Goal: Task Accomplishment & Management: Manage account settings

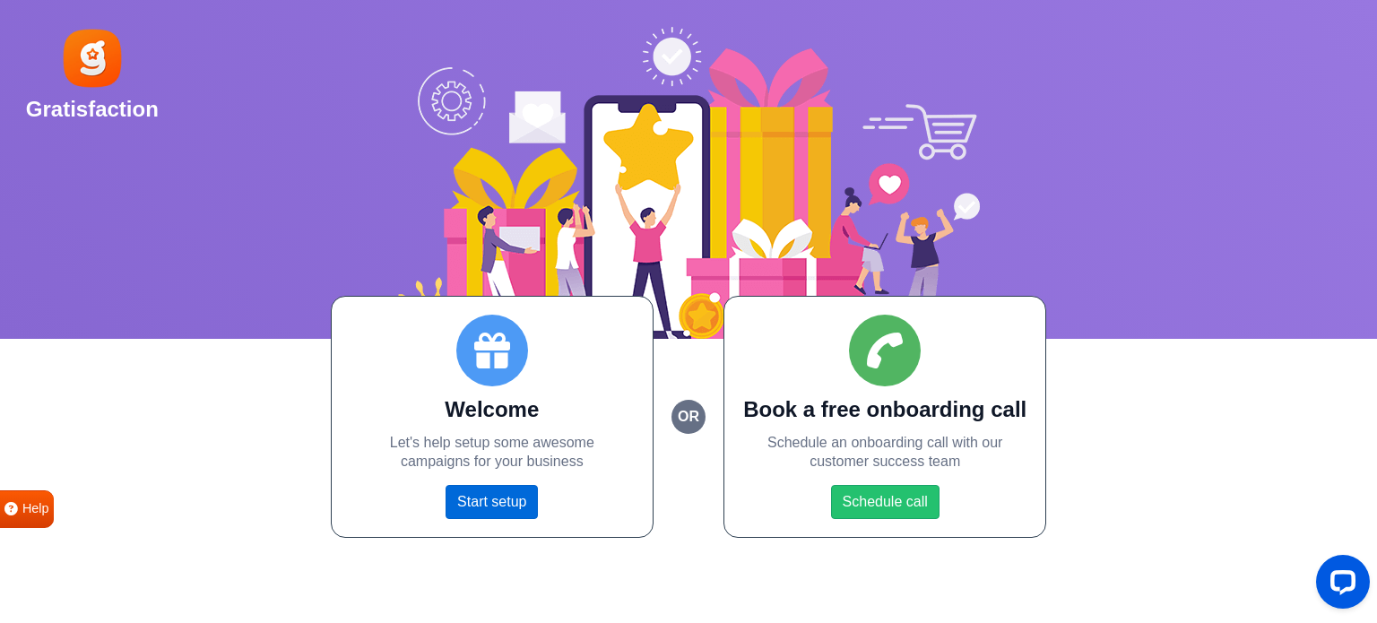
click at [492, 499] on link "Start setup" at bounding box center [492, 502] width 92 height 34
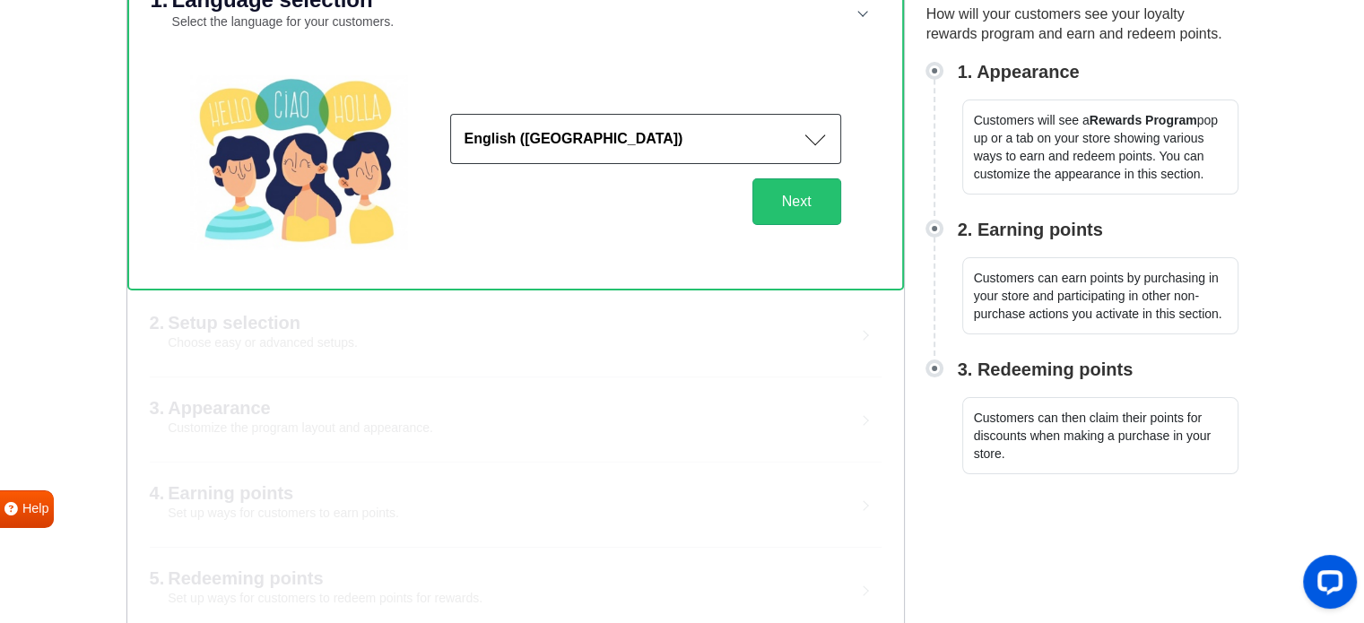
scroll to position [240, 0]
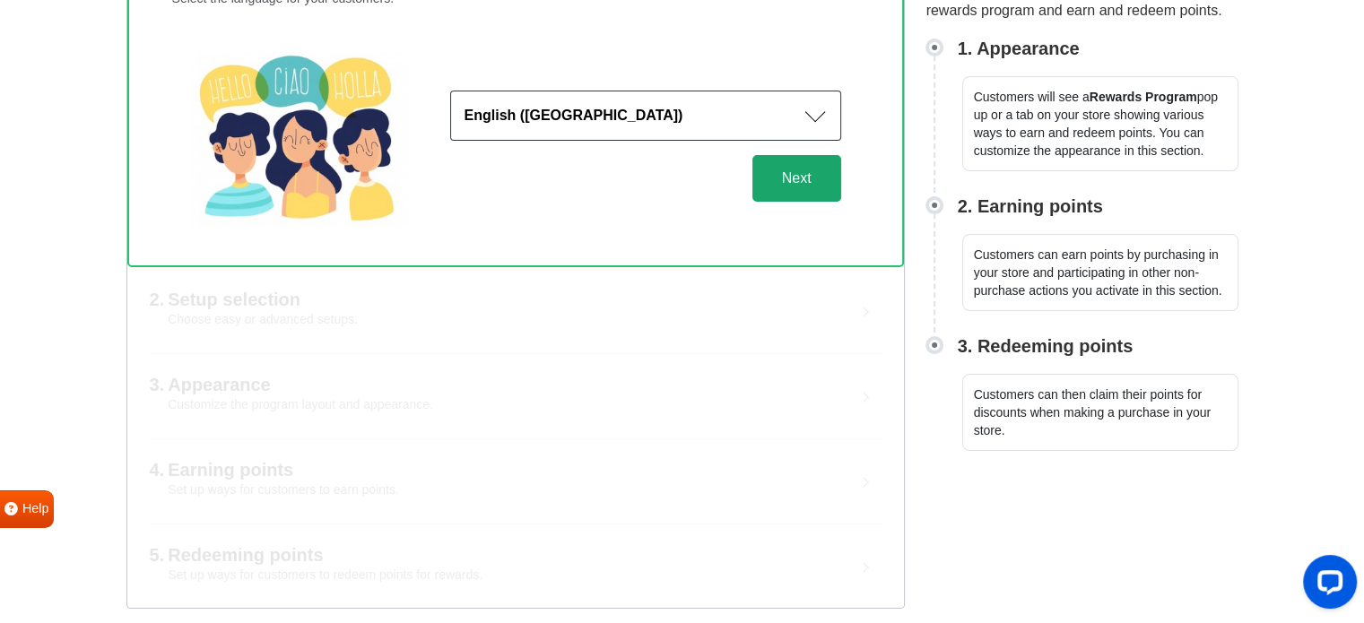
click at [801, 183] on button "Next" at bounding box center [796, 178] width 89 height 47
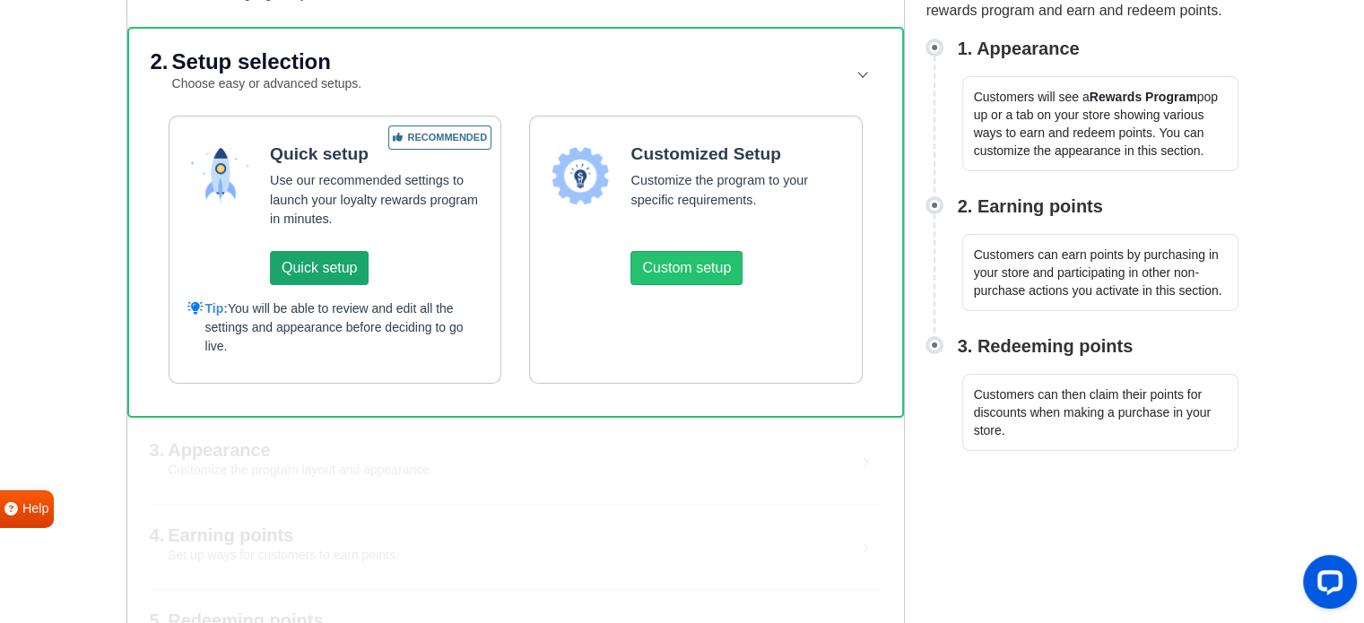
click at [305, 261] on button "Quick setup" at bounding box center [319, 268] width 99 height 34
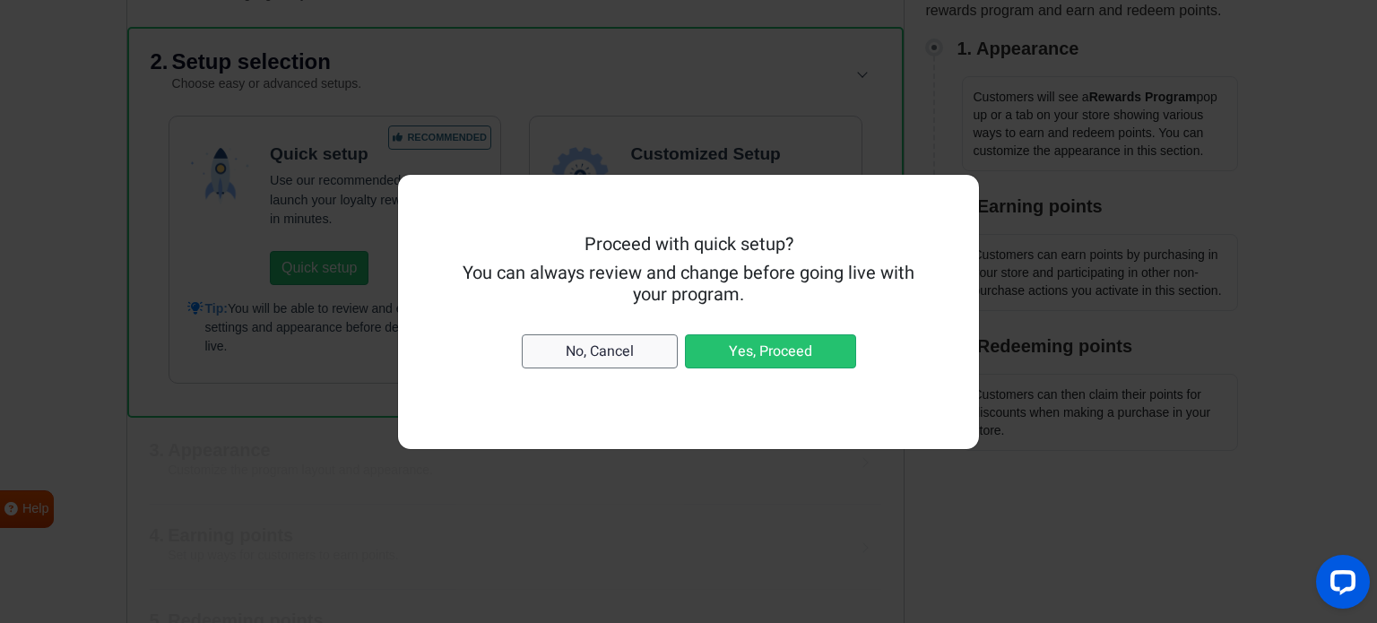
click at [610, 349] on button "No, Cancel" at bounding box center [600, 351] width 156 height 34
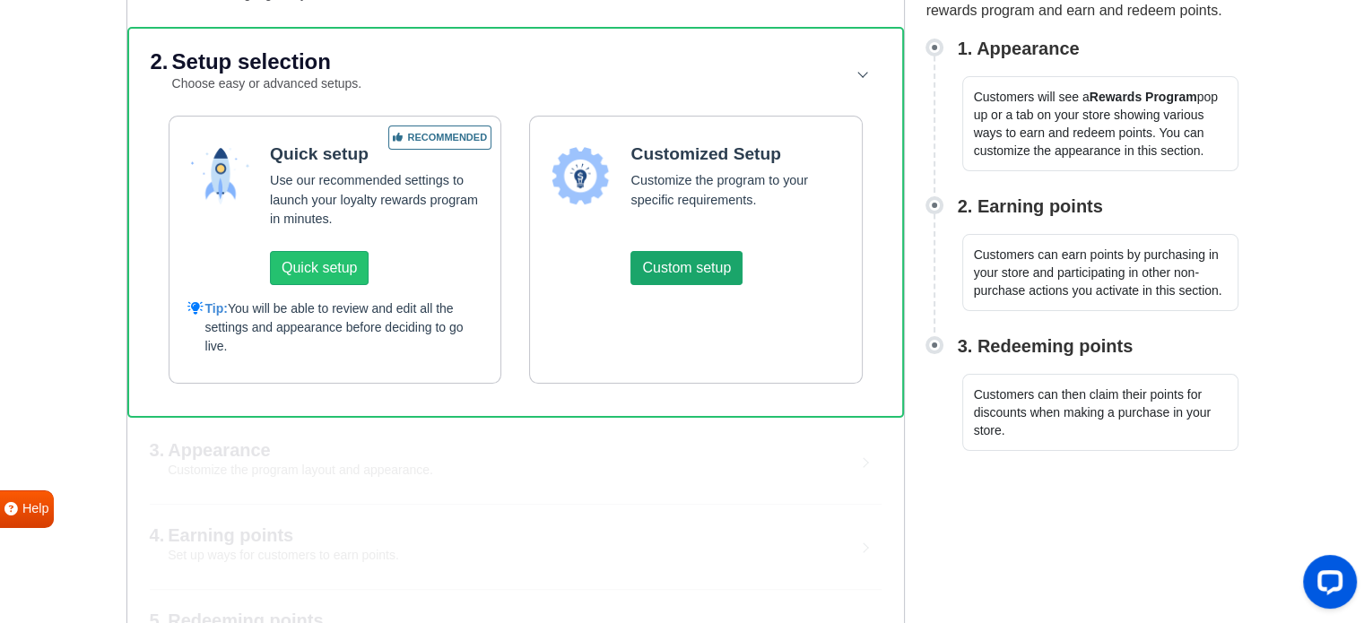
click at [709, 268] on button "Custom setup" at bounding box center [686, 268] width 112 height 34
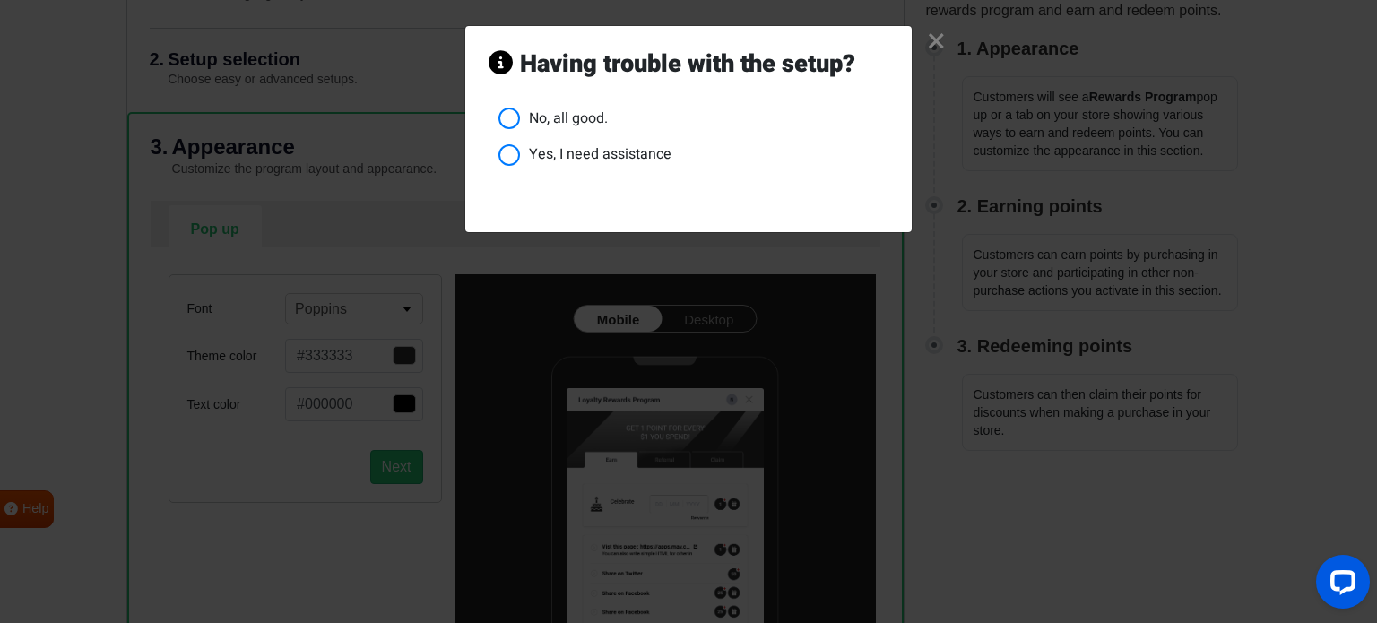
click at [514, 114] on li "No, all good." at bounding box center [693, 119] width 390 height 22
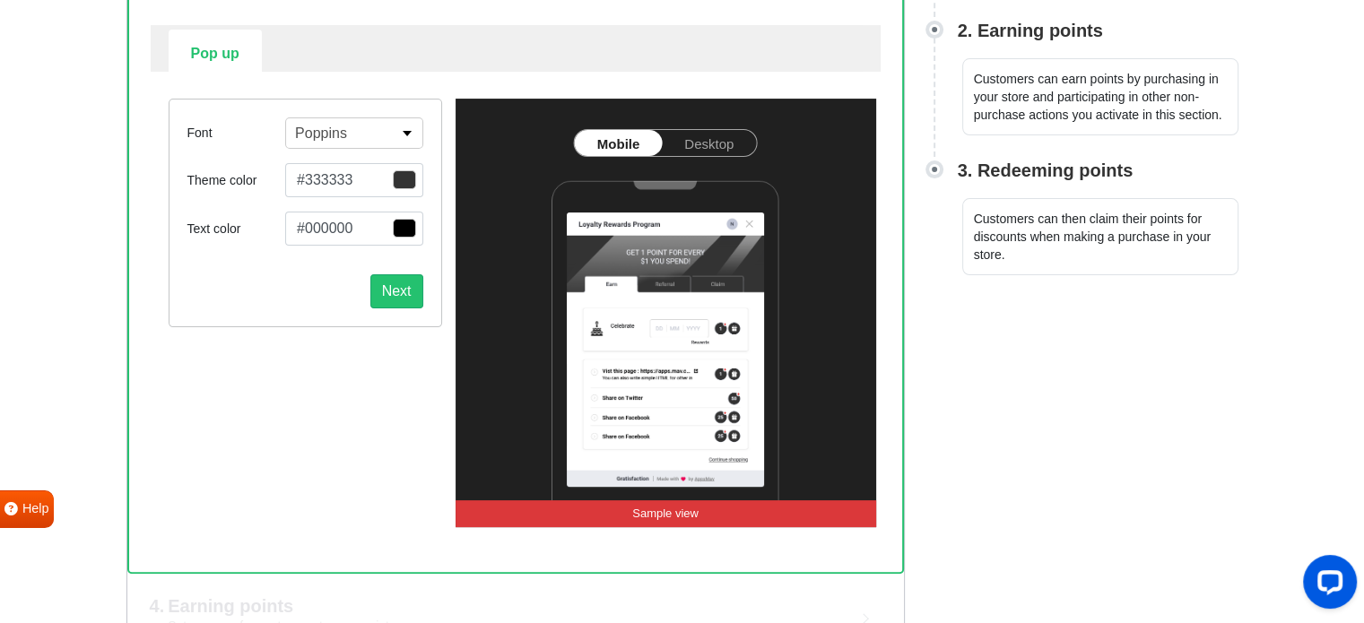
scroll to position [420, 0]
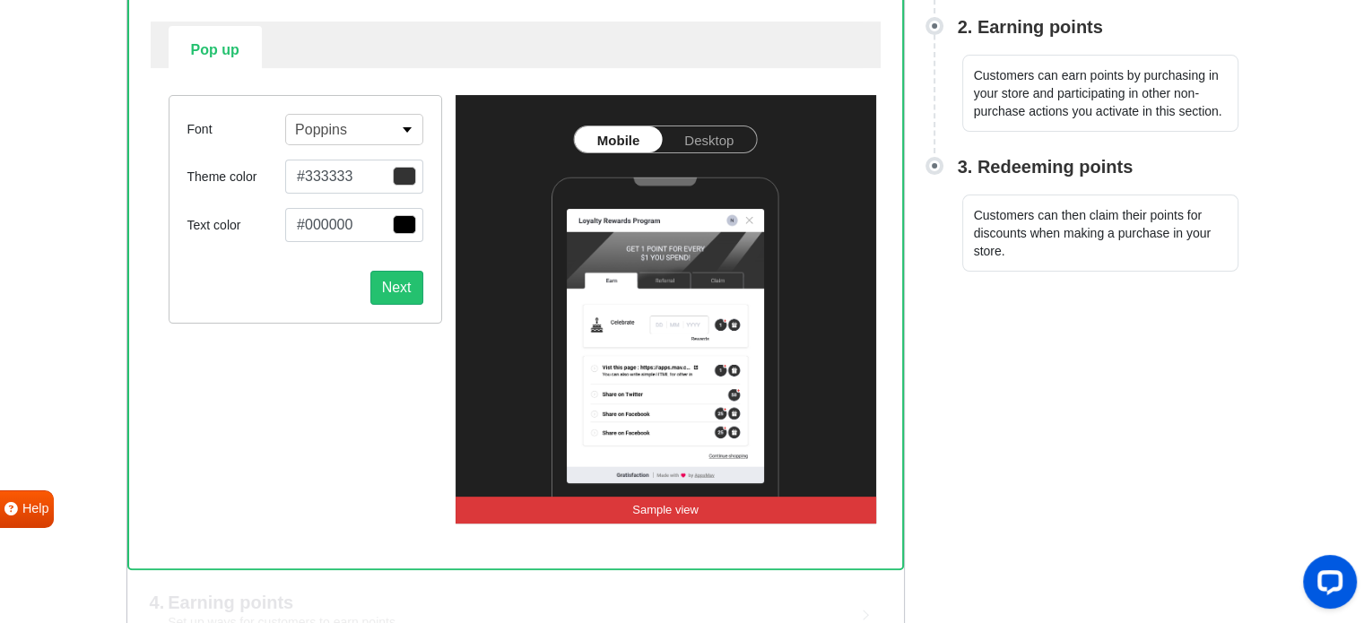
click at [361, 169] on button "#333333" at bounding box center [353, 177] width 137 height 34
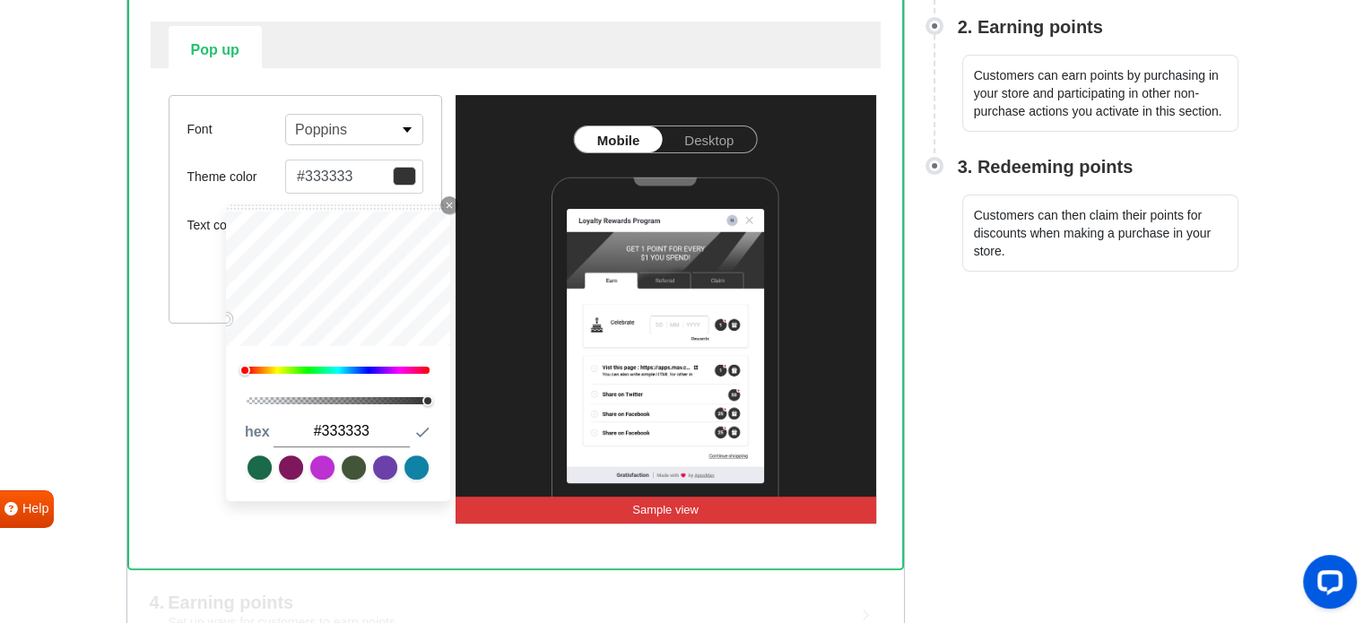
click at [348, 171] on button "#333333" at bounding box center [353, 177] width 137 height 34
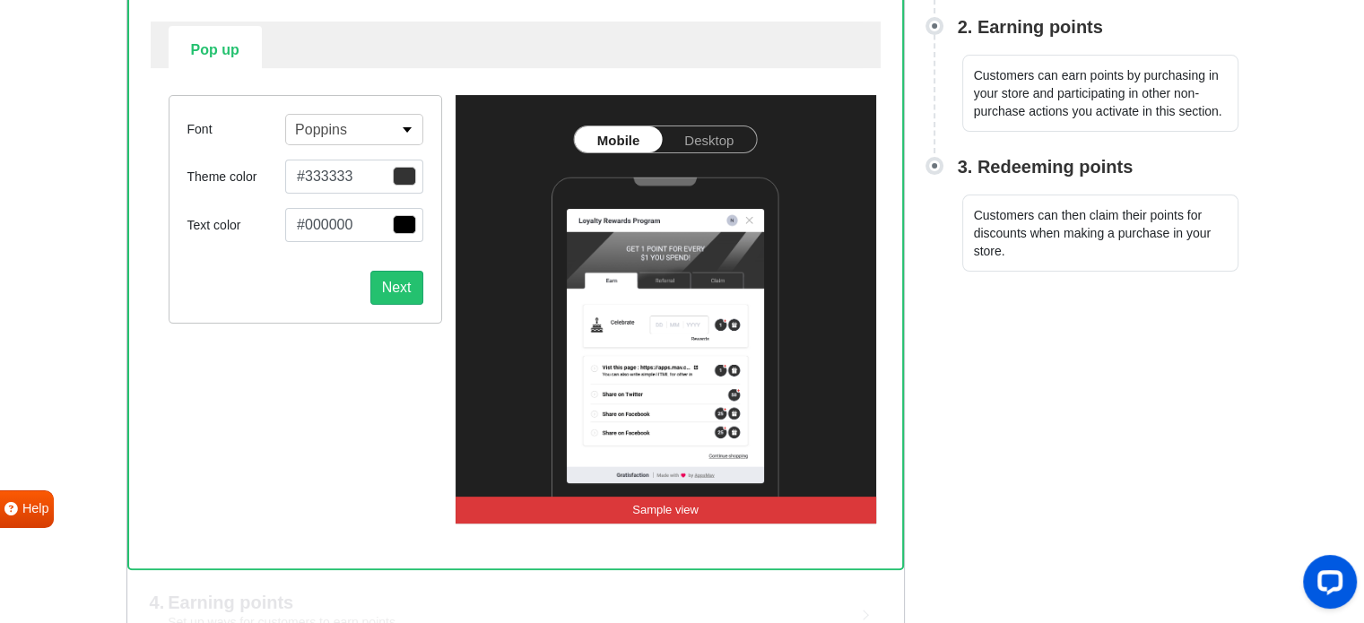
drag, startPoint x: 353, startPoint y: 170, endPoint x: 276, endPoint y: 177, distance: 77.4
click at [276, 177] on div "Theme color #333333 Close Icon 0 1 hex #333333 Submit Icon" at bounding box center [305, 177] width 236 height 34
click at [326, 170] on button "#333333" at bounding box center [353, 177] width 137 height 34
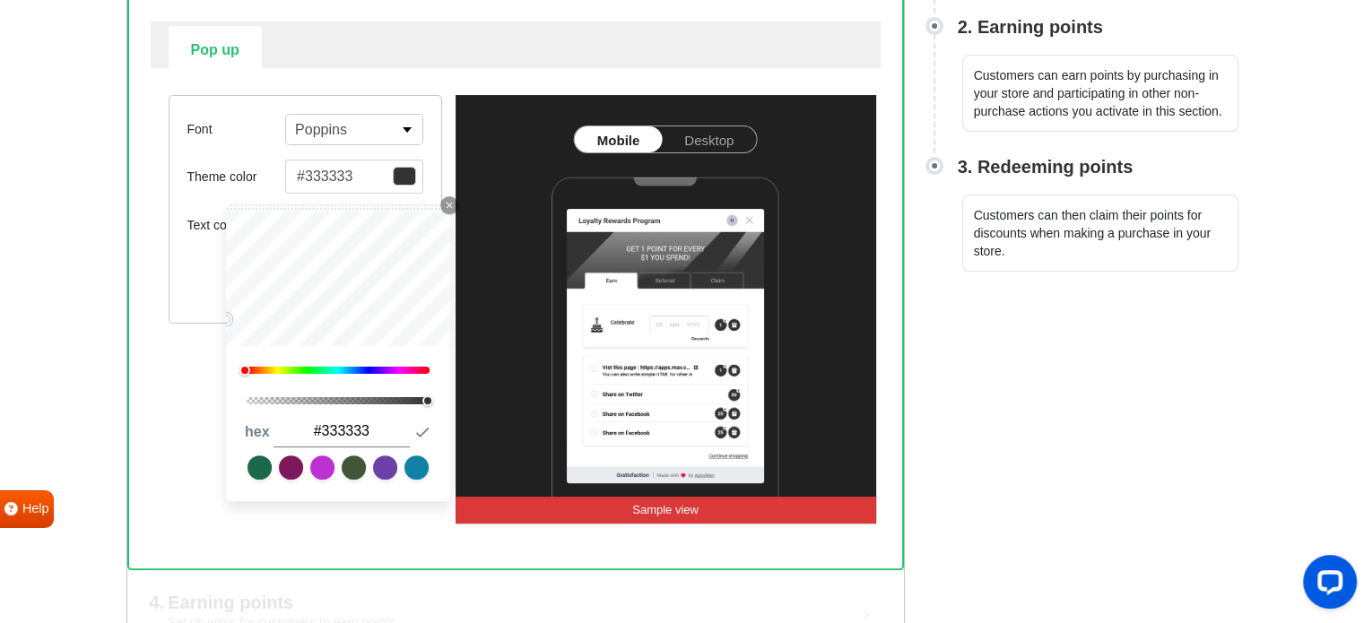
drag, startPoint x: 376, startPoint y: 426, endPoint x: 222, endPoint y: 429, distance: 153.3
click at [222, 429] on div "Font Poppins Abel Alfa Slab One Anton Archivo Archivo Black Arimo Arvo Assistan…" at bounding box center [305, 309] width 300 height 428
paste input "56987d"
type input "#56987d"
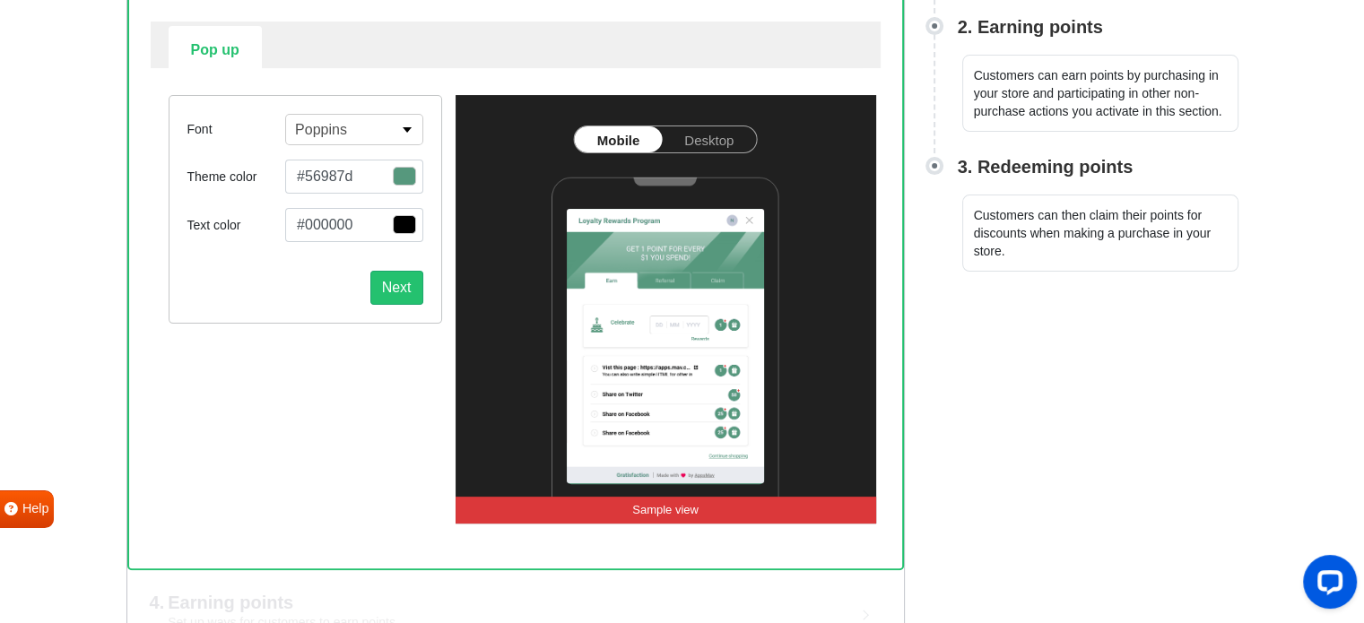
click at [243, 132] on label "Font" at bounding box center [236, 129] width 99 height 19
click at [412, 186] on span "button" at bounding box center [404, 176] width 23 height 19
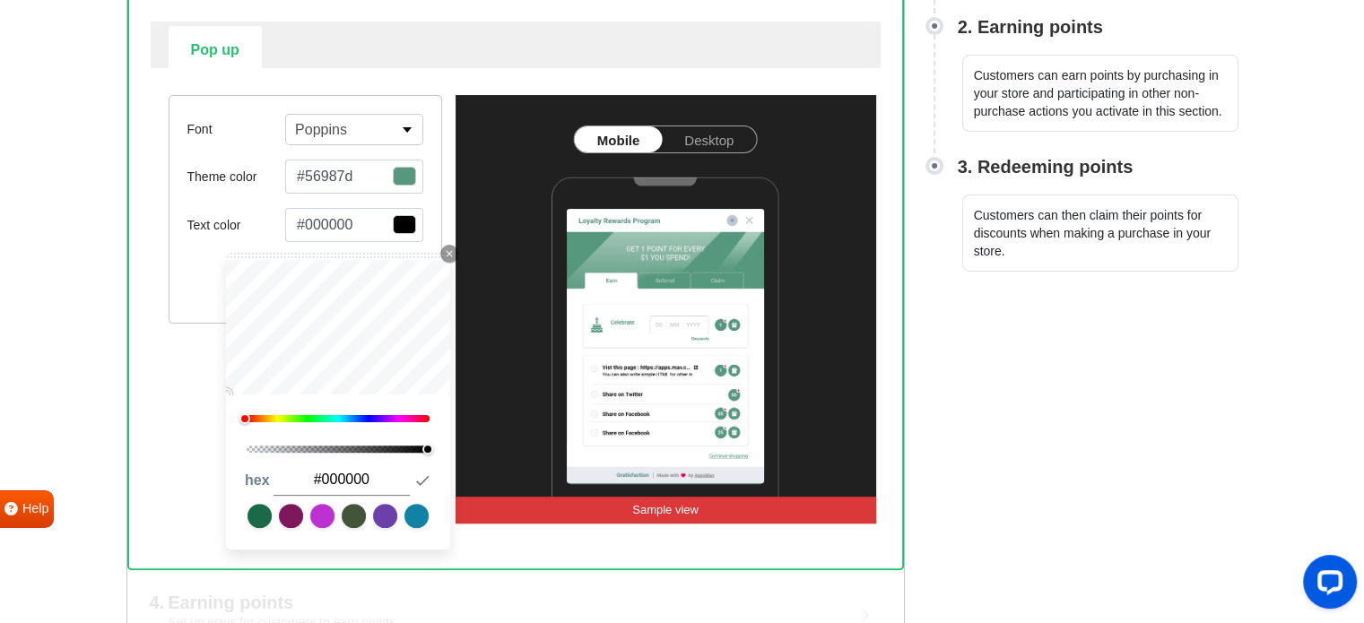
type input "#ffffff"
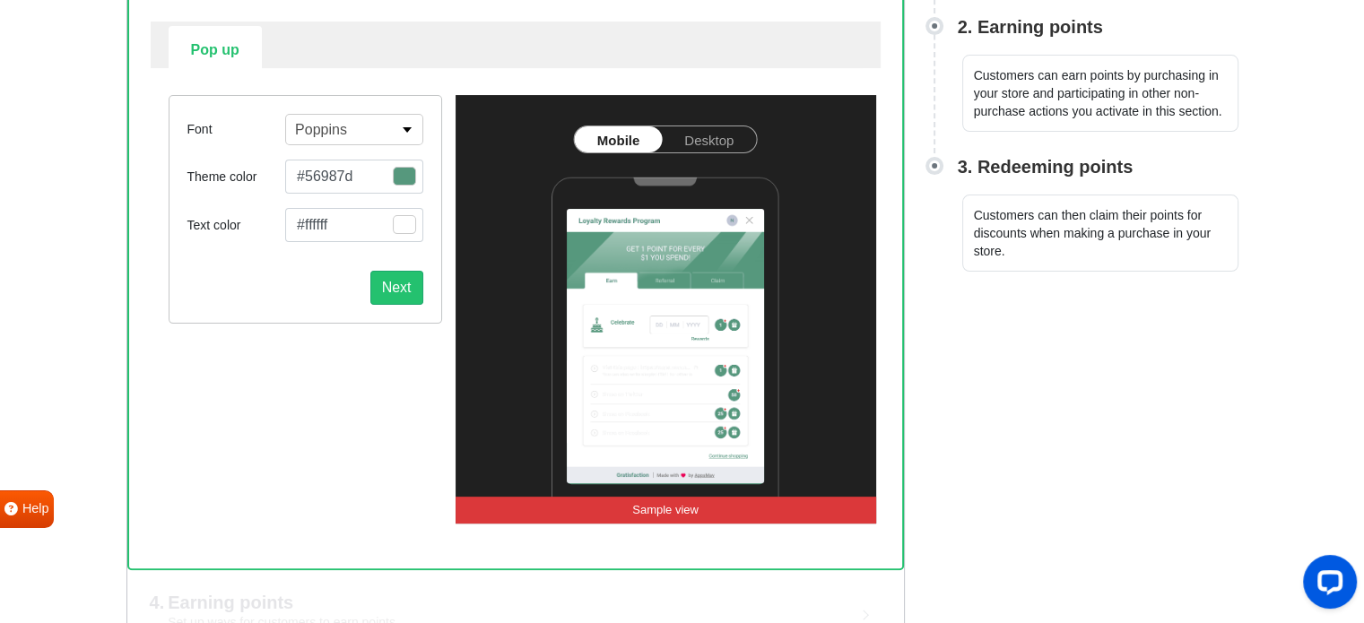
click at [191, 290] on div "Next" at bounding box center [305, 280] width 236 height 48
click at [402, 288] on button "Next" at bounding box center [396, 288] width 53 height 34
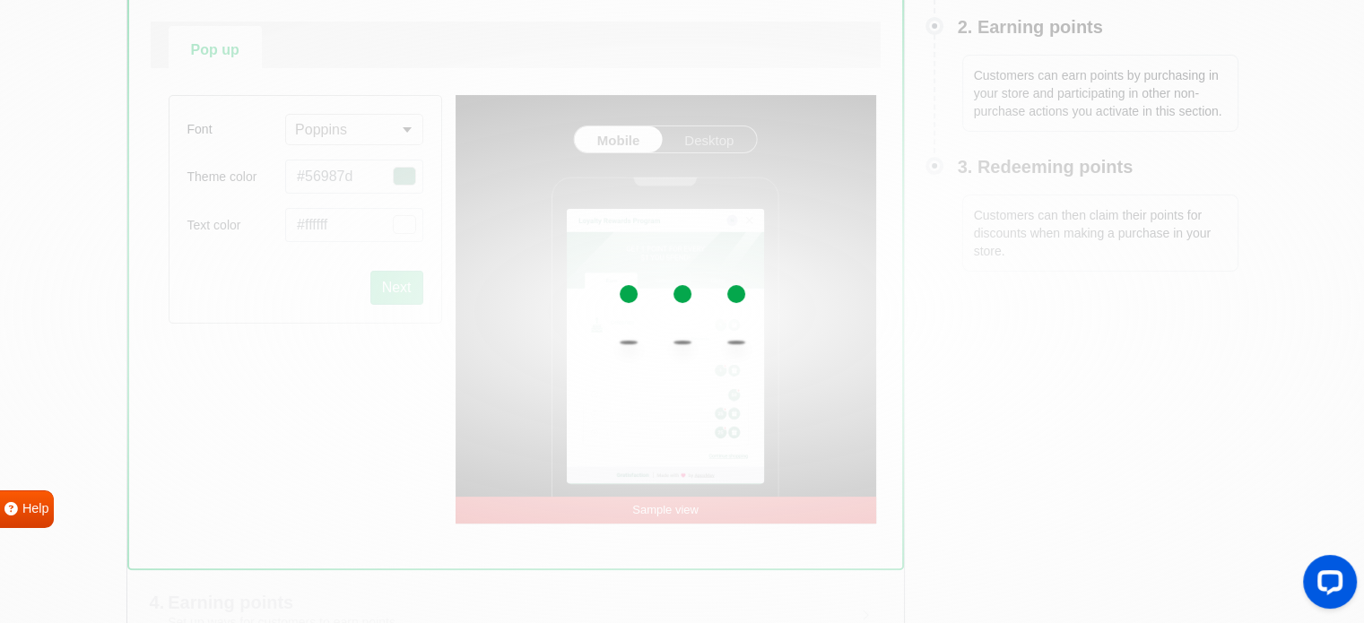
select select "right"
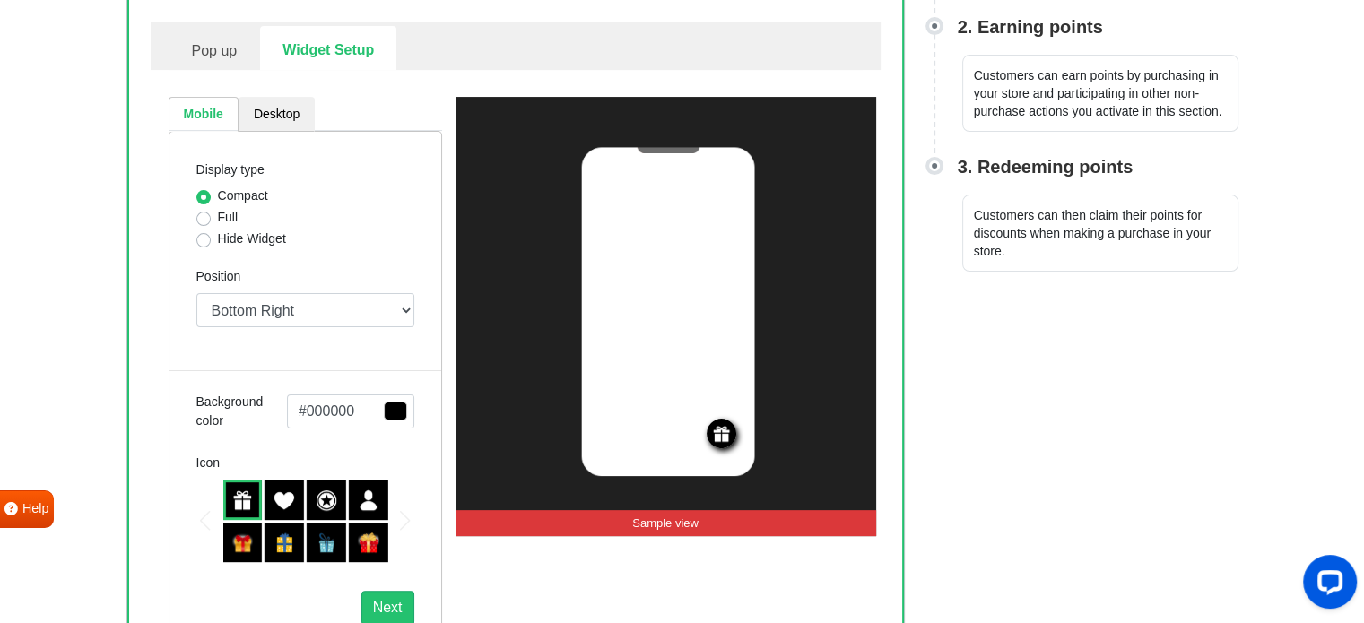
click at [317, 502] on img at bounding box center [327, 500] width 22 height 22
click at [325, 495] on img at bounding box center [327, 500] width 22 height 22
click at [396, 410] on span "button" at bounding box center [395, 411] width 23 height 19
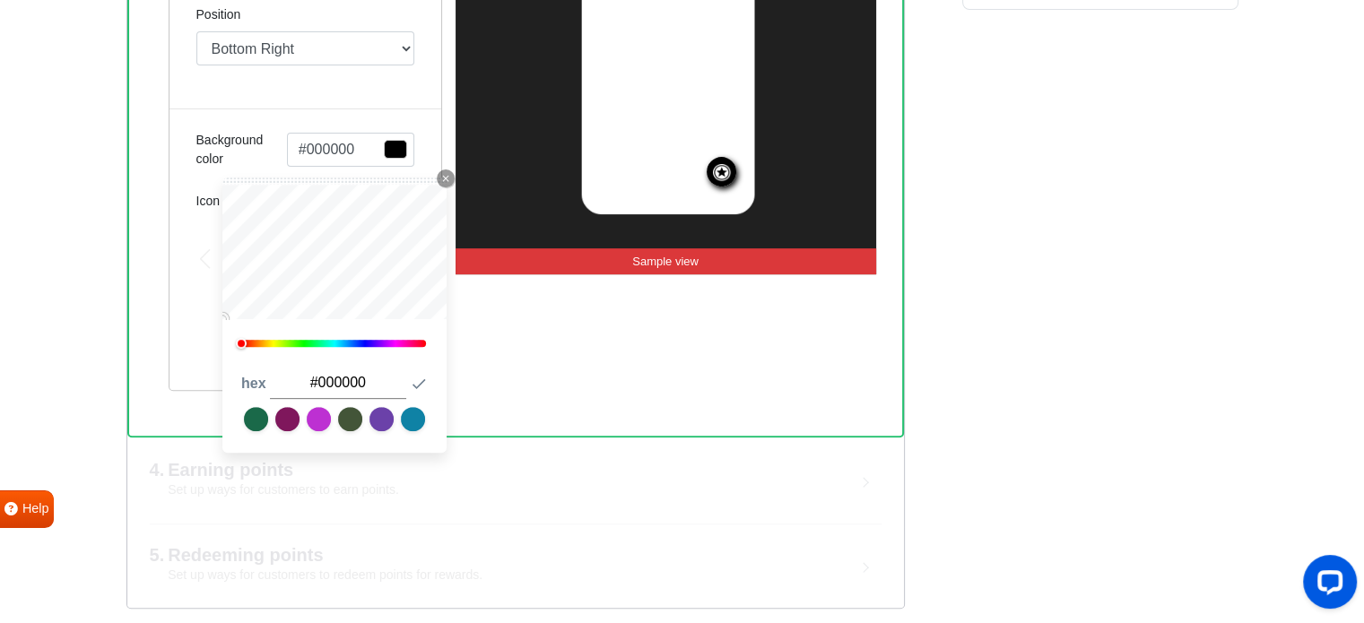
scroll to position [681, 0]
drag, startPoint x: 381, startPoint y: 379, endPoint x: 269, endPoint y: 373, distance: 112.2
click at [270, 373] on input "#000000" at bounding box center [338, 383] width 136 height 31
drag, startPoint x: 338, startPoint y: 377, endPoint x: 258, endPoint y: 411, distance: 87.1
click at [258, 411] on link at bounding box center [256, 419] width 24 height 24
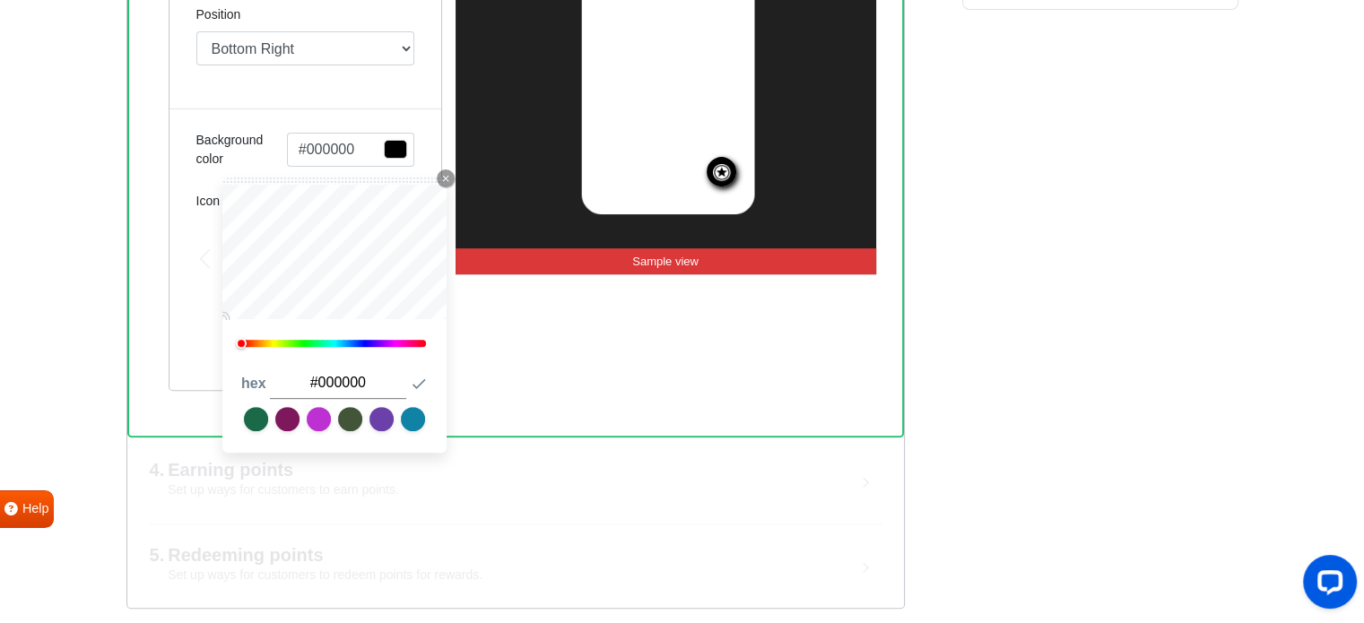
type input "#1a6949"
click at [171, 290] on div "Display type Compact Full Hide Widget Position Top Right Top Left Top Center Bo…" at bounding box center [305, 130] width 273 height 522
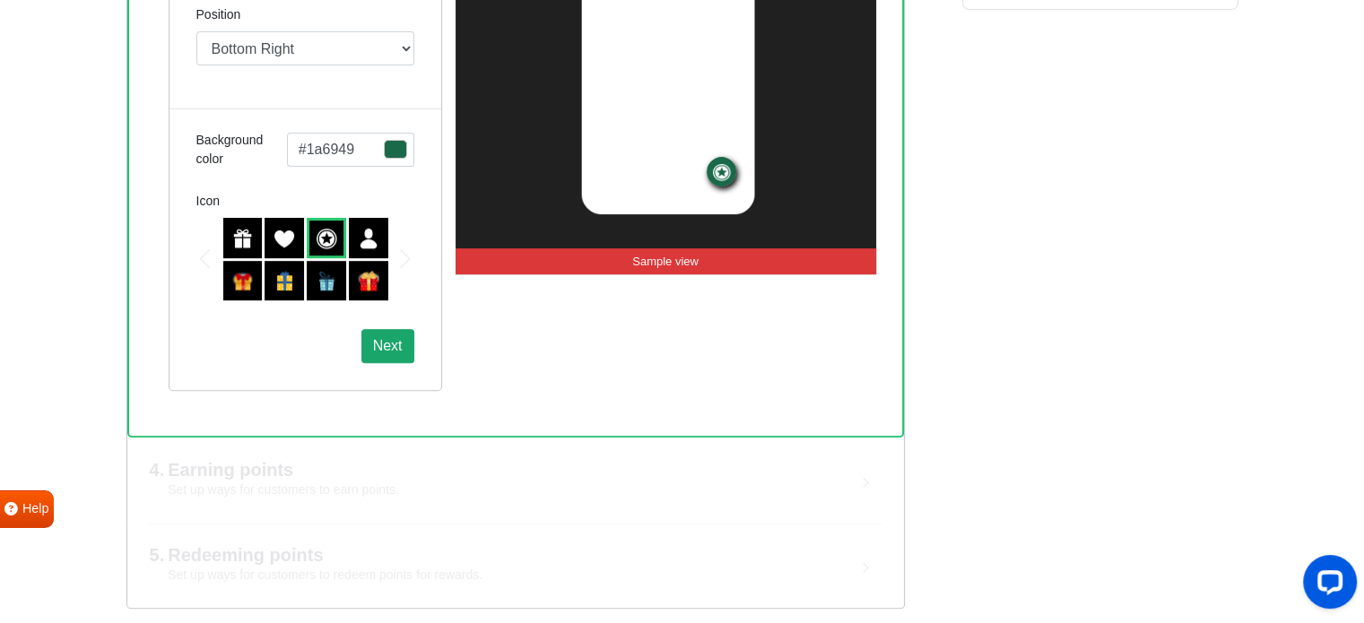
click at [393, 332] on button "Next" at bounding box center [387, 346] width 53 height 34
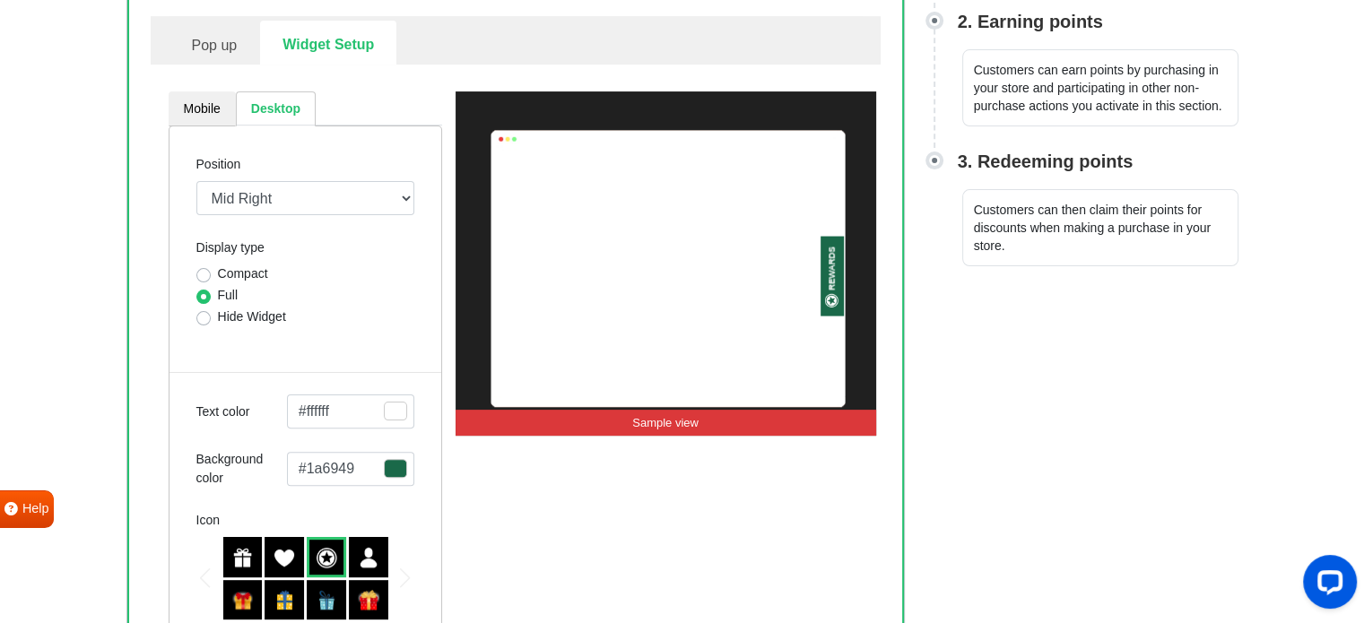
scroll to position [412, 0]
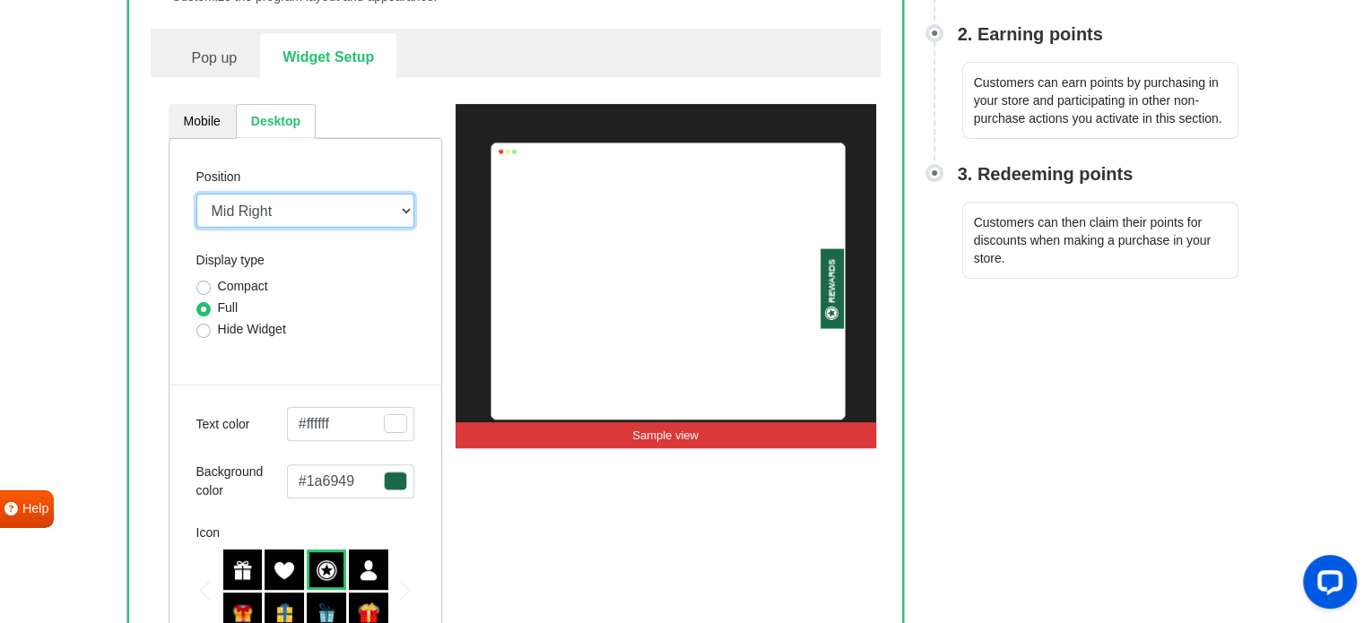
click at [289, 211] on select "Mid Right Mid Left Top Bar Top Left Top Right Top Center Bottom Bar Bottom Left…" at bounding box center [305, 211] width 218 height 34
click at [196, 194] on select "Mid Right Mid Left Top Bar Top Left Top Right Top Center Bottom Bar Bottom Left…" at bounding box center [305, 211] width 218 height 34
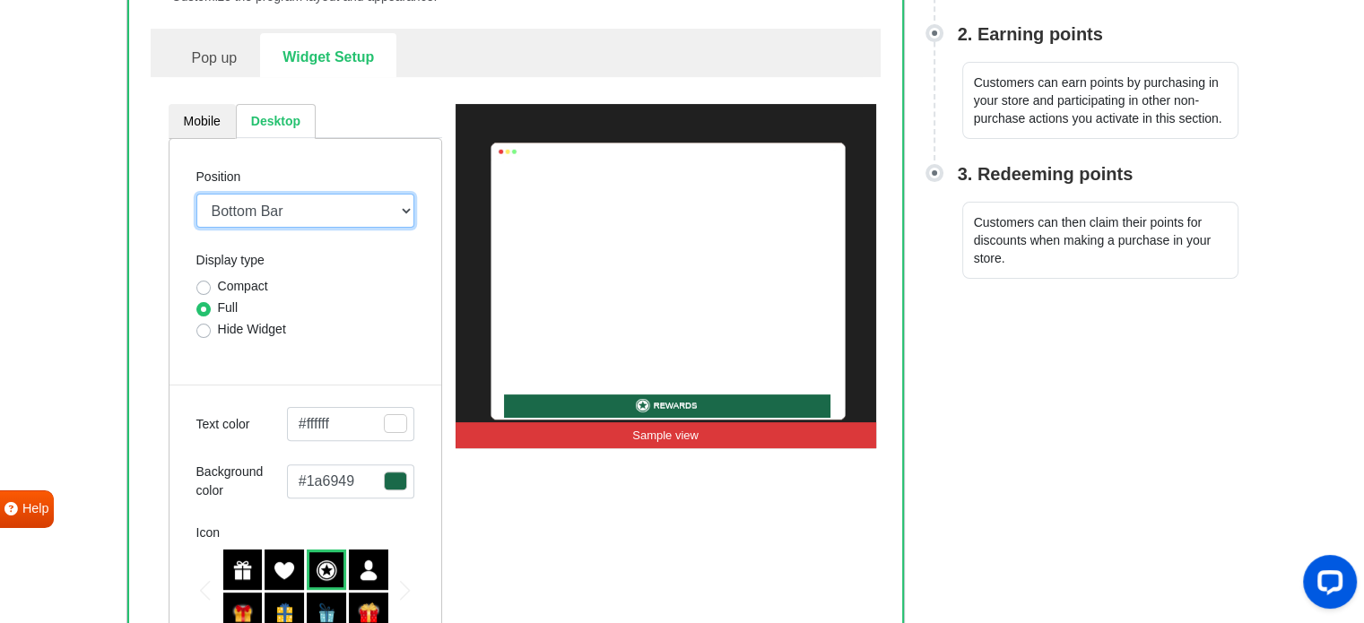
click at [292, 201] on select "Mid Right Mid Left Top Bar Top Left Top Right Top Center Bottom Bar Bottom Left…" at bounding box center [305, 211] width 218 height 34
click at [196, 194] on select "Mid Right Mid Left Top Bar Top Left Top Right Top Center Bottom Bar Bottom Left…" at bounding box center [305, 211] width 218 height 34
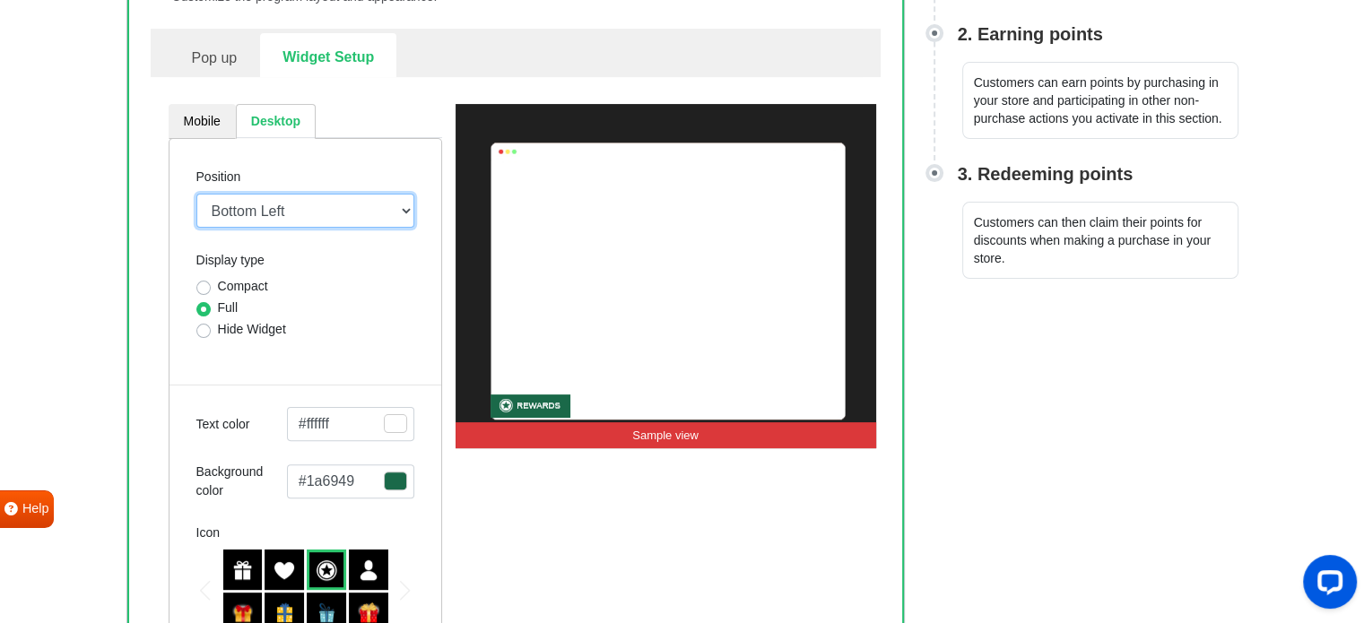
click at [280, 194] on select "Mid Right Mid Left Top Bar Top Left Top Right Top Center Bottom Bar Bottom Left…" at bounding box center [305, 211] width 218 height 34
select select "lower-right-corner"
click at [196, 194] on select "Mid Right Mid Left Top Bar Top Left Top Right Top Center Bottom Bar Bottom Left…" at bounding box center [305, 211] width 218 height 34
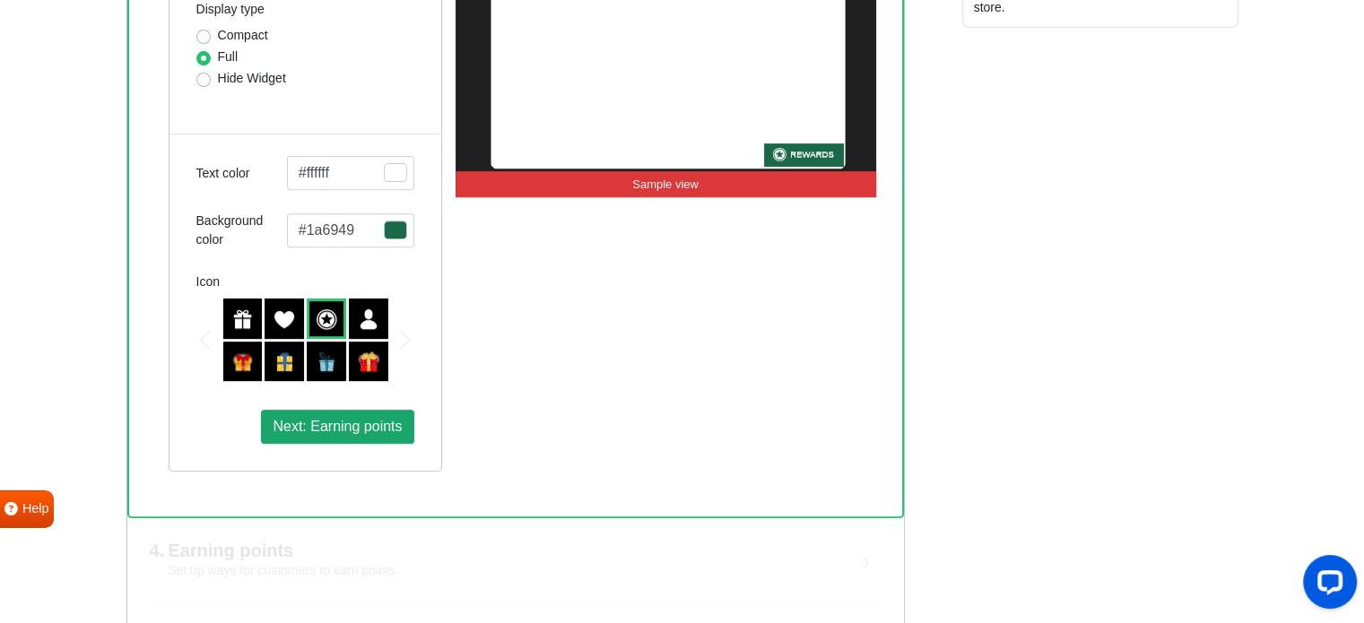
scroll to position [744, 0]
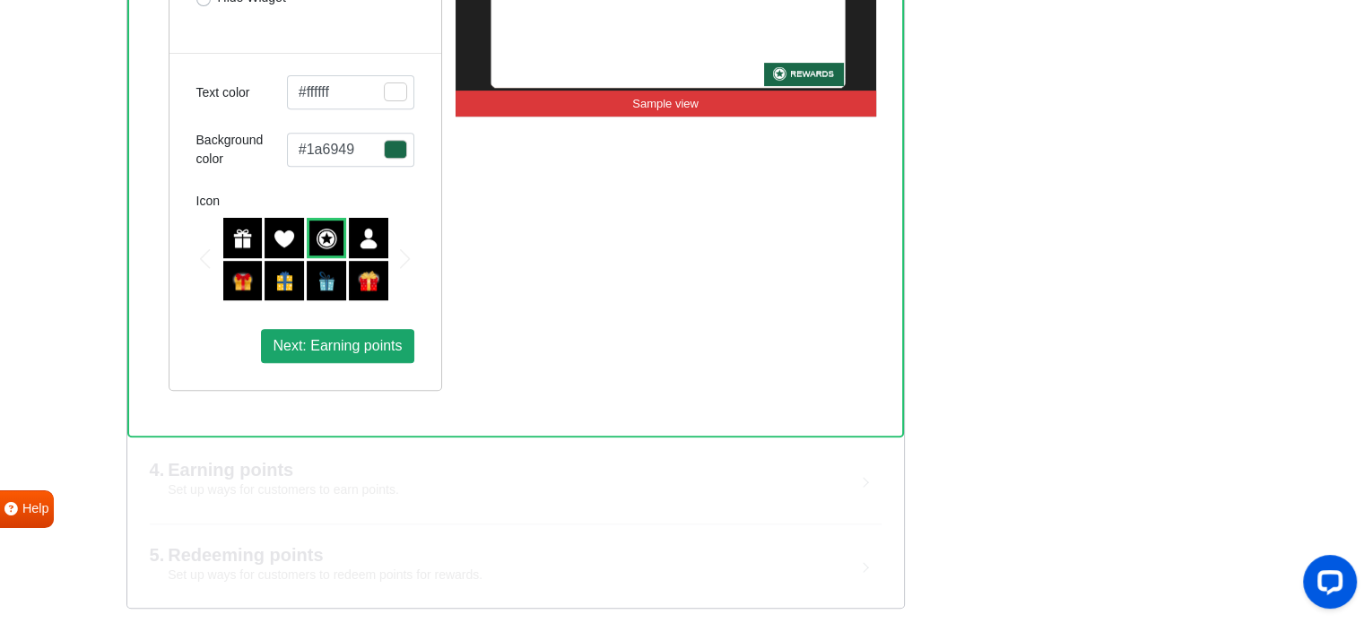
click at [332, 346] on span "Next: Earning points" at bounding box center [337, 345] width 129 height 15
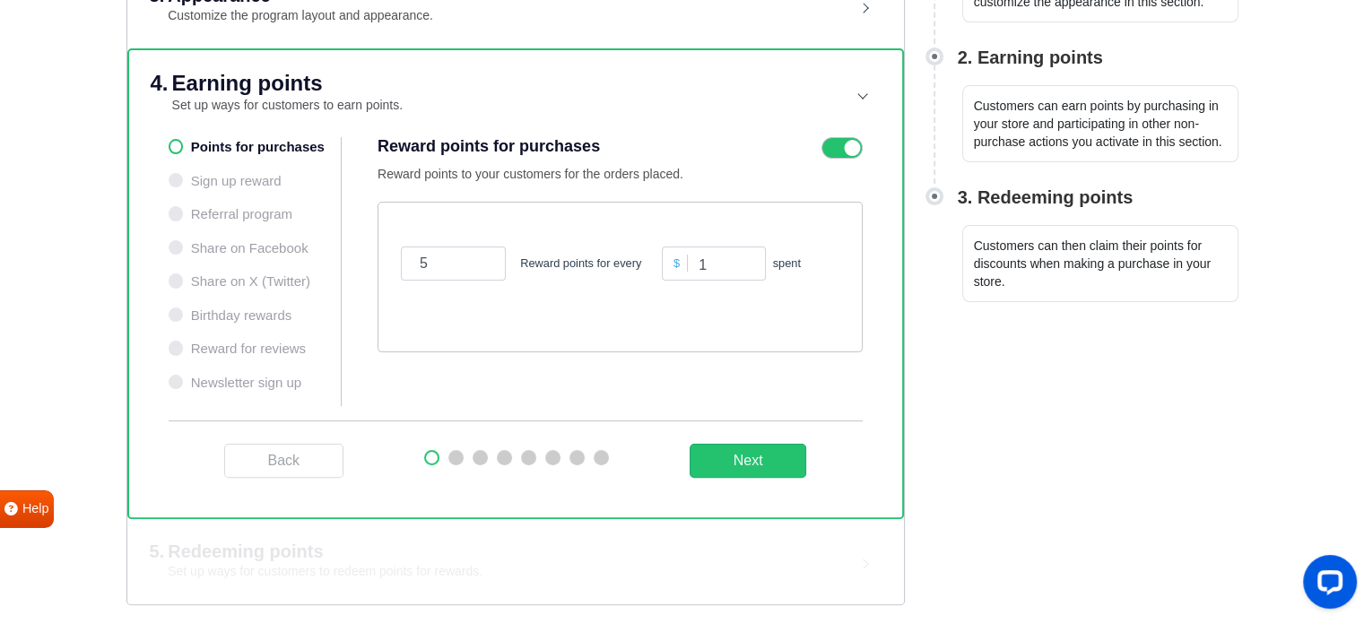
scroll to position [385, 0]
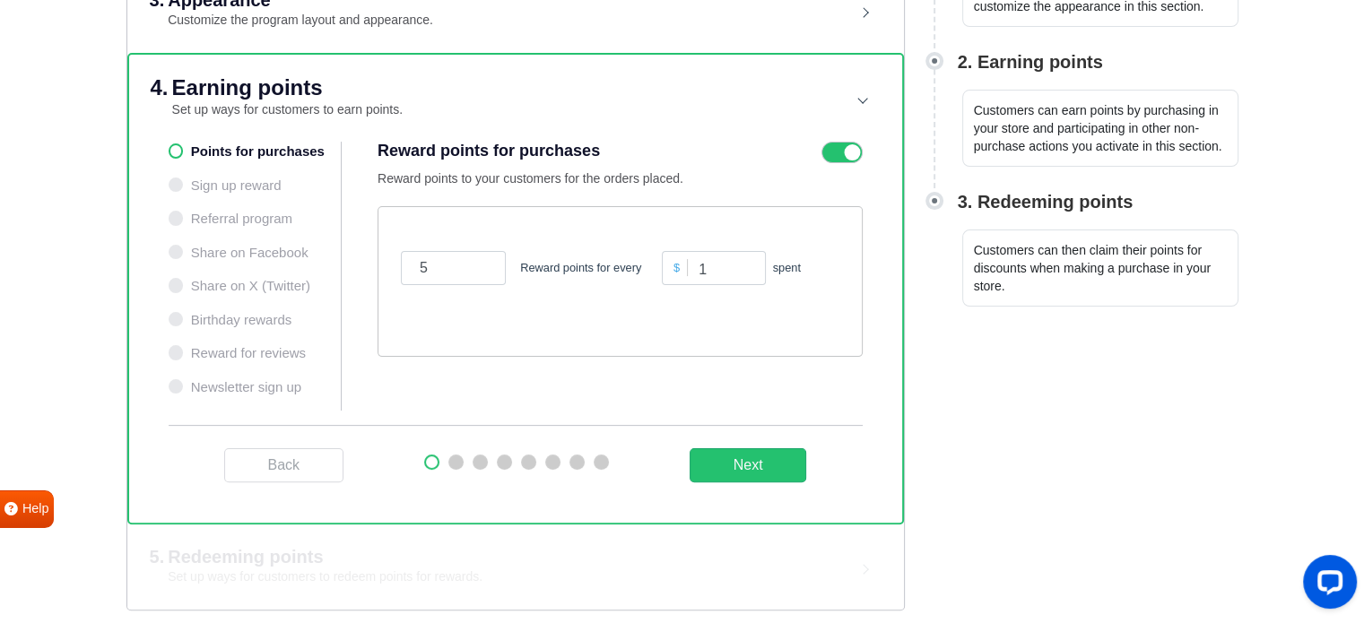
click at [179, 181] on ul "Points for purchases Sign up reward Referral program Share on Facebook Share on…" at bounding box center [256, 276] width 174 height 269
click at [744, 457] on button "Next" at bounding box center [747, 465] width 117 height 34
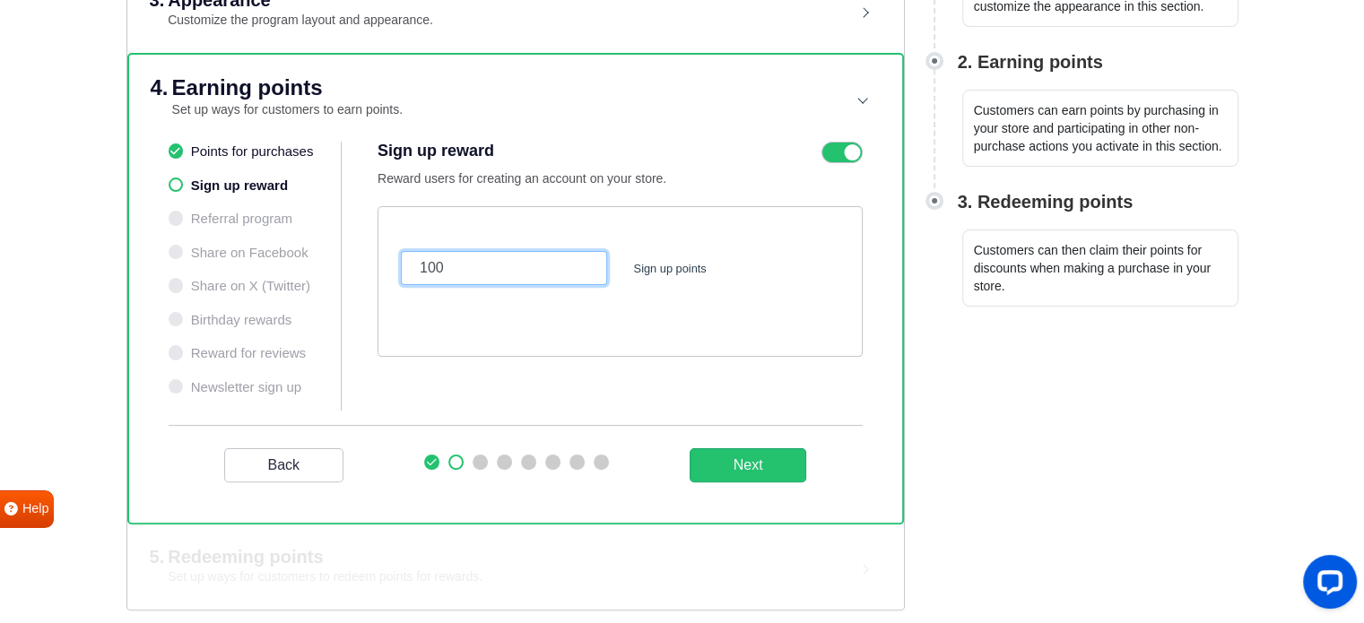
drag, startPoint x: 425, startPoint y: 264, endPoint x: 405, endPoint y: 267, distance: 19.9
click at [405, 267] on input "100" at bounding box center [504, 268] width 206 height 34
type input "200"
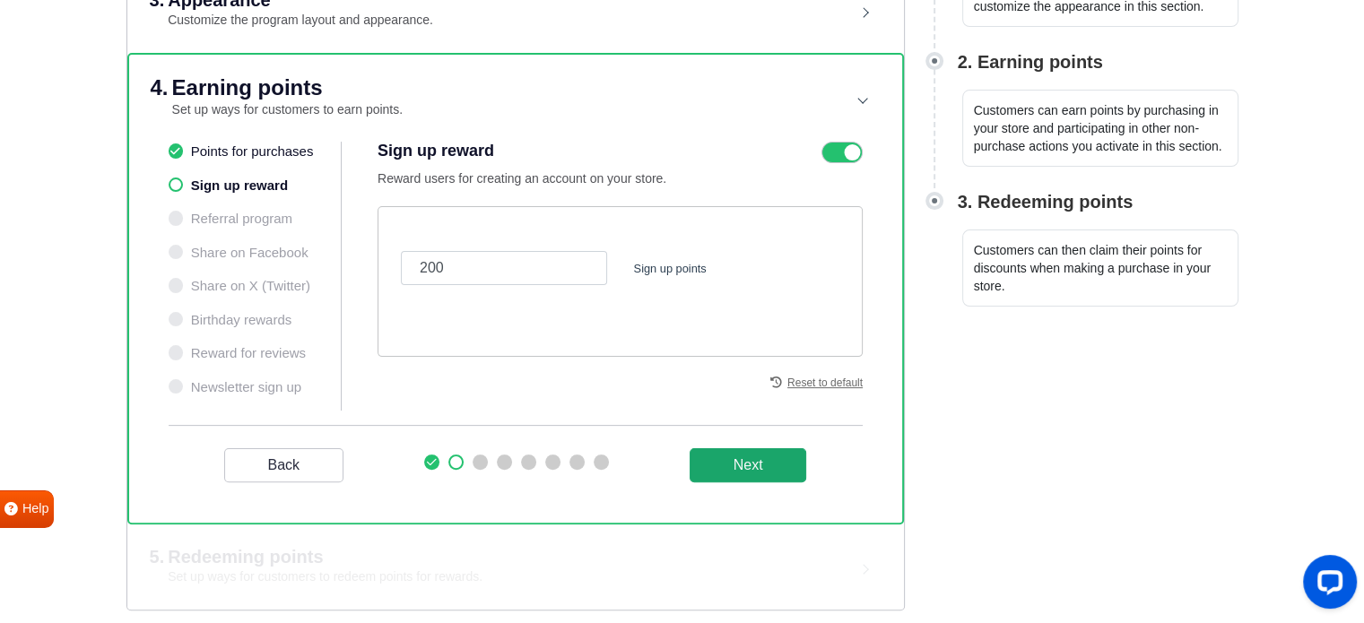
click at [748, 463] on button "Next" at bounding box center [747, 465] width 117 height 34
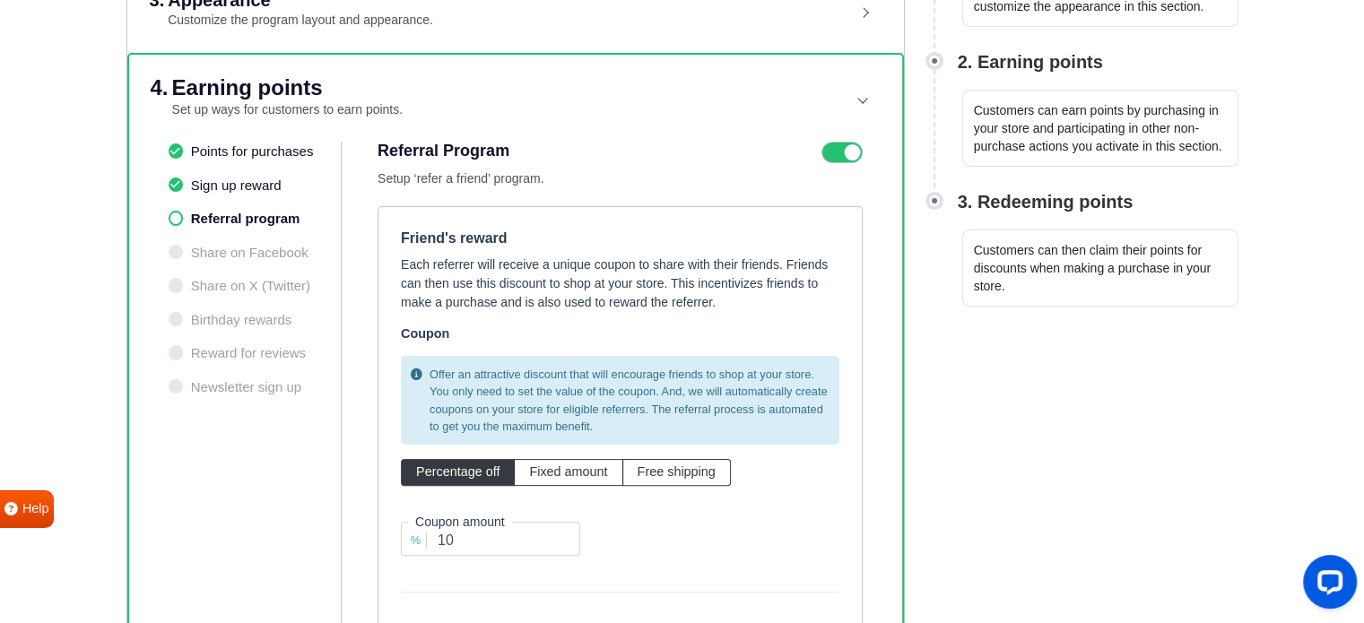
click at [830, 136] on header "4. Earning points Set up ways for customers to earn points." at bounding box center [516, 98] width 730 height 87
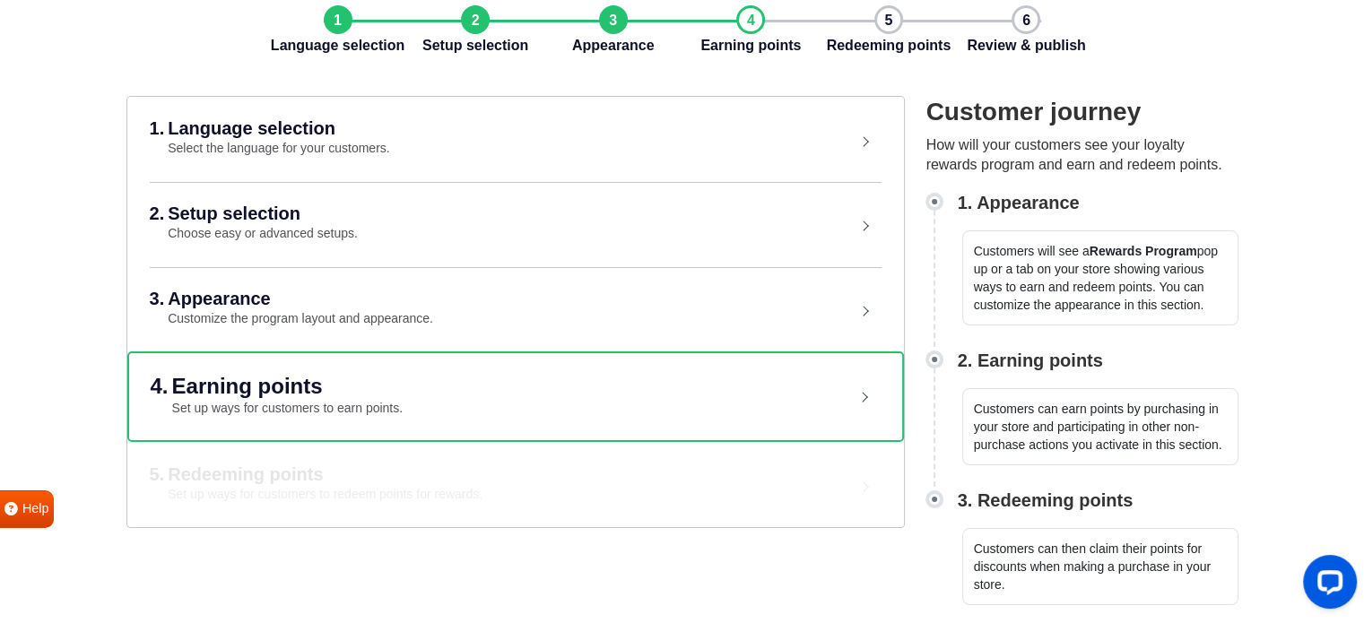
scroll to position [84, 0]
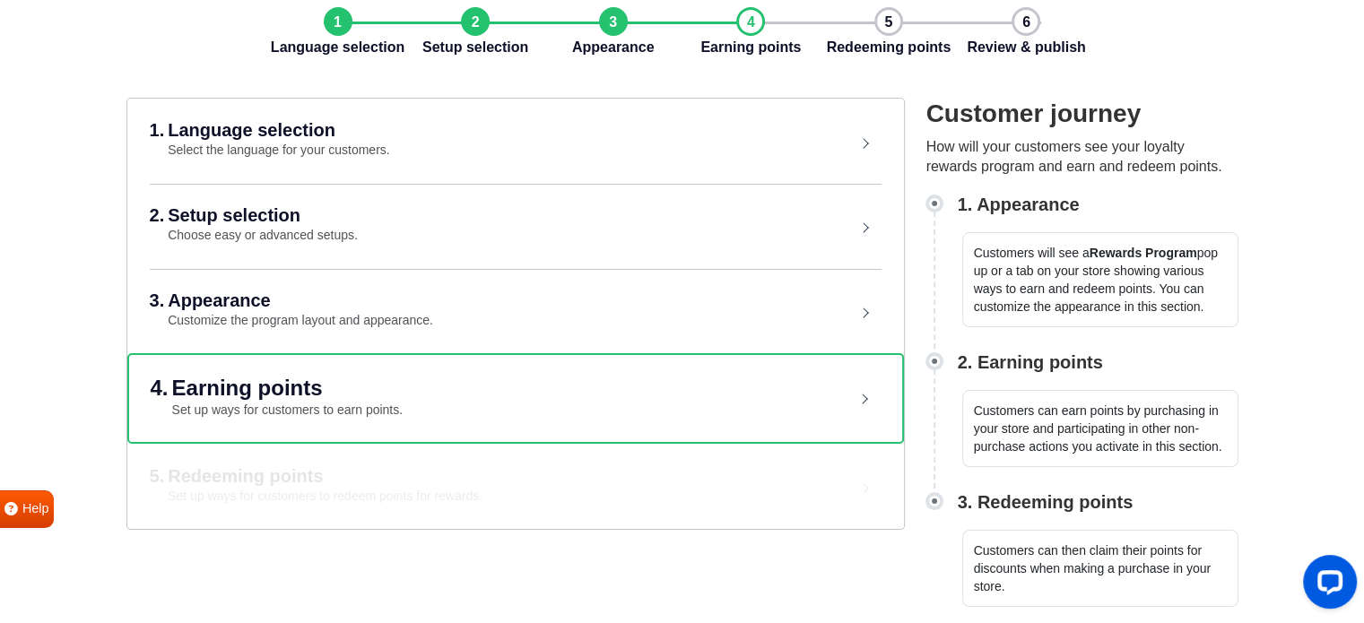
click at [448, 383] on div "4. Earning points Set up ways for customers to earn points." at bounding box center [489, 398] width 676 height 43
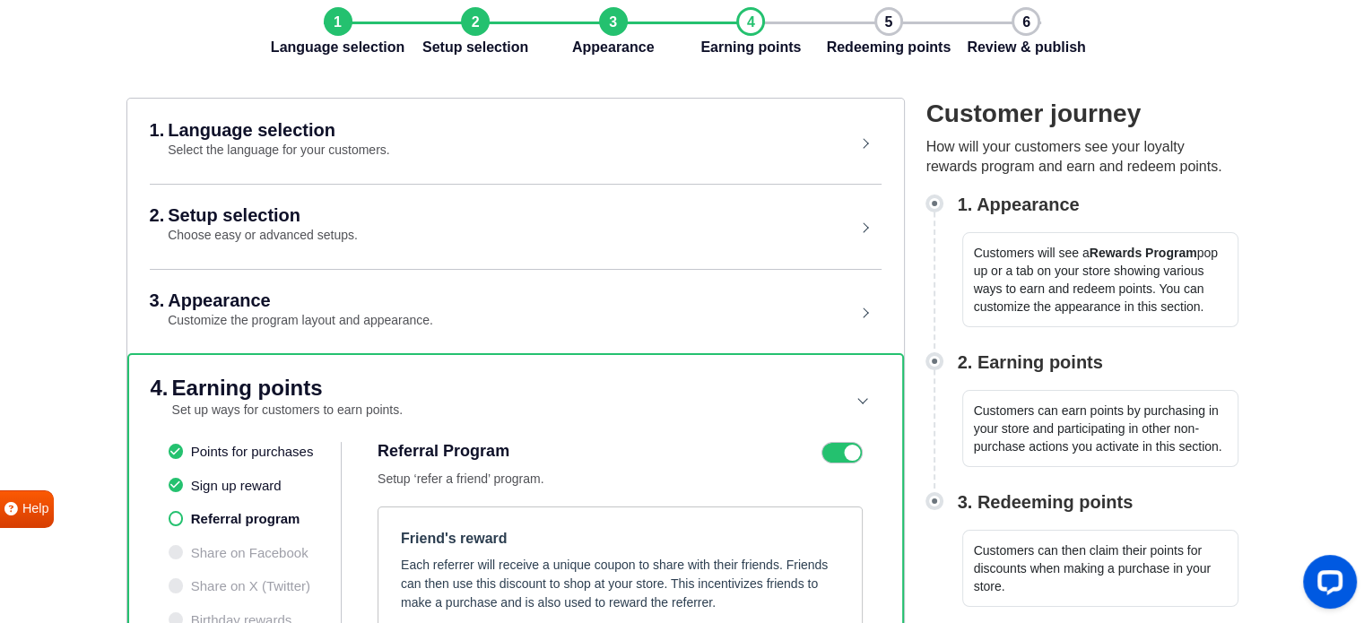
scroll to position [256, 0]
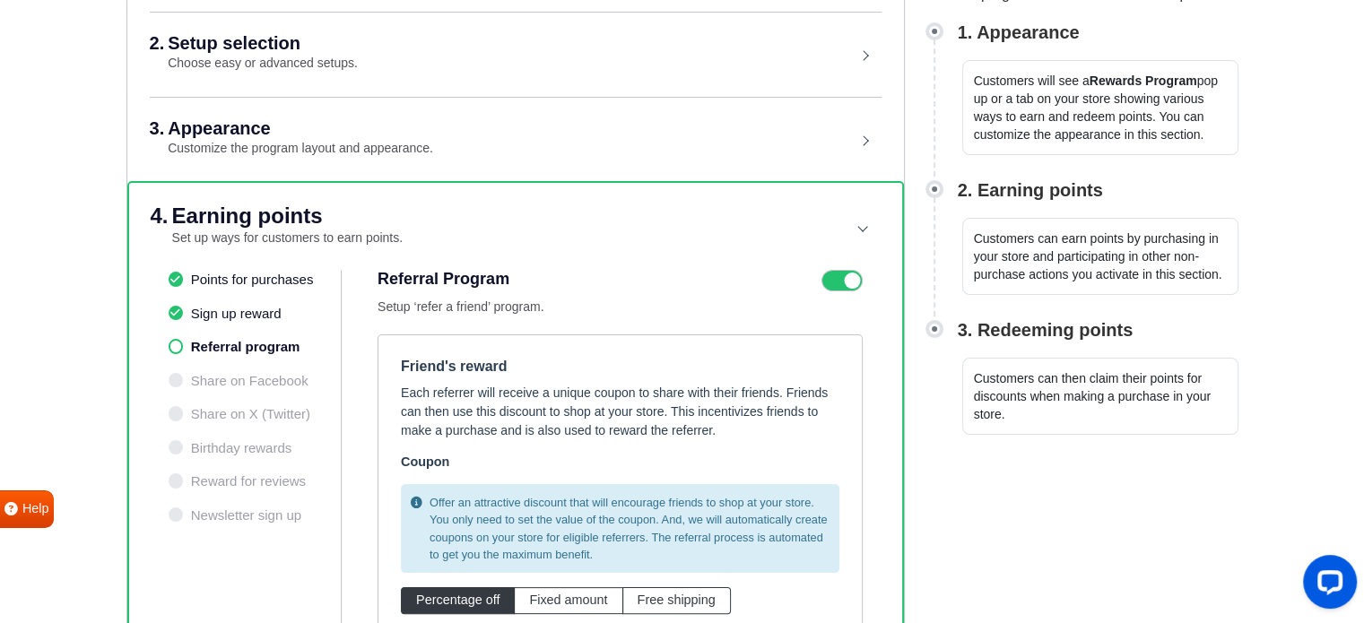
click at [836, 278] on icon at bounding box center [841, 281] width 41 height 22
click at [0, 0] on input "checkbox" at bounding box center [0, 0] width 0 height 0
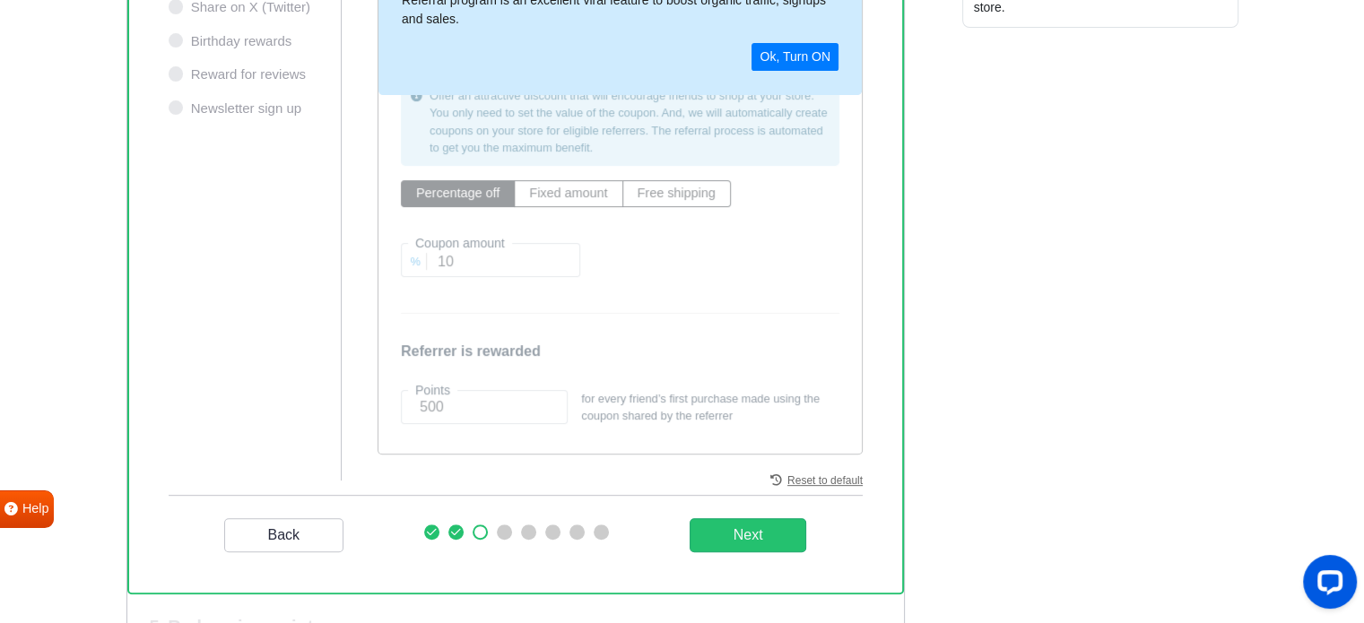
scroll to position [705, 0]
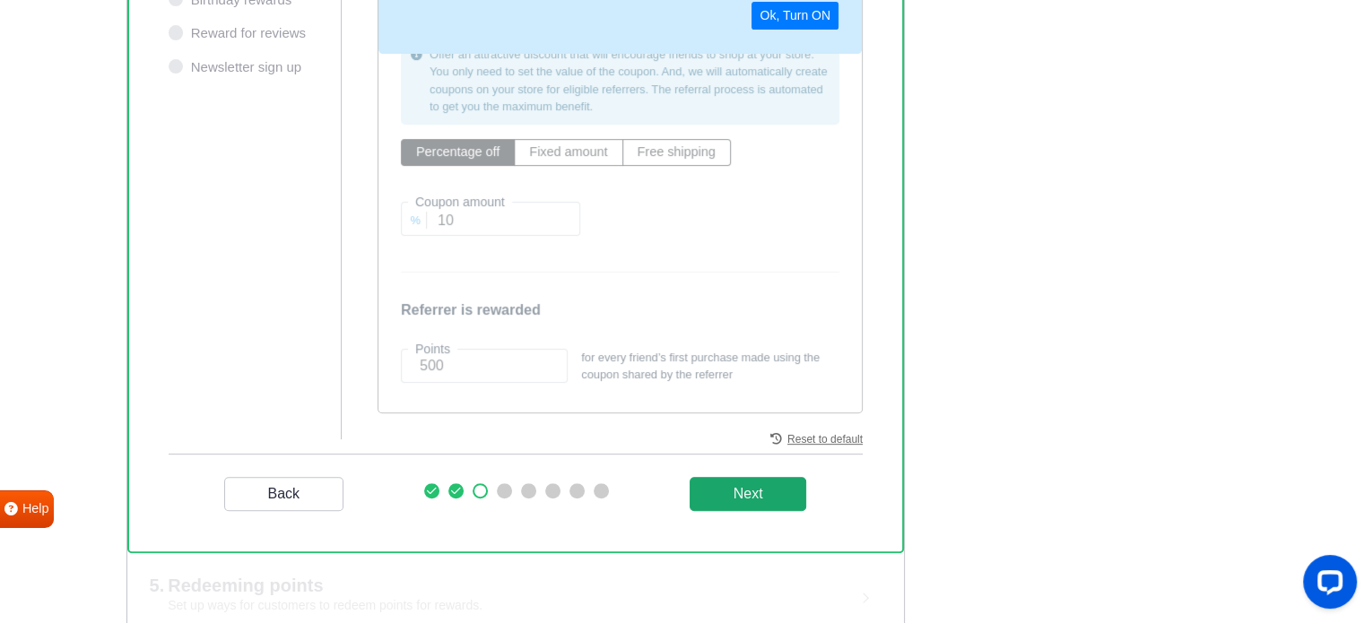
click at [755, 489] on _program "Next" at bounding box center [747, 494] width 117 height 34
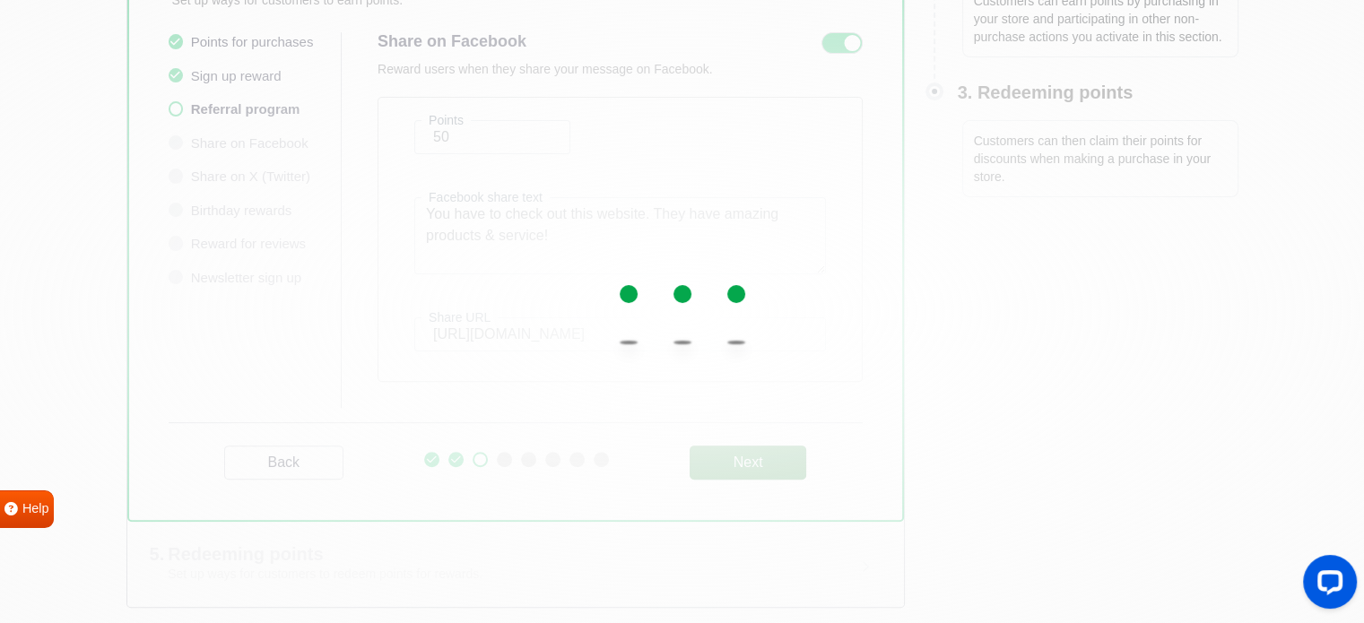
scroll to position [492, 0]
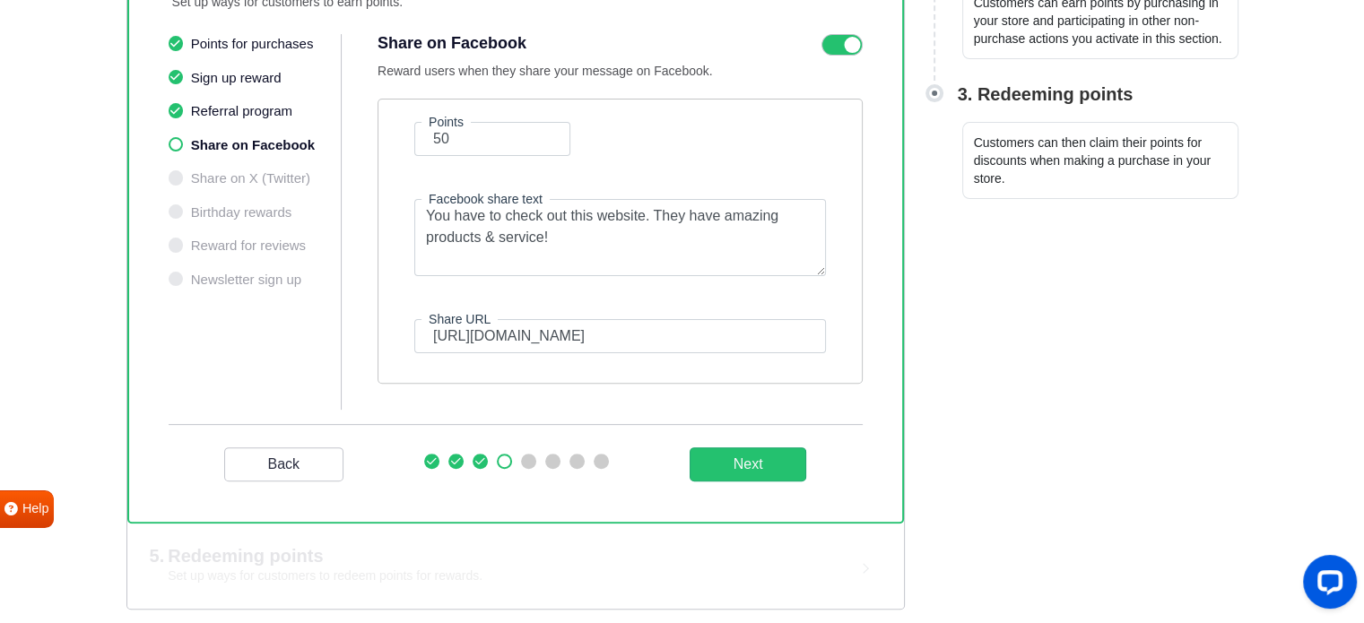
click at [830, 42] on icon at bounding box center [841, 45] width 41 height 22
click at [0, 0] on input "checkbox" at bounding box center [0, 0] width 0 height 0
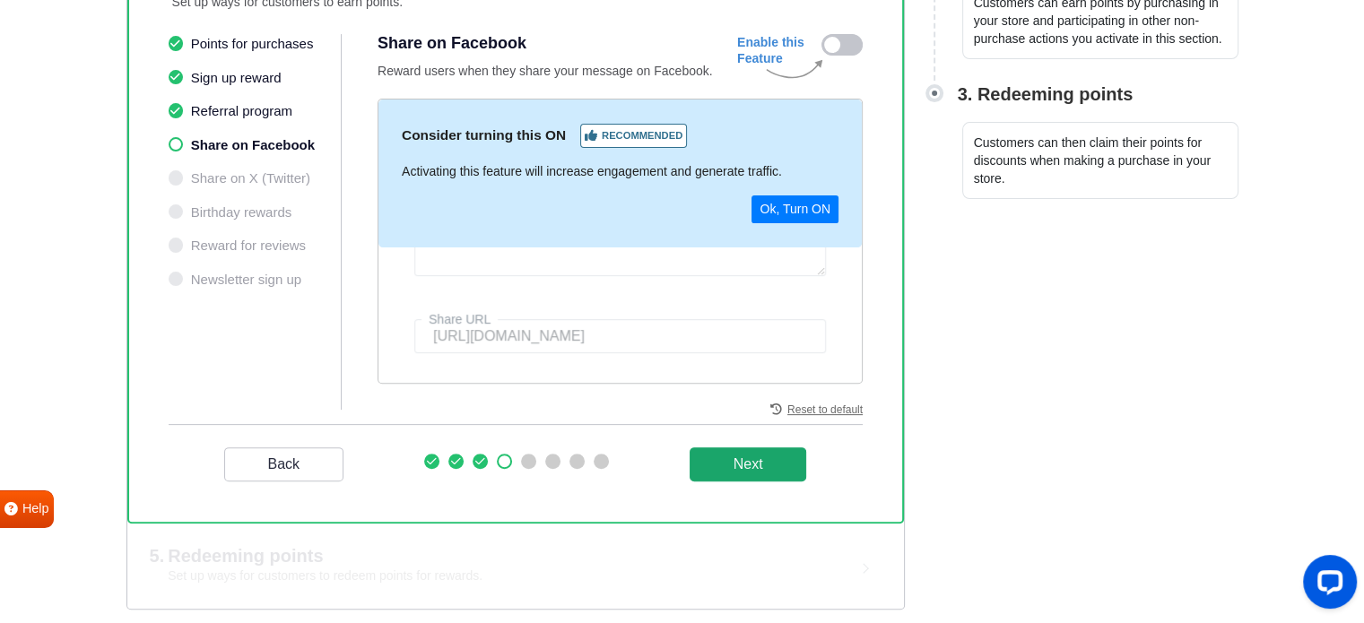
click at [762, 455] on button "Next" at bounding box center [747, 464] width 117 height 34
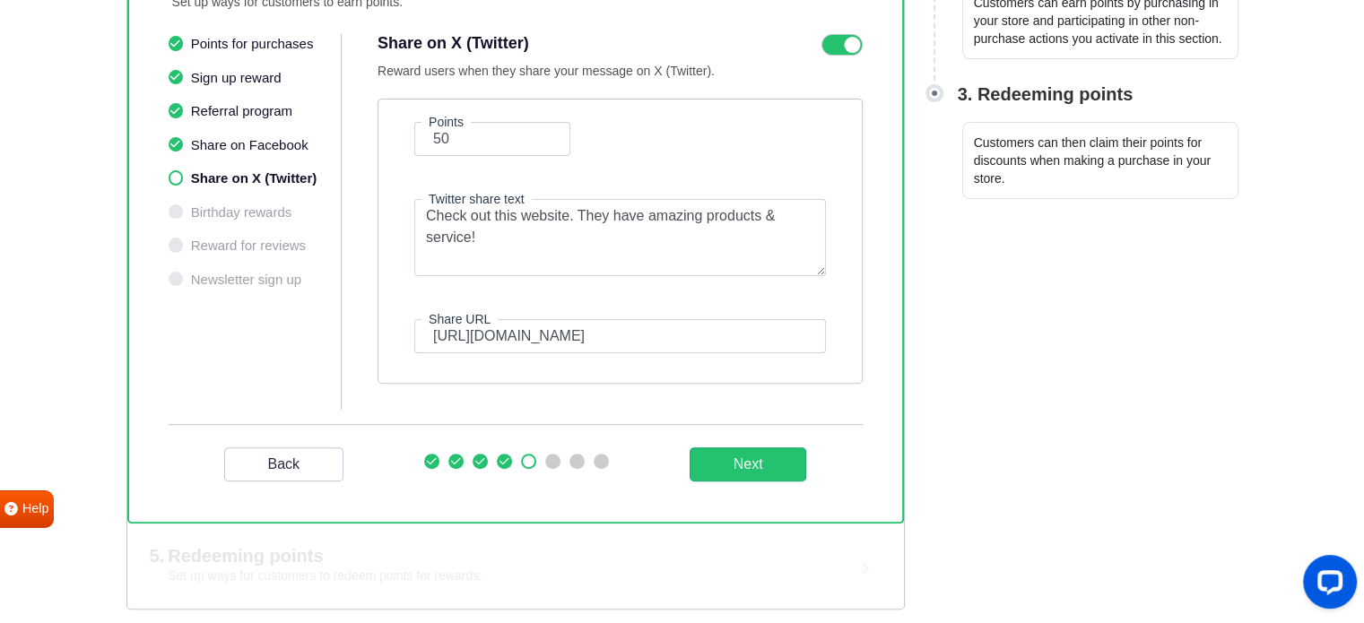
drag, startPoint x: 840, startPoint y: 42, endPoint x: 825, endPoint y: 66, distance: 28.6
click at [840, 43] on icon at bounding box center [841, 45] width 41 height 22
click at [0, 0] on input "checkbox" at bounding box center [0, 0] width 0 height 0
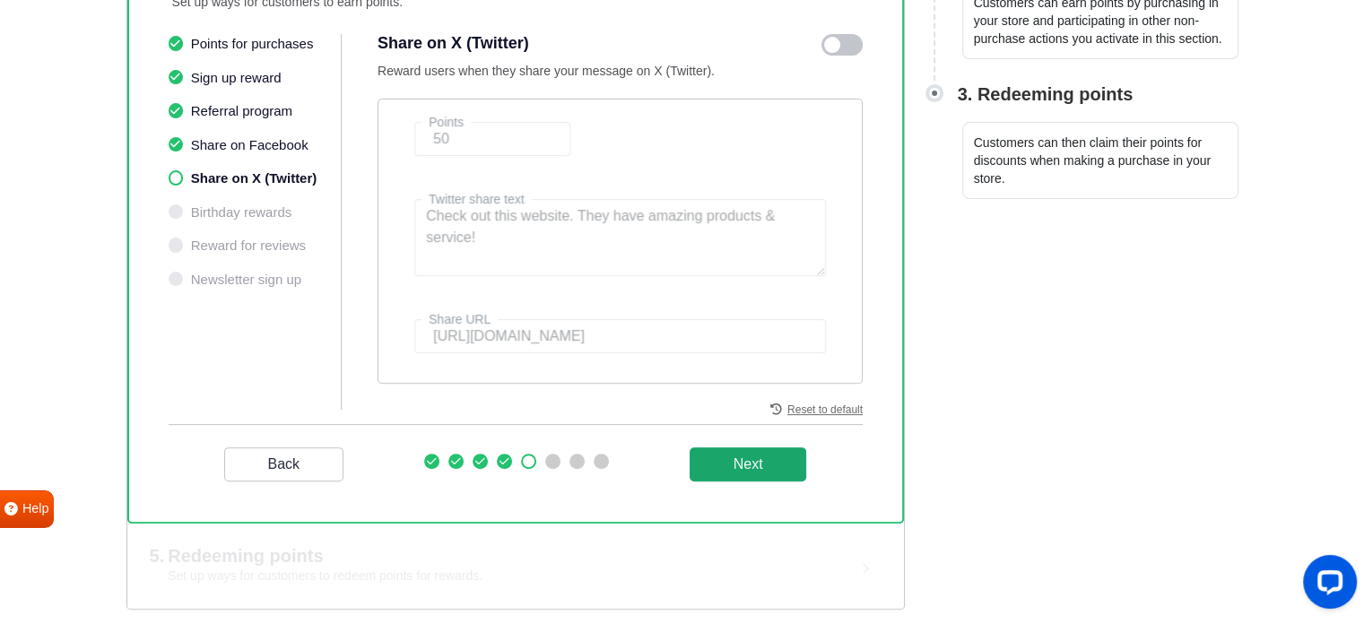
click at [761, 449] on button "Next" at bounding box center [747, 464] width 117 height 34
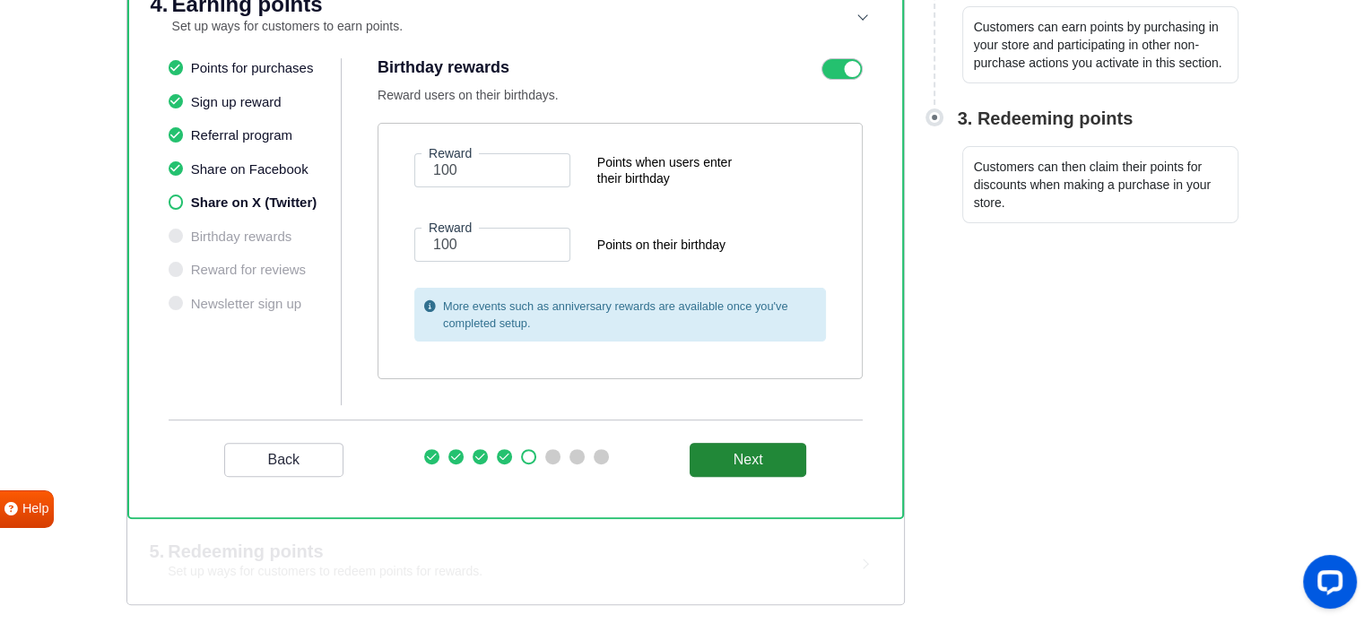
scroll to position [463, 0]
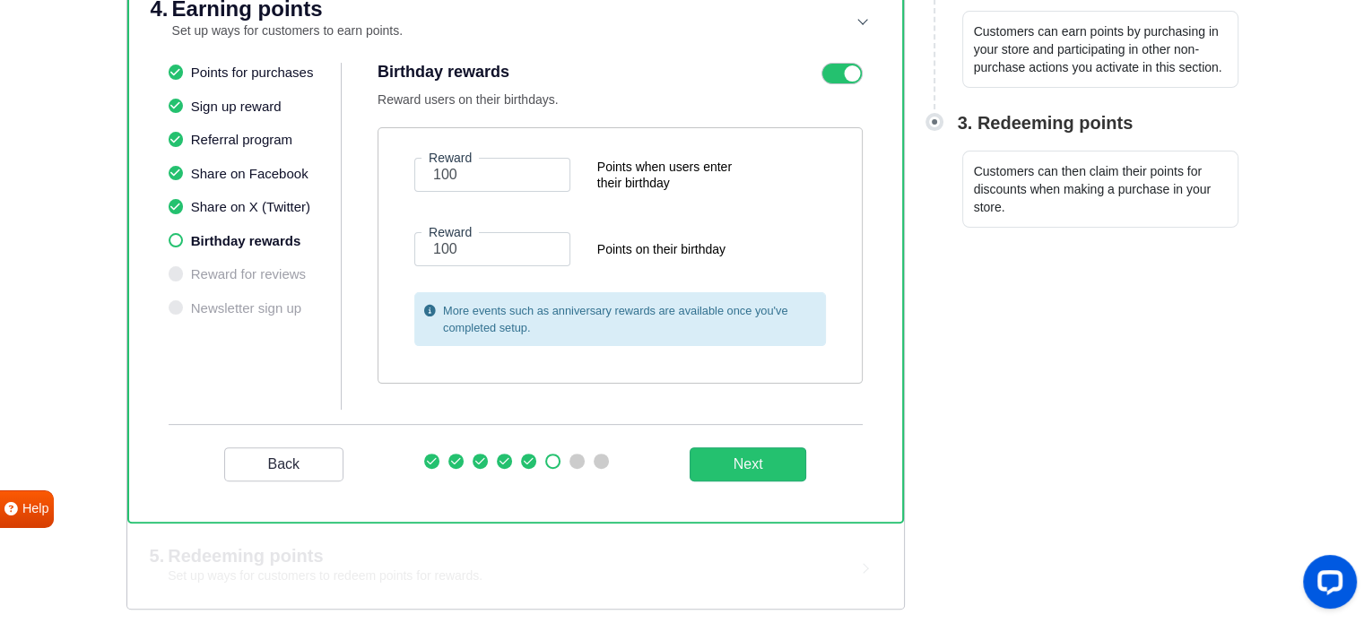
click at [836, 65] on icon at bounding box center [841, 74] width 41 height 22
click at [0, 0] on input "checkbox" at bounding box center [0, 0] width 0 height 0
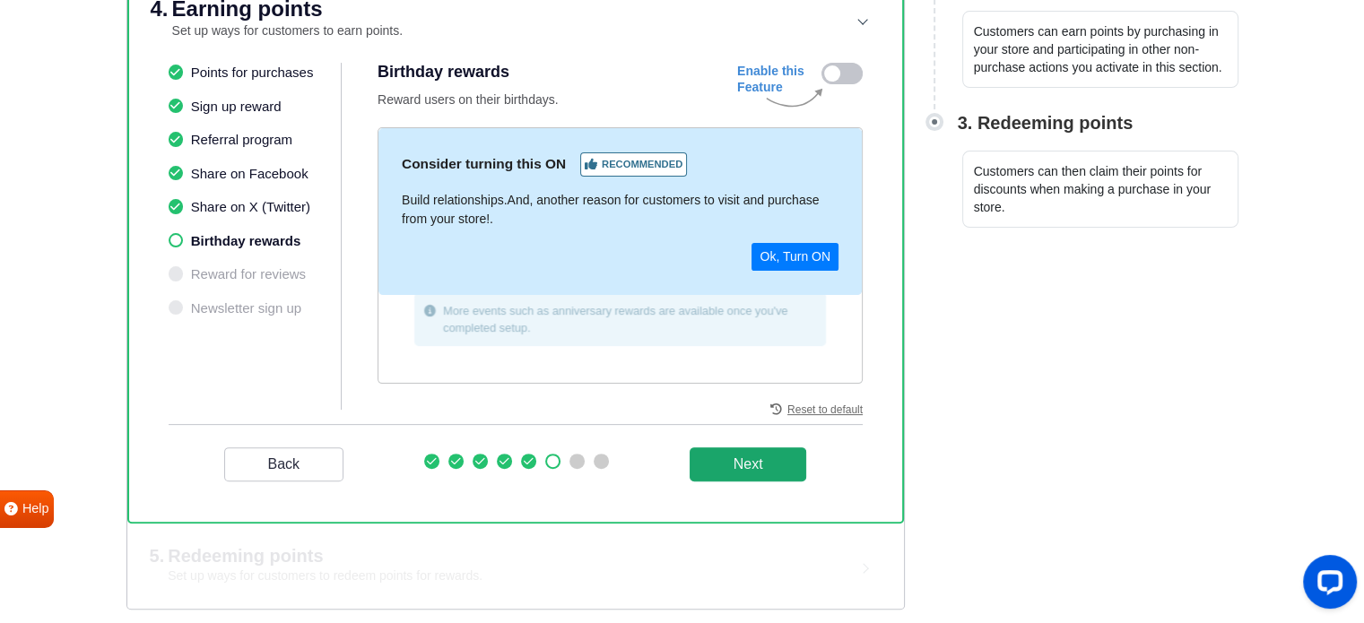
click at [771, 458] on button "Next" at bounding box center [747, 464] width 117 height 34
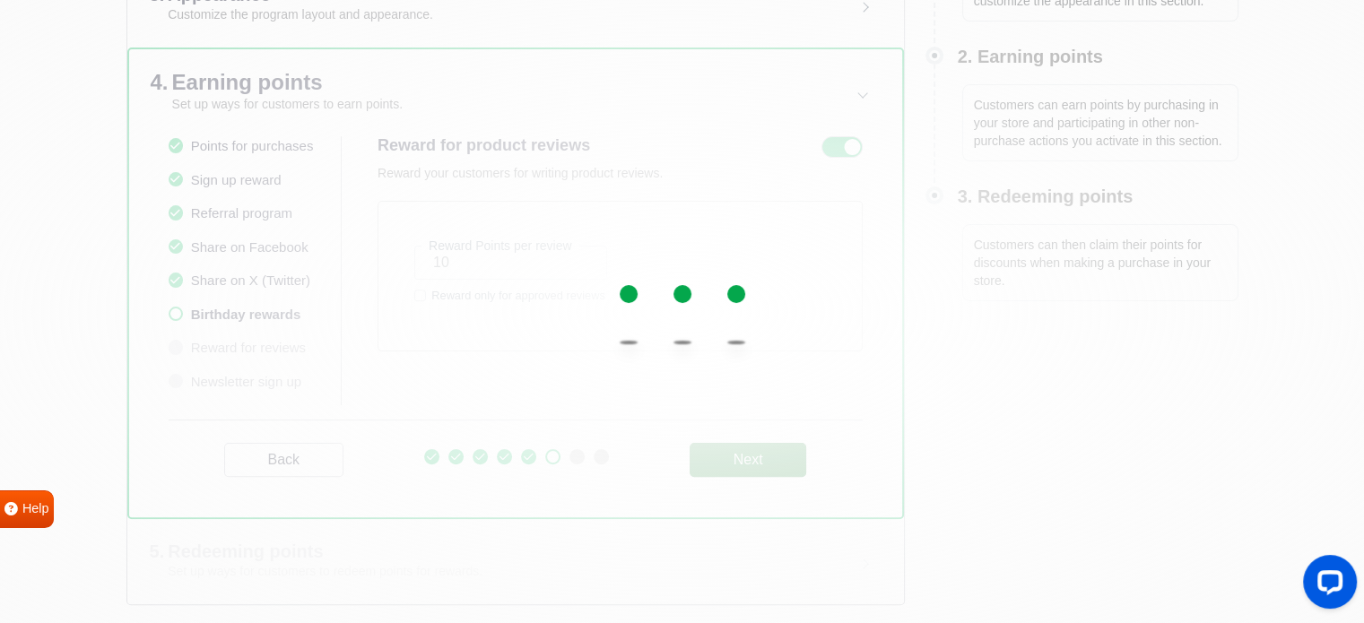
scroll to position [385, 0]
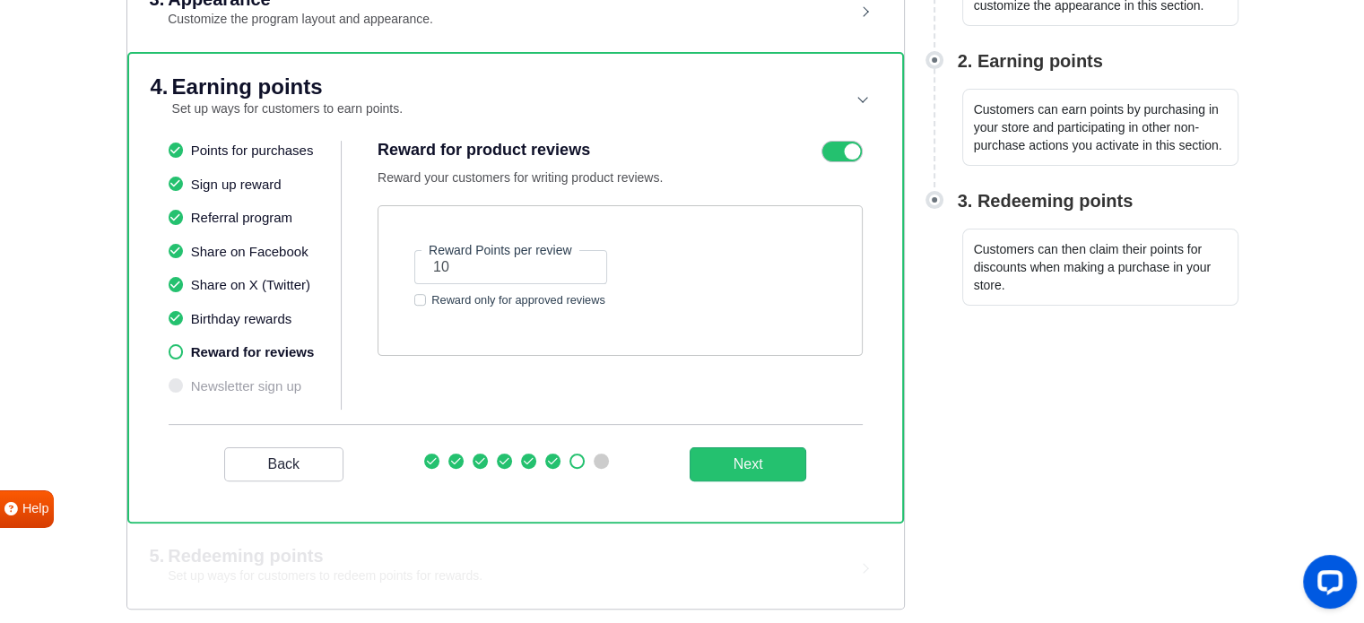
click at [827, 141] on icon at bounding box center [841, 152] width 41 height 22
click at [0, 0] on input "checkbox" at bounding box center [0, 0] width 0 height 0
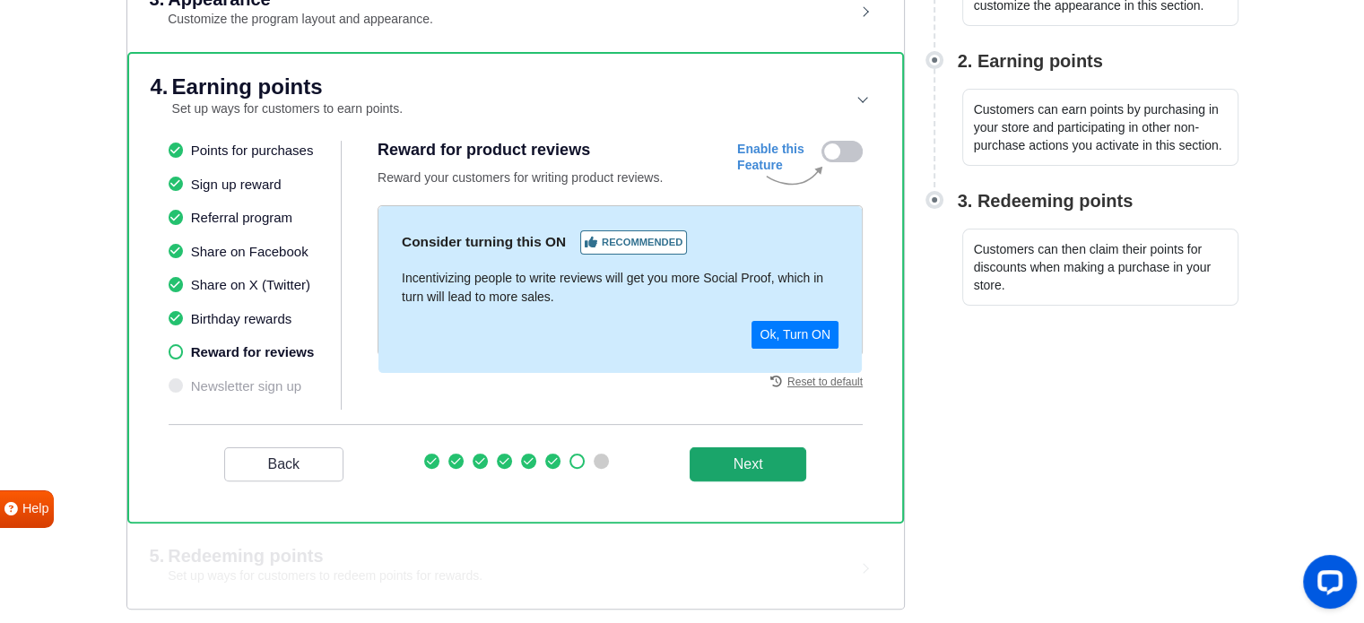
click at [742, 455] on button "Next" at bounding box center [747, 464] width 117 height 34
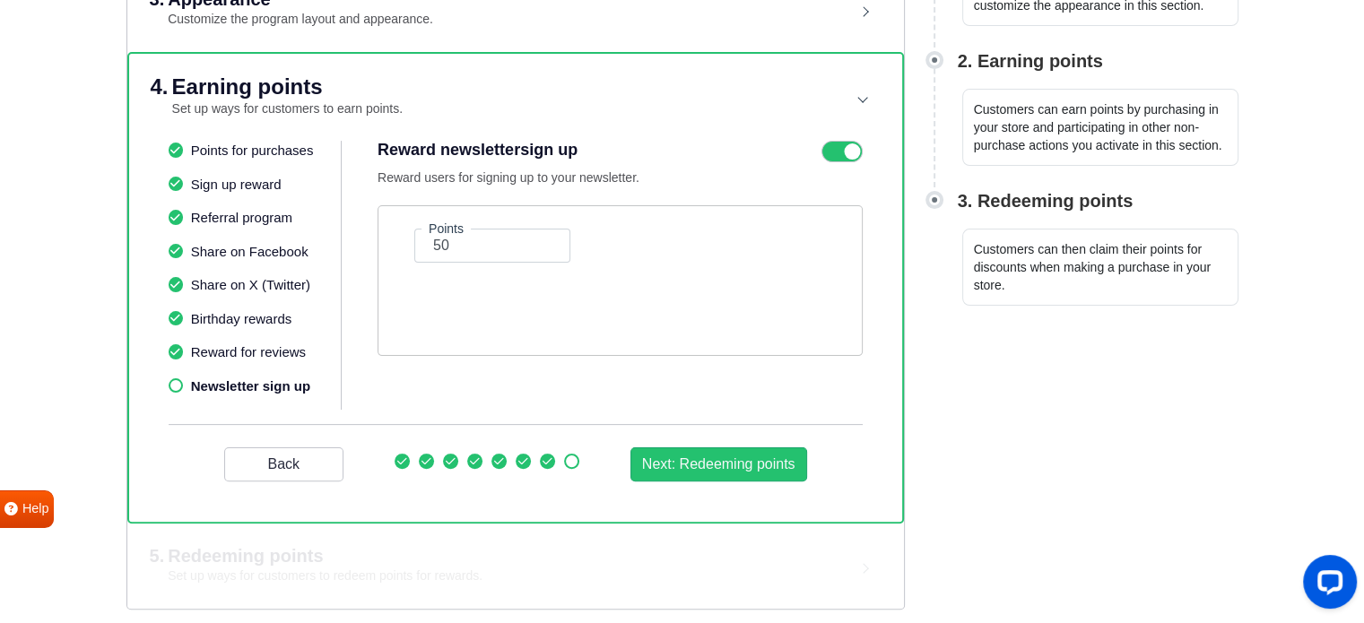
click at [838, 147] on icon at bounding box center [841, 152] width 41 height 22
click at [0, 0] on input "checkbox" at bounding box center [0, 0] width 0 height 0
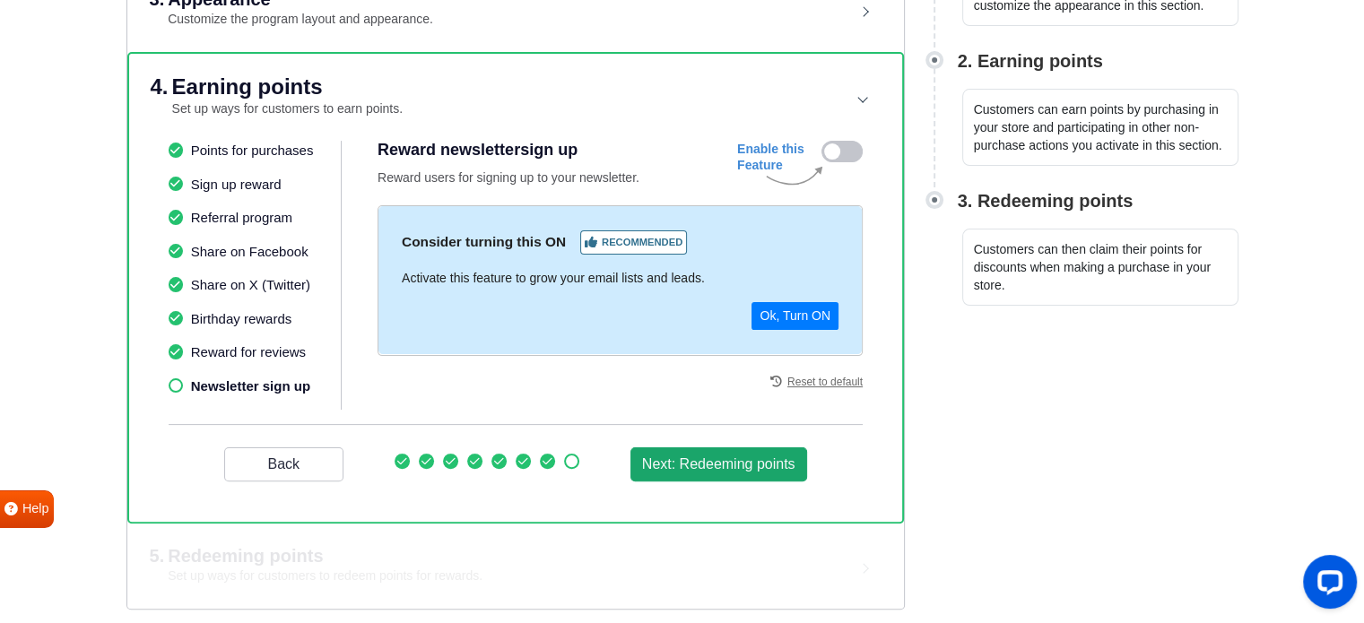
click at [753, 471] on button "Next: Redeeming points" at bounding box center [718, 464] width 177 height 34
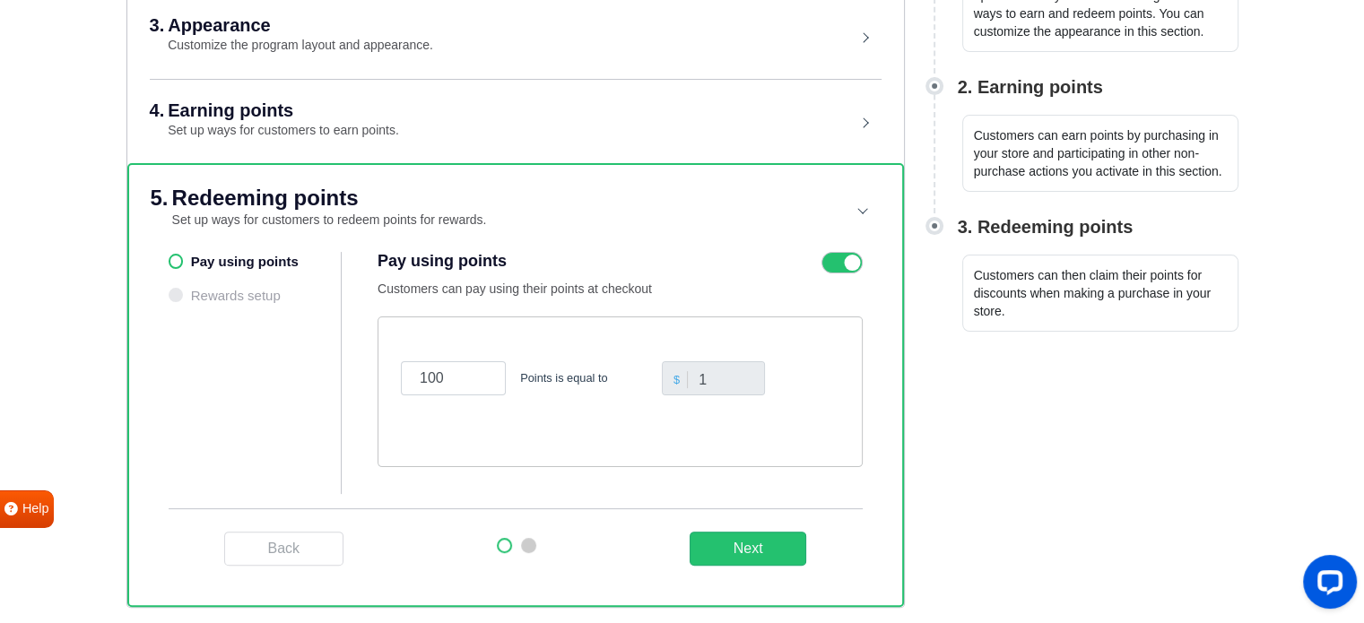
scroll to position [359, 0]
click at [728, 544] on button "Next" at bounding box center [747, 549] width 117 height 34
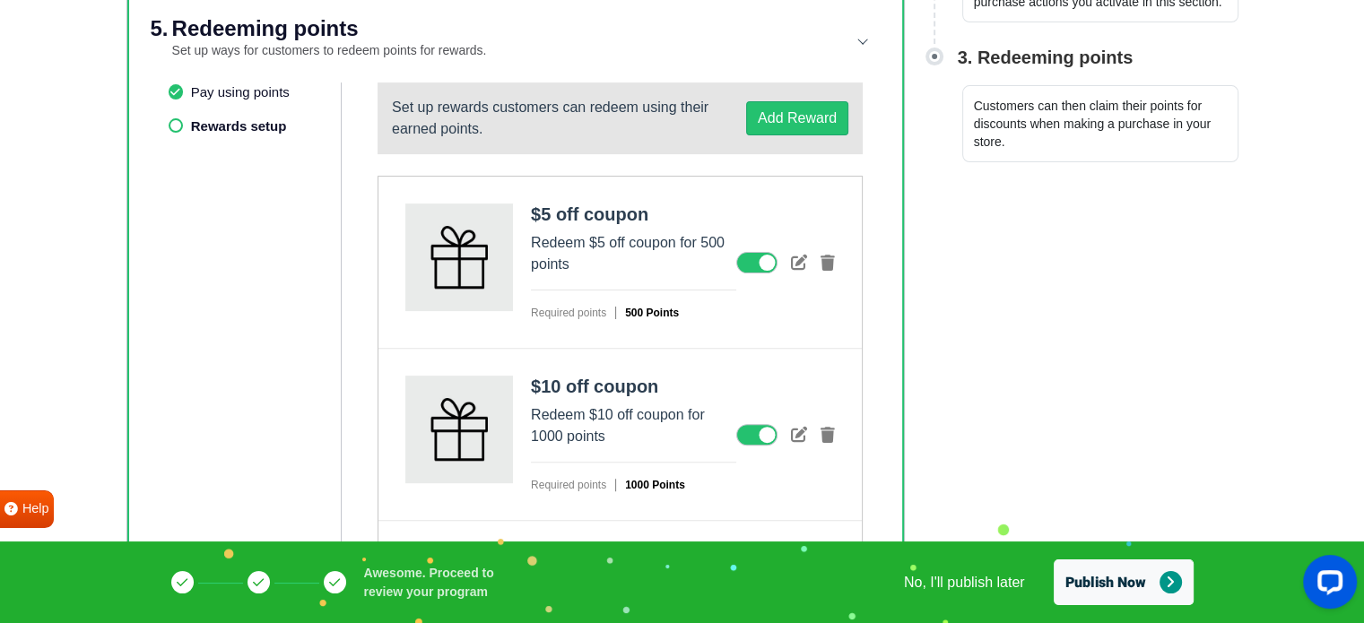
scroll to position [538, 0]
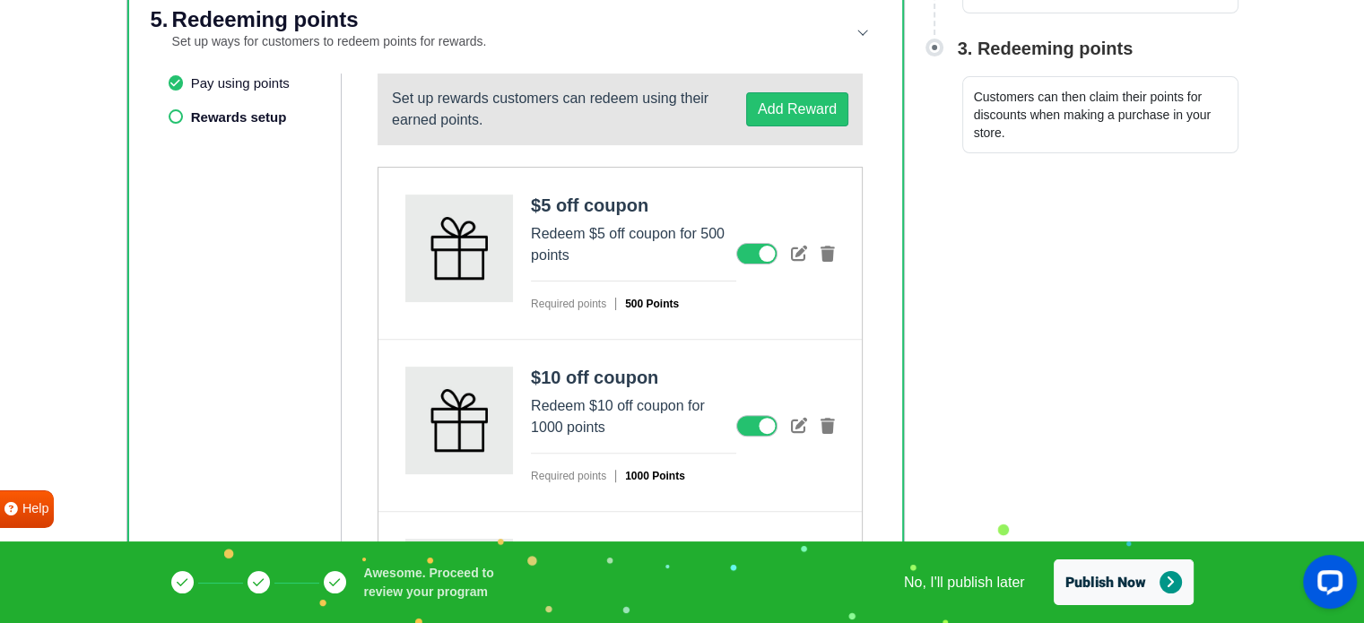
click at [748, 245] on icon at bounding box center [756, 254] width 41 height 22
click at [0, 0] on input "checkbox" at bounding box center [0, 0] width 0 height 0
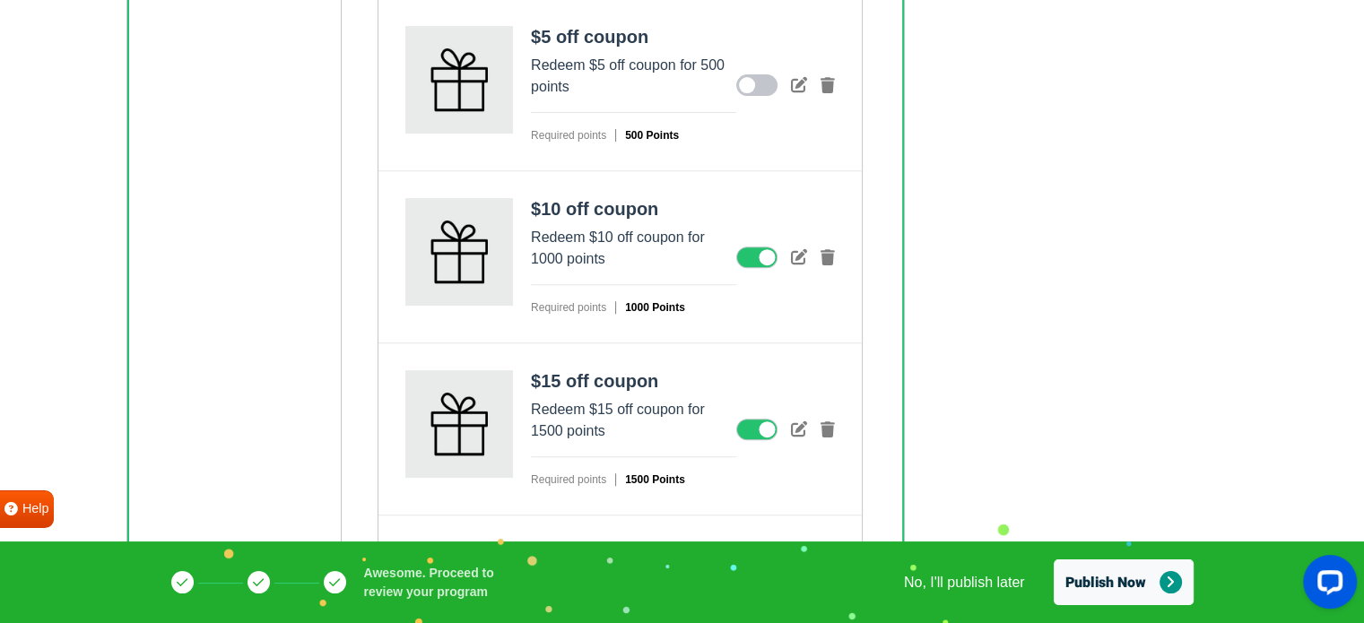
scroll to position [717, 0]
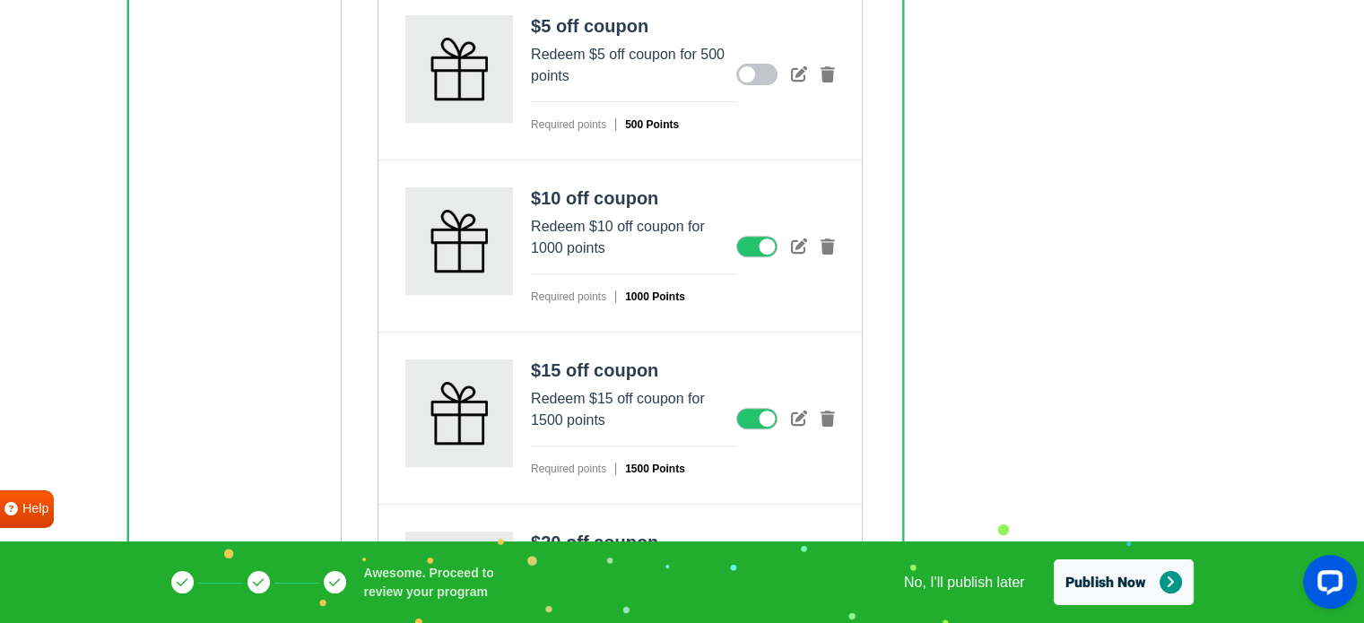
click at [754, 244] on icon at bounding box center [756, 247] width 41 height 22
click at [0, 0] on input "checkbox" at bounding box center [0, 0] width 0 height 0
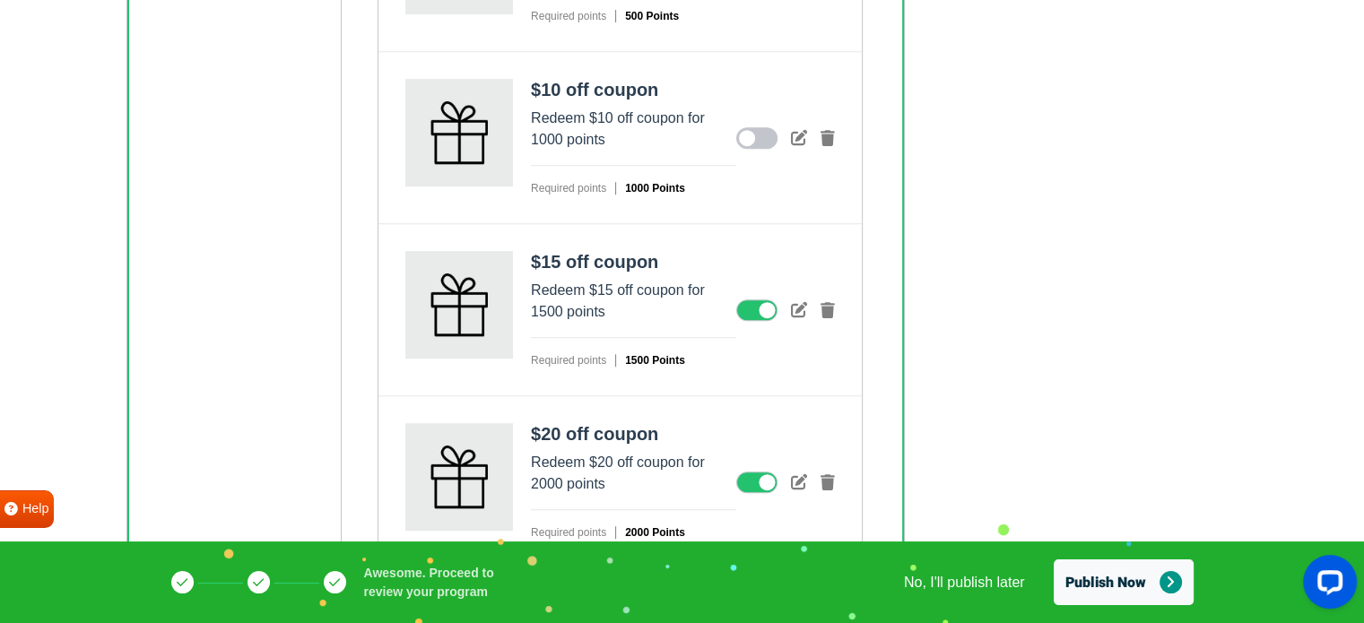
scroll to position [836, 0]
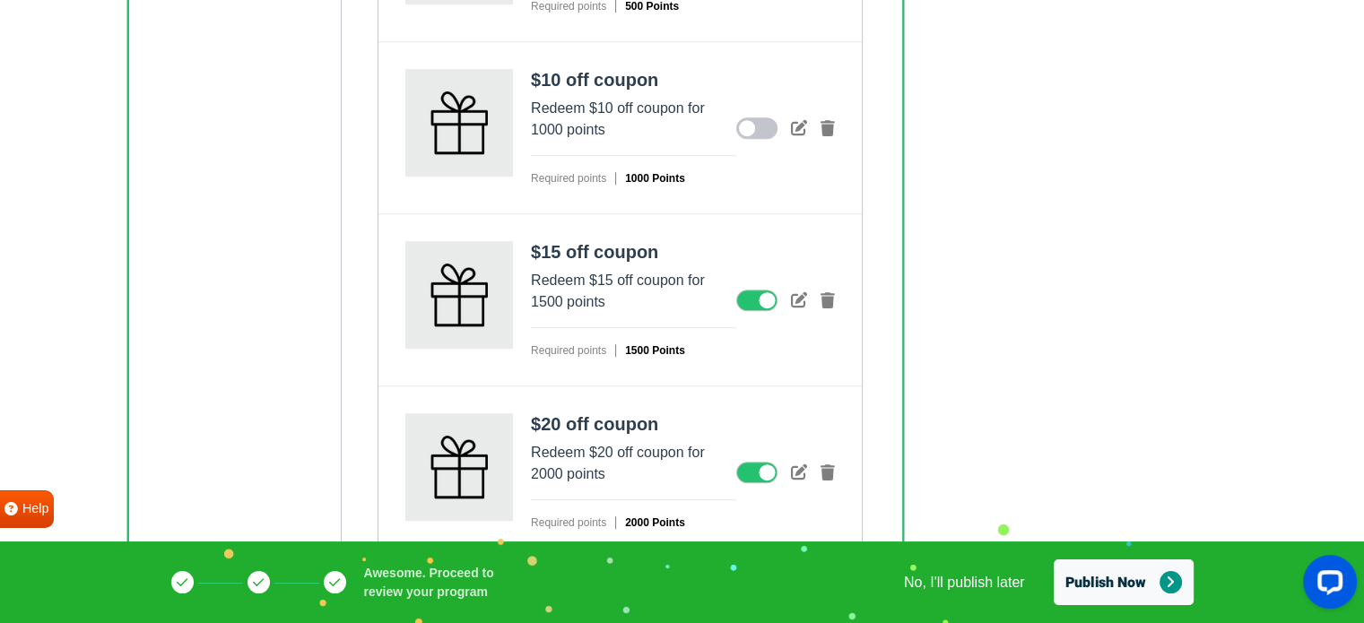
click at [741, 297] on icon at bounding box center [756, 301] width 41 height 22
click at [0, 0] on input "checkbox" at bounding box center [0, 0] width 0 height 0
click at [750, 469] on icon at bounding box center [756, 473] width 41 height 22
click at [0, 0] on input "checkbox" at bounding box center [0, 0] width 0 height 0
click at [958, 580] on link "No, I'll publish later" at bounding box center [964, 583] width 121 height 22
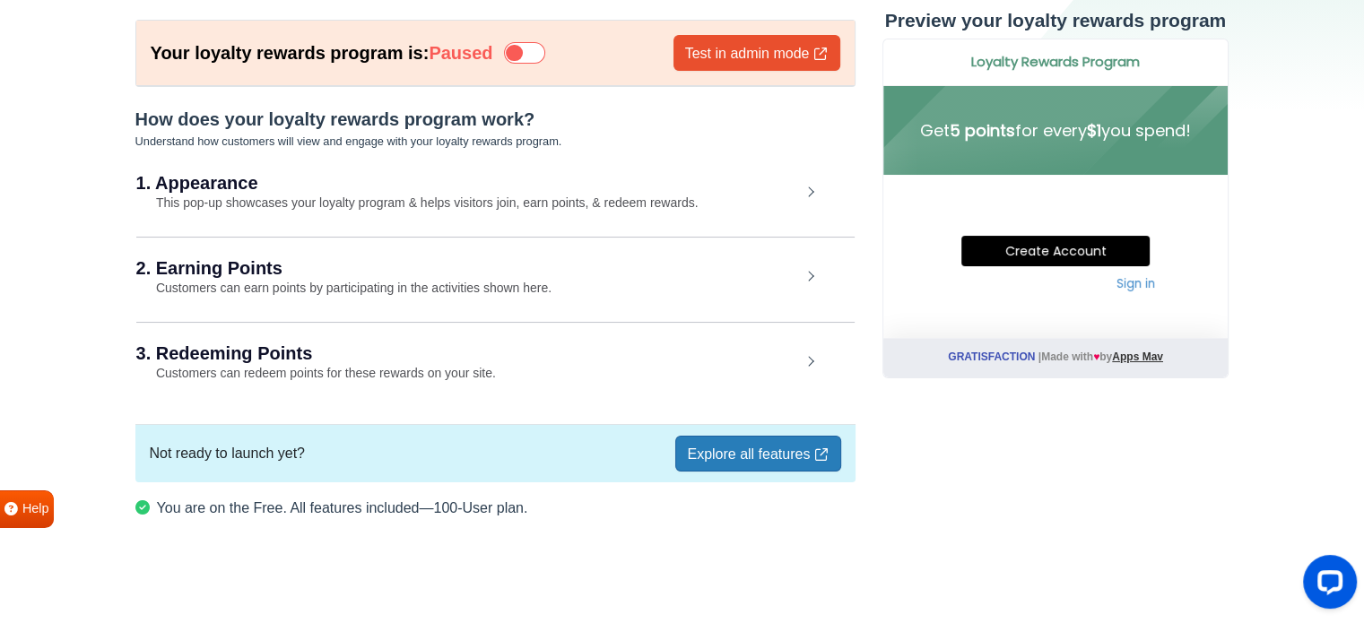
scroll to position [89, 0]
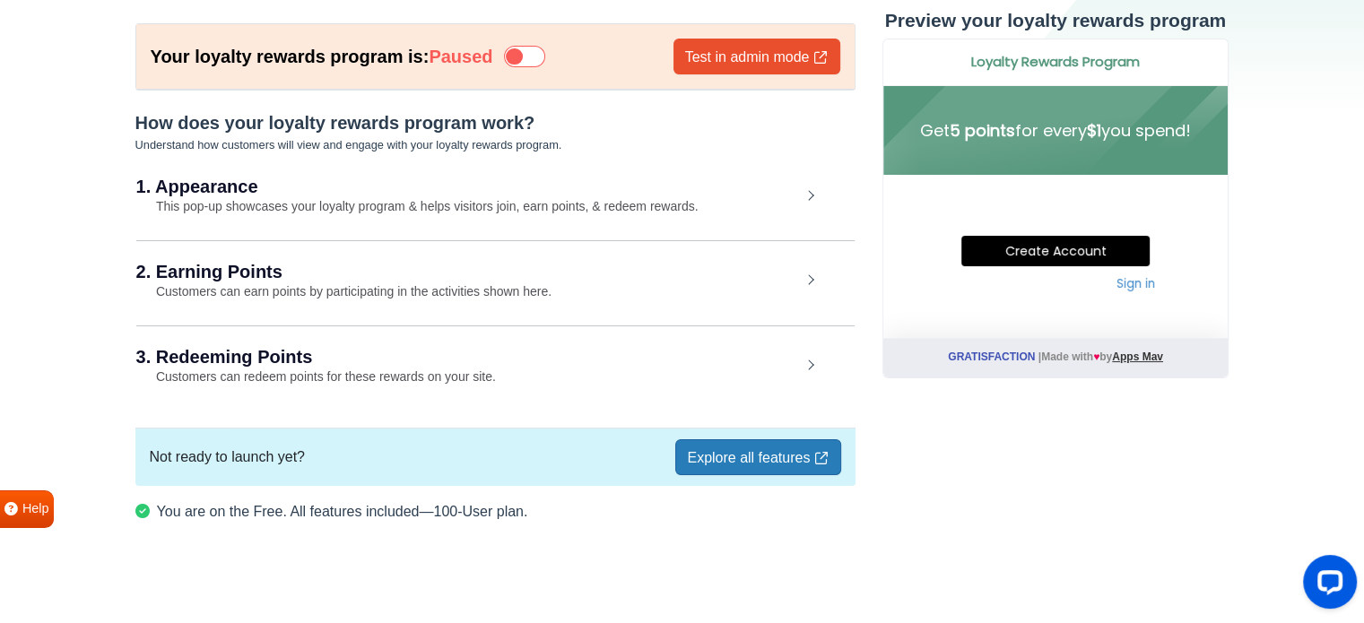
click at [412, 362] on h2 "3. Redeeming Points" at bounding box center [468, 357] width 664 height 18
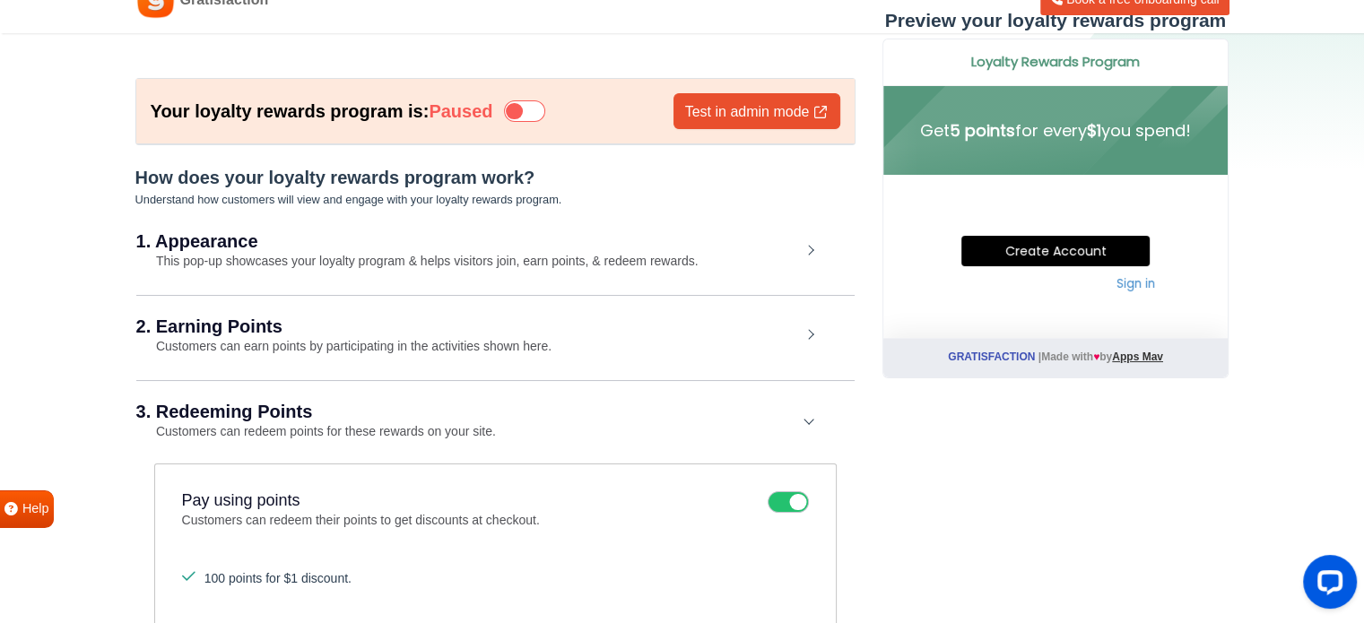
scroll to position [0, 0]
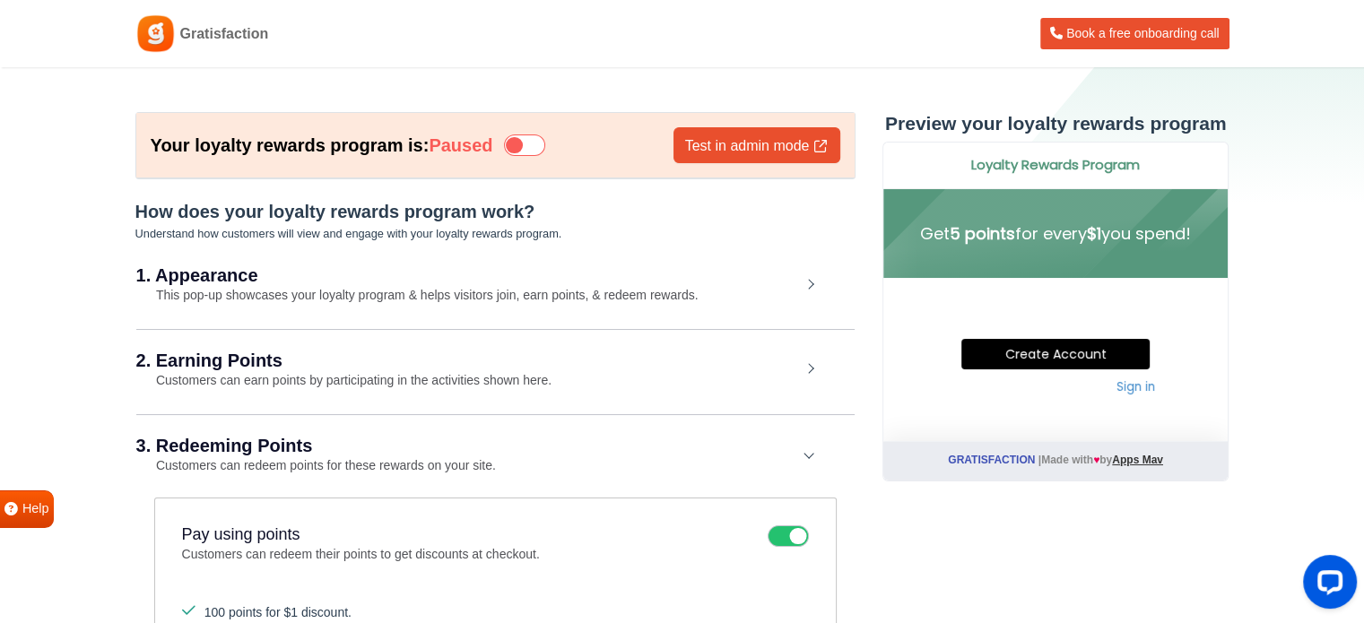
click at [545, 137] on icon at bounding box center [524, 145] width 41 height 22
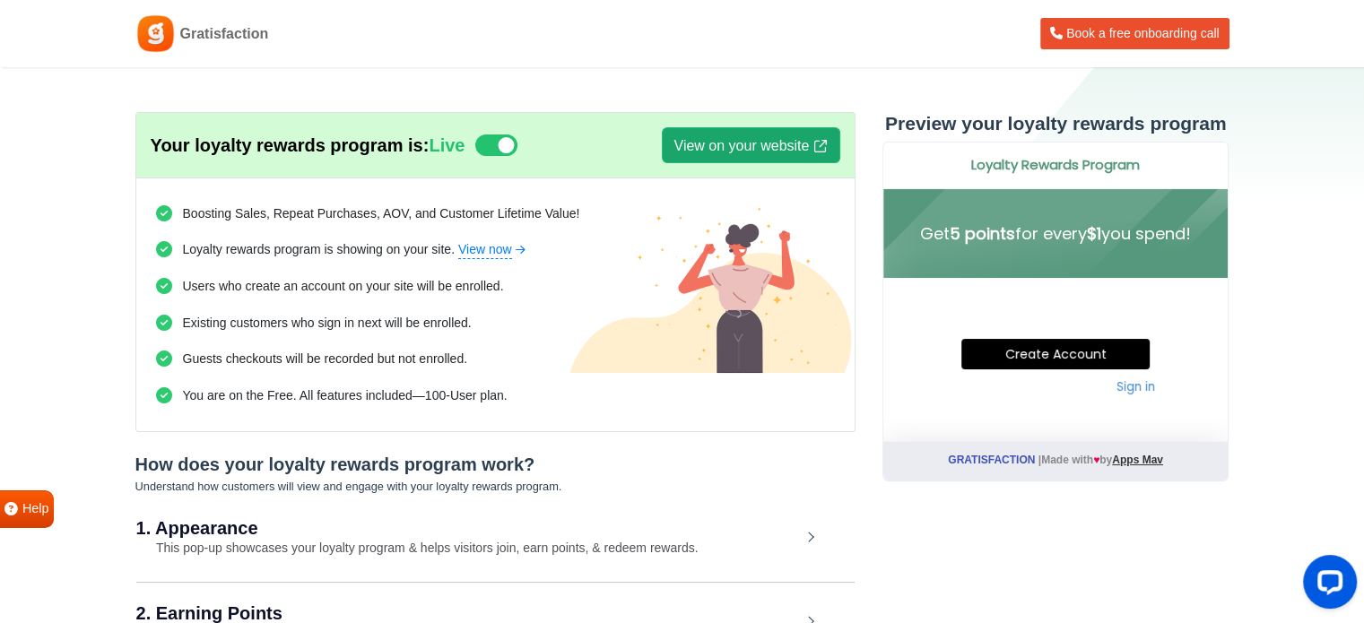
click at [794, 153] on link "View on your website" at bounding box center [750, 145] width 177 height 36
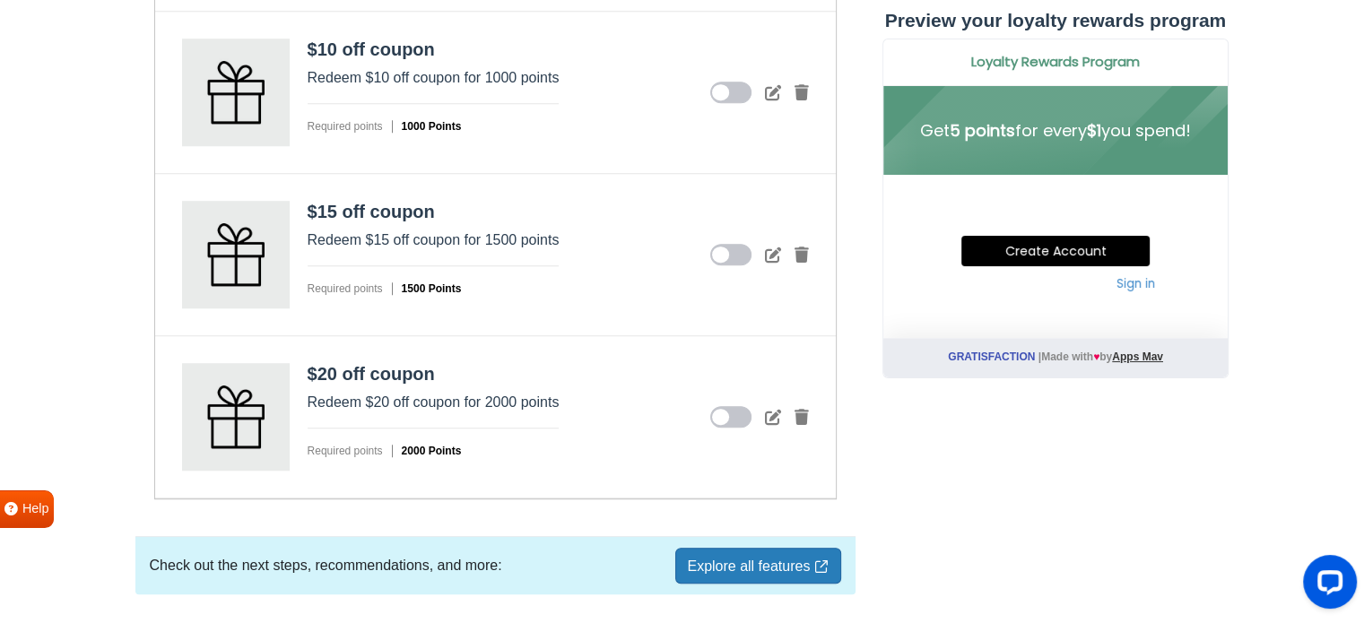
scroll to position [1327, 0]
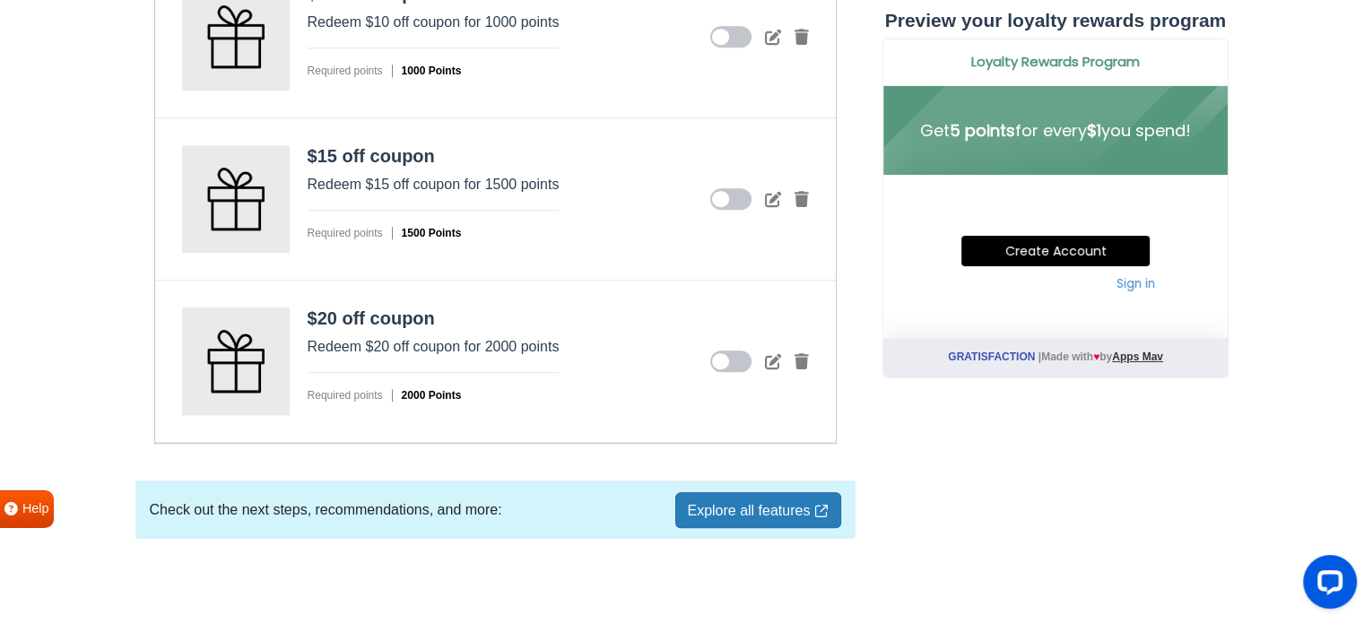
click at [706, 496] on link "Explore all features" at bounding box center [757, 510] width 165 height 36
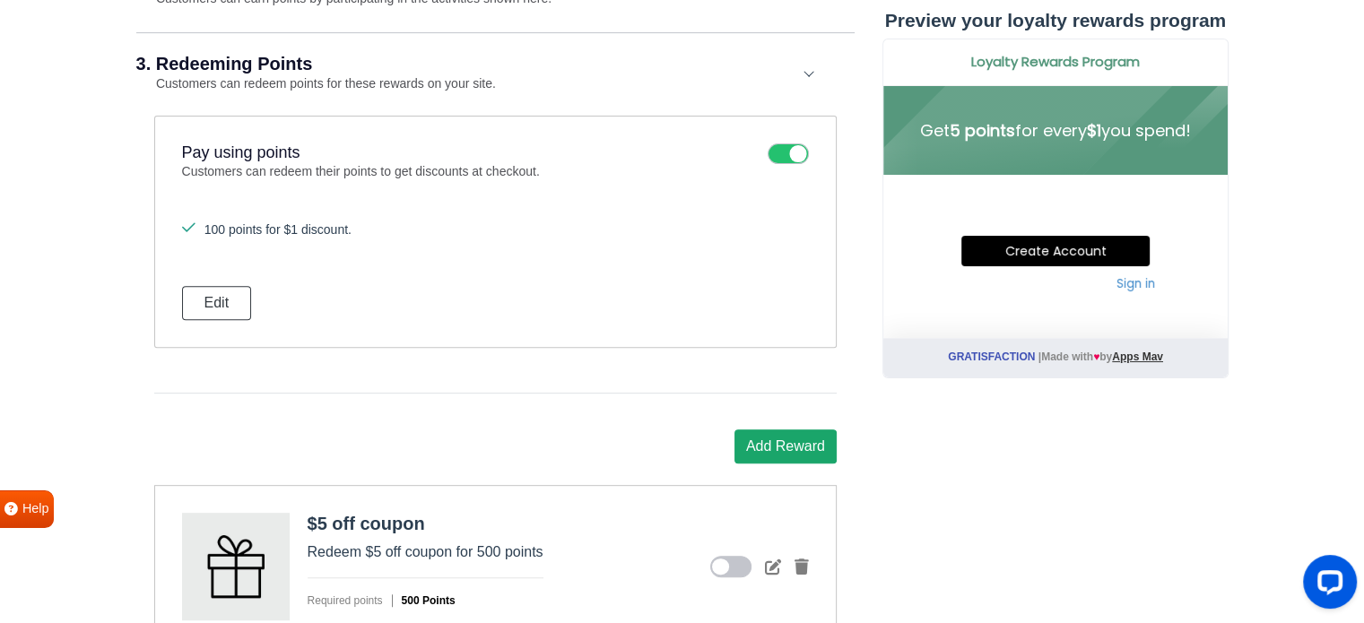
scroll to position [610, 0]
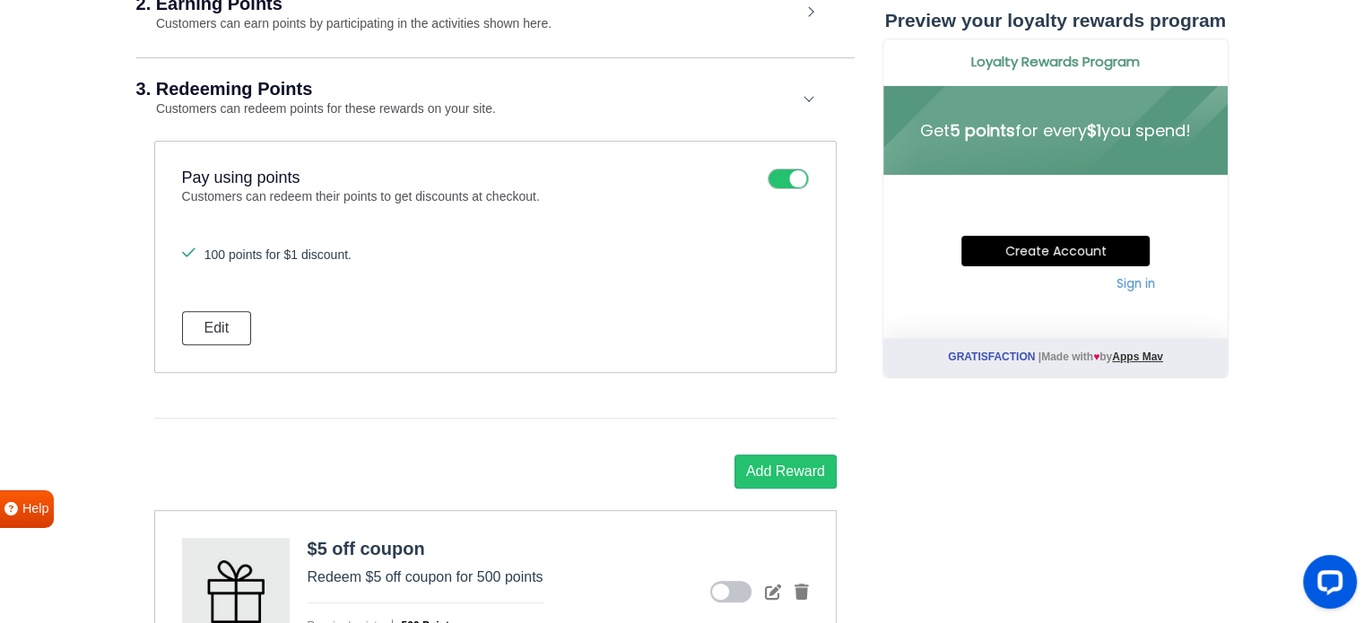
click at [775, 178] on icon at bounding box center [787, 180] width 41 height 22
click at [0, 0] on input "checkbox" at bounding box center [0, 0] width 0 height 0
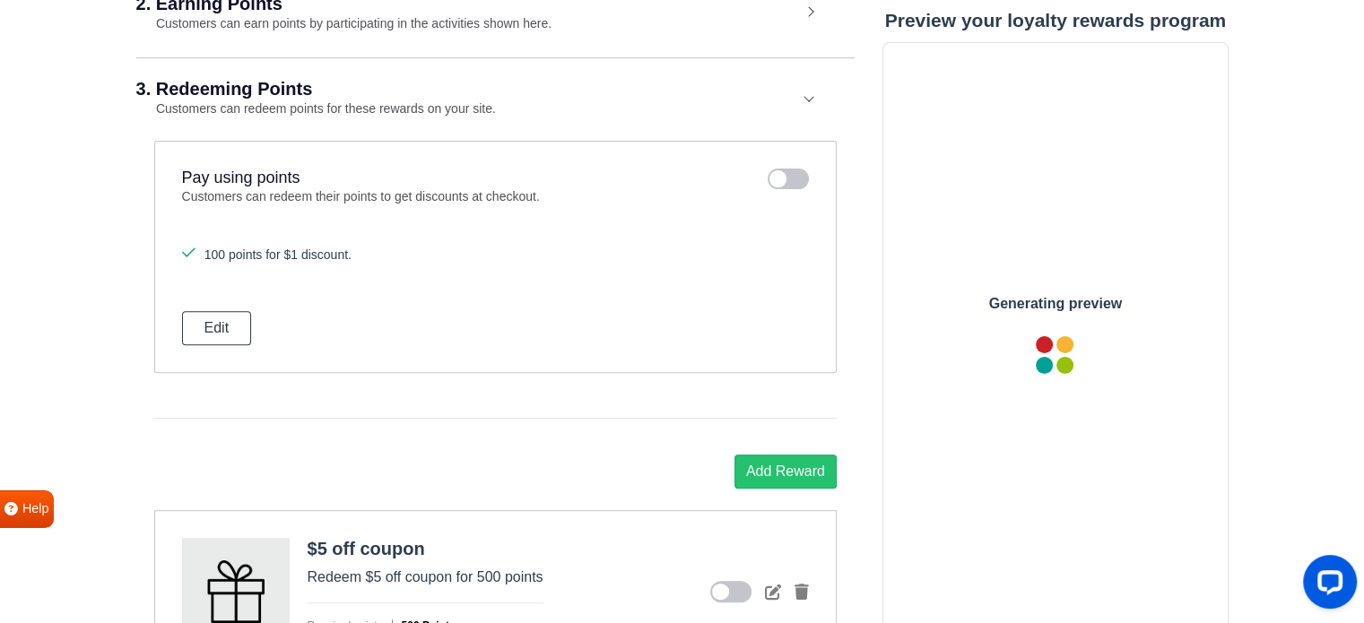
scroll to position [0, 0]
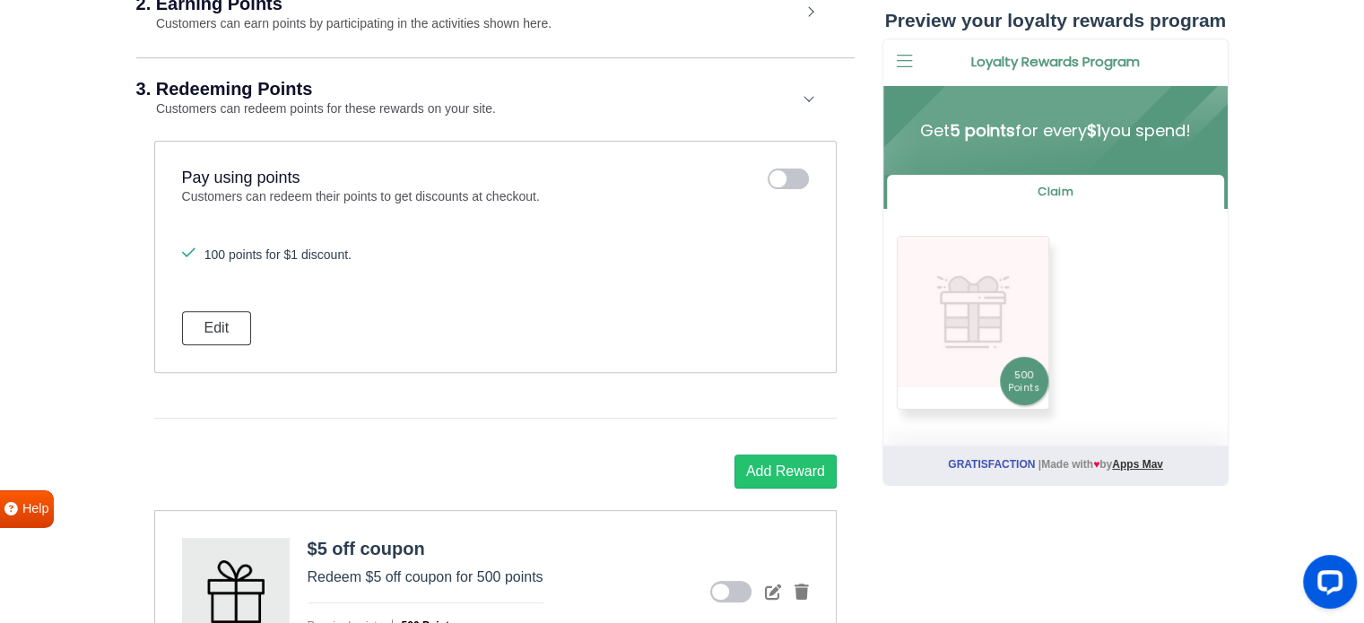
click at [803, 182] on icon at bounding box center [787, 180] width 41 height 22
click at [0, 0] on input "checkbox" at bounding box center [0, 0] width 0 height 0
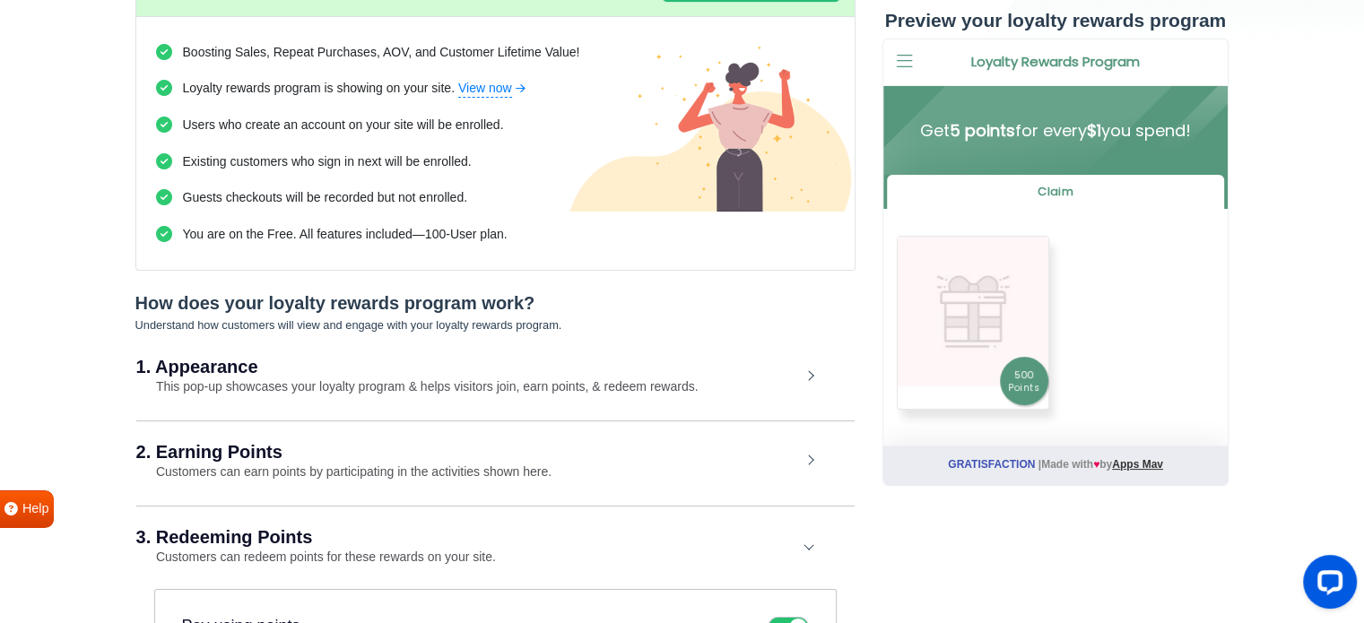
scroll to position [251, 0]
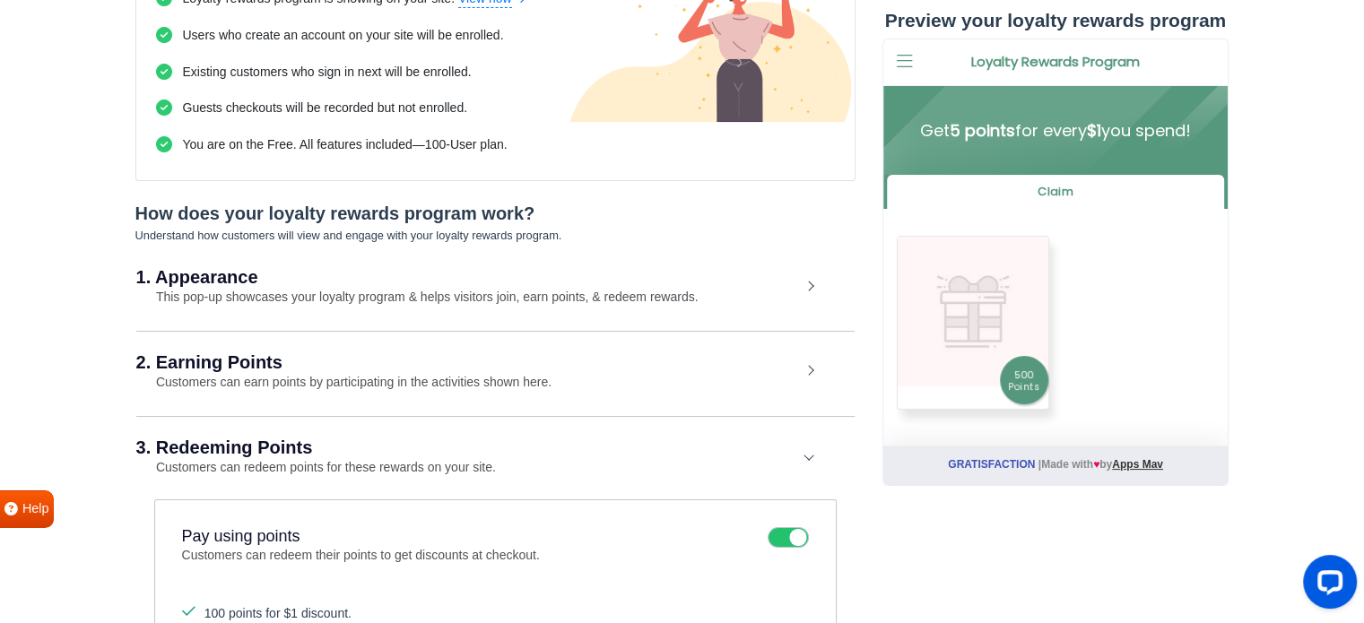
click at [818, 278] on div "1. Appearance This pop-up showcases your loyalty program & helps visitors join,…" at bounding box center [495, 288] width 718 height 82
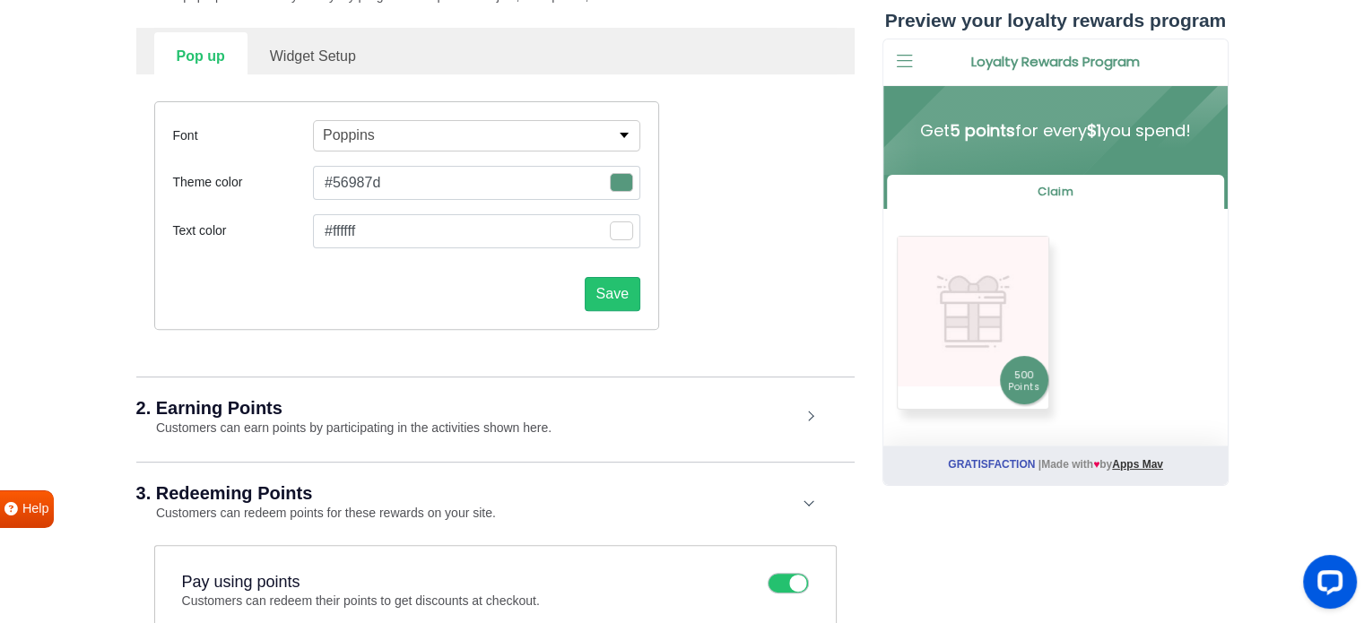
scroll to position [520, 0]
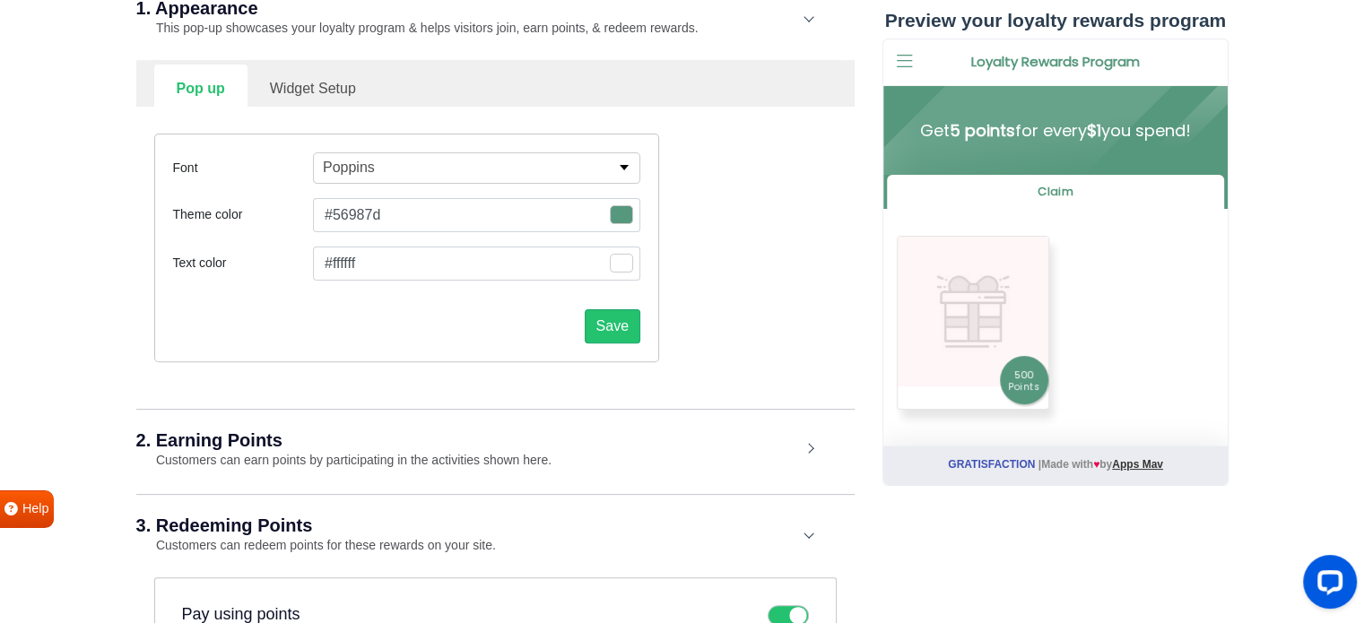
click at [325, 79] on link "Widget Setup" at bounding box center [312, 87] width 131 height 44
select select "right"
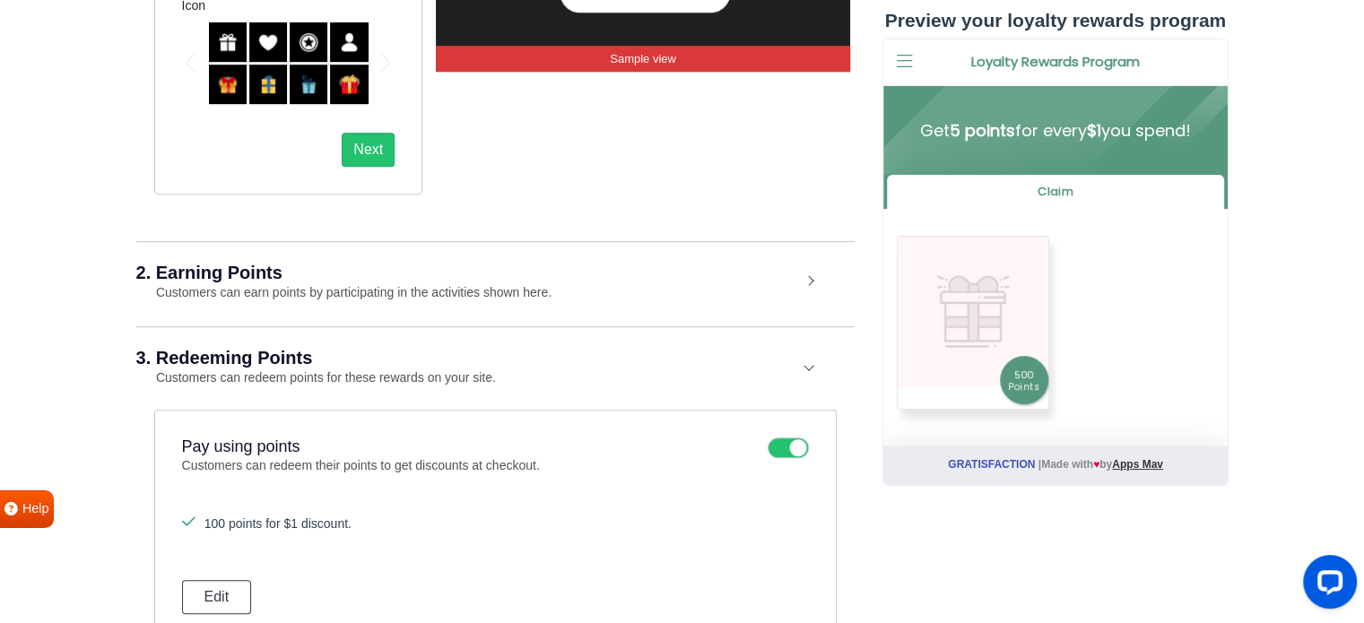
scroll to position [1058, 0]
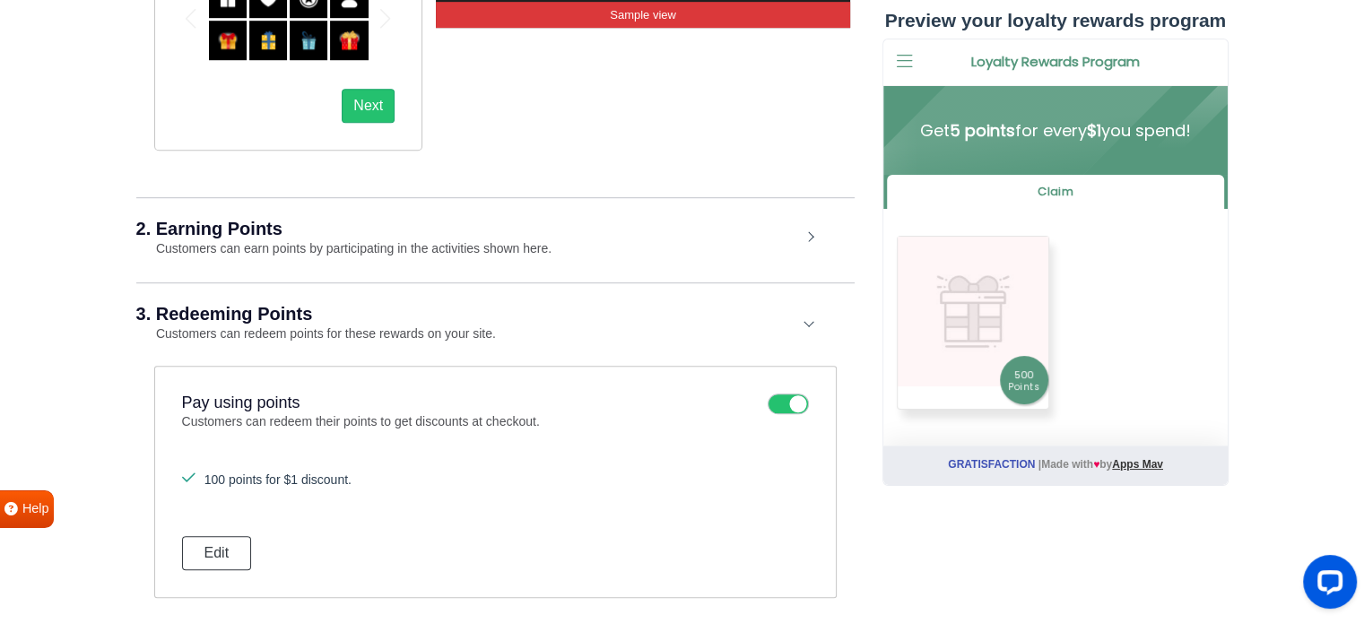
click at [805, 231] on div "2. Earning Points Customers can earn points by participating in the activities …" at bounding box center [495, 238] width 718 height 83
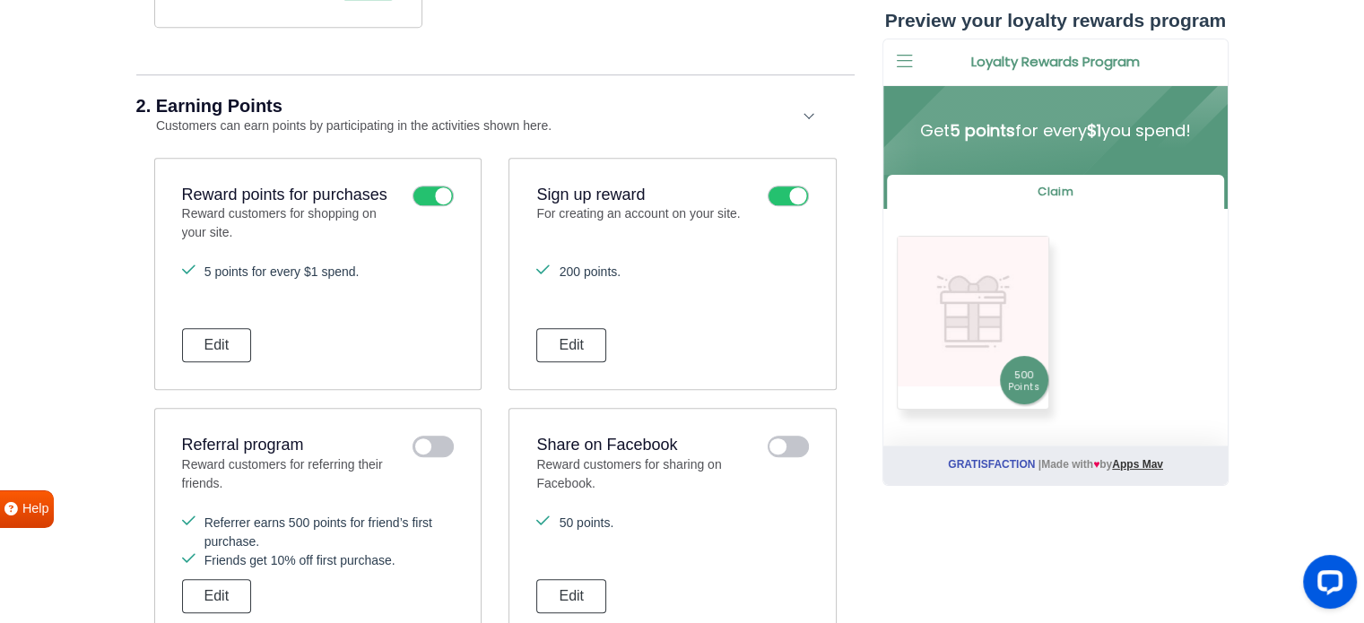
scroll to position [1237, 0]
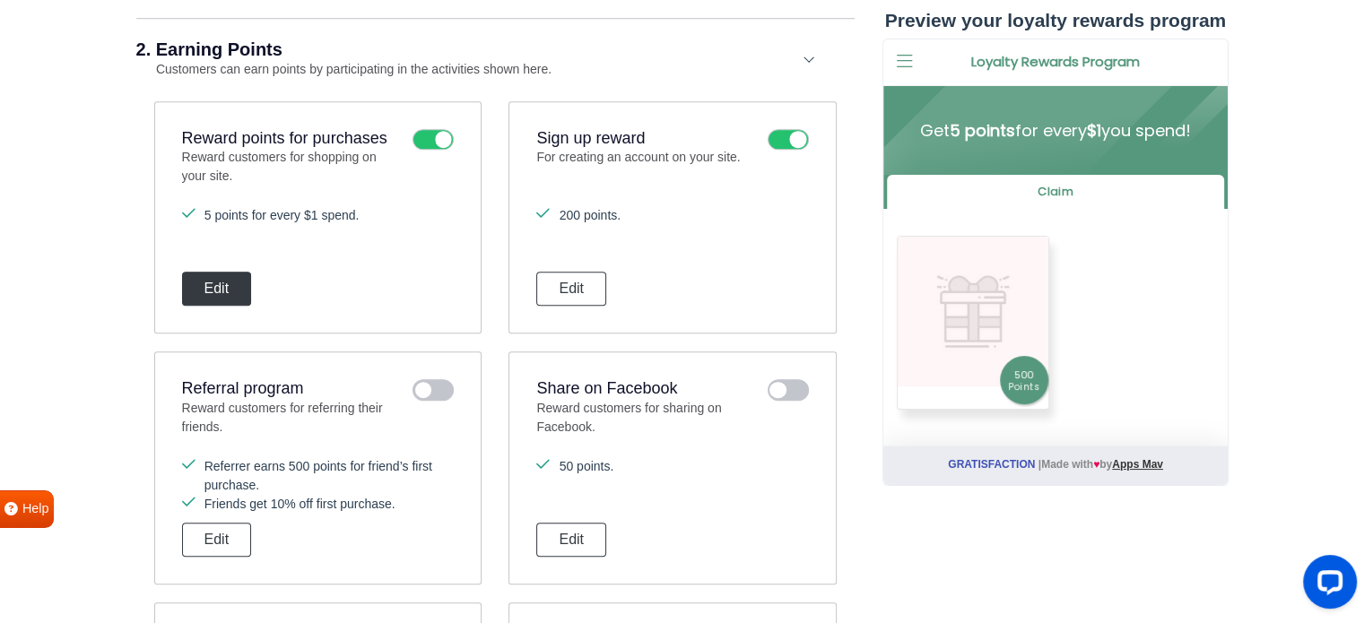
click at [231, 278] on button "Edit" at bounding box center [217, 289] width 70 height 34
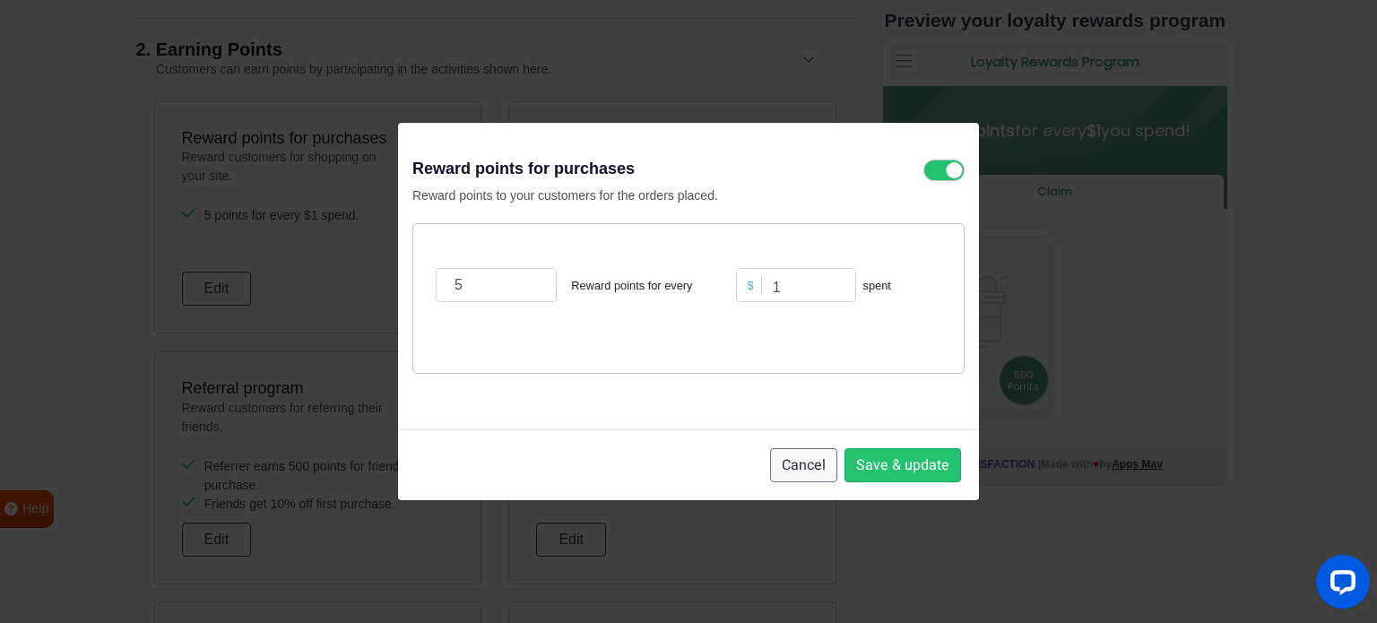
click at [817, 472] on button "Cancel" at bounding box center [803, 465] width 67 height 34
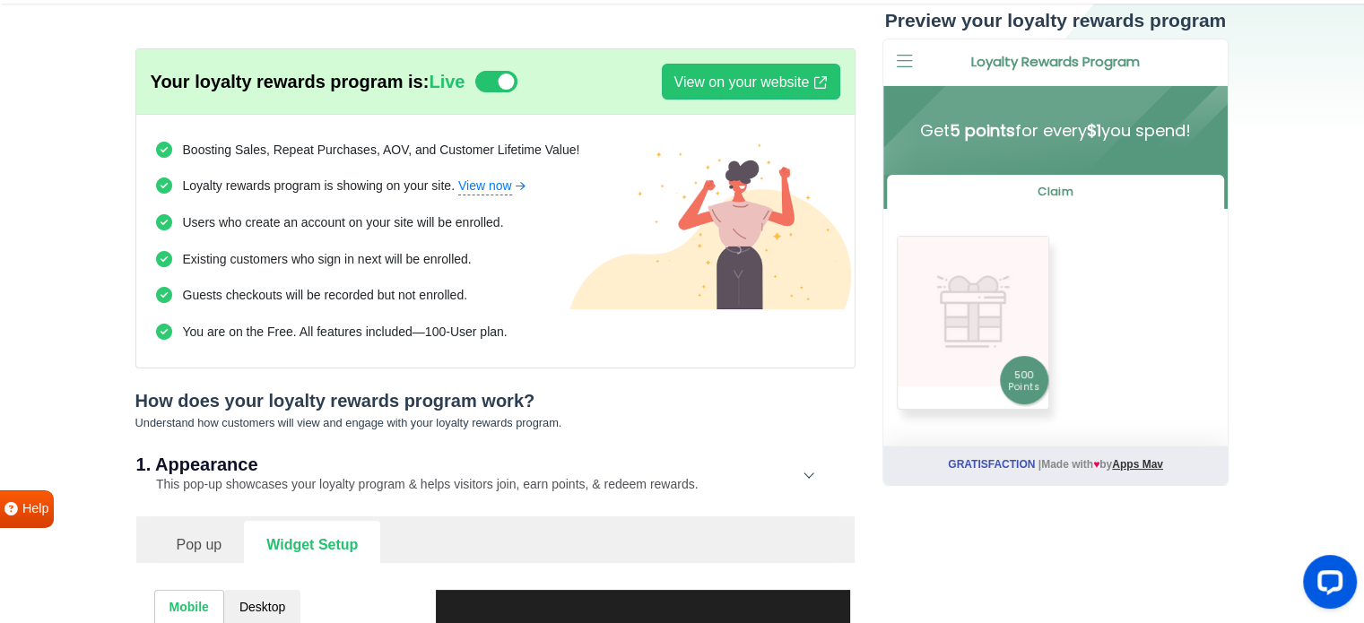
scroll to position [448, 0]
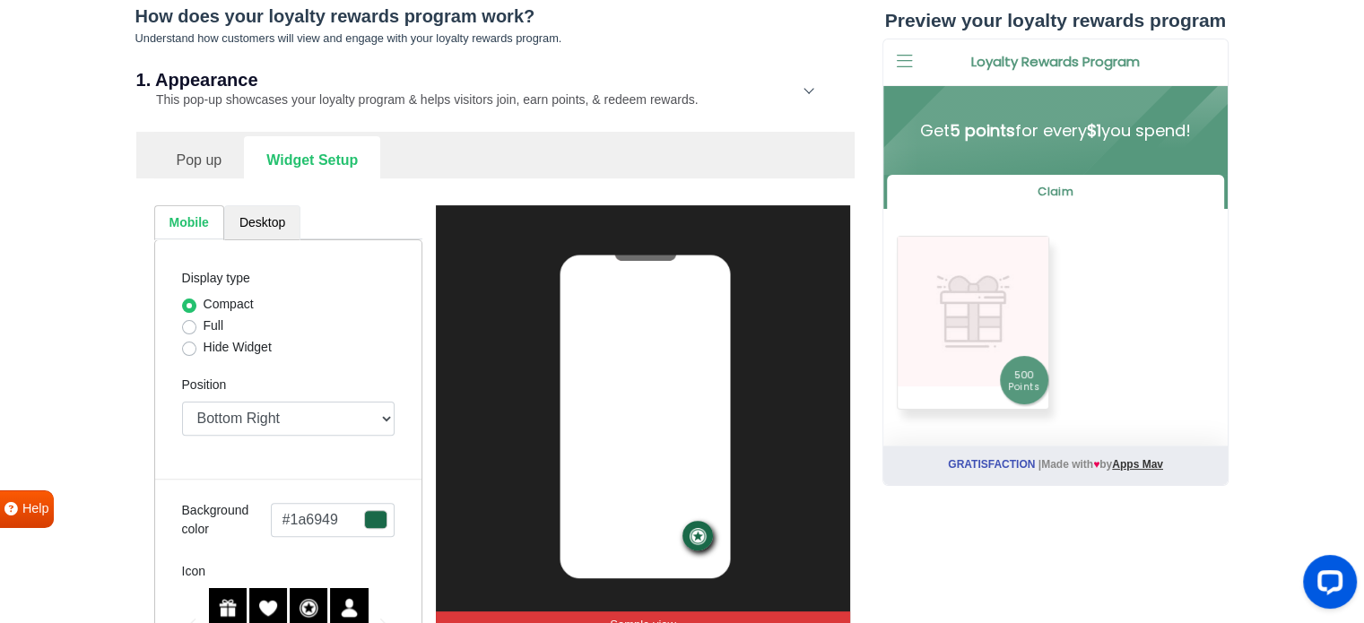
click at [294, 221] on link "Desktop" at bounding box center [262, 222] width 76 height 35
select select "lower-right-corner"
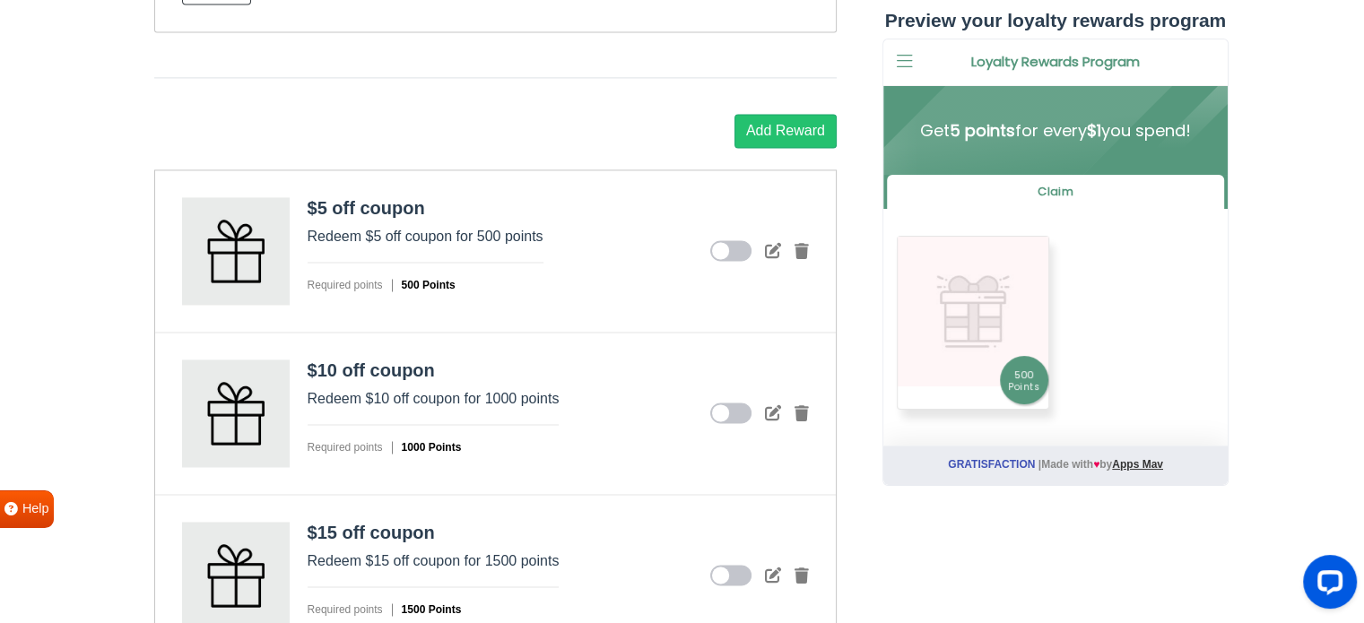
scroll to position [3063, 0]
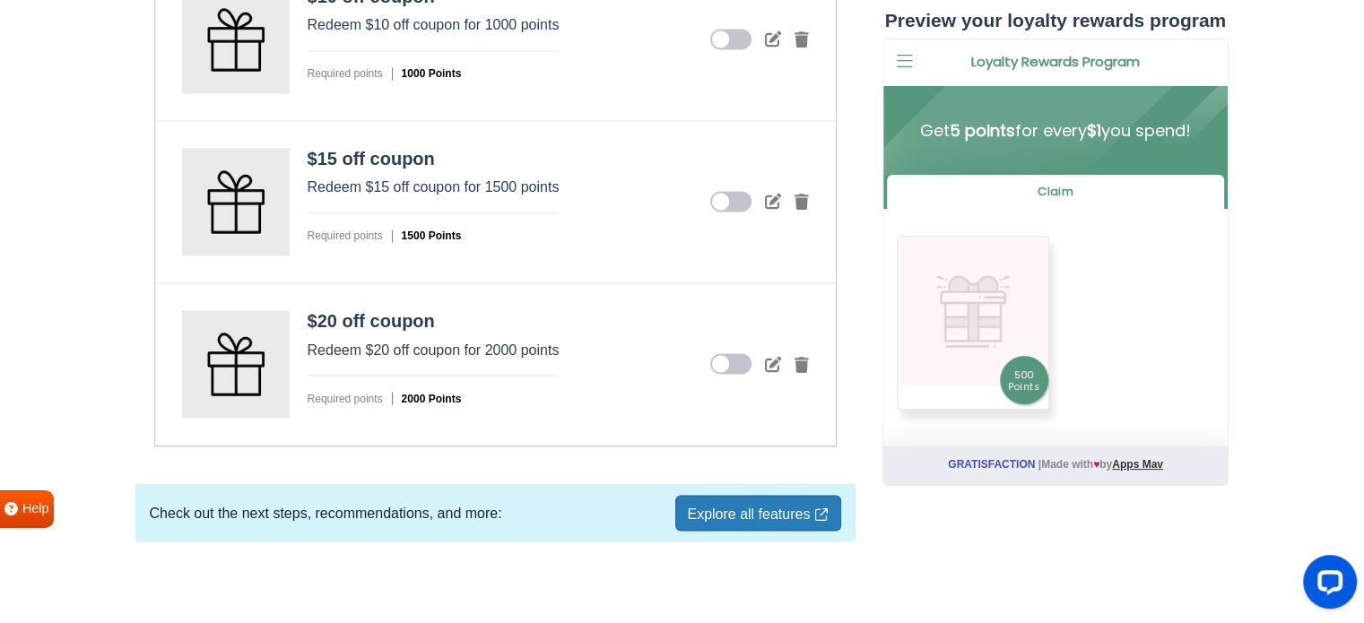
click at [764, 522] on link "Explore all features" at bounding box center [757, 513] width 165 height 36
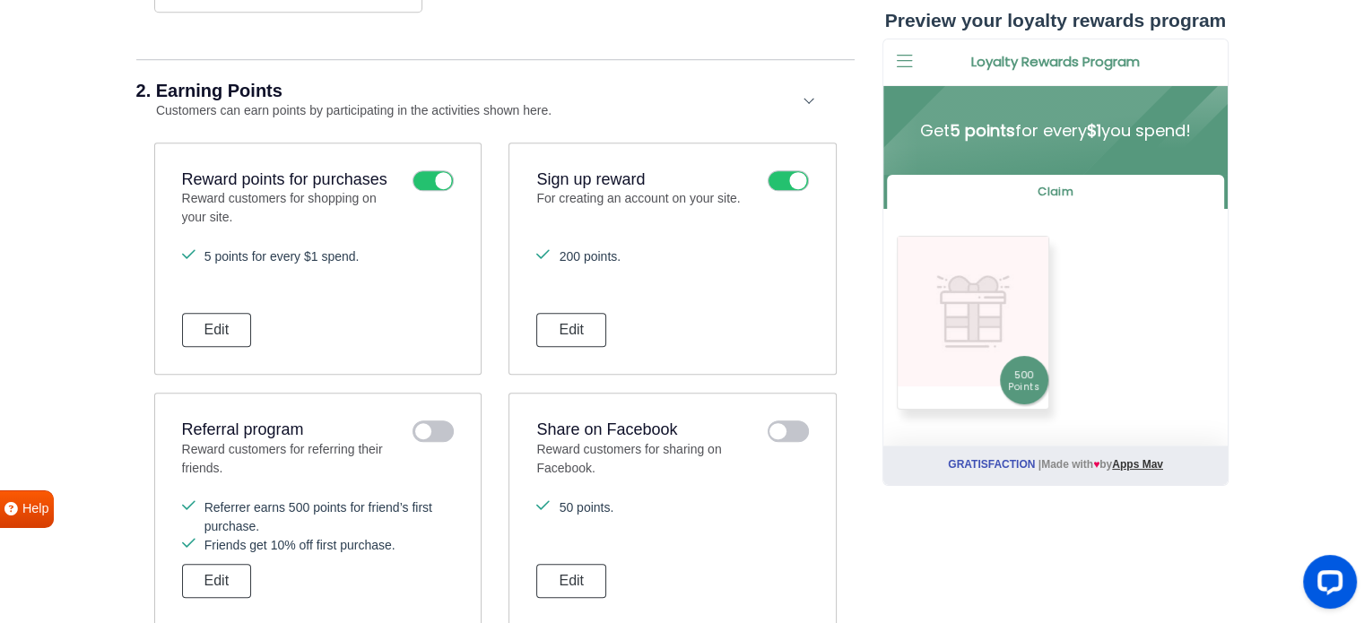
scroll to position [1345, 0]
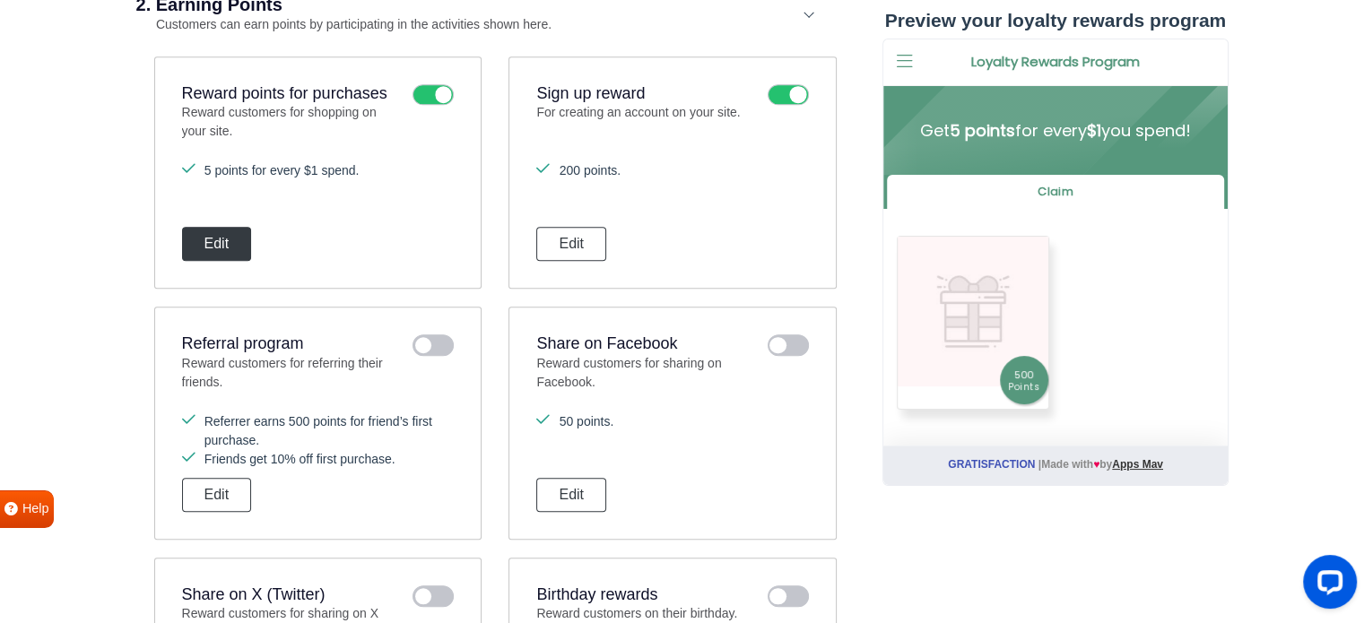
click at [220, 244] on button "Edit" at bounding box center [217, 244] width 70 height 34
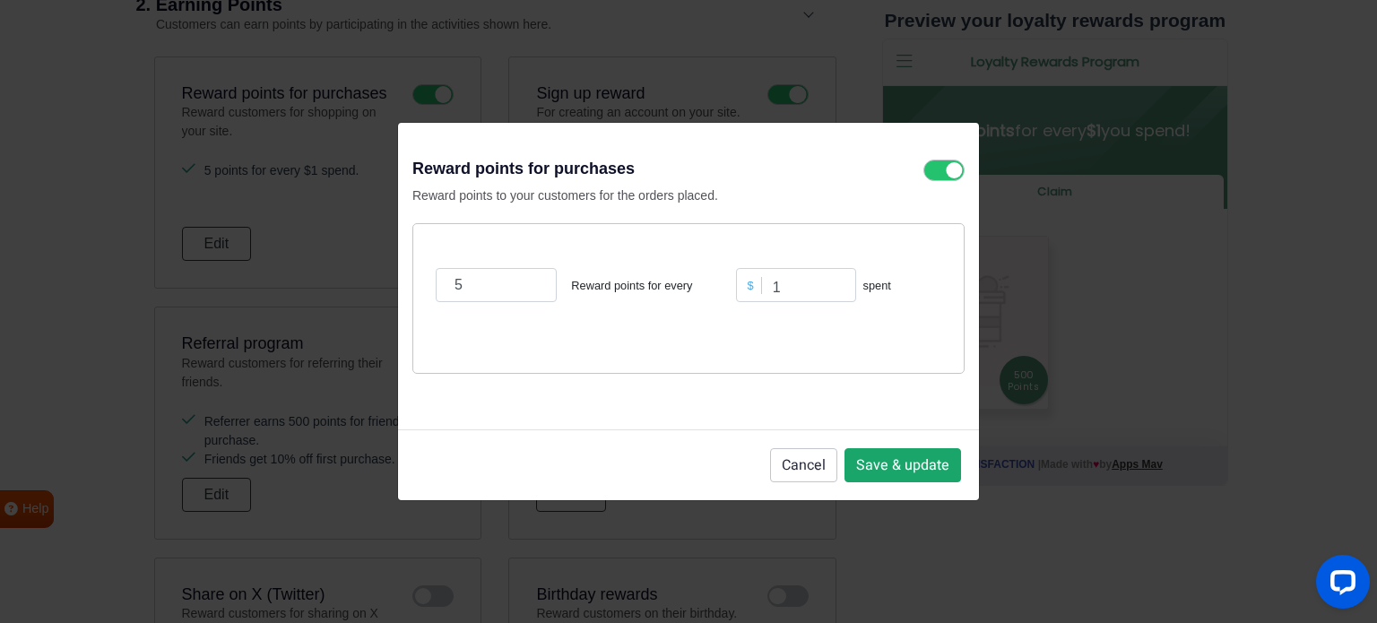
click at [902, 468] on button "Save & update" at bounding box center [902, 465] width 117 height 34
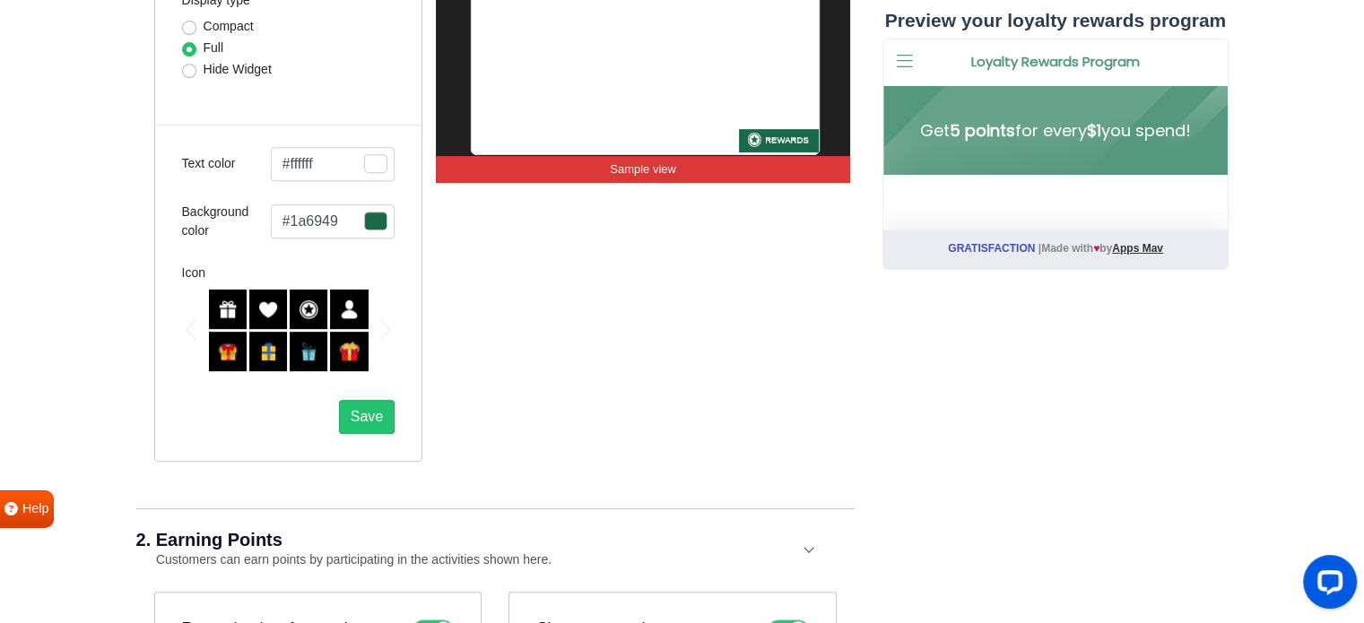
scroll to position [807, 0]
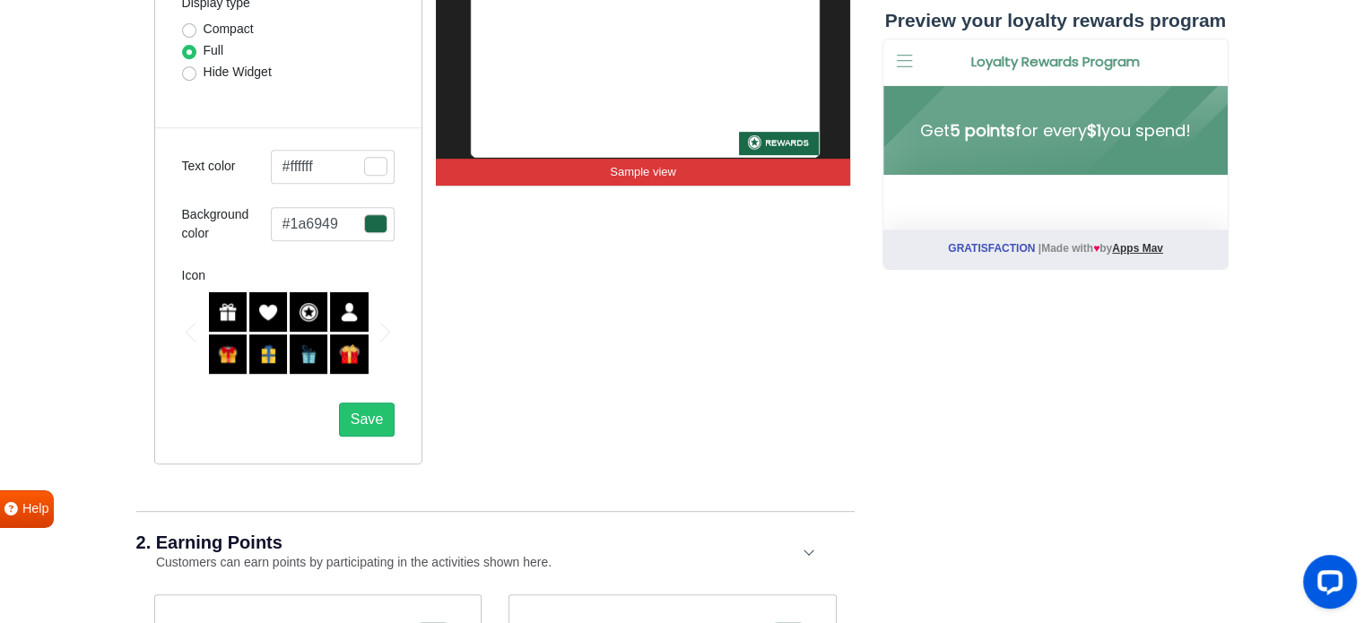
click at [905, 56] on icon at bounding box center [904, 62] width 16 height 18
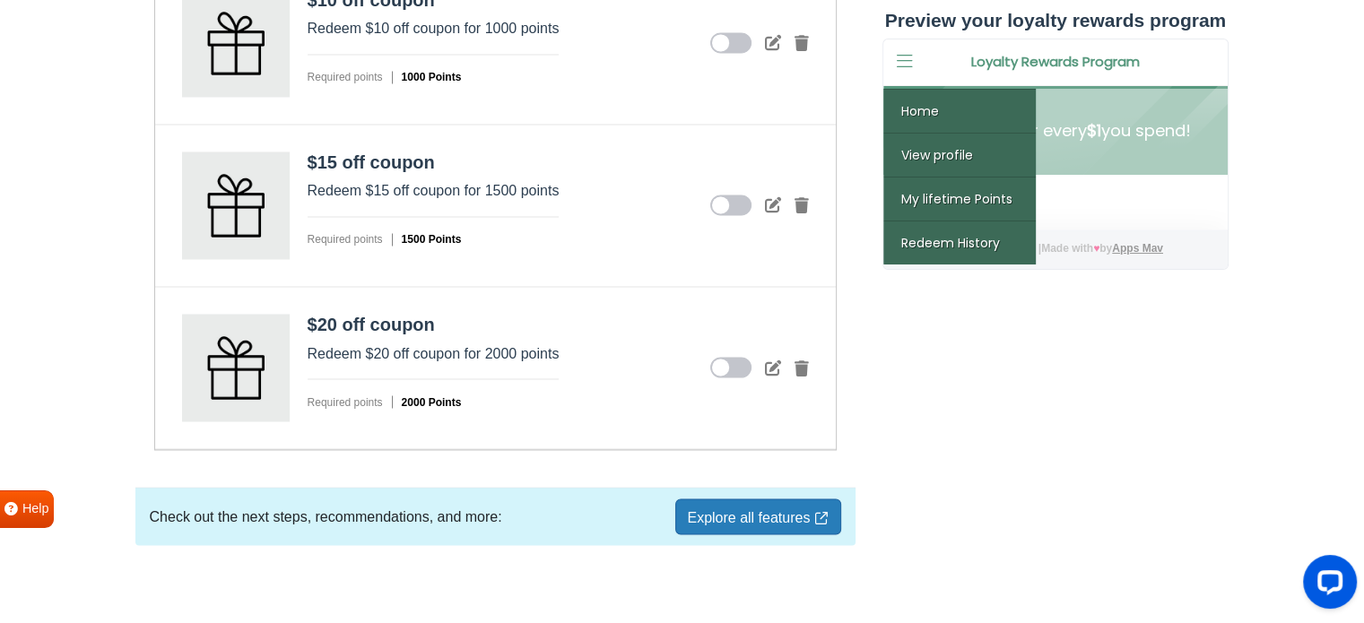
scroll to position [3063, 0]
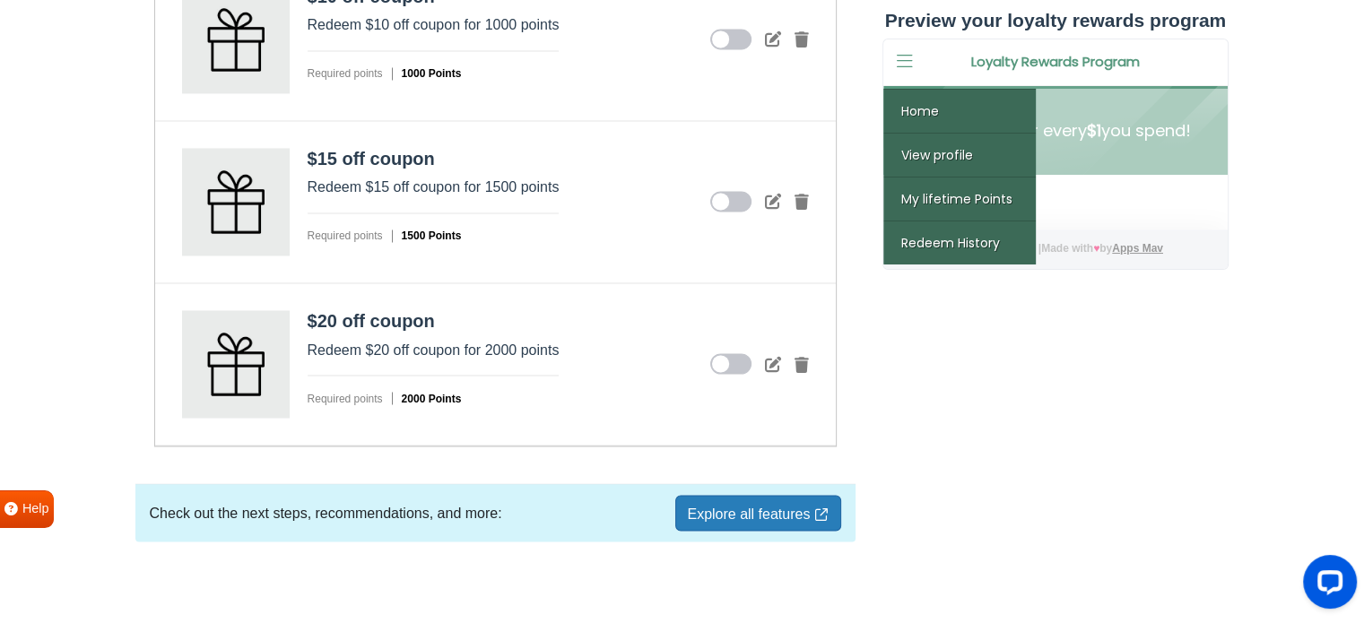
click at [760, 501] on link "Explore all features" at bounding box center [757, 513] width 165 height 36
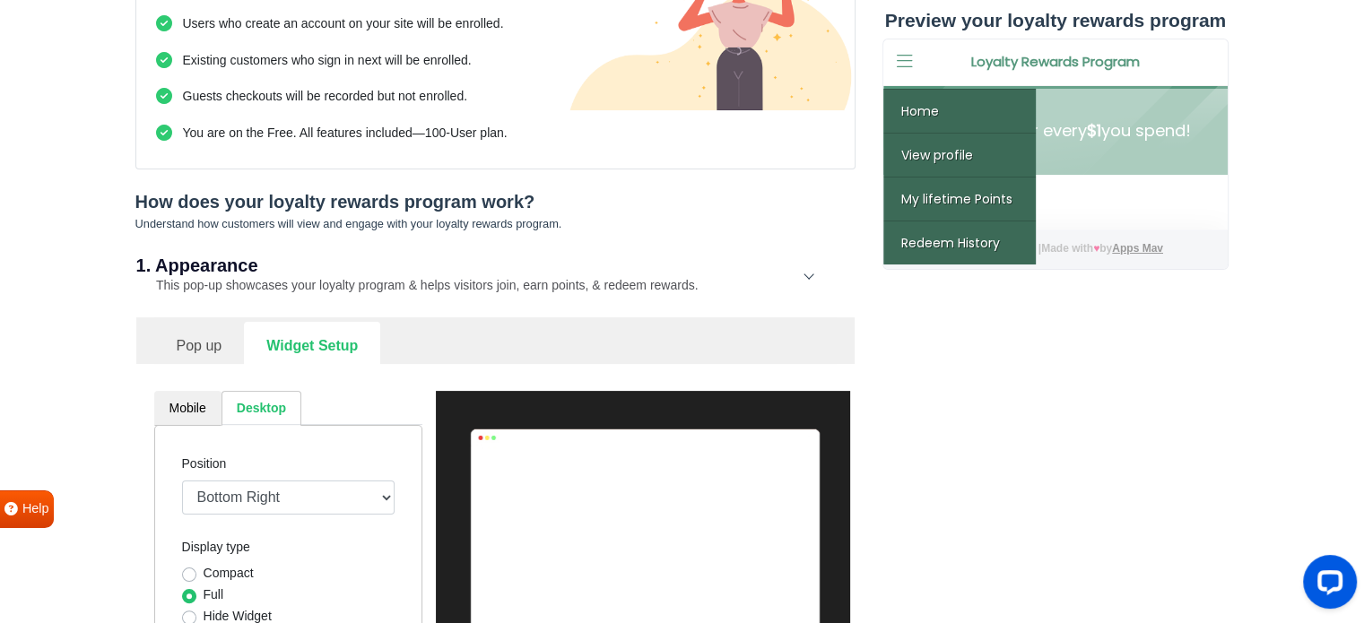
scroll to position [269, 0]
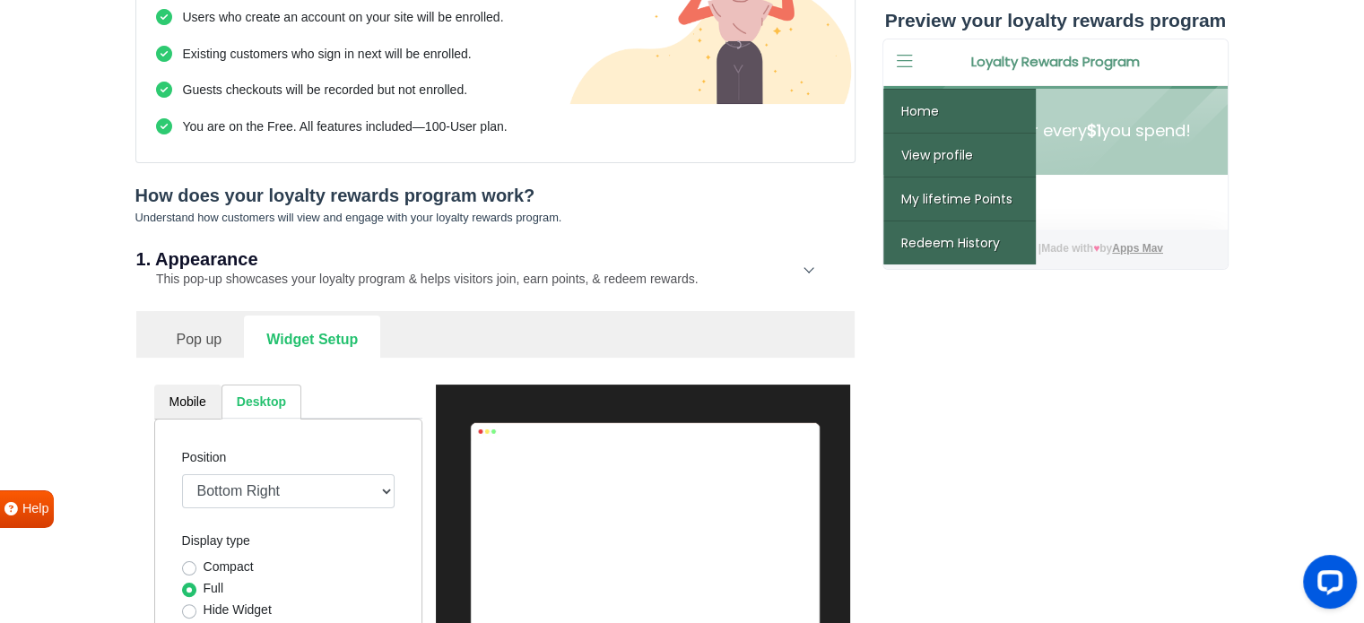
click at [201, 333] on link "Pop up" at bounding box center [199, 338] width 91 height 44
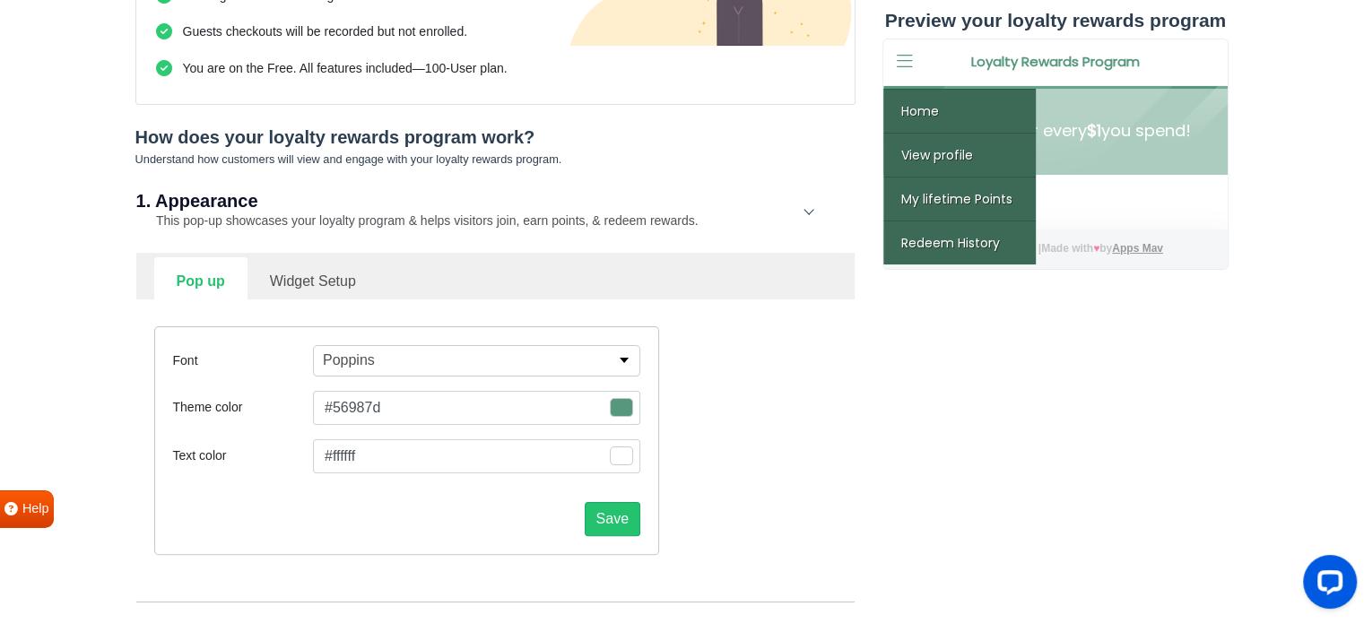
scroll to position [359, 0]
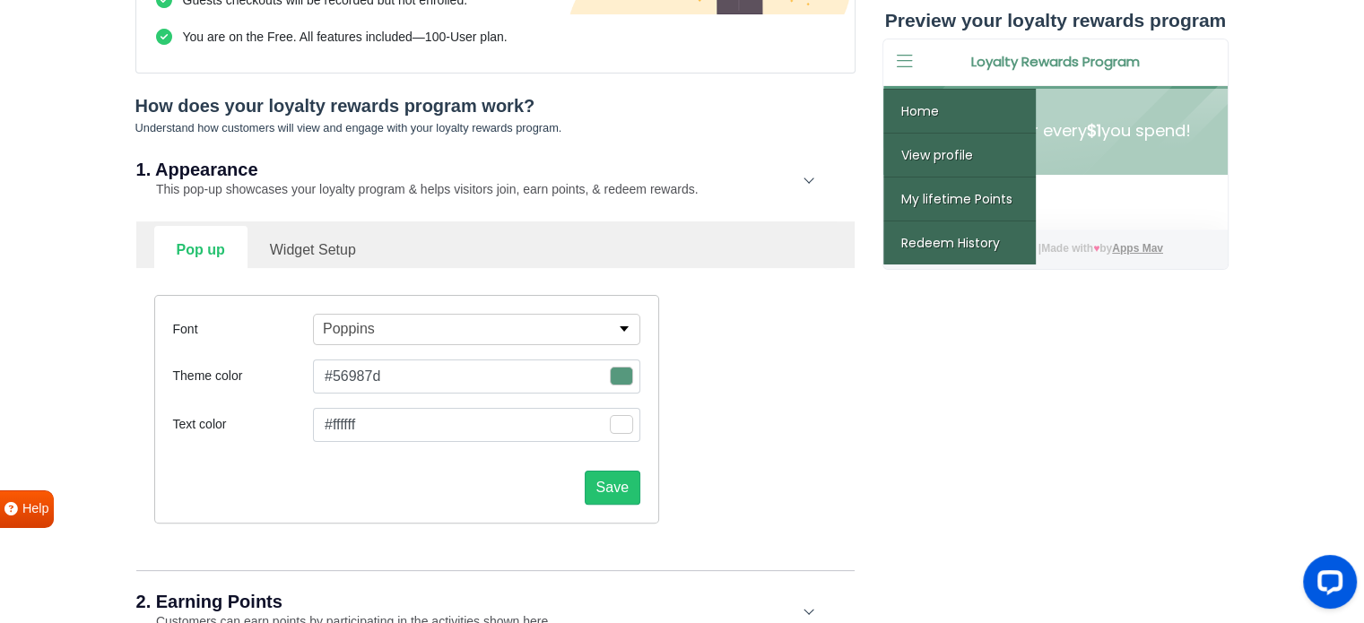
click at [293, 242] on link "Widget Setup" at bounding box center [312, 248] width 131 height 44
select select "right"
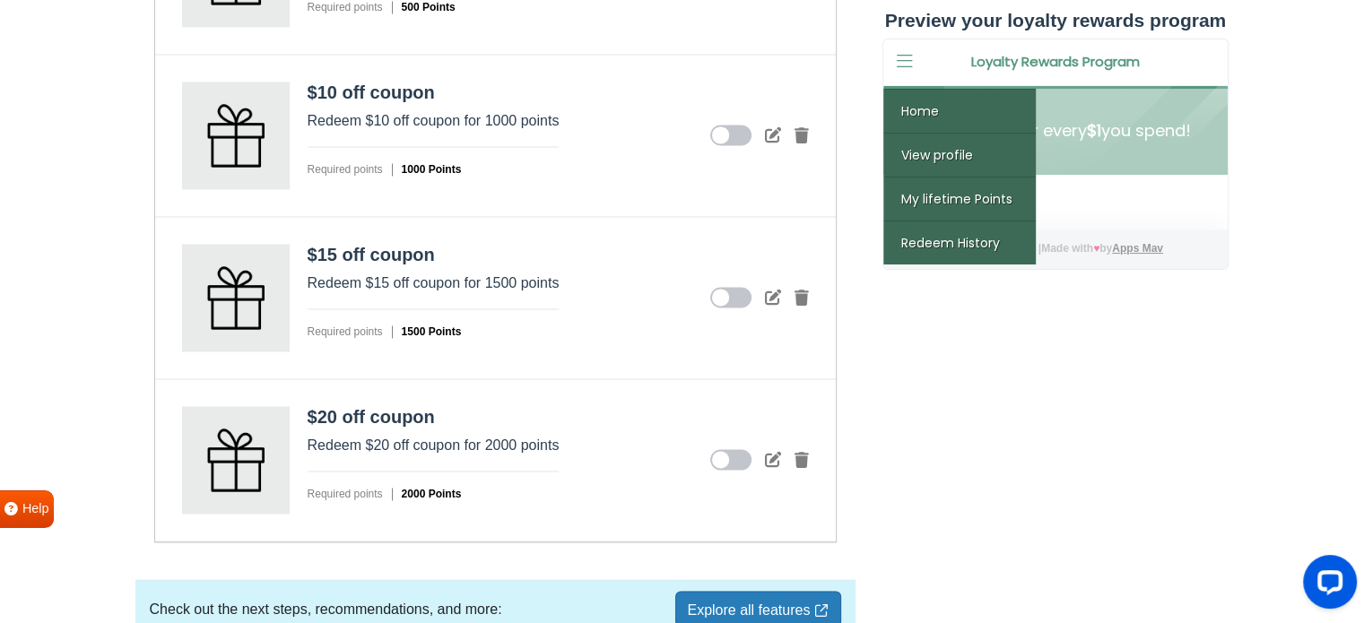
scroll to position [3001, 0]
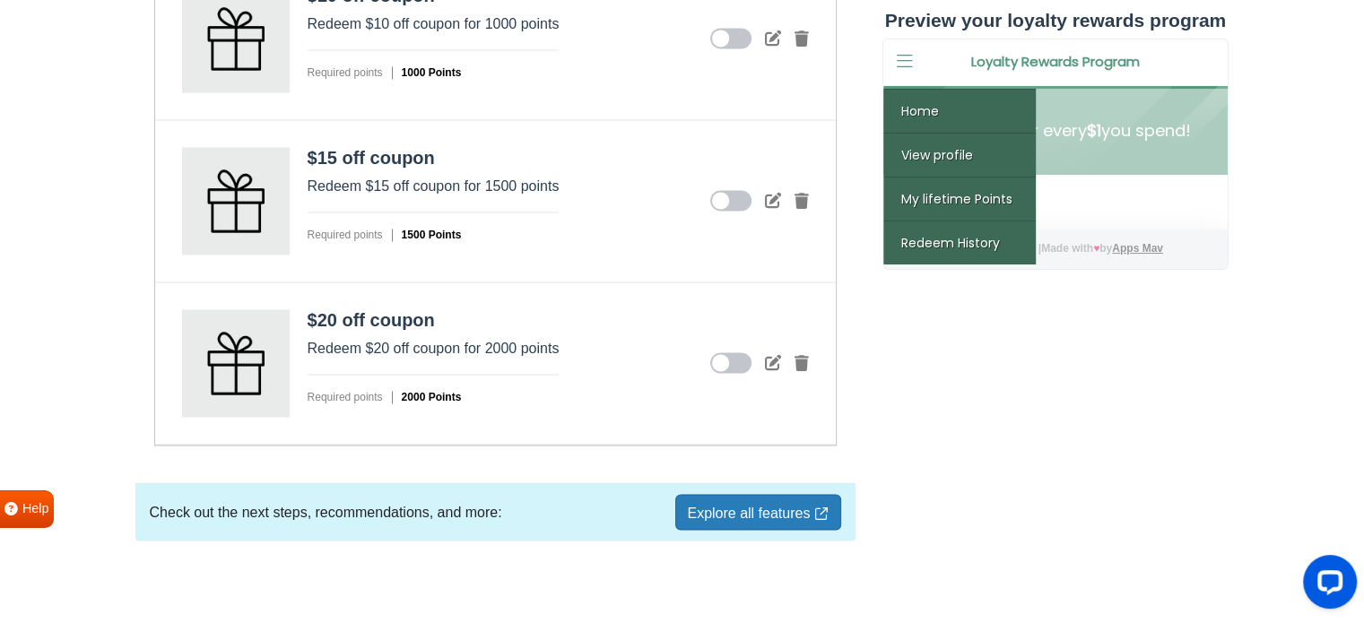
click at [735, 496] on link "Explore all features" at bounding box center [757, 512] width 165 height 36
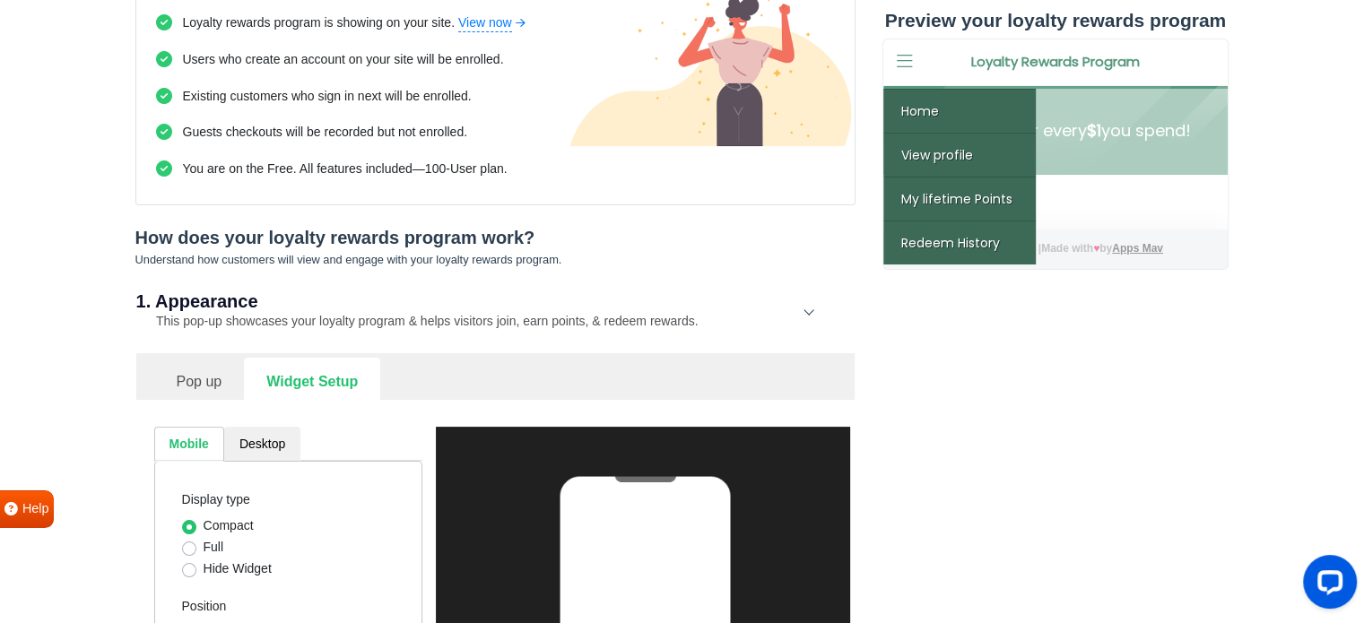
scroll to position [269, 0]
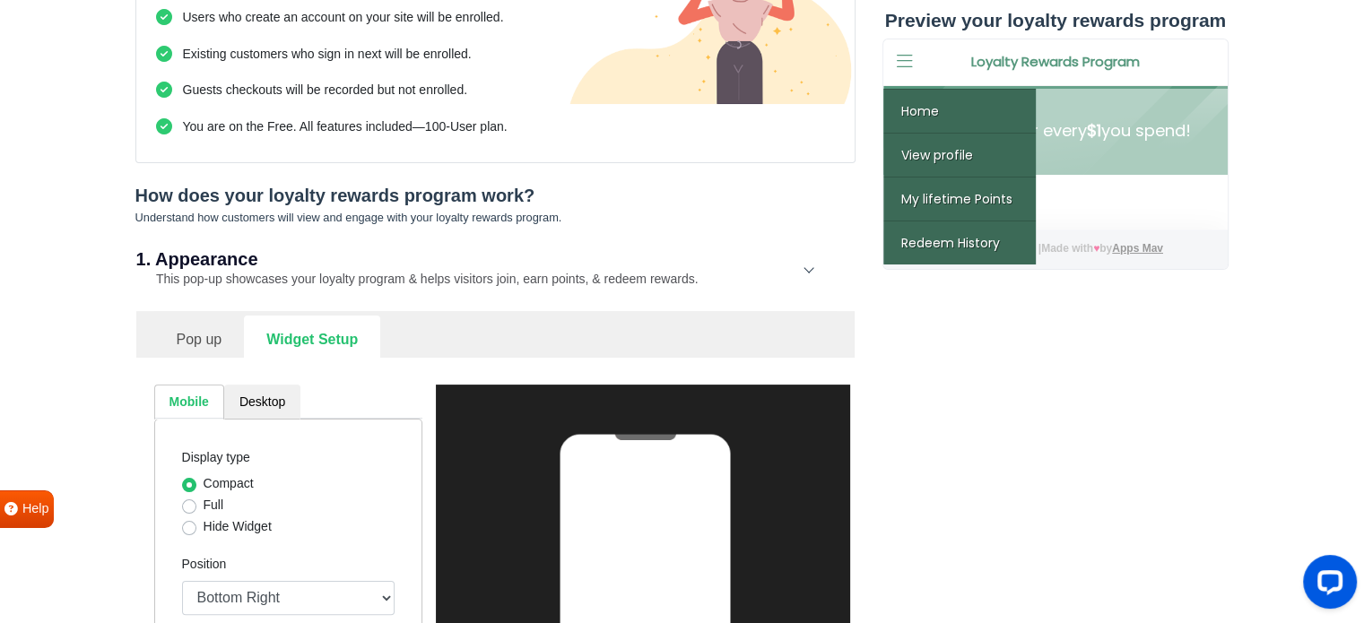
click at [200, 338] on link "Pop up" at bounding box center [199, 338] width 91 height 44
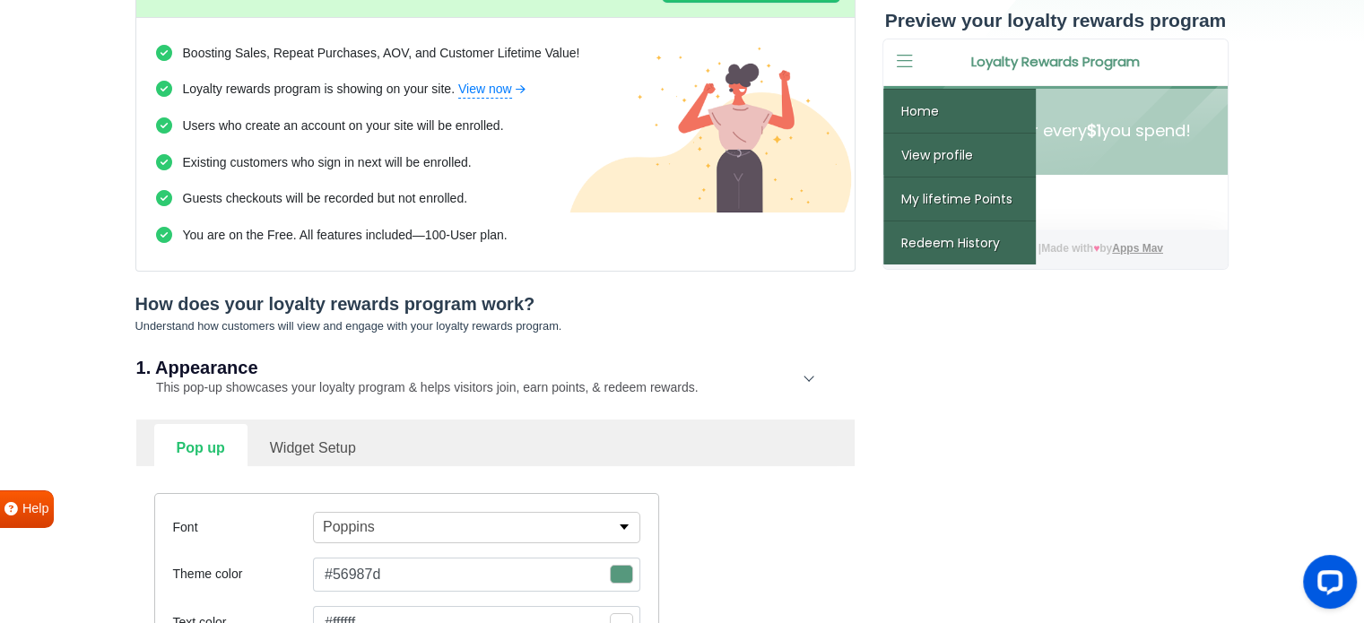
scroll to position [359, 0]
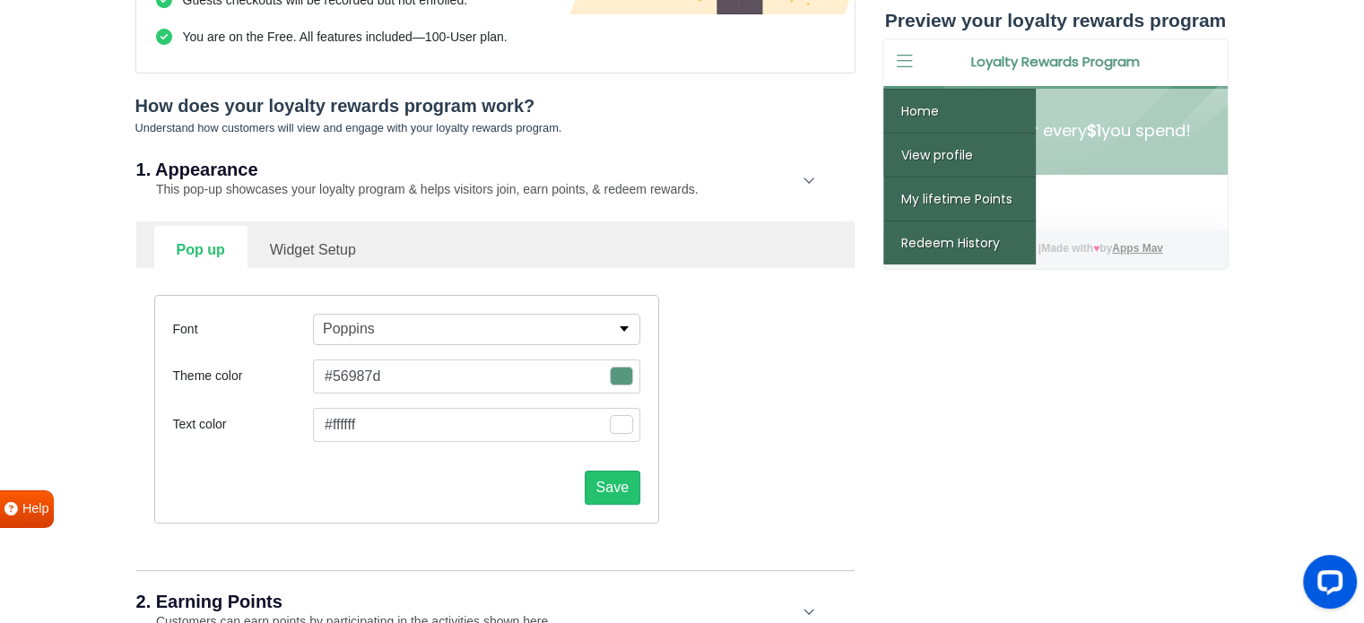
click at [282, 248] on link "Widget Setup" at bounding box center [312, 248] width 131 height 44
select select "right"
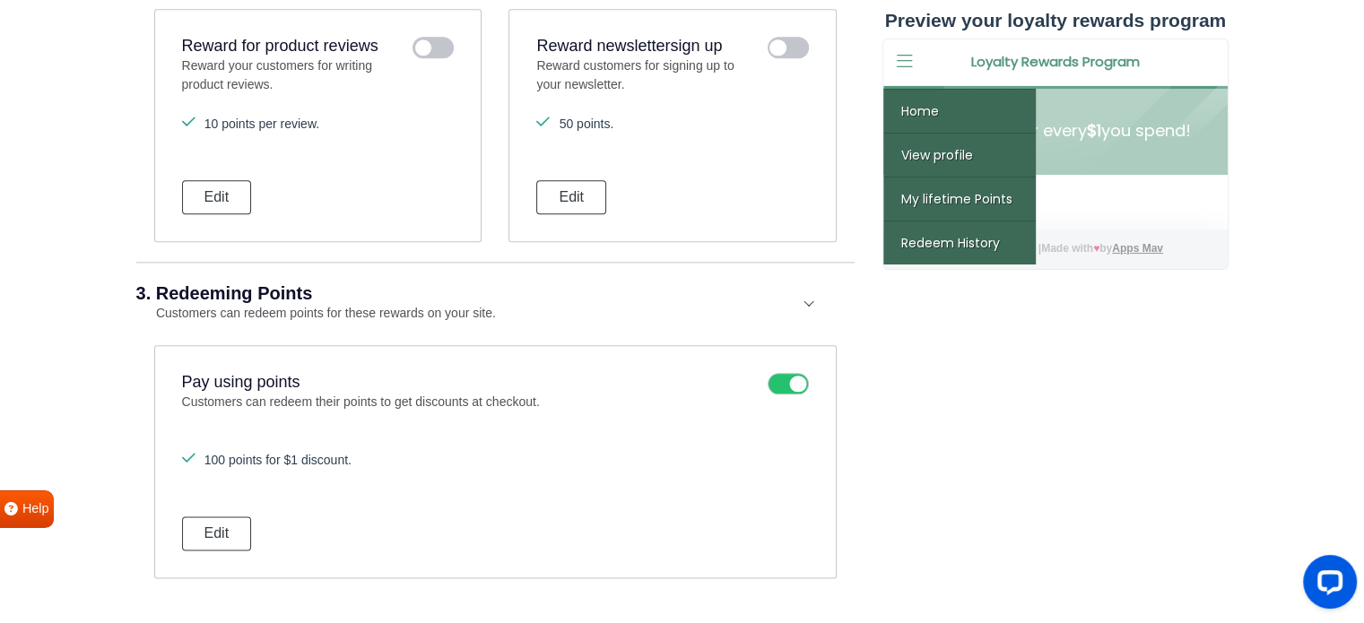
scroll to position [1972, 0]
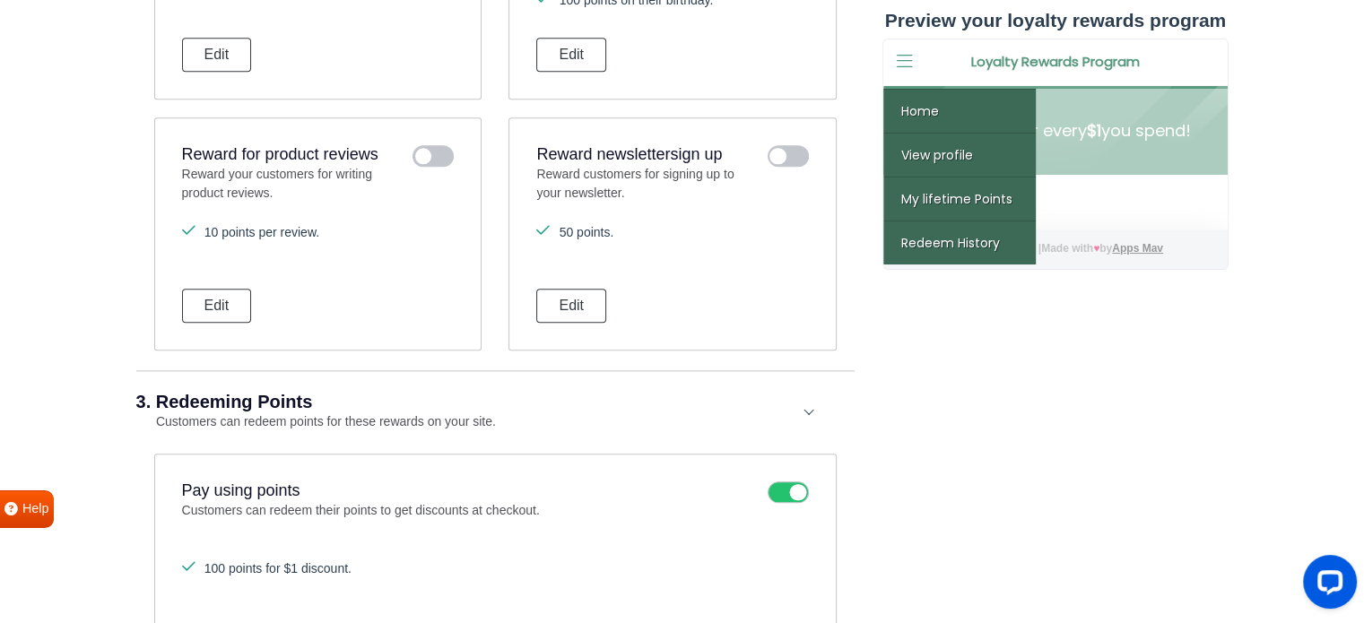
click at [782, 485] on icon at bounding box center [787, 492] width 41 height 22
click at [0, 0] on input "checkbox" at bounding box center [0, 0] width 0 height 0
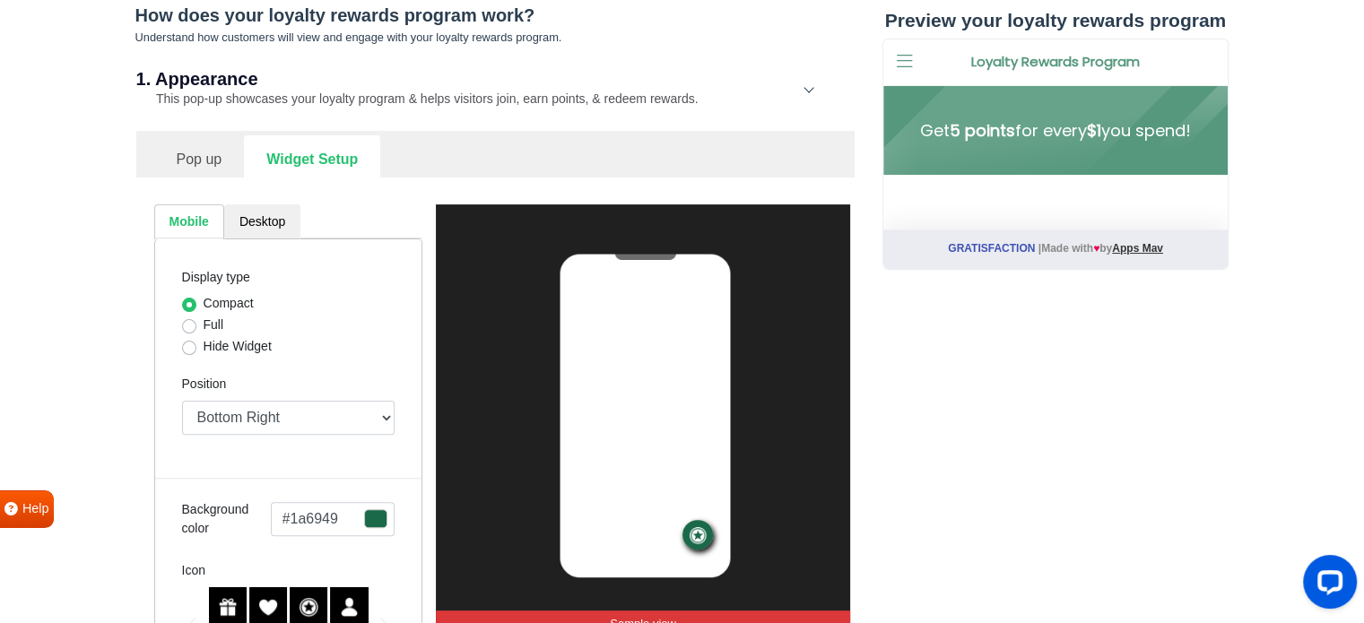
scroll to position [359, 0]
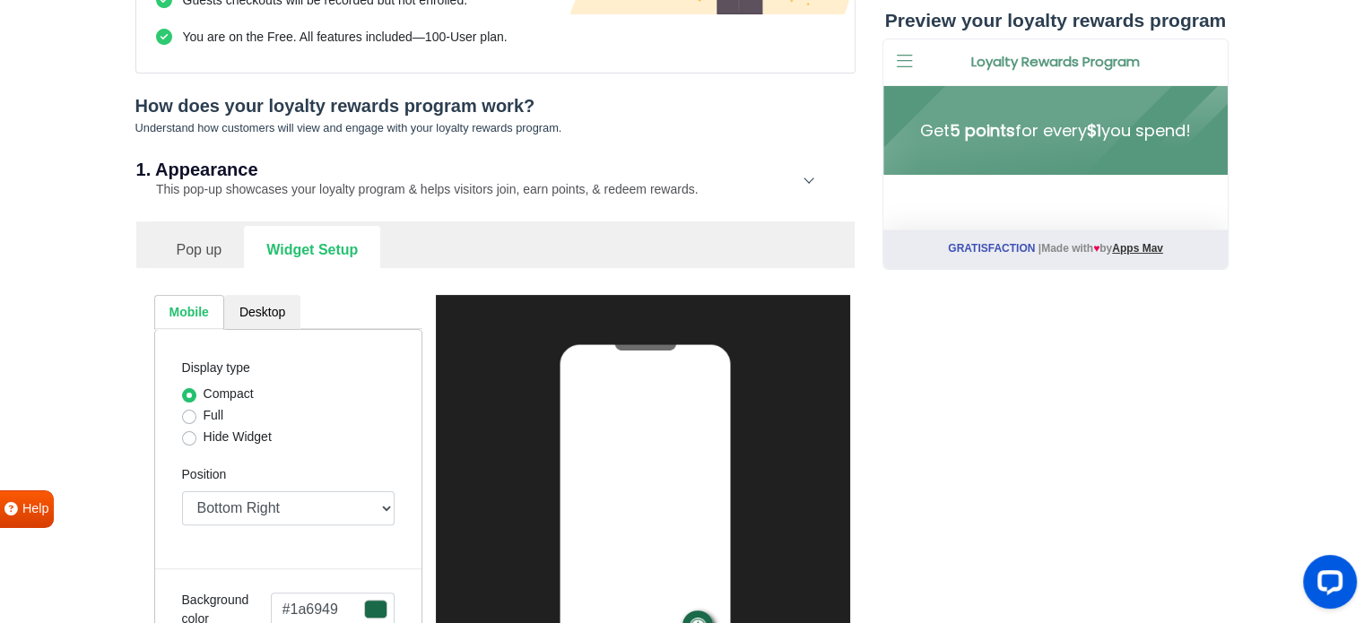
click at [176, 243] on link "Pop up" at bounding box center [199, 248] width 91 height 44
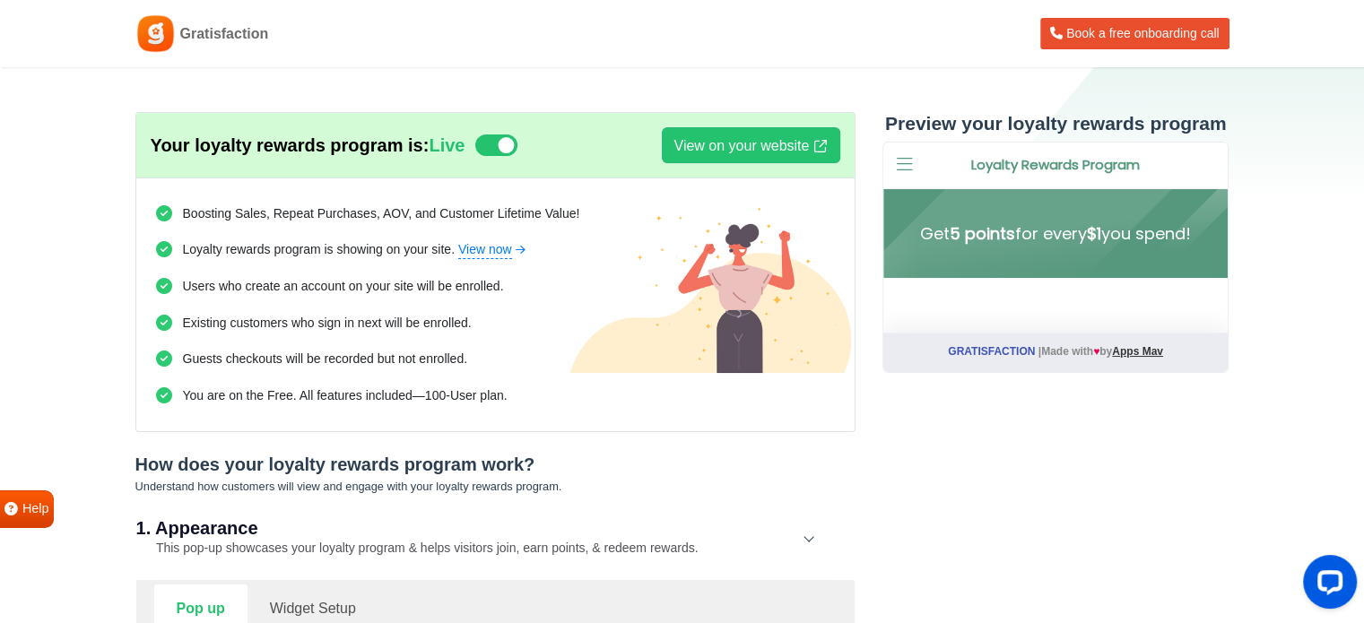
scroll to position [90, 0]
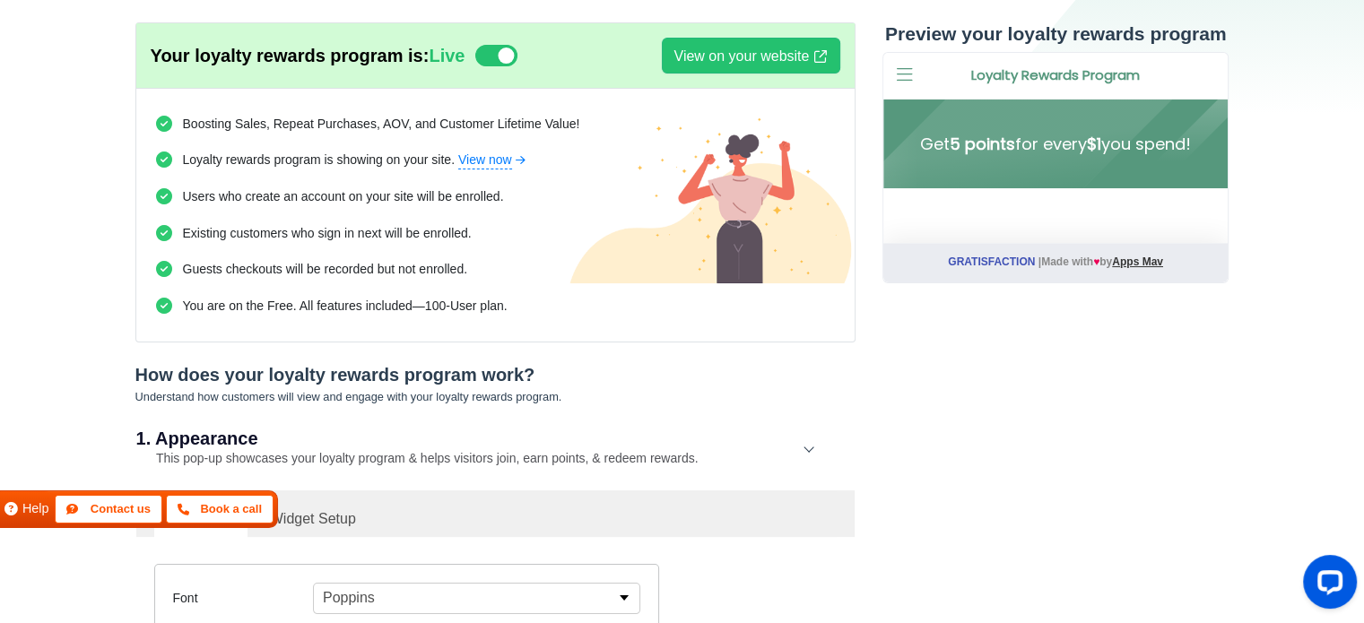
click at [23, 506] on span "Help" at bounding box center [35, 509] width 27 height 20
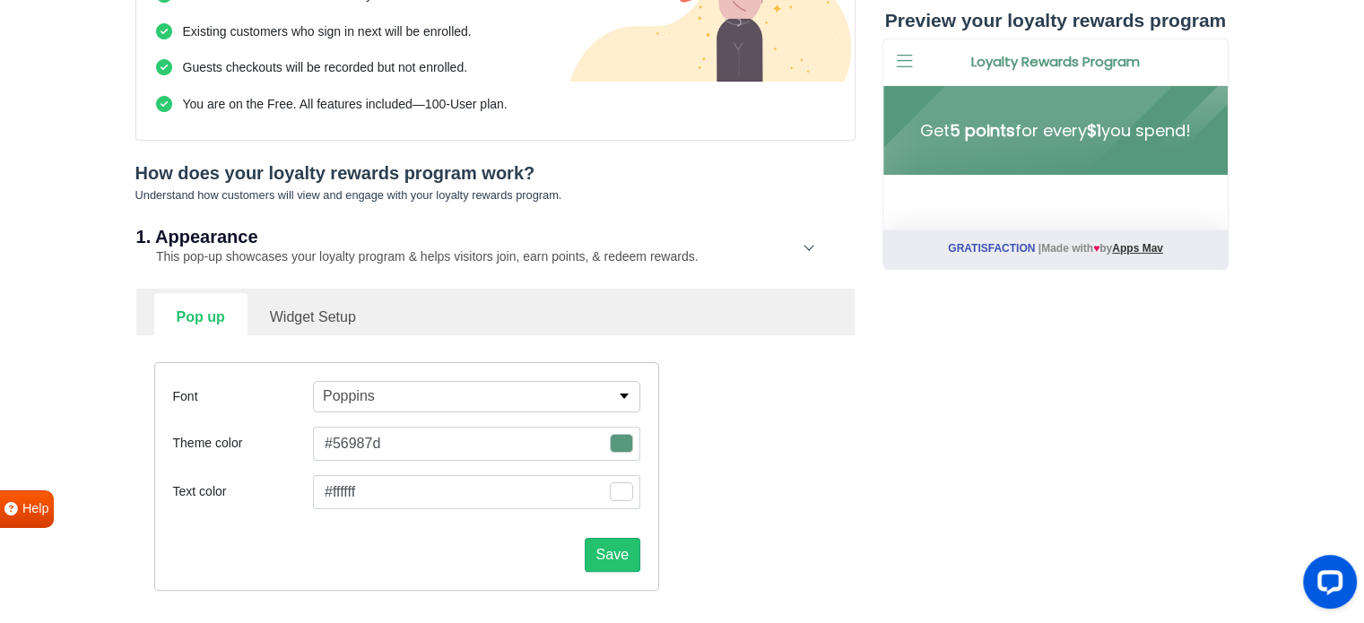
scroll to position [359, 0]
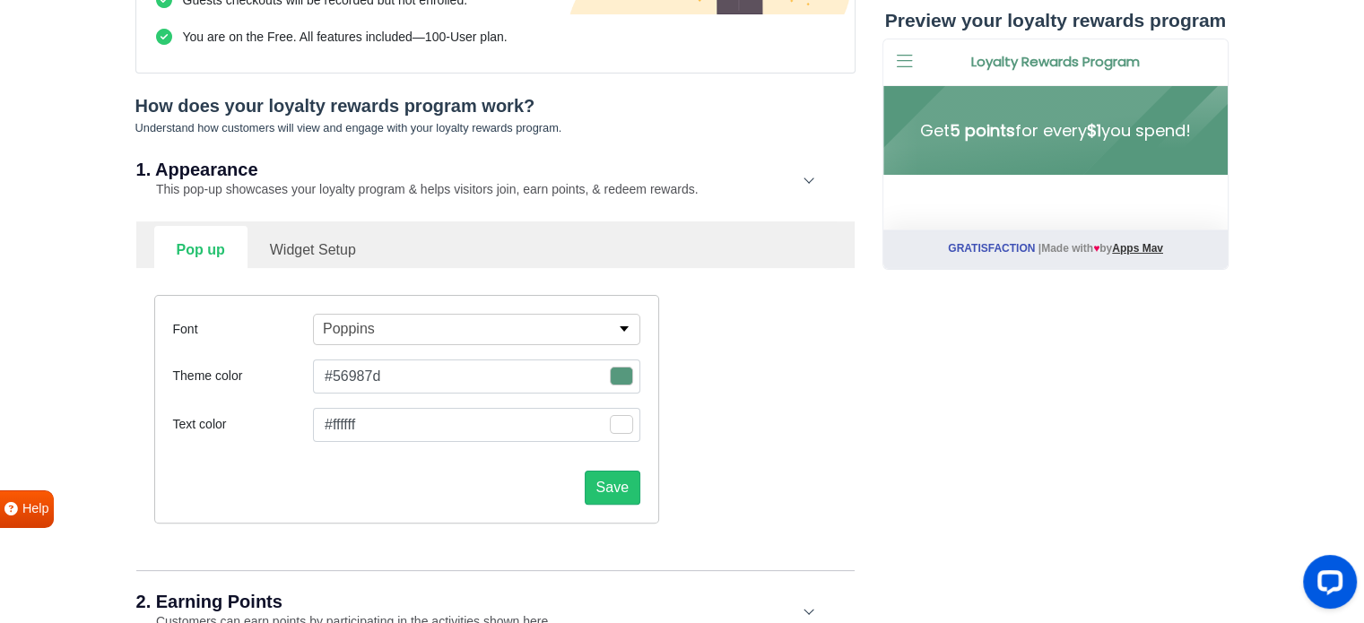
click at [333, 247] on link "Widget Setup" at bounding box center [312, 248] width 131 height 44
select select "right"
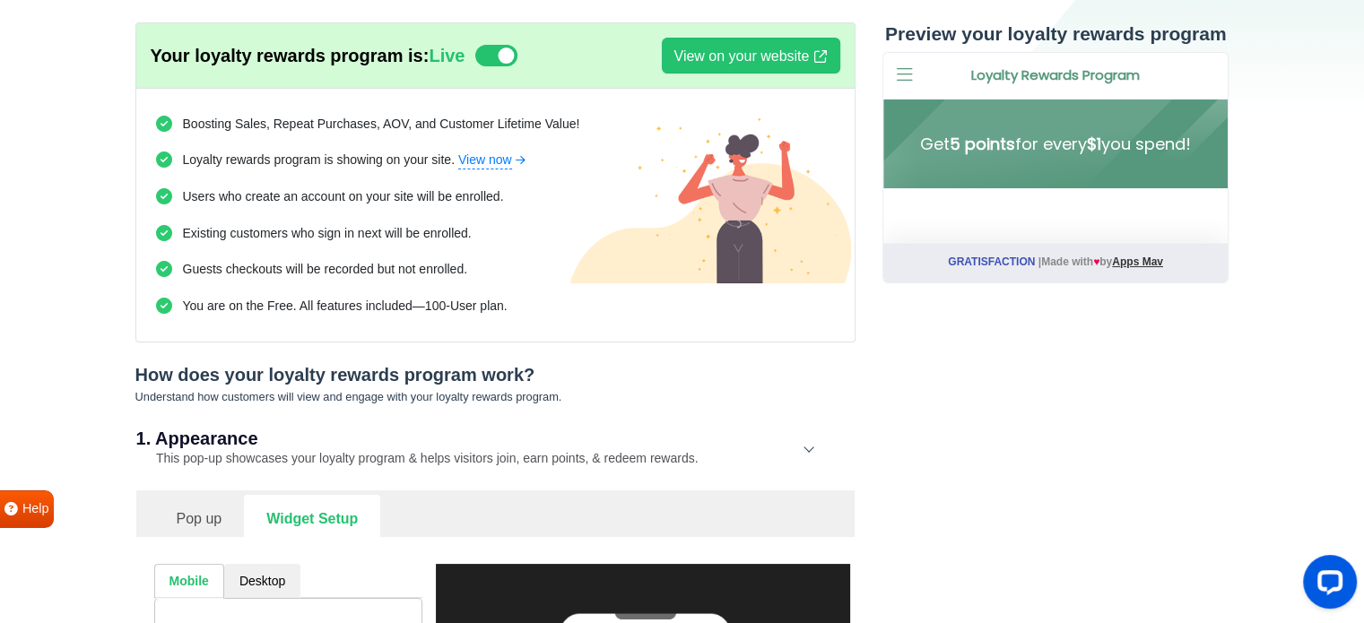
scroll to position [0, 0]
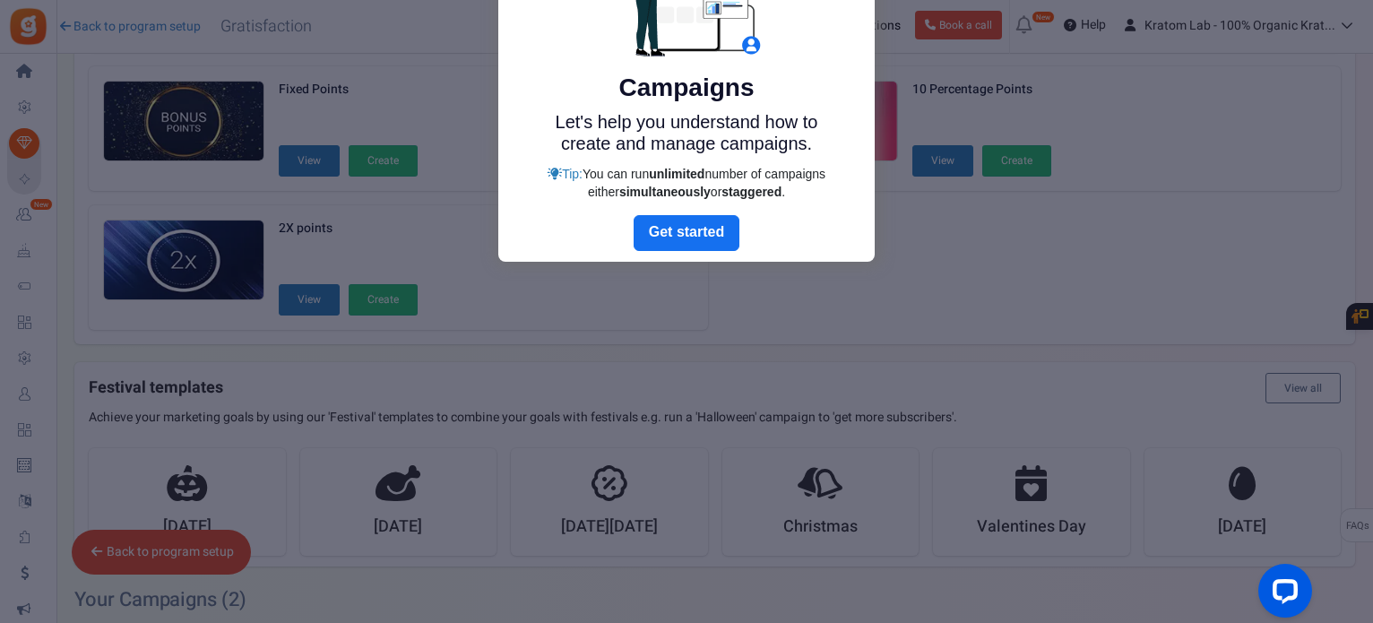
scroll to position [120, 0]
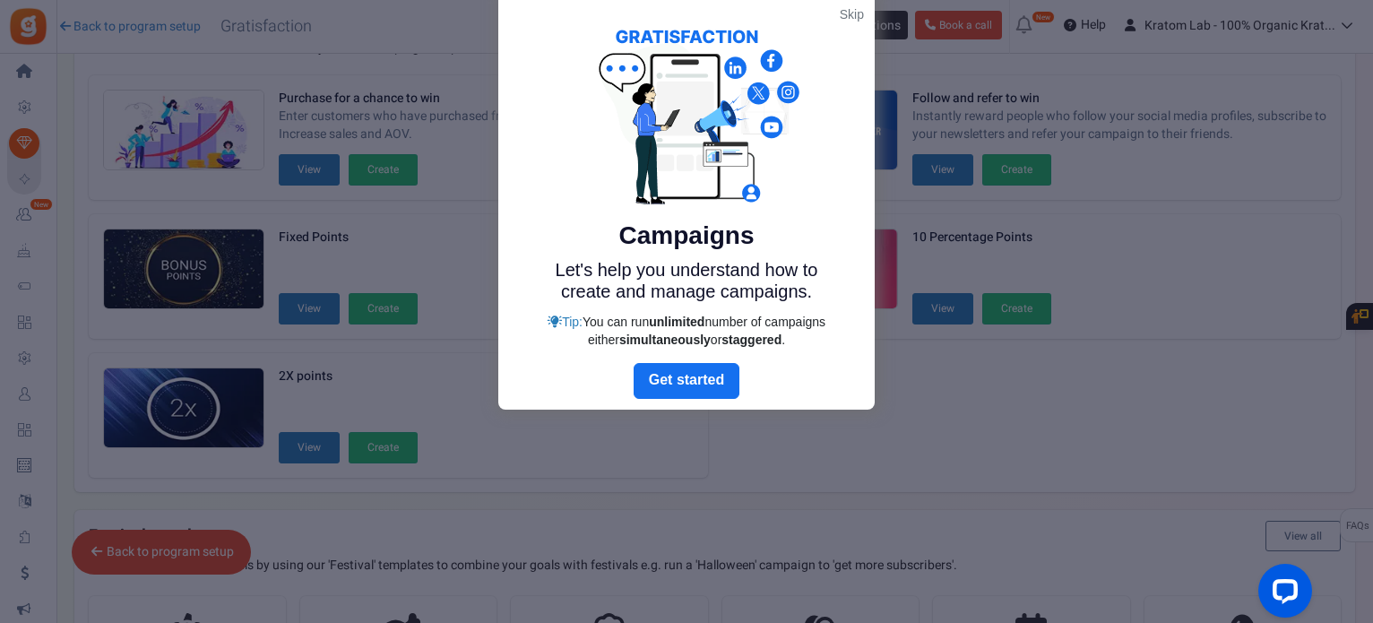
click at [852, 17] on link "Skip" at bounding box center [852, 14] width 24 height 18
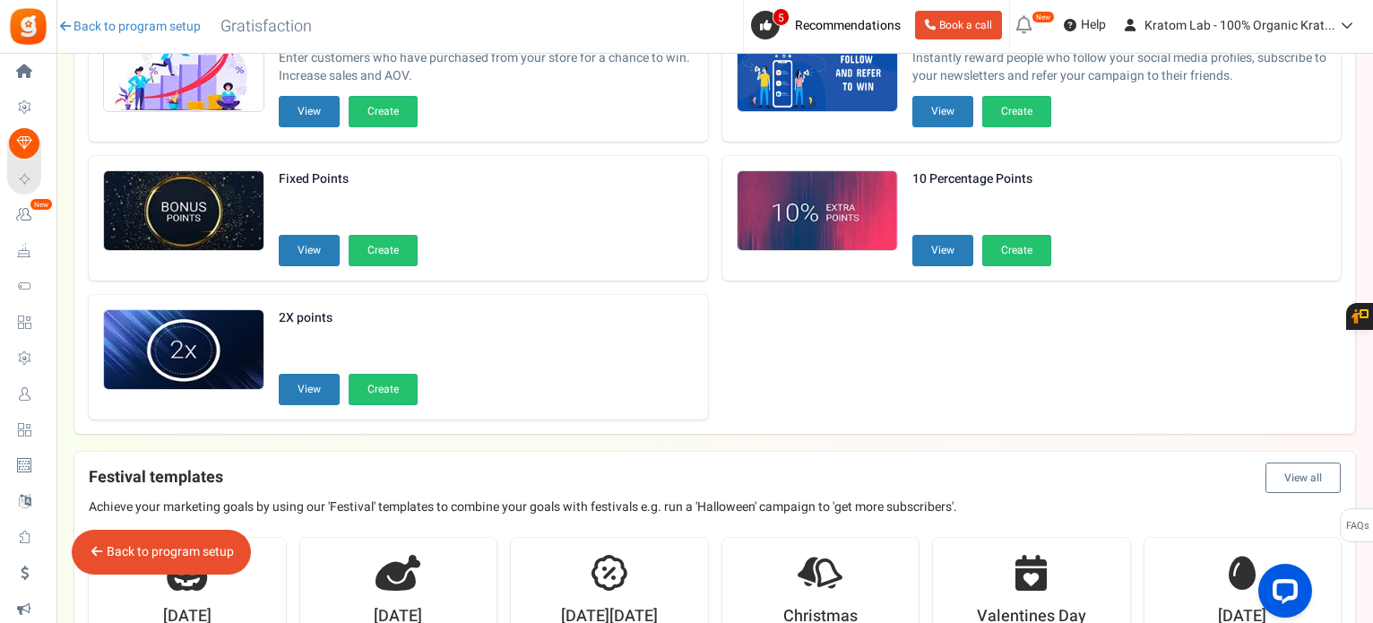
scroll to position [210, 0]
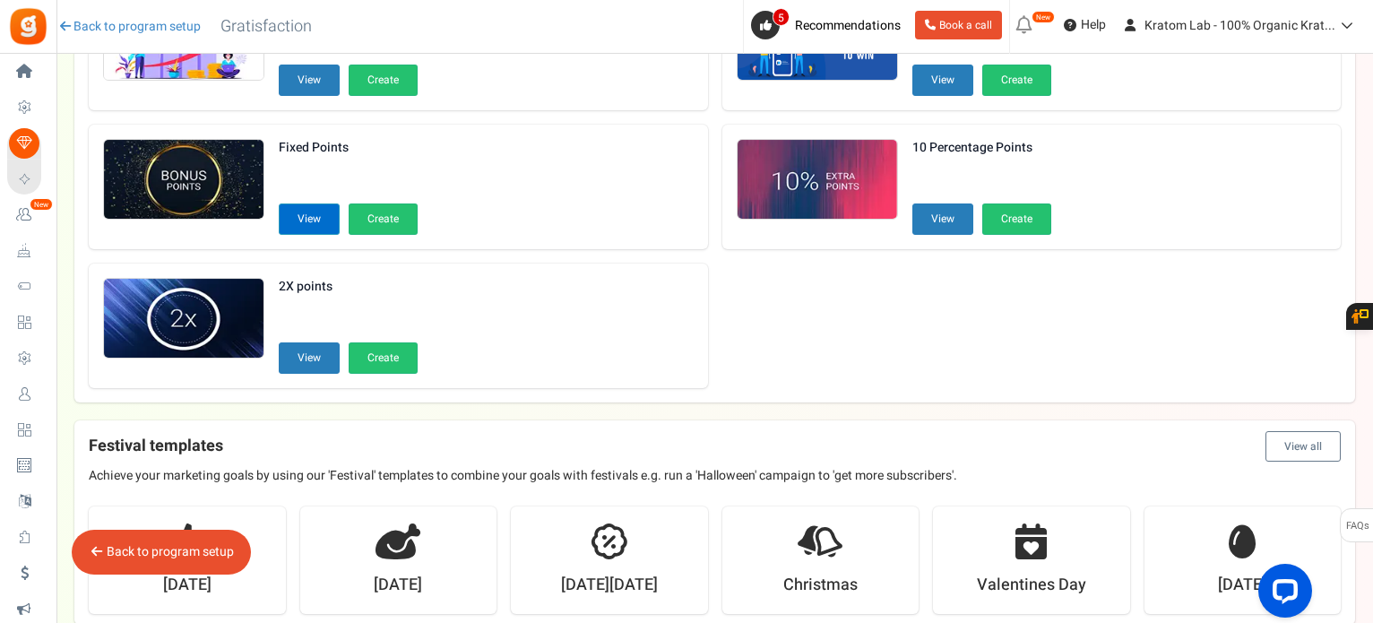
click at [304, 207] on button "View" at bounding box center [309, 218] width 61 height 31
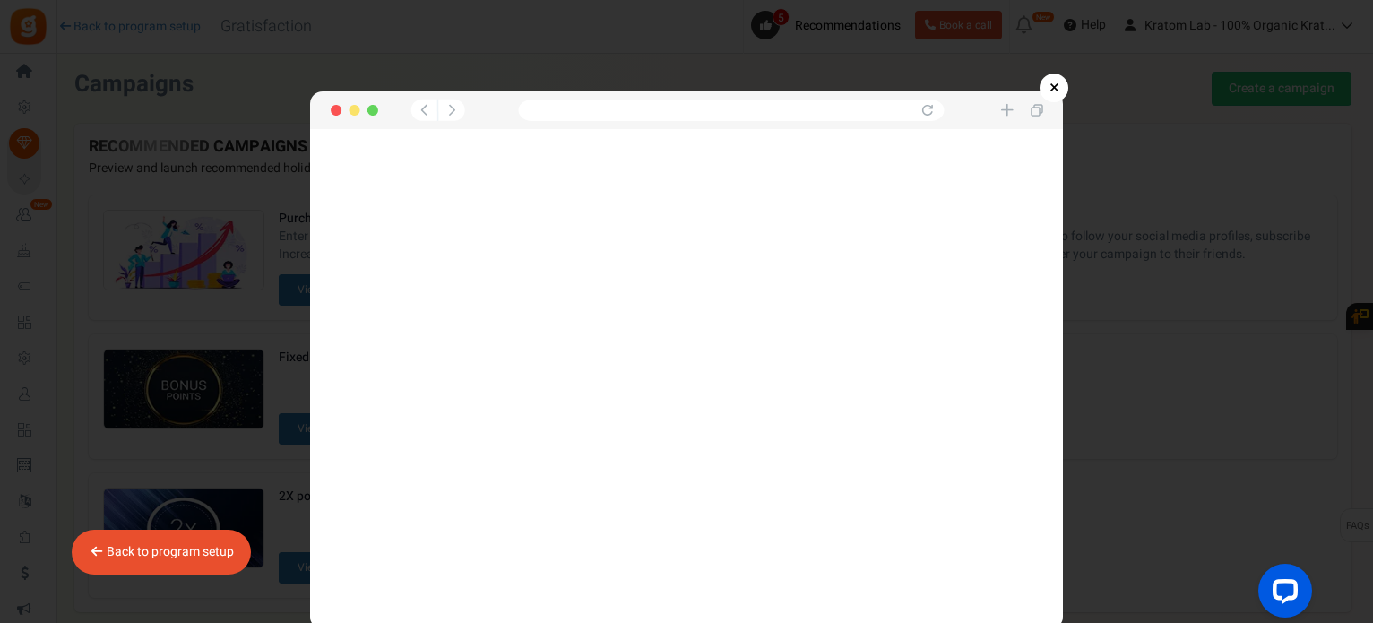
scroll to position [6, 0]
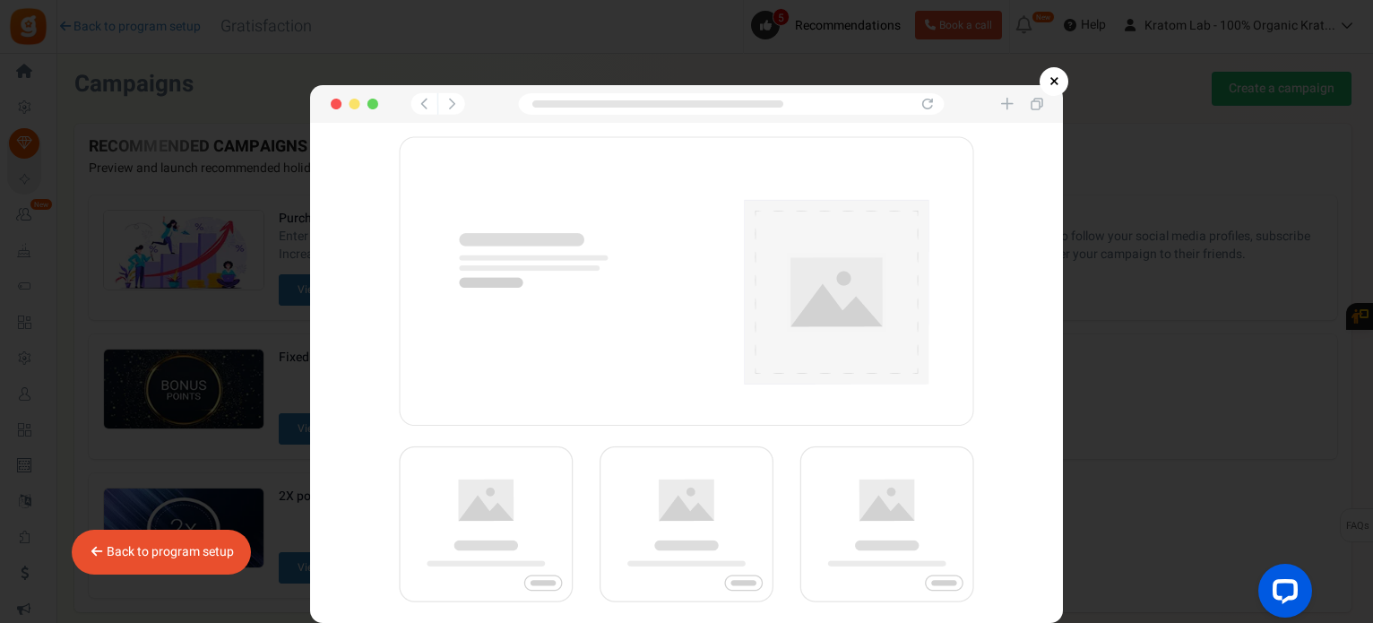
click at [1054, 76] on link "×" at bounding box center [1054, 81] width 29 height 29
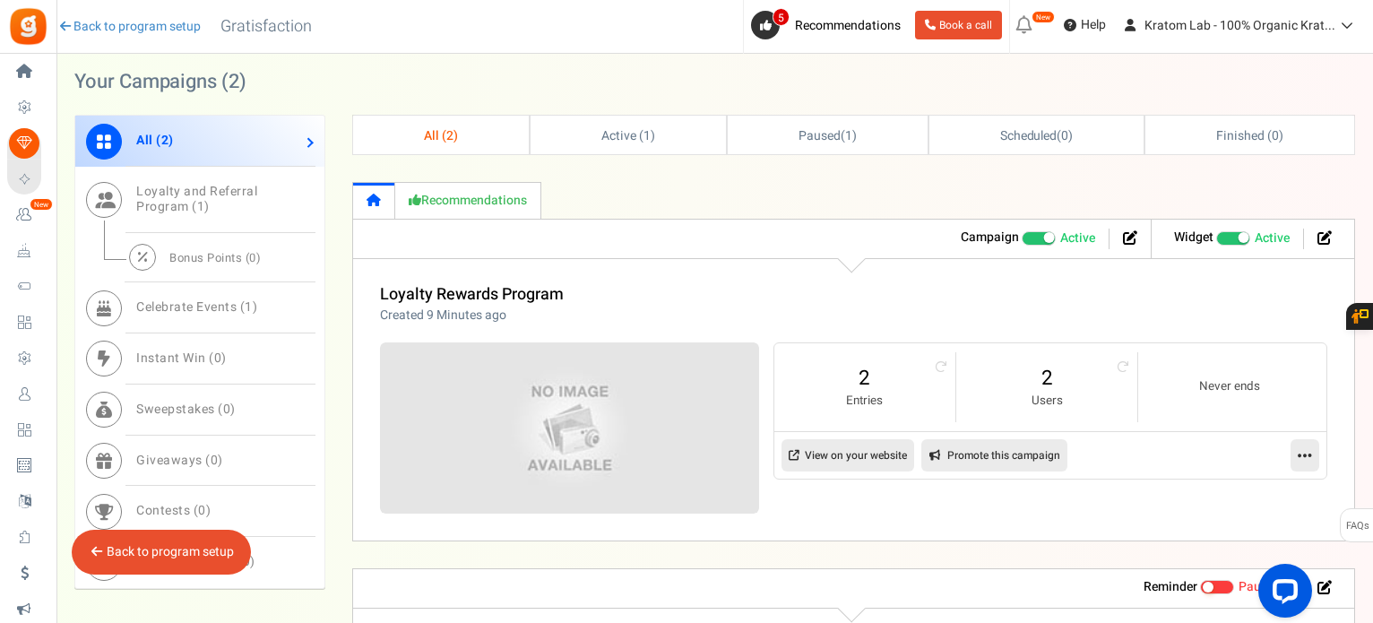
scroll to position [785, 0]
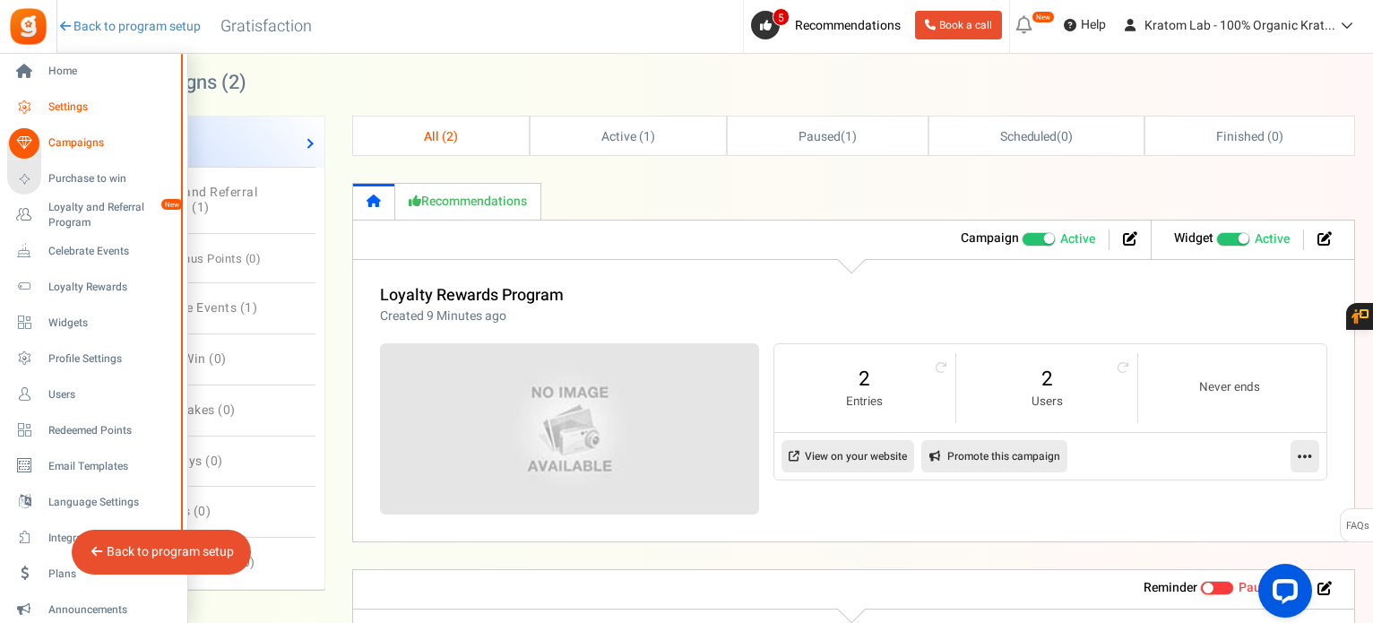
click at [72, 106] on span "Settings" at bounding box center [111, 107] width 126 height 15
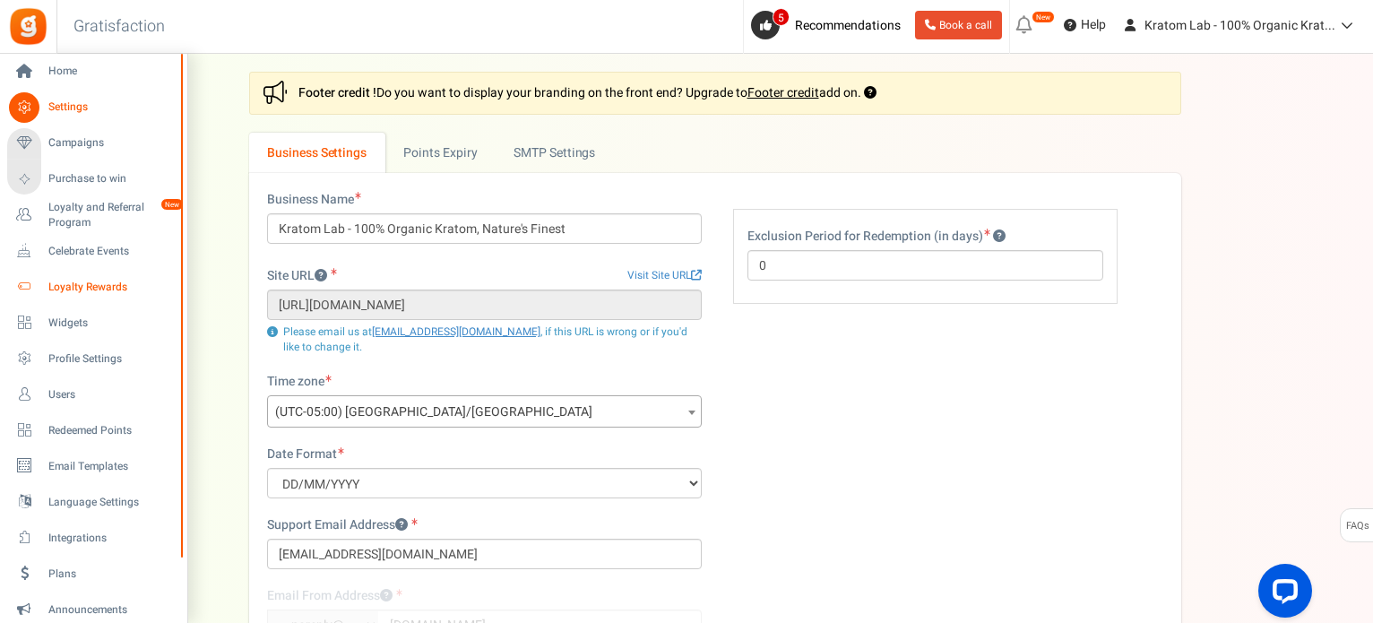
click at [100, 287] on span "Loyalty Rewards" at bounding box center [111, 287] width 126 height 15
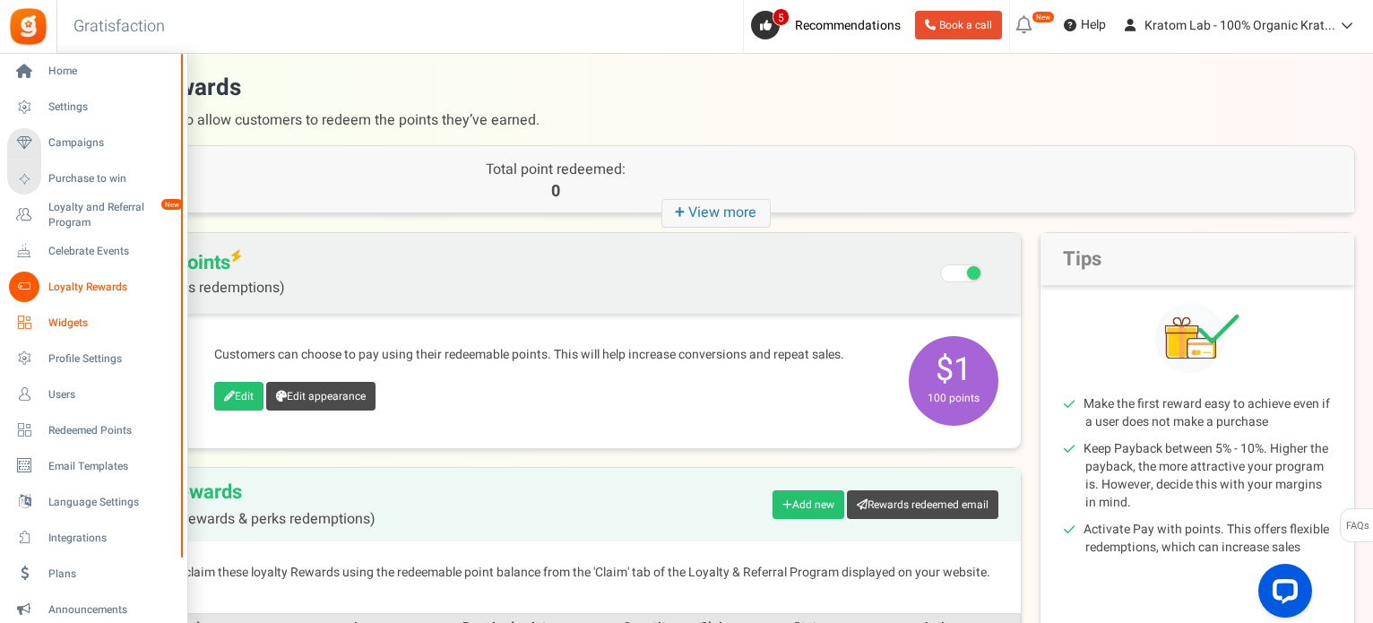
click at [69, 322] on span "Widgets" at bounding box center [111, 323] width 126 height 15
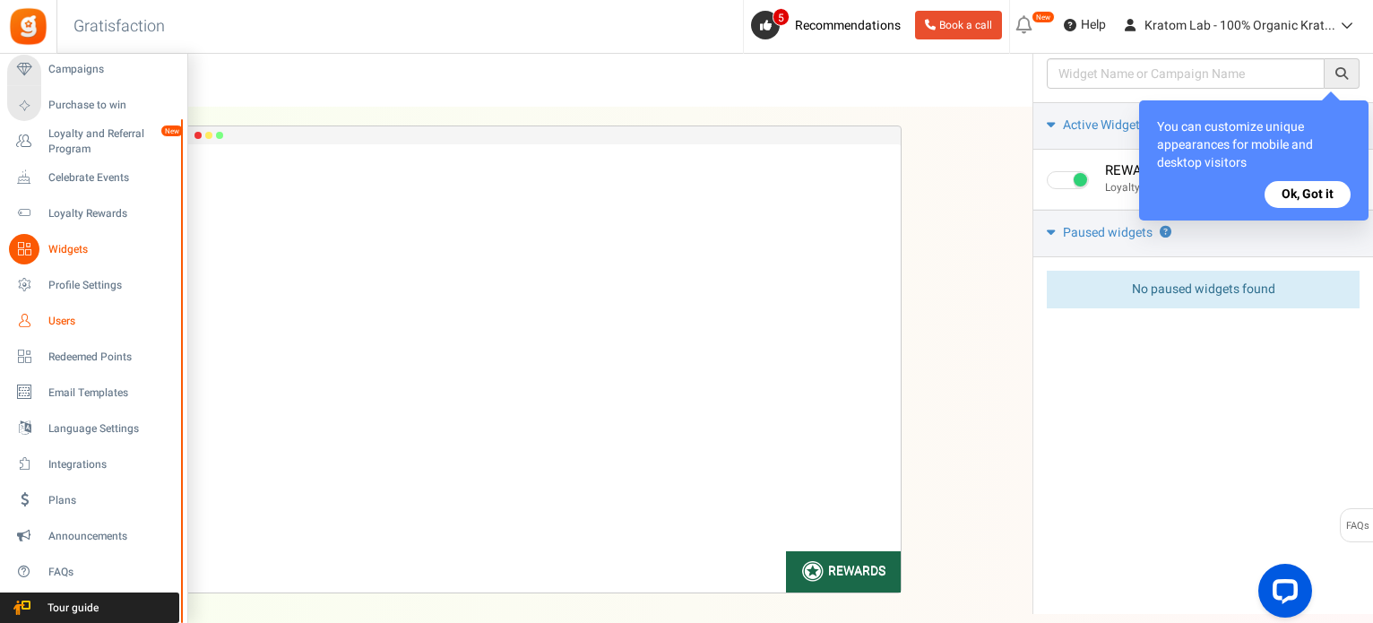
scroll to position [90, 0]
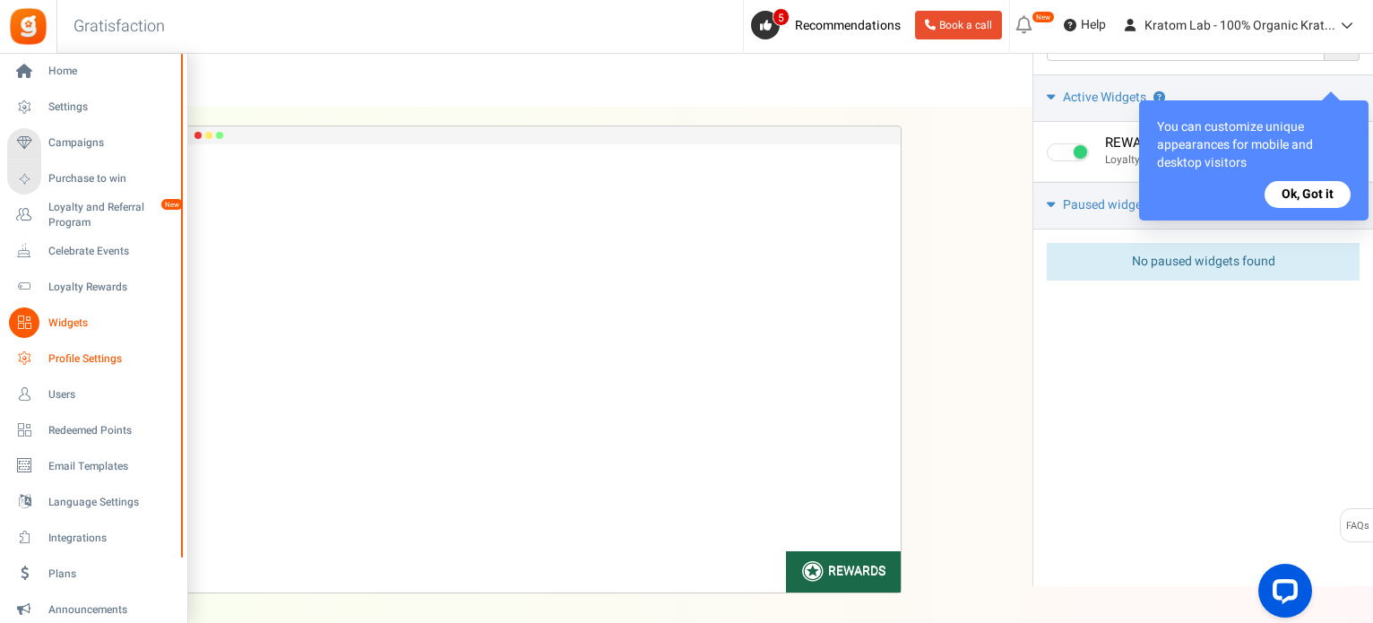
click at [81, 356] on span "Profile Settings" at bounding box center [111, 358] width 126 height 15
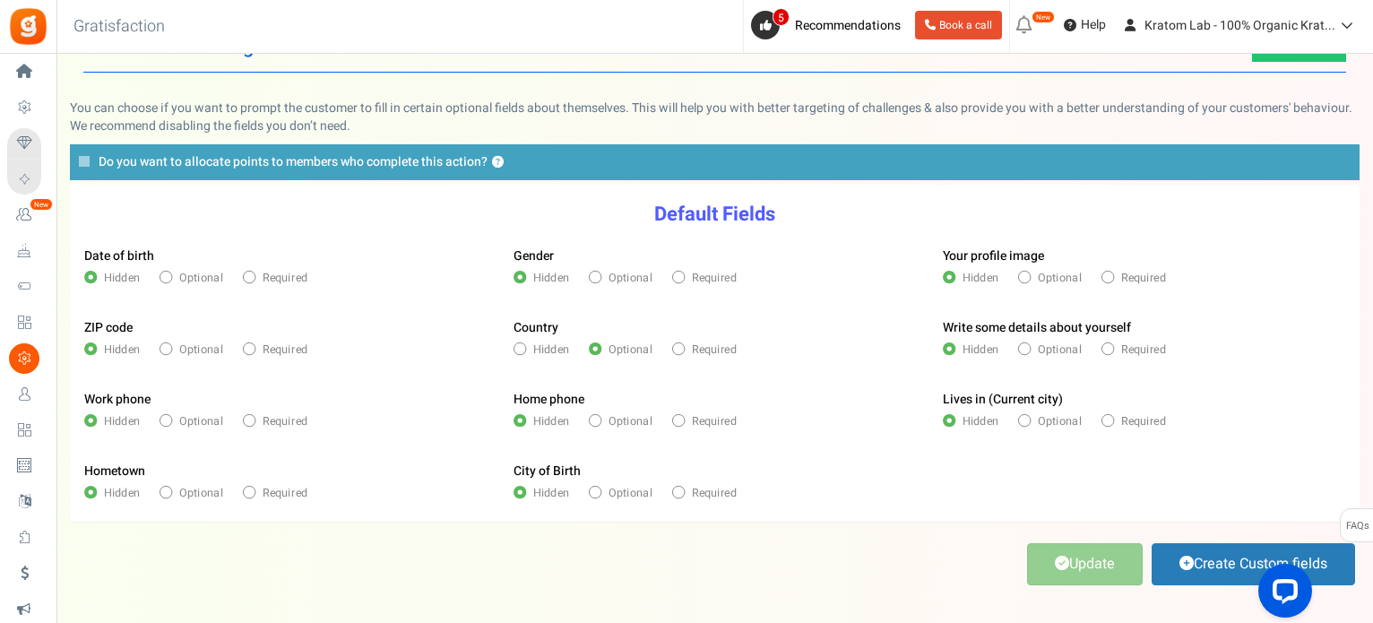
scroll to position [90, 0]
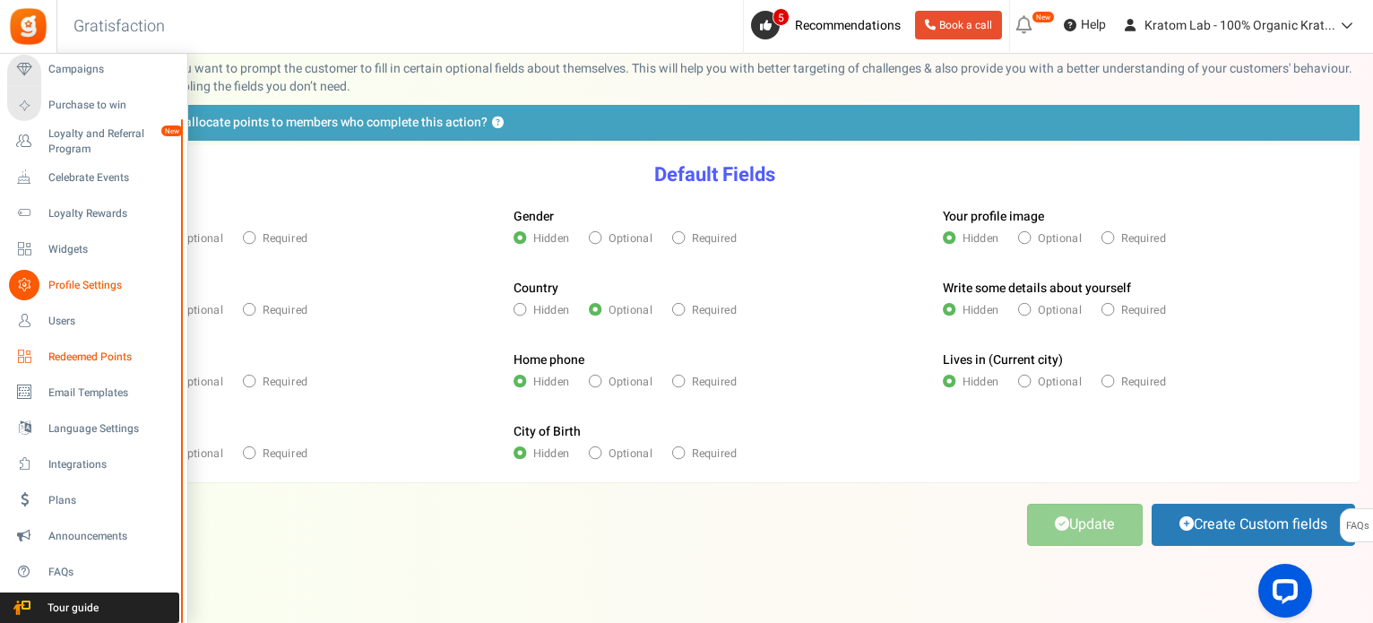
click at [92, 357] on span "Redeemed Points" at bounding box center [111, 357] width 126 height 15
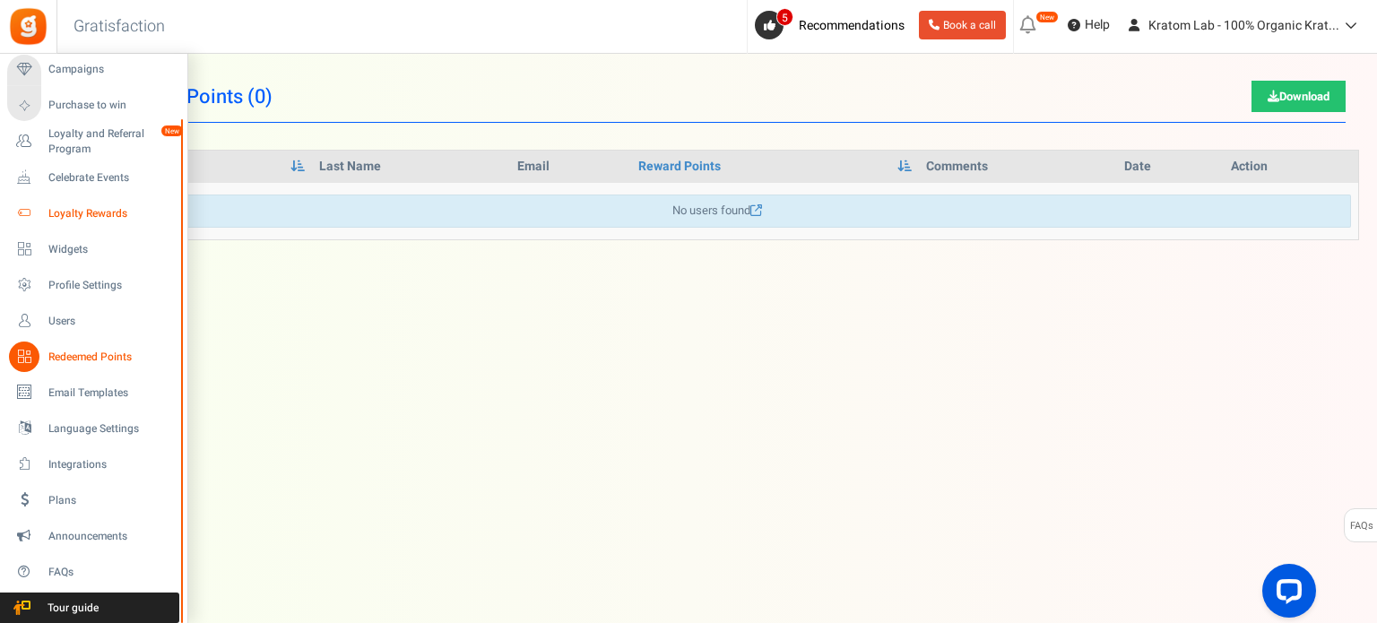
click at [20, 212] on icon at bounding box center [24, 213] width 30 height 30
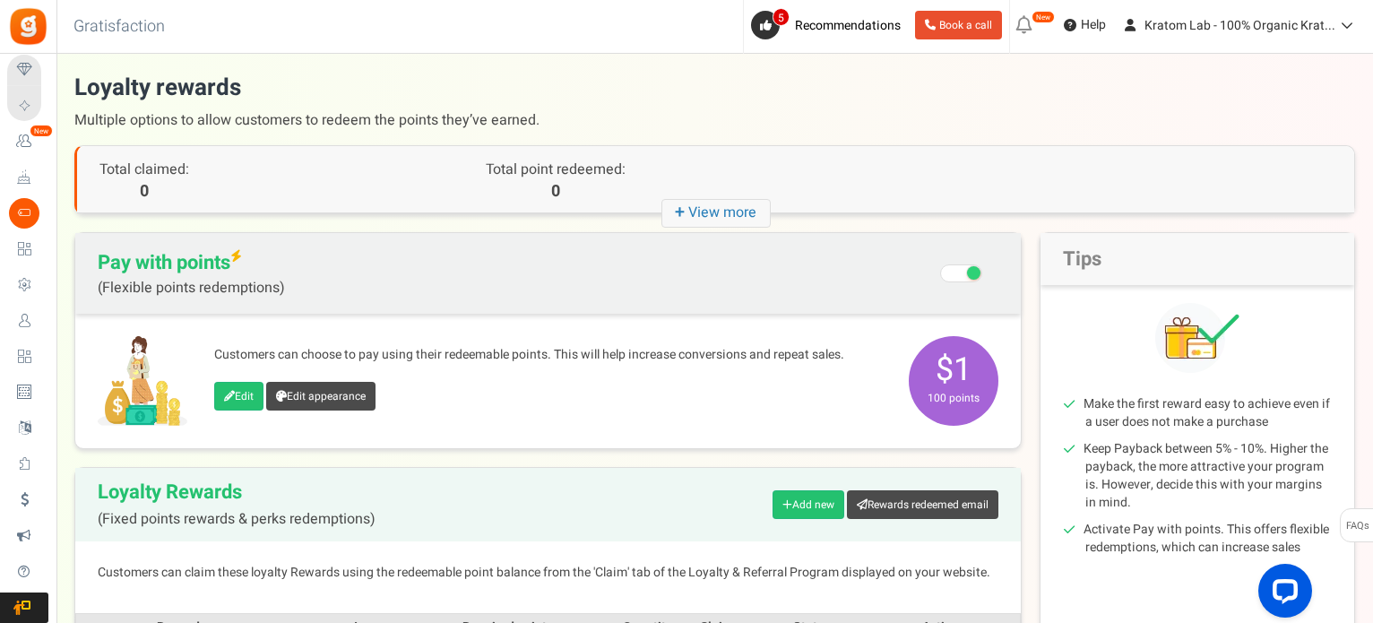
click at [30, 133] on icon at bounding box center [24, 141] width 30 height 30
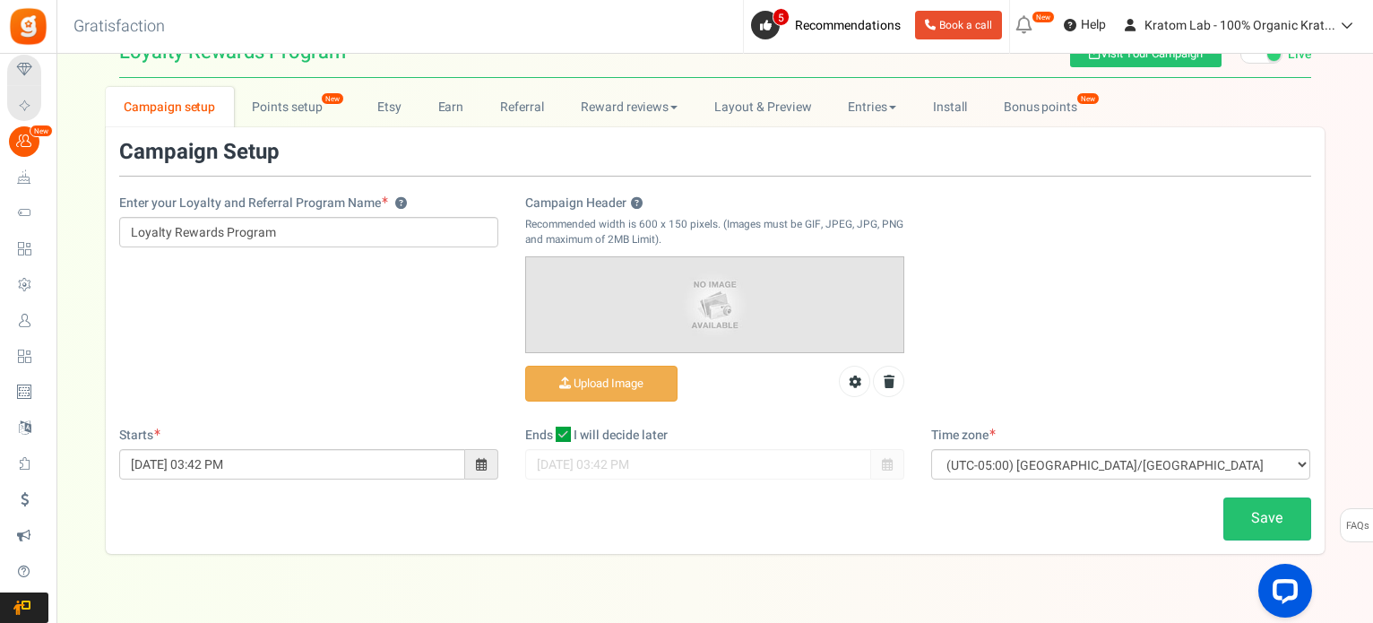
scroll to position [82, 0]
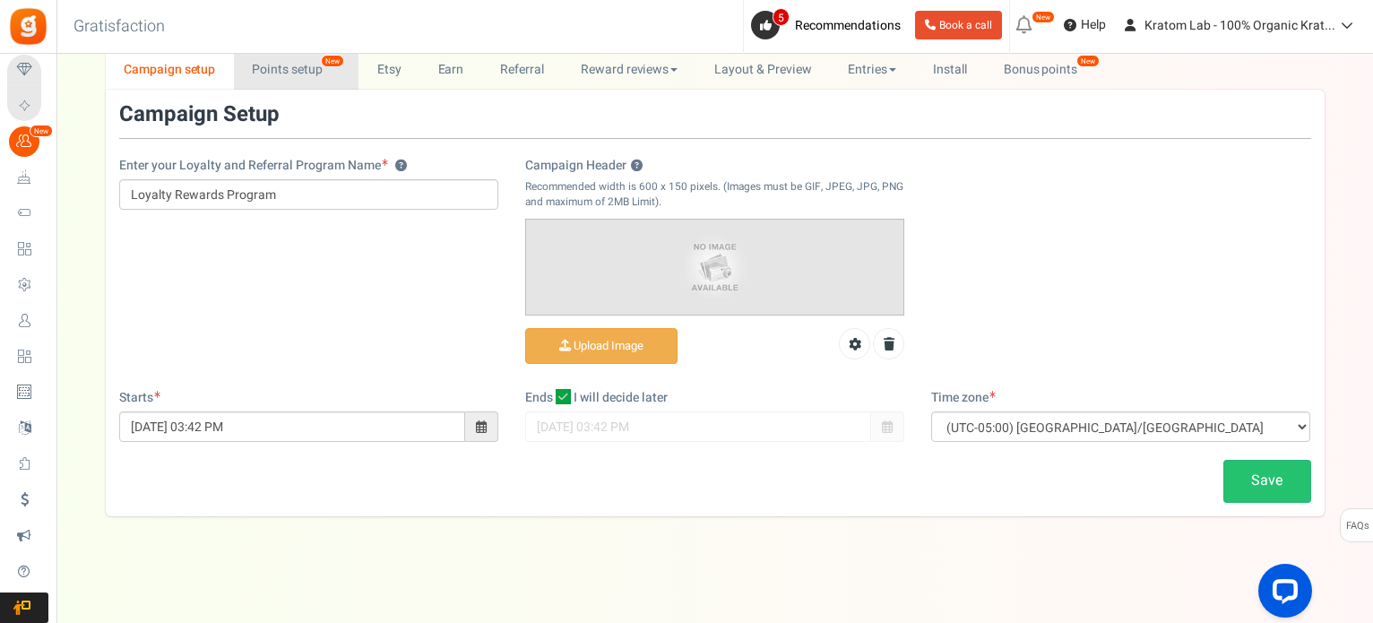
click at [272, 73] on link "Points setup New" at bounding box center [296, 69] width 125 height 40
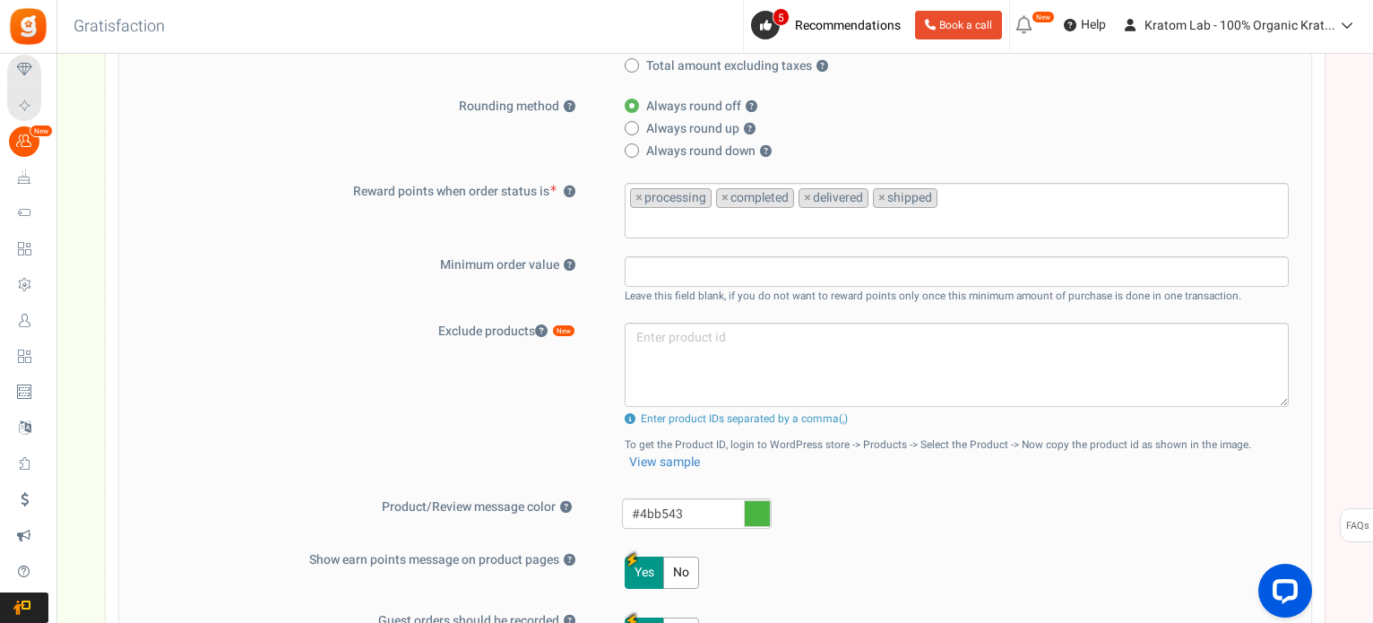
scroll to position [538, 0]
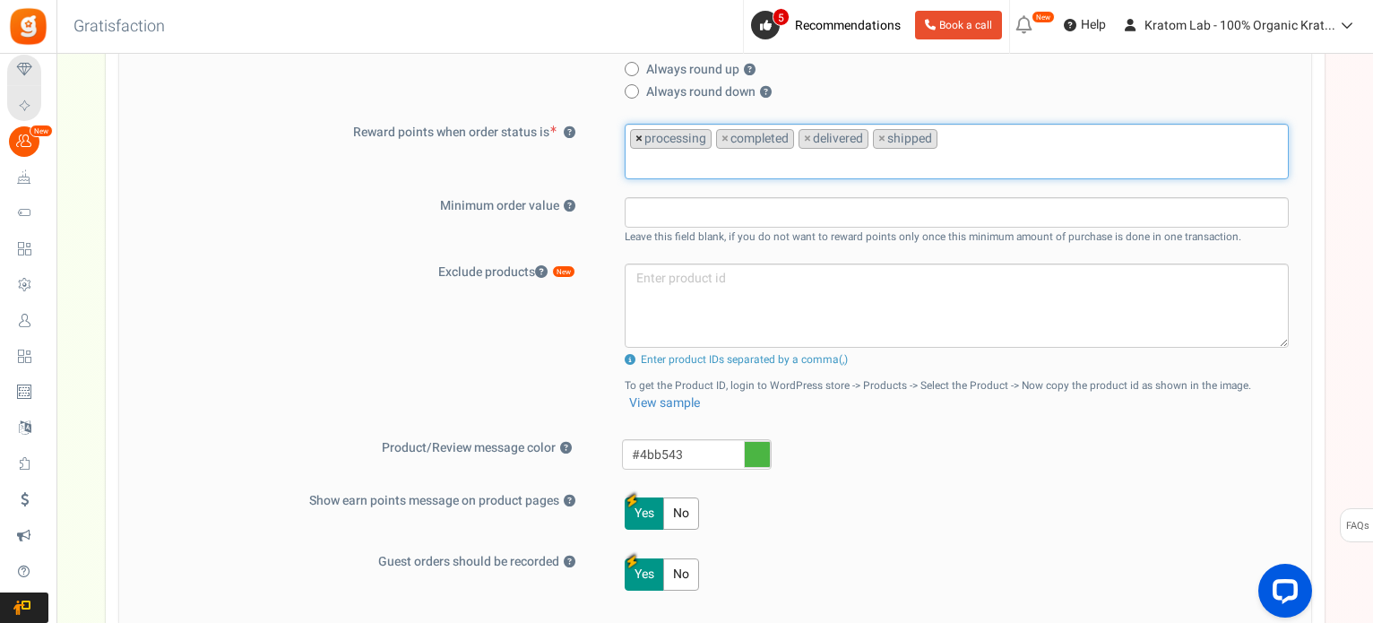
click at [641, 138] on span "×" at bounding box center [639, 139] width 7 height 18
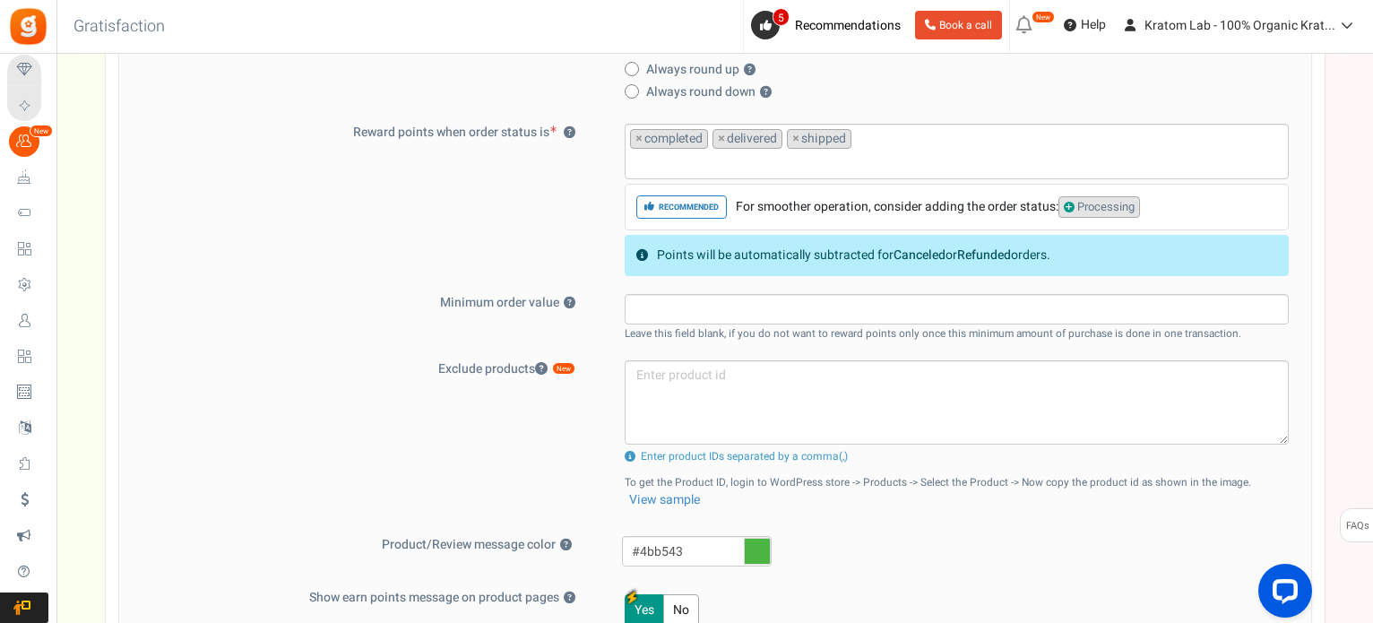
click at [544, 179] on div "Reward points when order status is ? processing completed delivered shipped × c…" at bounding box center [715, 200] width 1165 height 152
click at [1108, 203] on span "Processing" at bounding box center [1100, 207] width 82 height 22
select select "processing"
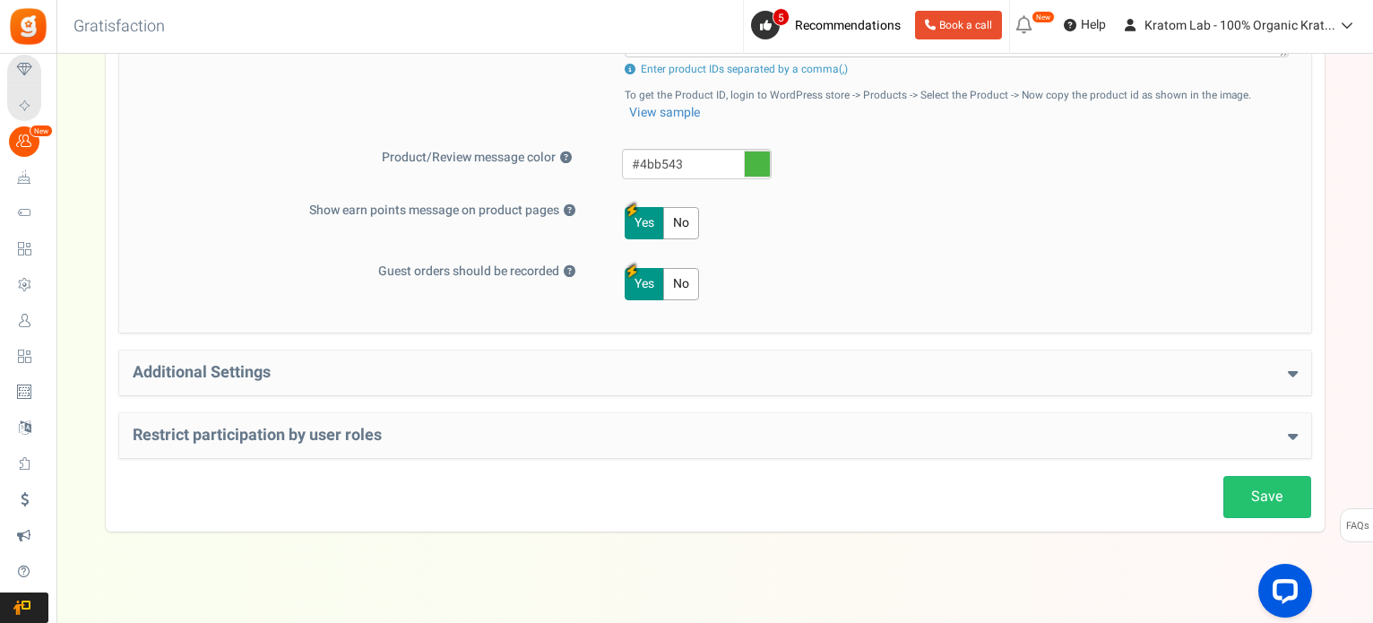
scroll to position [842, 0]
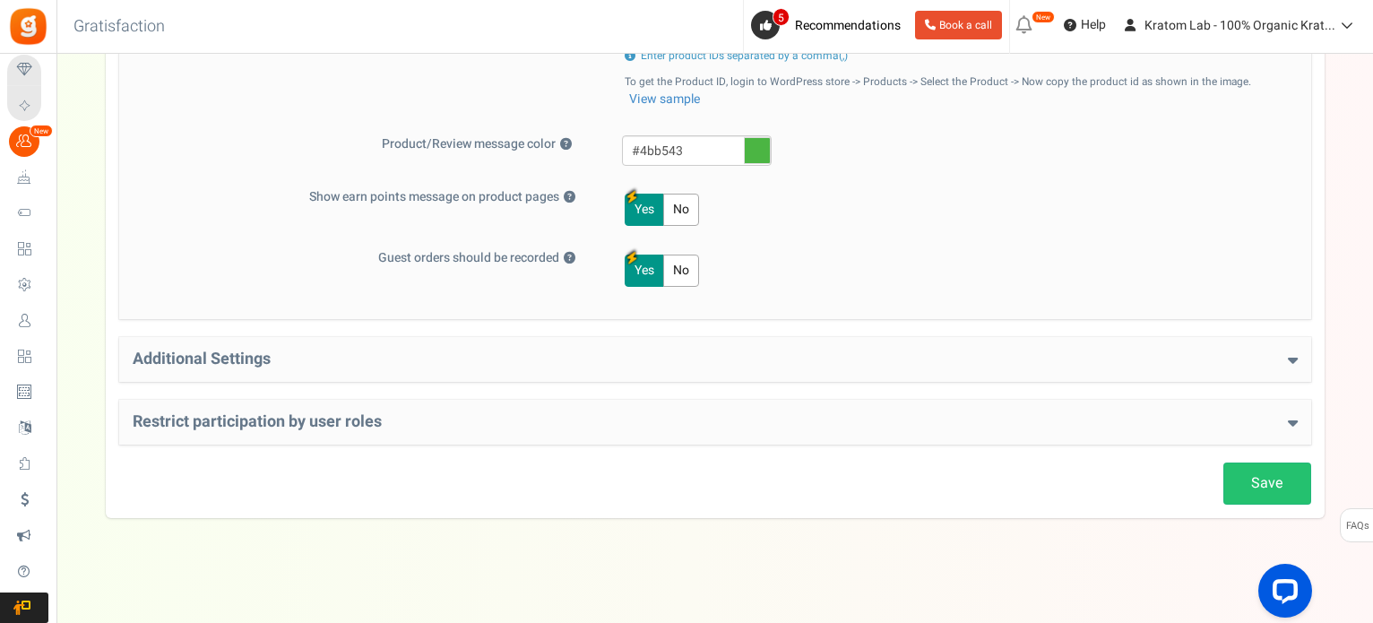
click at [240, 365] on h4 "Additional Settings" at bounding box center [715, 360] width 1165 height 18
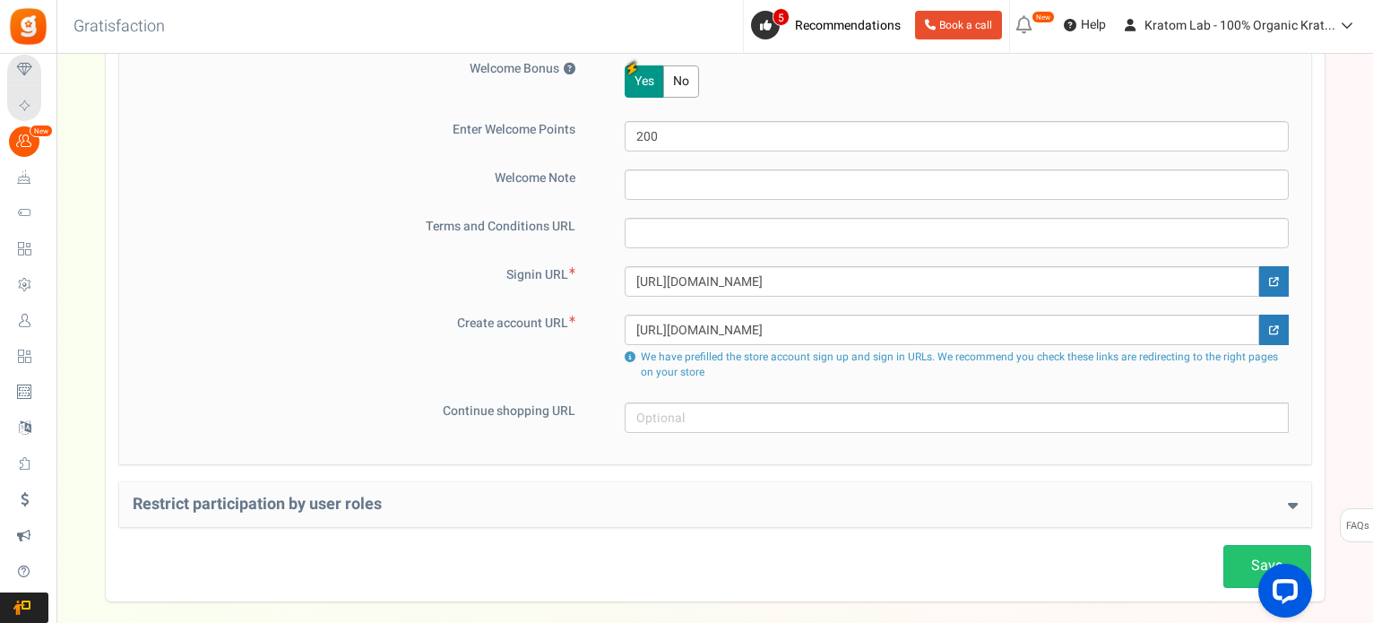
scroll to position [1255, 0]
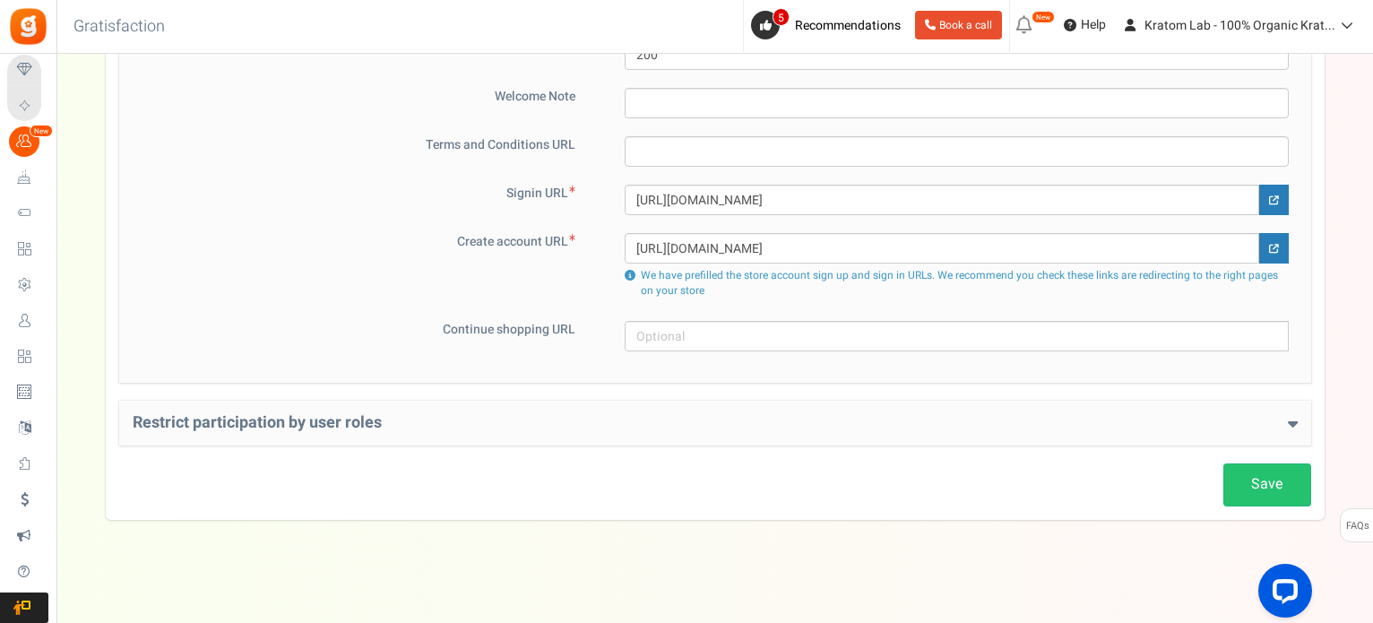
click at [224, 422] on h4 "Restrict participation by user roles" at bounding box center [715, 423] width 1165 height 18
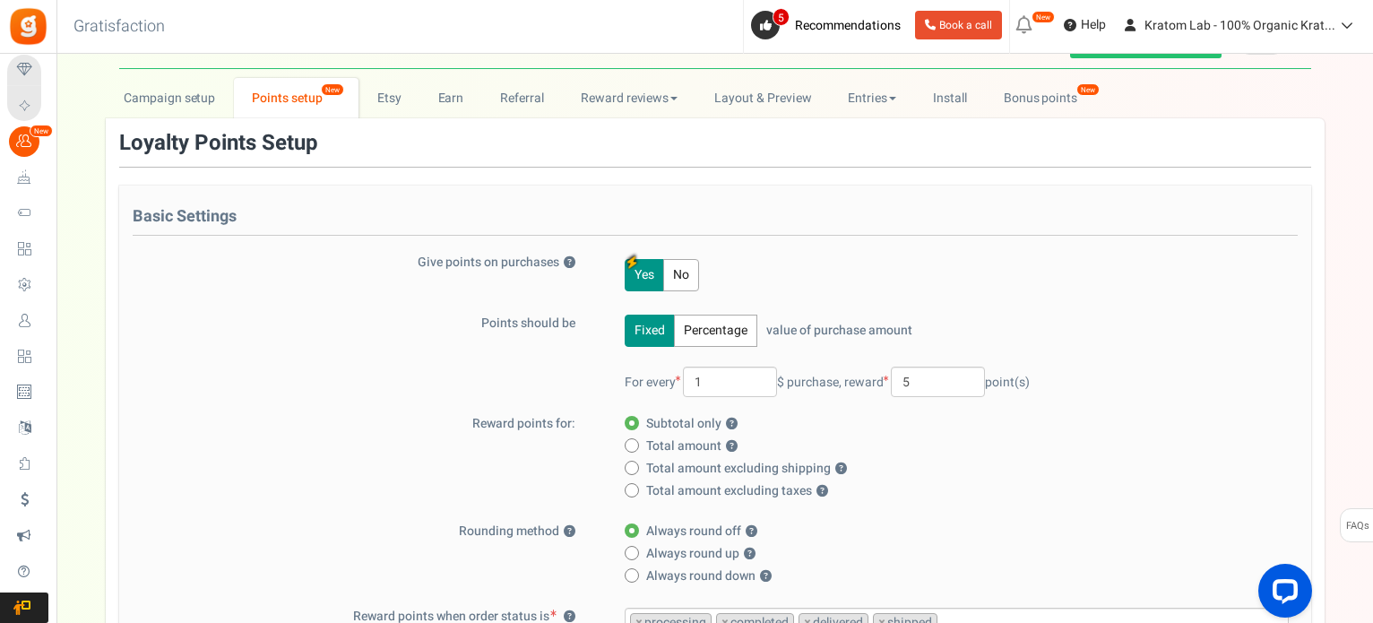
scroll to position [0, 0]
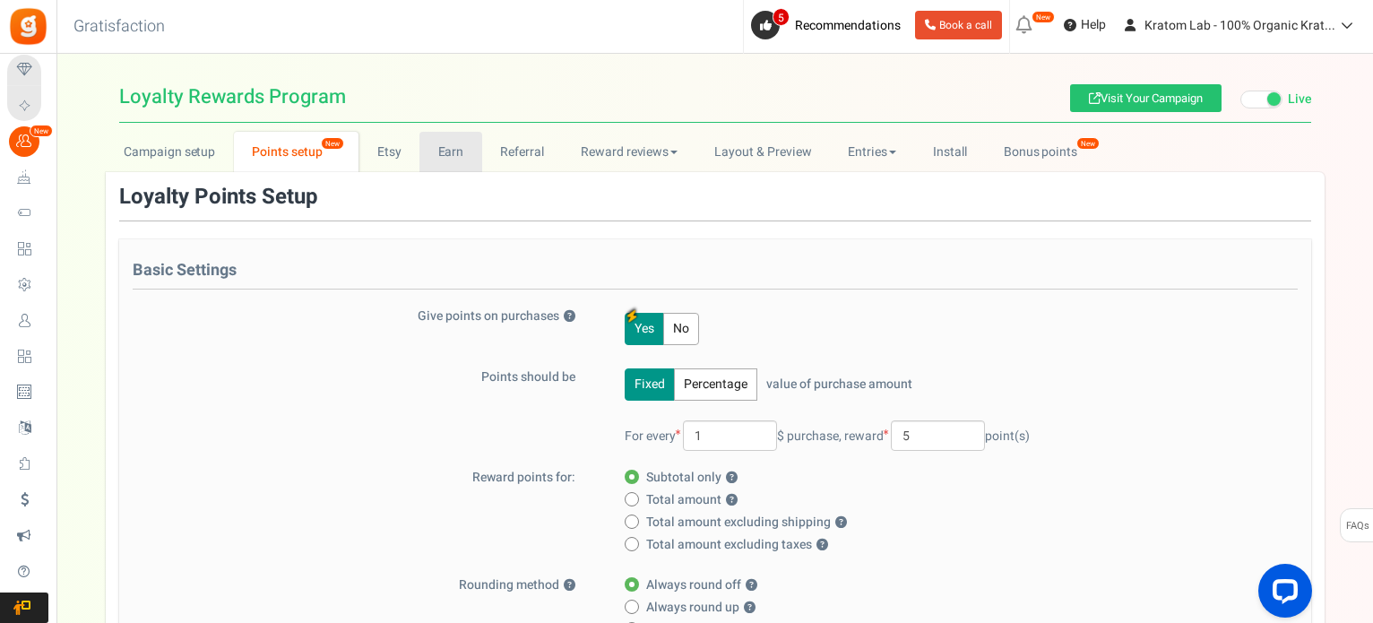
click at [436, 150] on link "Earn" at bounding box center [451, 152] width 63 height 40
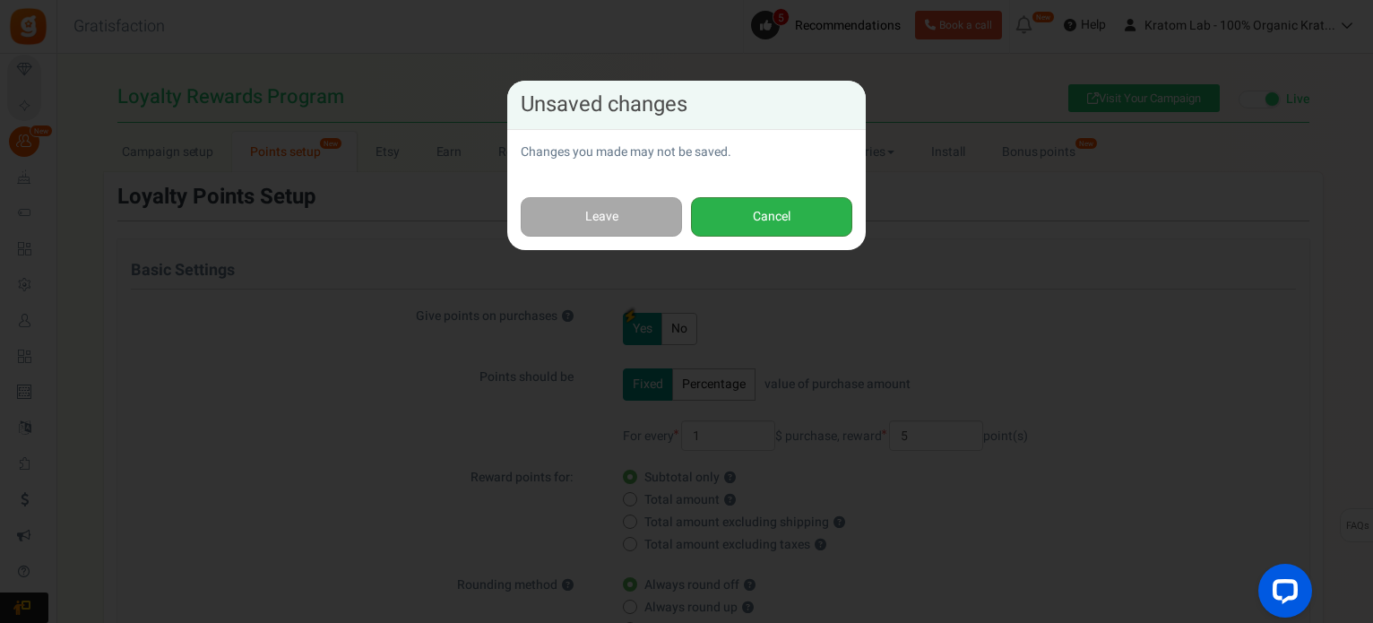
click at [774, 220] on button "Cancel" at bounding box center [771, 217] width 161 height 40
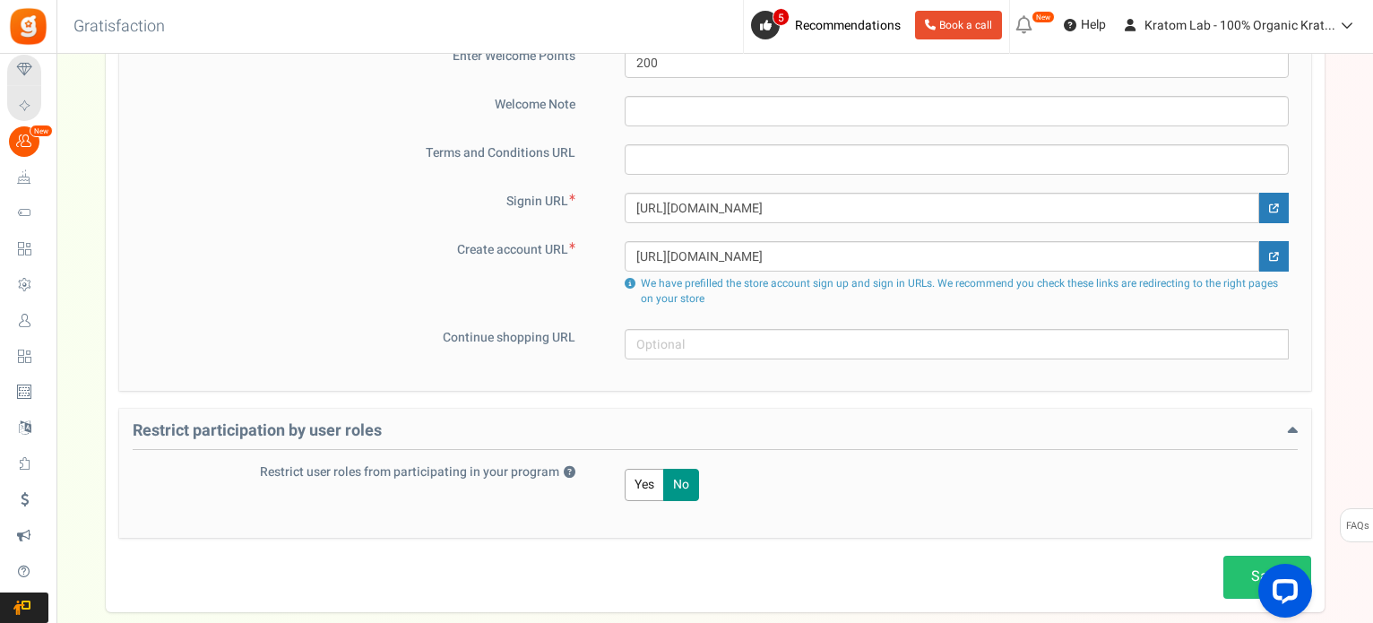
scroll to position [1339, 0]
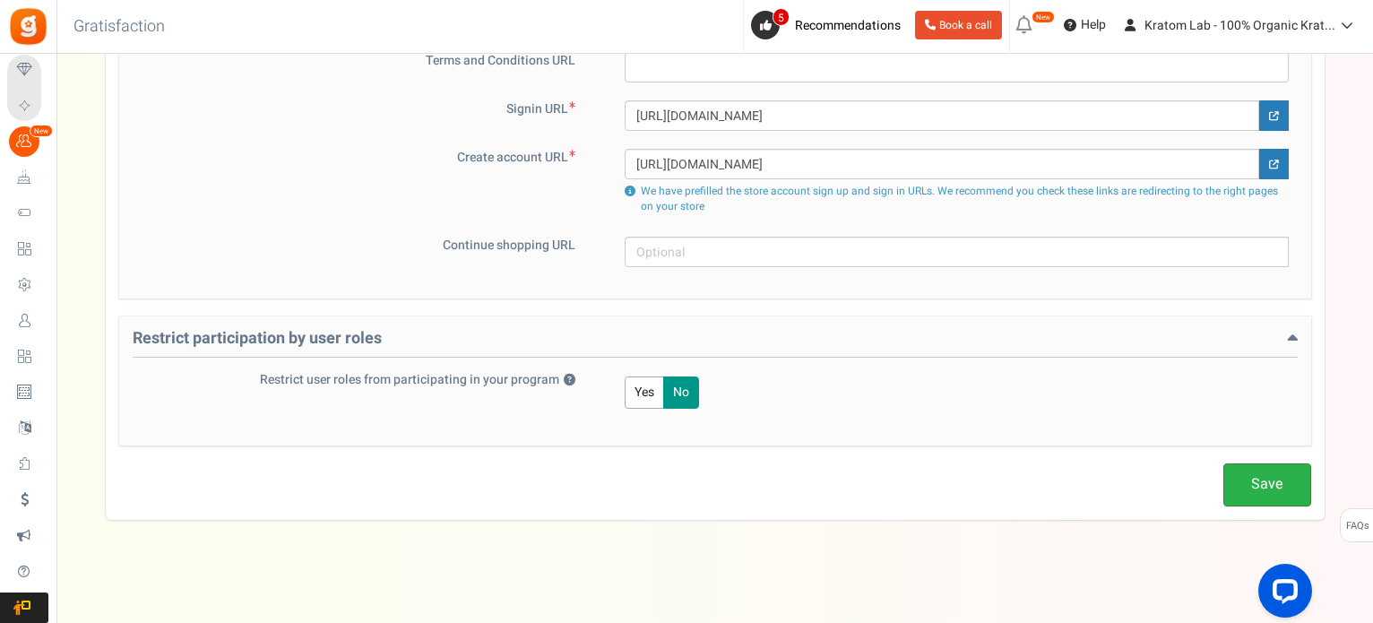
click at [1259, 487] on link "Save" at bounding box center [1268, 484] width 88 height 42
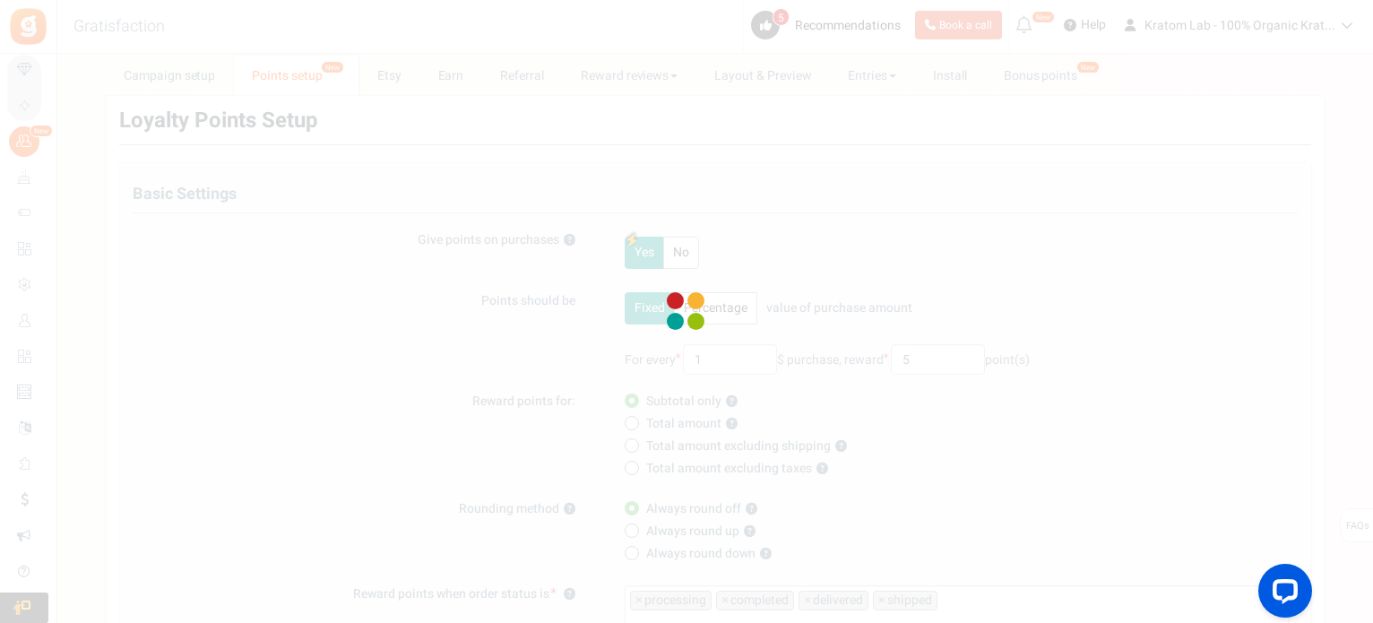
scroll to position [0, 0]
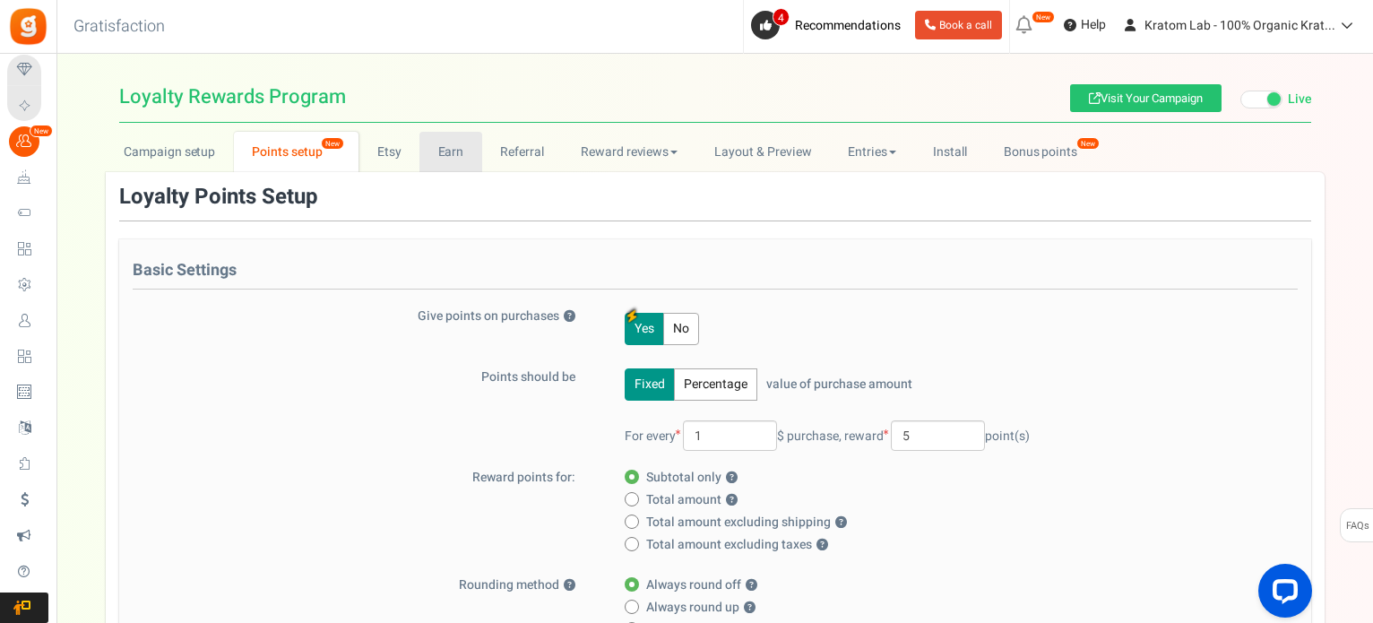
click at [451, 152] on link "Earn" at bounding box center [451, 152] width 63 height 40
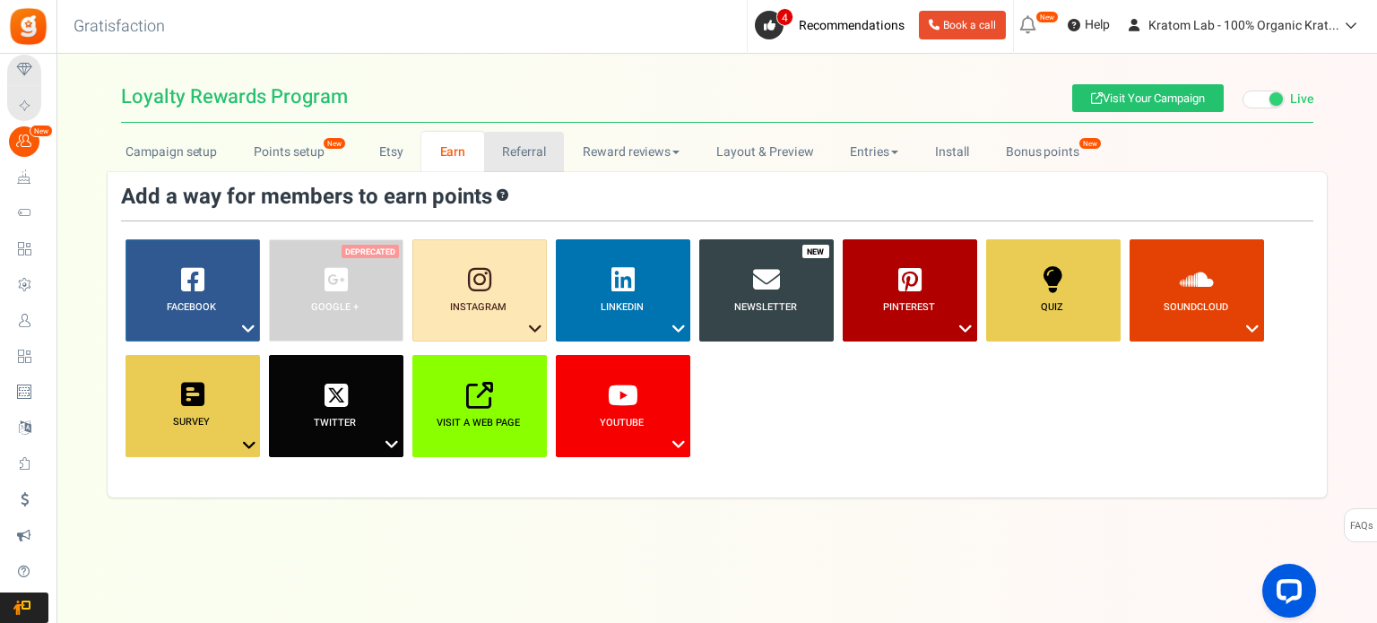
click at [533, 148] on link "Referral" at bounding box center [524, 152] width 81 height 40
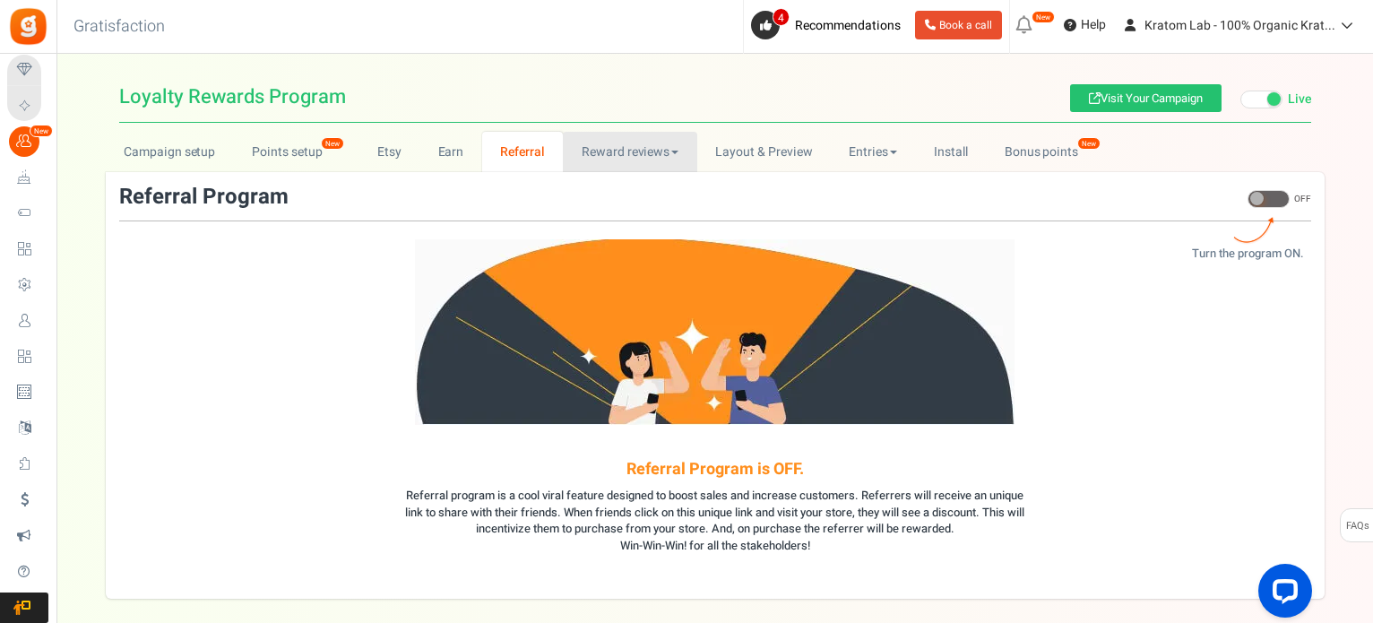
click at [638, 152] on link "Reward reviews" at bounding box center [630, 152] width 134 height 40
click at [780, 151] on link "Layout & Preview" at bounding box center [764, 152] width 134 height 40
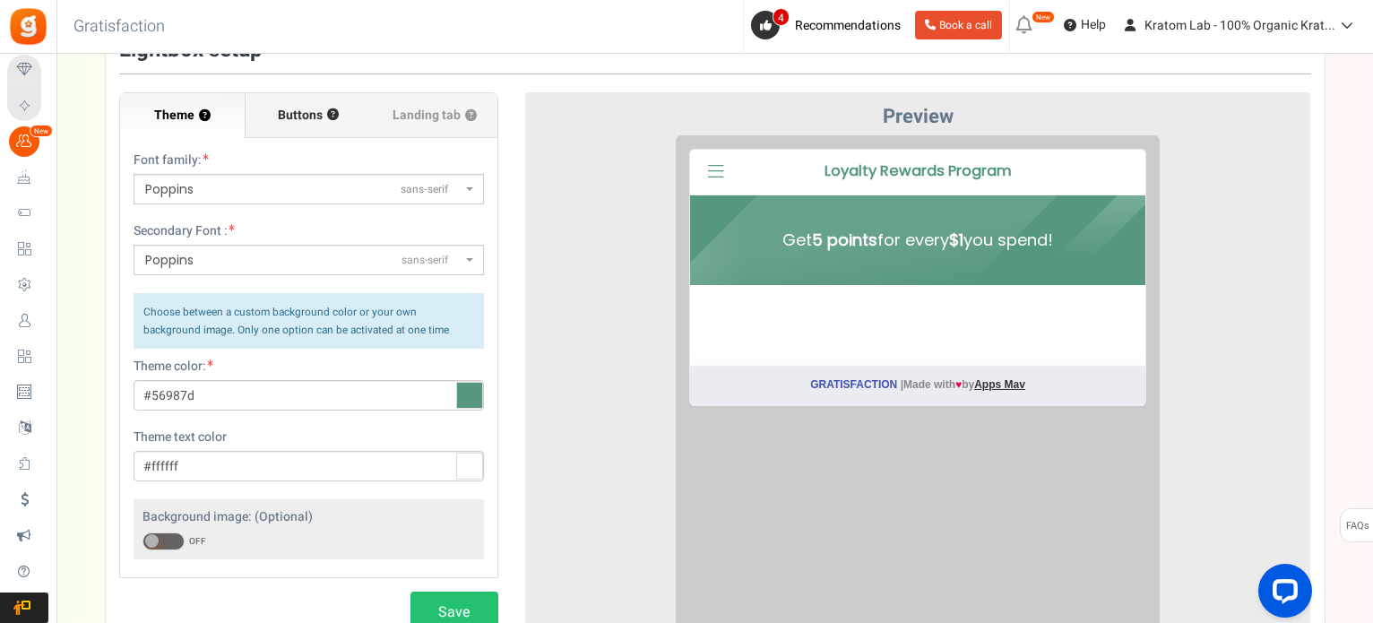
scroll to position [179, 0]
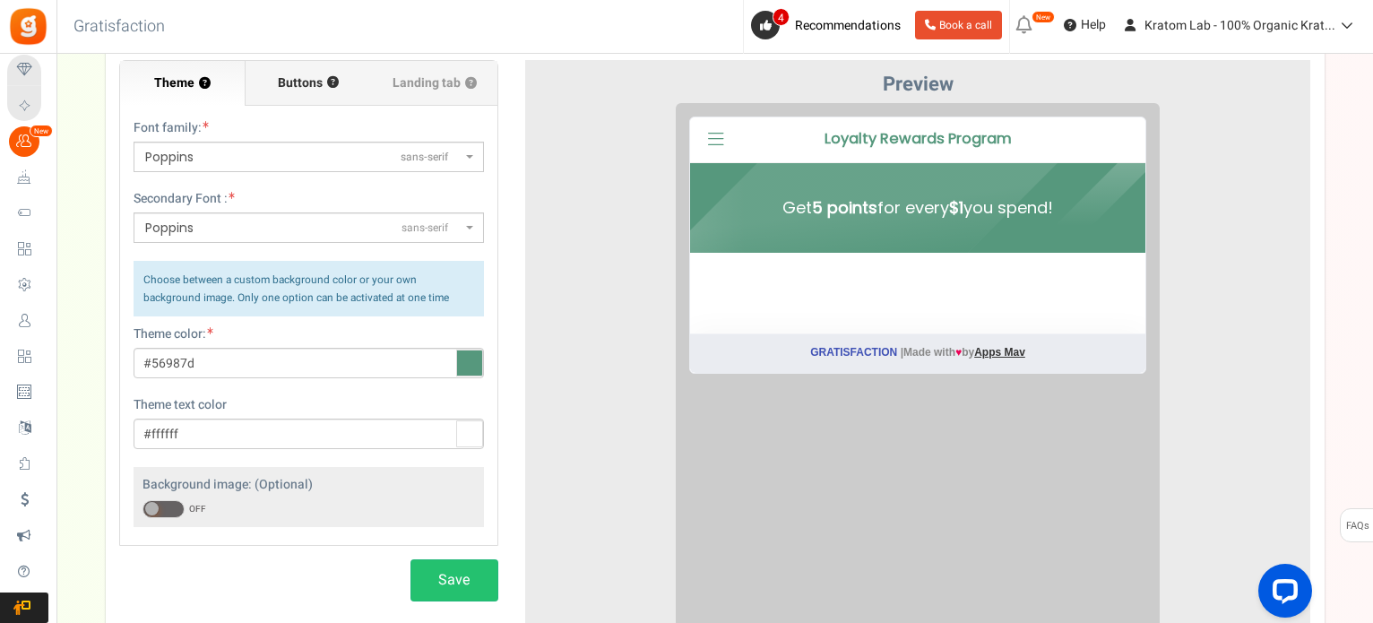
click at [294, 80] on span "Buttons" at bounding box center [300, 83] width 45 height 18
click at [0, 0] on input "Buttons ?" at bounding box center [0, 0] width 0 height 0
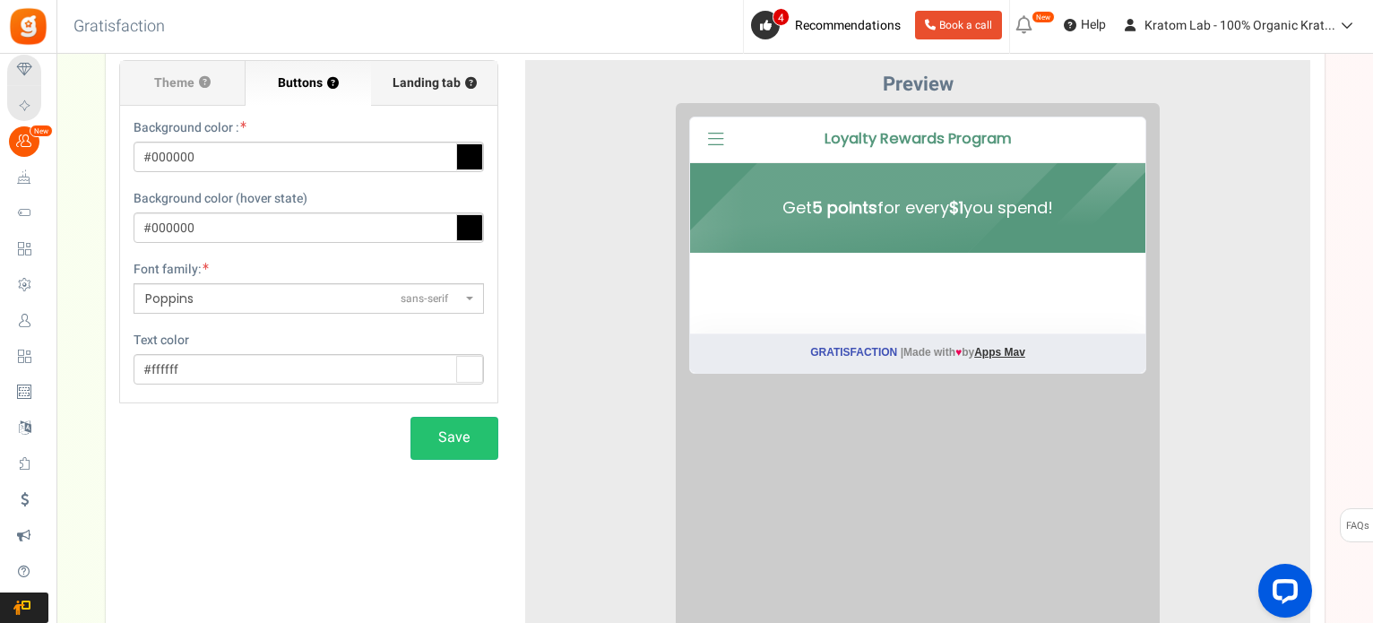
click at [437, 91] on span "Landing tab ?" at bounding box center [435, 83] width 84 height 18
click at [0, 0] on input "Landing tab ?" at bounding box center [0, 0] width 0 height 0
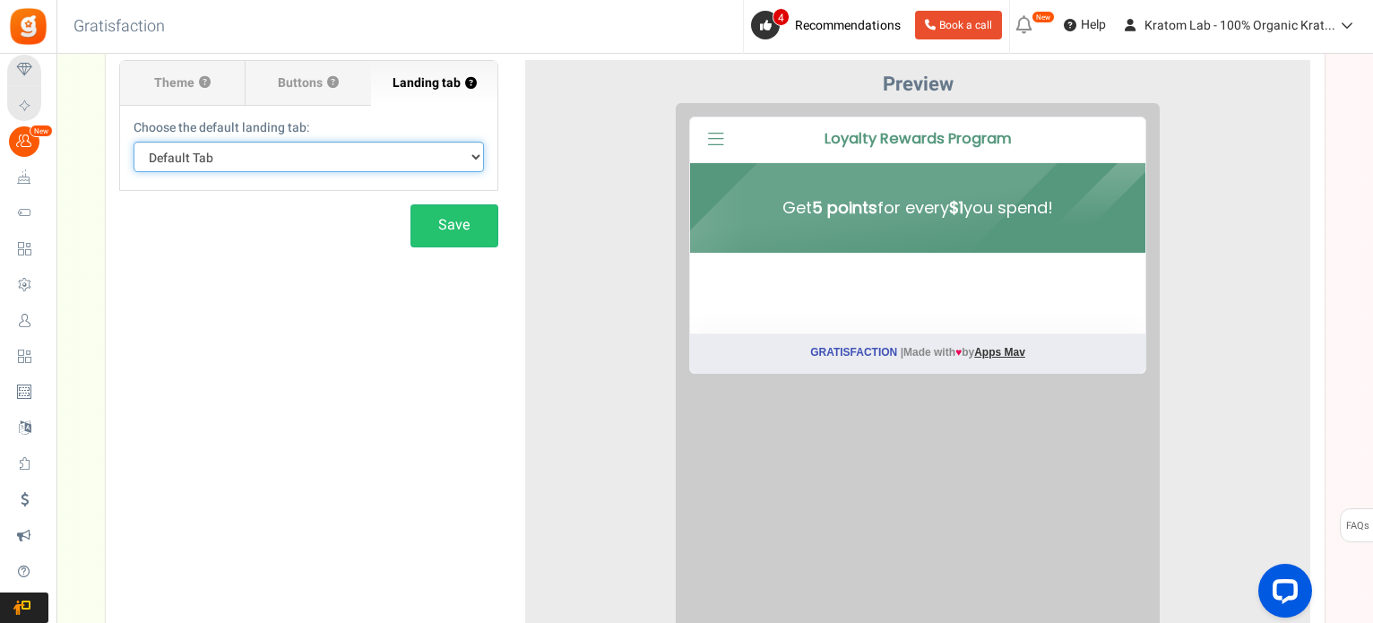
click at [441, 146] on select "Default Tab" at bounding box center [309, 157] width 351 height 30
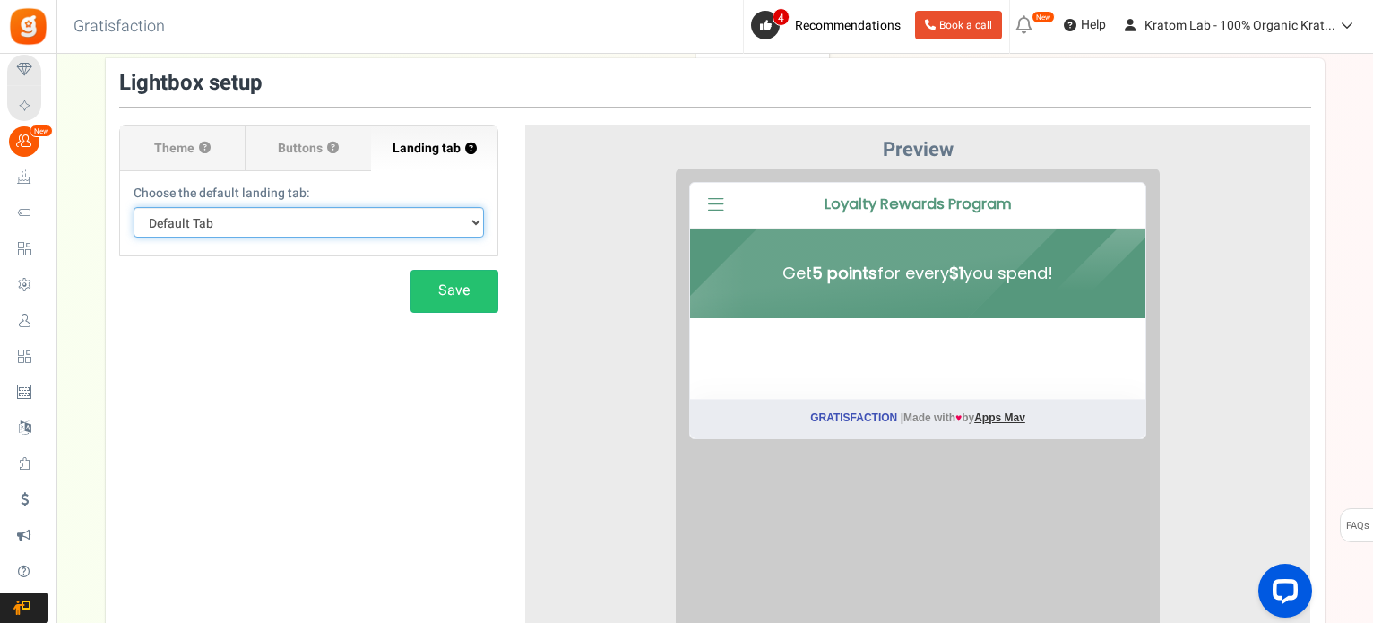
scroll to position [0, 0]
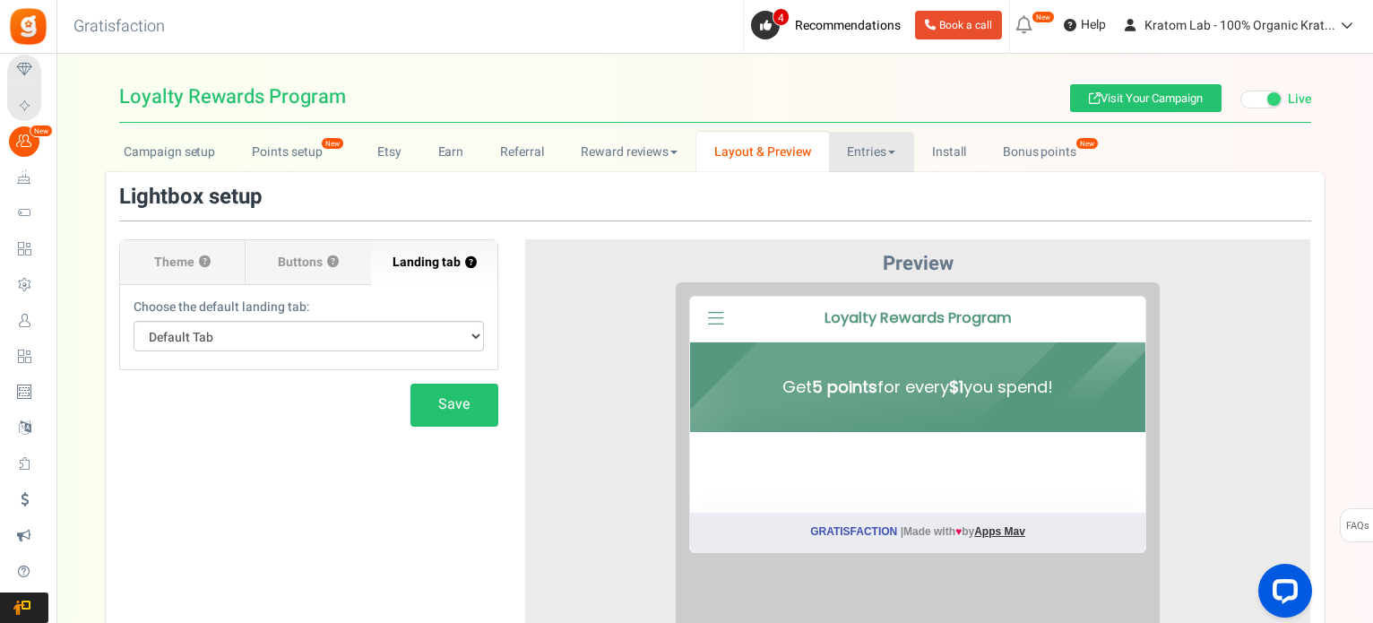
click at [882, 153] on link "Entries" at bounding box center [871, 152] width 85 height 40
click at [874, 192] on link "Entries" at bounding box center [900, 191] width 143 height 26
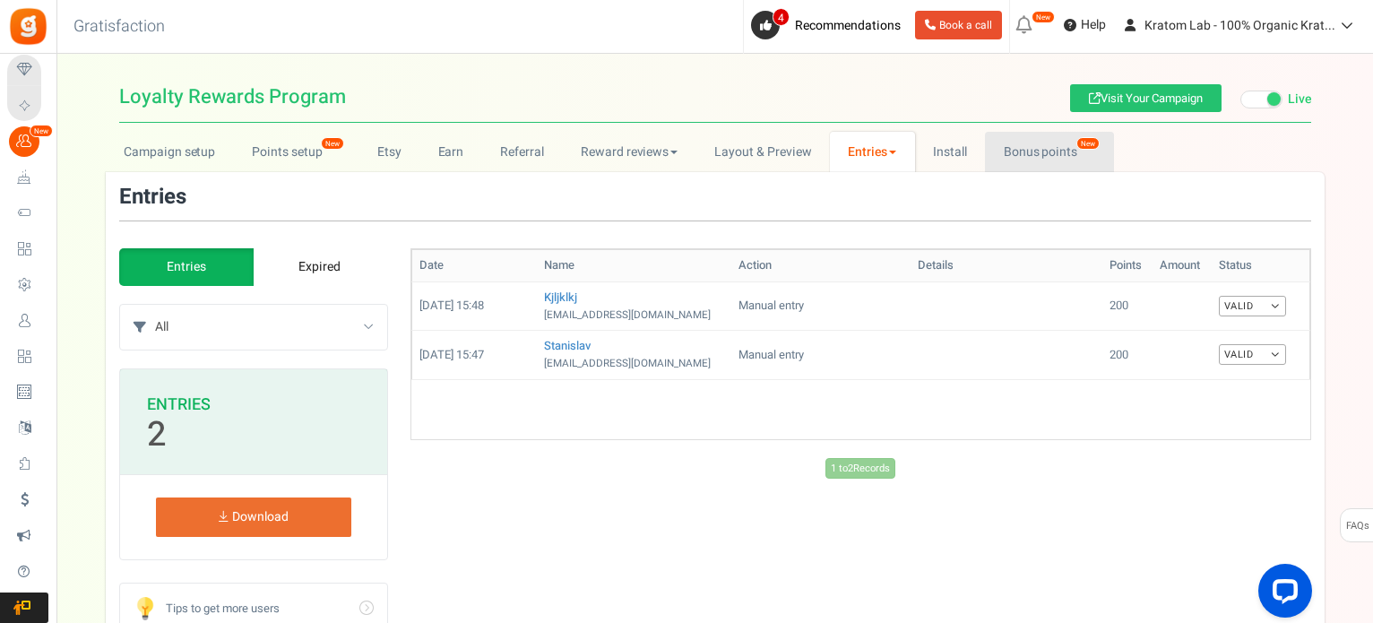
click at [1029, 153] on link "Bonus points New" at bounding box center [1049, 152] width 128 height 40
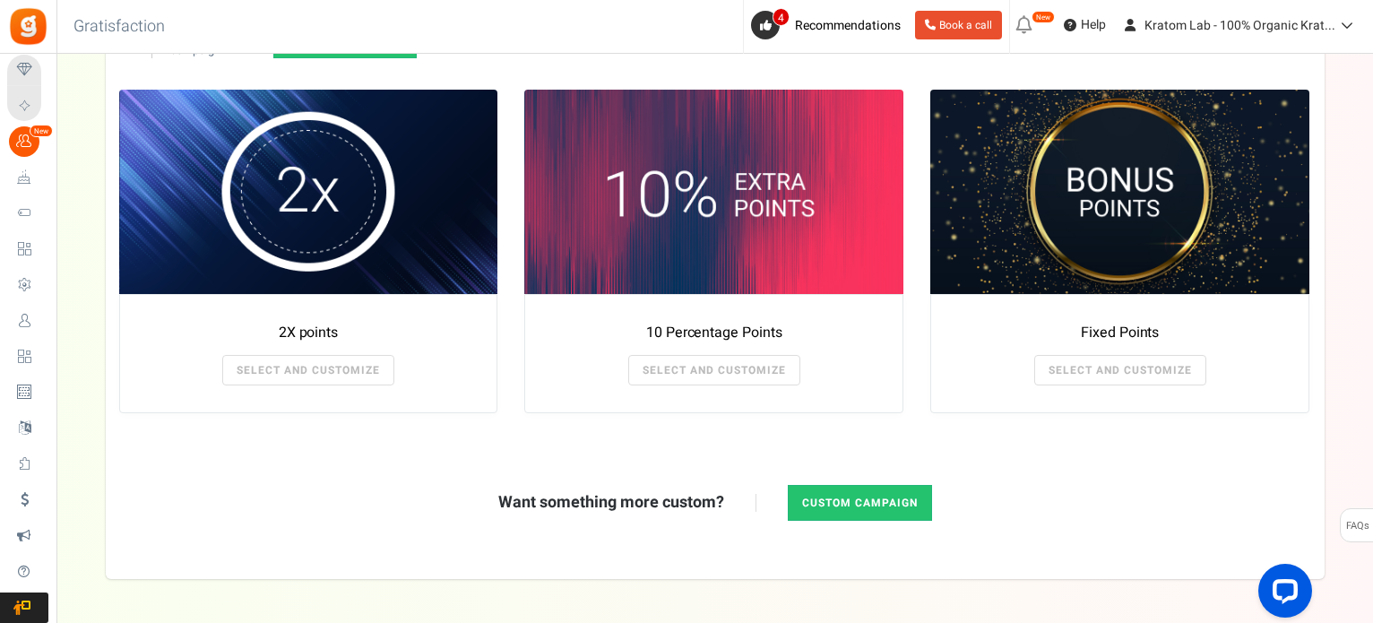
scroll to position [359, 0]
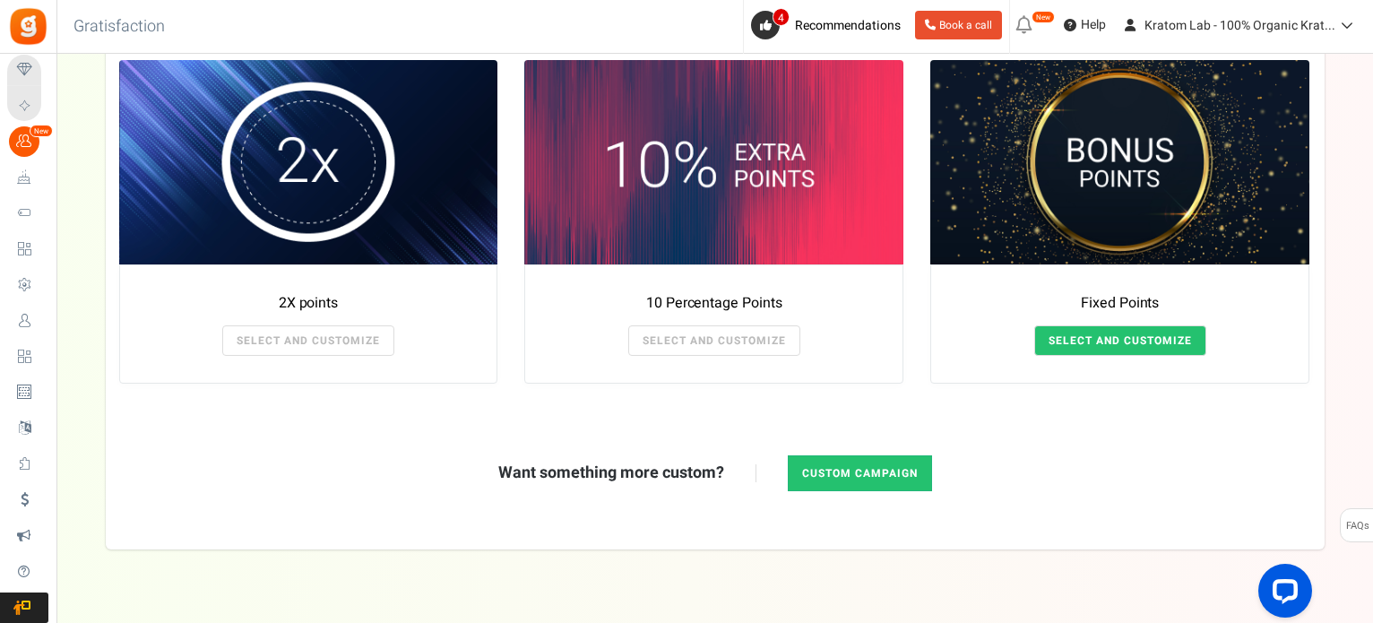
drag, startPoint x: 1135, startPoint y: 343, endPoint x: 1126, endPoint y: 342, distance: 9.1
click at [1136, 343] on link "SELECT AND CUSTOMIZE" at bounding box center [1121, 340] width 172 height 30
radio input "true"
type input "125"
radio input "true"
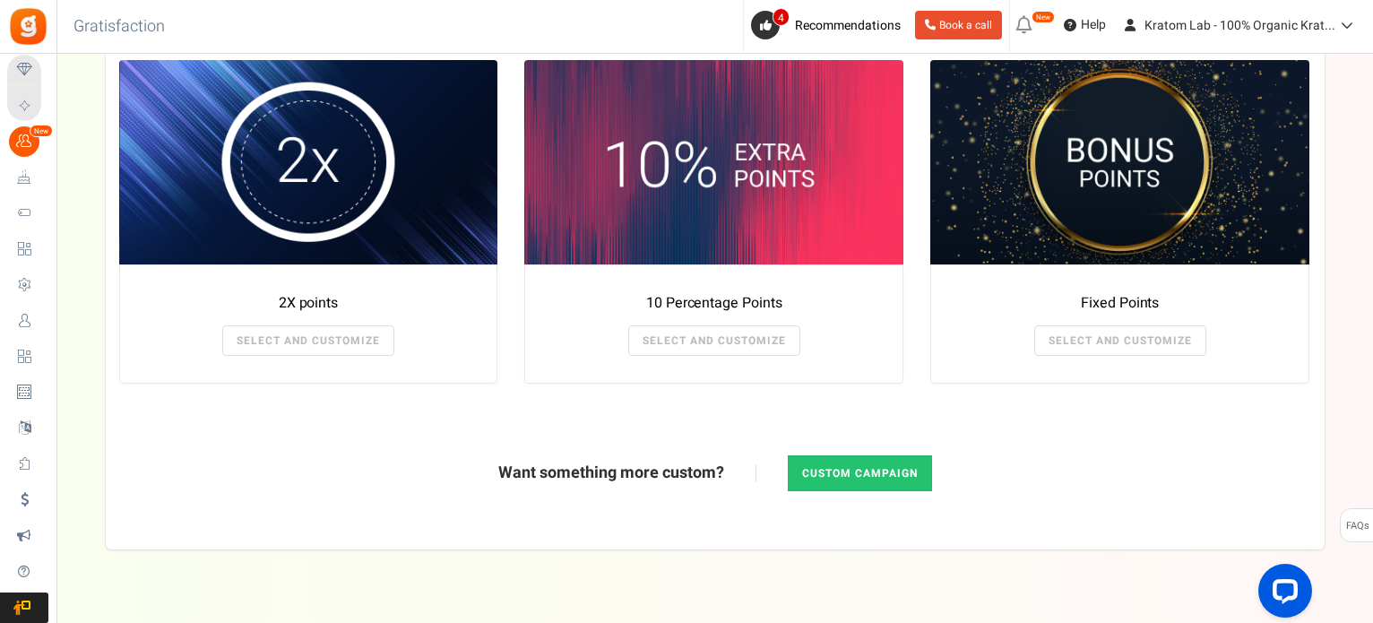
type input "[DATE] 12:01 AM"
type input "[DATE] 11:59 PM"
type textarea "Fixed Points"
type textarea "Bonus Points description"
type input "#000000"
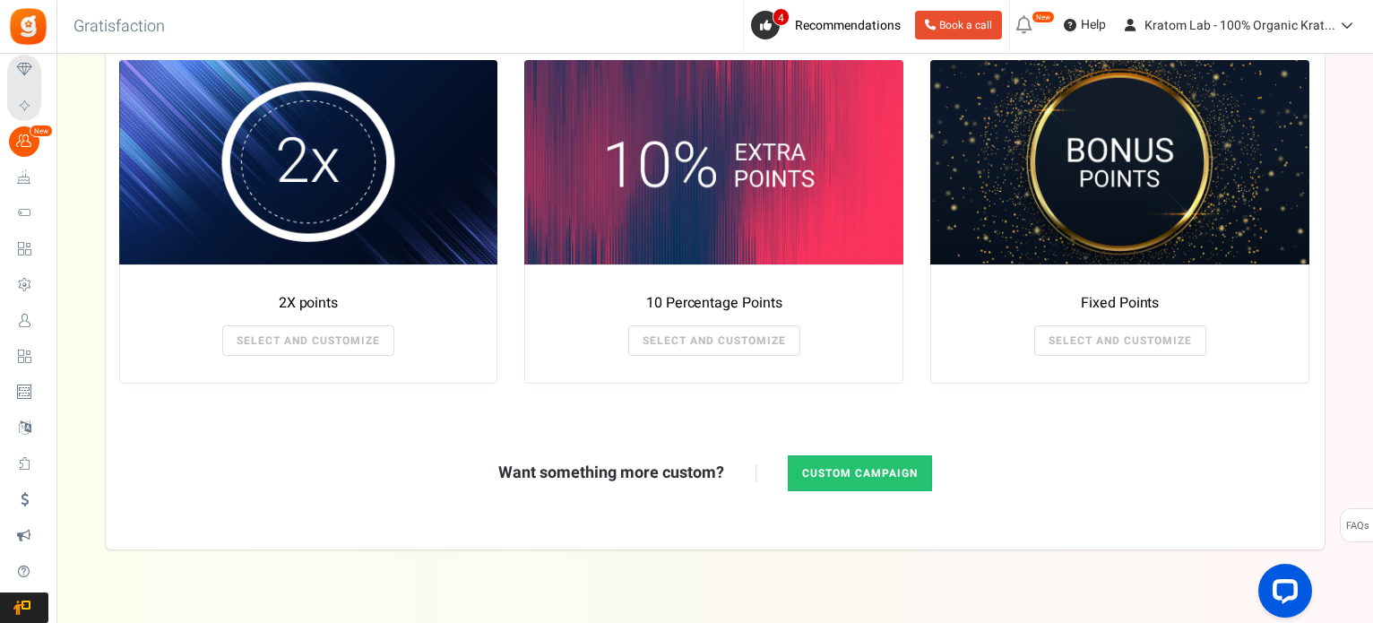
type input "#ffbe84"
type input "#000000"
type input "#ffffff"
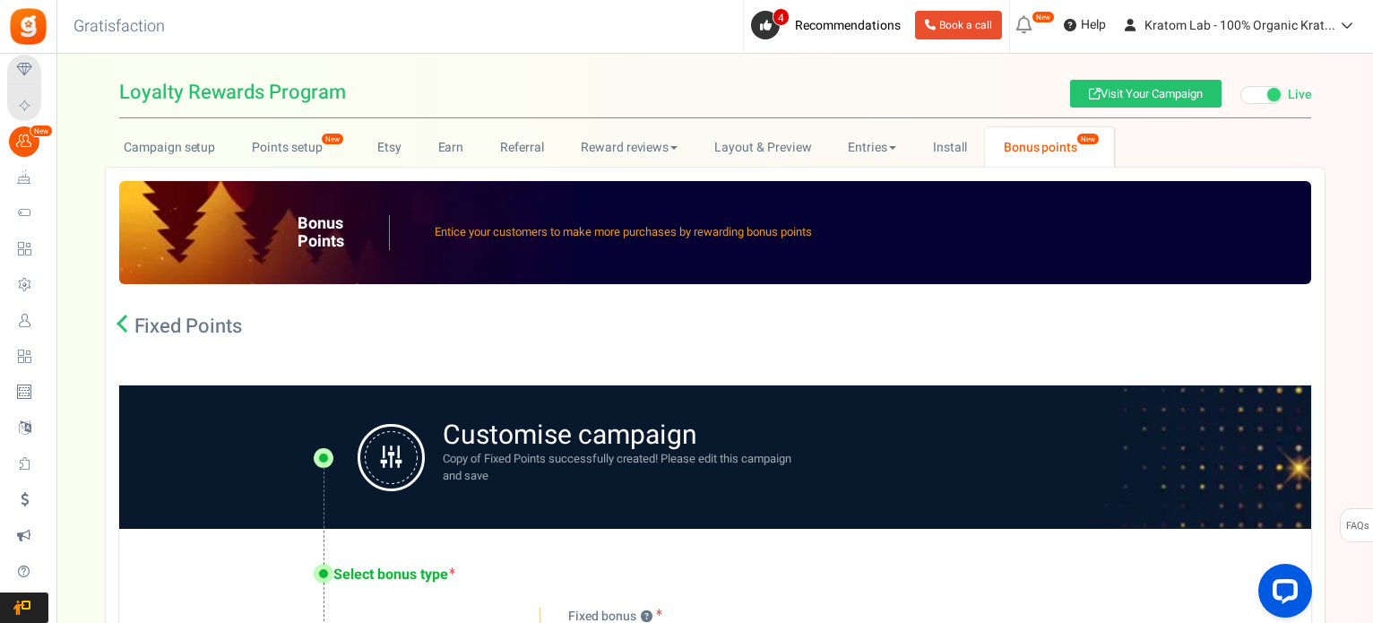
scroll to position [0, 0]
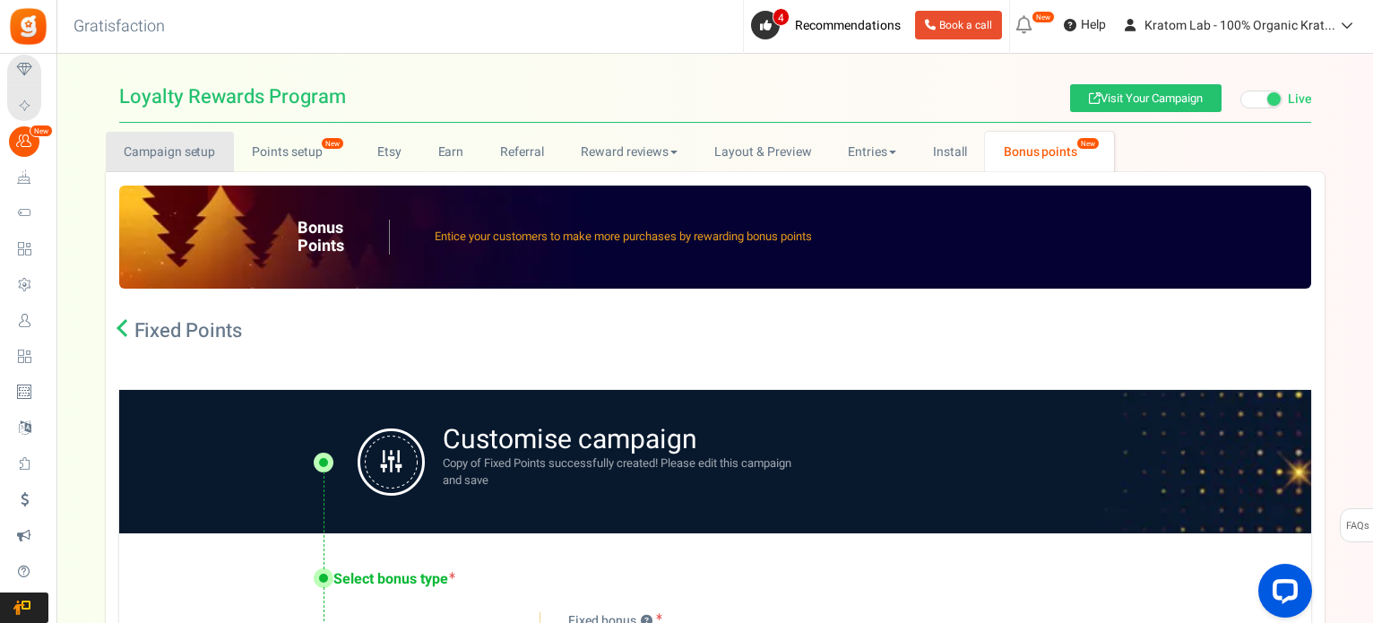
click at [155, 151] on link "Campaign setup" at bounding box center [170, 152] width 128 height 40
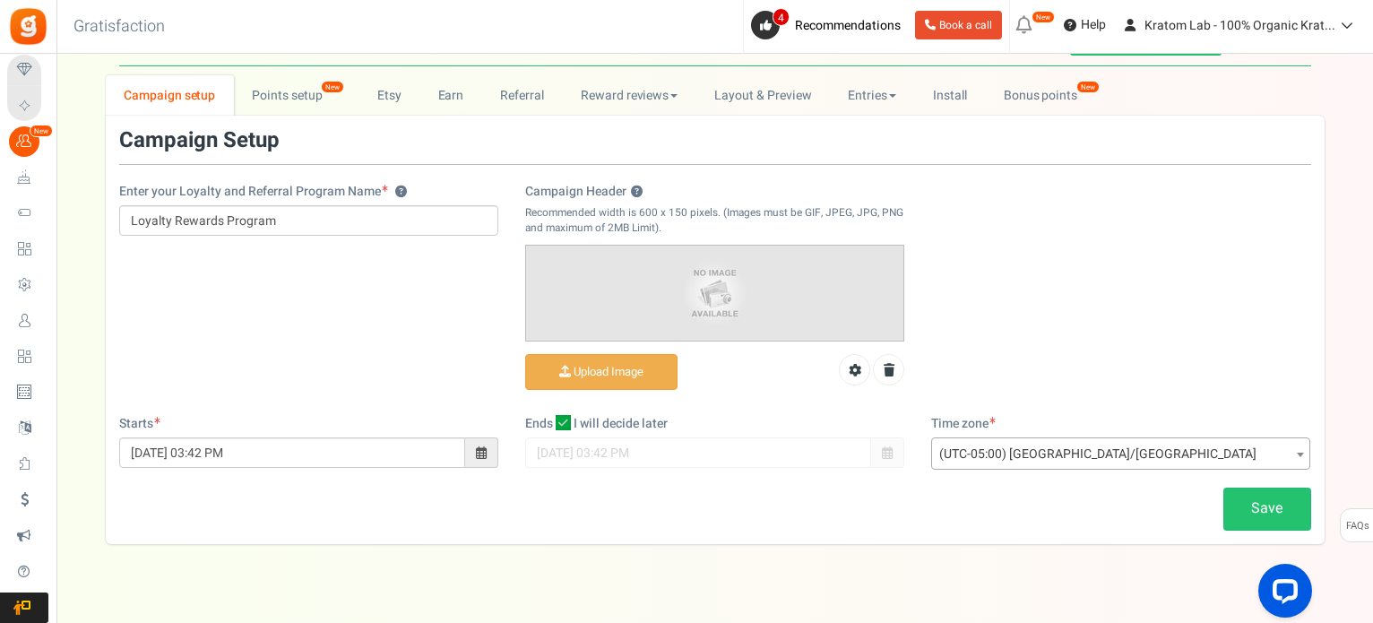
scroll to position [84, 0]
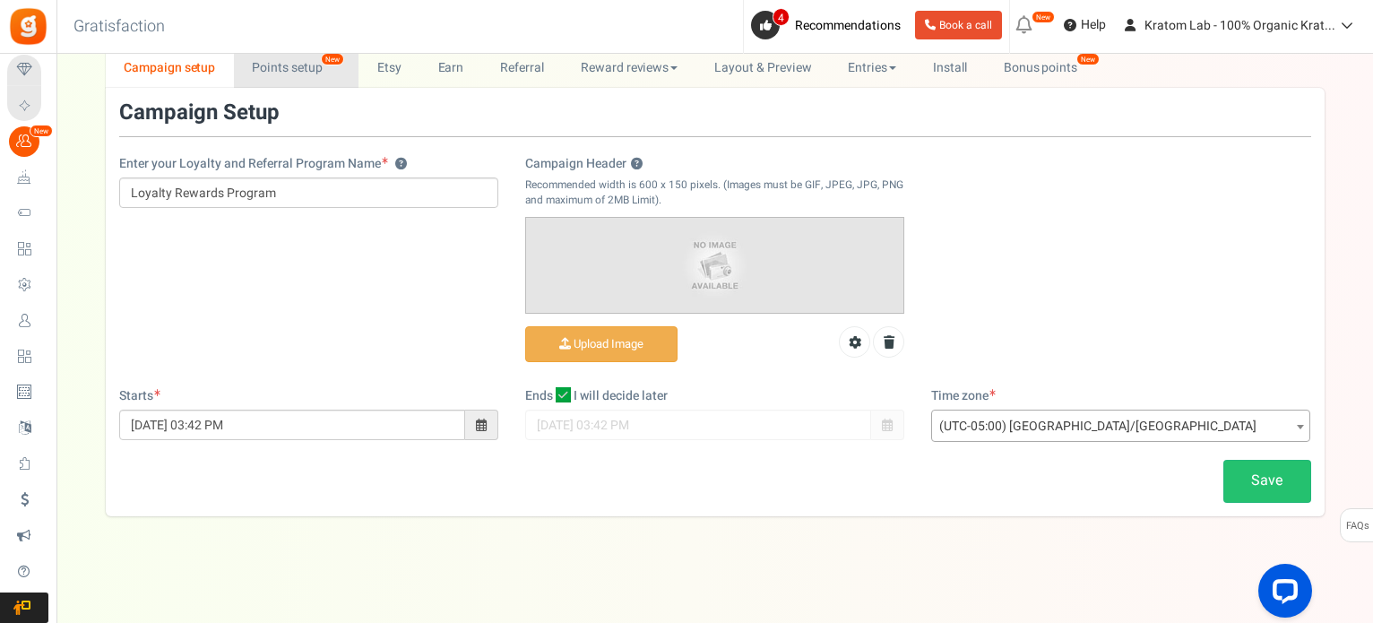
click at [265, 65] on link "Points setup New" at bounding box center [296, 68] width 125 height 40
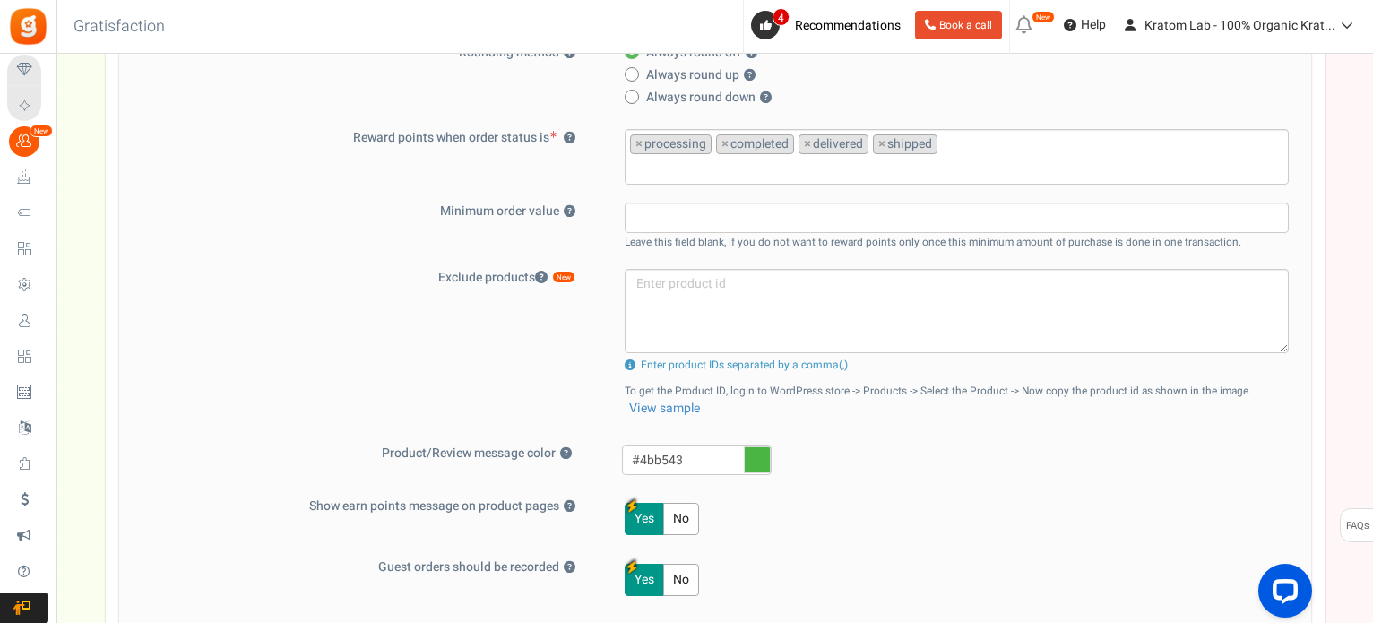
scroll to position [622, 0]
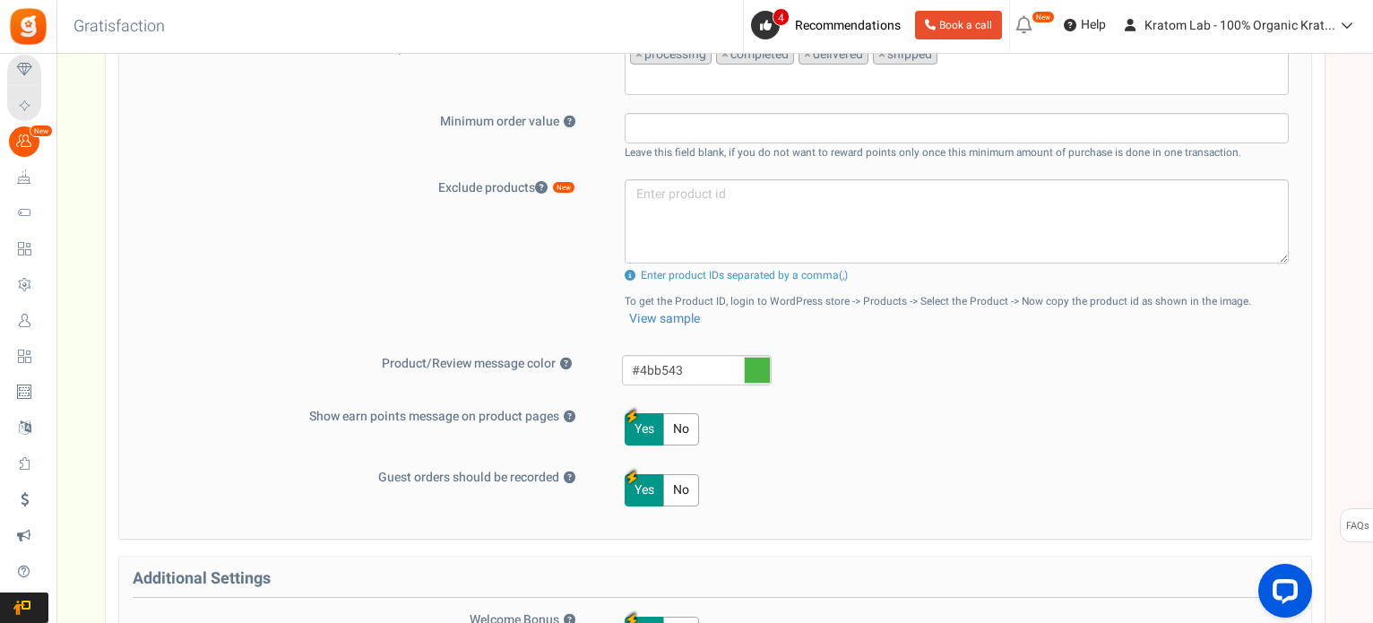
click at [22, 214] on icon at bounding box center [24, 213] width 30 height 30
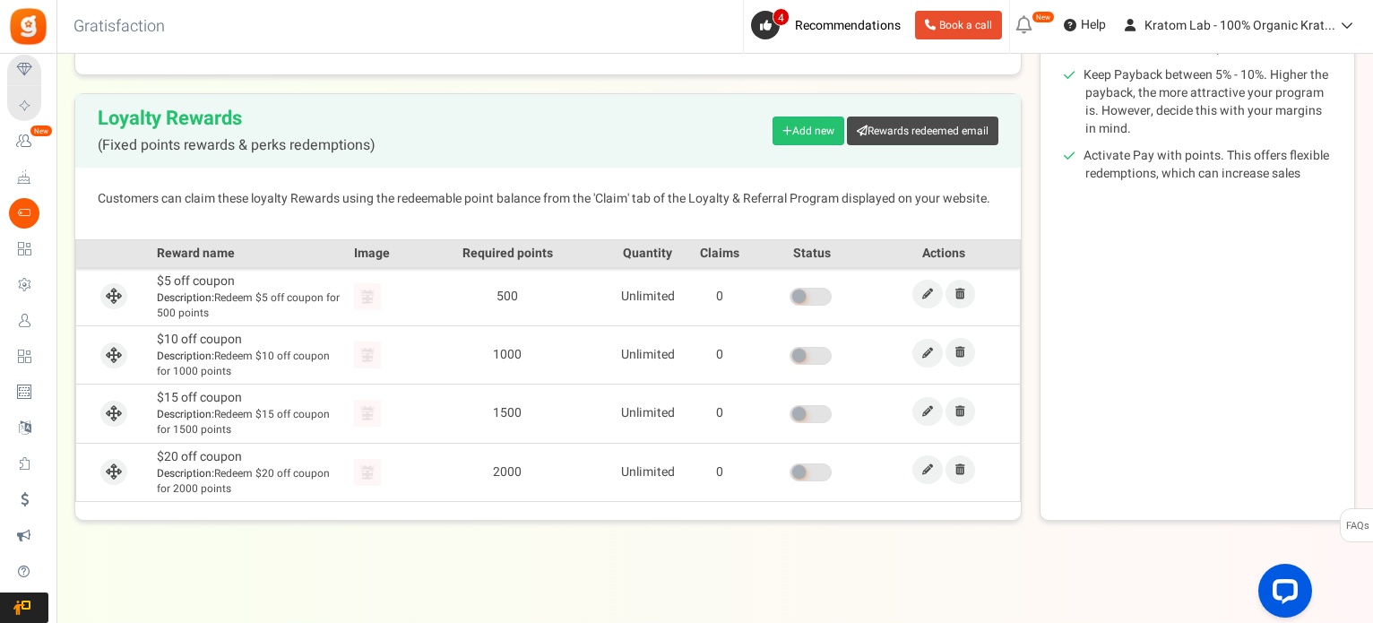
scroll to position [377, 0]
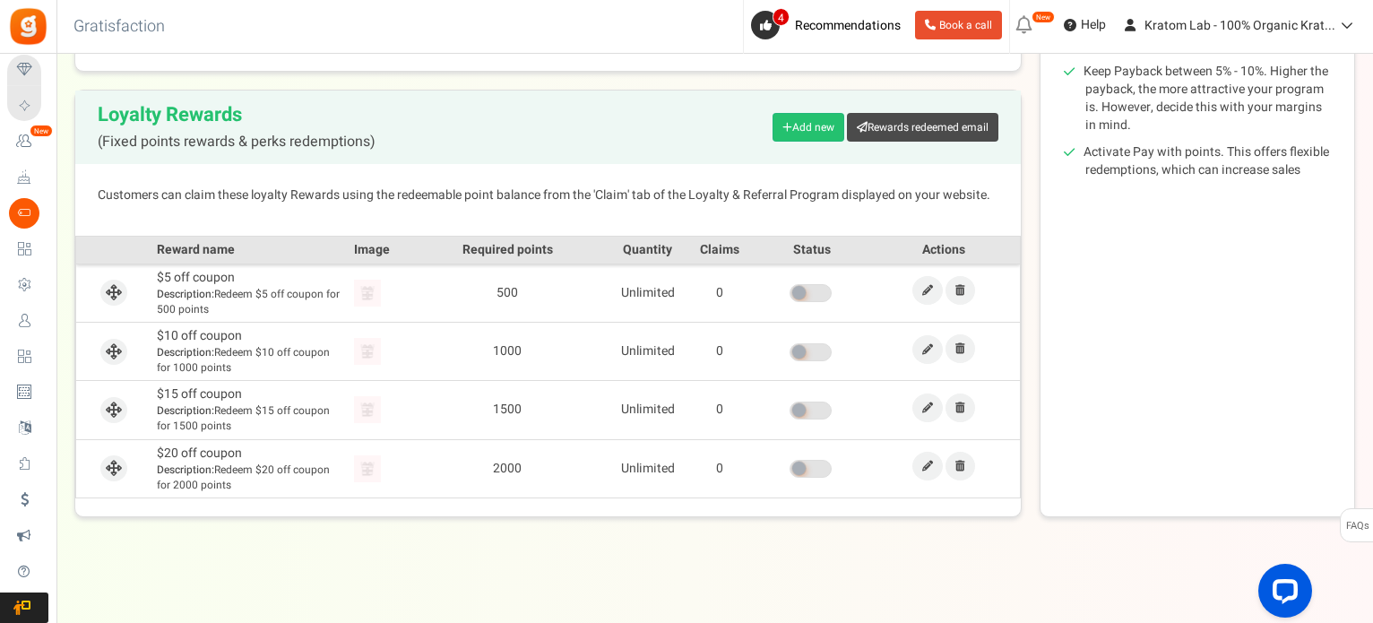
click at [821, 292] on span at bounding box center [811, 293] width 42 height 18
click at [790, 292] on input "checkbox" at bounding box center [790, 294] width 0 height 12
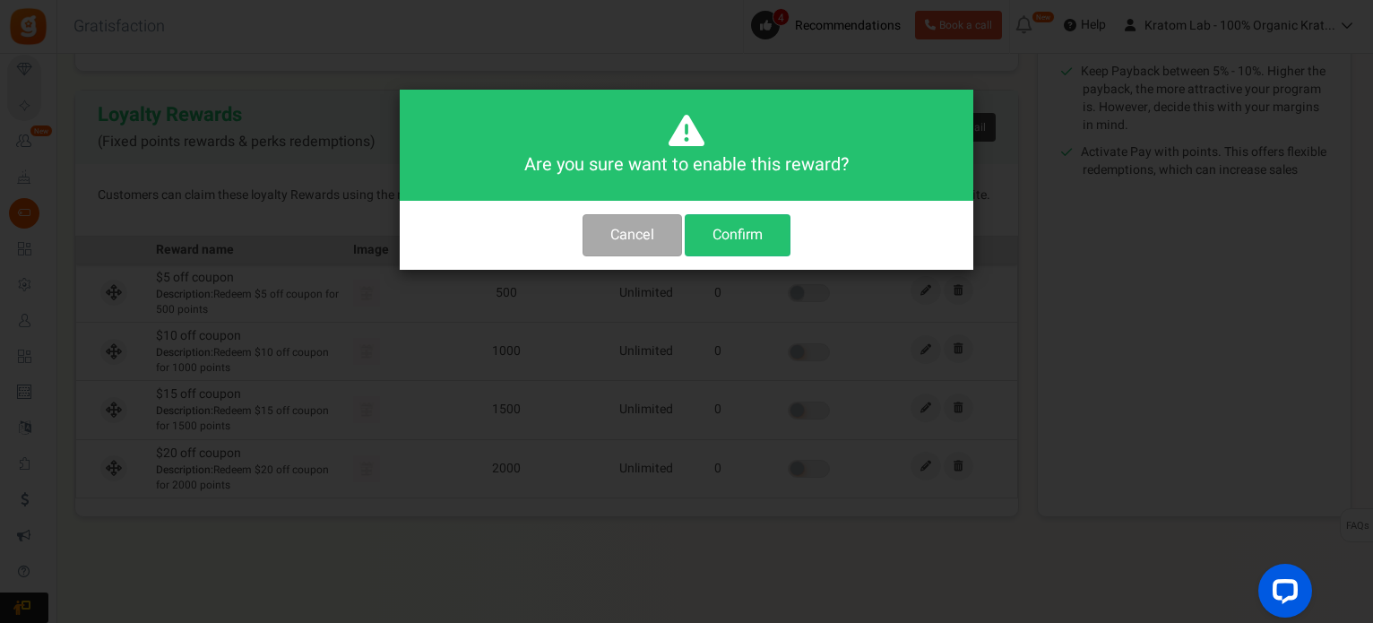
scroll to position [0, 0]
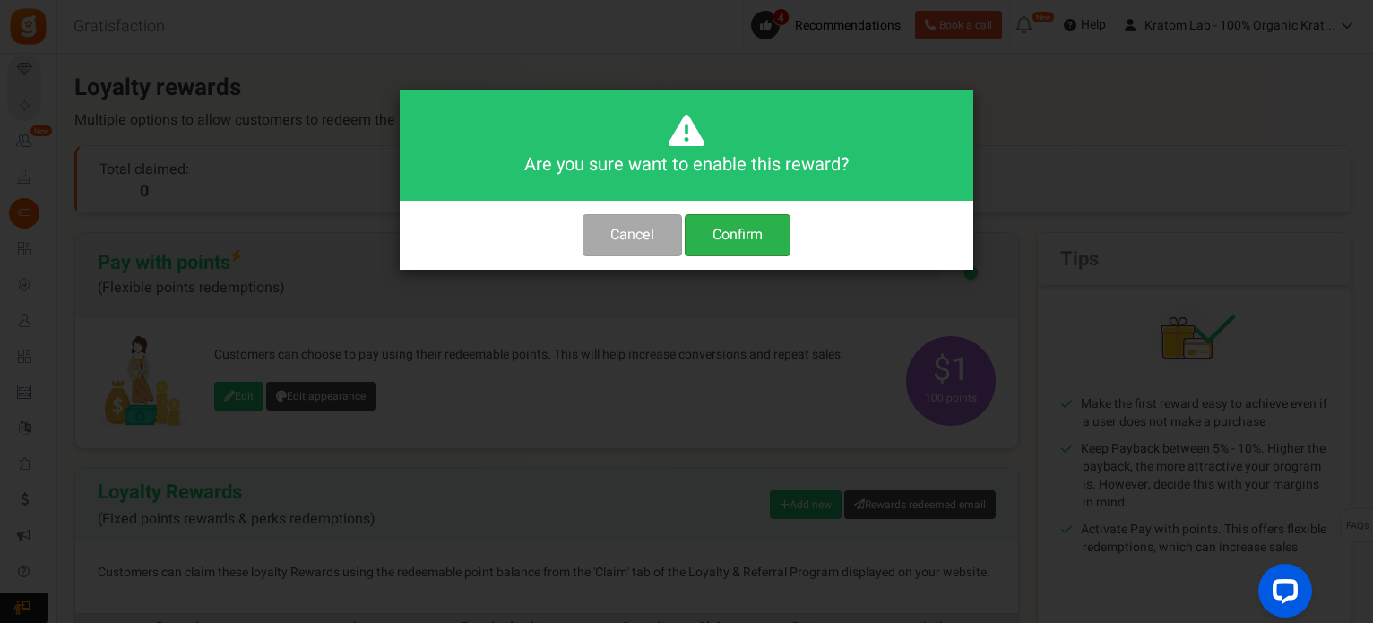
click at [724, 239] on button "Confirm" at bounding box center [738, 235] width 106 height 42
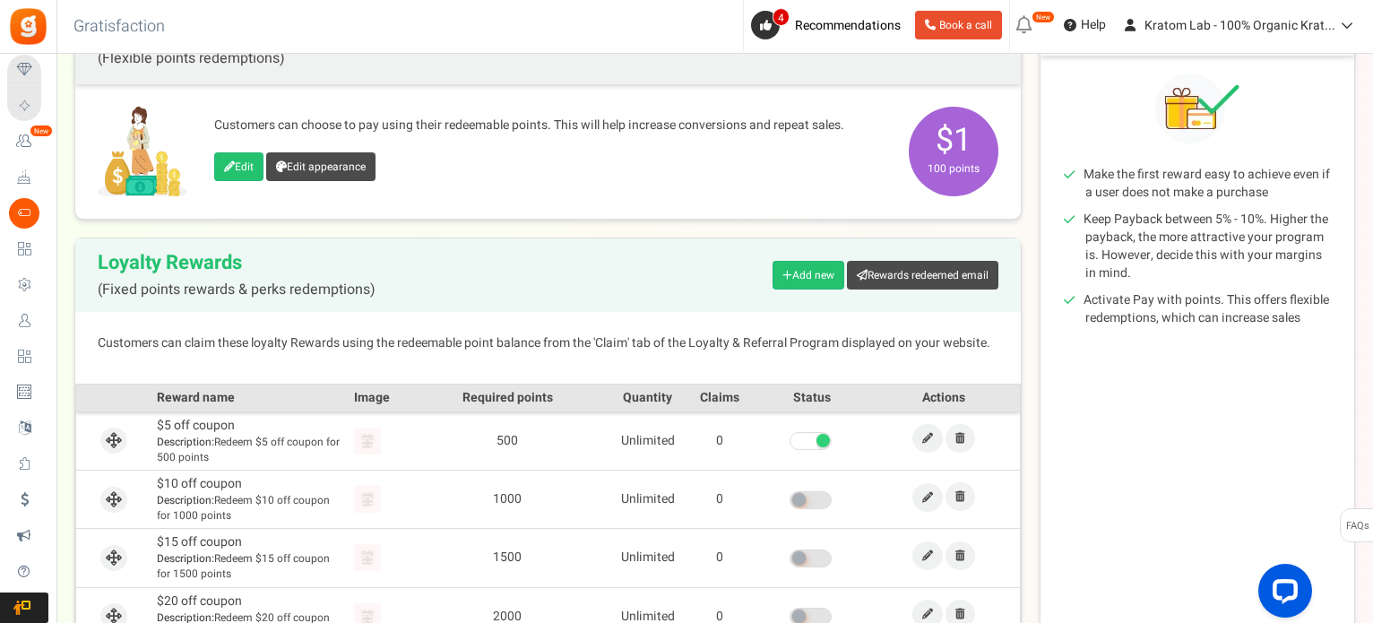
scroll to position [269, 0]
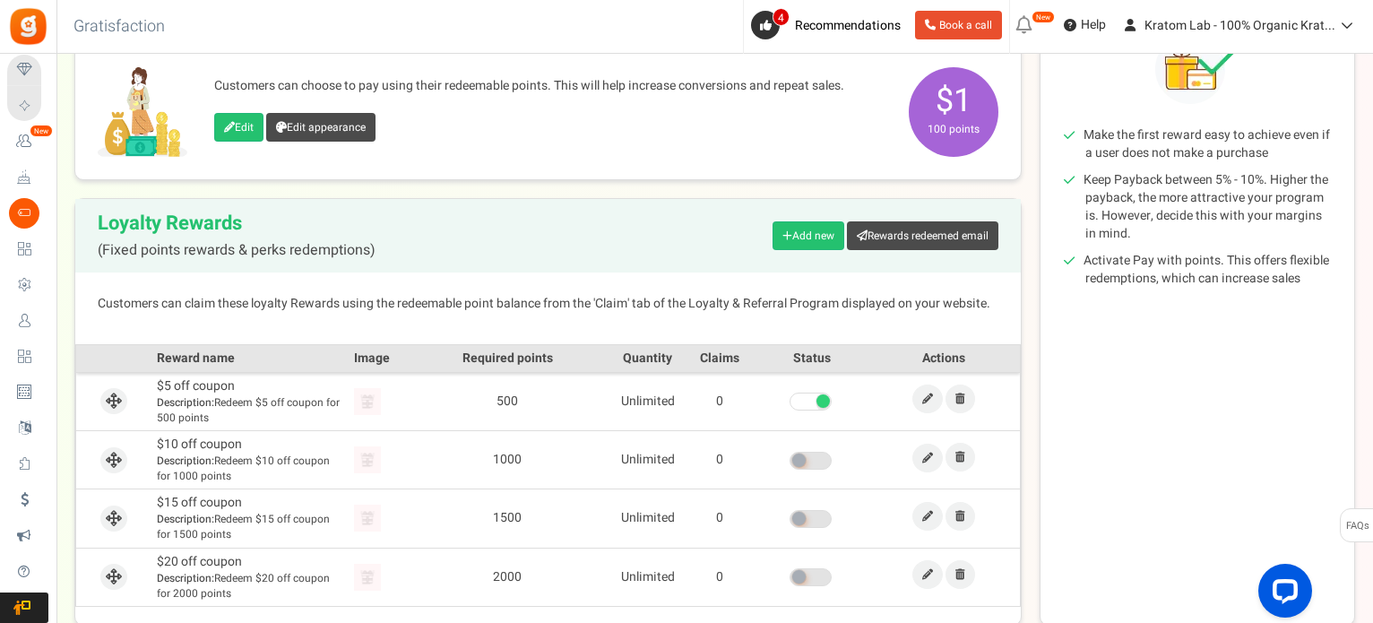
click at [807, 403] on span at bounding box center [811, 402] width 42 height 18
click at [790, 403] on input "checkbox" at bounding box center [790, 402] width 0 height 12
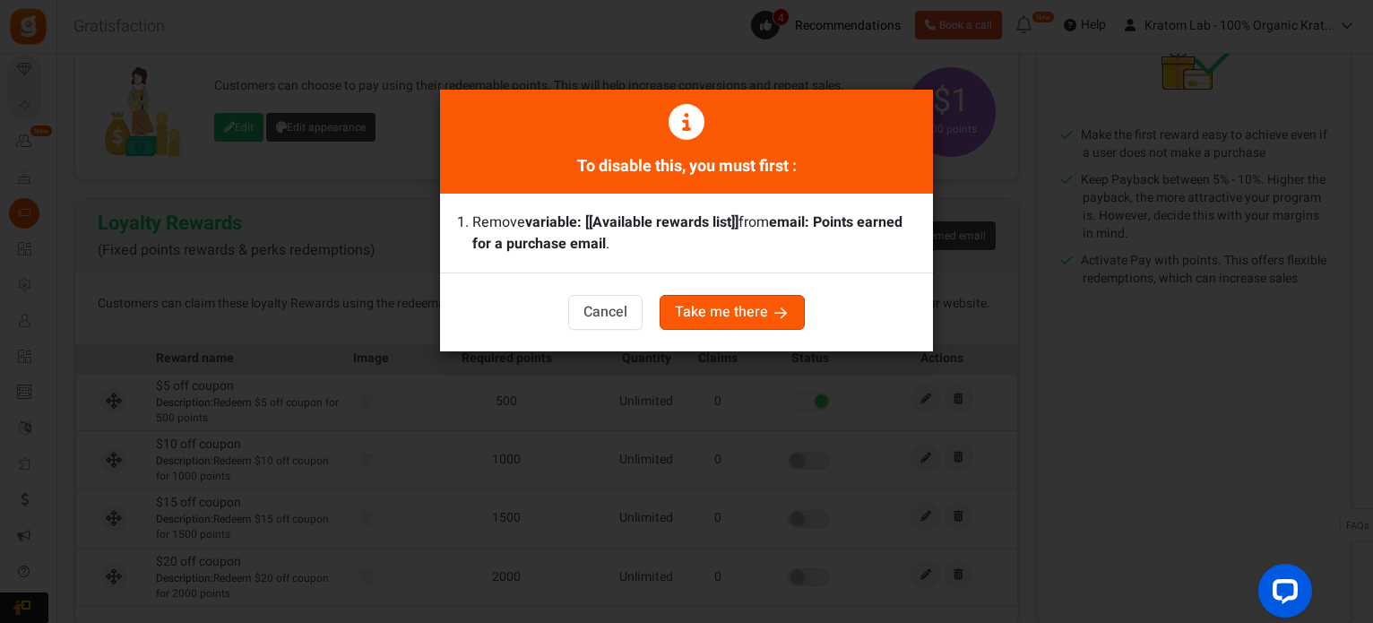
click at [686, 314] on button "Take me there" at bounding box center [732, 312] width 145 height 35
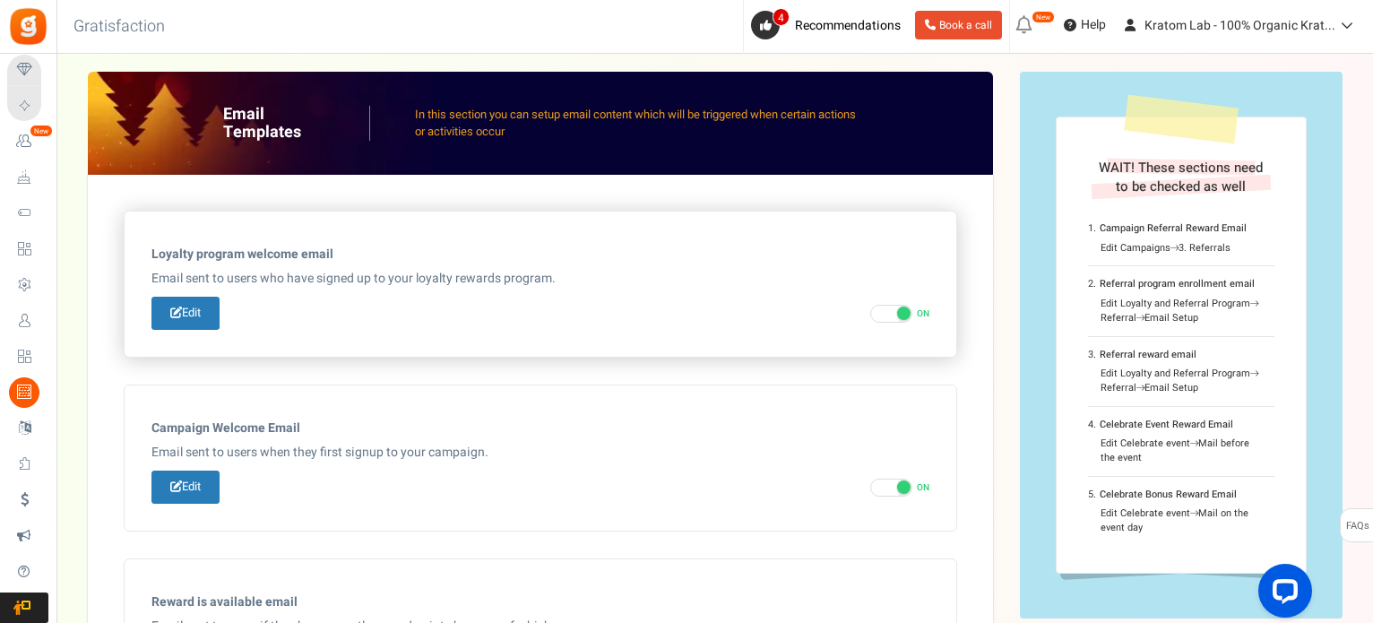
click at [635, 280] on p "Email sent to users who have signed up to your loyalty rewards program." at bounding box center [541, 279] width 778 height 18
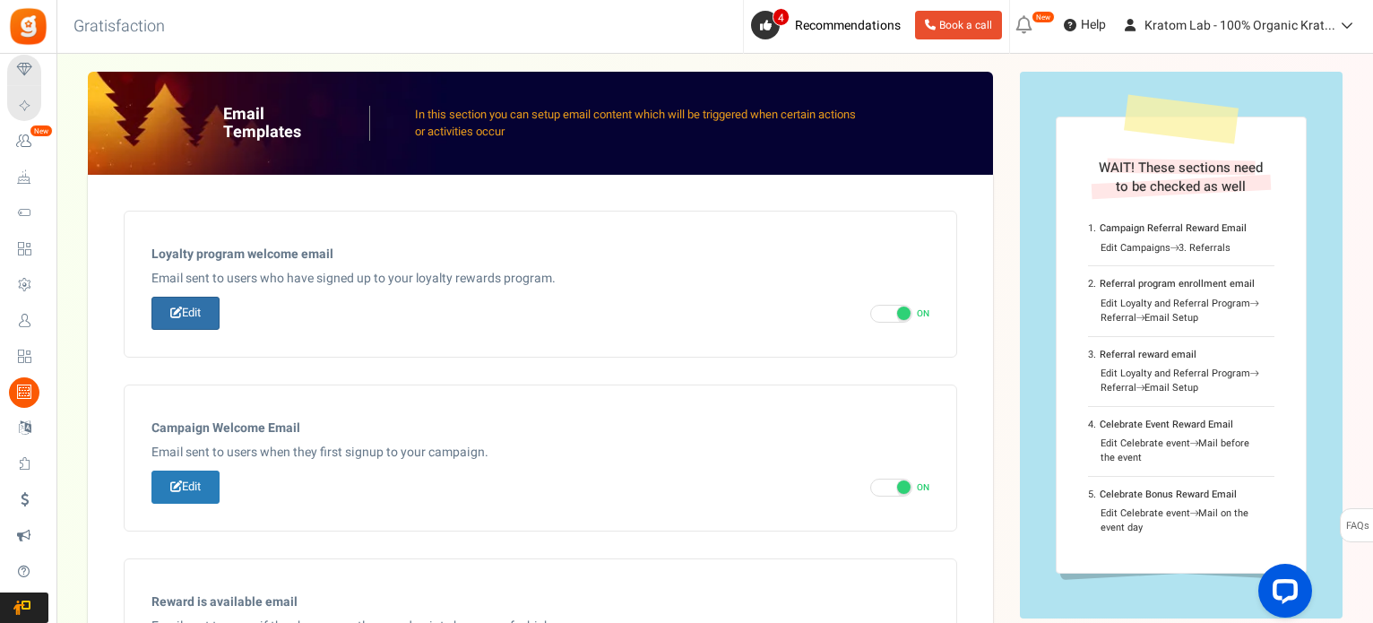
drag, startPoint x: 183, startPoint y: 318, endPoint x: 204, endPoint y: 318, distance: 21.5
click at [184, 318] on link "Edit" at bounding box center [186, 313] width 68 height 33
type input "Welcome to our [[Loyalty Program Name]]"
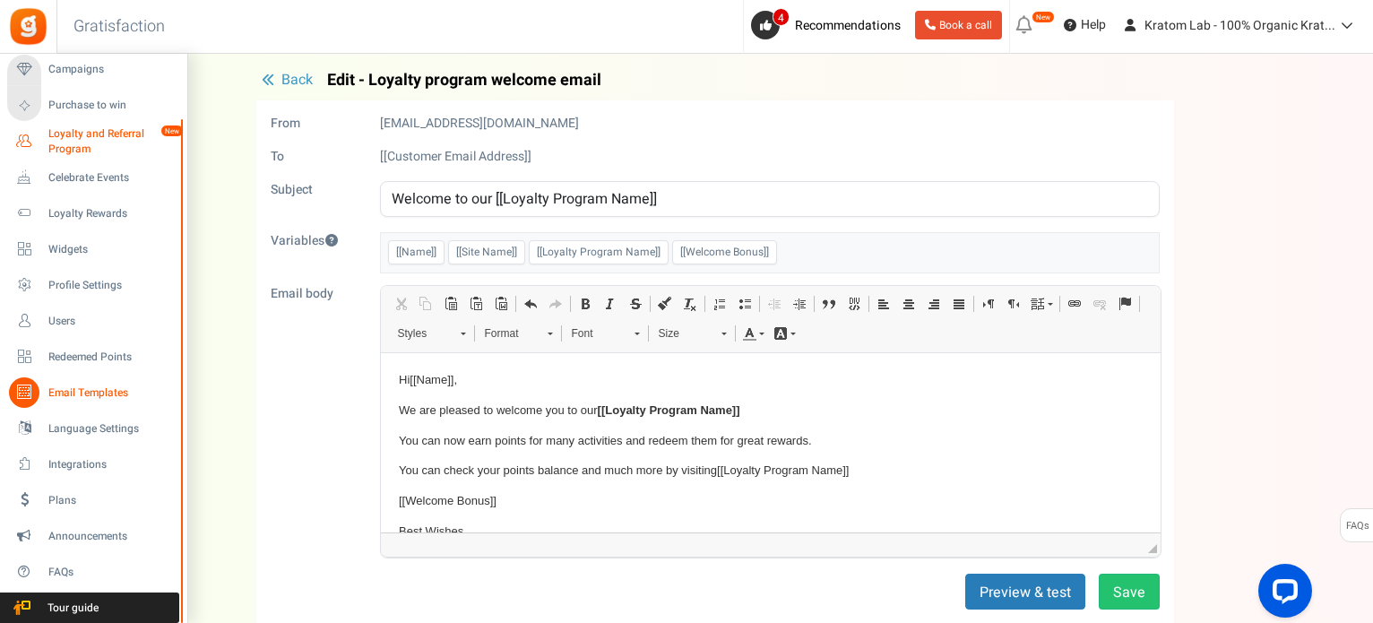
click at [65, 132] on span "Loyalty and Referral Program" at bounding box center [113, 141] width 131 height 30
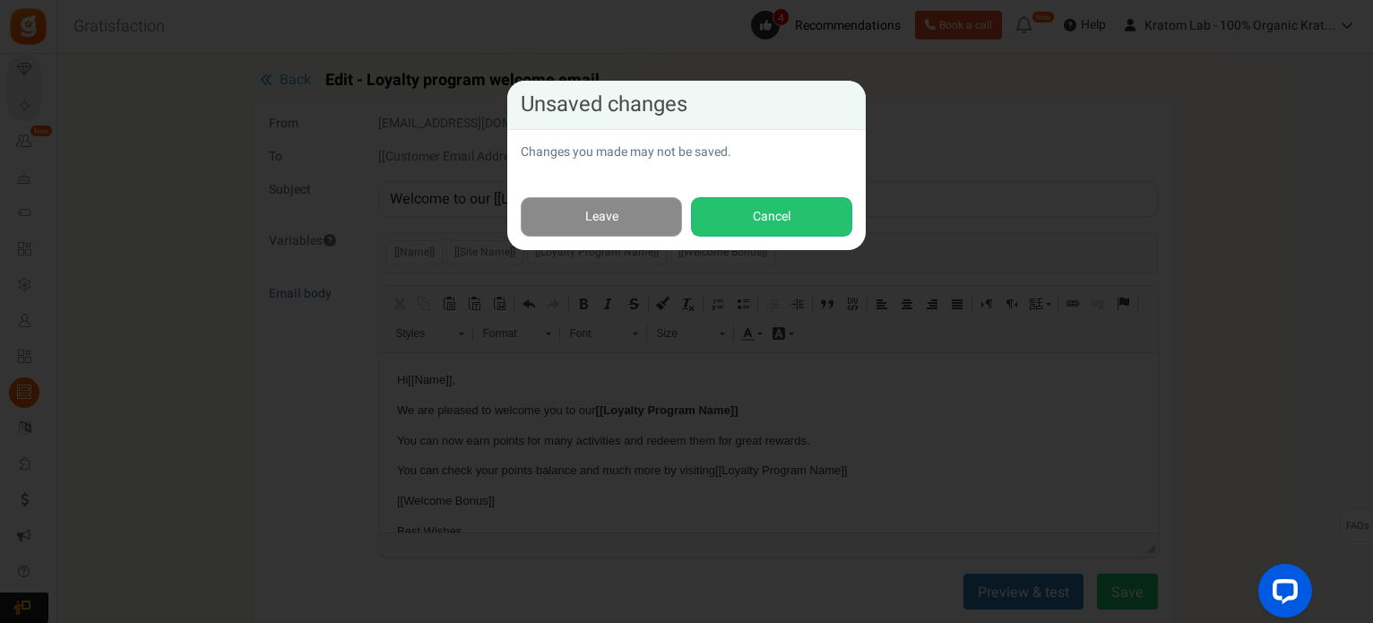
click at [623, 222] on link "Leave" at bounding box center [601, 217] width 161 height 40
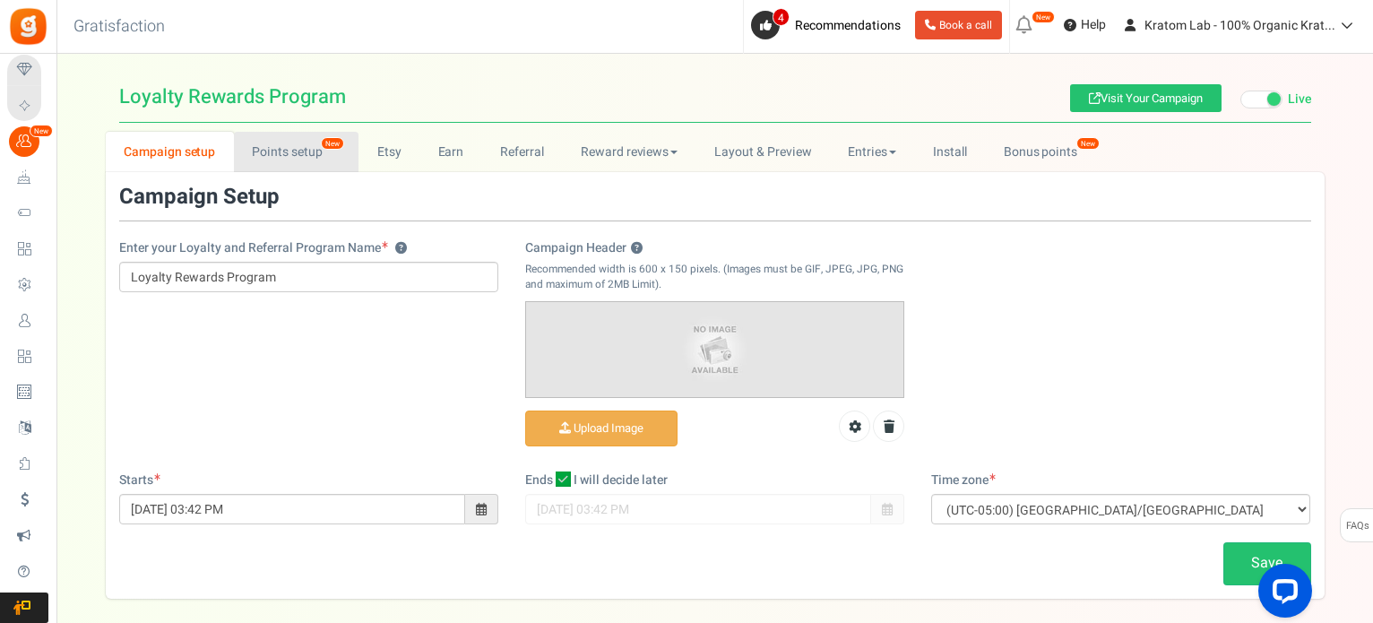
click at [298, 155] on link "Points setup New" at bounding box center [296, 152] width 125 height 40
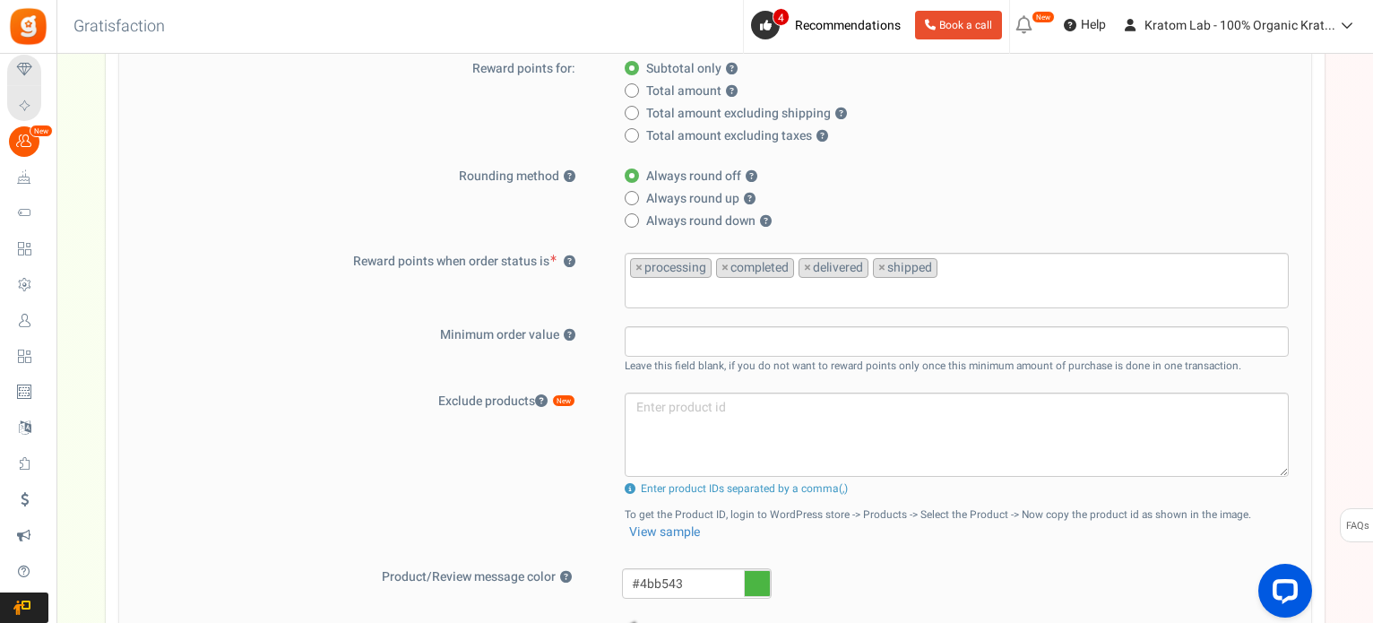
scroll to position [394, 0]
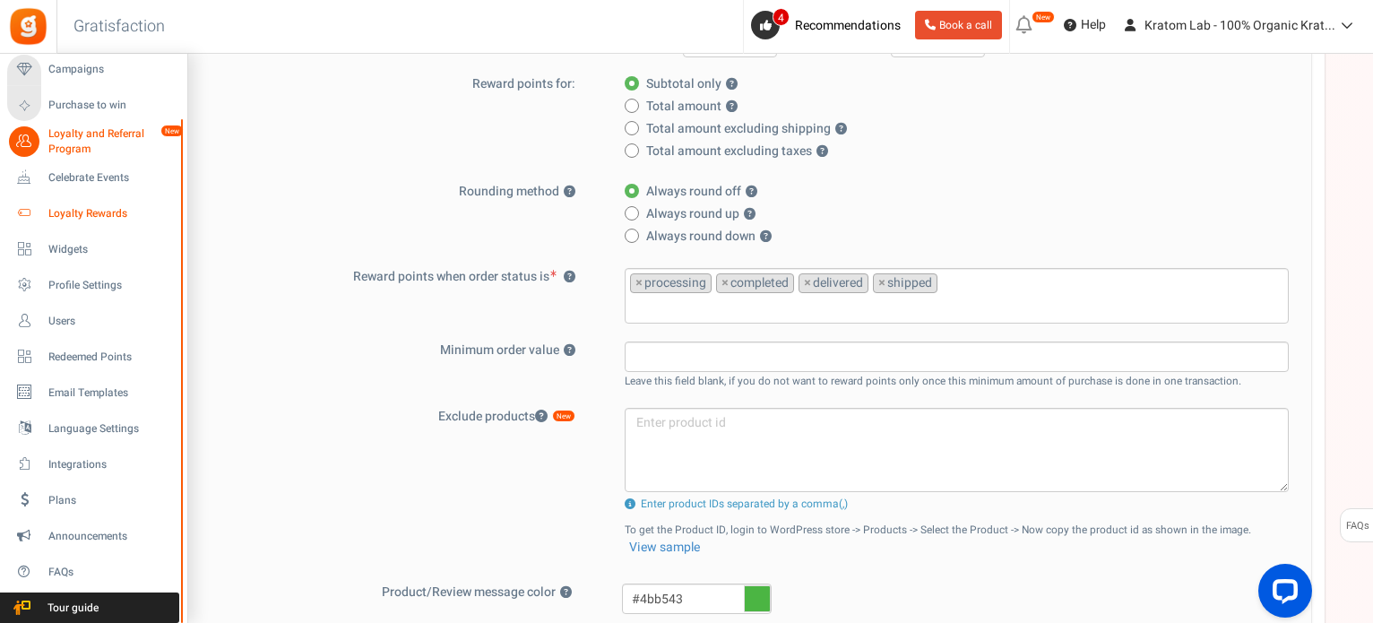
click at [94, 218] on span "Loyalty Rewards" at bounding box center [111, 213] width 126 height 15
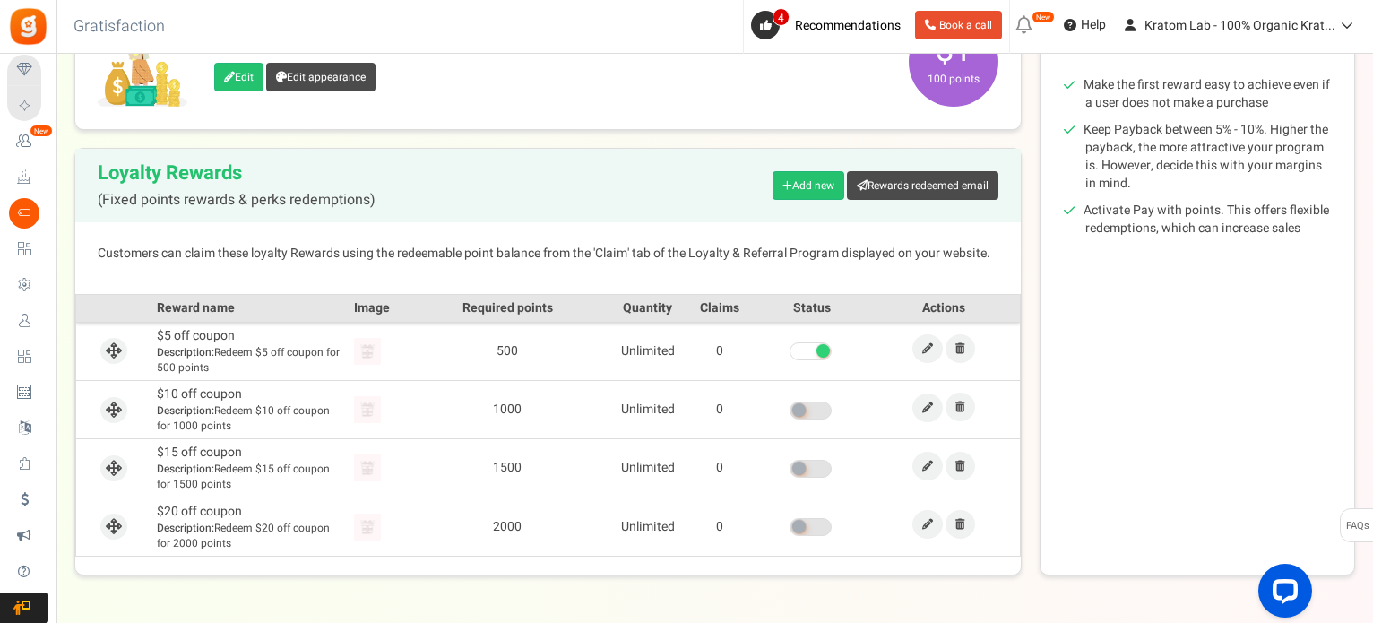
scroll to position [359, 0]
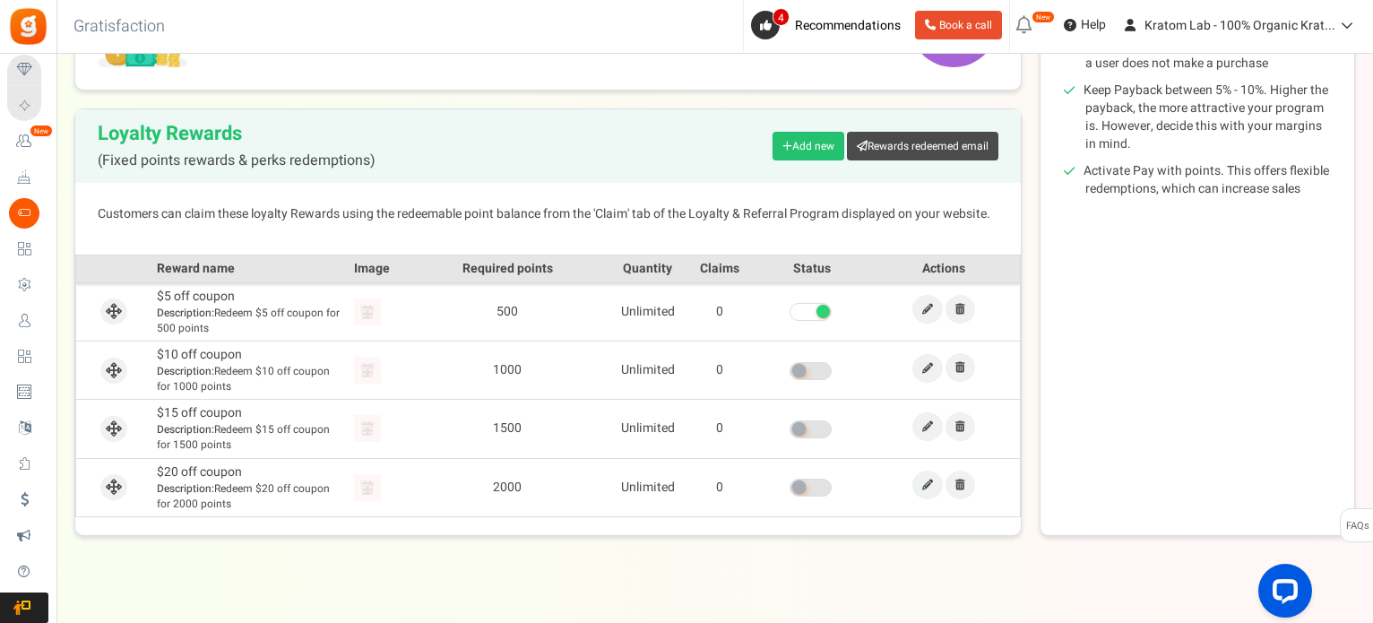
click at [796, 311] on span at bounding box center [811, 312] width 42 height 18
click at [790, 311] on input "checkbox" at bounding box center [790, 313] width 0 height 12
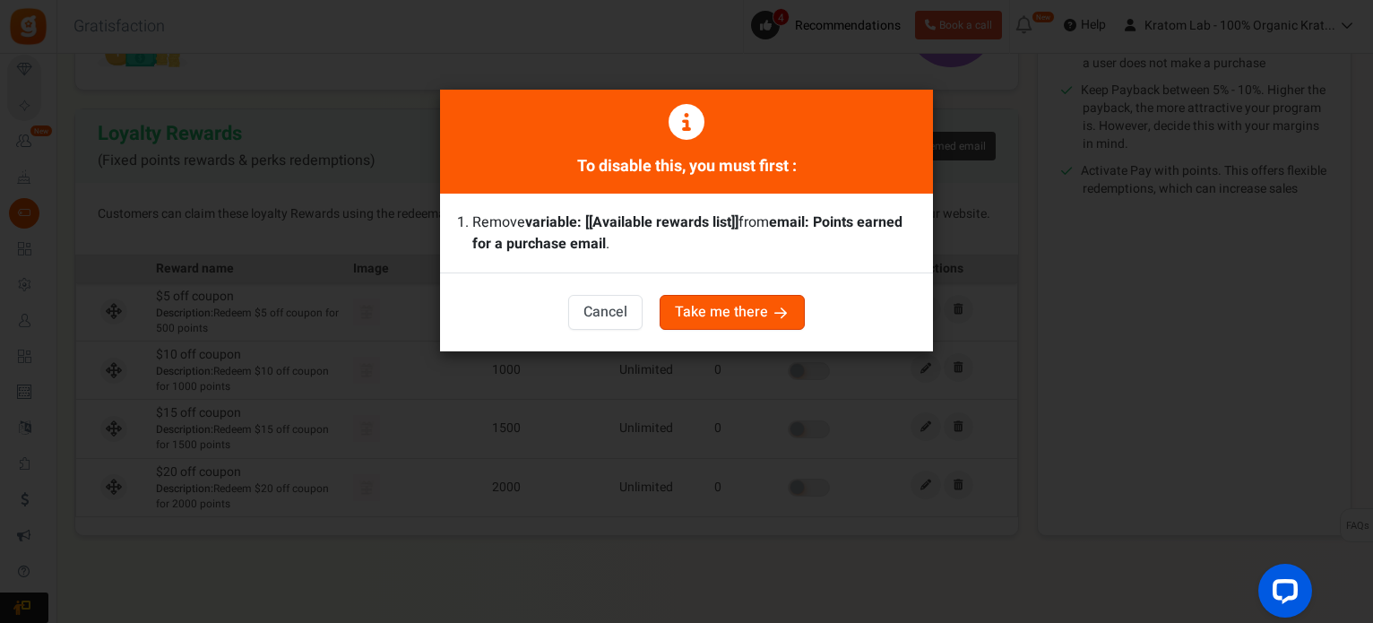
click at [697, 311] on button "Take me there" at bounding box center [732, 312] width 145 height 35
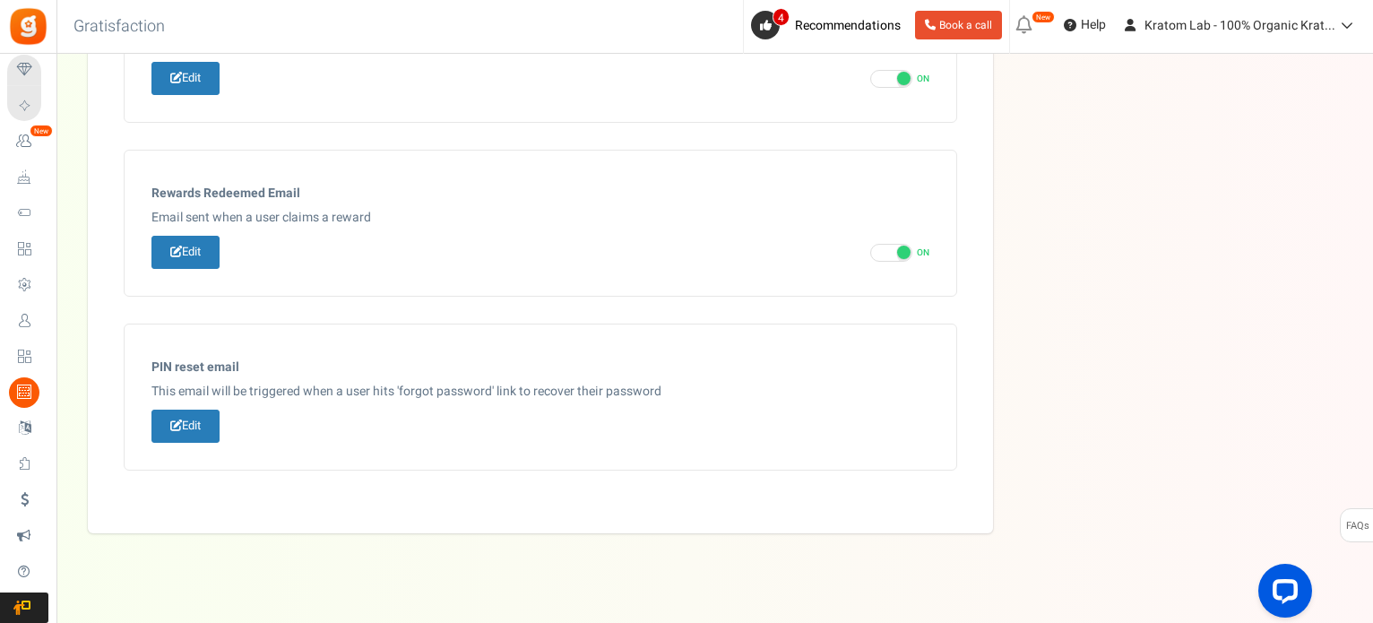
scroll to position [1070, 0]
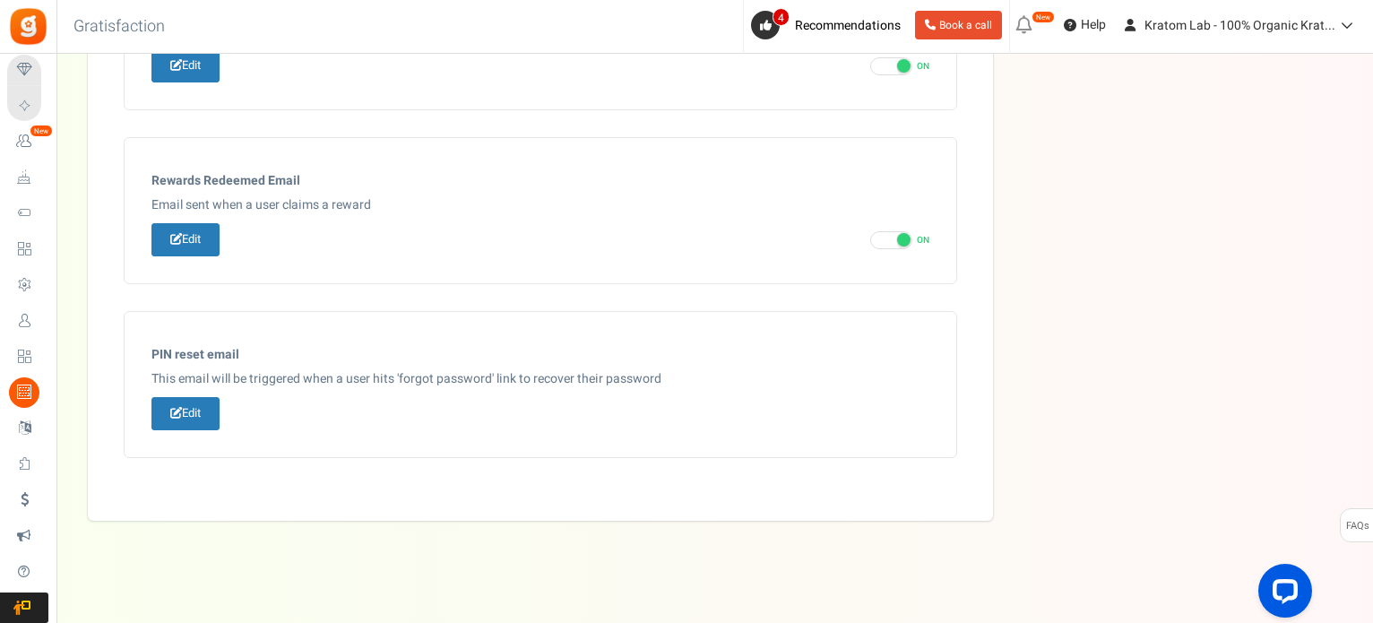
click at [0, 0] on span "Loyalty Rewards" at bounding box center [0, 0] width 0 height 0
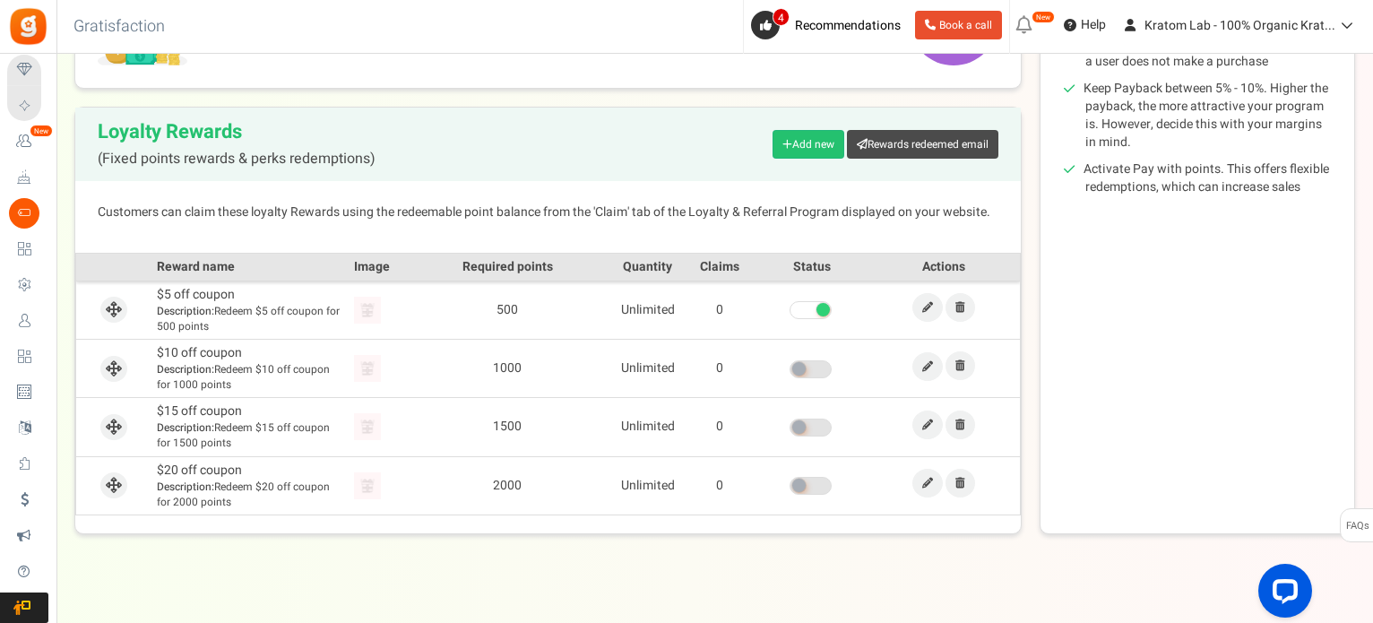
scroll to position [377, 0]
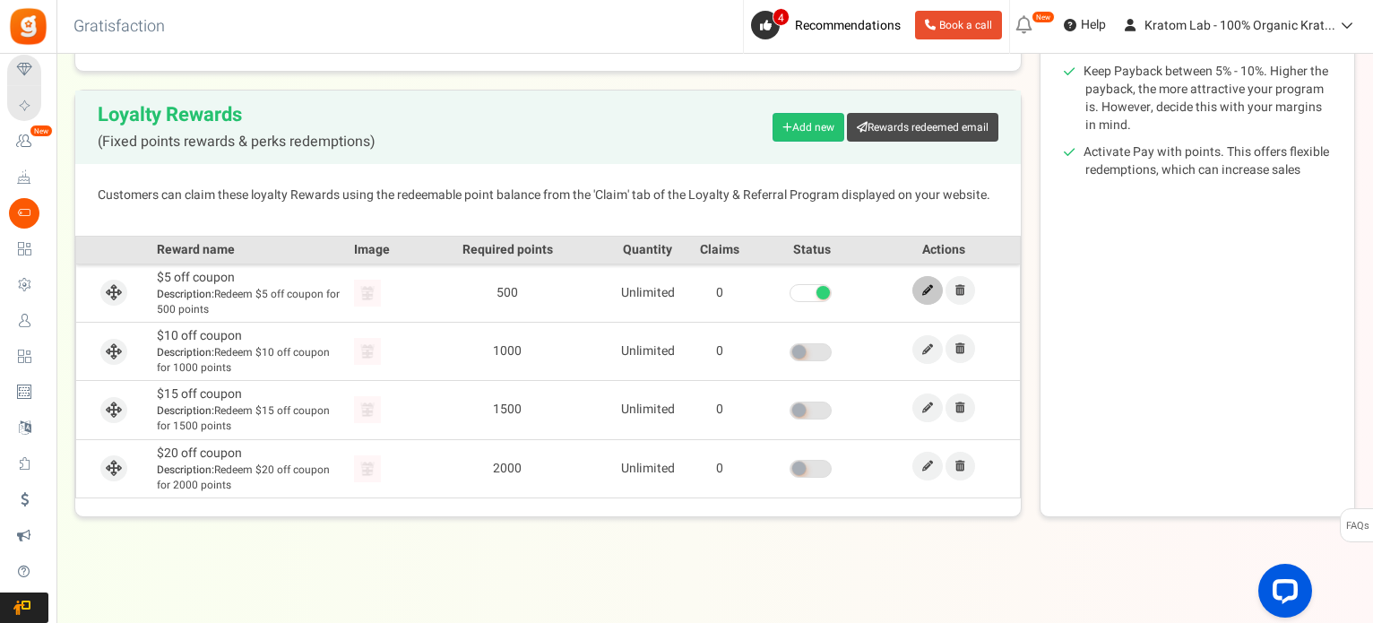
drag, startPoint x: 927, startPoint y: 286, endPoint x: 875, endPoint y: 279, distance: 52.5
click at [927, 286] on icon at bounding box center [927, 290] width 11 height 11
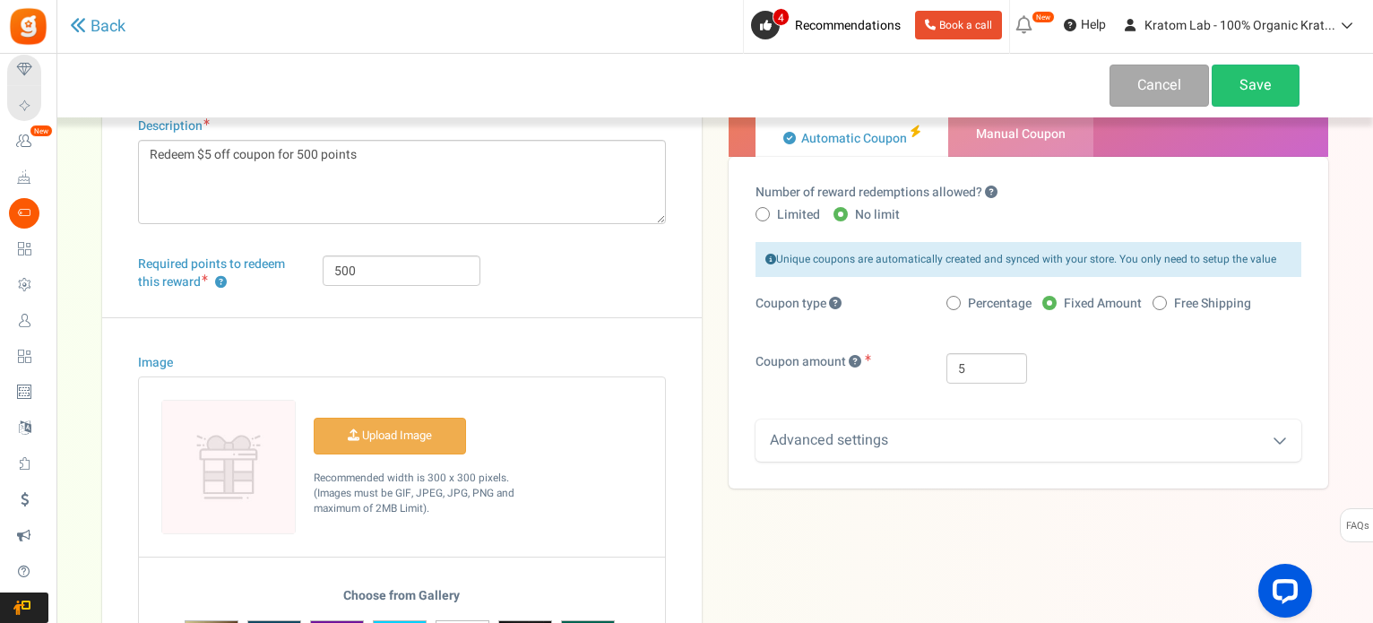
scroll to position [82, 0]
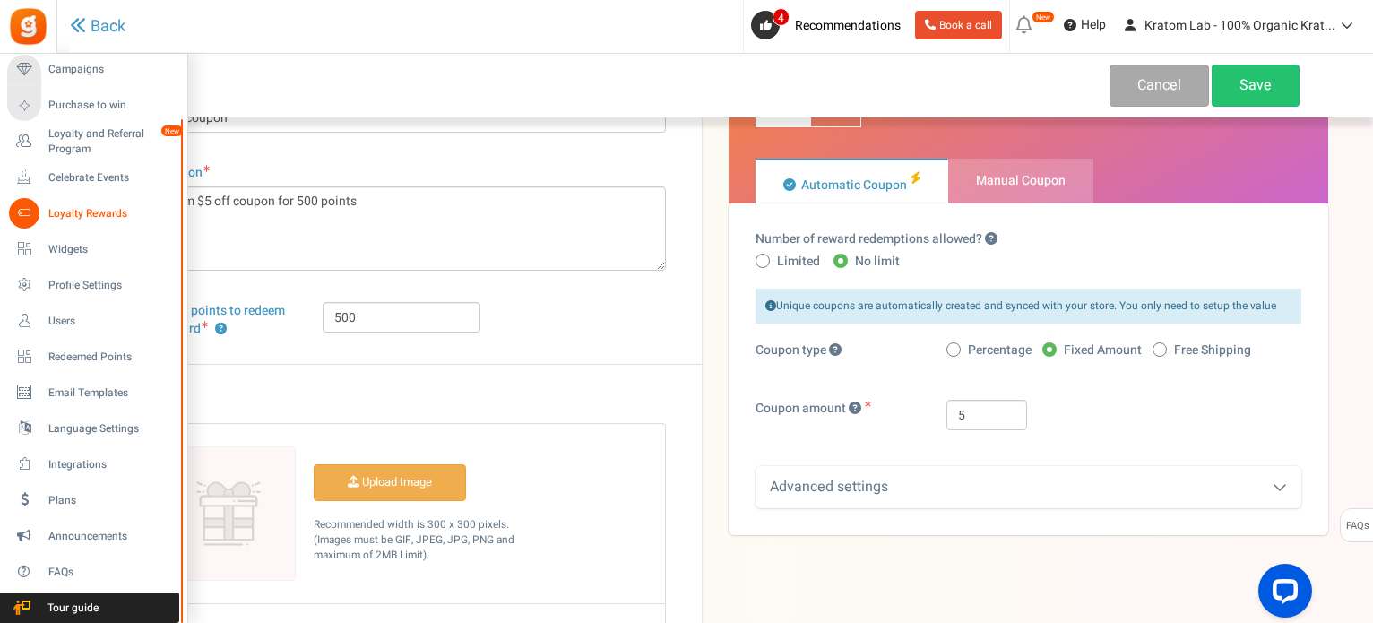
click at [84, 207] on span "Loyalty Rewards" at bounding box center [111, 213] width 126 height 15
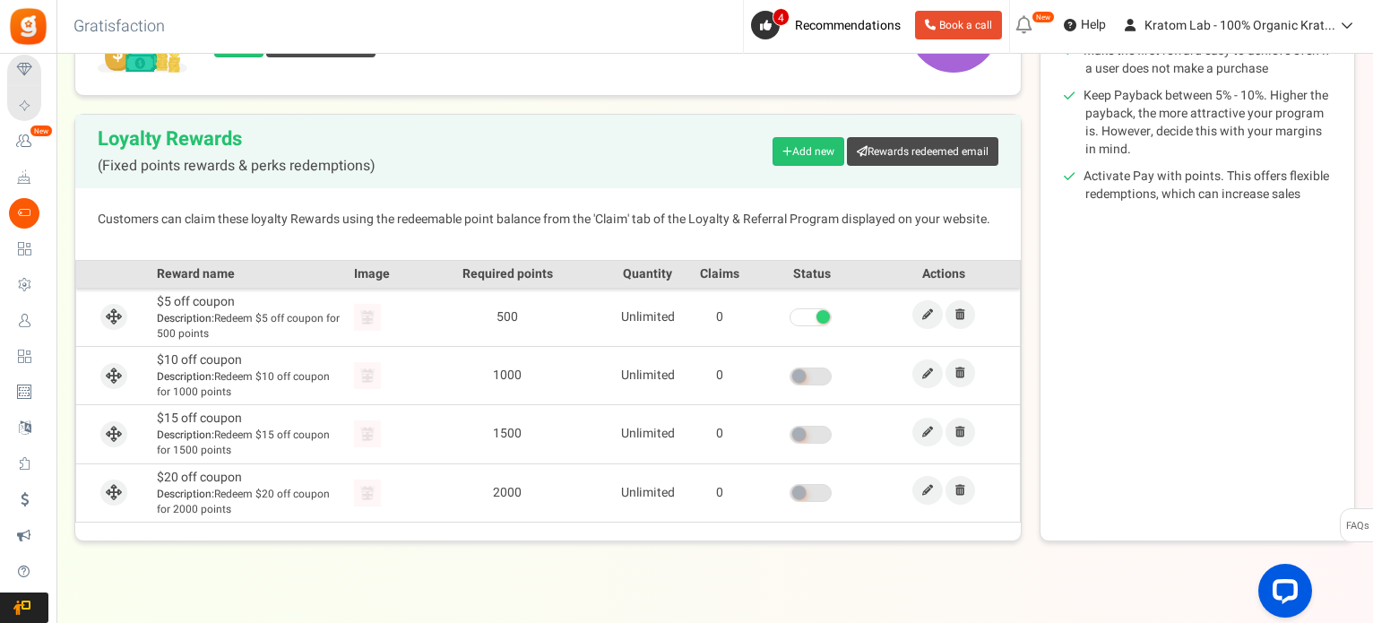
scroll to position [359, 0]
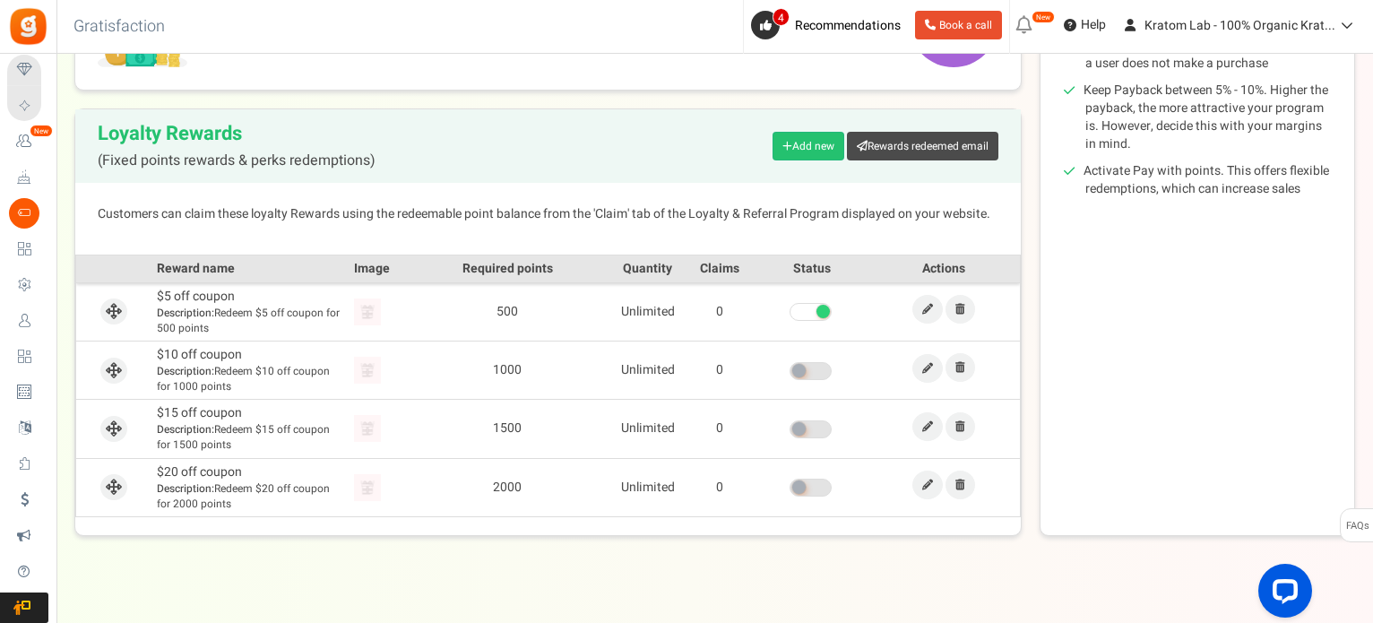
drag, startPoint x: 818, startPoint y: 310, endPoint x: 795, endPoint y: 318, distance: 23.8
click at [795, 318] on span at bounding box center [811, 312] width 42 height 18
click at [790, 318] on input "checkbox" at bounding box center [790, 313] width 0 height 12
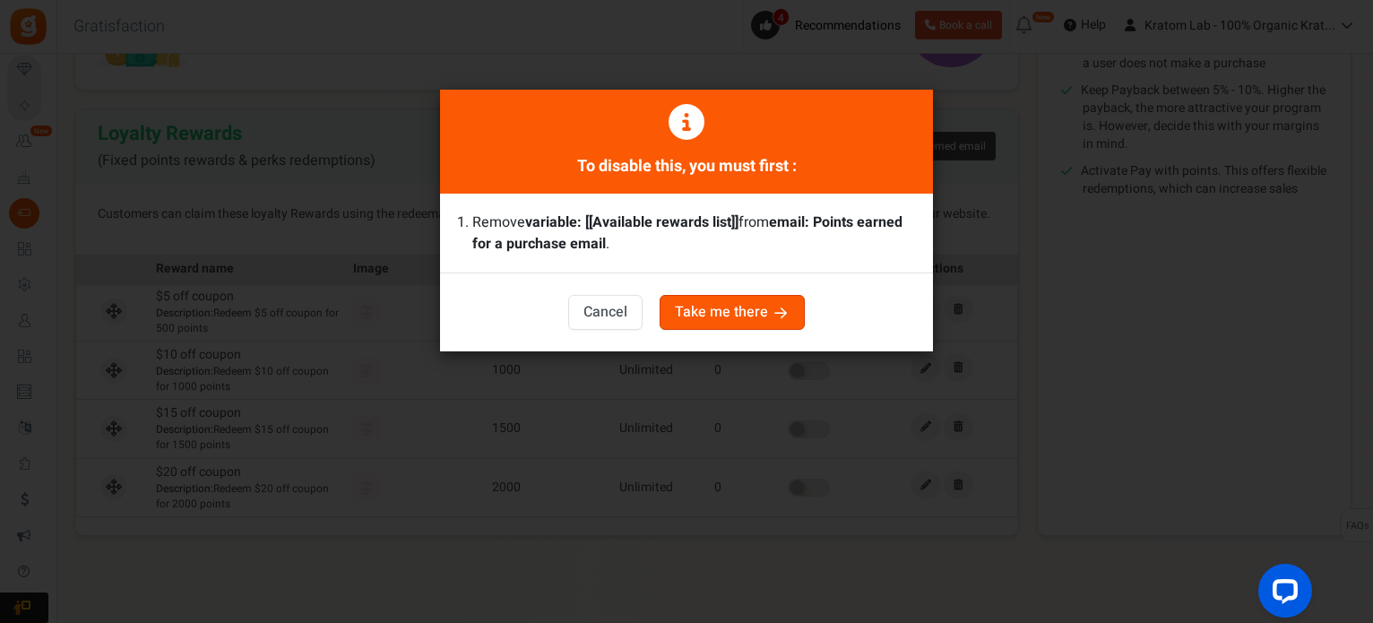
click at [592, 310] on button "Cancel" at bounding box center [605, 312] width 74 height 35
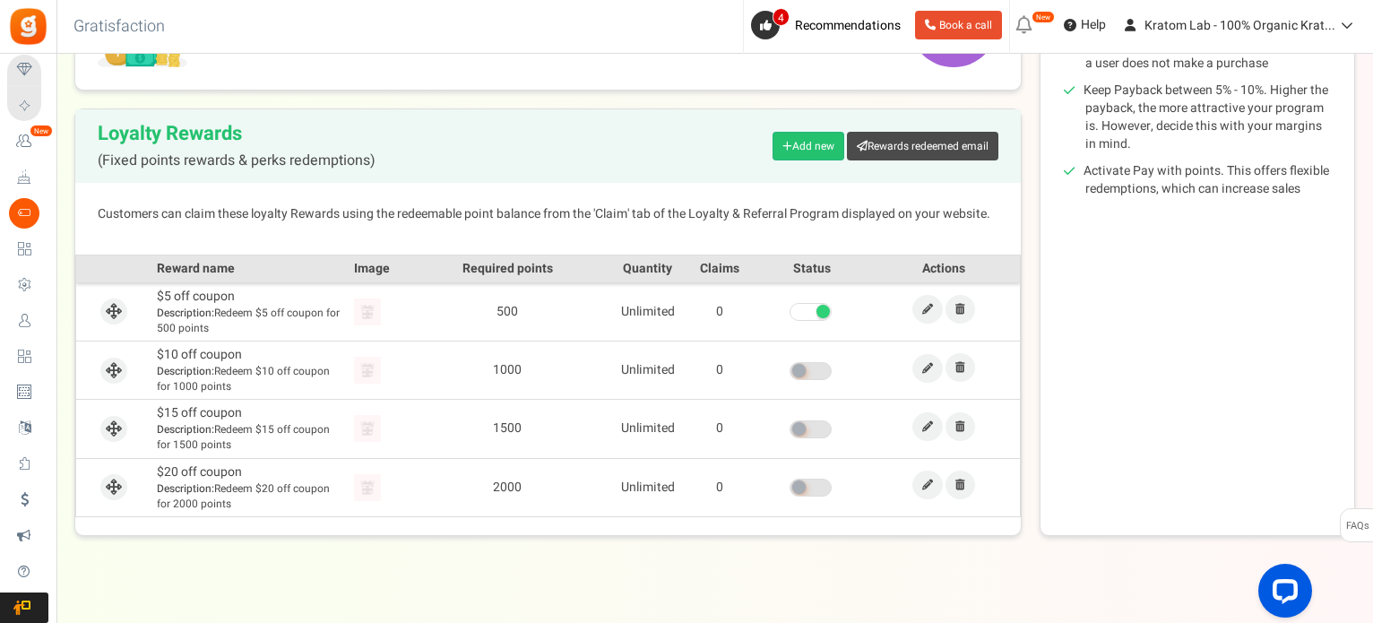
click at [801, 306] on span at bounding box center [811, 312] width 42 height 18
click at [790, 307] on input "checkbox" at bounding box center [790, 313] width 0 height 12
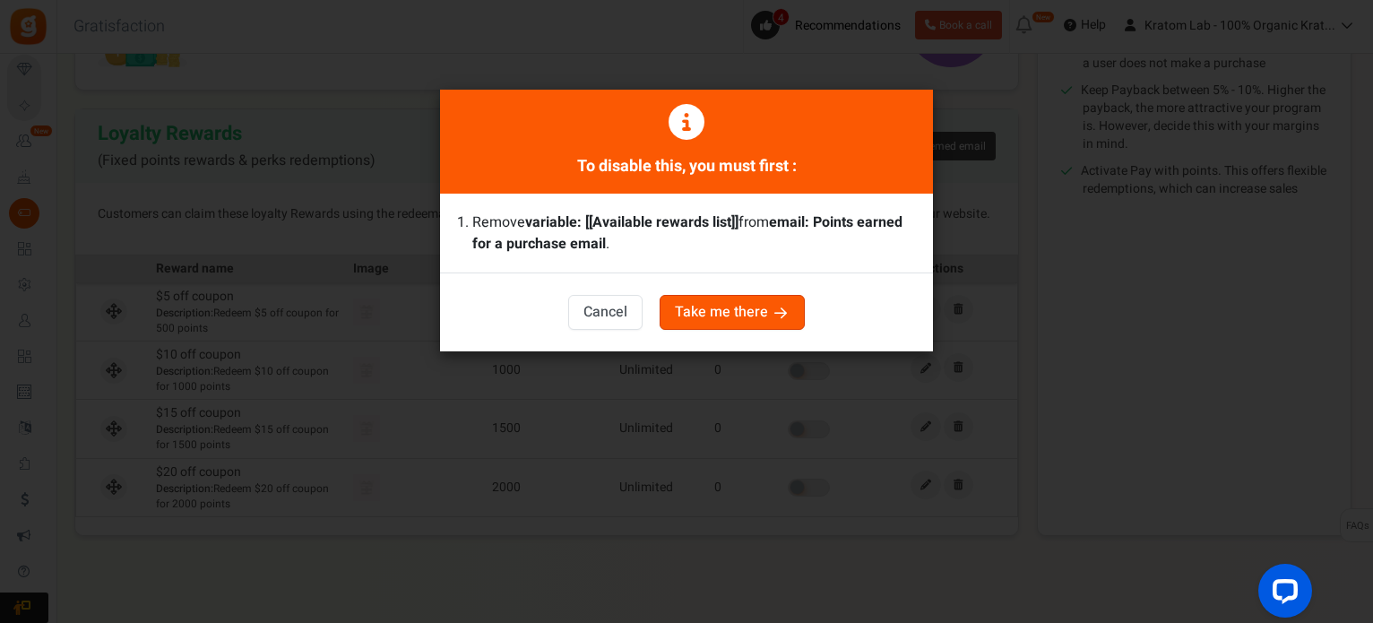
click at [766, 316] on button "Take me there" at bounding box center [732, 312] width 145 height 35
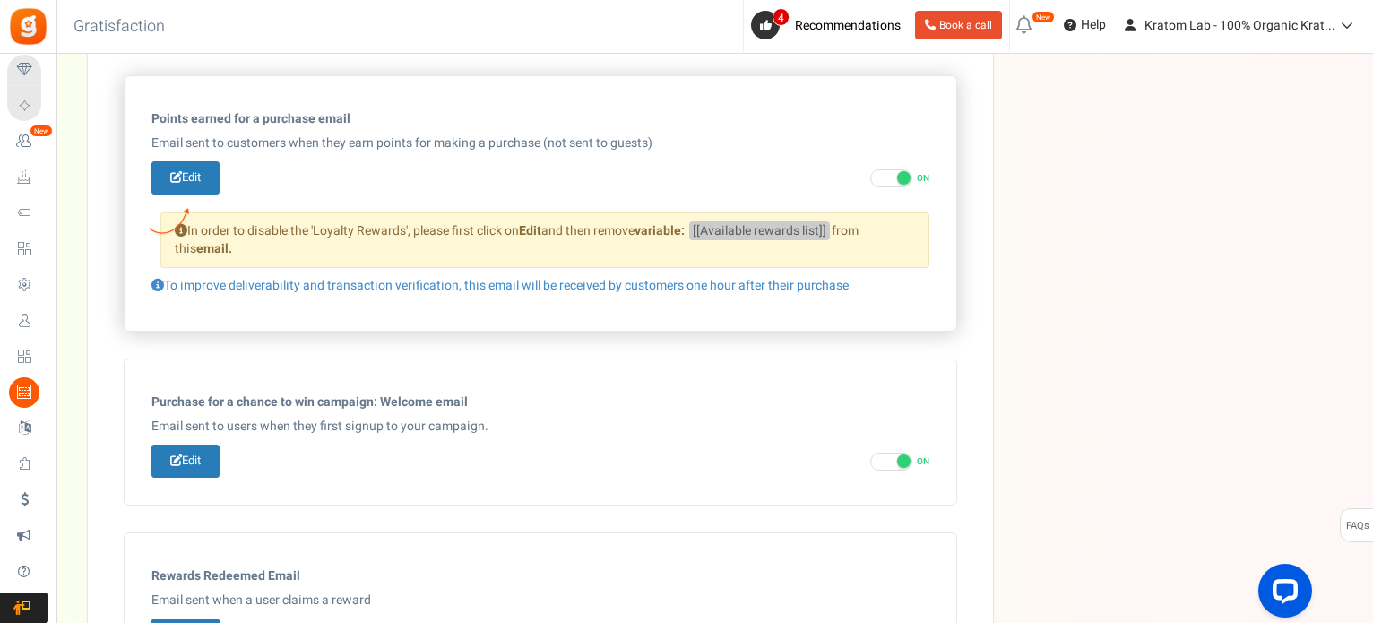
scroll to position [676, 0]
click at [192, 173] on link "Edit" at bounding box center [186, 176] width 68 height 33
type input "You've earned [[Order Points]] points on your recent order."
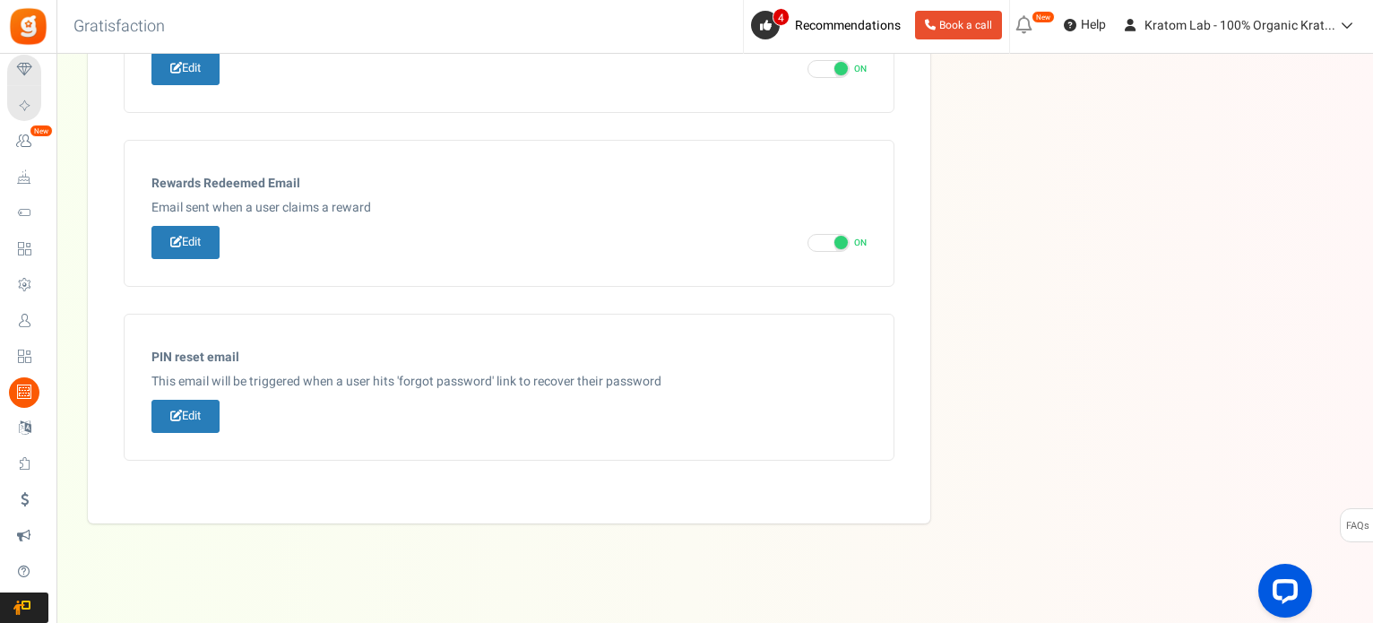
scroll to position [1007, 0]
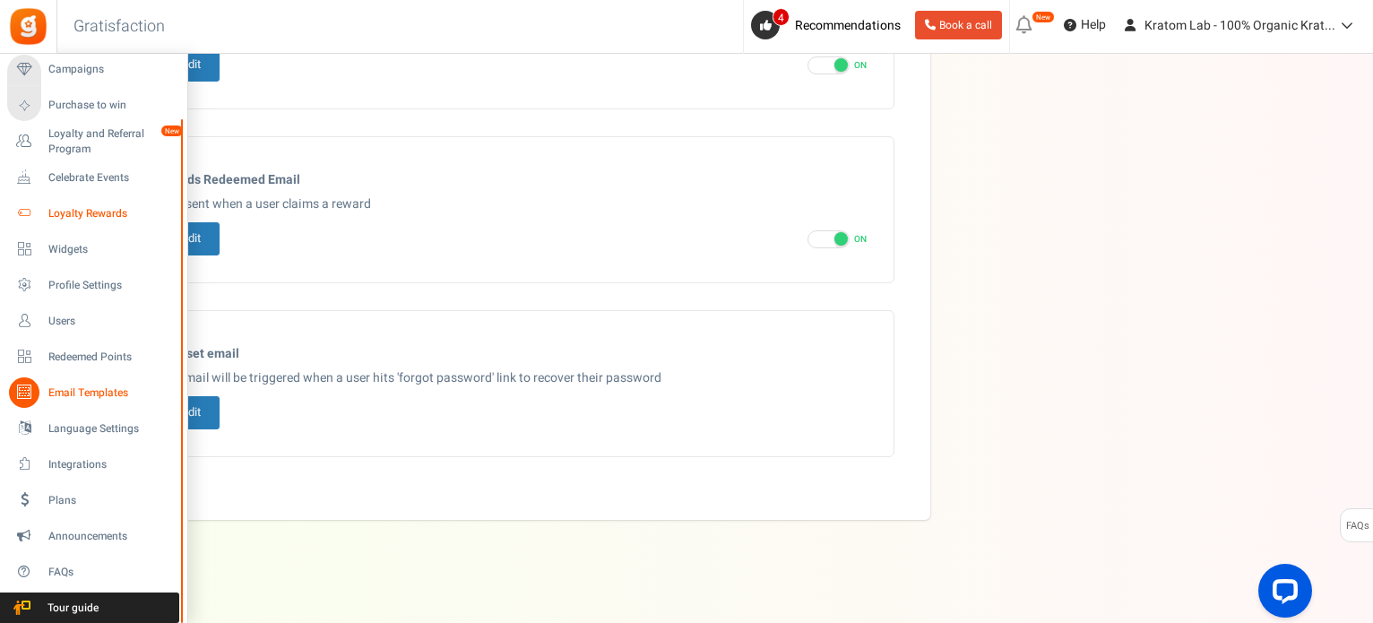
click at [81, 212] on span "Loyalty Rewards" at bounding box center [111, 213] width 126 height 15
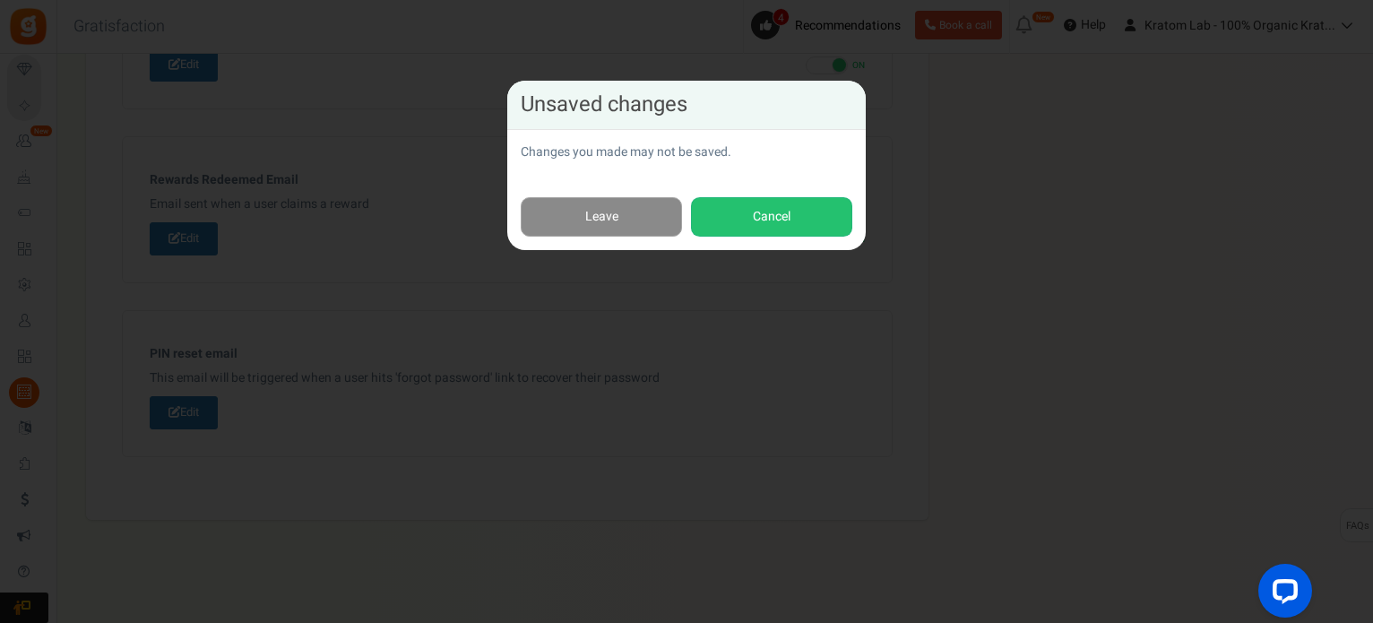
click at [590, 219] on link "Leave" at bounding box center [601, 217] width 161 height 40
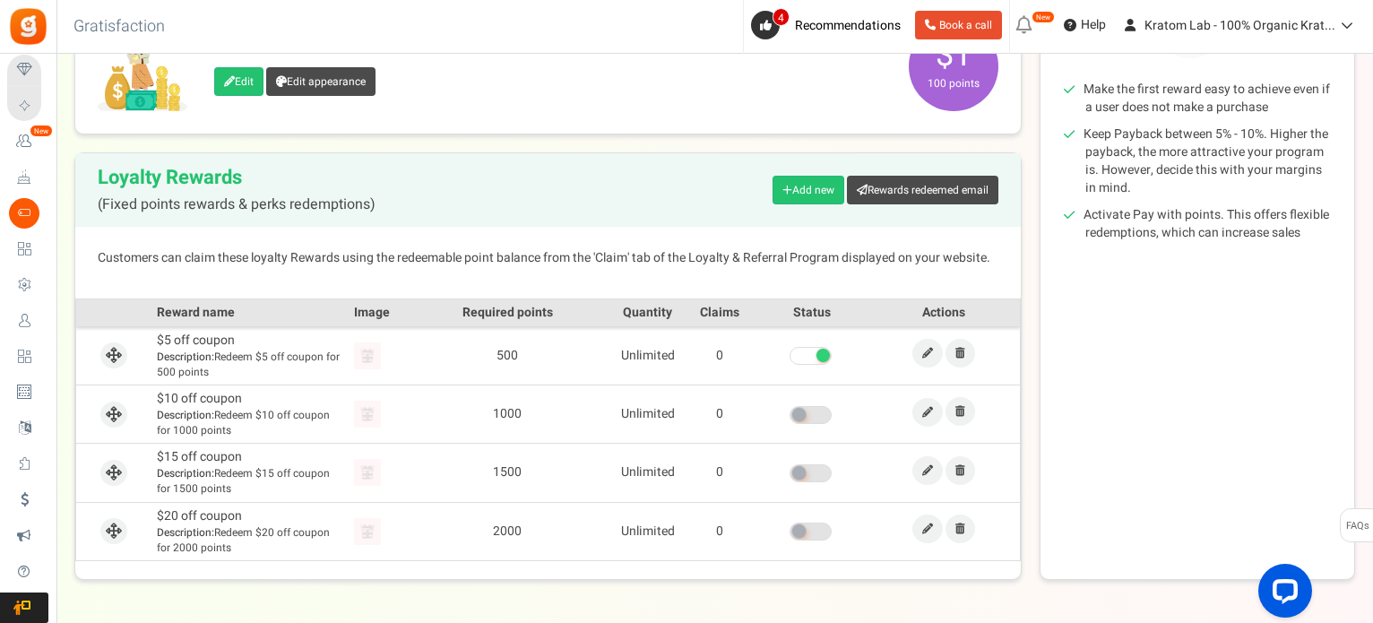
scroll to position [359, 0]
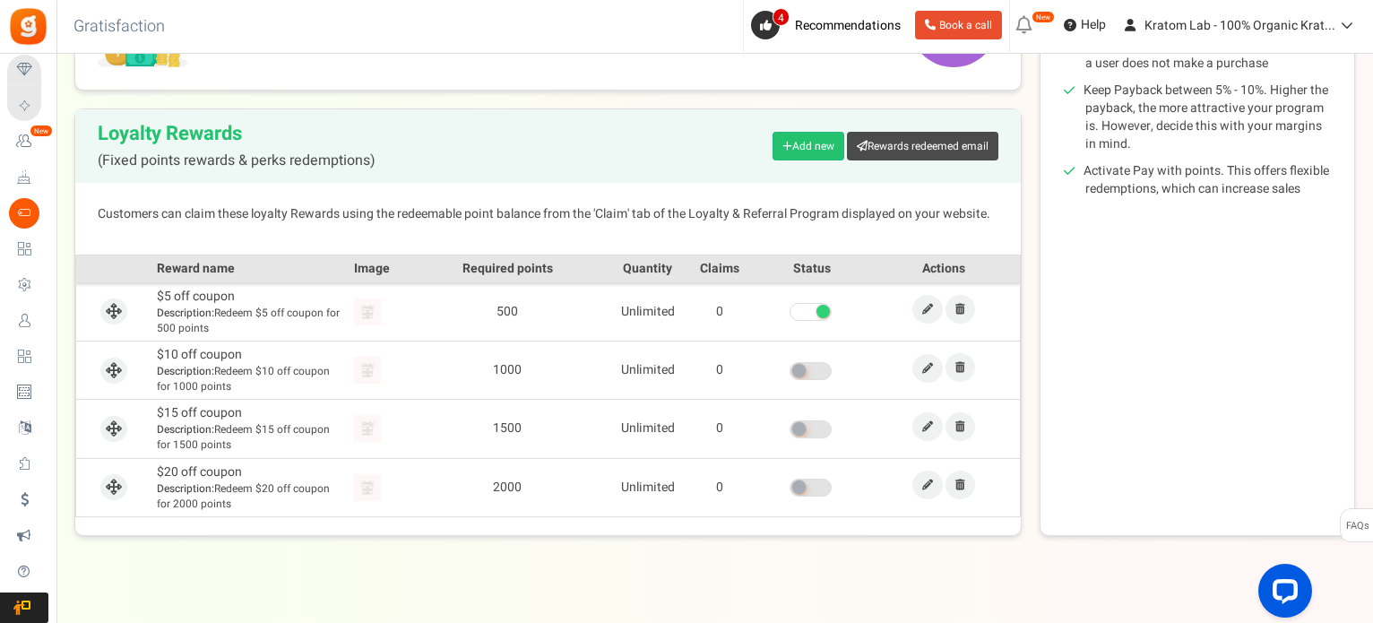
click at [811, 312] on span at bounding box center [811, 312] width 42 height 18
click at [790, 312] on input "checkbox" at bounding box center [790, 313] width 0 height 12
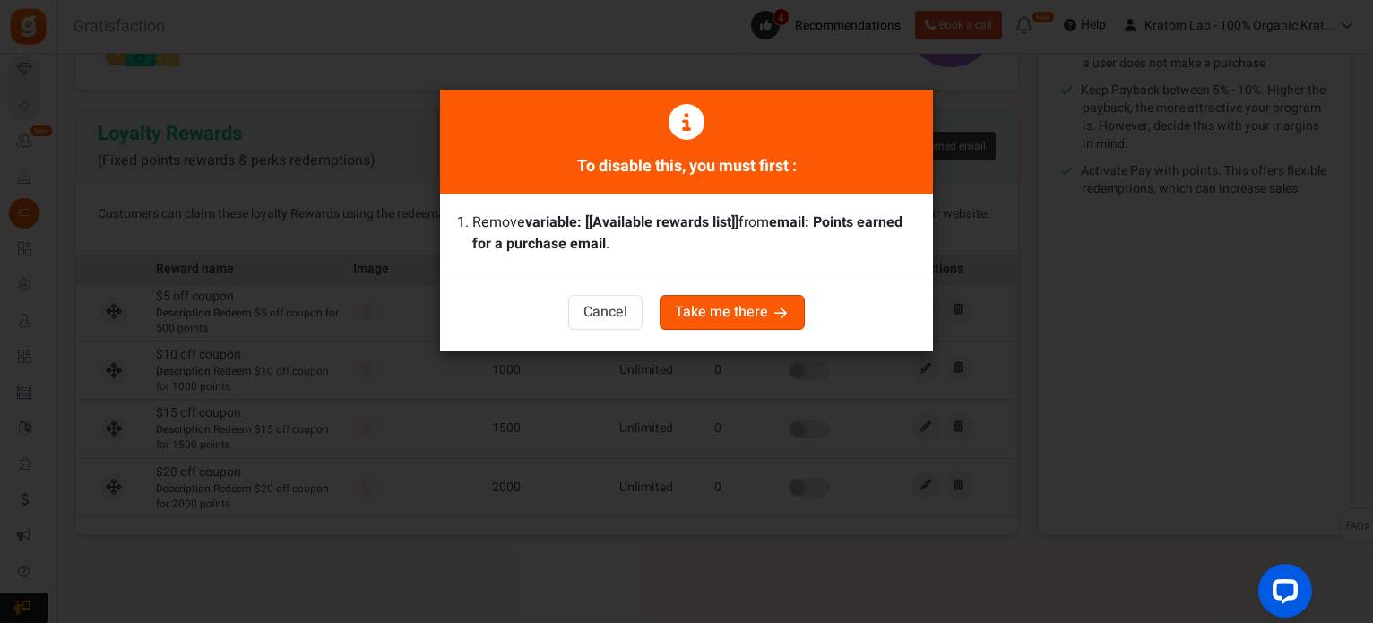
click at [721, 311] on button "Take me there" at bounding box center [732, 312] width 145 height 35
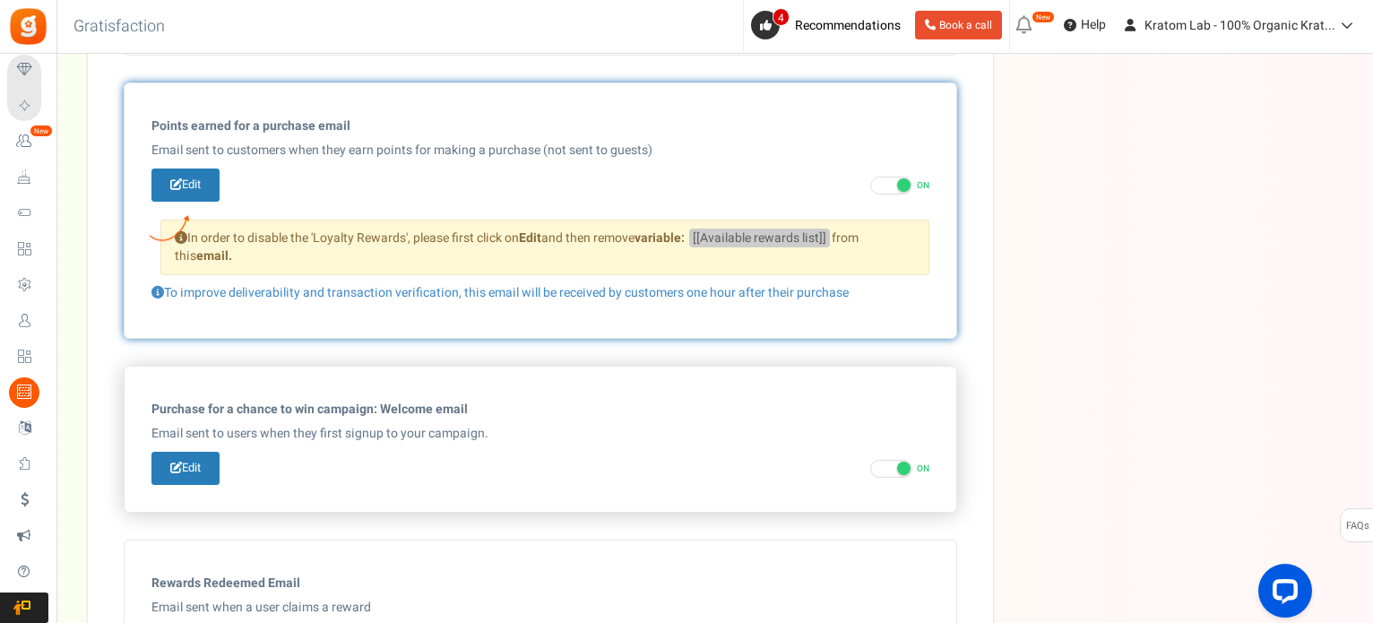
scroll to position [676, 0]
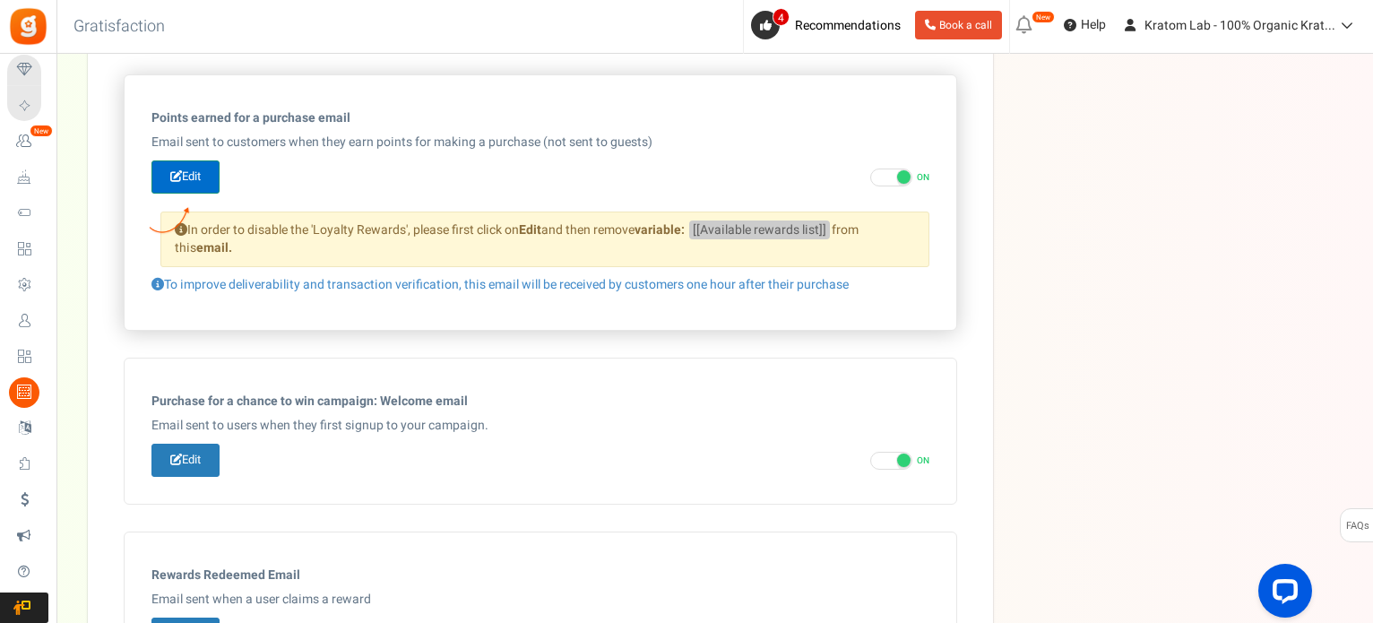
click at [194, 166] on link "Edit" at bounding box center [186, 176] width 68 height 33
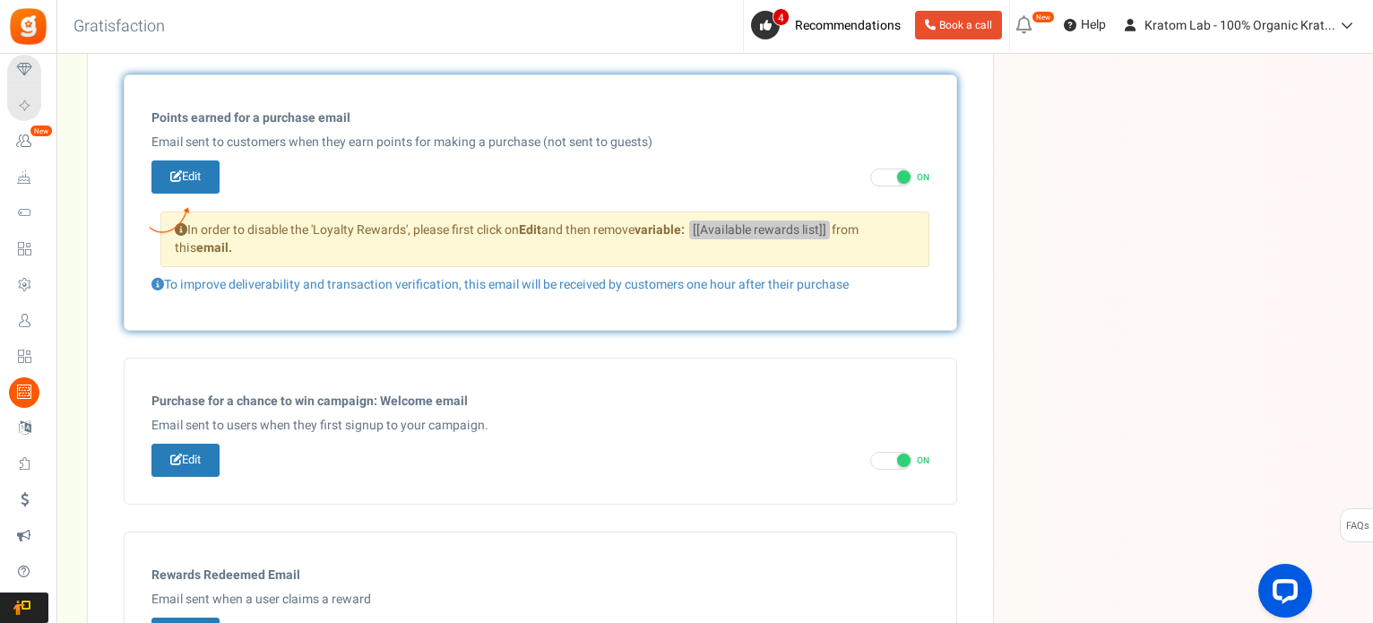
type input "You've earned [[Order Points]] points on your recent order."
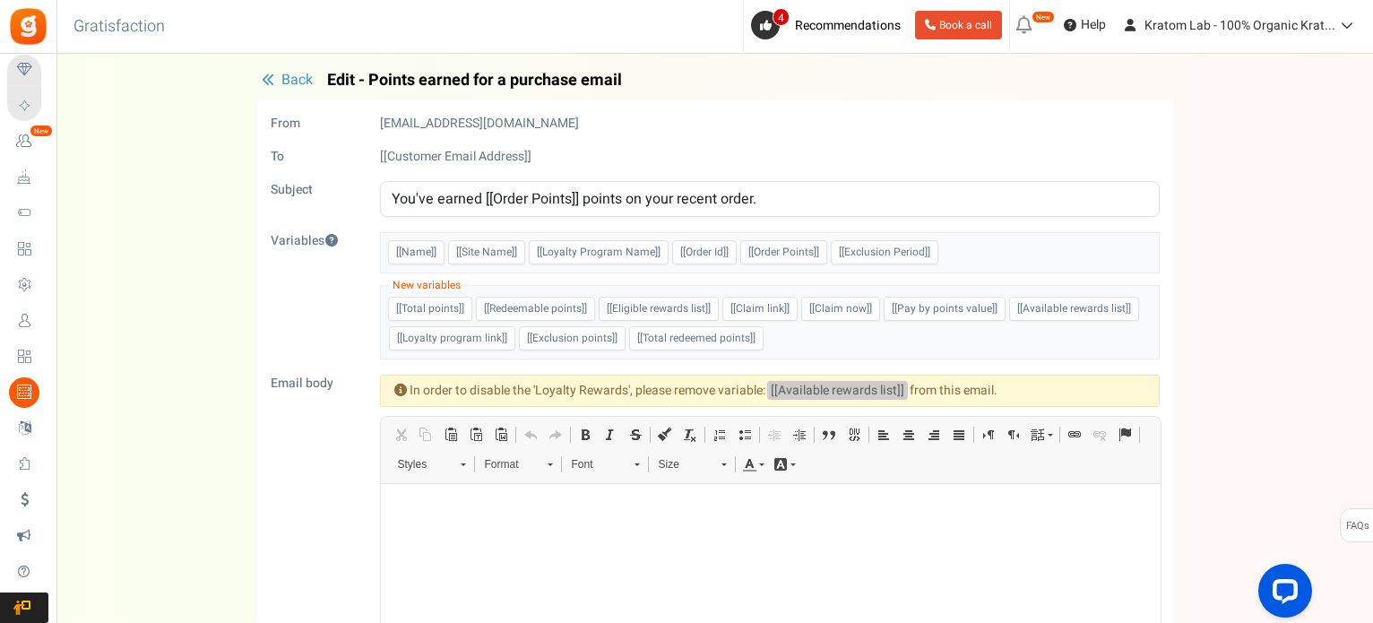
scroll to position [0, 0]
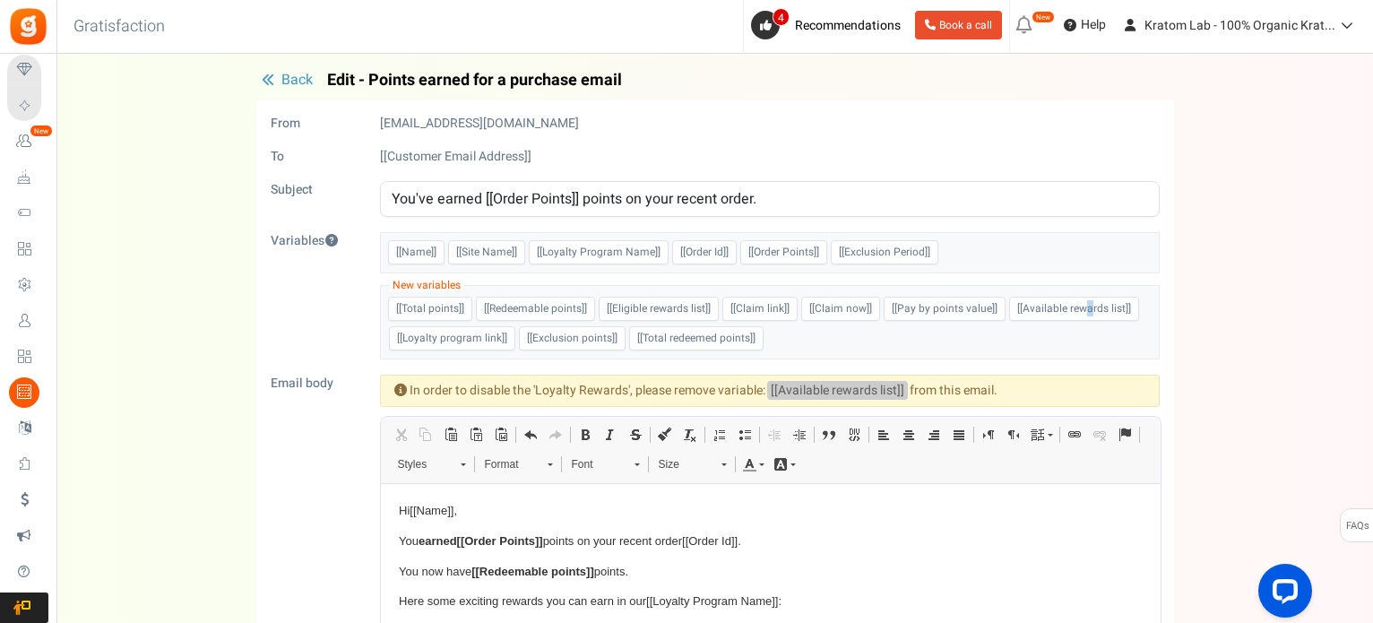
click at [1079, 306] on span "[[Available rewards list]]" at bounding box center [1074, 309] width 130 height 24
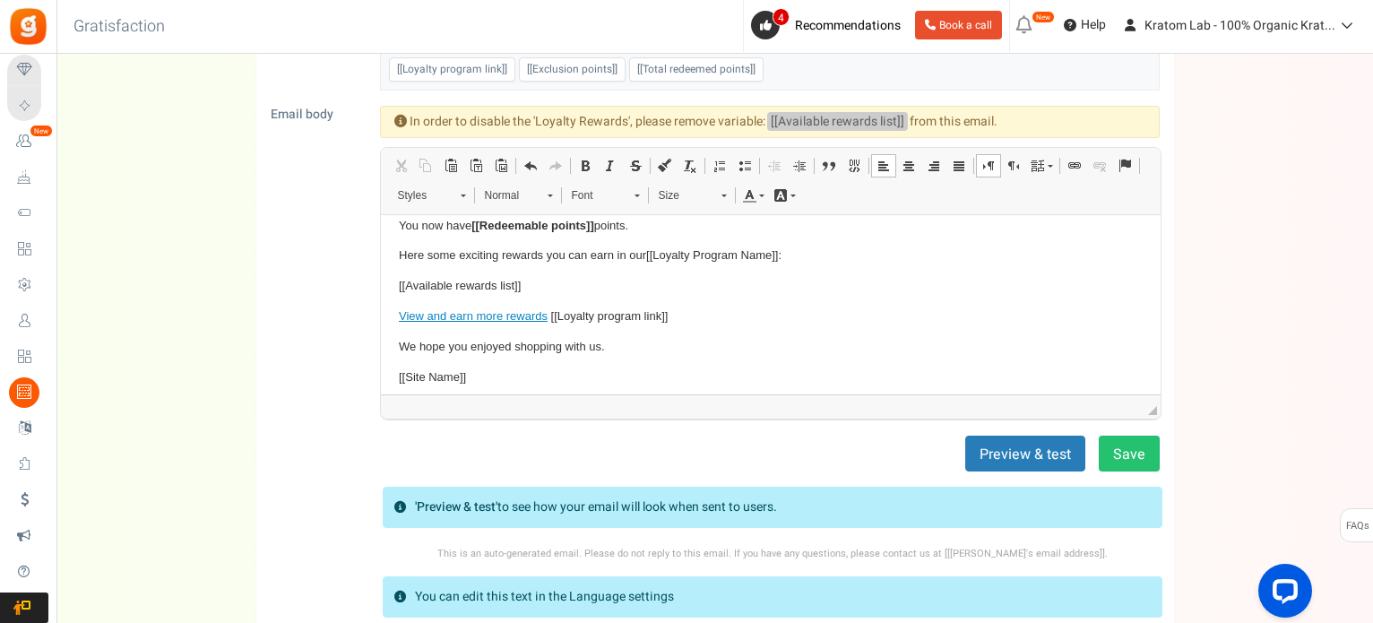
scroll to position [80, 0]
drag, startPoint x: 568, startPoint y: 275, endPoint x: 289, endPoint y: 268, distance: 279.8
click at [380, 268] on html "Hi [[Name]] , You earned [[Order Points]] points on your recent order [[Order I…" at bounding box center [770, 268] width 780 height 266
click at [1121, 443] on button "Save" at bounding box center [1129, 454] width 61 height 36
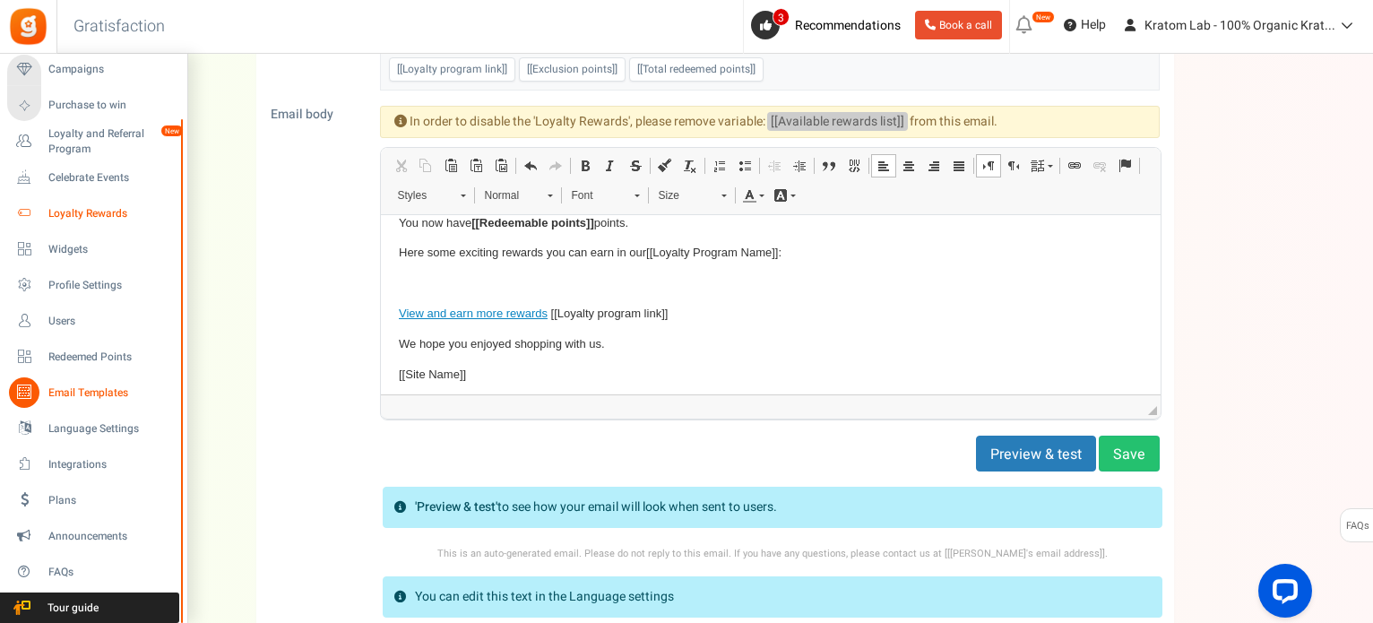
click at [82, 203] on link "Loyalty Rewards" at bounding box center [93, 213] width 172 height 30
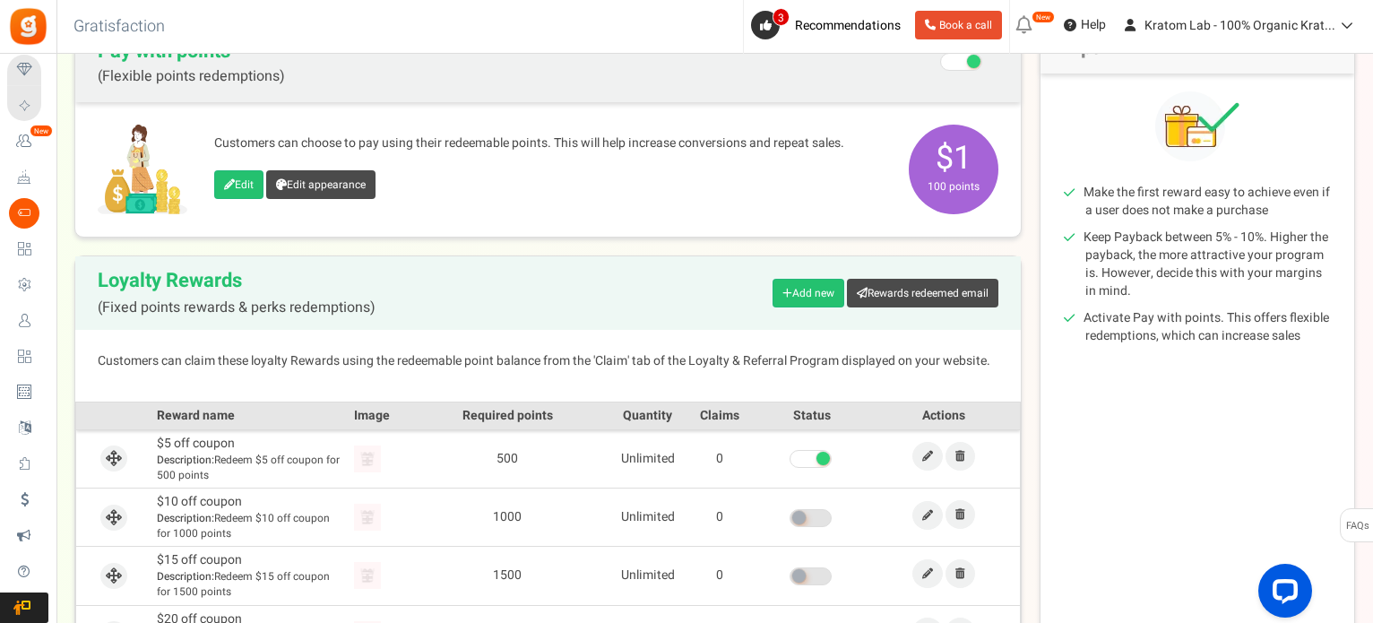
scroll to position [359, 0]
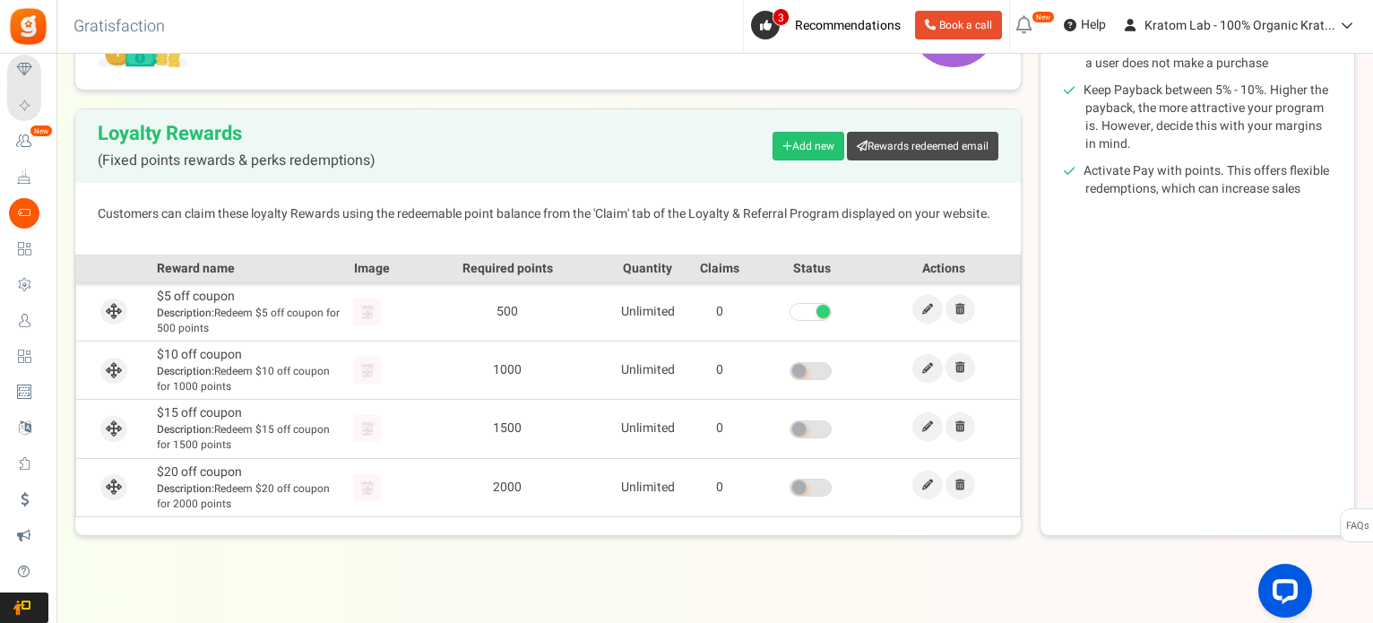
click at [807, 312] on span at bounding box center [811, 312] width 42 height 18
click at [790, 312] on input "checkbox" at bounding box center [790, 313] width 0 height 12
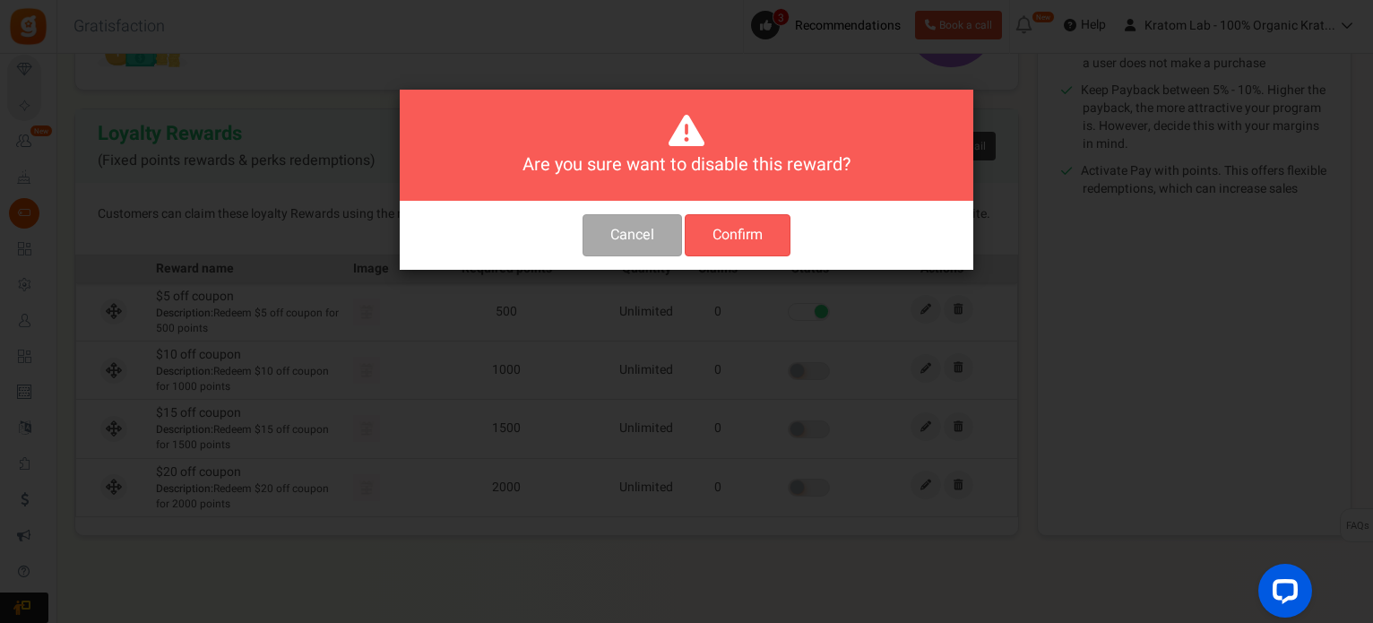
scroll to position [0, 0]
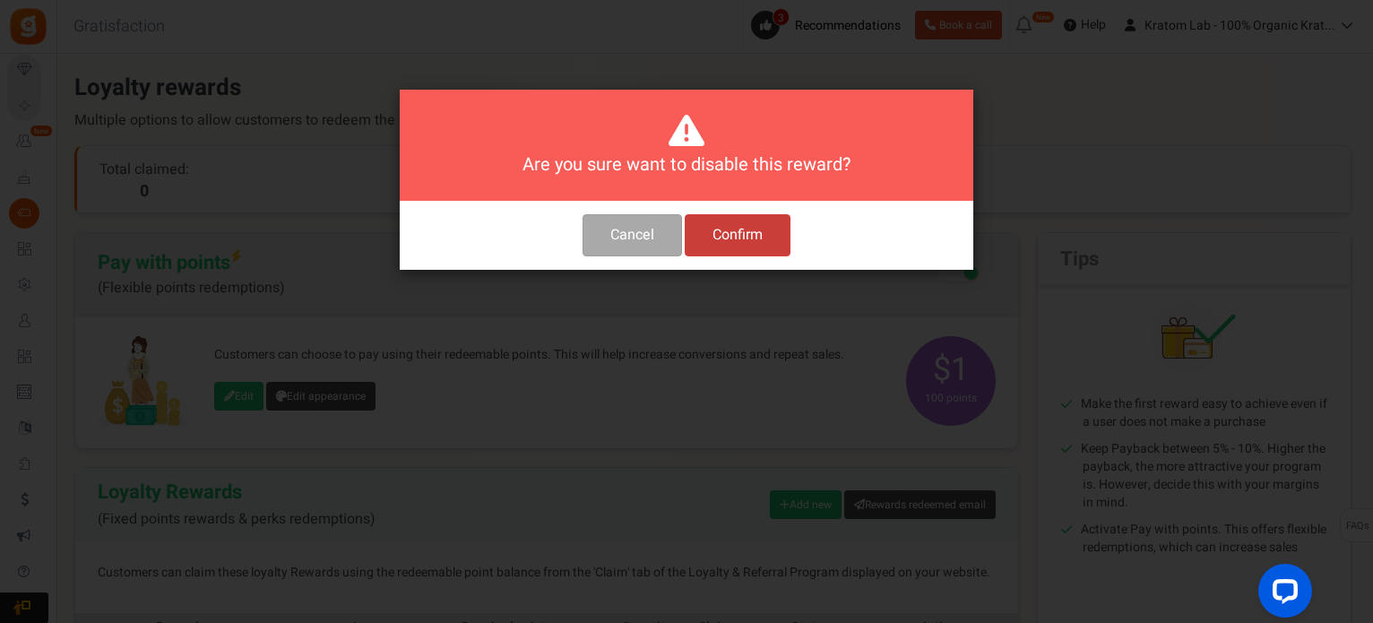
click at [726, 224] on button "Confirm" at bounding box center [738, 235] width 106 height 42
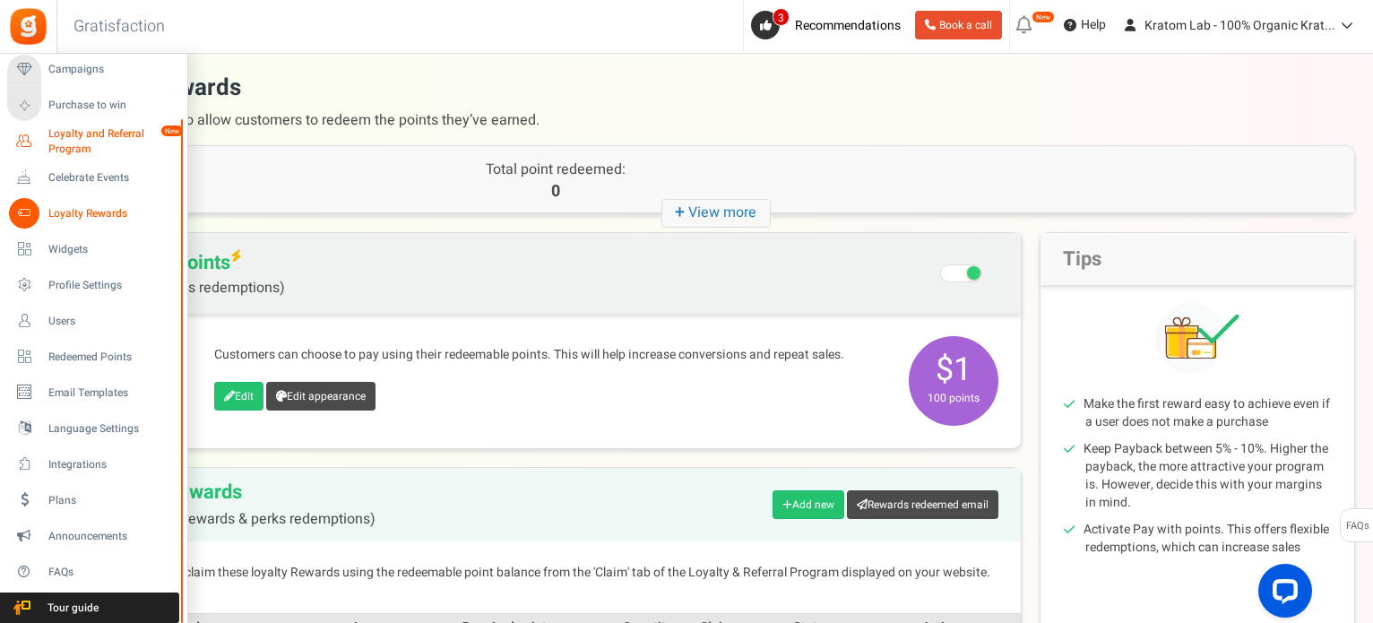
click at [23, 143] on icon at bounding box center [24, 141] width 30 height 30
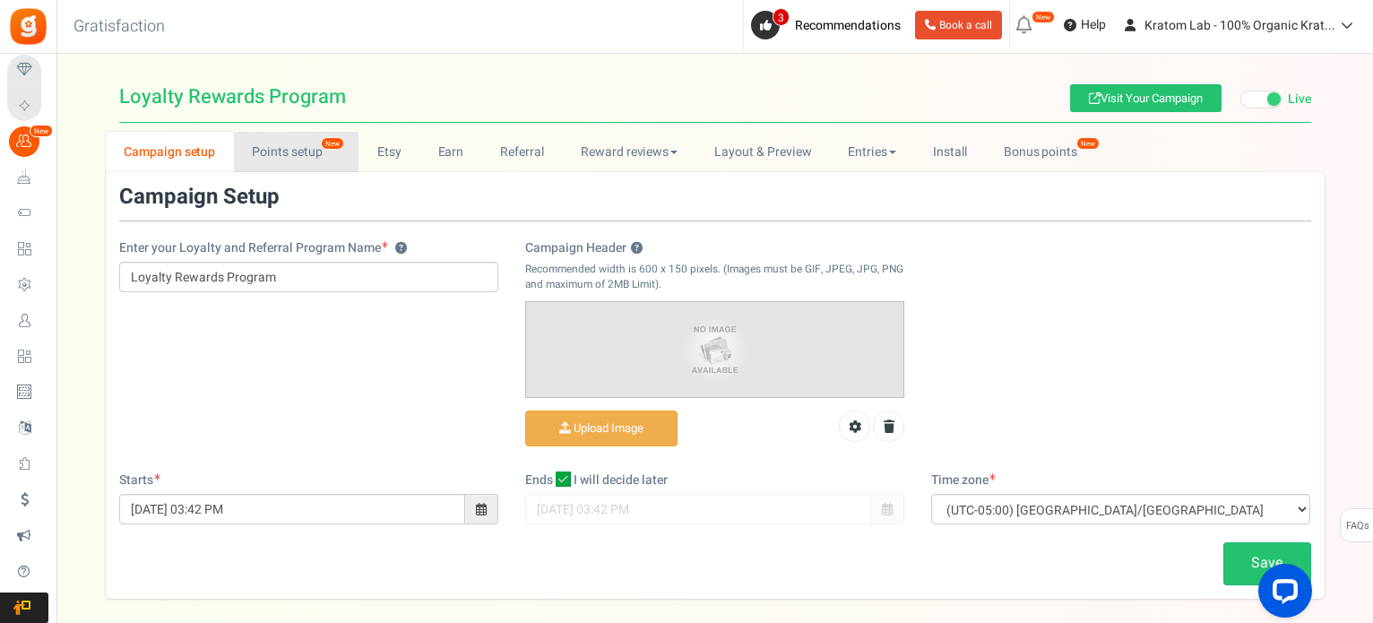
click at [287, 142] on link "Points setup New" at bounding box center [296, 152] width 125 height 40
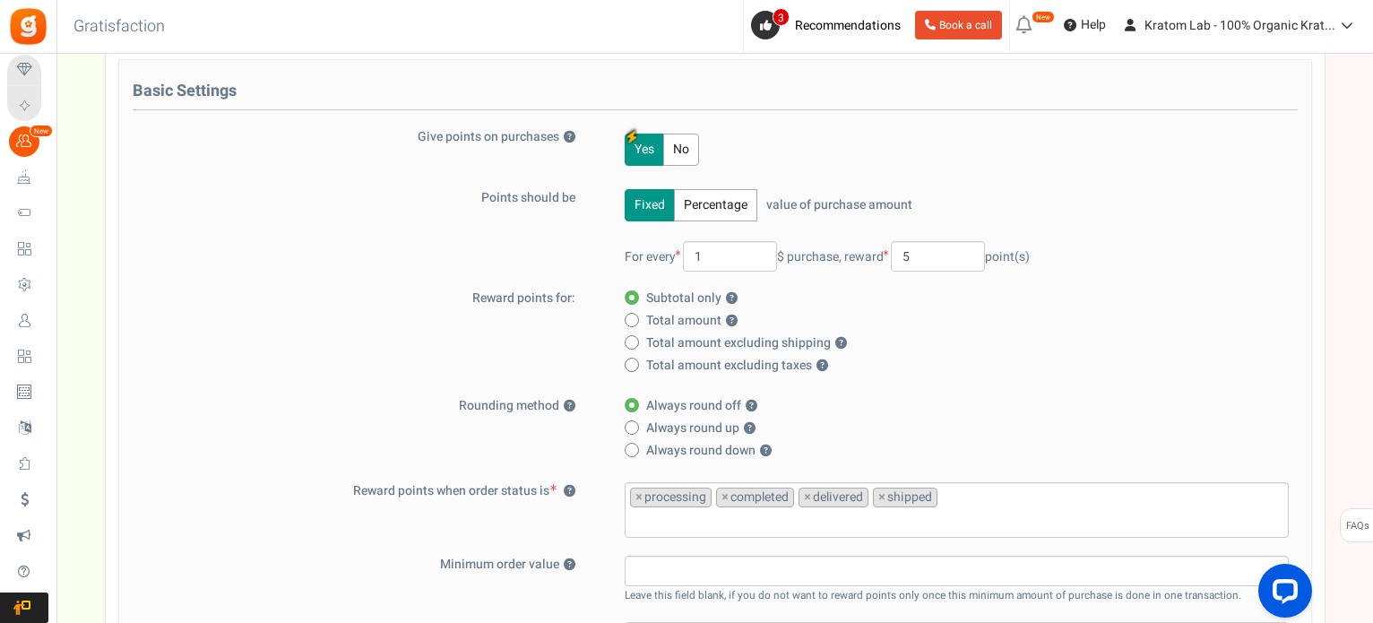
scroll to position [269, 0]
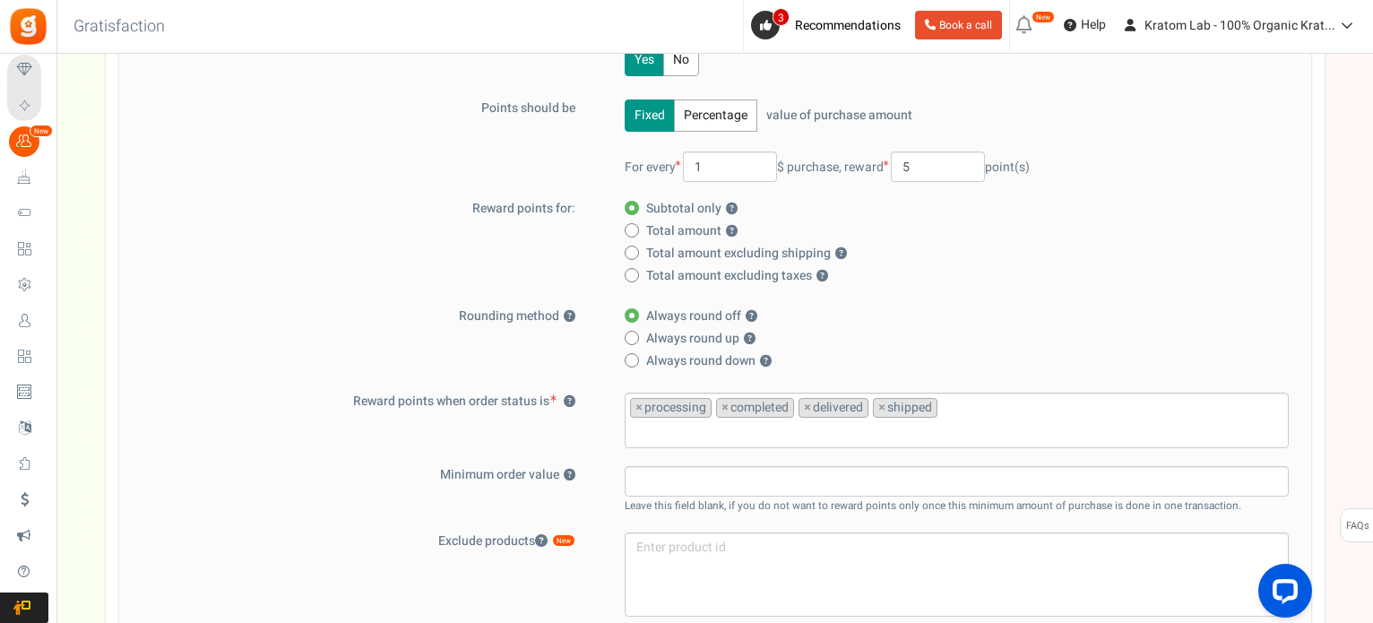
click at [626, 336] on span at bounding box center [632, 338] width 14 height 14
click at [626, 336] on input "Always round up ?" at bounding box center [631, 339] width 12 height 12
radio input "true"
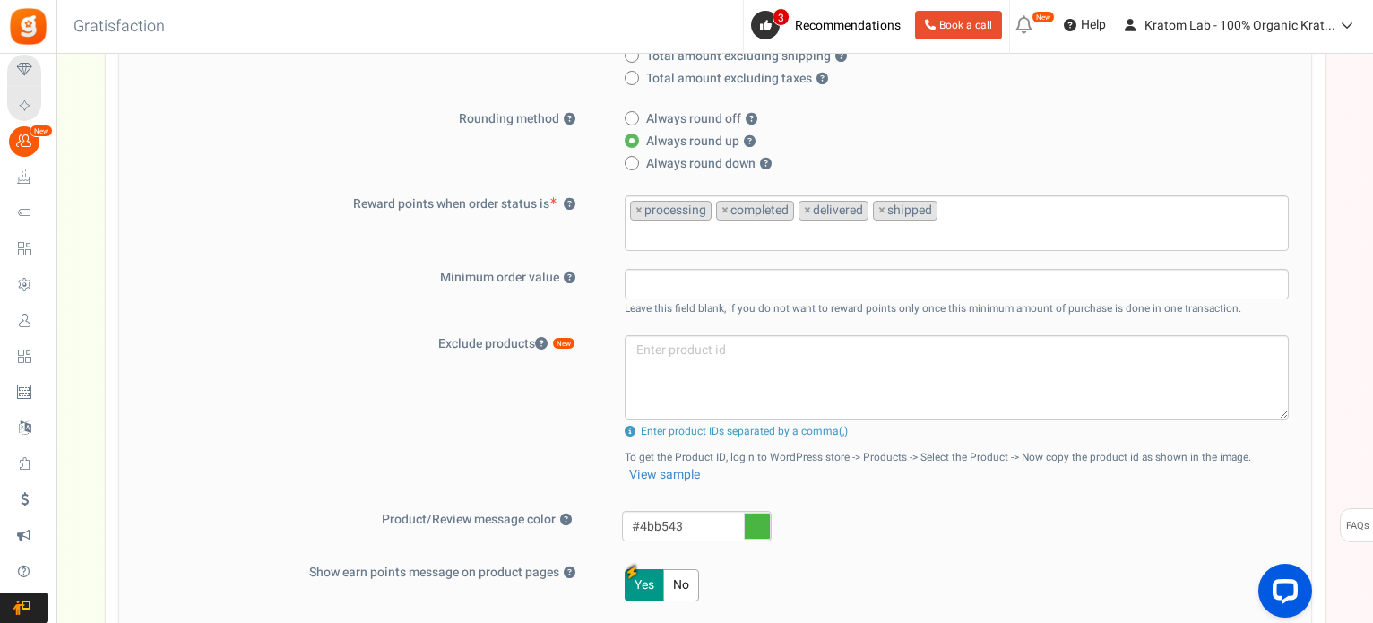
scroll to position [394, 0]
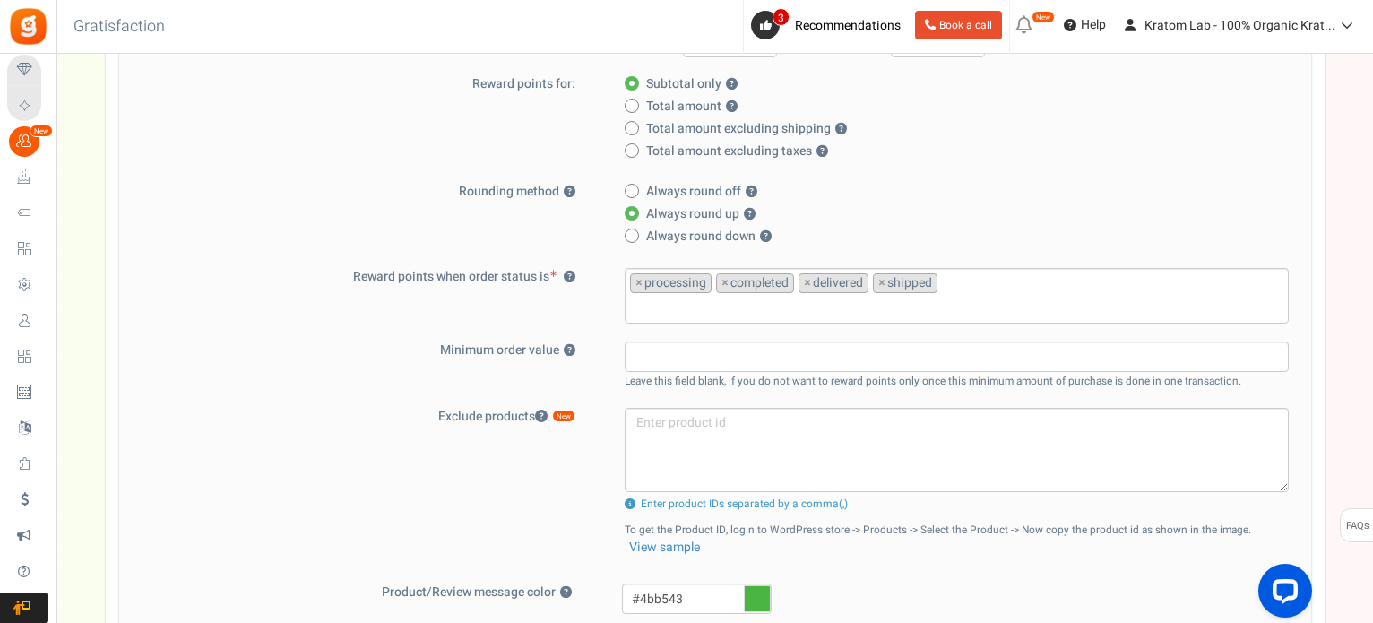
click at [629, 186] on span at bounding box center [632, 191] width 14 height 14
click at [629, 186] on input "Always round off ?" at bounding box center [631, 192] width 12 height 12
radio input "true"
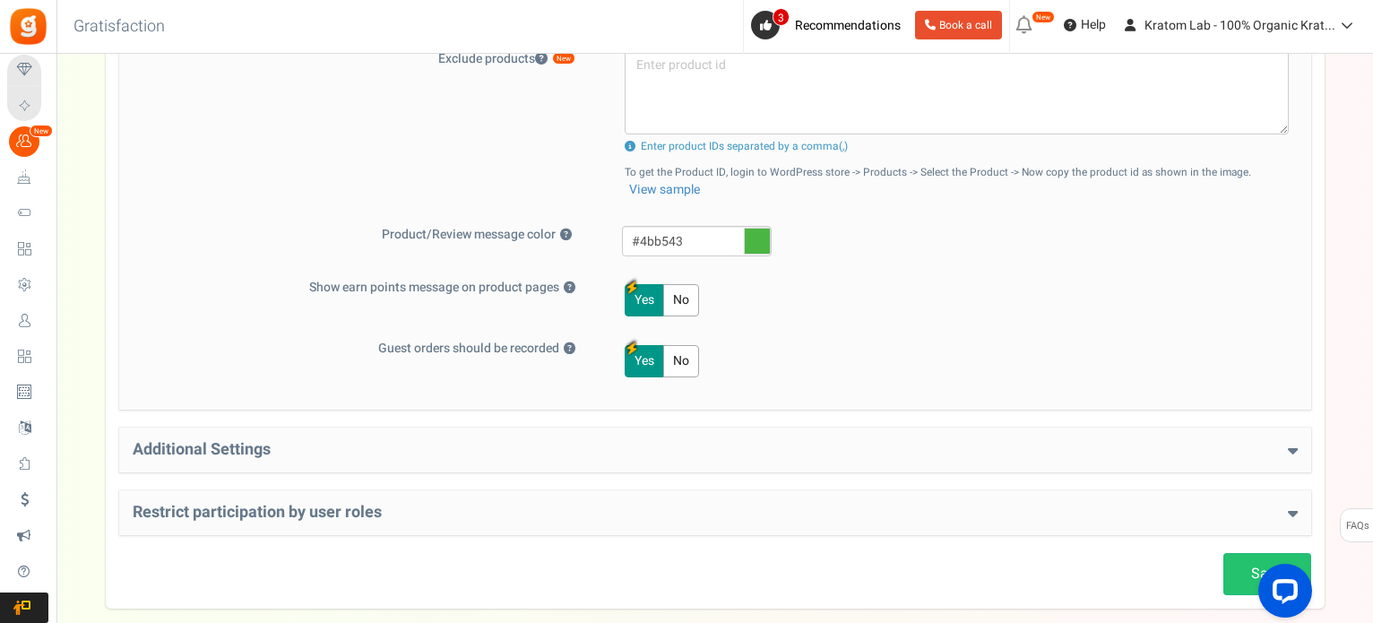
scroll to position [752, 0]
click at [648, 295] on button "Yes" at bounding box center [644, 299] width 39 height 32
click at [692, 294] on button "No" at bounding box center [681, 299] width 36 height 32
click at [1249, 561] on div at bounding box center [1281, 594] width 75 height 75
click at [1250, 555] on link "Save" at bounding box center [1268, 573] width 88 height 42
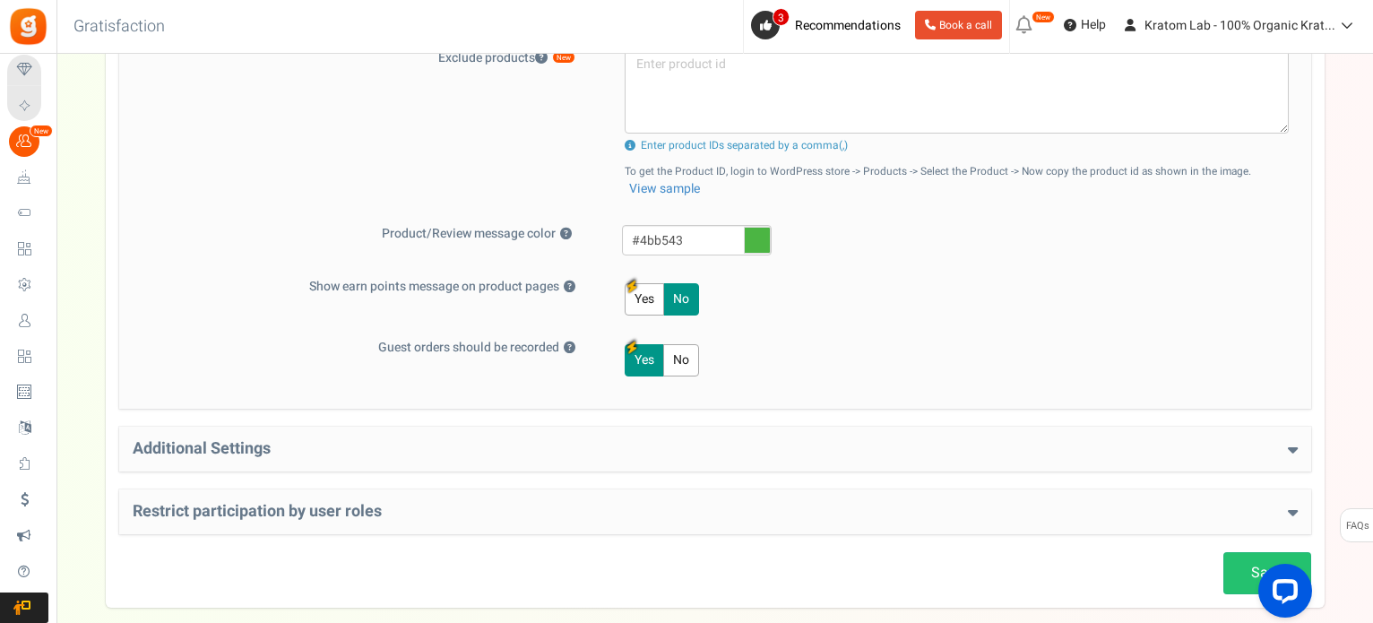
click at [637, 301] on button "Yes" at bounding box center [644, 299] width 39 height 32
click at [1251, 566] on div at bounding box center [1281, 594] width 75 height 75
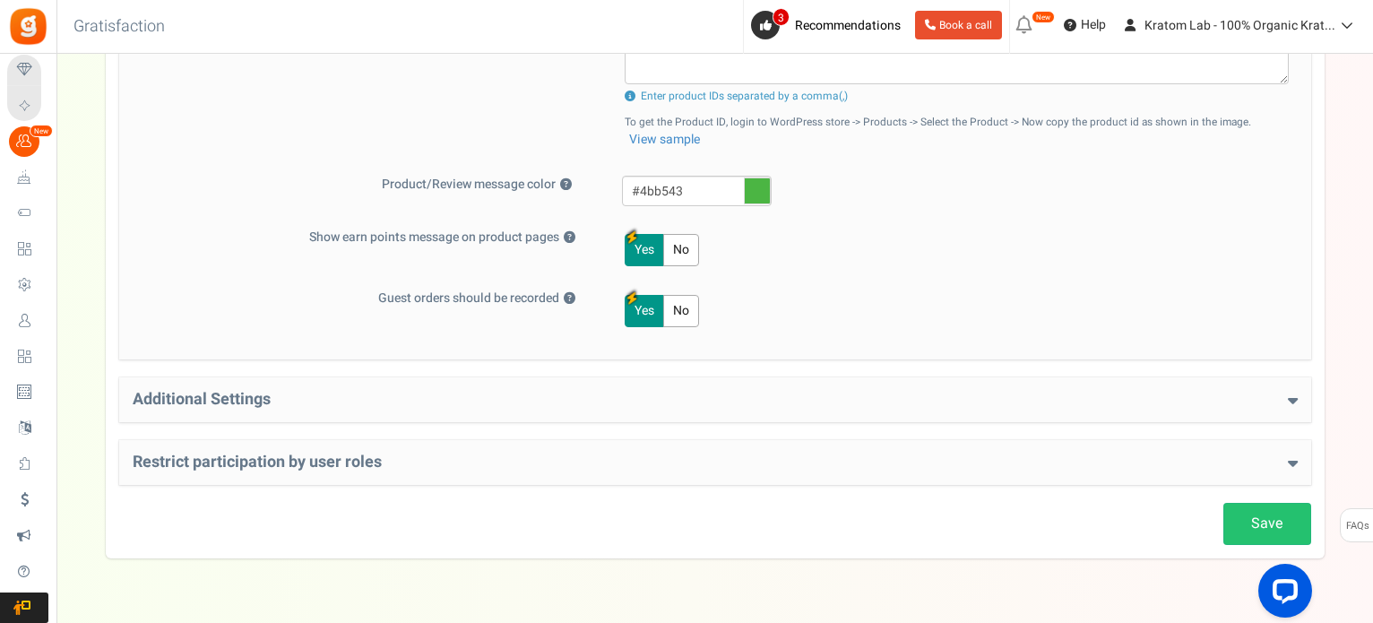
scroll to position [842, 0]
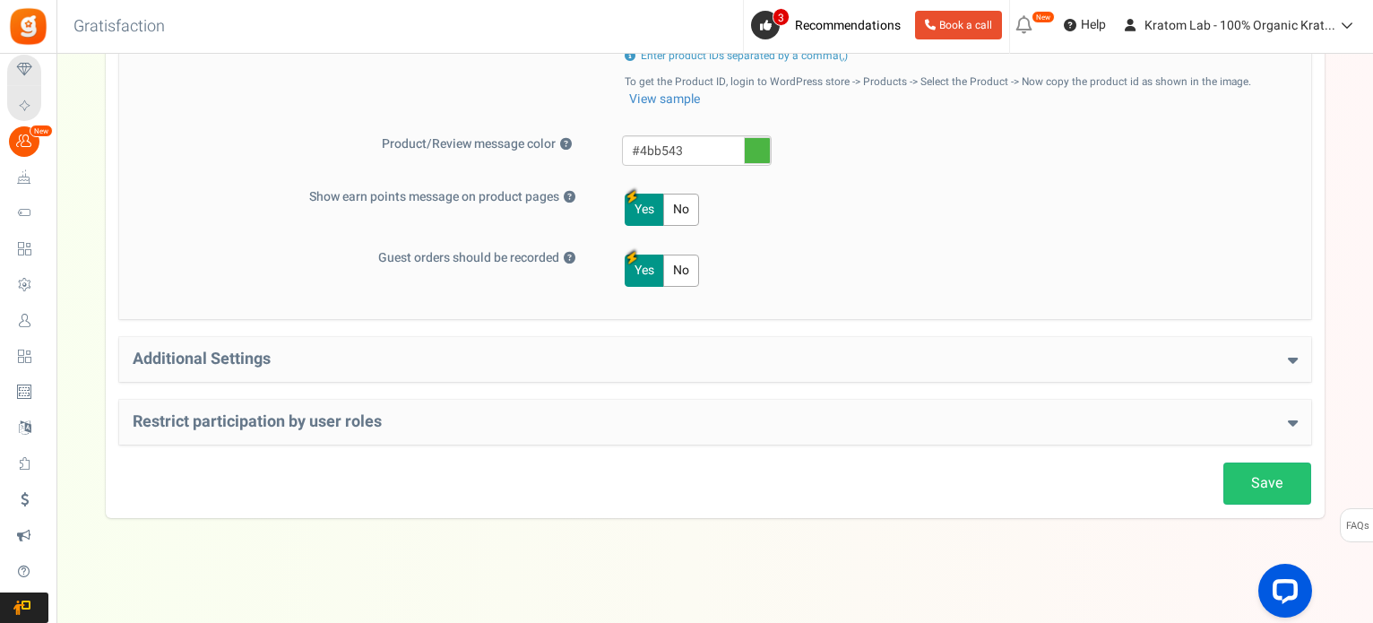
click at [647, 374] on div "Additional Settings Welcome Bonus ? Yes No Enter Welcome Points 200 Welcome Not…" at bounding box center [715, 359] width 1192 height 45
click at [755, 367] on div "Additional Settings Welcome Bonus ? Yes No Enter Welcome Points 200 Welcome Not…" at bounding box center [715, 359] width 1192 height 45
click at [1291, 358] on icon at bounding box center [1293, 359] width 10 height 16
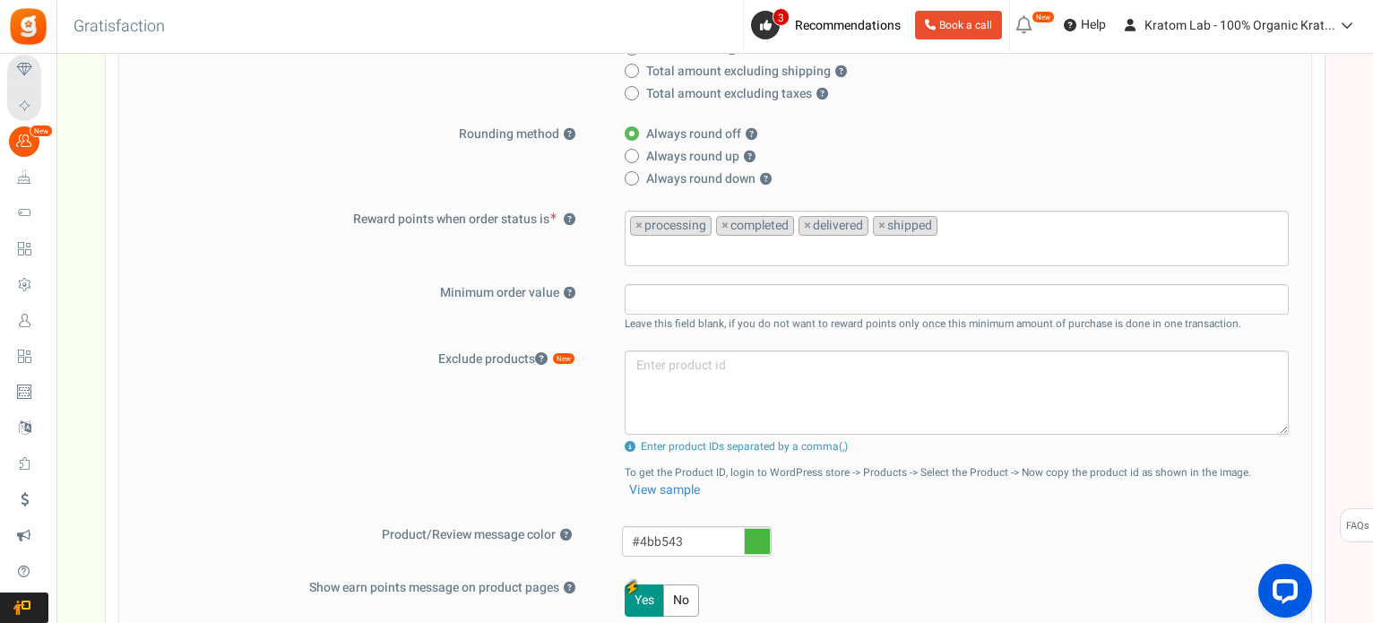
scroll to position [448, 0]
click at [636, 160] on span at bounding box center [632, 159] width 14 height 14
click at [636, 160] on input "Always round up ?" at bounding box center [631, 160] width 12 height 12
radio input "true"
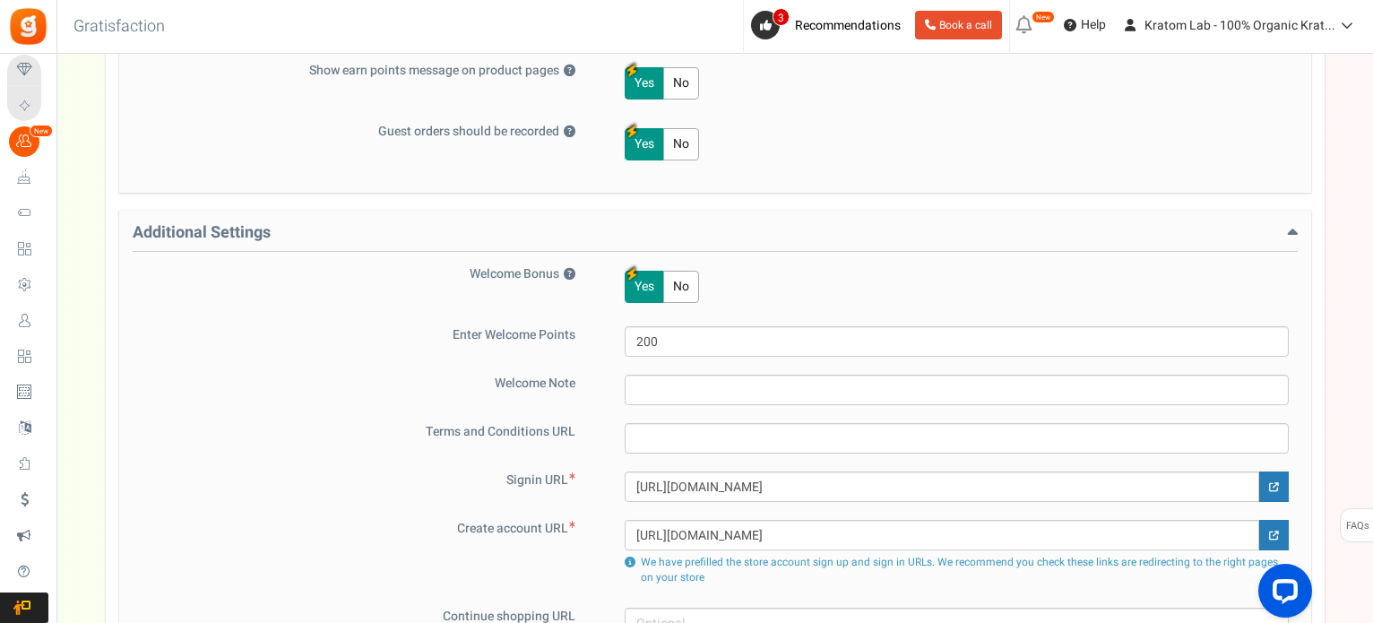
scroll to position [1255, 0]
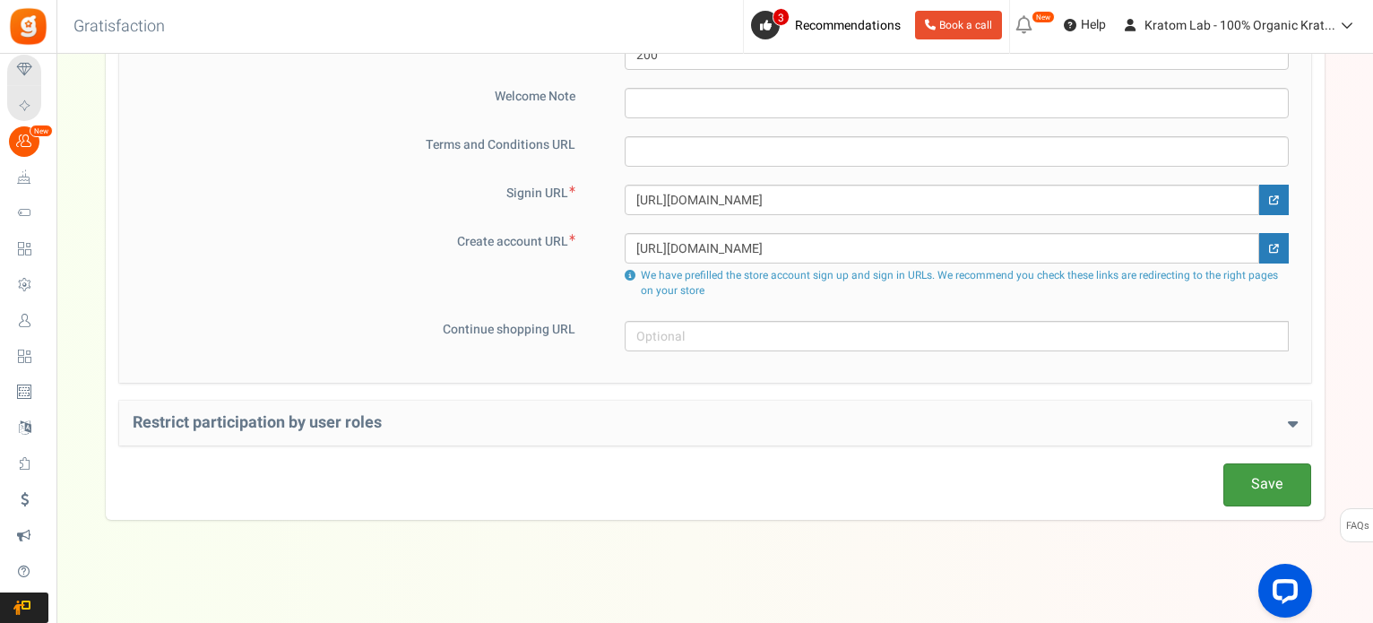
drag, startPoint x: 1295, startPoint y: 484, endPoint x: 1255, endPoint y: 473, distance: 41.8
click at [1296, 486] on link "Save" at bounding box center [1268, 484] width 88 height 42
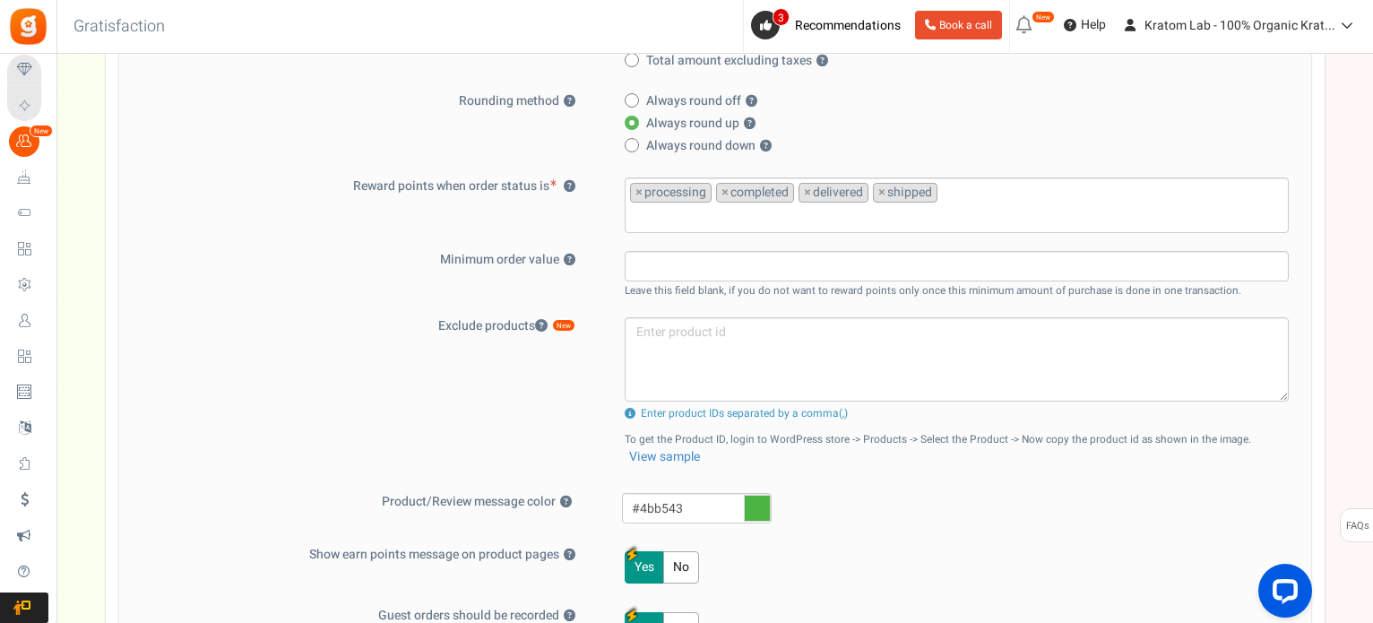
scroll to position [448, 0]
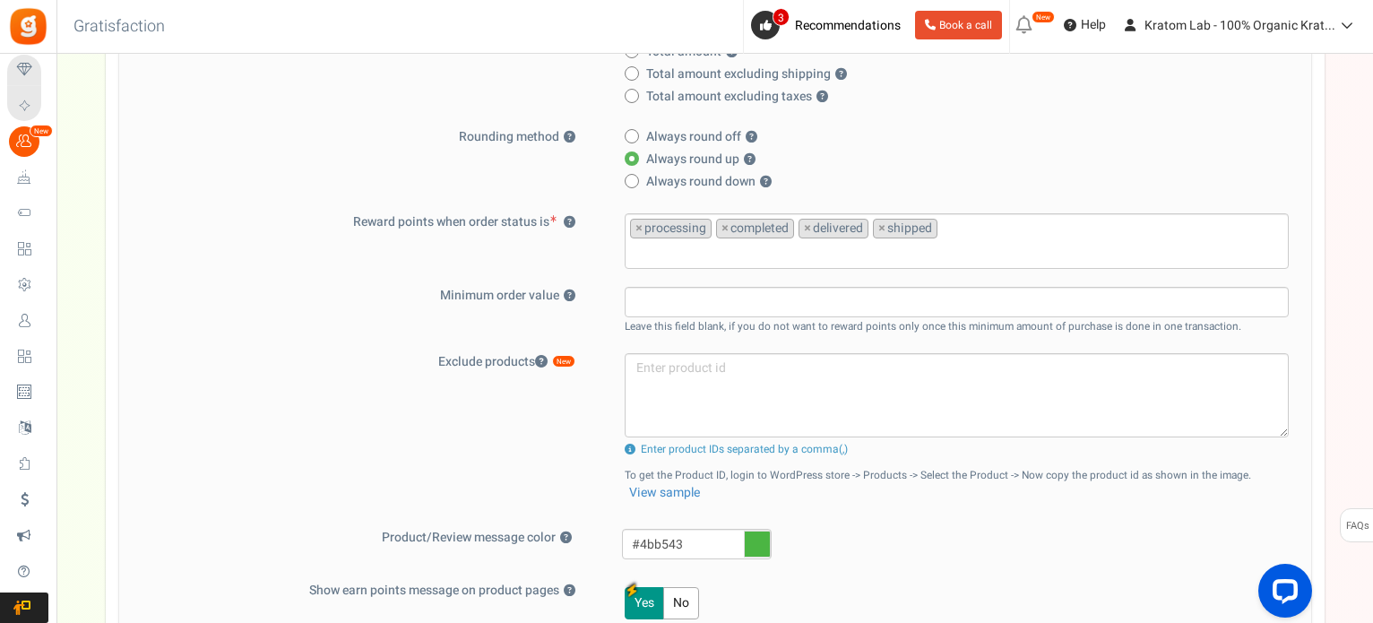
click at [635, 135] on span at bounding box center [632, 136] width 14 height 14
click at [635, 135] on input "Always round off ?" at bounding box center [631, 138] width 12 height 12
radio input "true"
radio input "false"
click at [631, 182] on span at bounding box center [632, 181] width 14 height 14
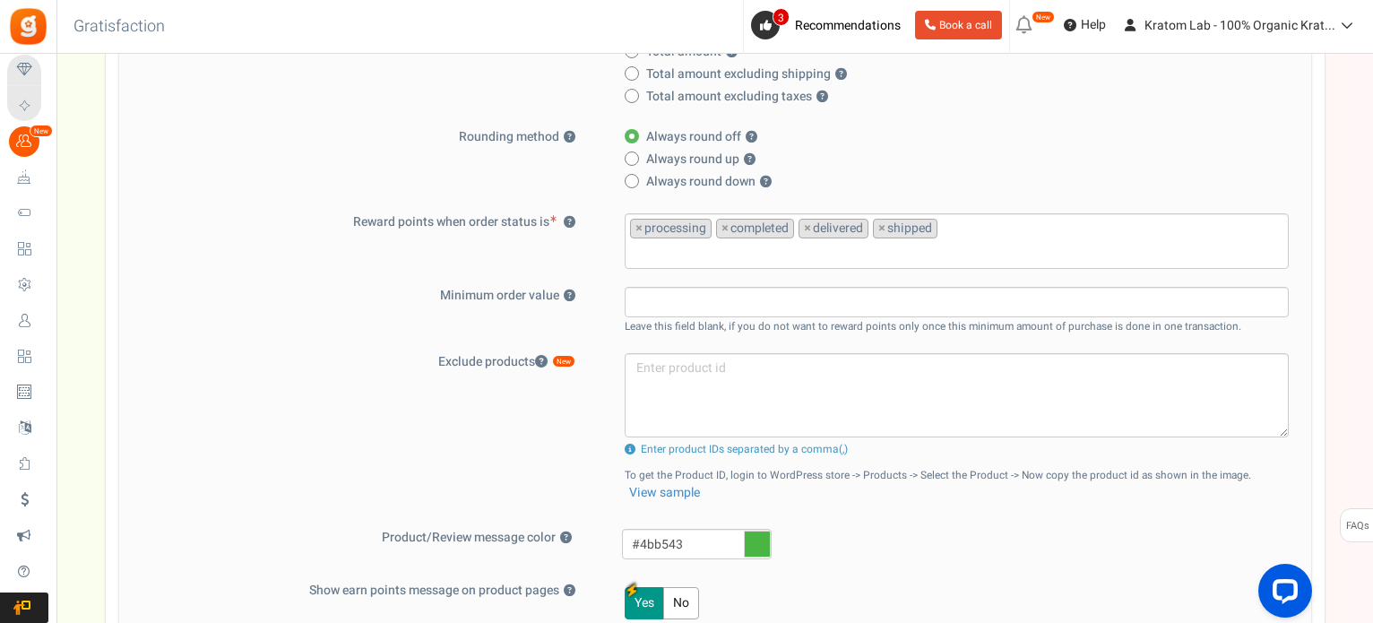
click at [631, 182] on input "Always round down ?" at bounding box center [631, 183] width 12 height 12
radio input "true"
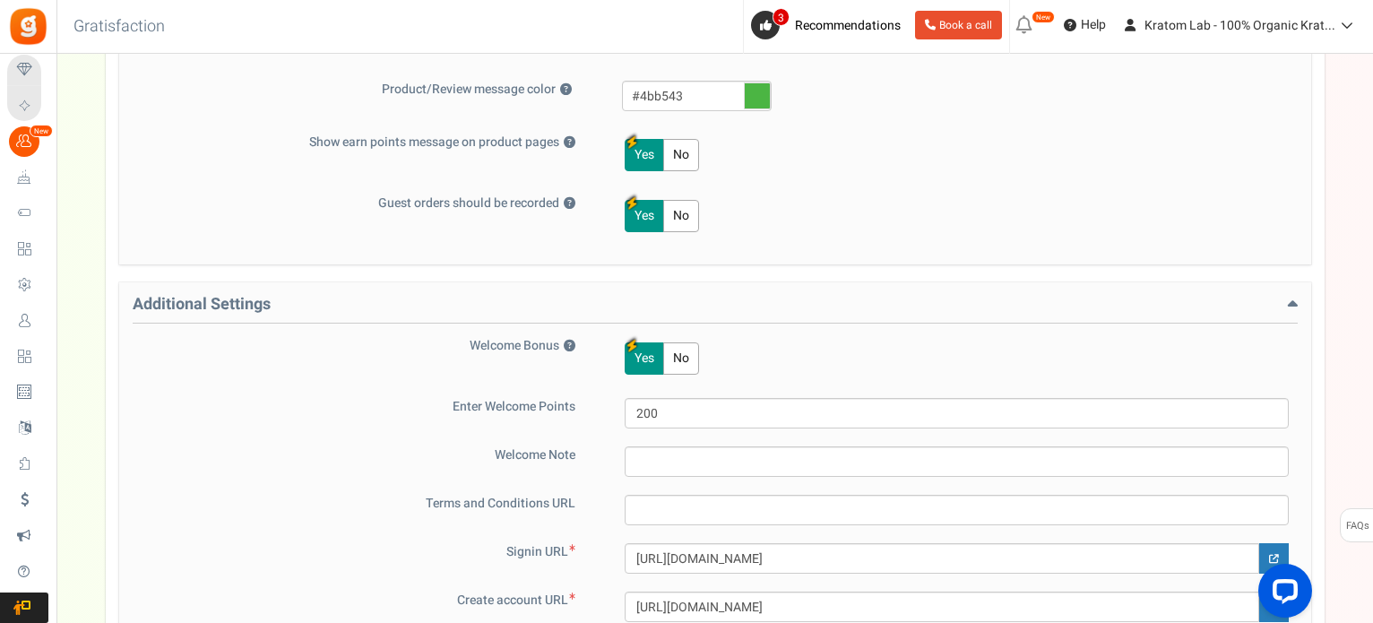
scroll to position [1255, 0]
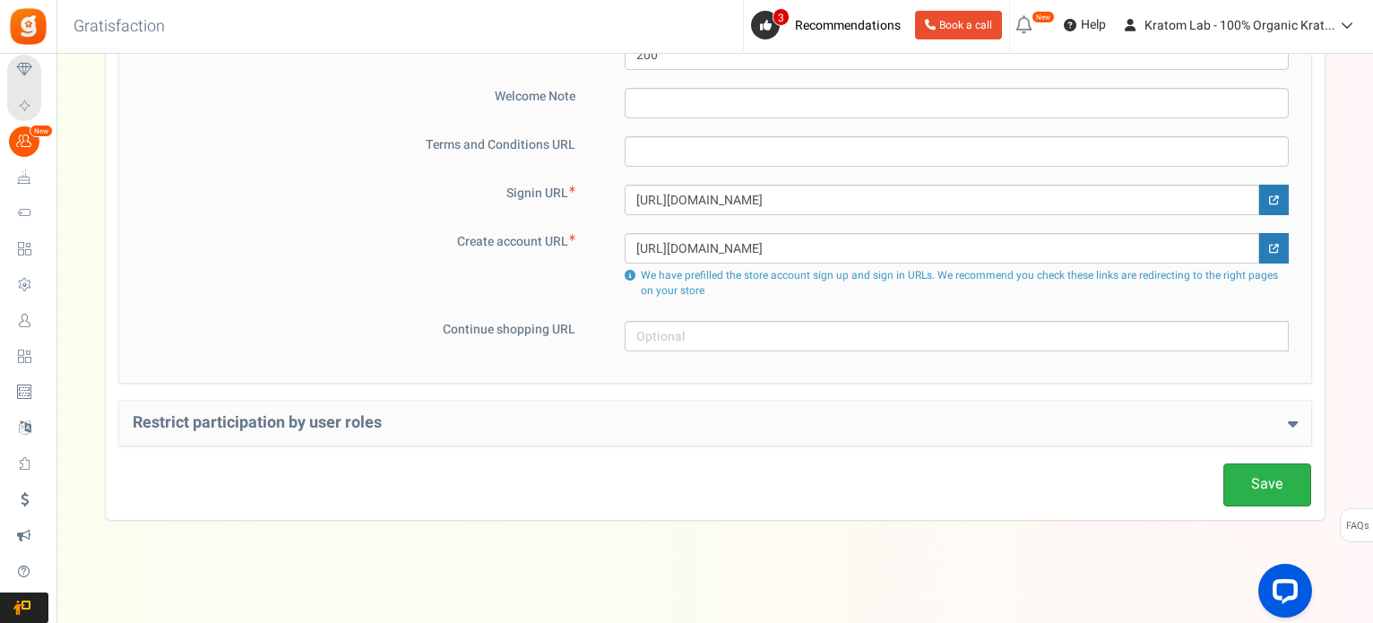
click at [1268, 483] on link "Save" at bounding box center [1268, 484] width 88 height 42
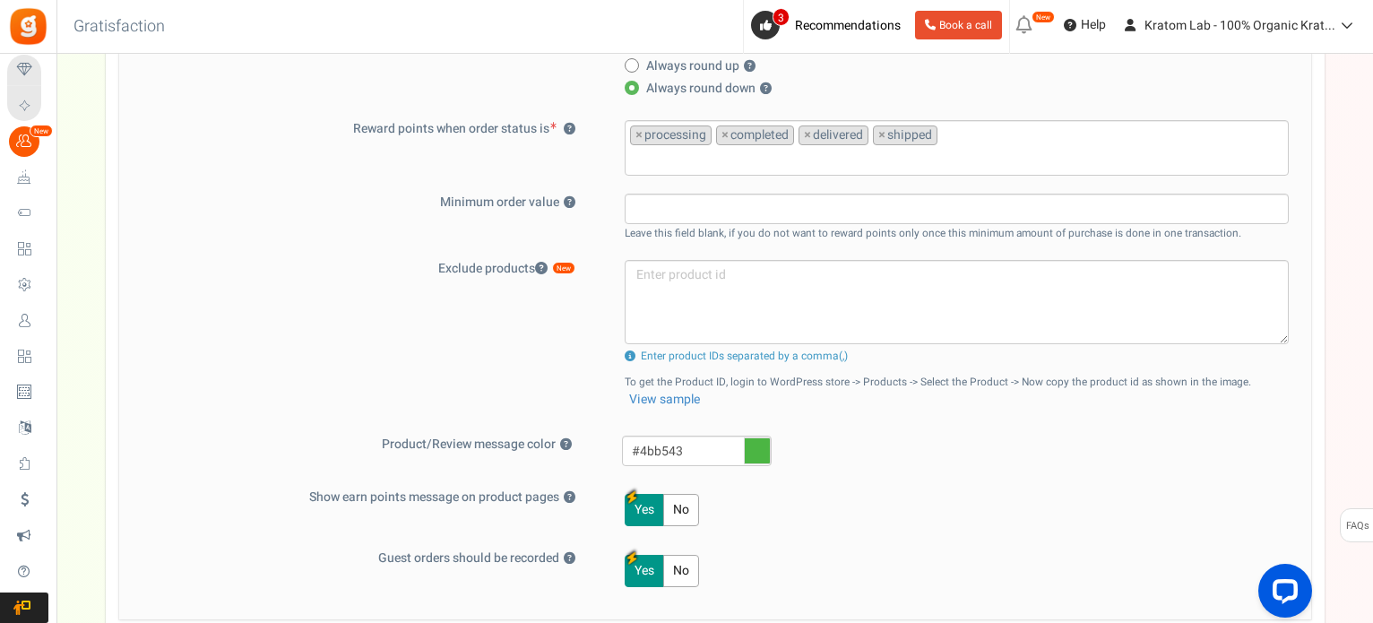
scroll to position [448, 0]
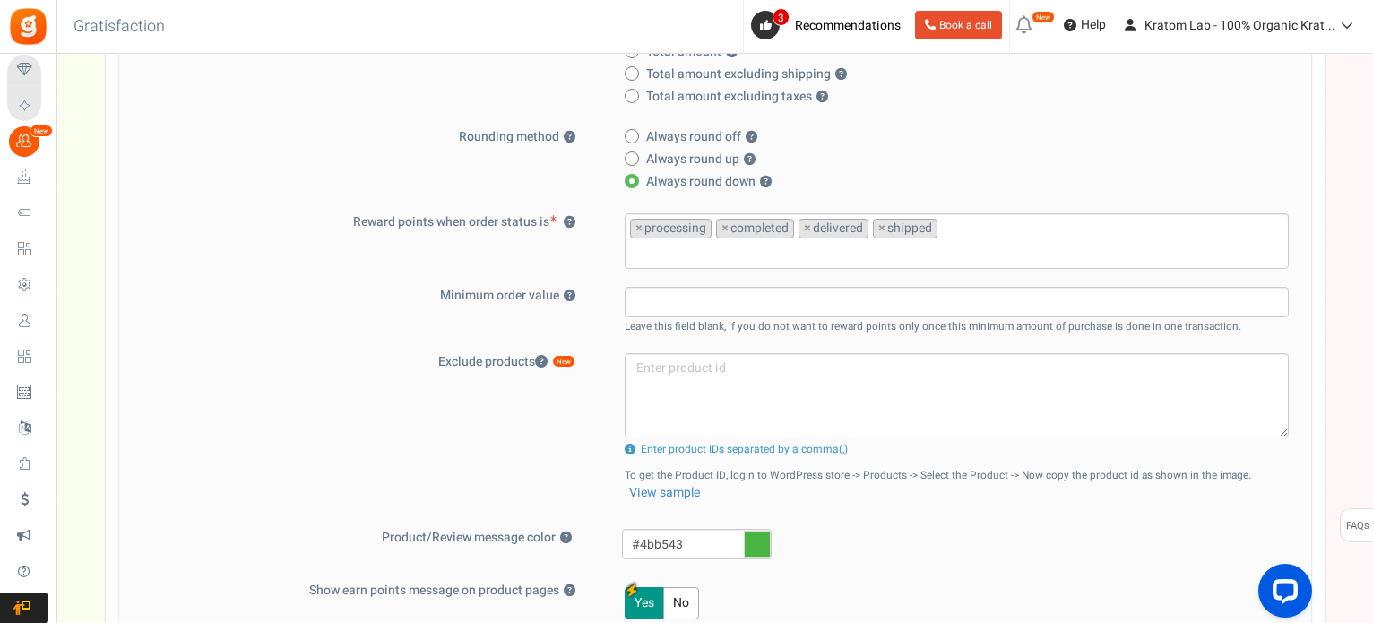
click at [630, 132] on span at bounding box center [632, 136] width 14 height 14
click at [630, 132] on input "Always round off ?" at bounding box center [631, 138] width 12 height 12
radio input "true"
radio input "false"
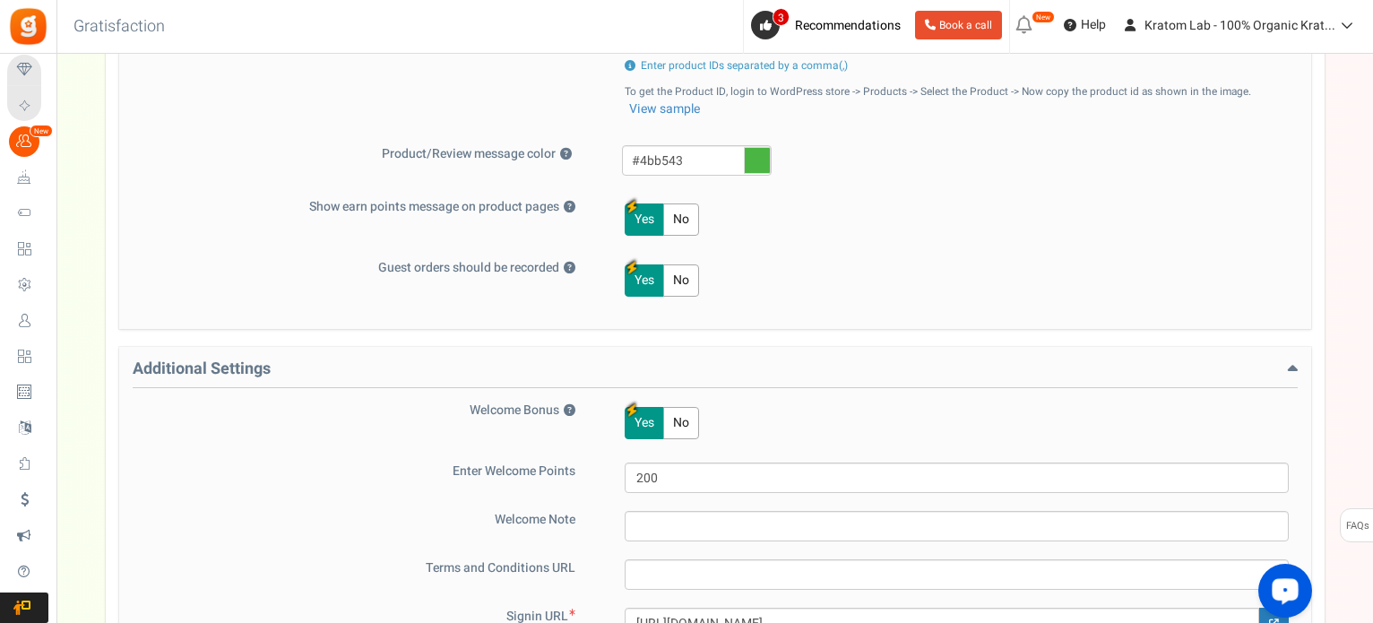
scroll to position [1165, 0]
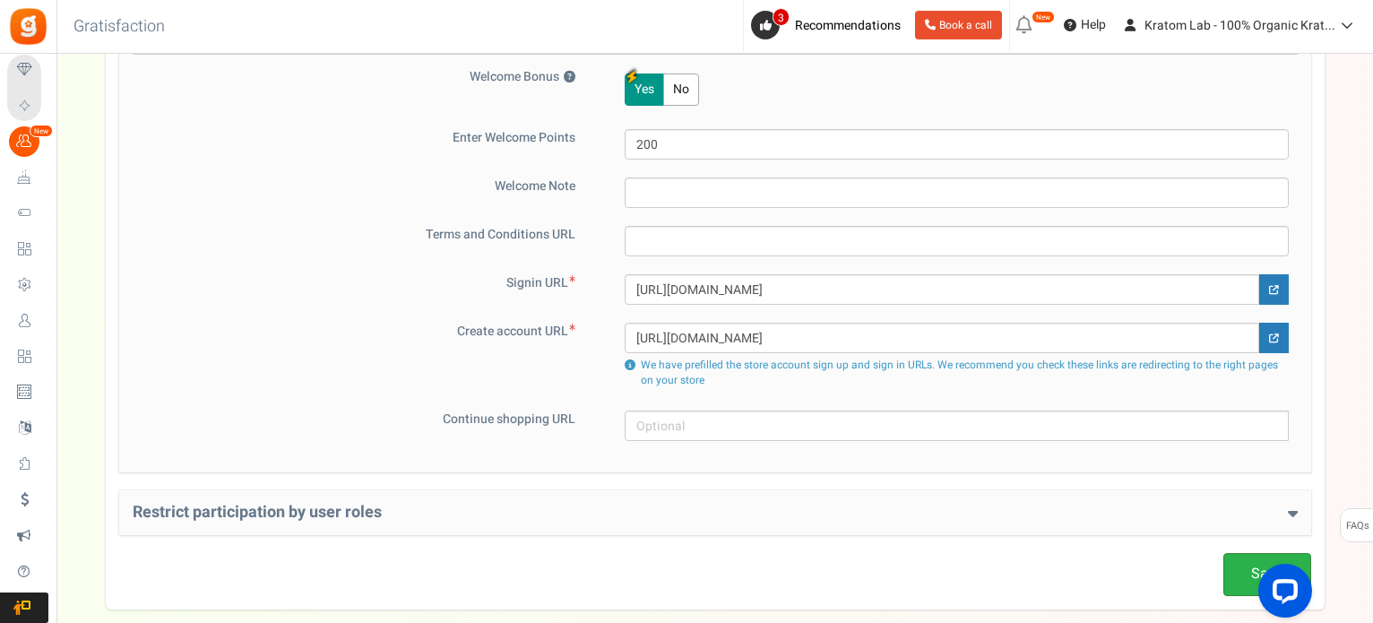
click at [1237, 563] on link "Save" at bounding box center [1268, 574] width 88 height 42
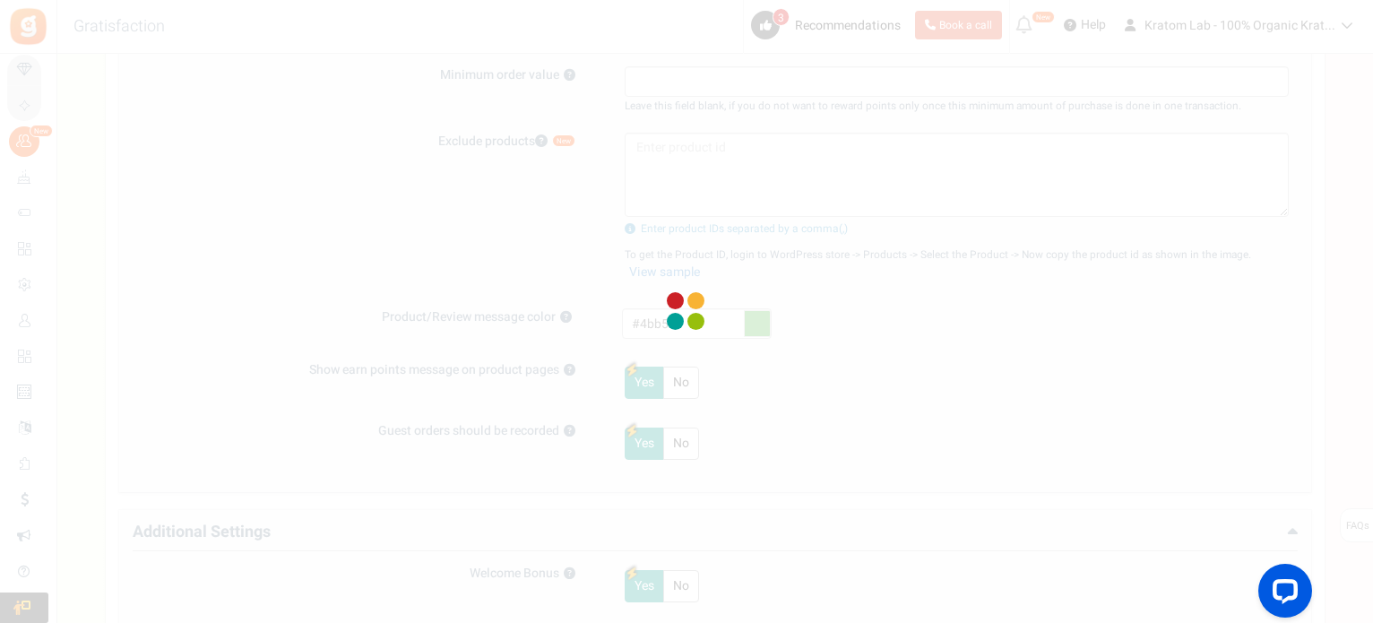
scroll to position [628, 0]
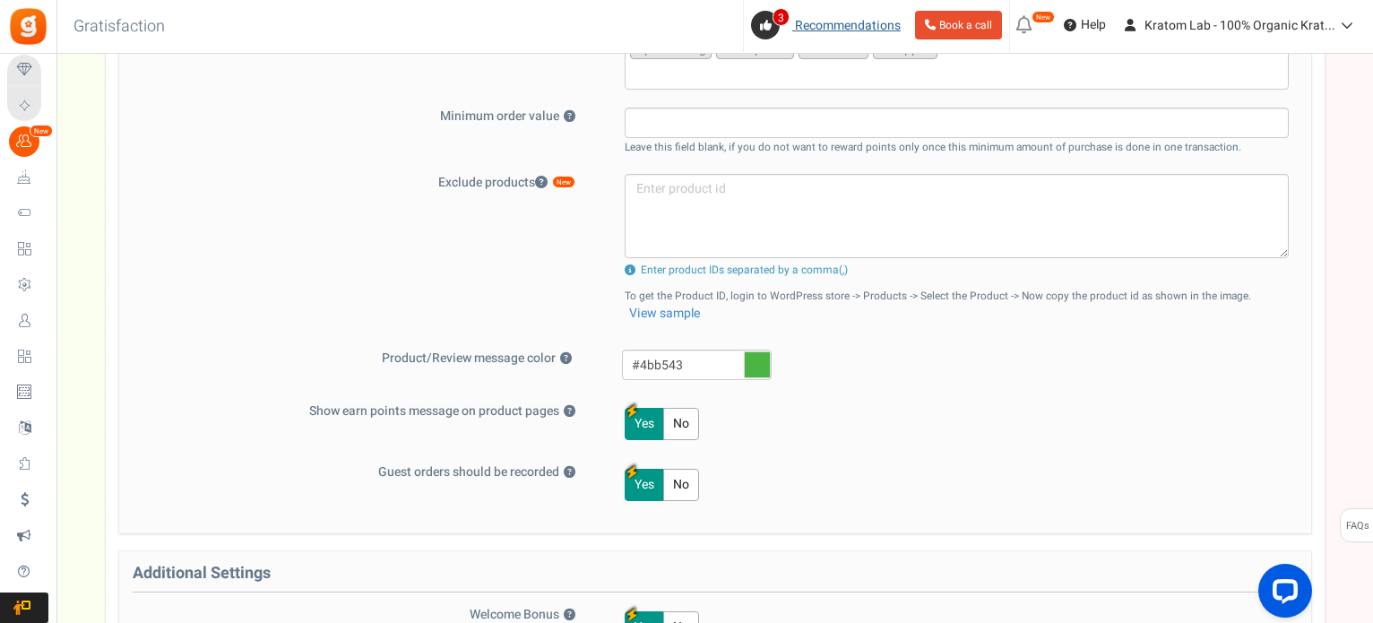
click at [827, 19] on span "Recommendations" at bounding box center [848, 25] width 106 height 19
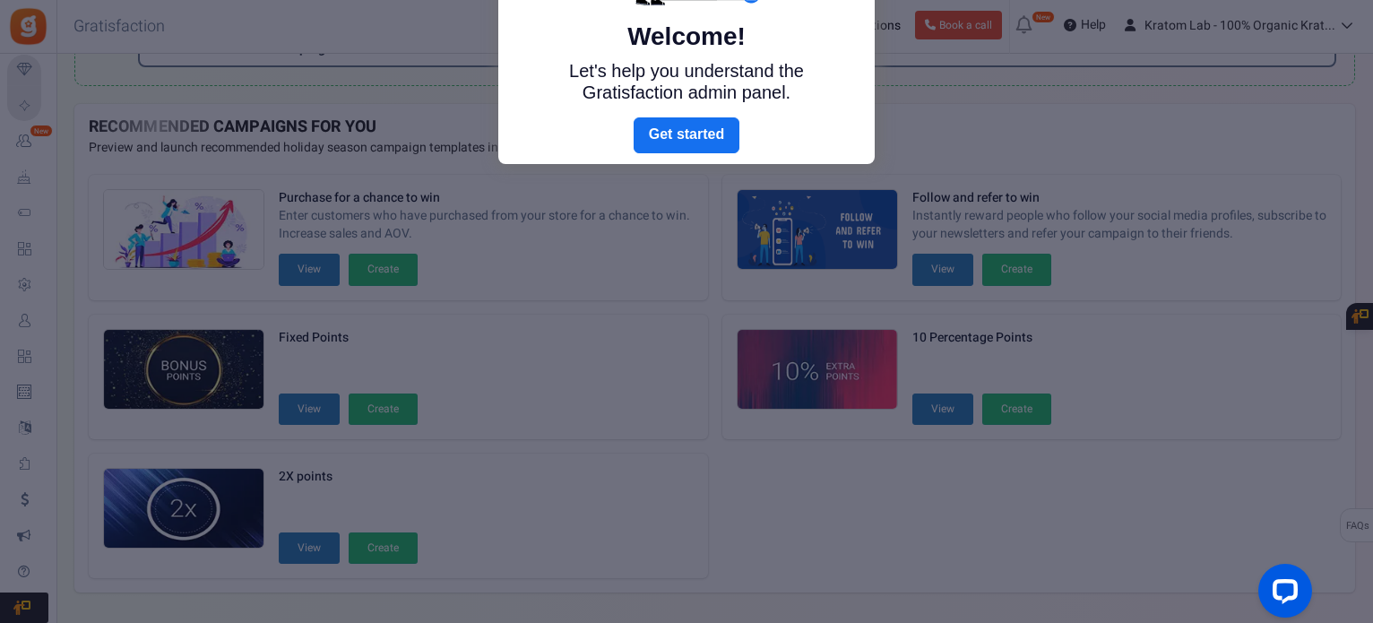
scroll to position [74, 0]
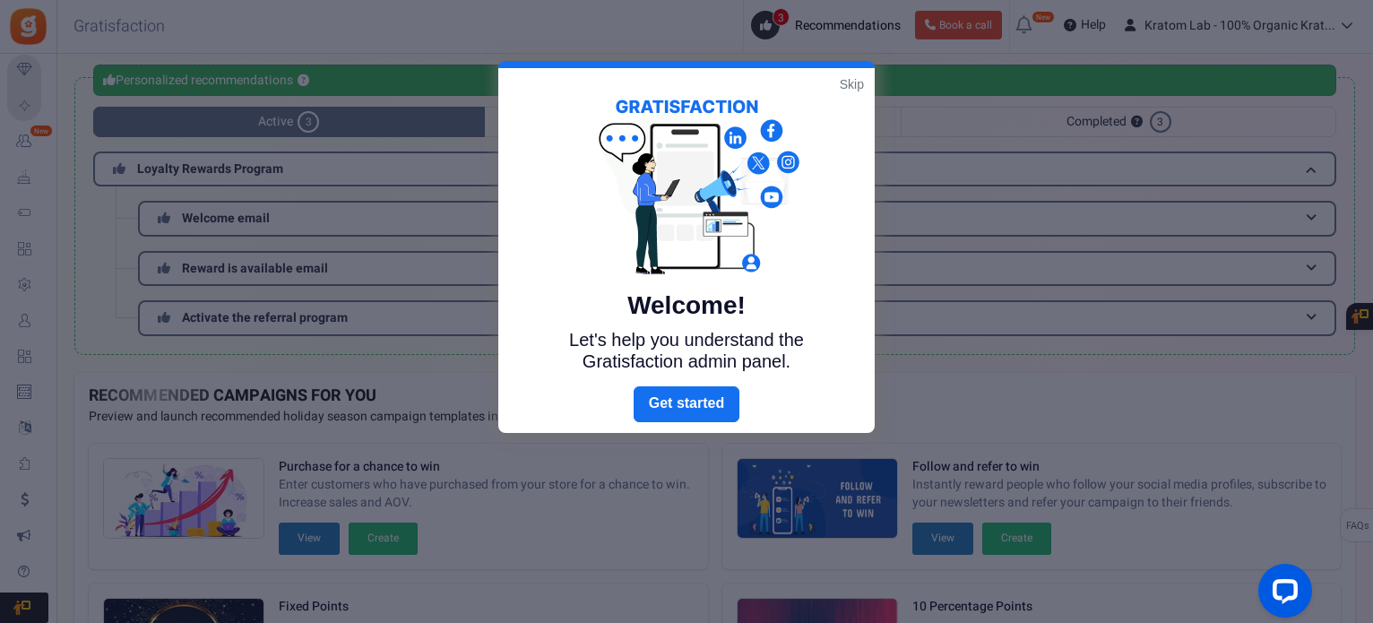
click at [855, 82] on link "Skip" at bounding box center [852, 84] width 24 height 18
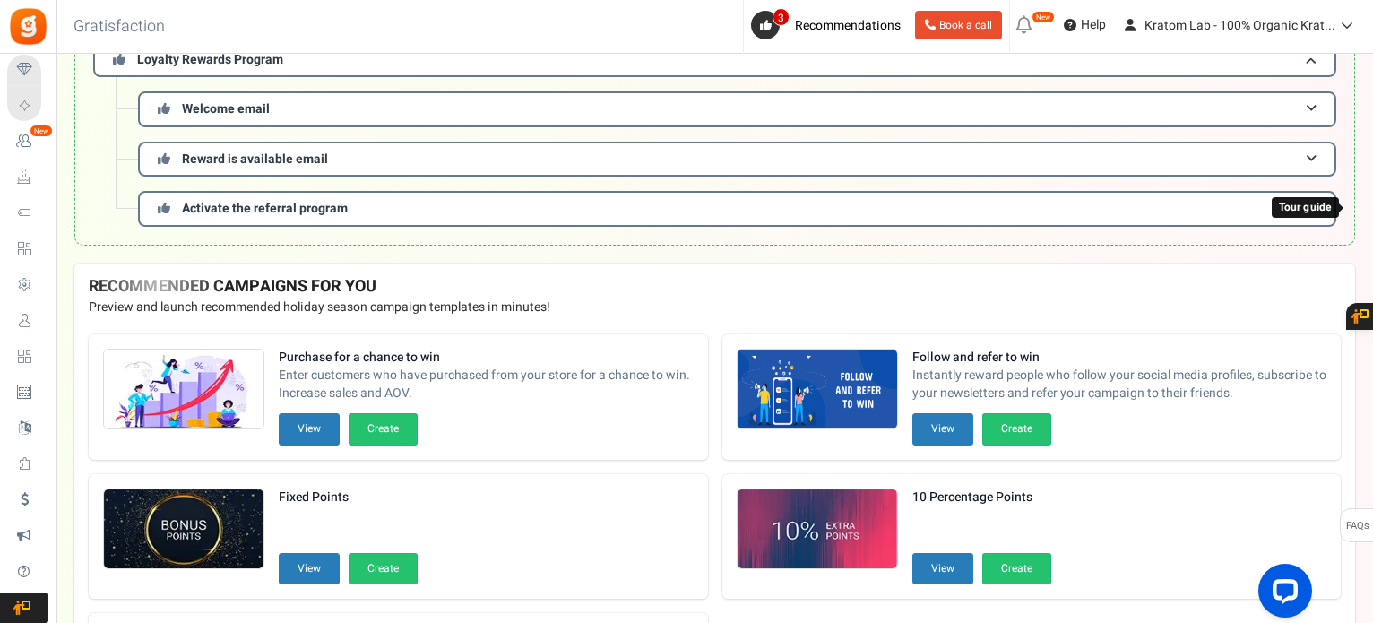
scroll to position [397, 0]
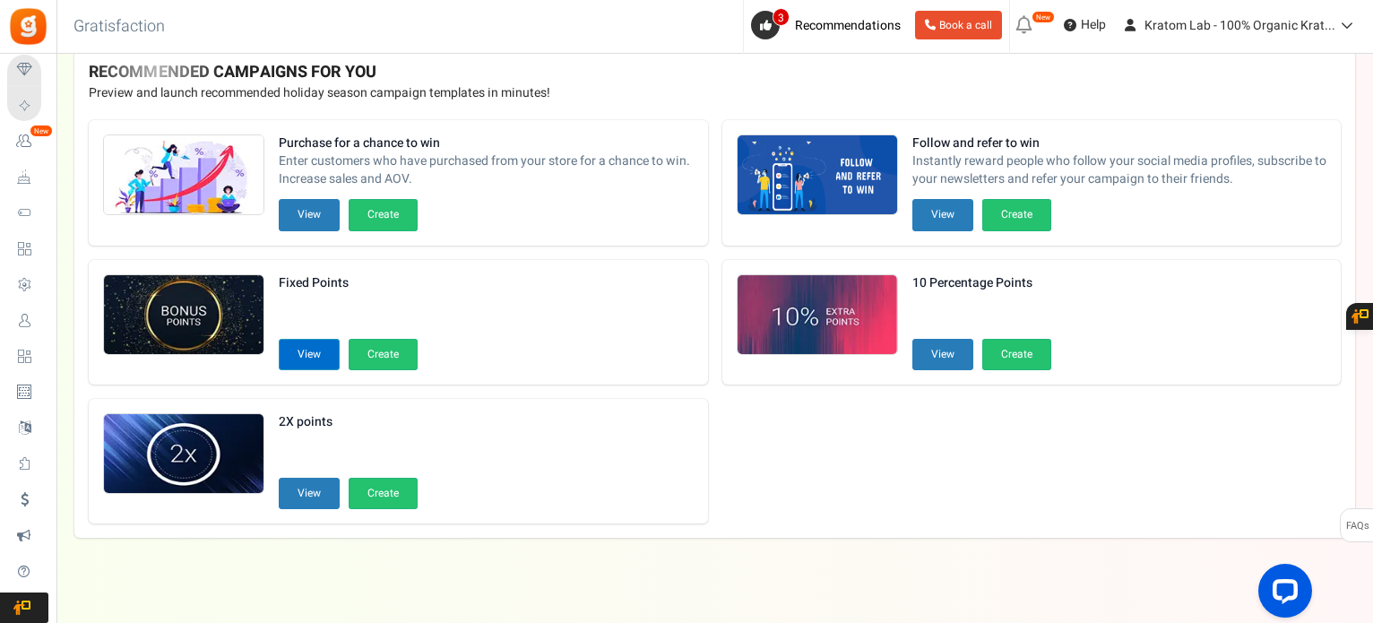
click at [295, 345] on button "View" at bounding box center [309, 354] width 61 height 31
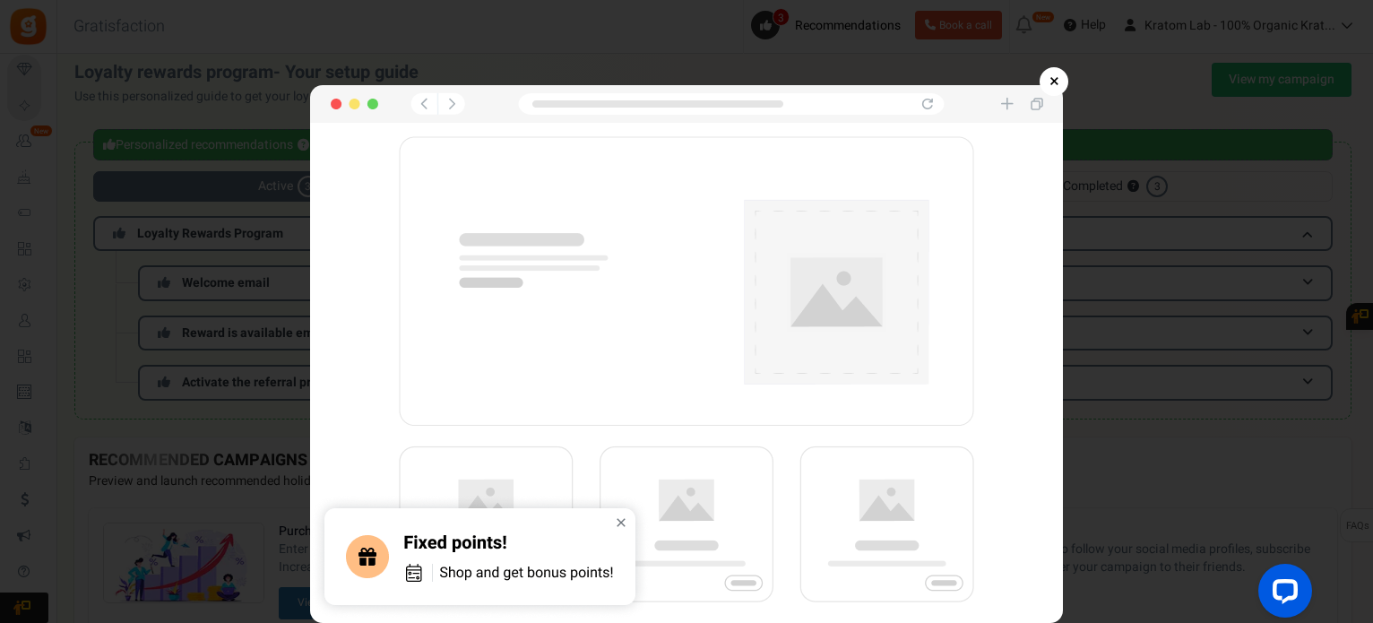
scroll to position [0, 0]
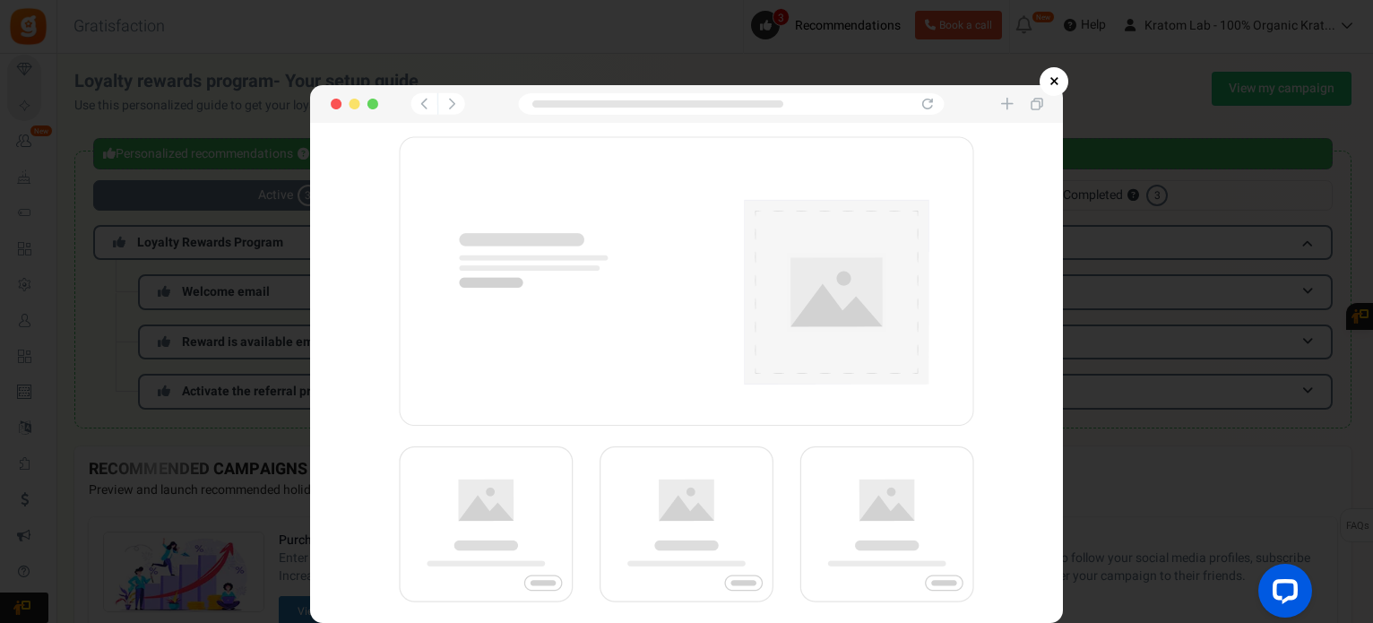
click at [558, 327] on img at bounding box center [686, 354] width 753 height 538
click at [487, 566] on img at bounding box center [686, 354] width 753 height 538
click at [899, 489] on img at bounding box center [686, 354] width 753 height 538
click at [672, 545] on img at bounding box center [686, 354] width 753 height 538
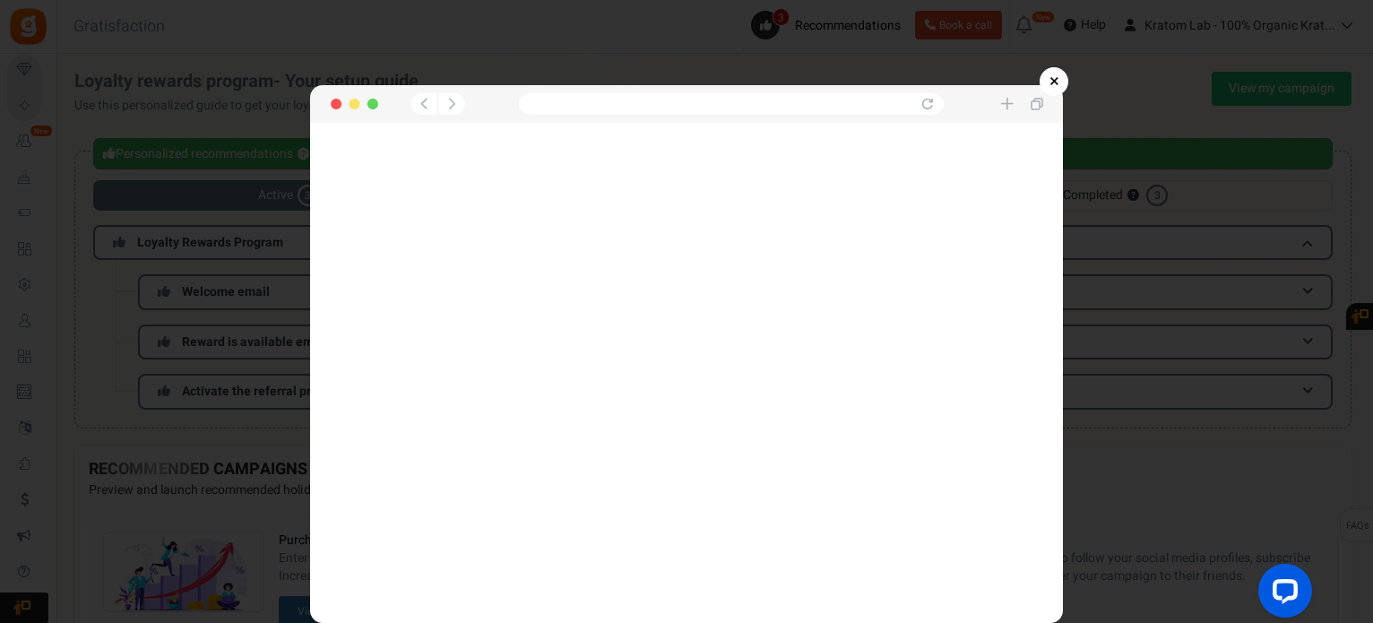
click at [688, 545] on img at bounding box center [686, 354] width 753 height 538
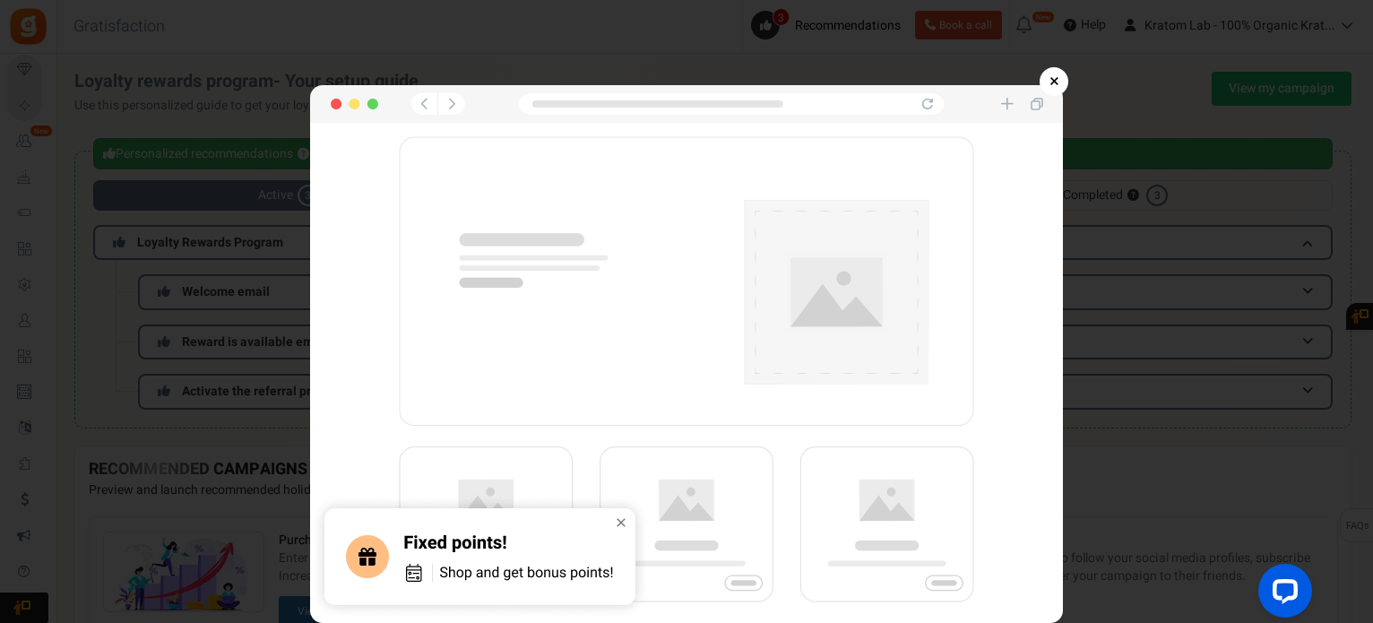
click at [1049, 74] on link "×" at bounding box center [1054, 81] width 29 height 29
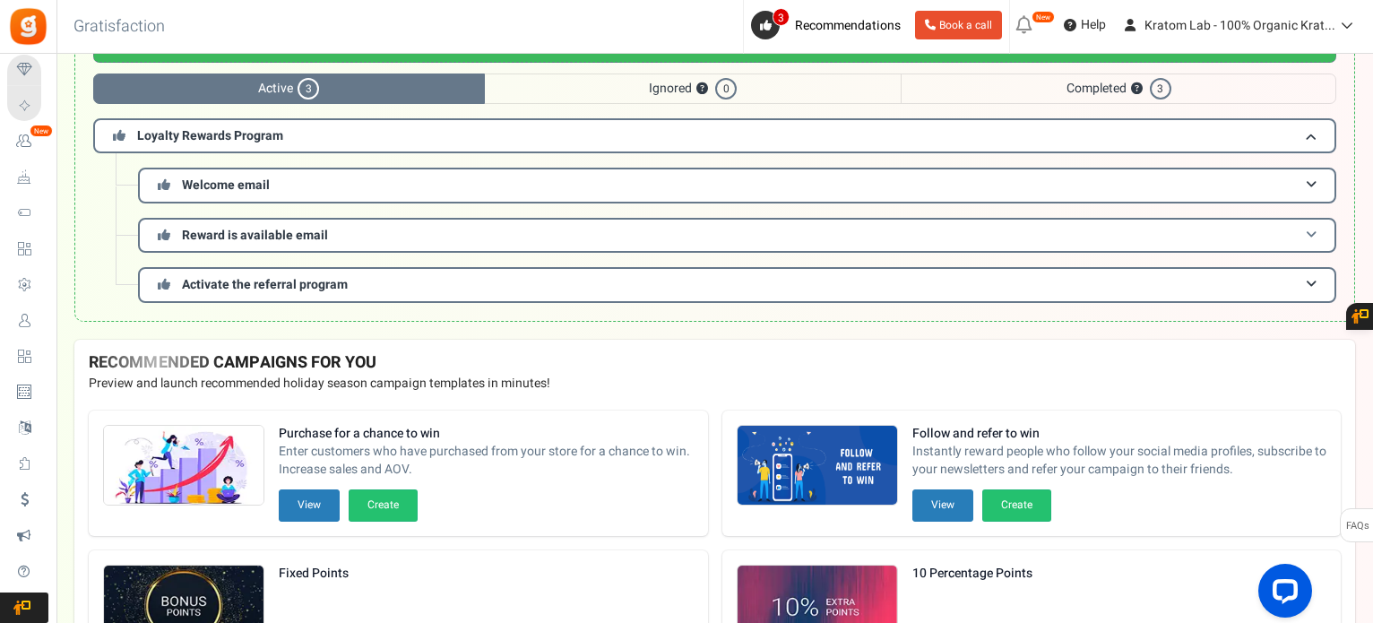
scroll to position [397, 0]
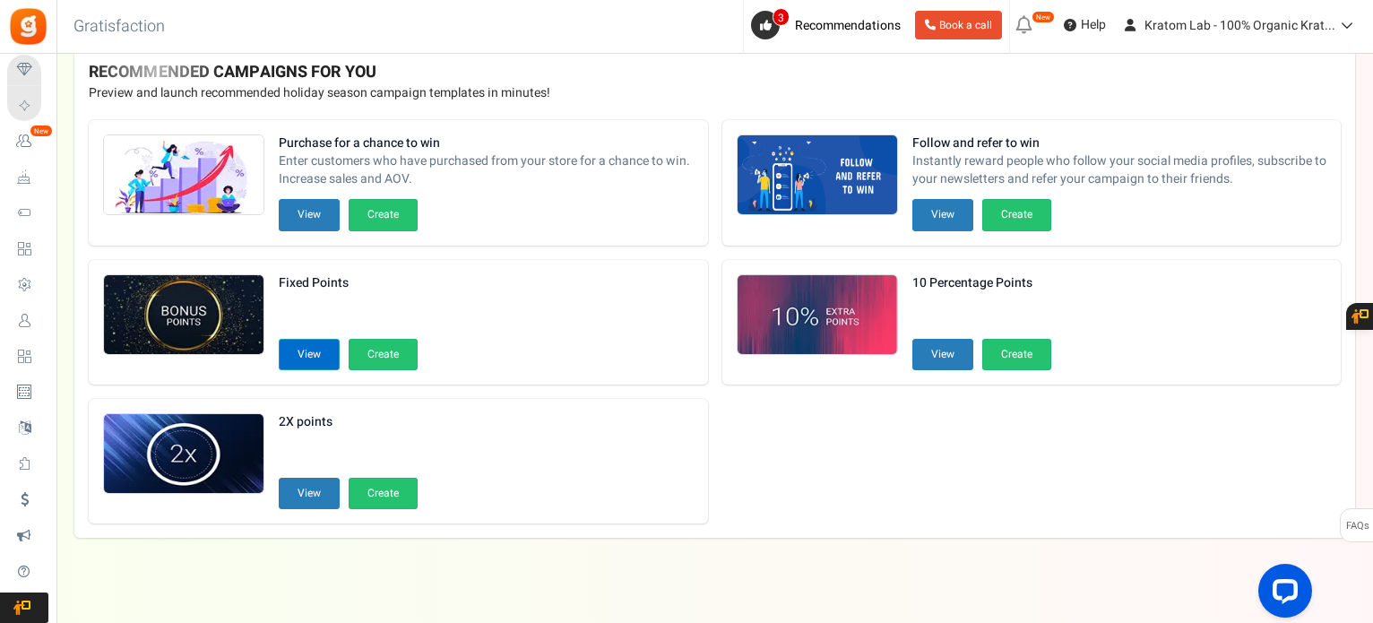
click at [301, 354] on button "View" at bounding box center [309, 354] width 61 height 31
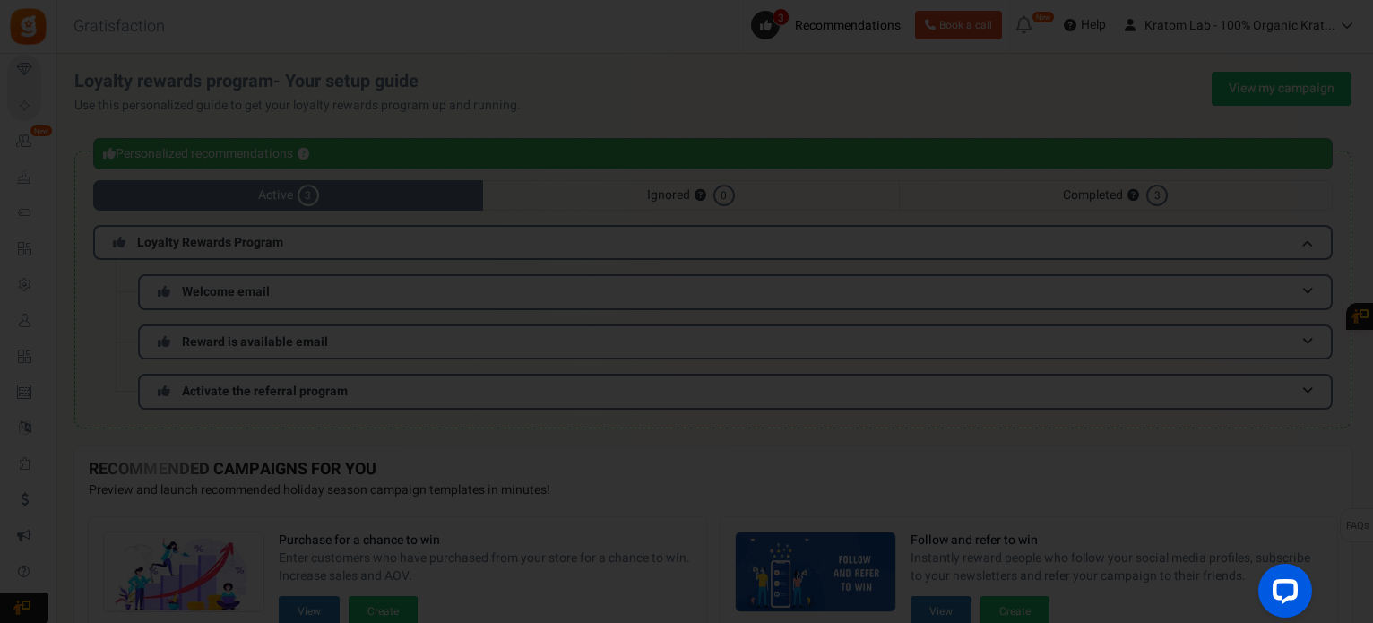
scroll to position [0, 0]
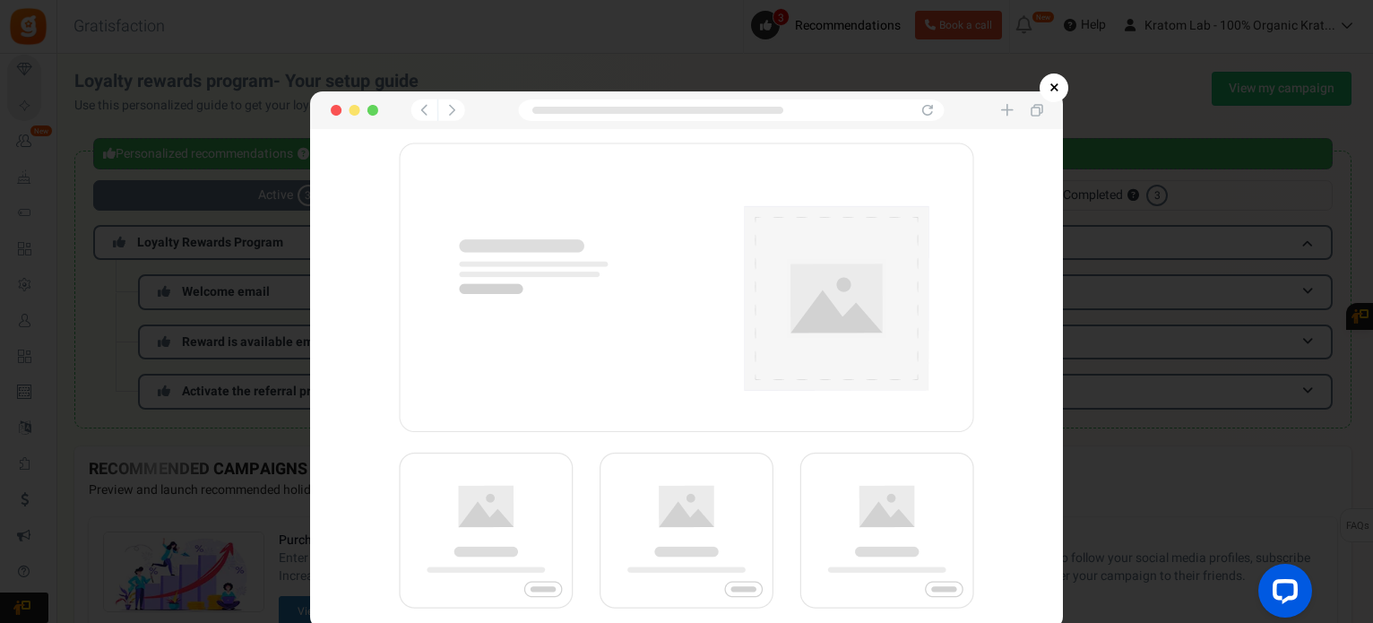
click at [1053, 92] on link "×" at bounding box center [1054, 88] width 29 height 29
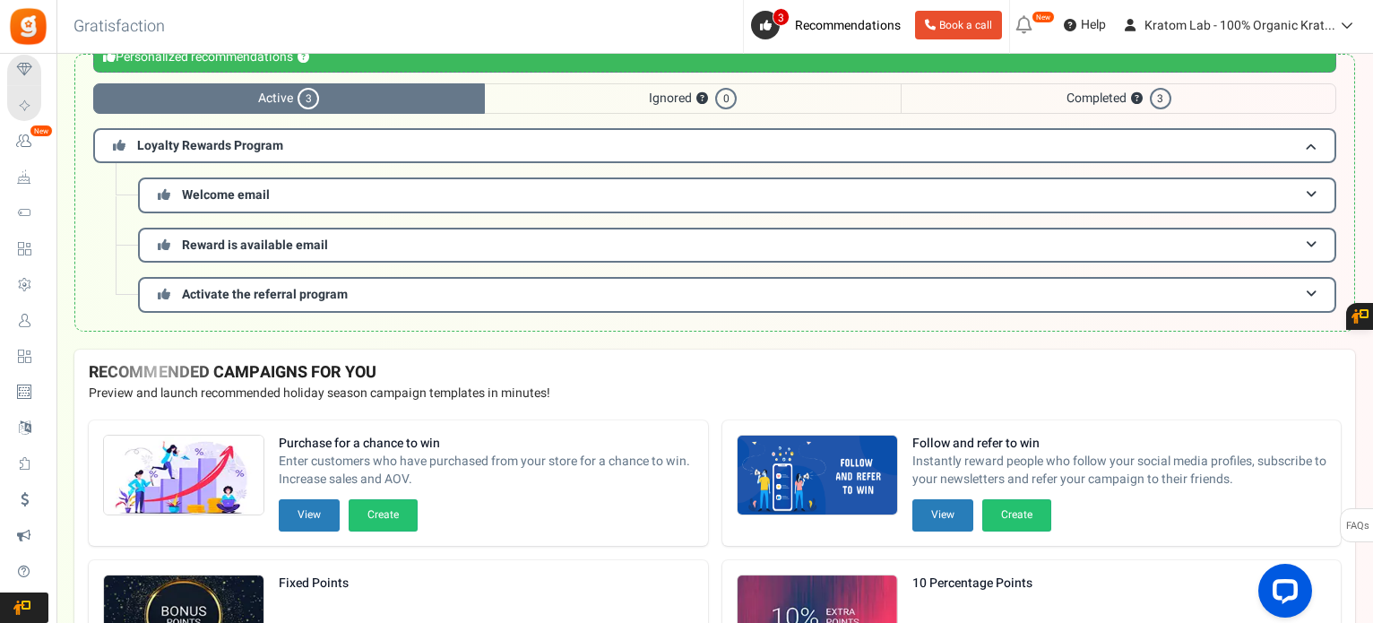
scroll to position [269, 0]
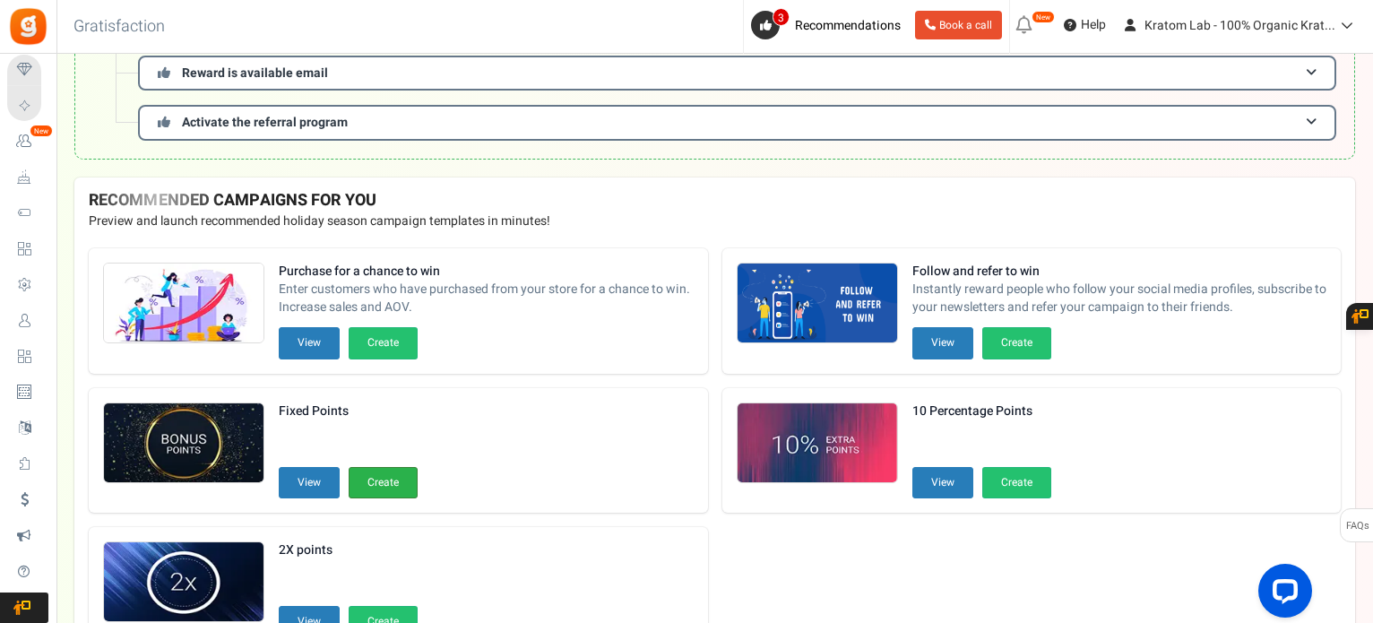
click at [378, 481] on button "Create" at bounding box center [383, 482] width 69 height 31
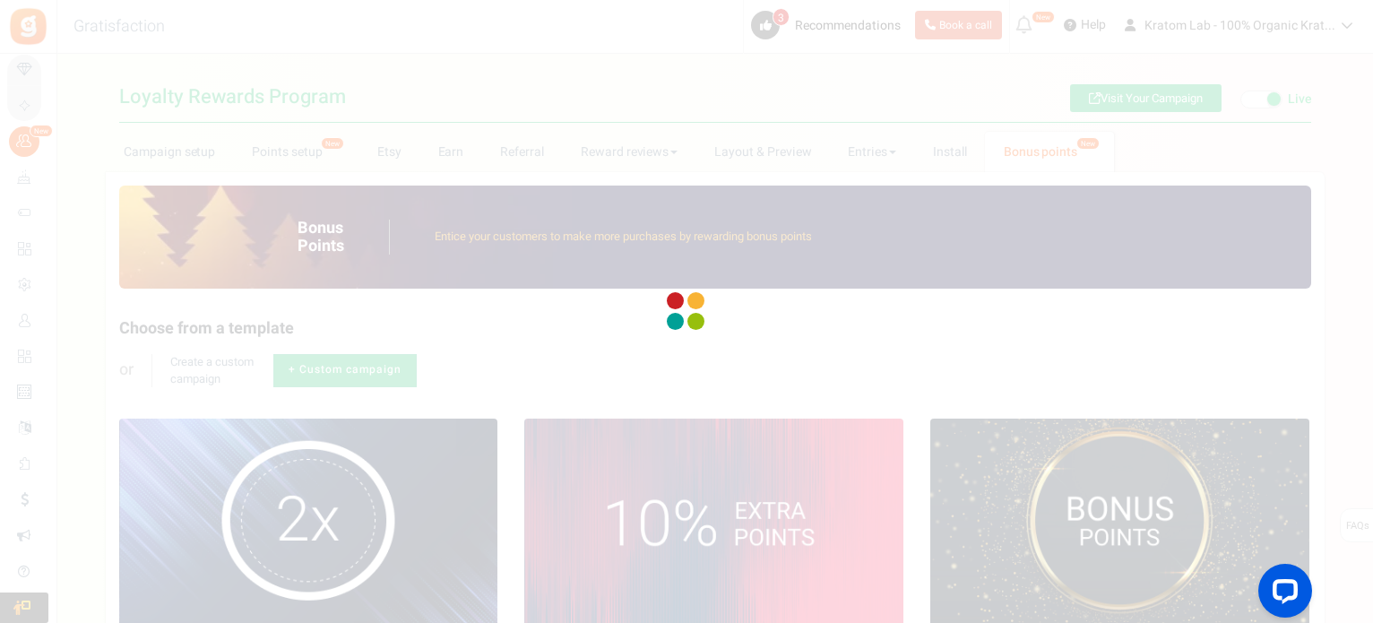
type textarea "Fixed Points"
type textarea "Bonus Points description"
type input "#000000"
type input "#ffbe84"
type input "#000000"
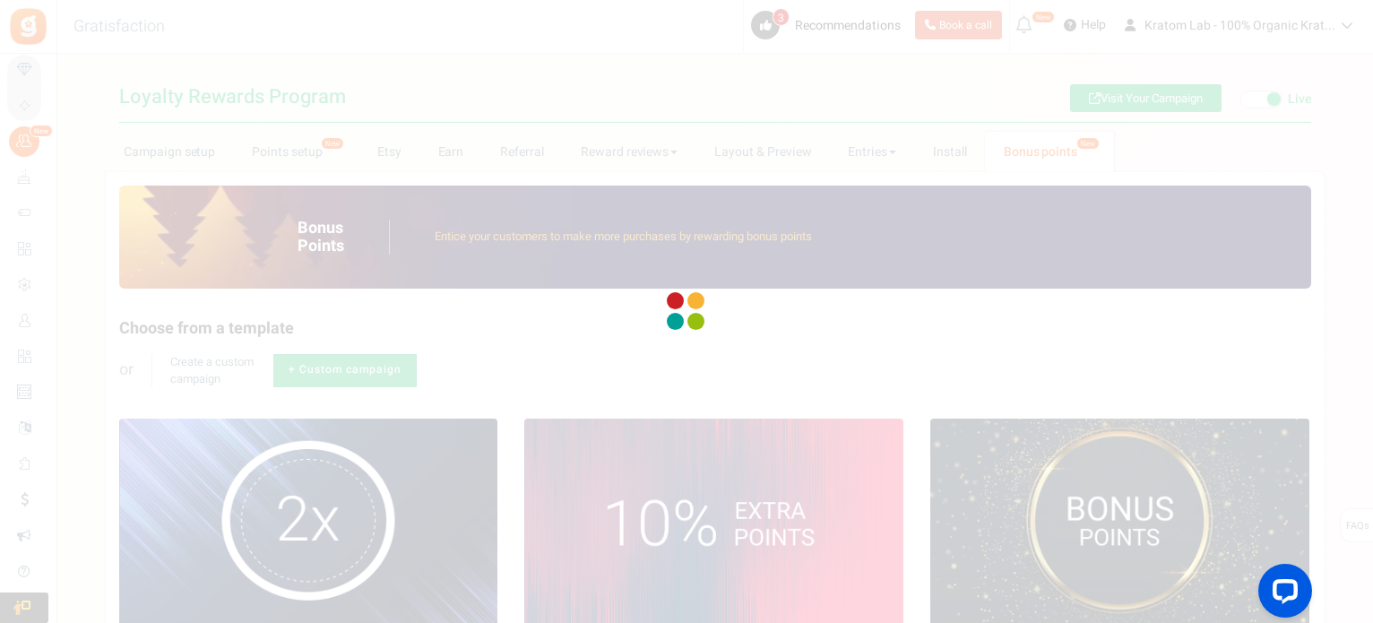
type input "#ffffff"
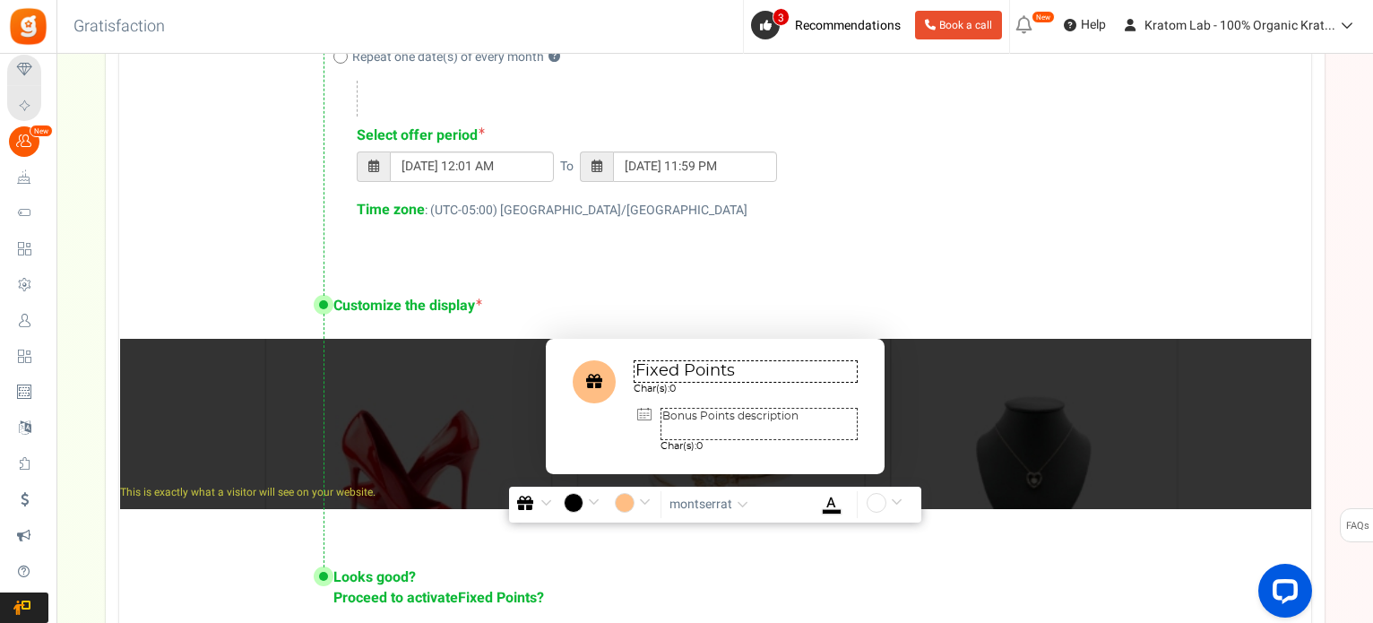
scroll to position [1151, 0]
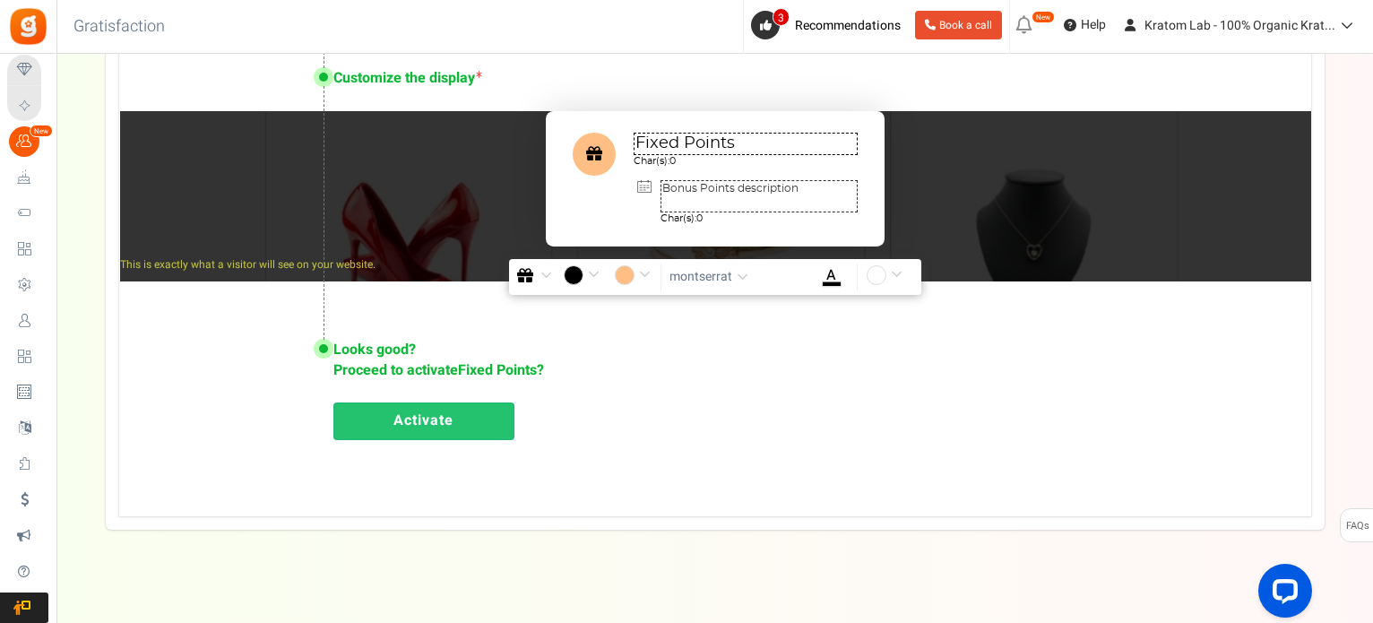
click at [446, 417] on link "Activate" at bounding box center [423, 422] width 181 height 38
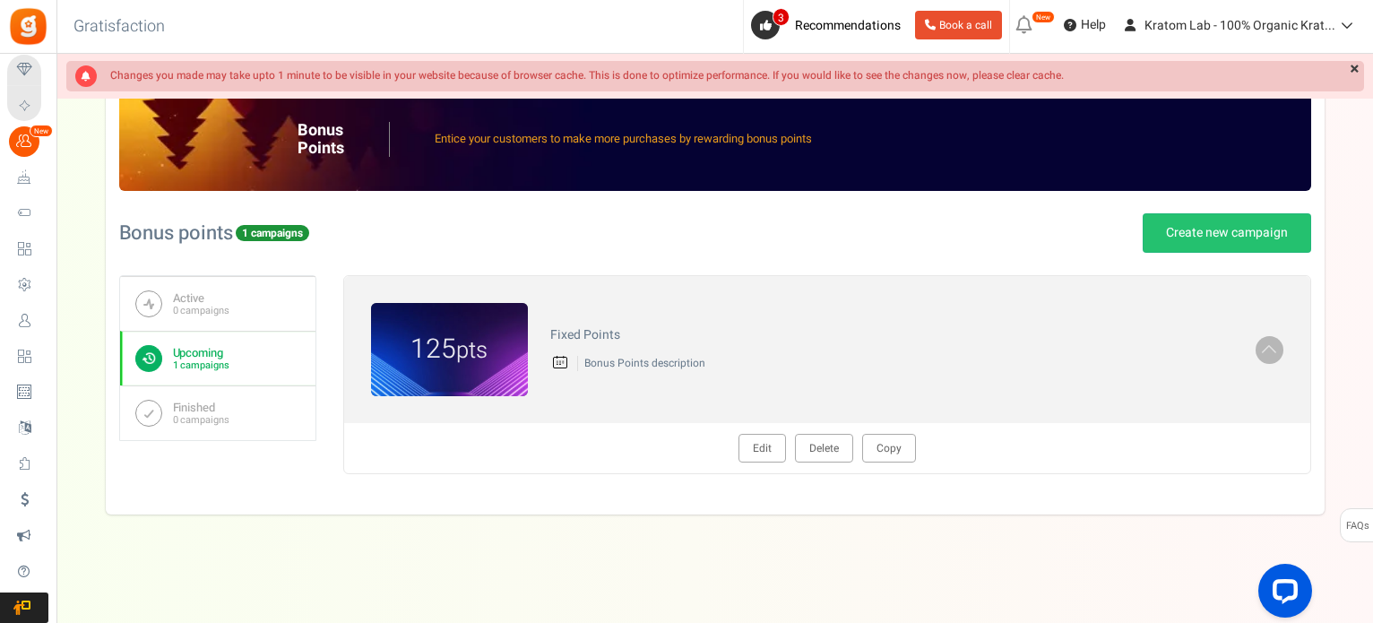
scroll to position [97, 0]
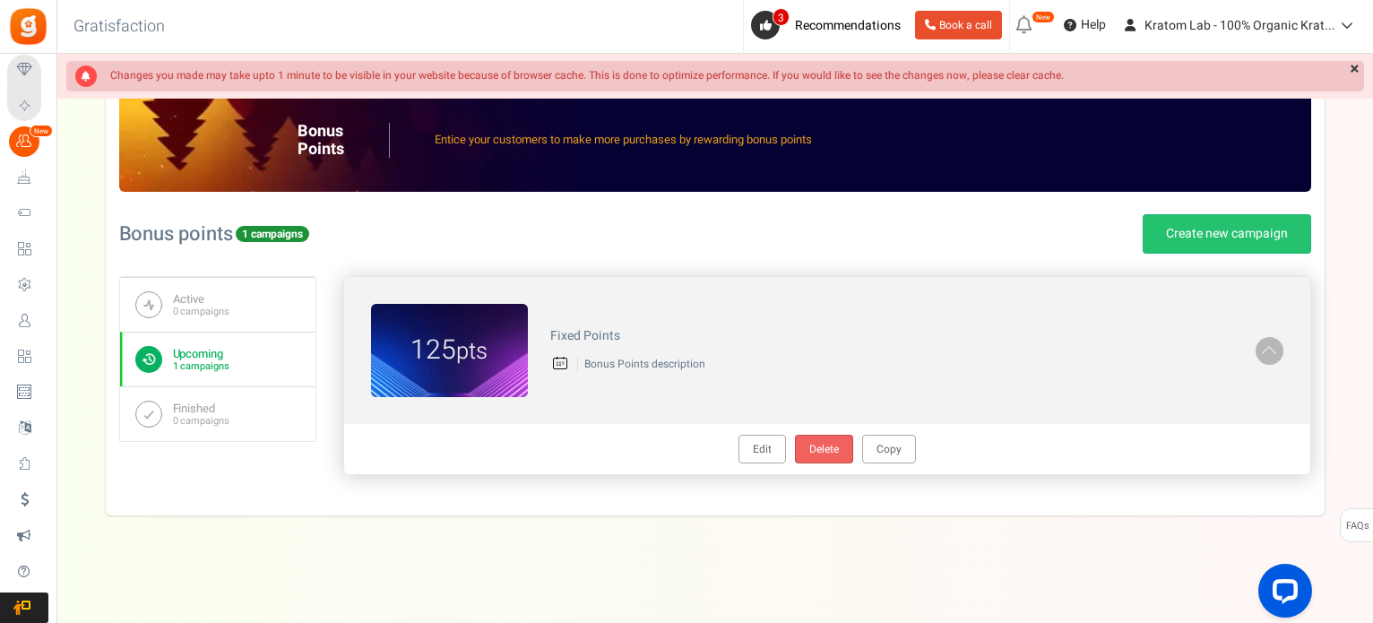
click at [831, 453] on link "Delete" at bounding box center [824, 449] width 58 height 29
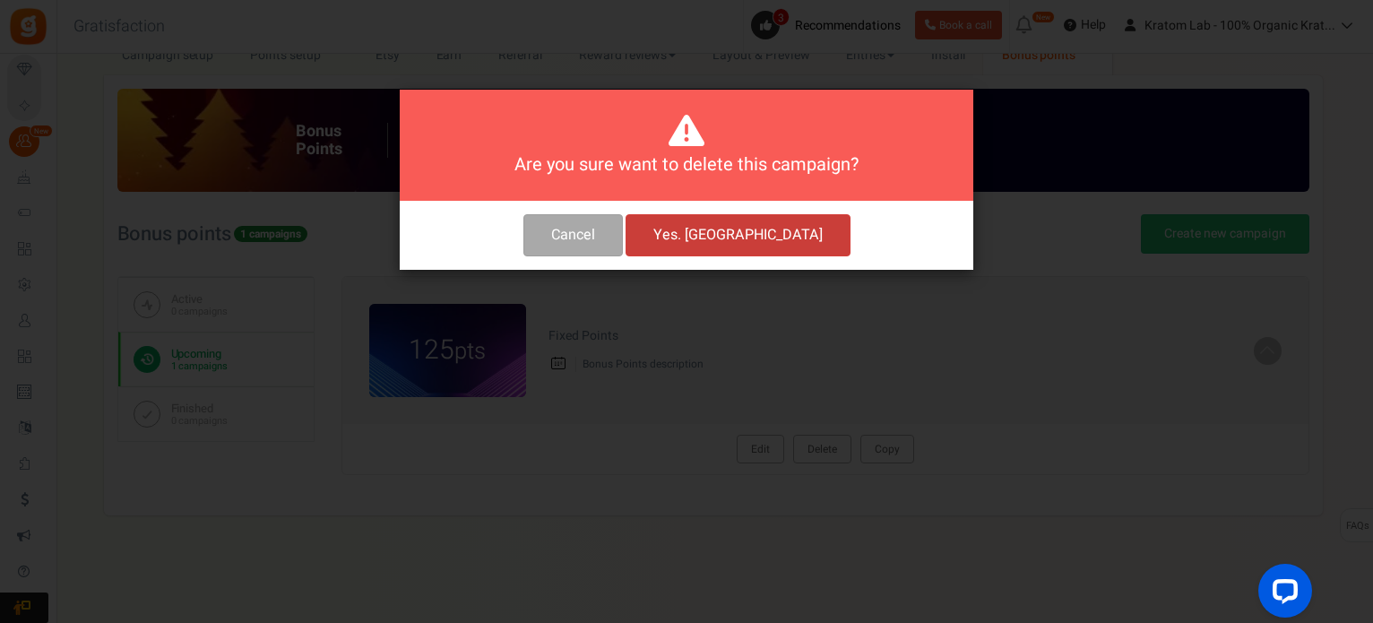
click at [732, 234] on button "Yes. Delete" at bounding box center [738, 235] width 225 height 42
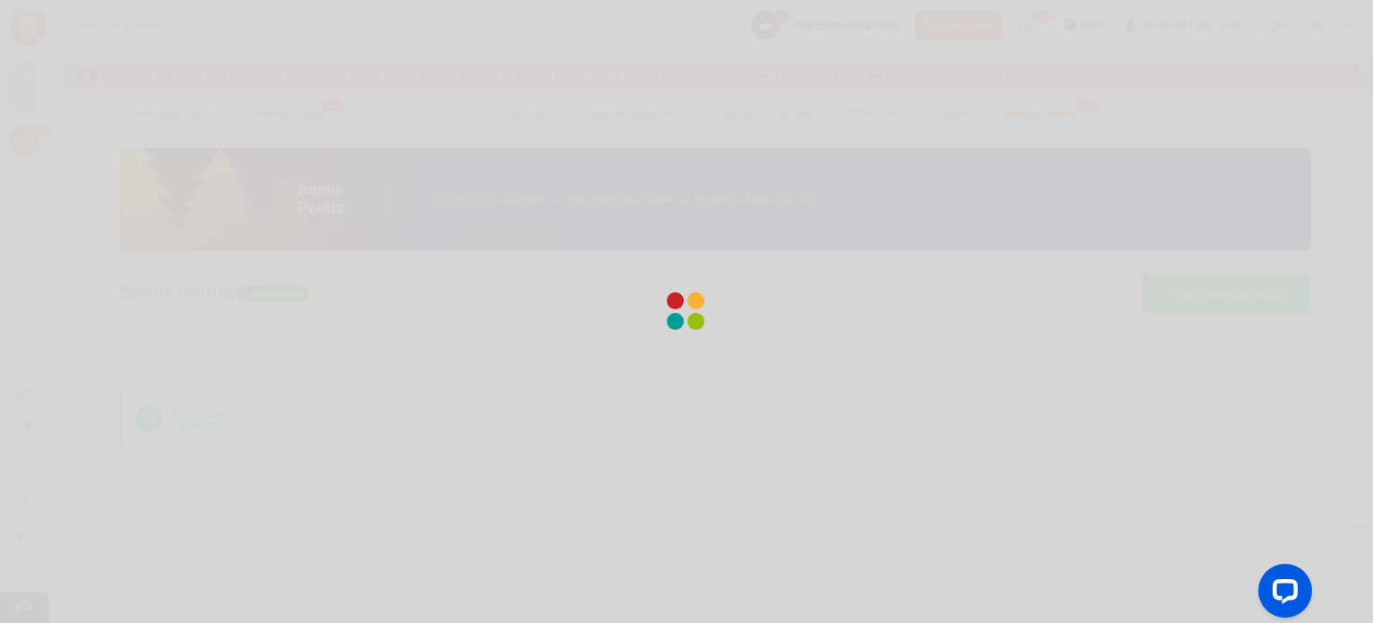
scroll to position [36, 0]
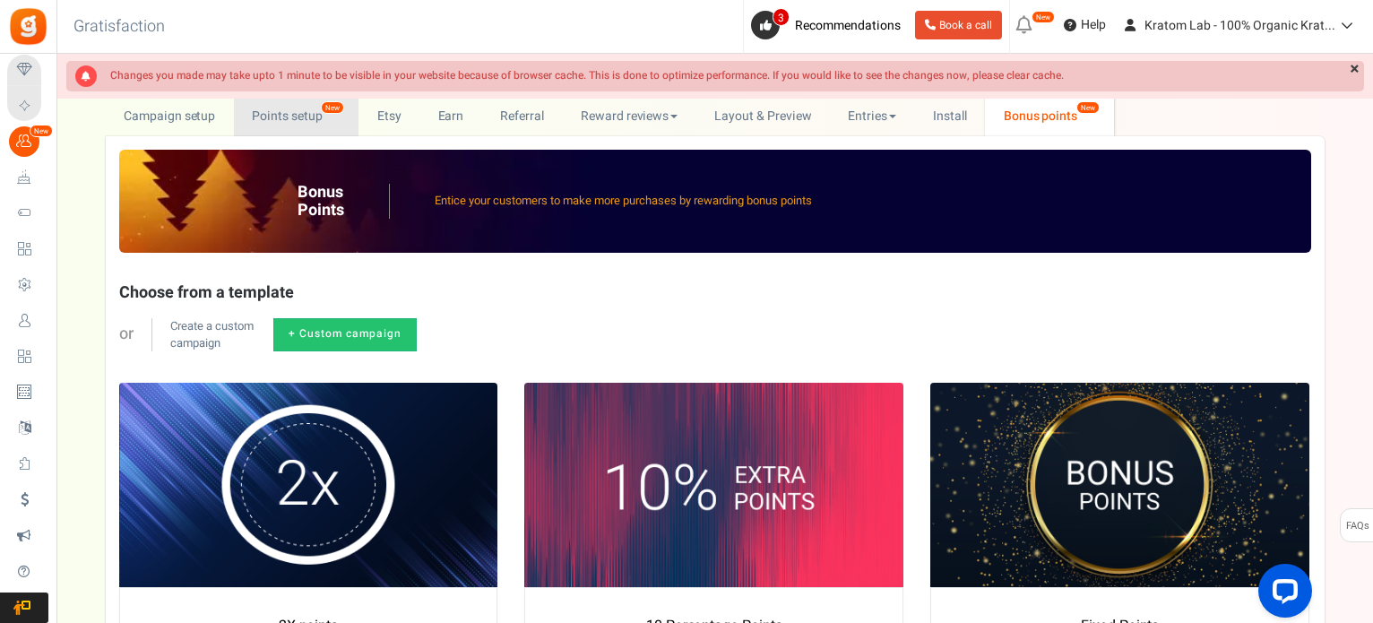
click at [304, 110] on link "Points setup New" at bounding box center [296, 116] width 125 height 40
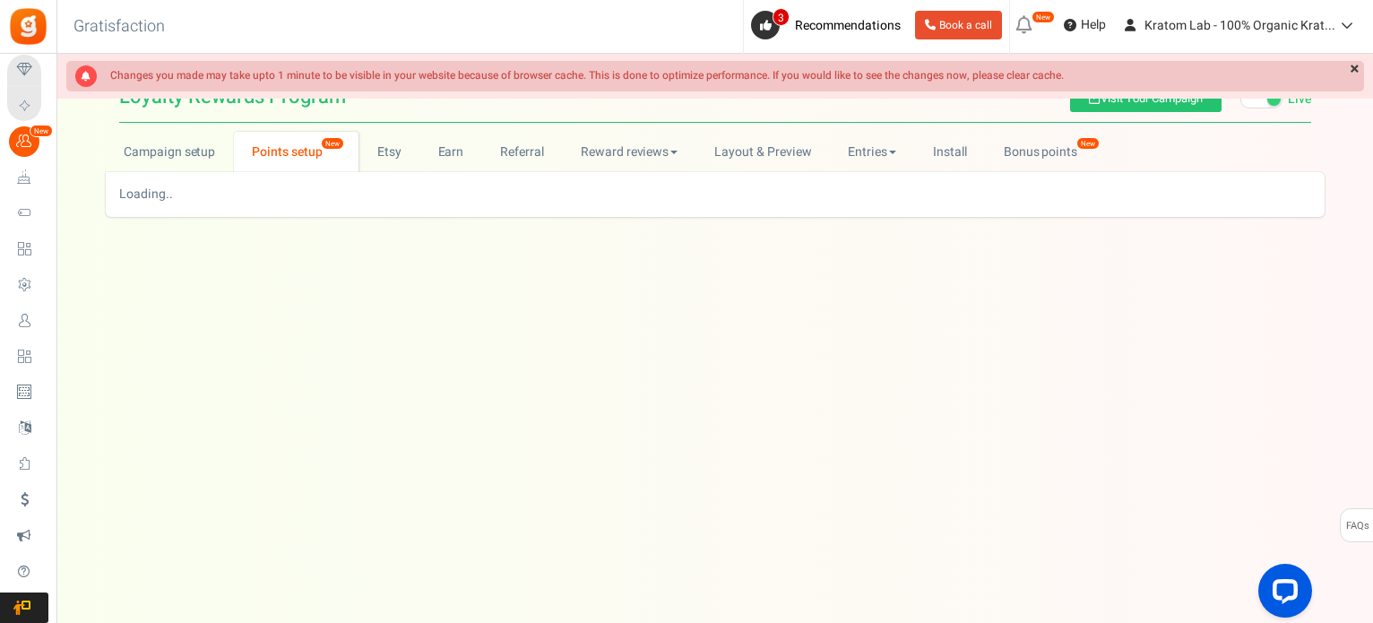
scroll to position [0, 0]
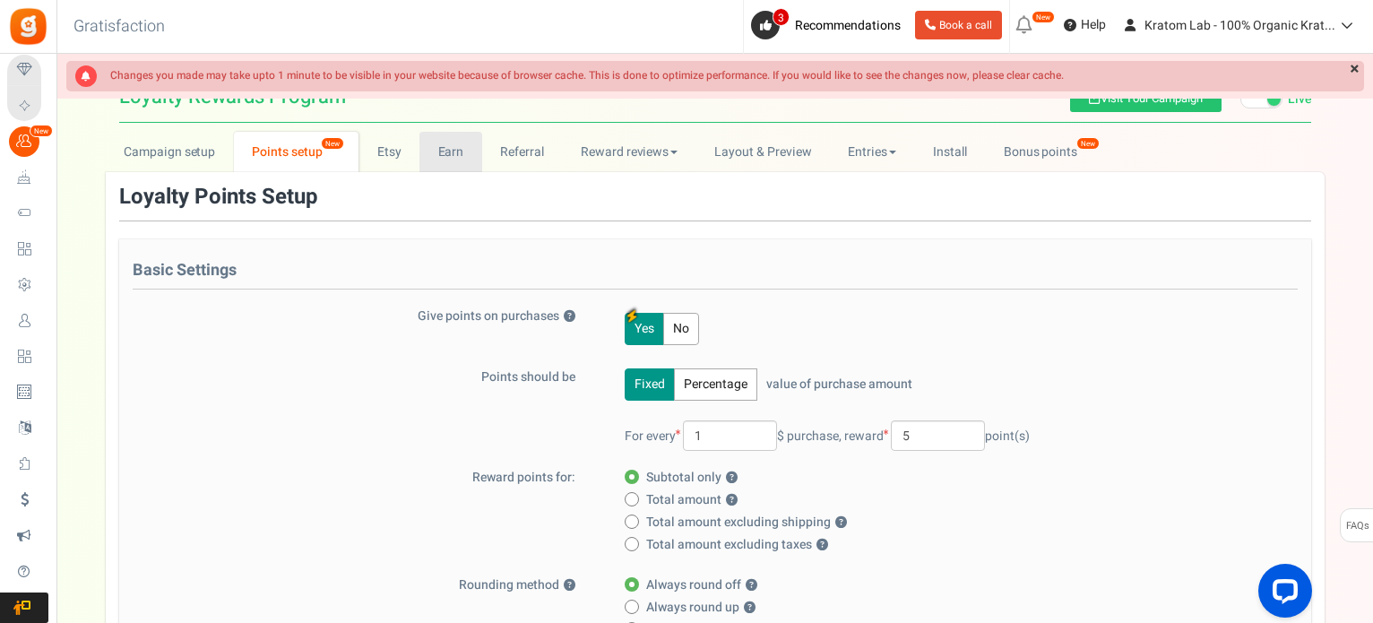
click at [437, 152] on link "Earn" at bounding box center [451, 152] width 63 height 40
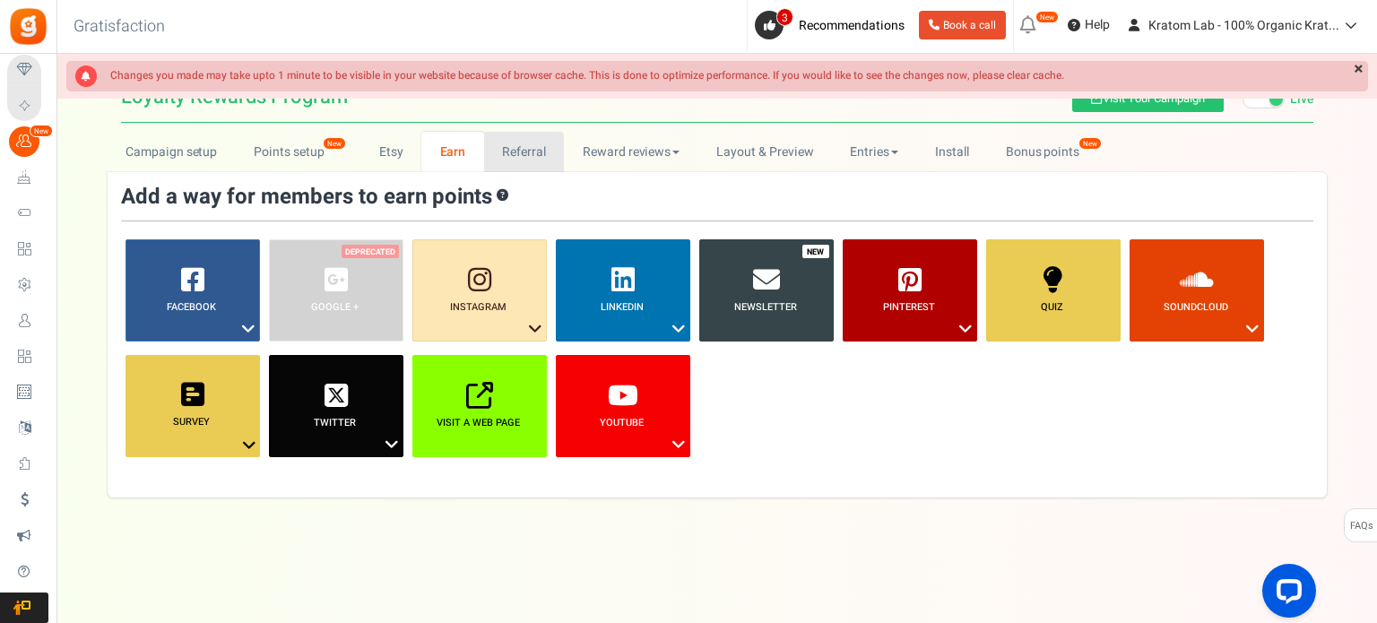
click at [509, 152] on link "Referral" at bounding box center [524, 152] width 81 height 40
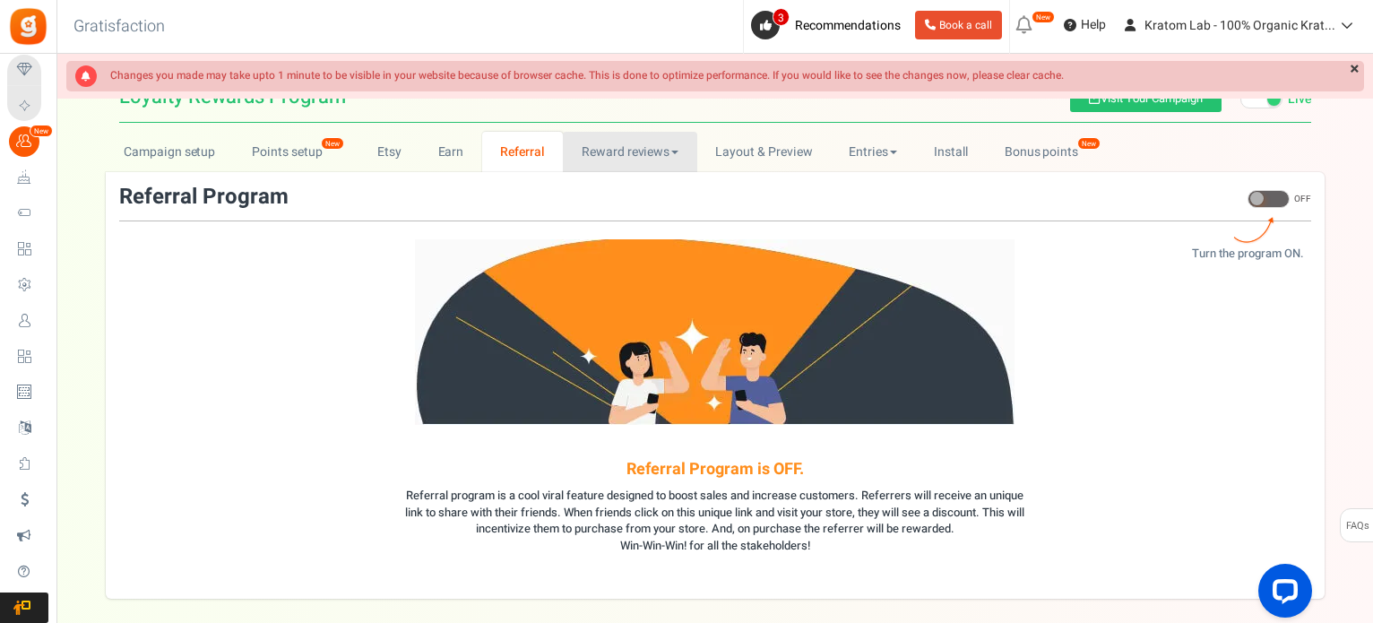
click at [678, 148] on link "Reward reviews" at bounding box center [630, 152] width 134 height 40
click at [758, 143] on link "Layout & Preview" at bounding box center [764, 152] width 134 height 40
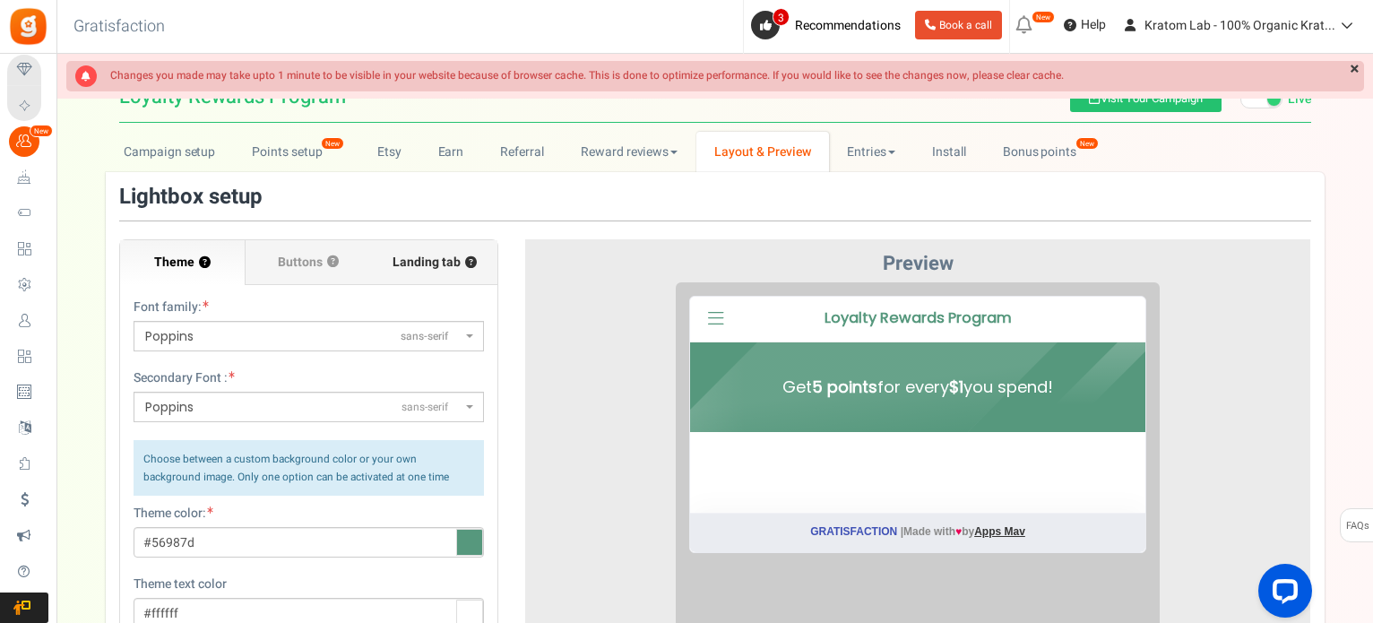
click at [452, 264] on span "Landing tab ?" at bounding box center [435, 263] width 84 height 18
click at [0, 0] on input "Landing tab ?" at bounding box center [0, 0] width 0 height 0
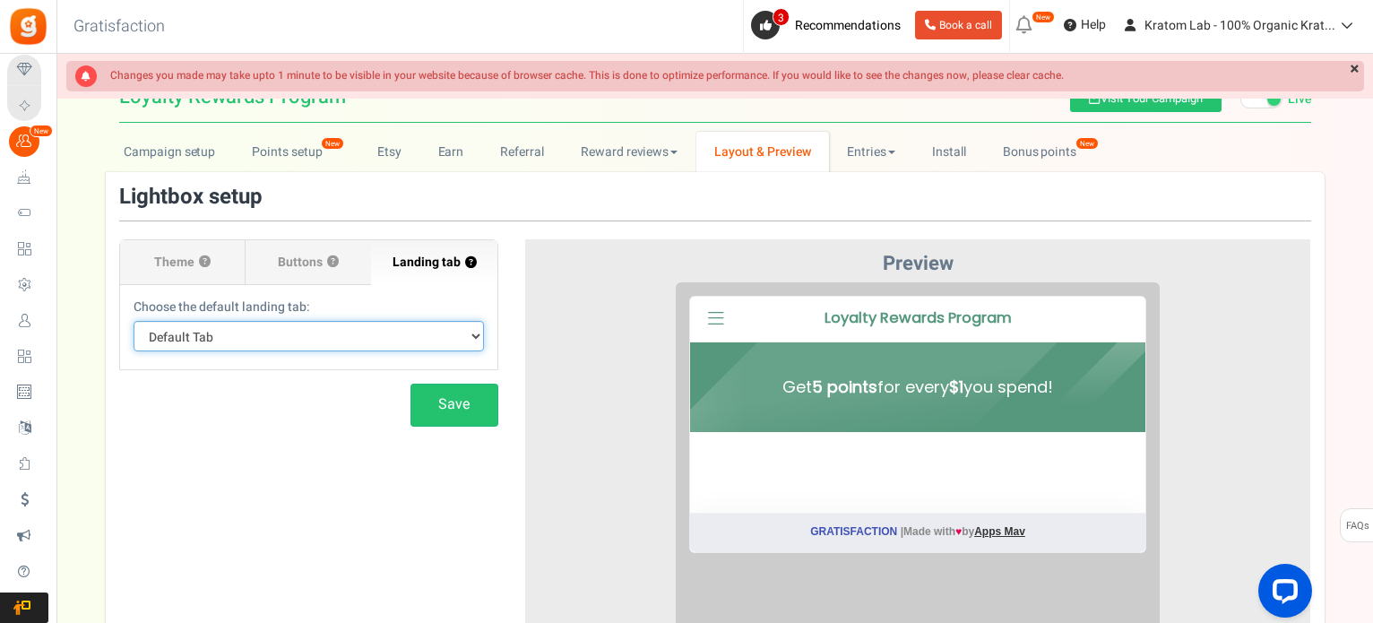
click at [382, 330] on select "Default Tab" at bounding box center [309, 336] width 351 height 30
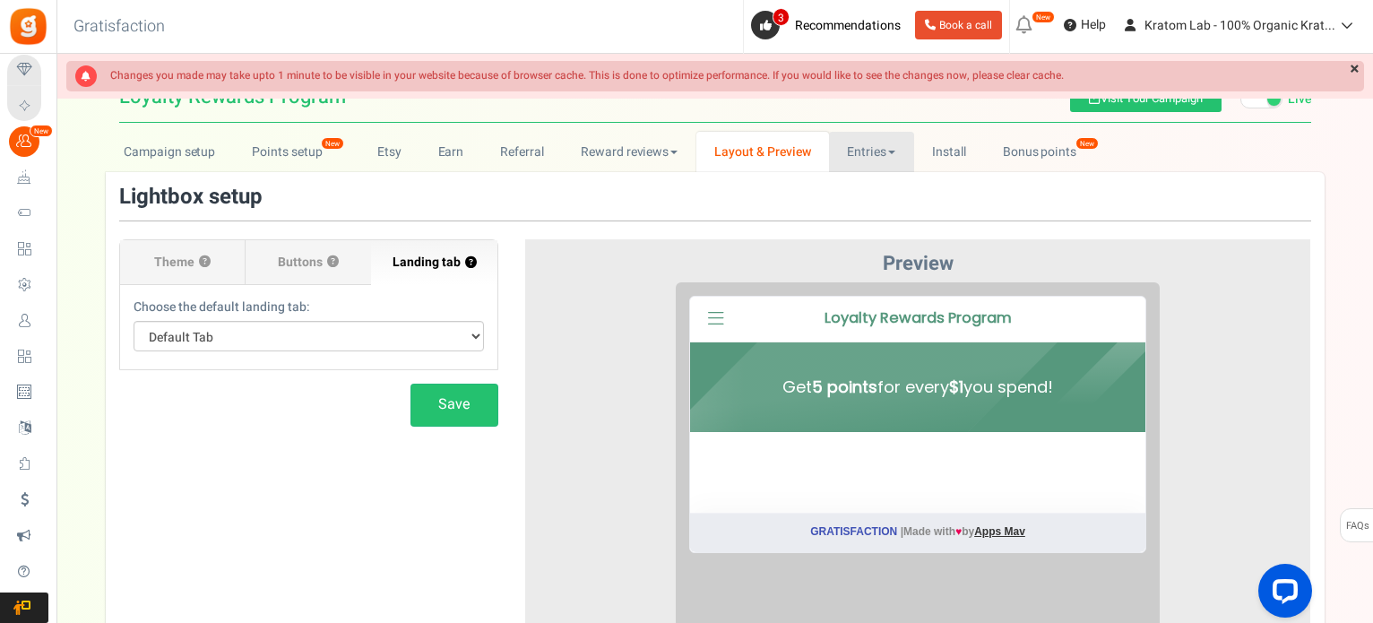
click at [901, 152] on link "Entries" at bounding box center [871, 152] width 85 height 40
click at [865, 200] on link "Entries" at bounding box center [900, 191] width 143 height 26
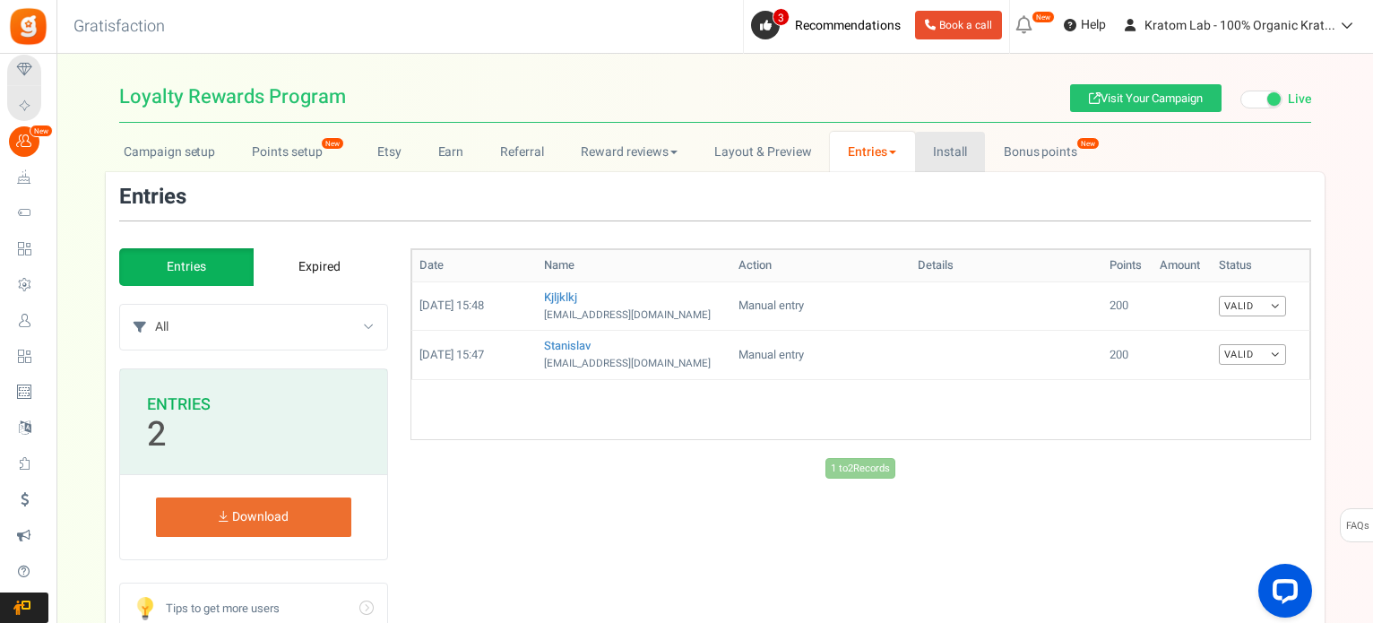
drag, startPoint x: 962, startPoint y: 151, endPoint x: 955, endPoint y: 160, distance: 11.5
click at [963, 151] on link "Install" at bounding box center [950, 152] width 71 height 40
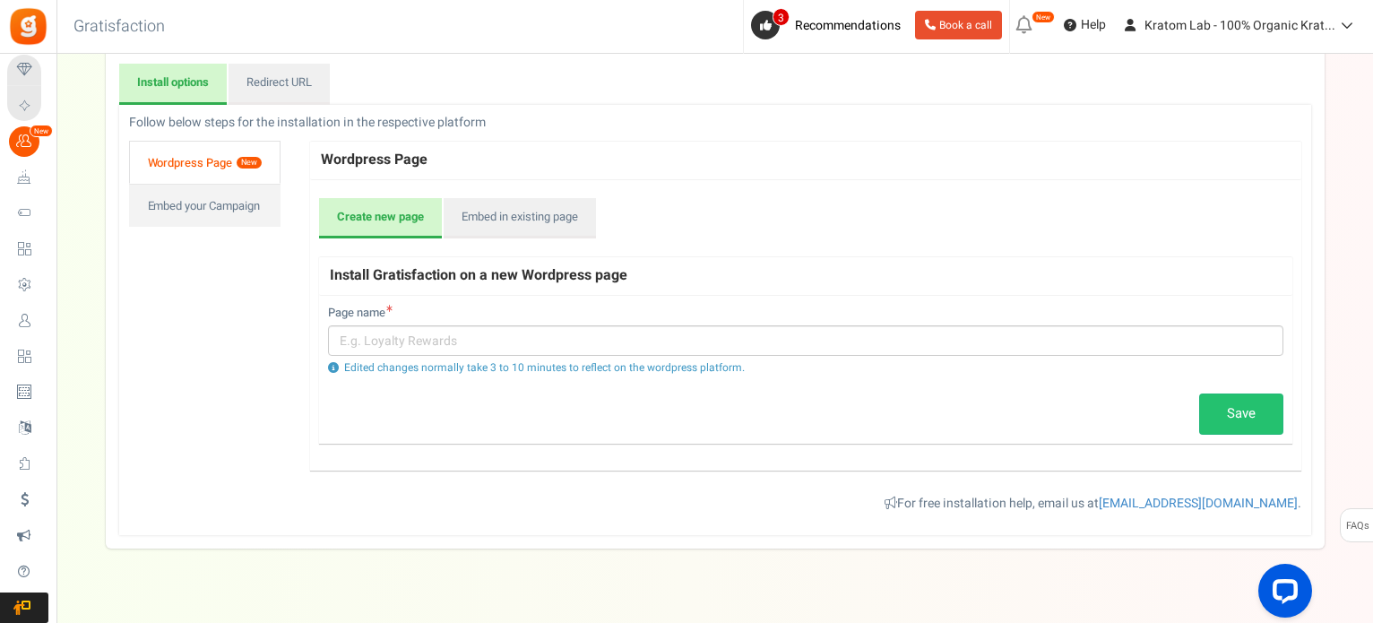
scroll to position [179, 0]
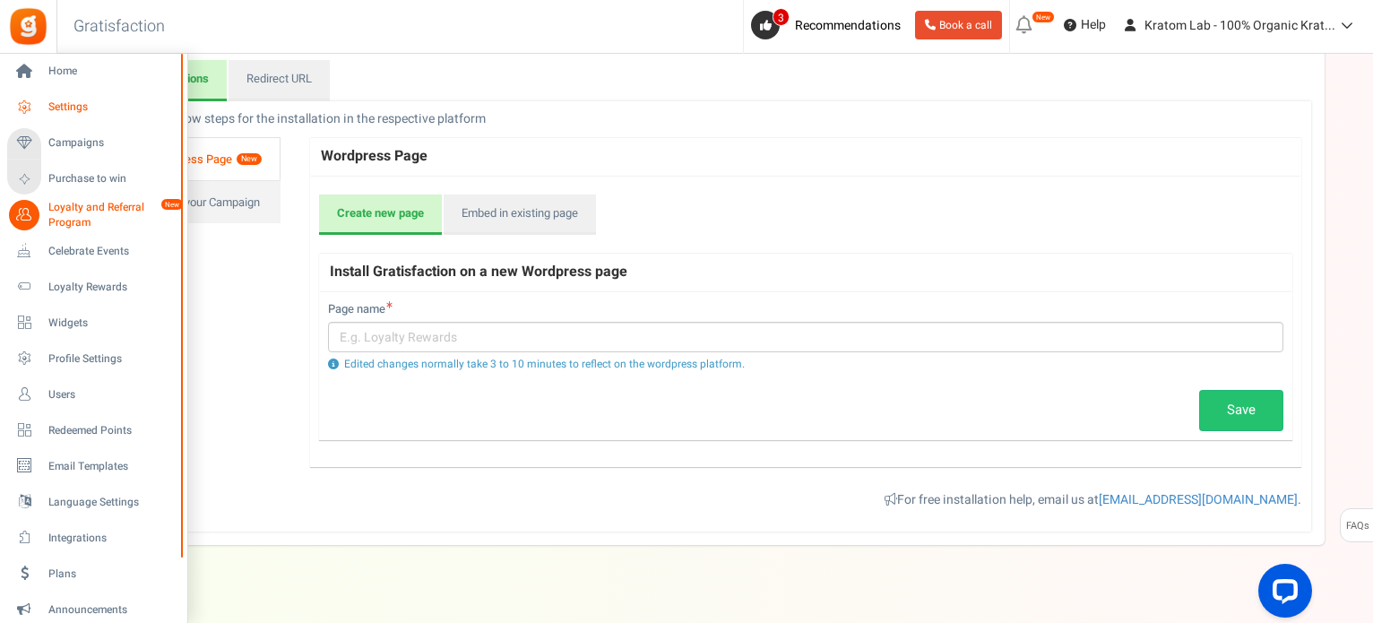
click at [79, 108] on span "Settings" at bounding box center [111, 107] width 126 height 15
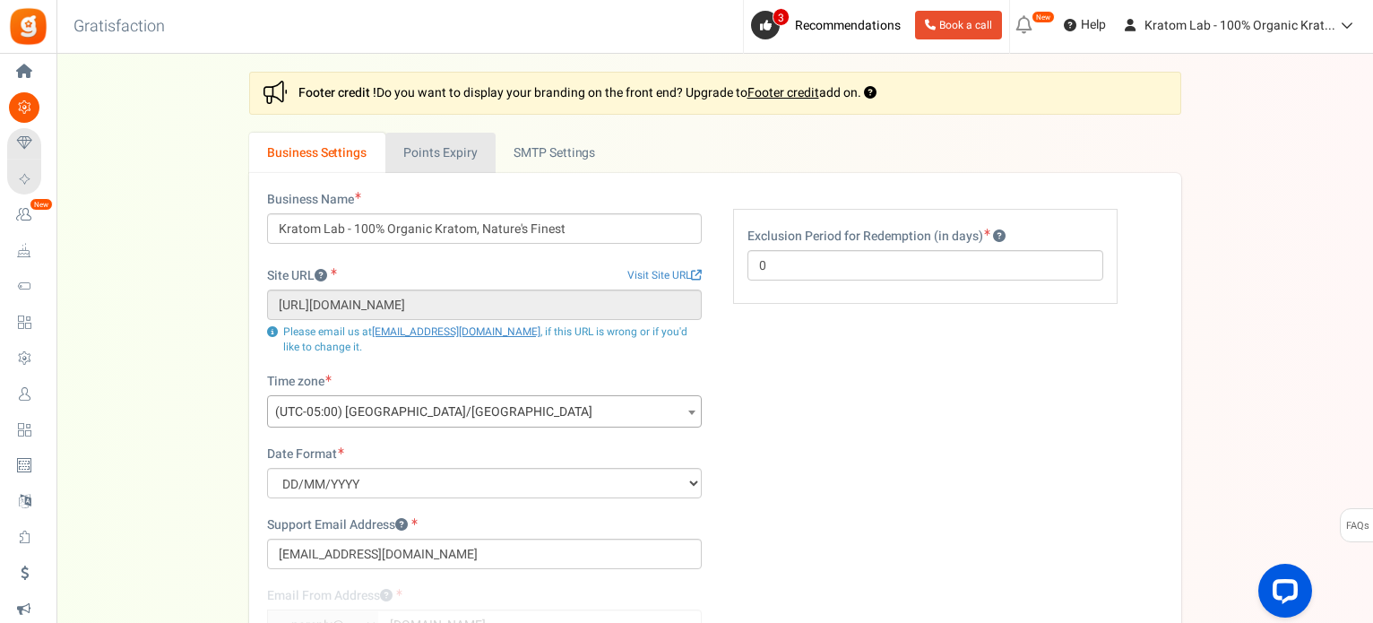
click at [448, 162] on link "Points Expiry" at bounding box center [440, 153] width 110 height 40
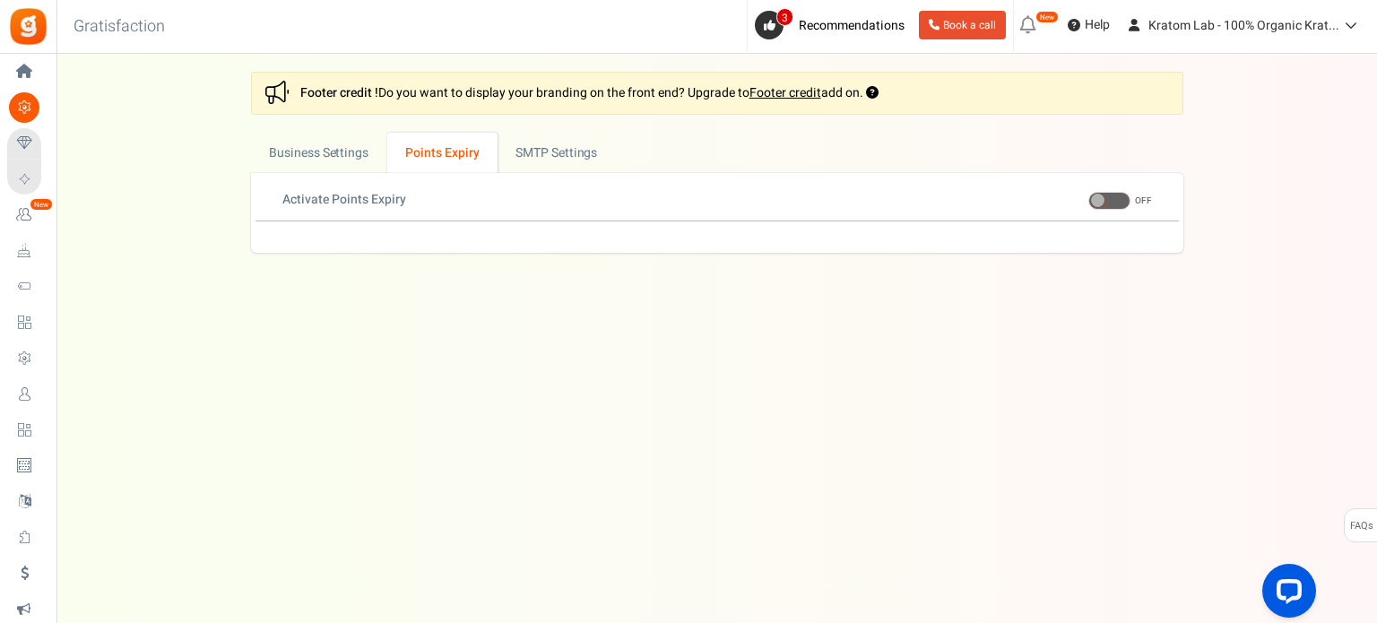
click at [1113, 196] on span at bounding box center [1109, 201] width 42 height 18
click at [1088, 196] on input "ON OFF" at bounding box center [1088, 201] width 0 height 12
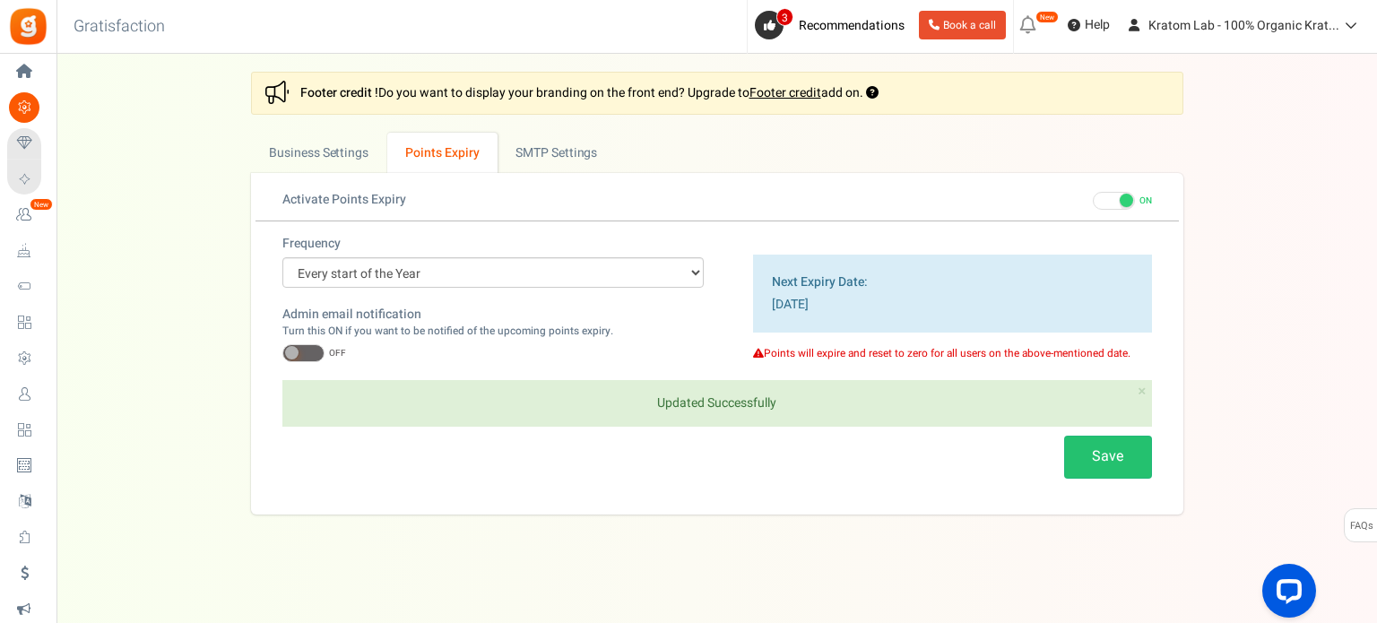
click at [1104, 203] on span at bounding box center [1114, 201] width 42 height 18
click at [1093, 203] on input "ON OFF" at bounding box center [1093, 201] width 0 height 12
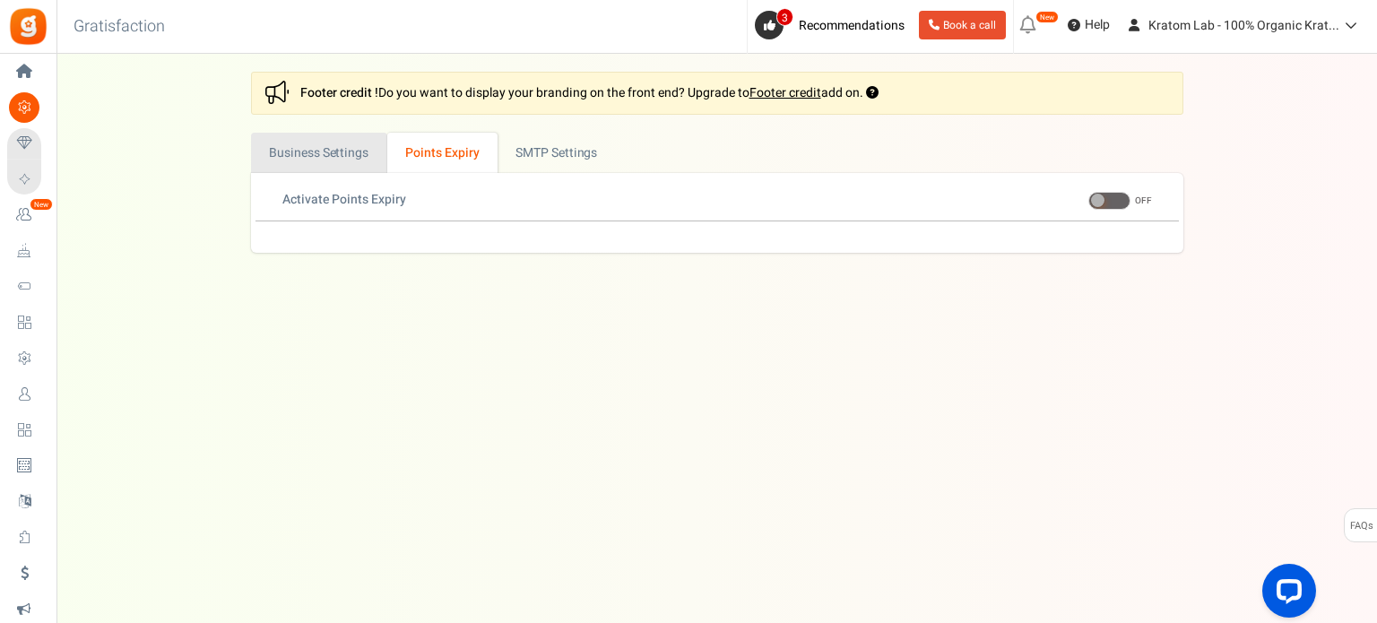
click at [333, 152] on link "Business Settings" at bounding box center [319, 153] width 136 height 40
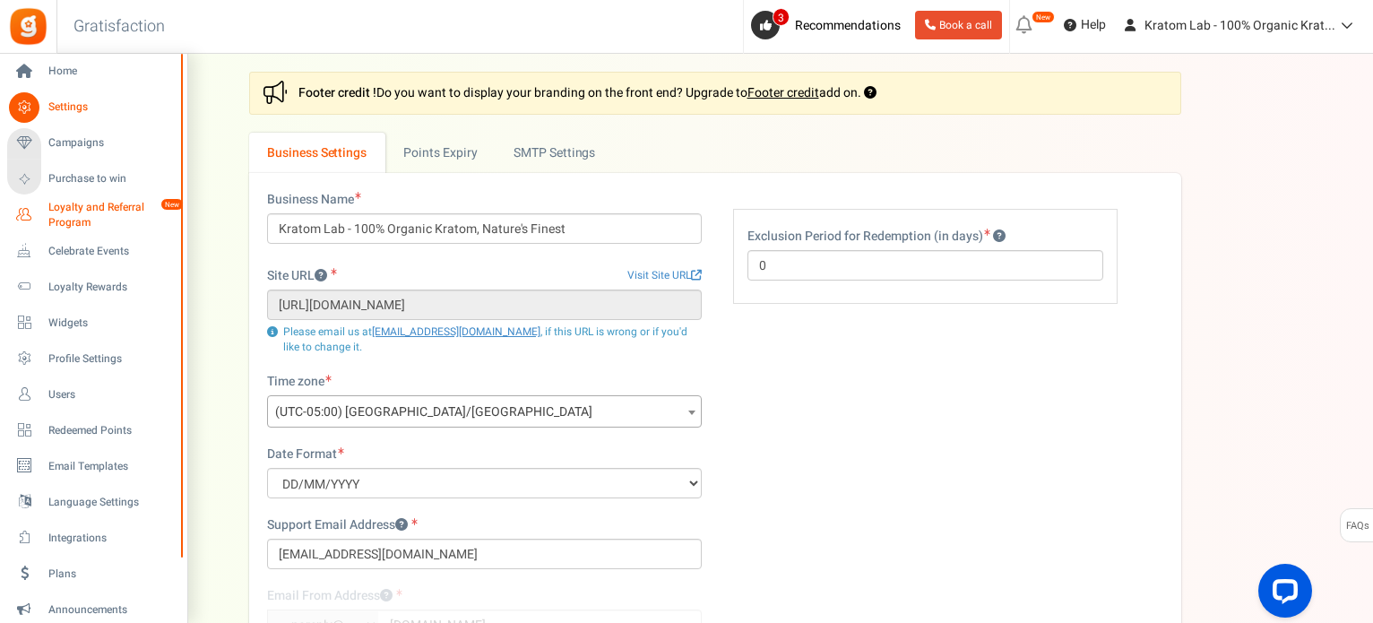
click at [84, 207] on span "Loyalty and Referral Program" at bounding box center [113, 215] width 131 height 30
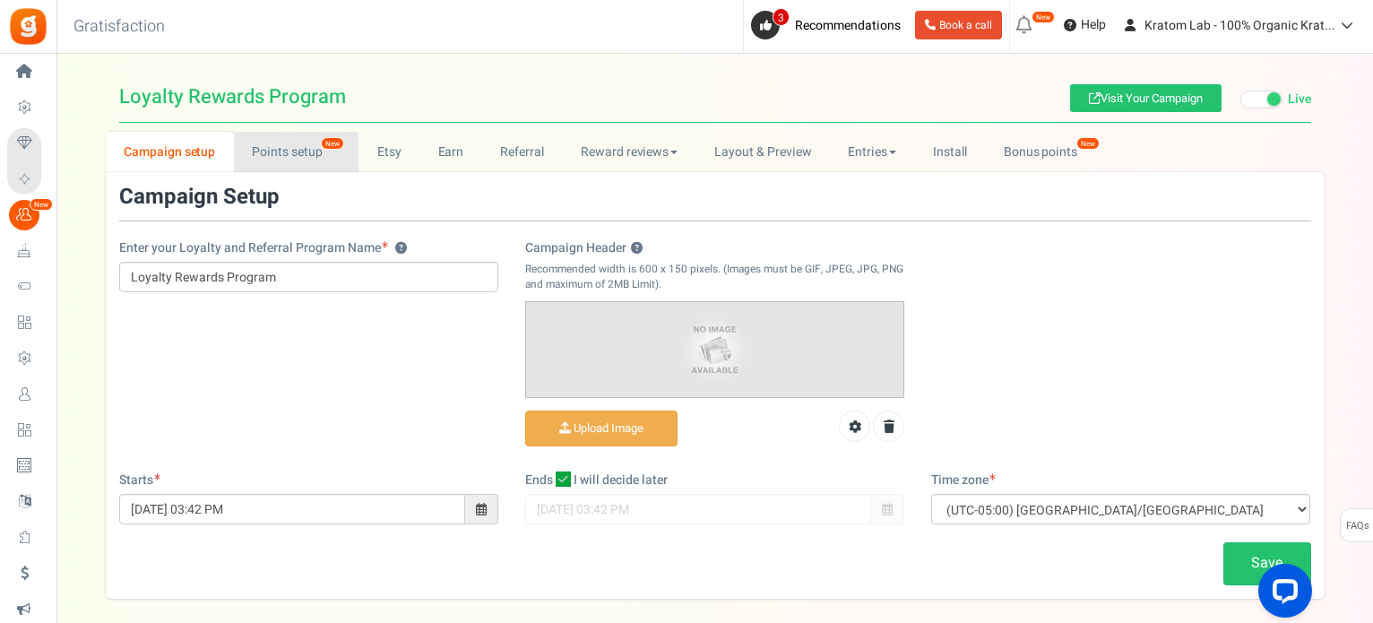
click at [283, 145] on link "Points setup New" at bounding box center [296, 152] width 125 height 40
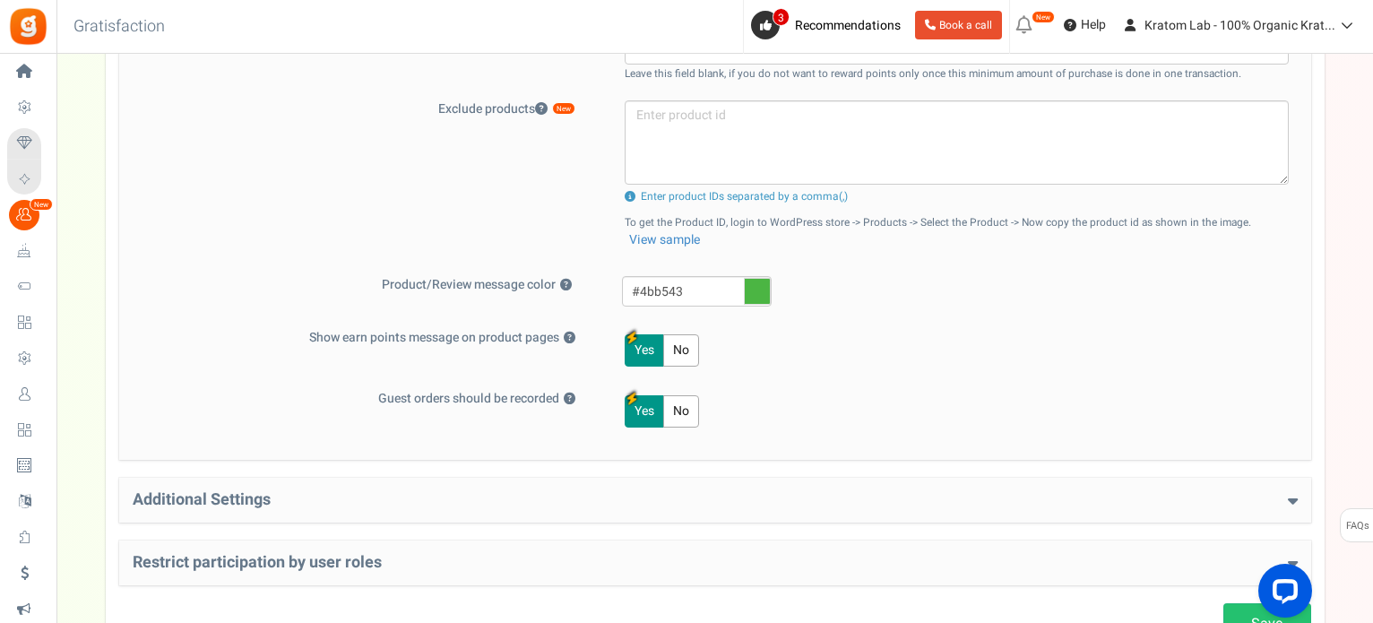
scroll to position [717, 0]
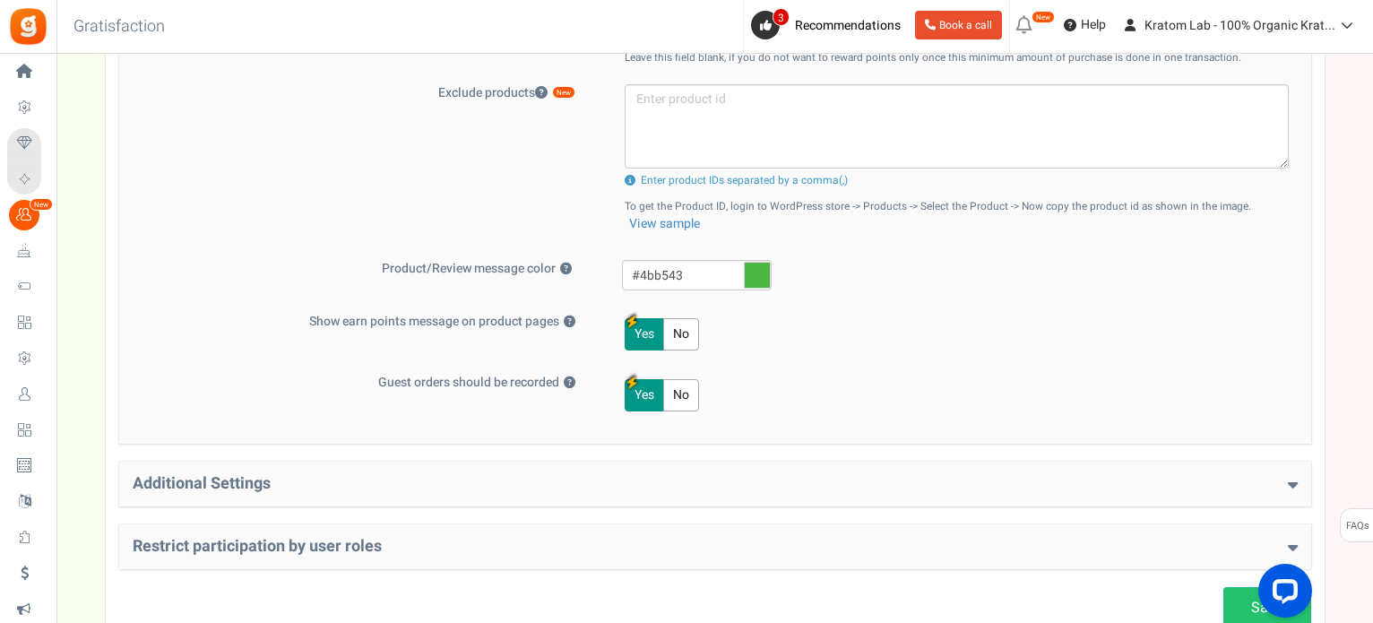
click at [765, 273] on icon at bounding box center [757, 275] width 27 height 27
click at [765, 273] on input "#4bb543" at bounding box center [697, 275] width 150 height 30
click at [653, 399] on button "Yes" at bounding box center [644, 395] width 39 height 32
click at [747, 266] on icon at bounding box center [757, 275] width 27 height 27
click at [747, 266] on input "#4bb543" at bounding box center [697, 275] width 150 height 30
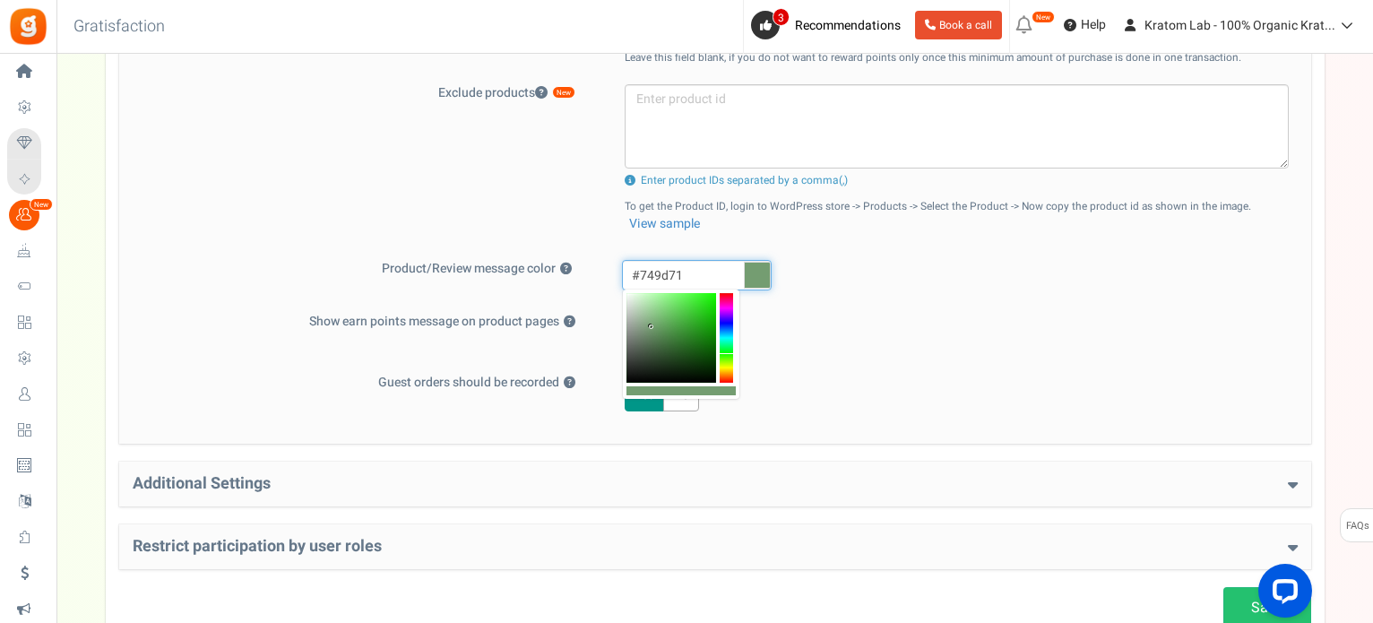
drag, startPoint x: 675, startPoint y: 324, endPoint x: 652, endPoint y: 327, distance: 23.6
click at [652, 327] on div at bounding box center [672, 338] width 90 height 90
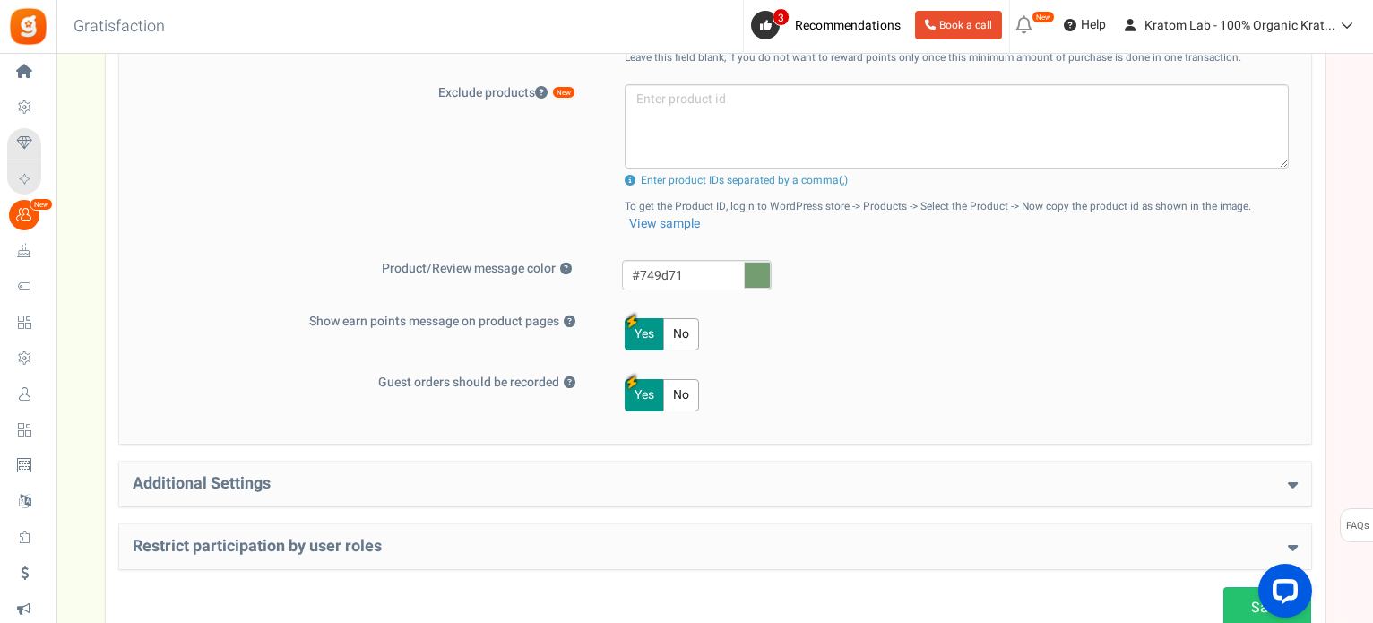
click at [836, 344] on div "Yes No" at bounding box center [946, 334] width 688 height 43
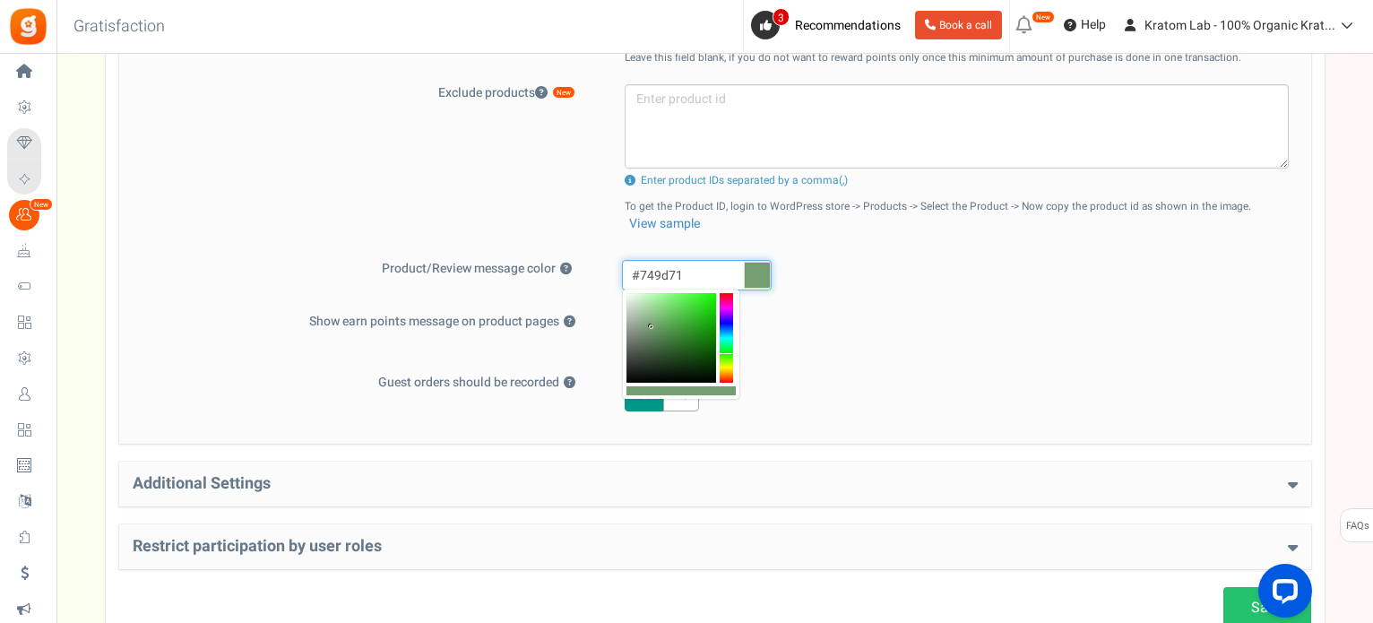
click at [660, 272] on input "#749d71" at bounding box center [697, 275] width 150 height 30
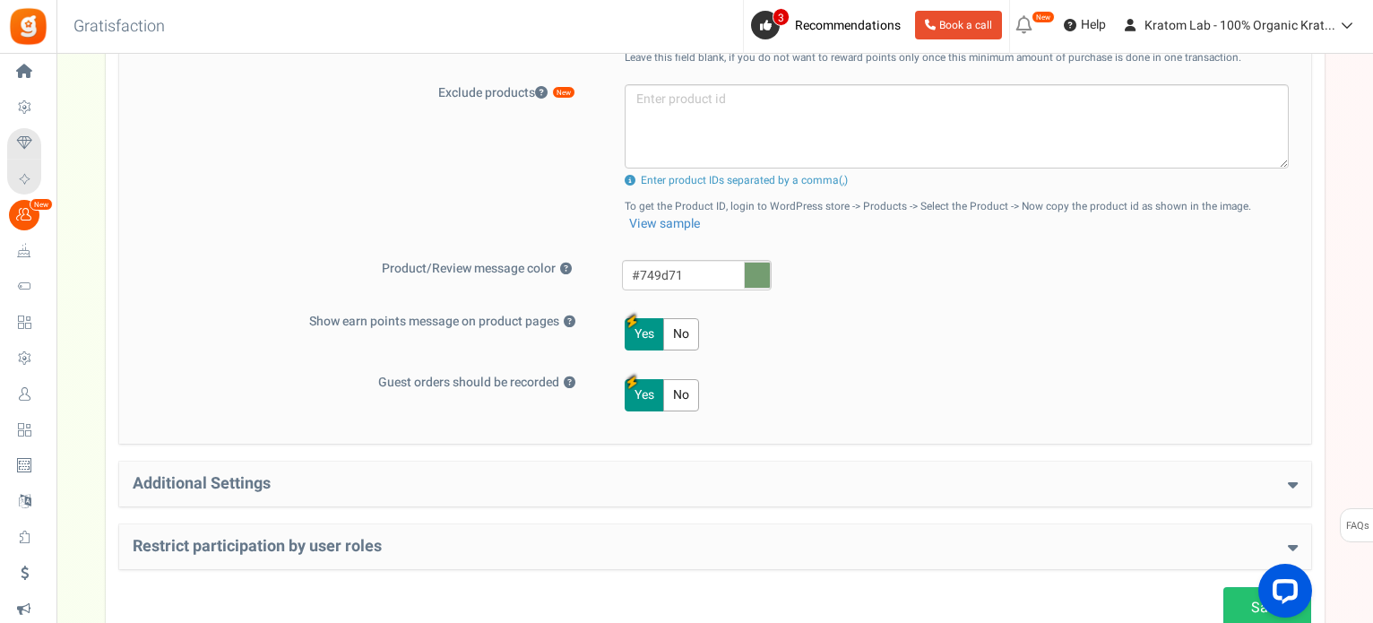
click at [681, 401] on "No" at bounding box center [681, 395] width 36 height 32
click at [658, 403] on button "Yes" at bounding box center [644, 395] width 39 height 32
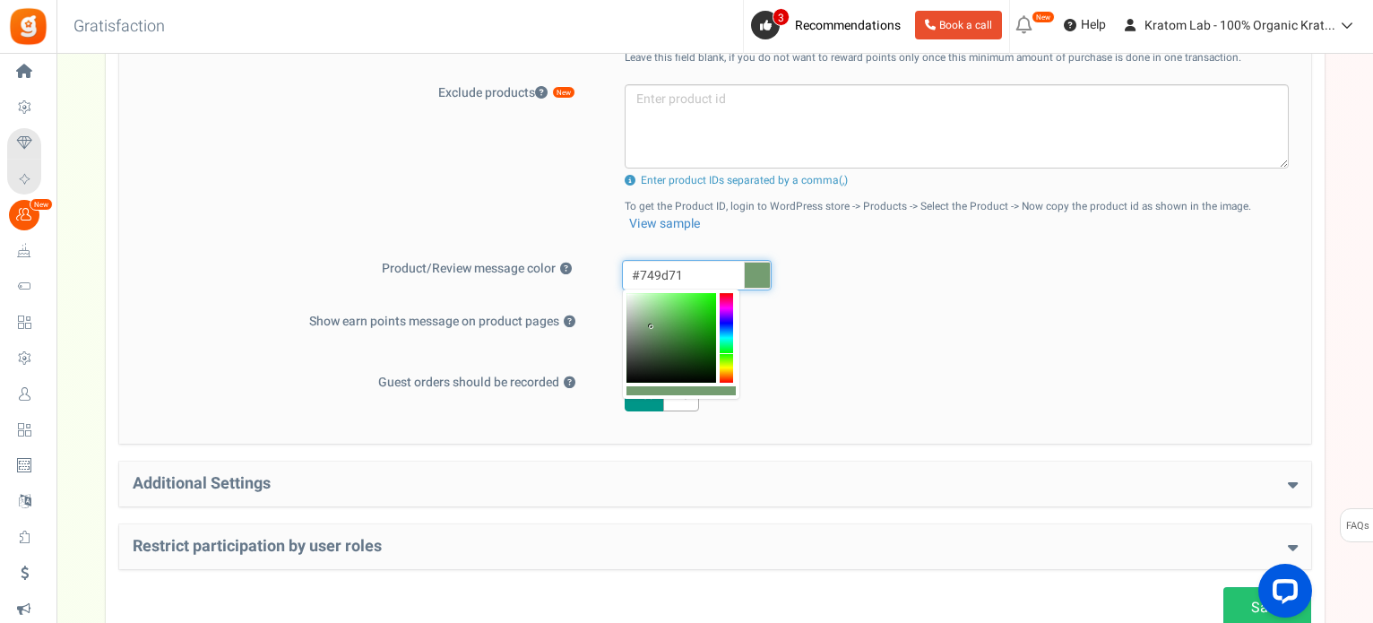
drag, startPoint x: 655, startPoint y: 264, endPoint x: 604, endPoint y: 259, distance: 51.4
click at [604, 260] on div "#749d71 Please update the plugin to use this feature. Once updated, click here …" at bounding box center [951, 277] width 704 height 35
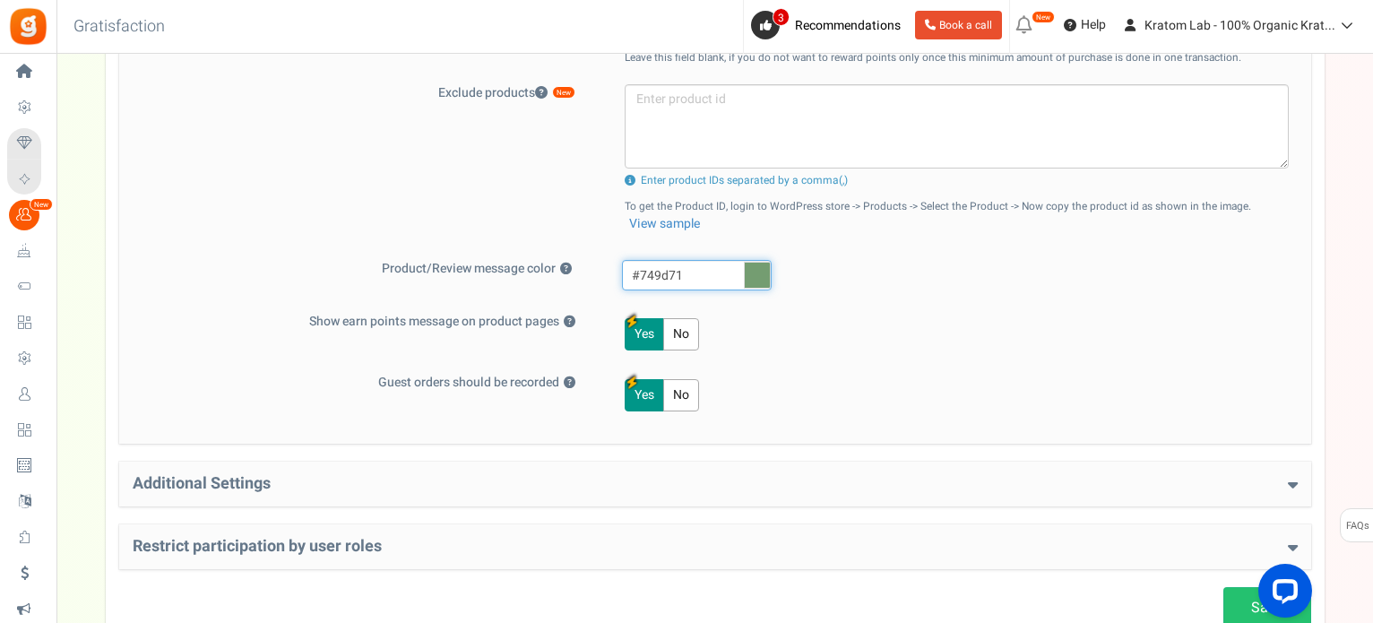
paste input "56987d"
type input "#749d71"
click at [983, 351] on div "Yes No" at bounding box center [946, 334] width 688 height 43
click at [732, 485] on h4 "Additional Settings" at bounding box center [715, 484] width 1165 height 18
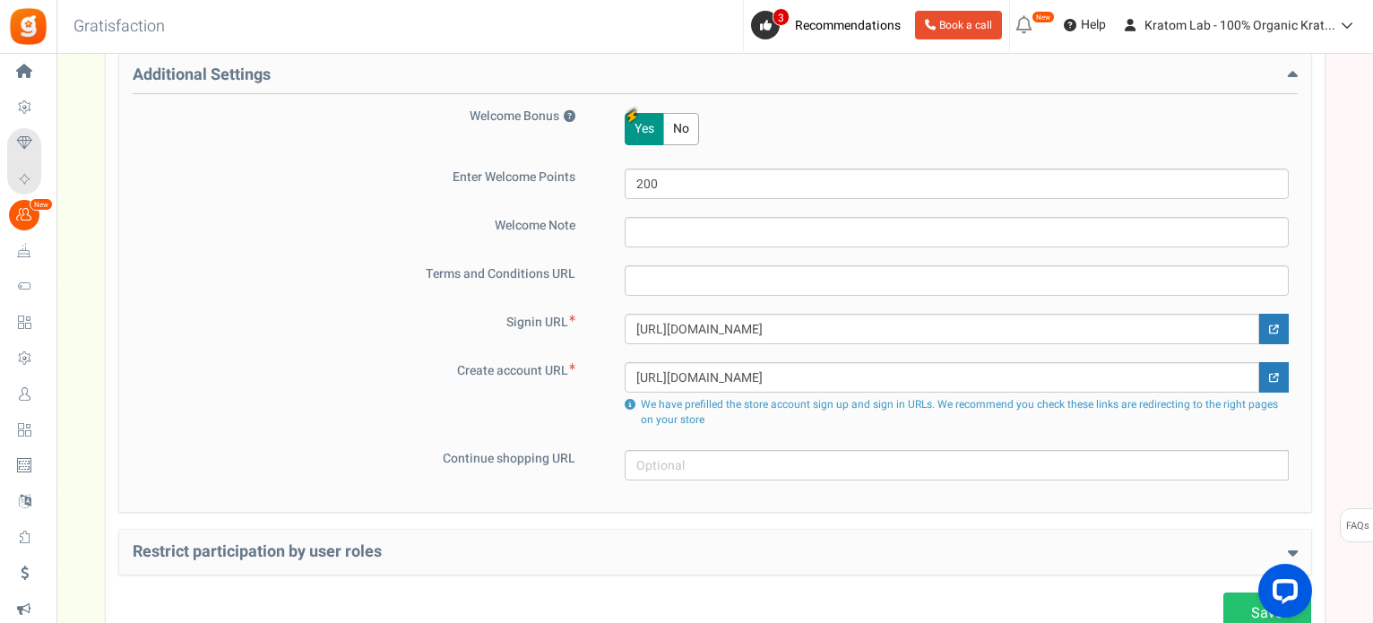
scroll to position [1165, 0]
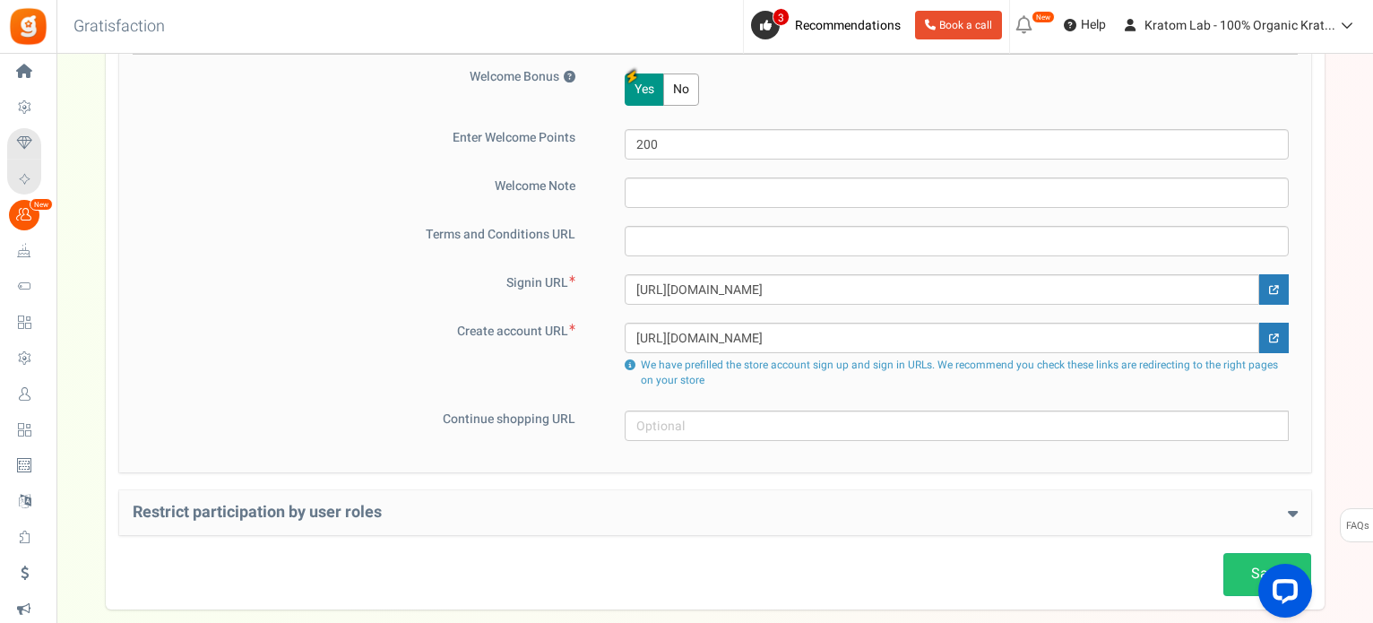
click at [624, 504] on h4 "Restrict participation by user roles" at bounding box center [715, 513] width 1165 height 18
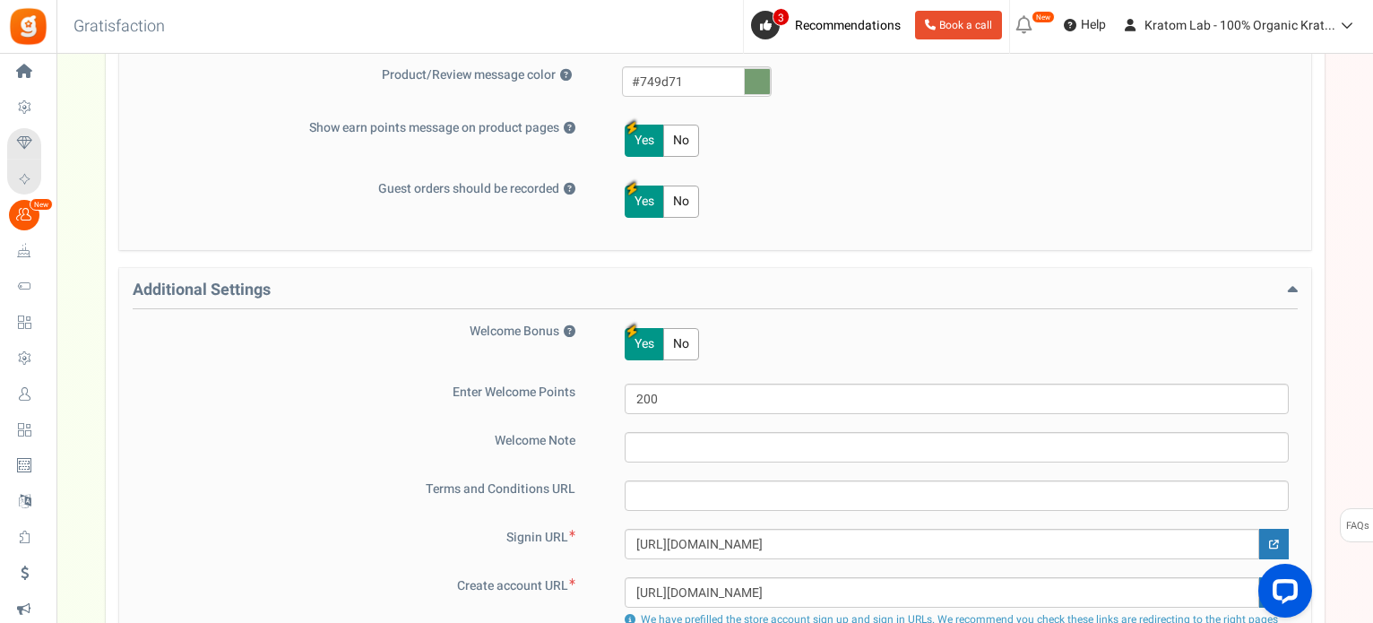
scroll to position [891, 0]
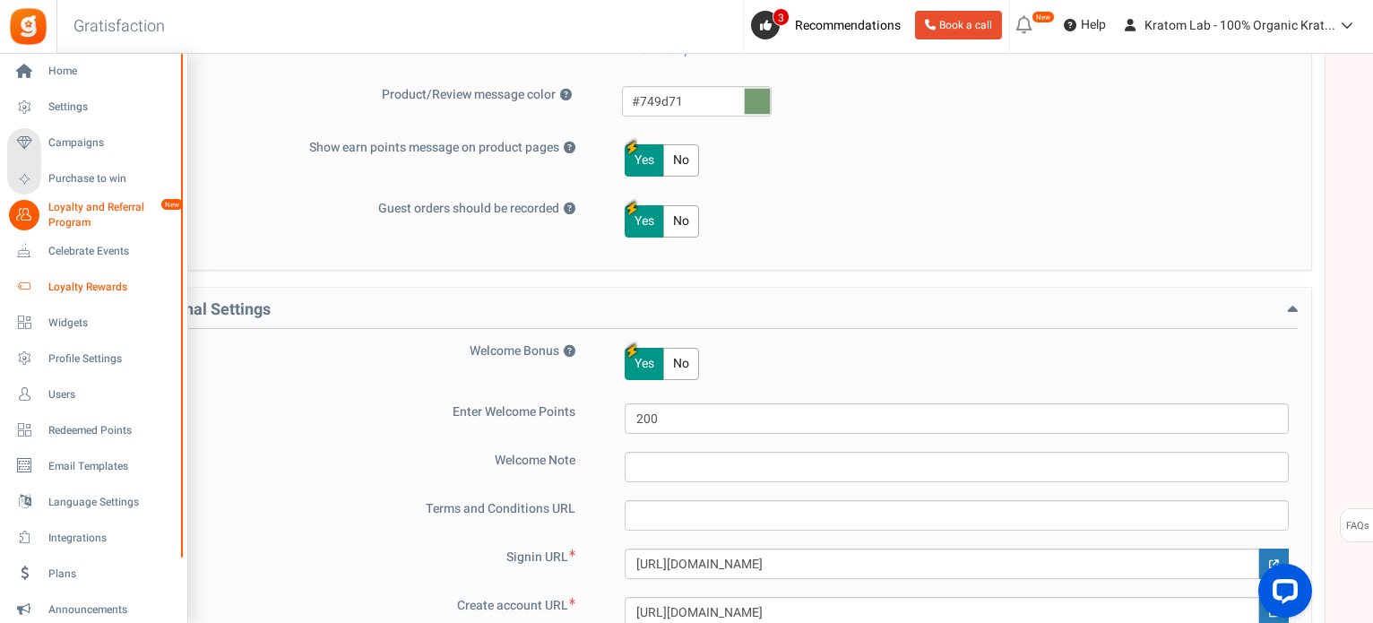
click at [72, 280] on span "Loyalty Rewards" at bounding box center [111, 287] width 126 height 15
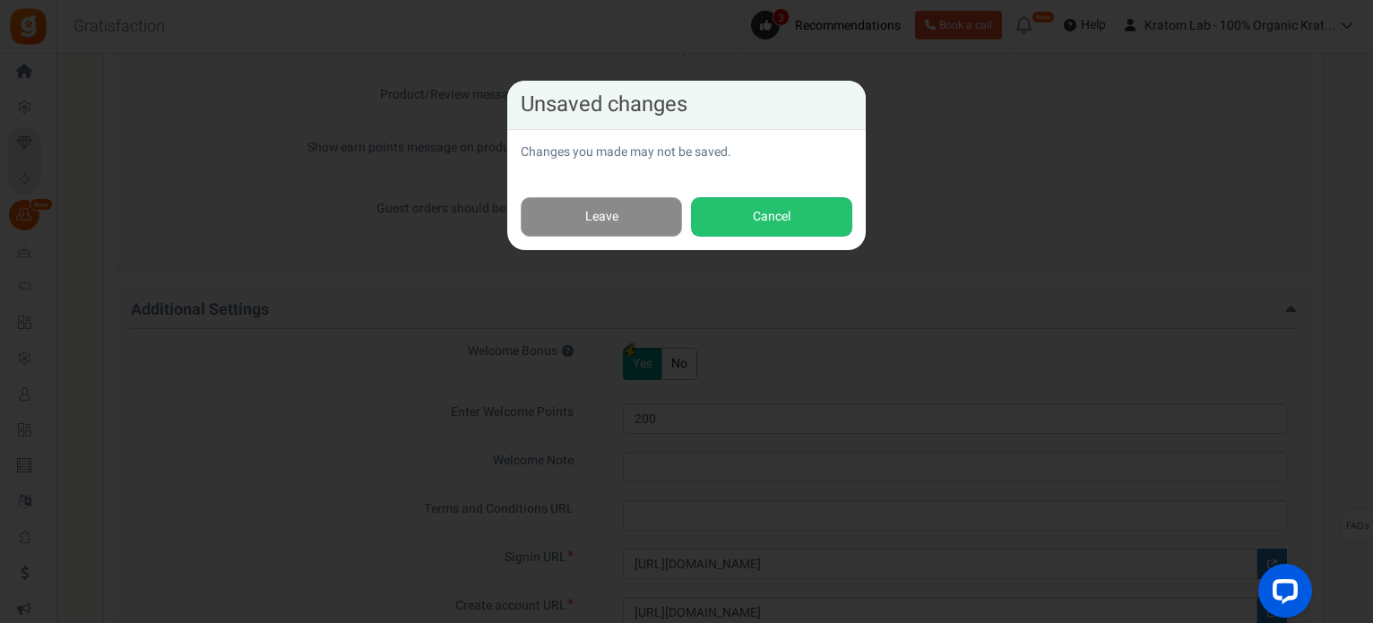
click at [600, 213] on link "Leave" at bounding box center [601, 217] width 161 height 40
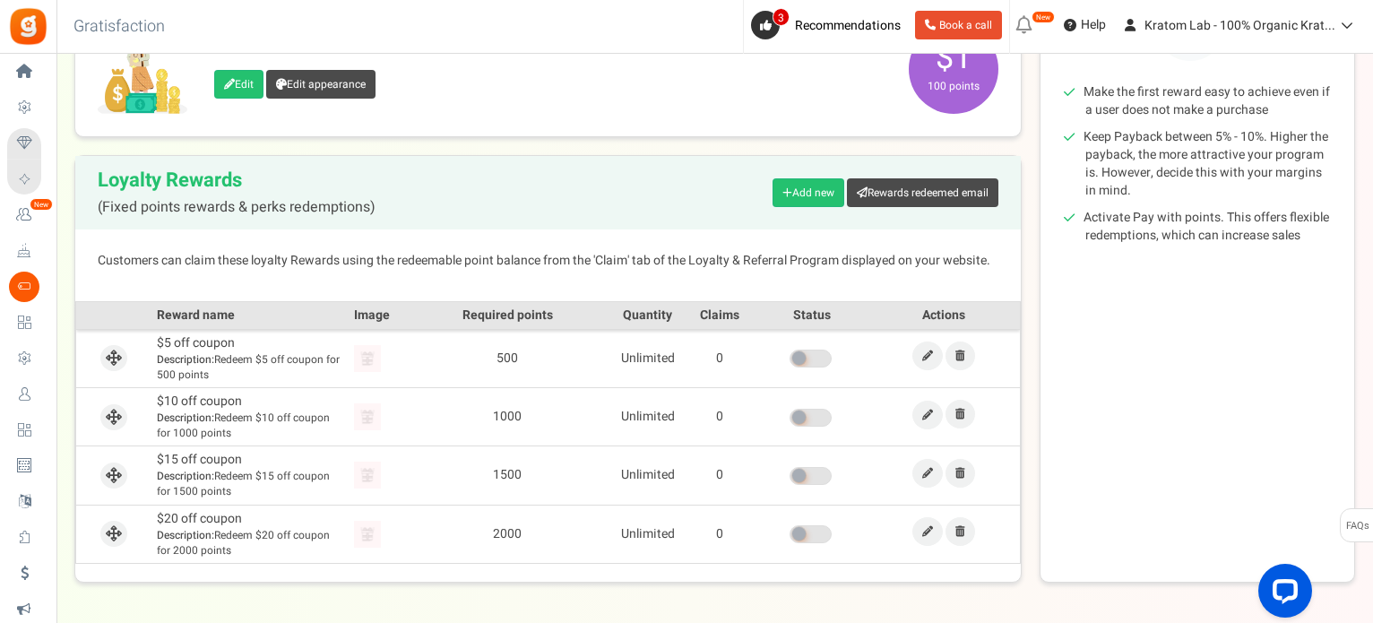
scroll to position [377, 0]
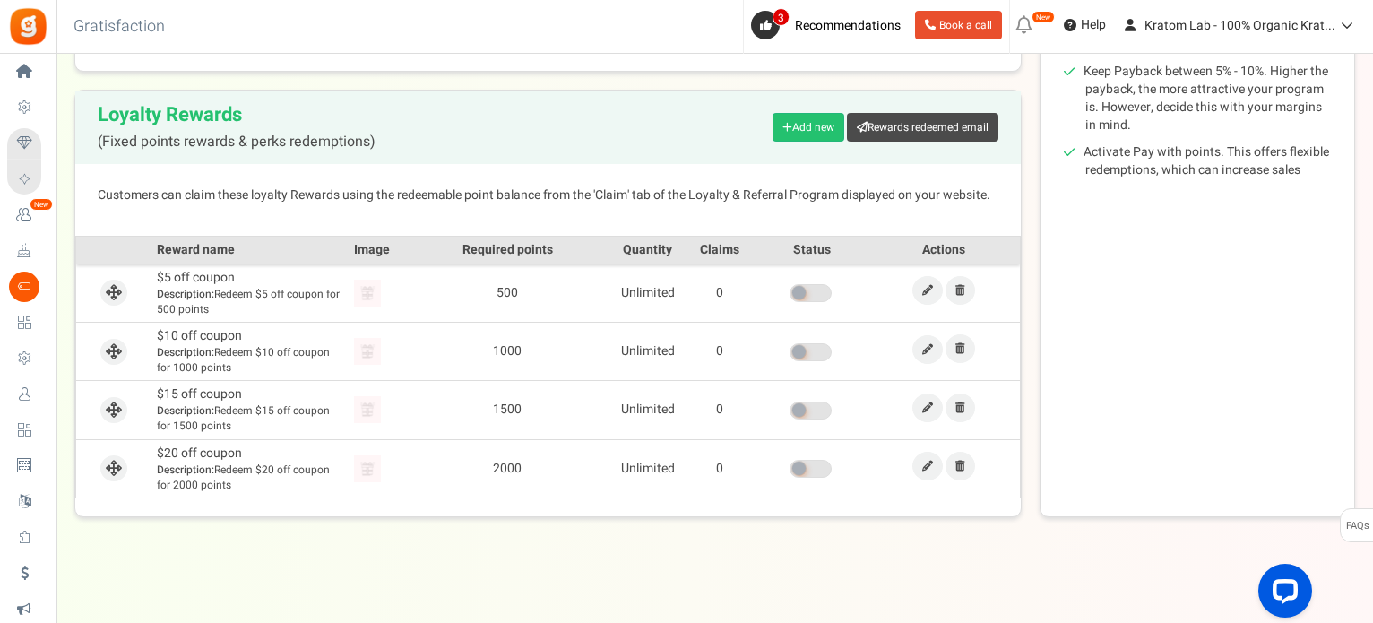
drag, startPoint x: 85, startPoint y: 203, endPoint x: 96, endPoint y: 207, distance: 11.3
click at [0, 0] on span "Loyalty and Referral Program" at bounding box center [0, 0] width 0 height 0
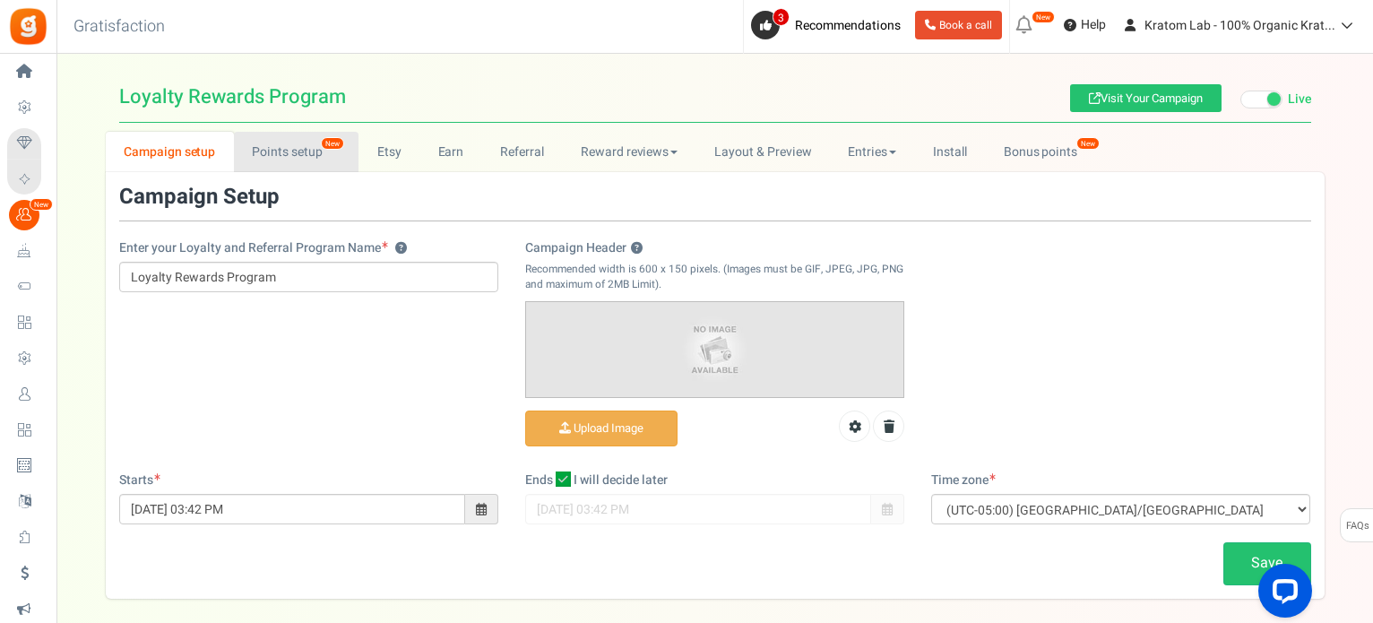
click at [307, 159] on link "Points setup New" at bounding box center [296, 152] width 125 height 40
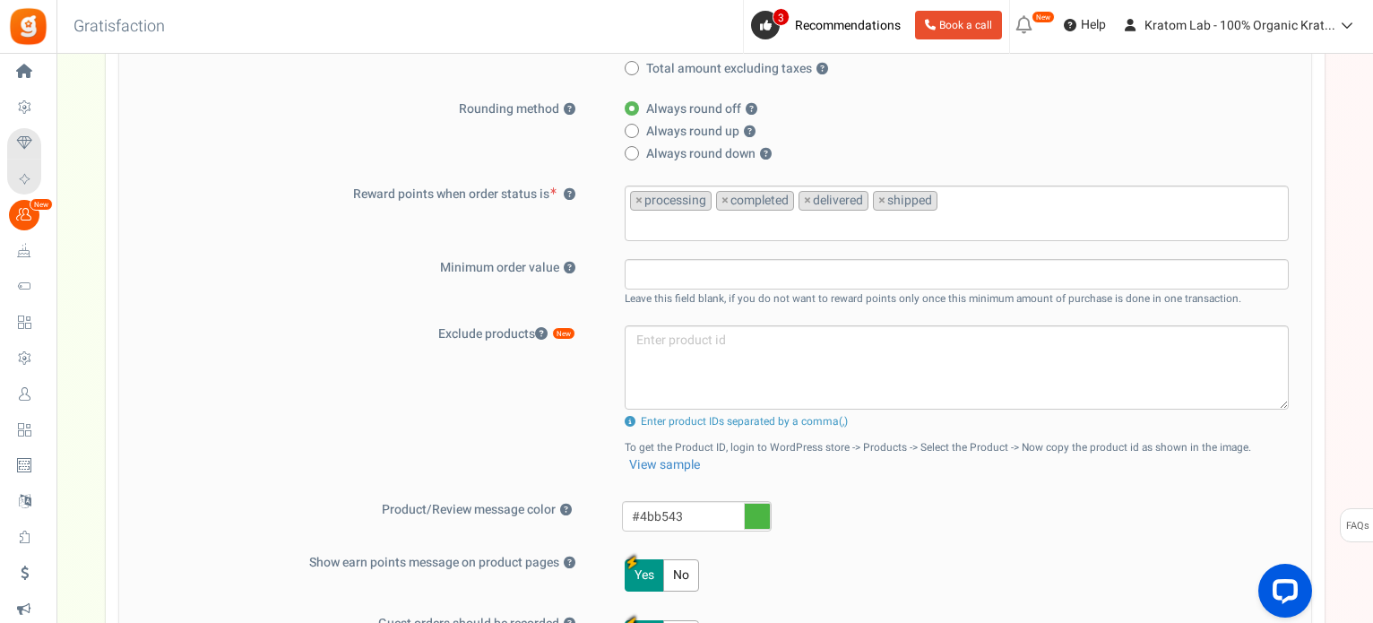
scroll to position [628, 0]
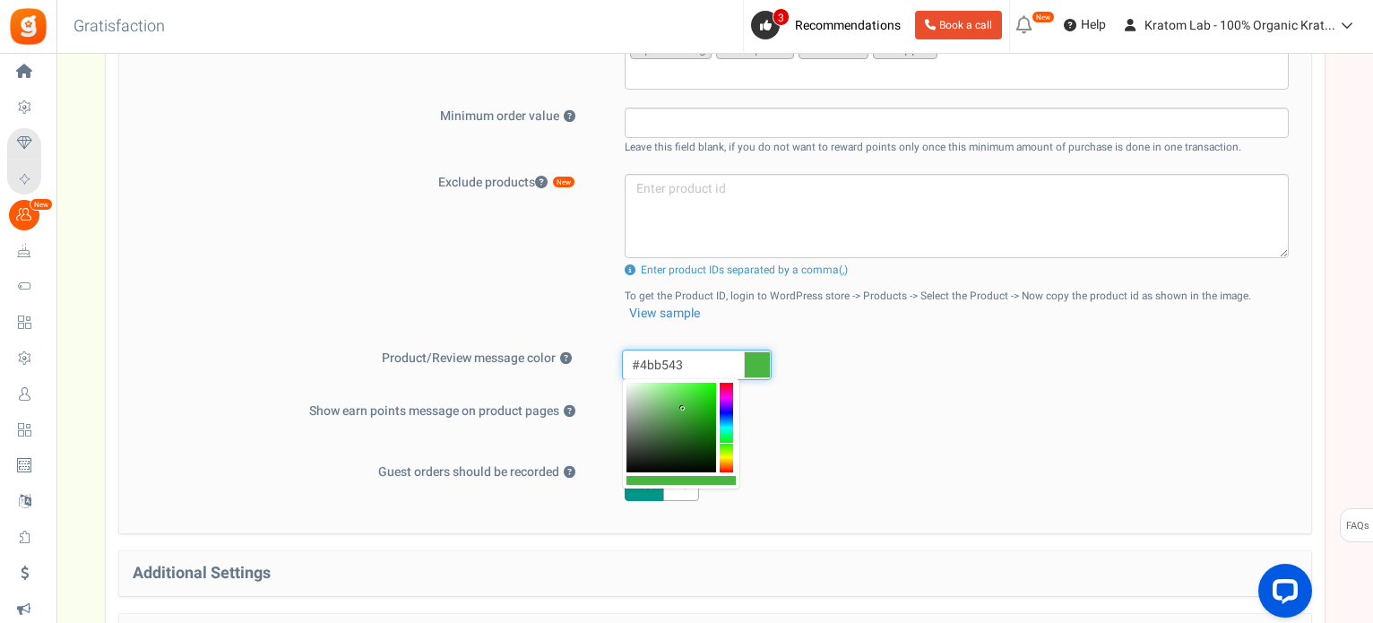
drag, startPoint x: 697, startPoint y: 352, endPoint x: 631, endPoint y: 359, distance: 66.7
click at [631, 359] on input "#4bb543" at bounding box center [697, 365] width 150 height 30
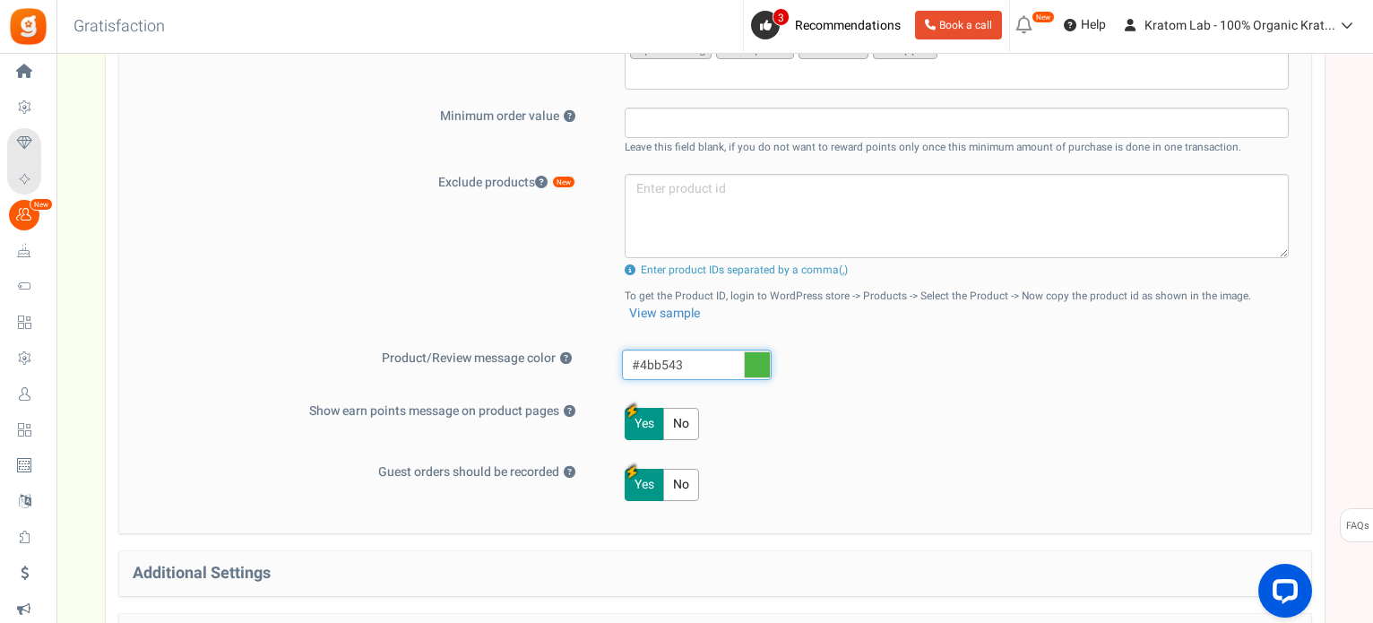
paste input "56987d"
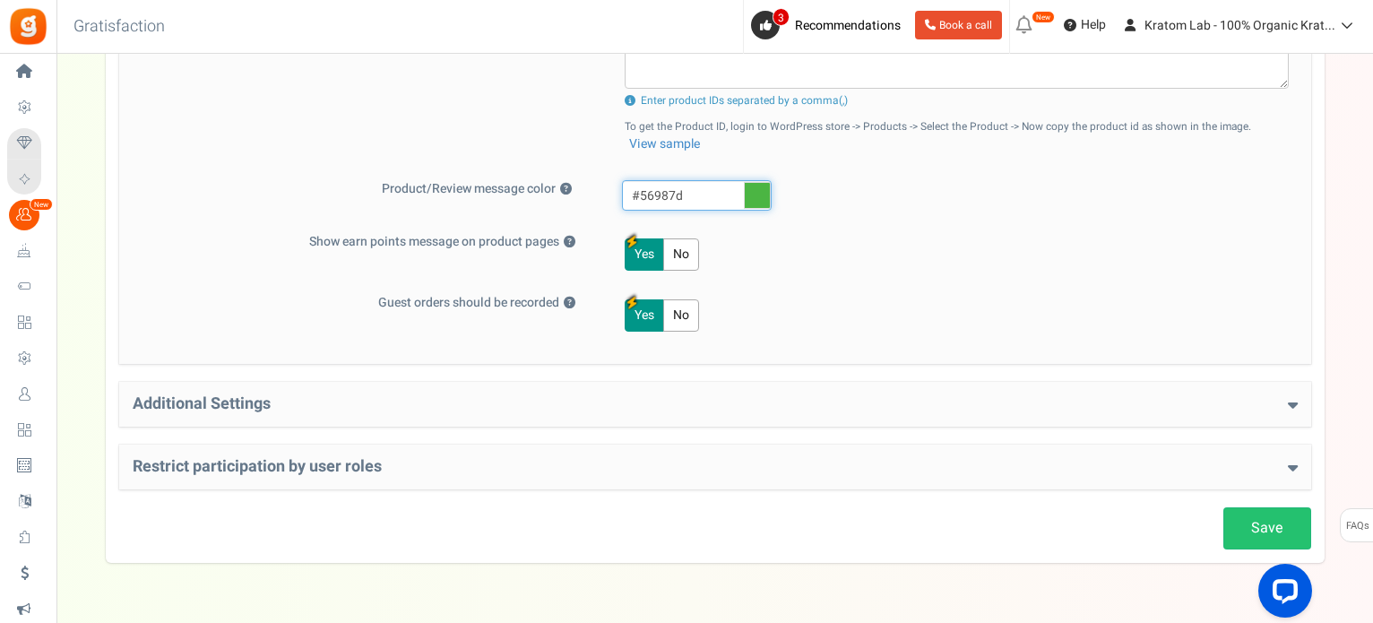
scroll to position [842, 0]
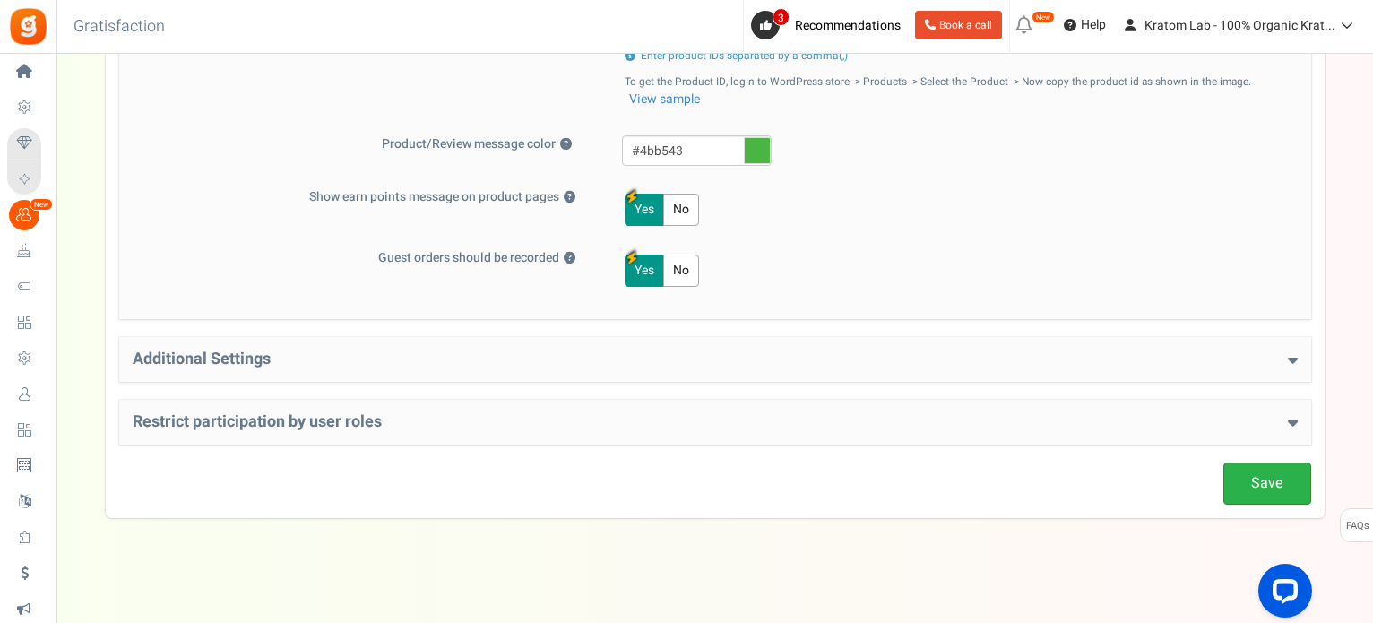
click at [1269, 484] on link "Save" at bounding box center [1268, 484] width 88 height 42
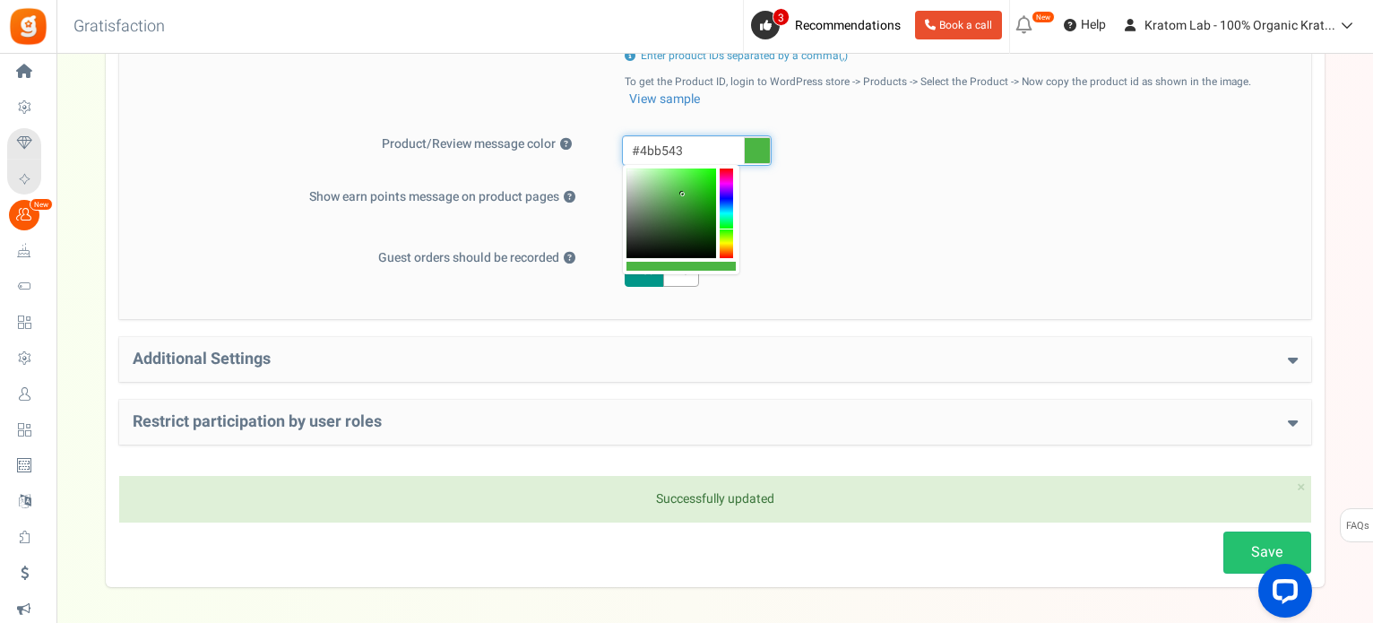
drag, startPoint x: 681, startPoint y: 145, endPoint x: 575, endPoint y: 153, distance: 107.0
click at [575, 153] on div "Product/Review message color ? #4bb543 Please update the plugin to use this fea…" at bounding box center [715, 152] width 1192 height 35
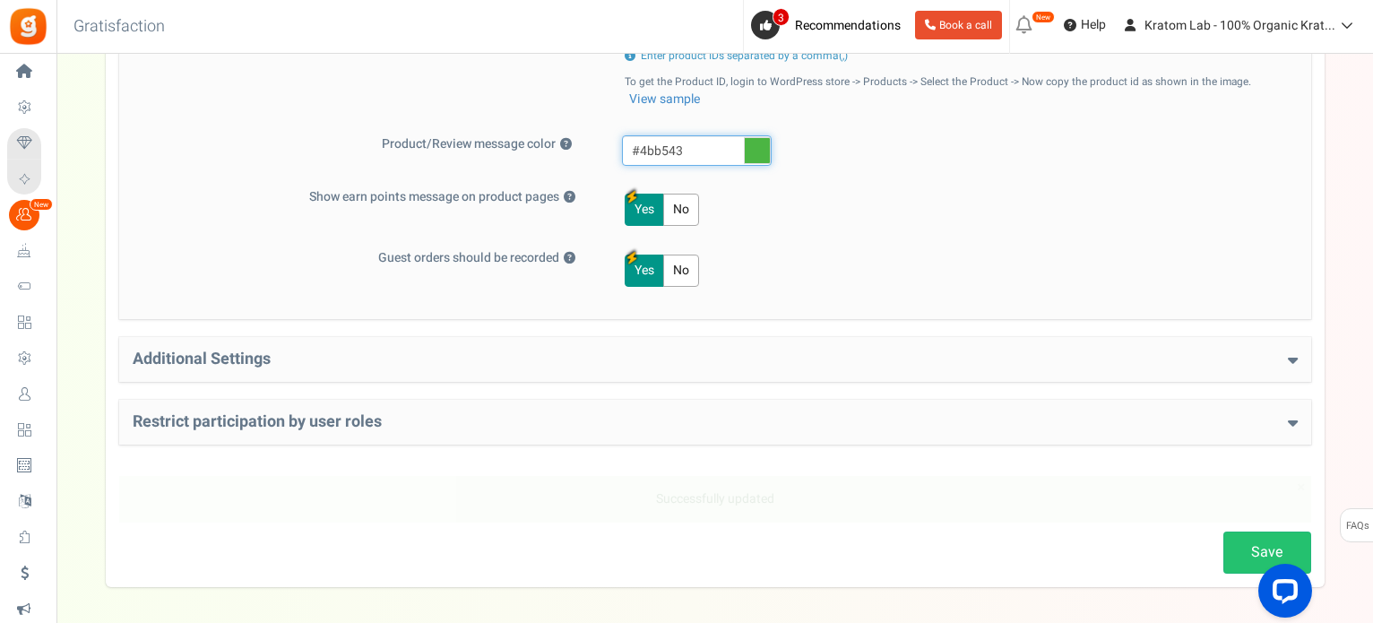
paste input "56987d"
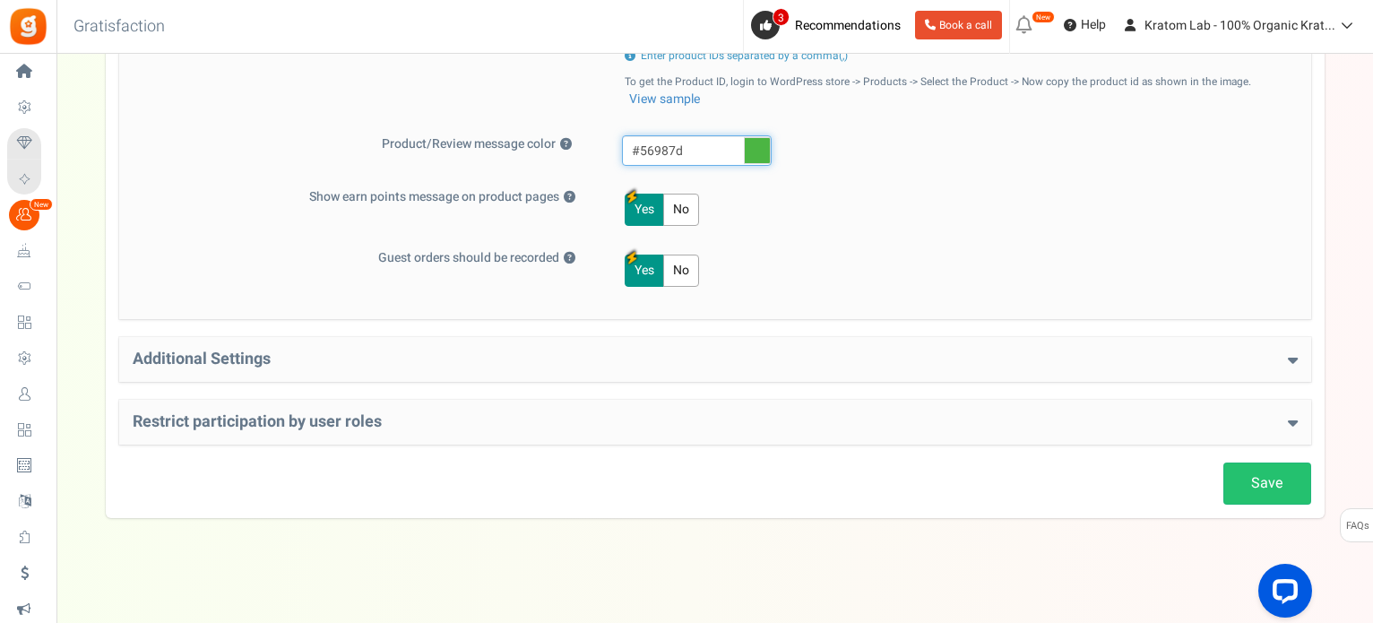
click at [710, 152] on input "#56987d" at bounding box center [697, 150] width 150 height 30
click at [750, 152] on icon at bounding box center [757, 150] width 27 height 27
click at [750, 152] on input "#4bb543" at bounding box center [697, 150] width 150 height 30
drag, startPoint x: 696, startPoint y: 149, endPoint x: 627, endPoint y: 142, distance: 69.4
click at [627, 142] on input "#4bb543" at bounding box center [697, 150] width 150 height 30
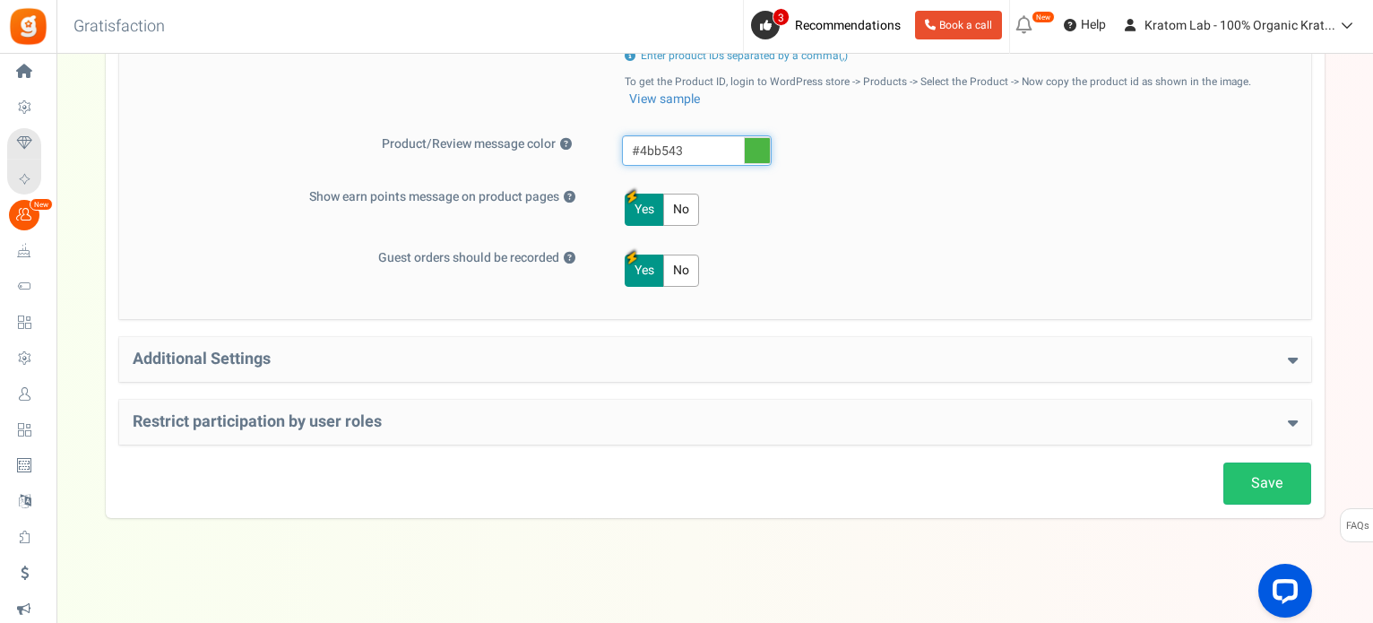
paste input "56987d"
type input "#4bb543"
click at [1251, 472] on link "Save" at bounding box center [1268, 484] width 88 height 42
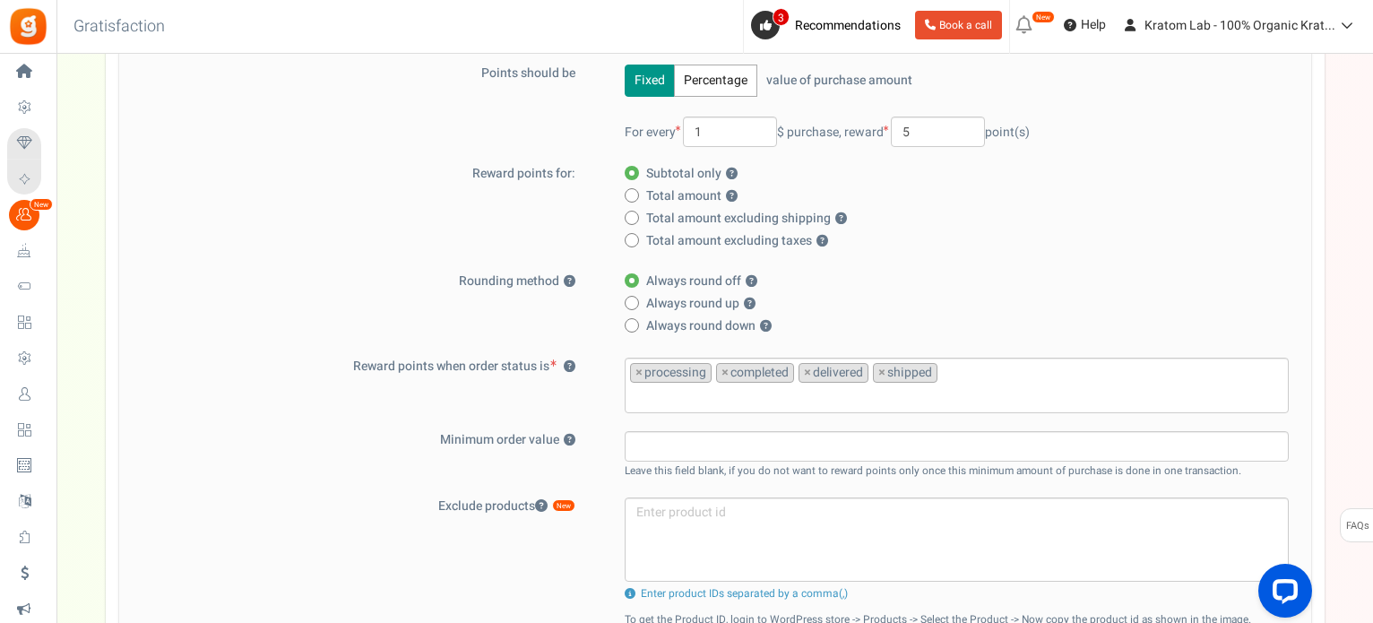
scroll to position [125, 0]
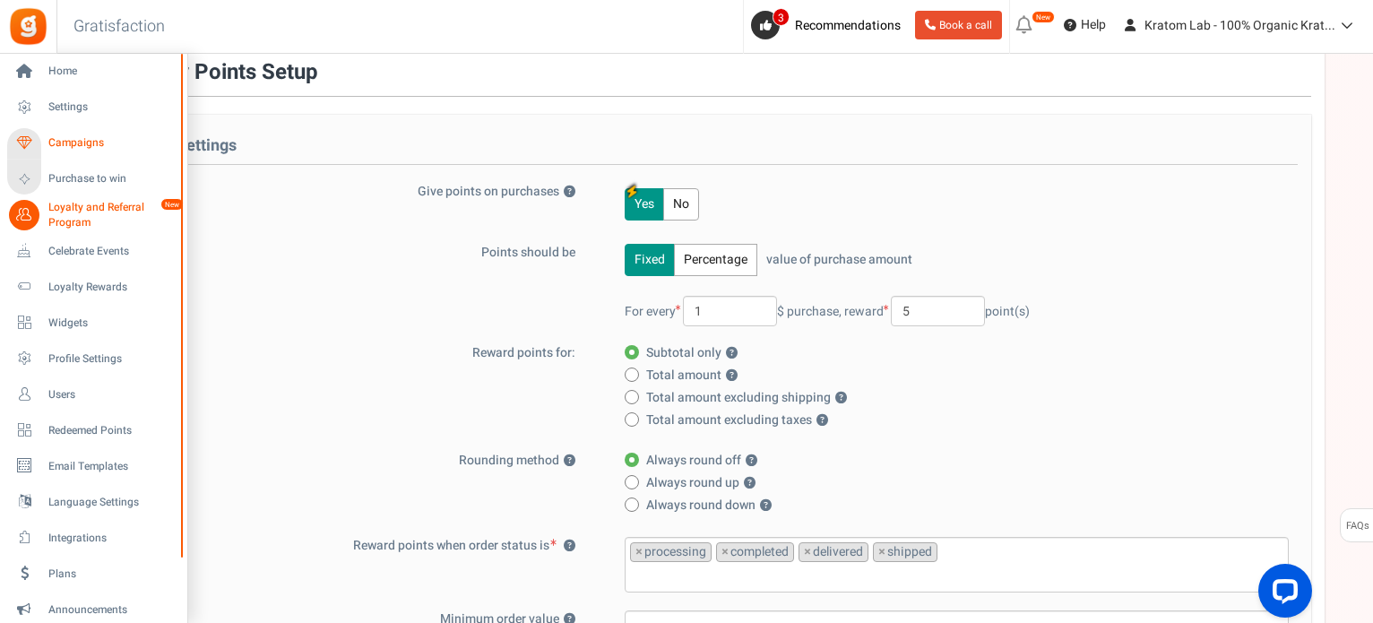
click at [82, 139] on span "Campaigns" at bounding box center [111, 142] width 126 height 15
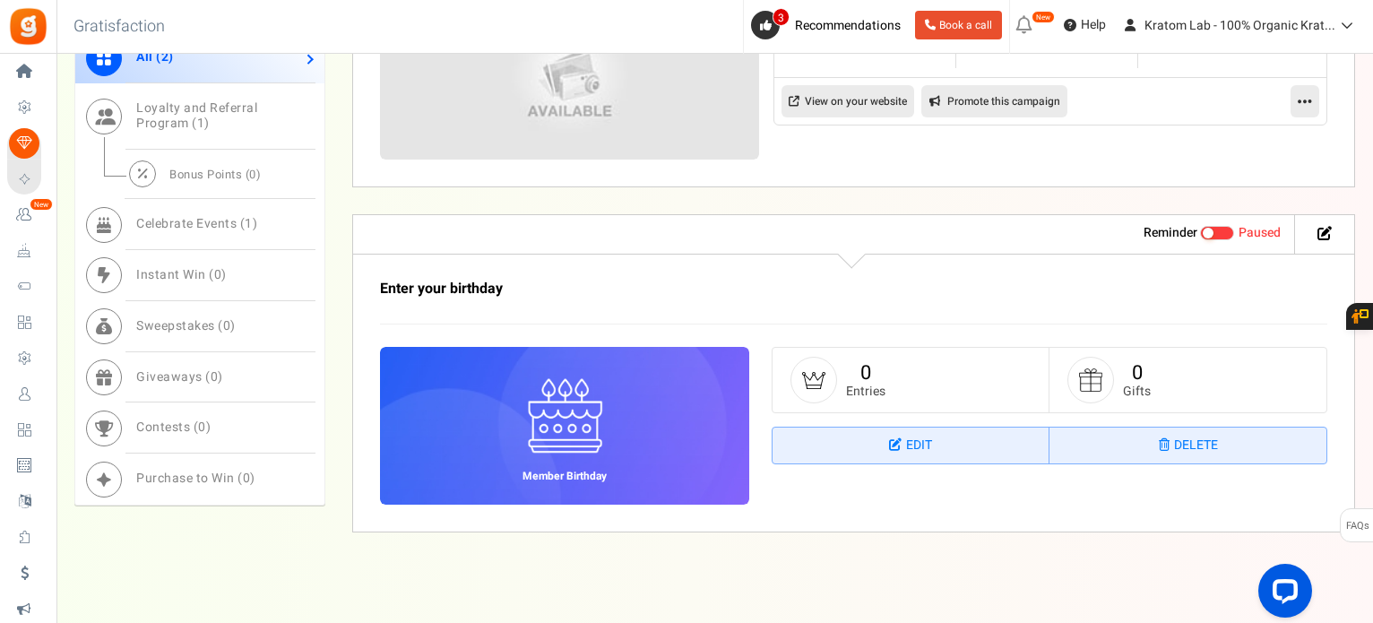
scroll to position [1145, 0]
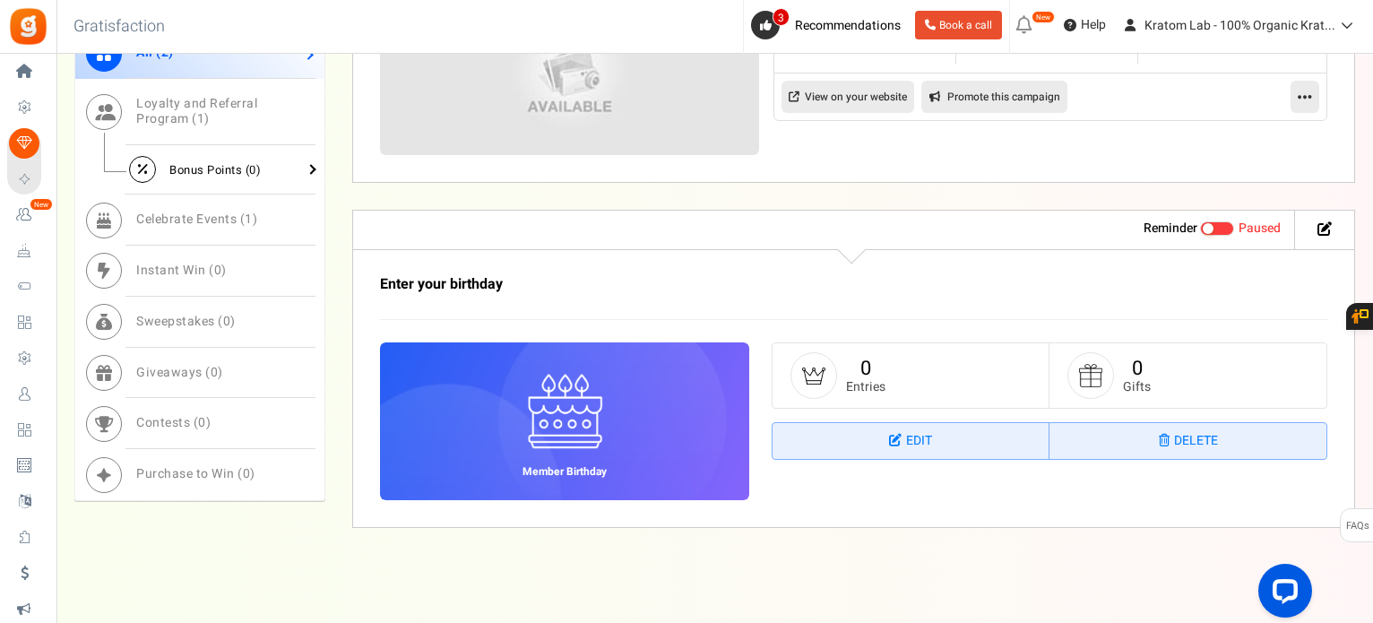
click at [212, 167] on span "Bonus Points ( 0 )" at bounding box center [214, 169] width 91 height 17
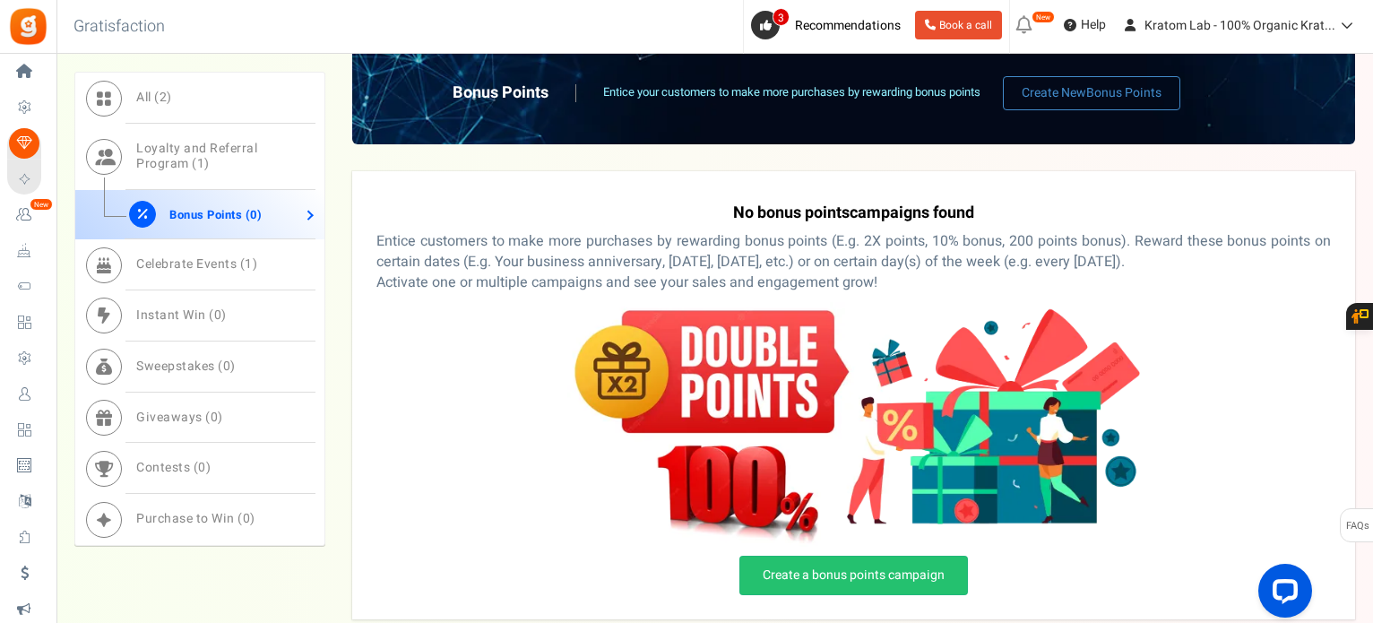
scroll to position [931, 0]
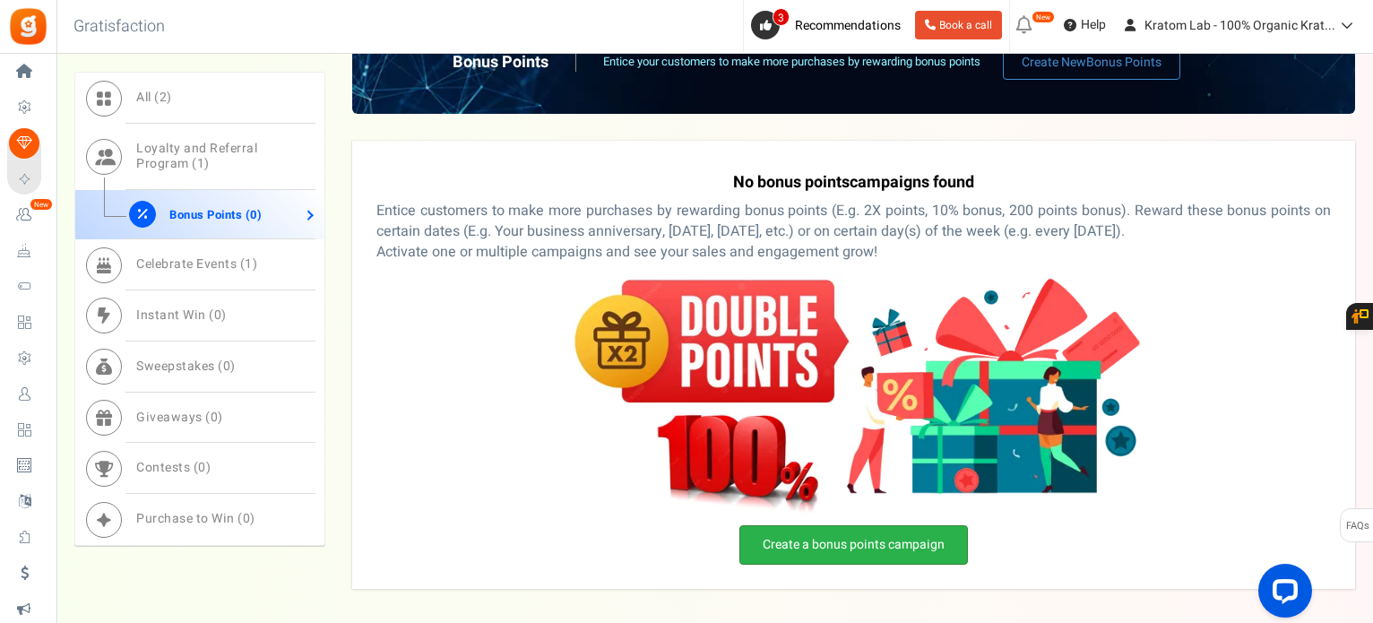
click at [832, 541] on link "Create a bonus points campaign" at bounding box center [854, 544] width 229 height 39
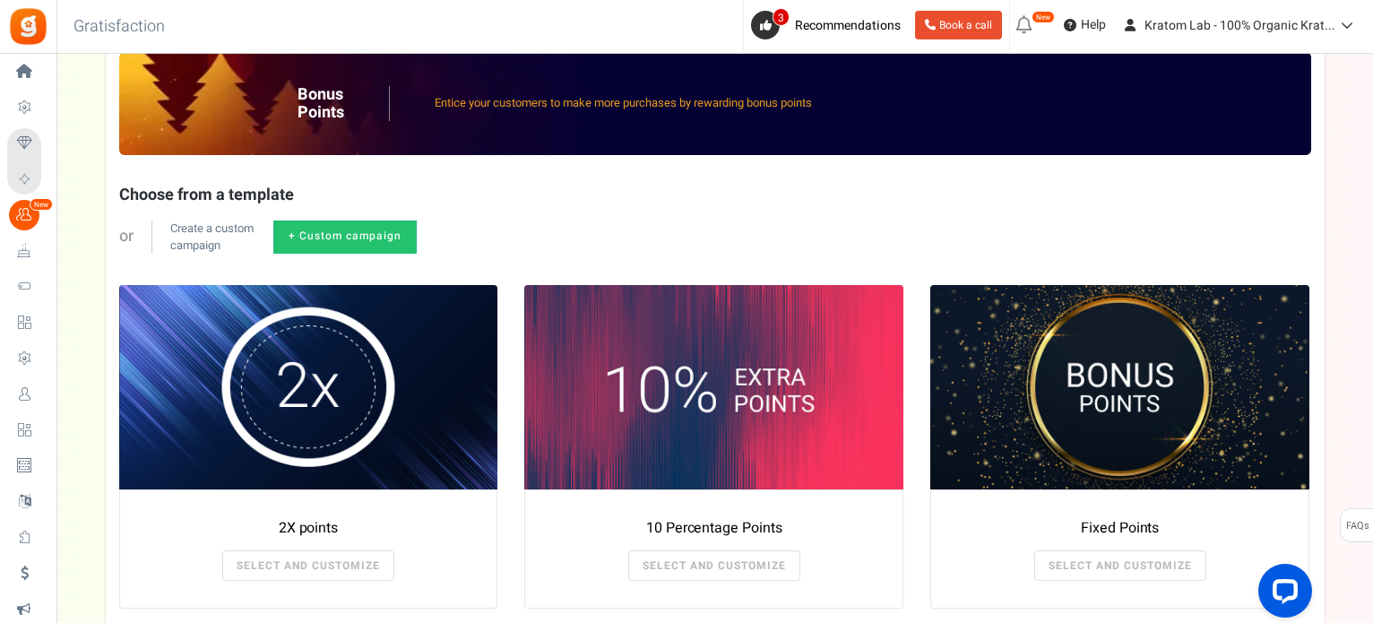
scroll to position [179, 0]
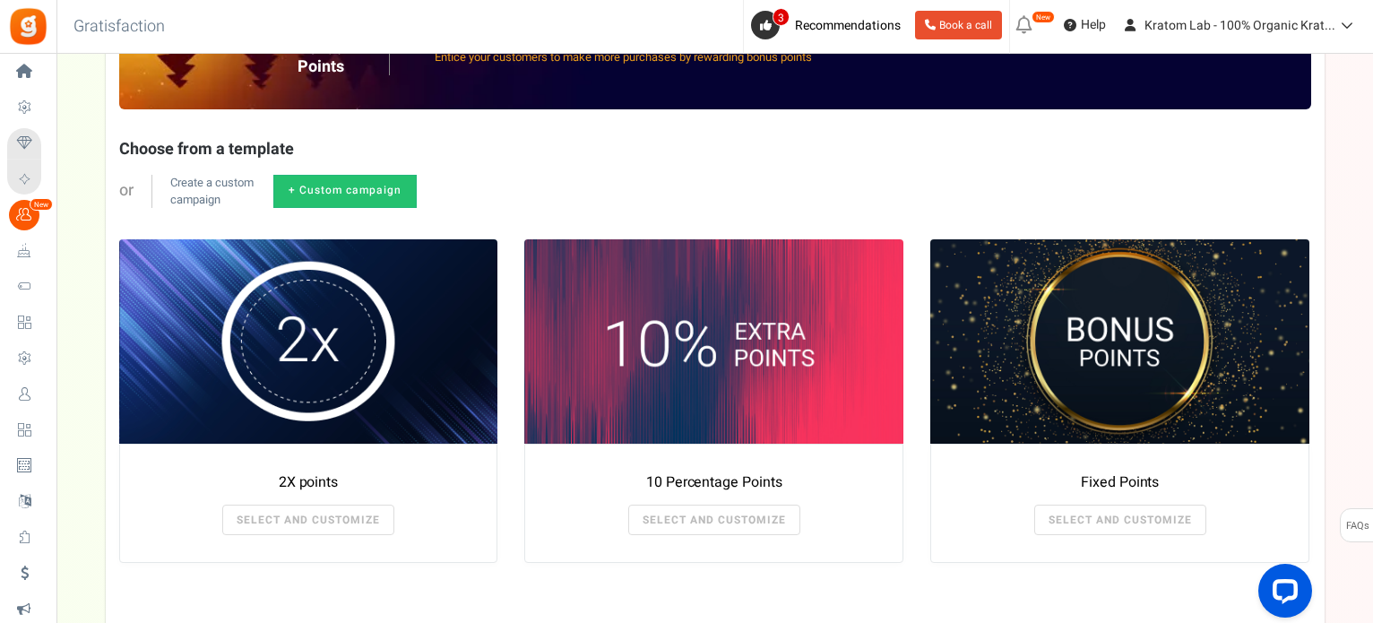
click at [330, 191] on link "+ Custom campaign" at bounding box center [344, 191] width 143 height 33
radio input "true"
type textarea "Get bonus points!"
type textarea "Shop and get bonus points!"
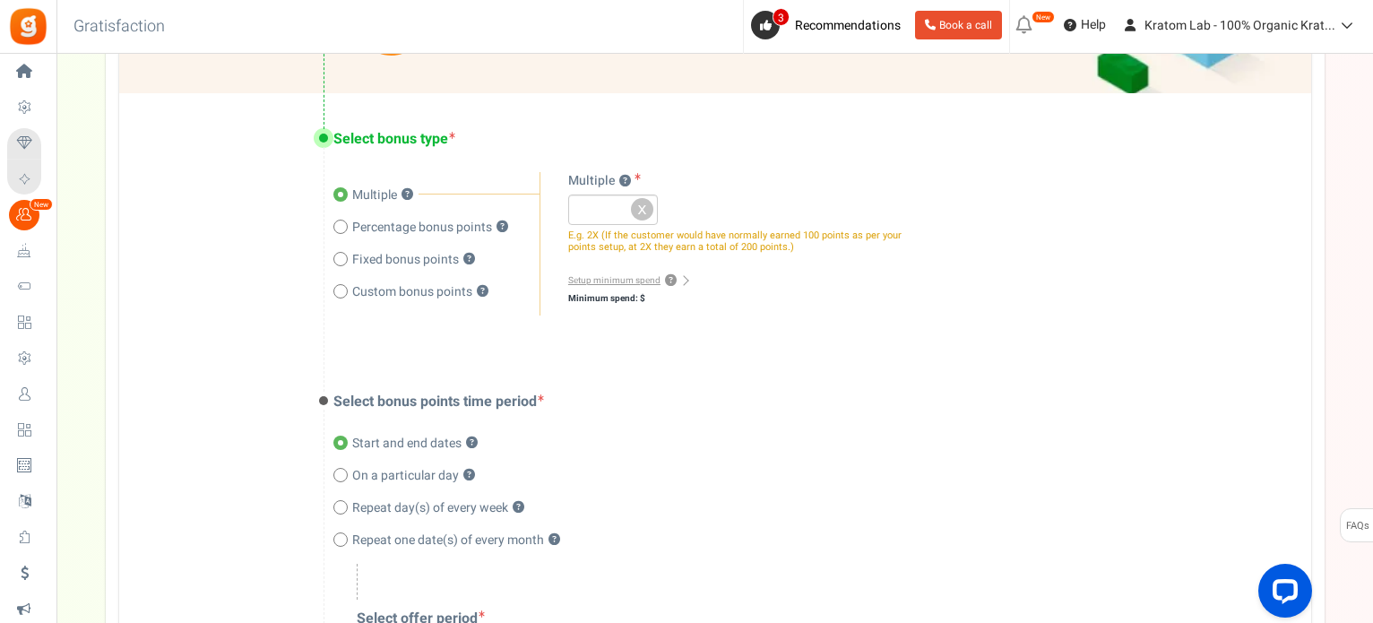
scroll to position [448, 0]
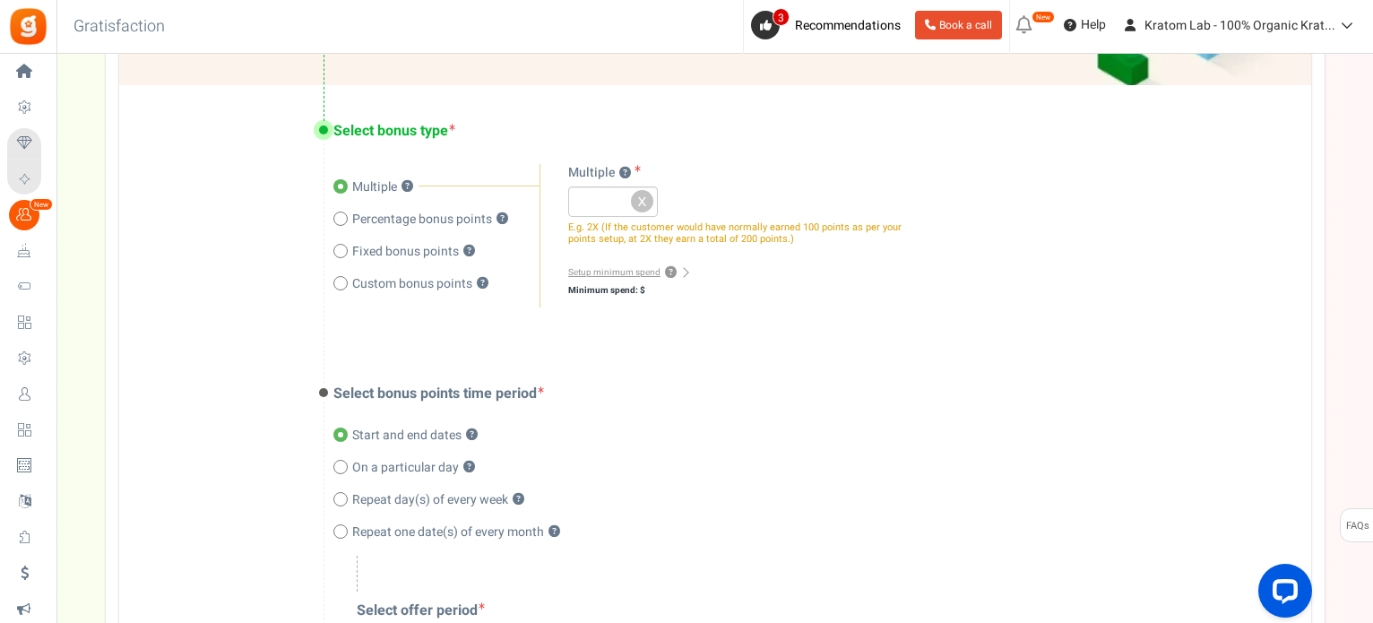
click at [339, 247] on span at bounding box center [340, 251] width 14 height 14
click at [339, 247] on input "Fixed bonus points ?" at bounding box center [339, 253] width 12 height 12
radio input "true"
radio input "false"
click at [584, 191] on input "number" at bounding box center [613, 201] width 90 height 30
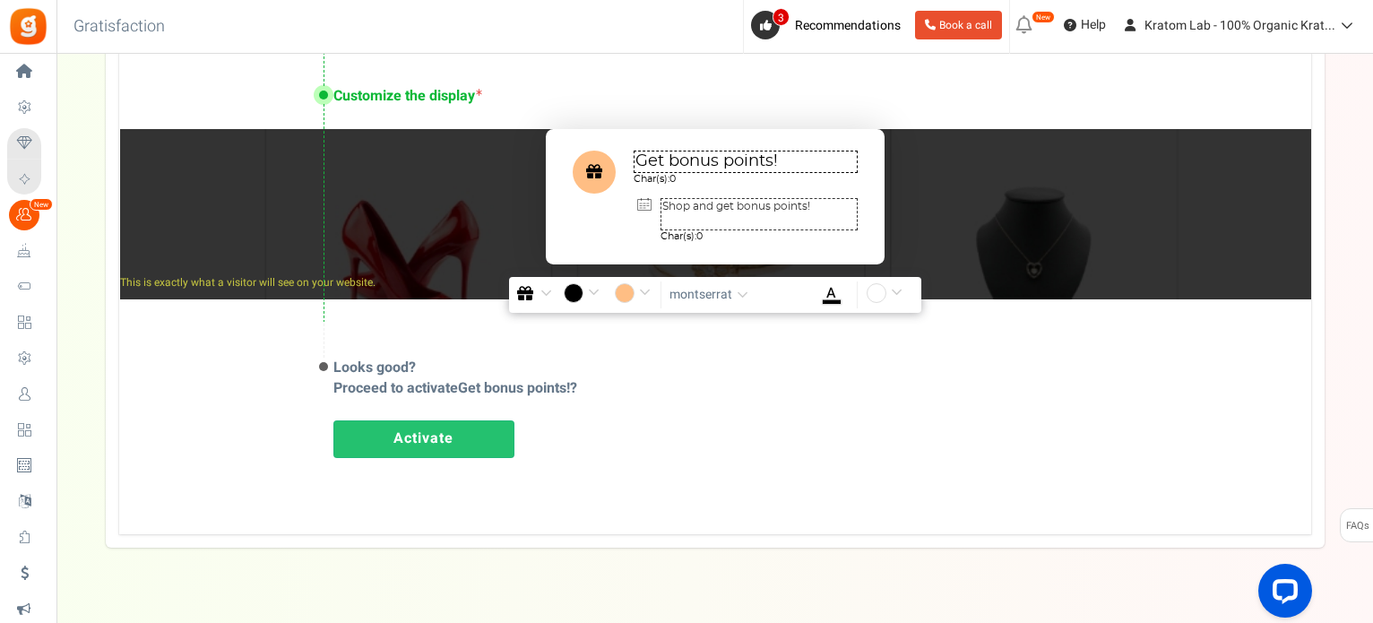
scroll to position [1165, 0]
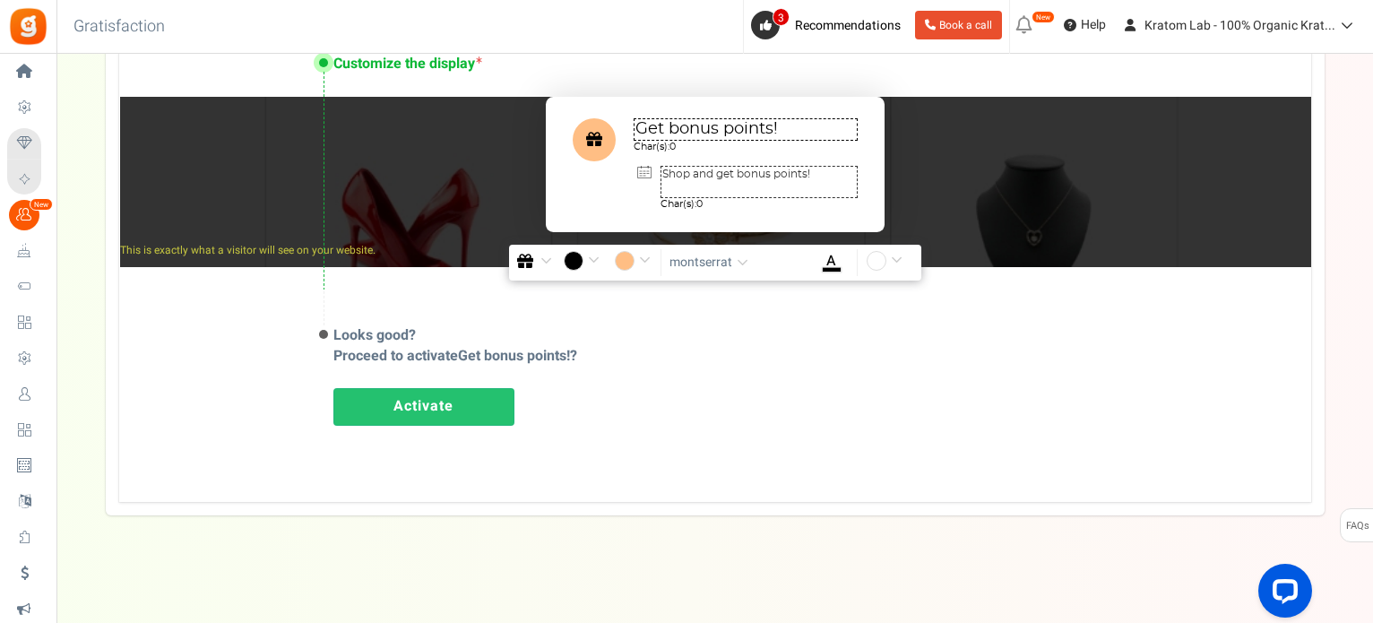
type input "1"
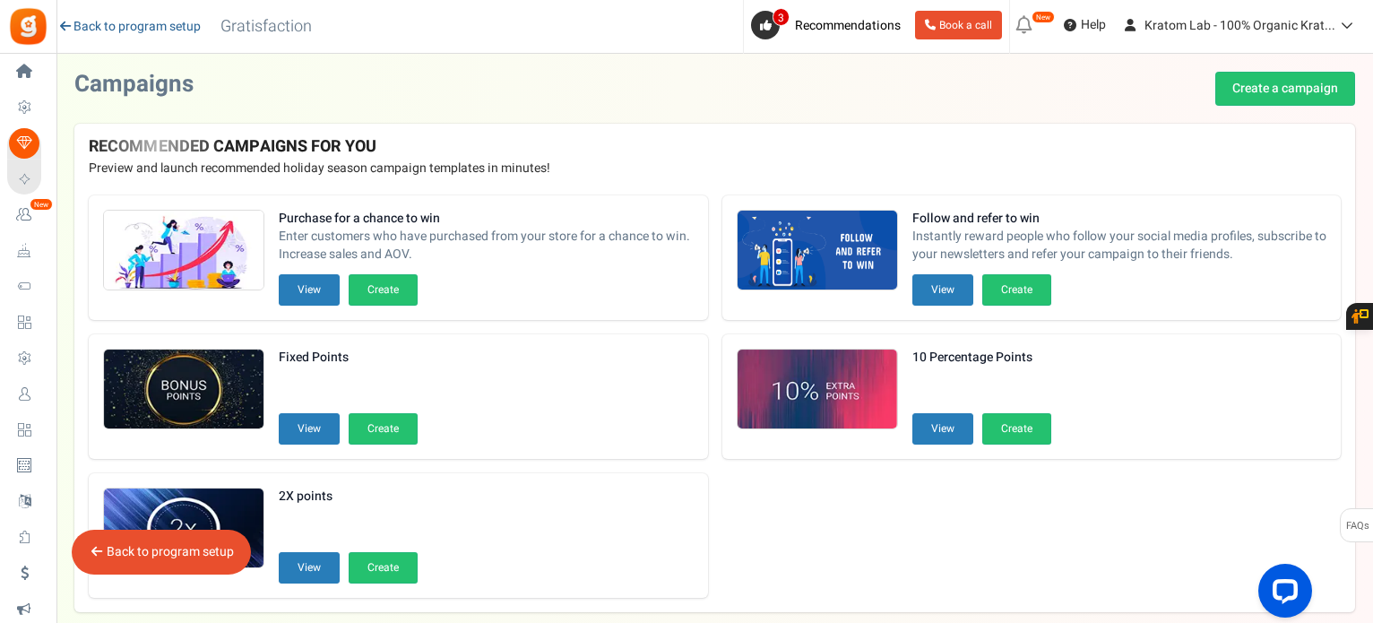
click at [129, 26] on link "Back to program setup" at bounding box center [128, 27] width 143 height 18
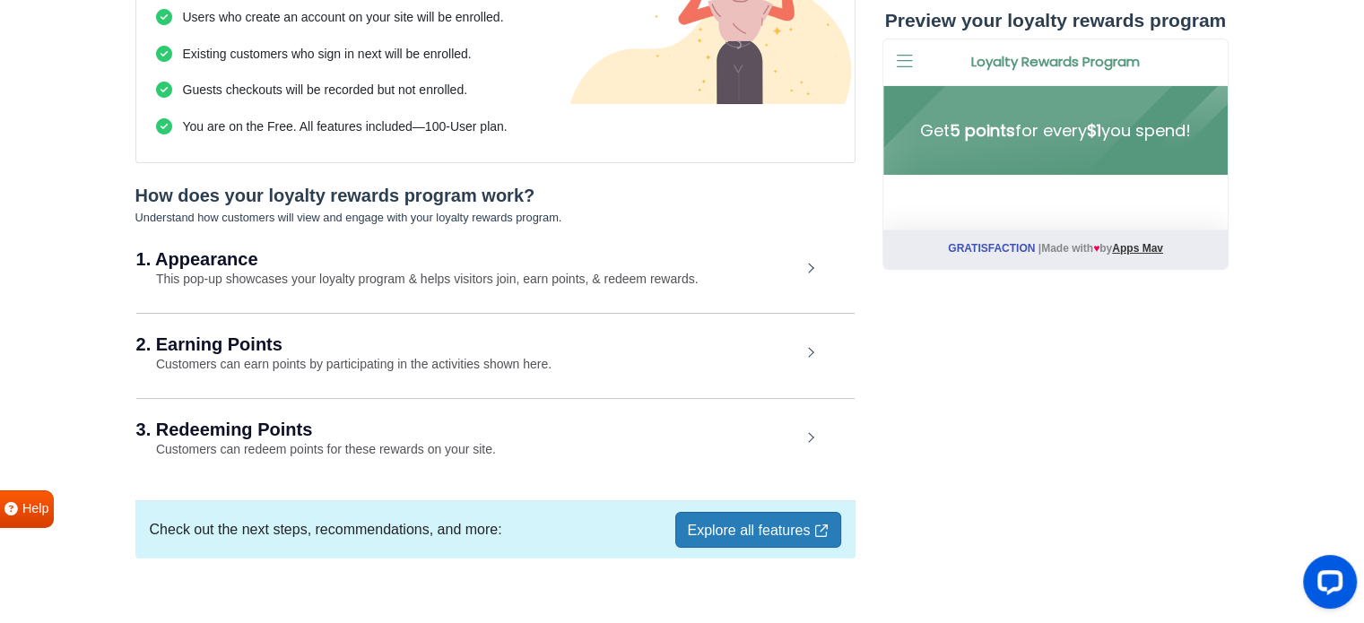
scroll to position [290, 0]
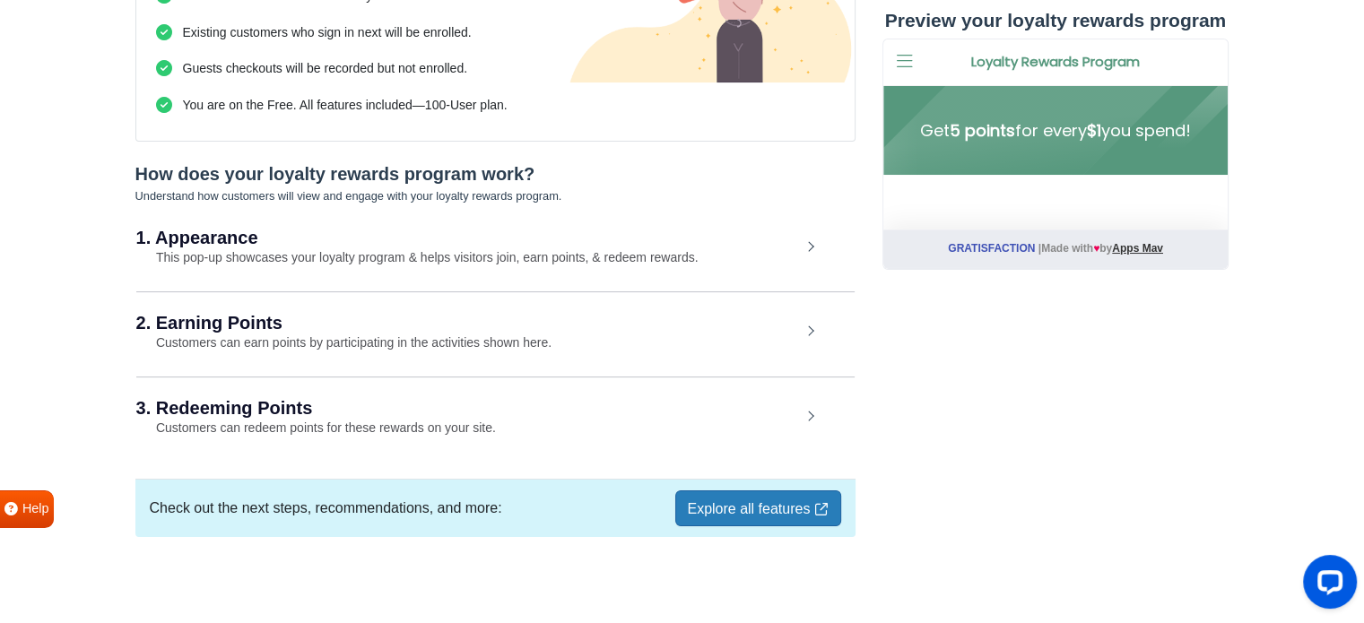
click at [817, 326] on div "2. Earning Points Customers can earn points by participating in the activities …" at bounding box center [495, 332] width 718 height 83
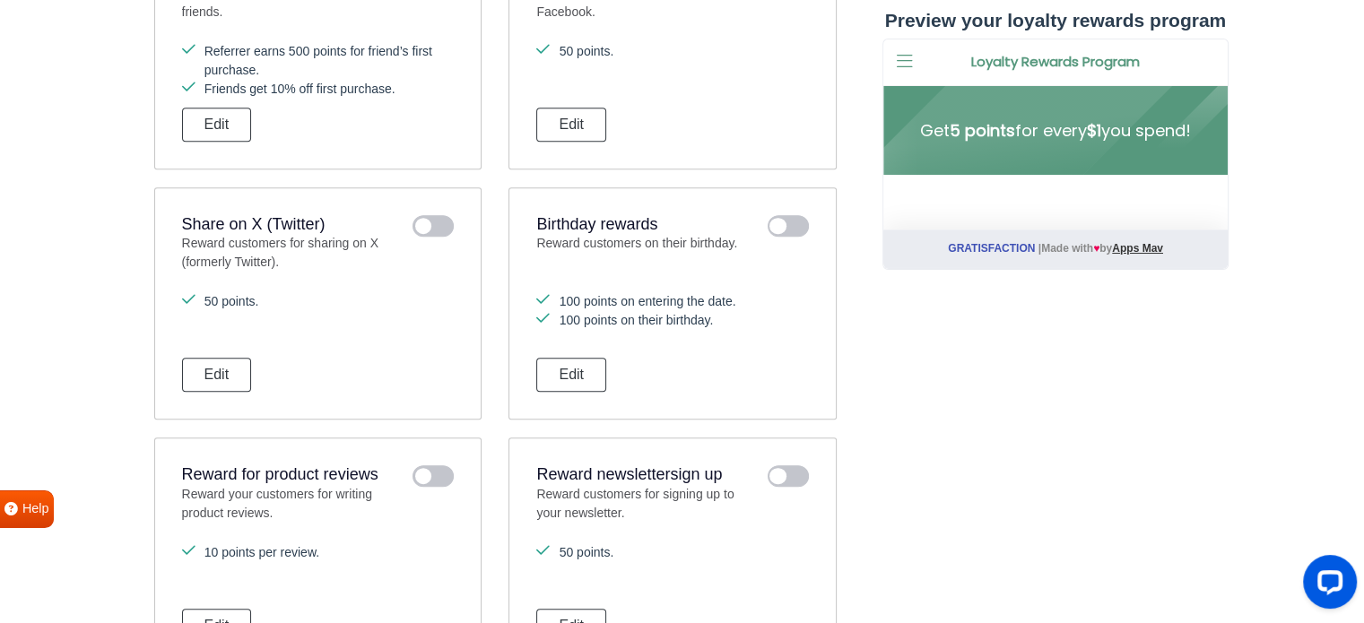
scroll to position [1201, 0]
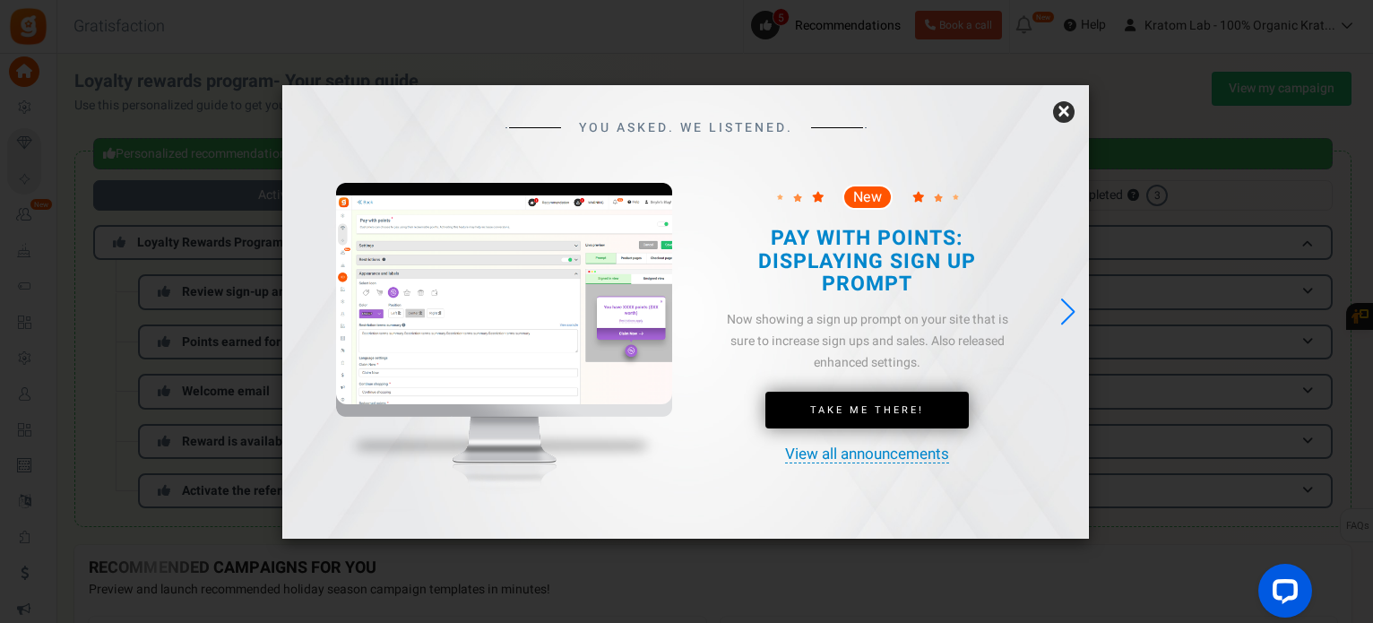
click at [1061, 111] on link "×" at bounding box center [1064, 112] width 22 height 22
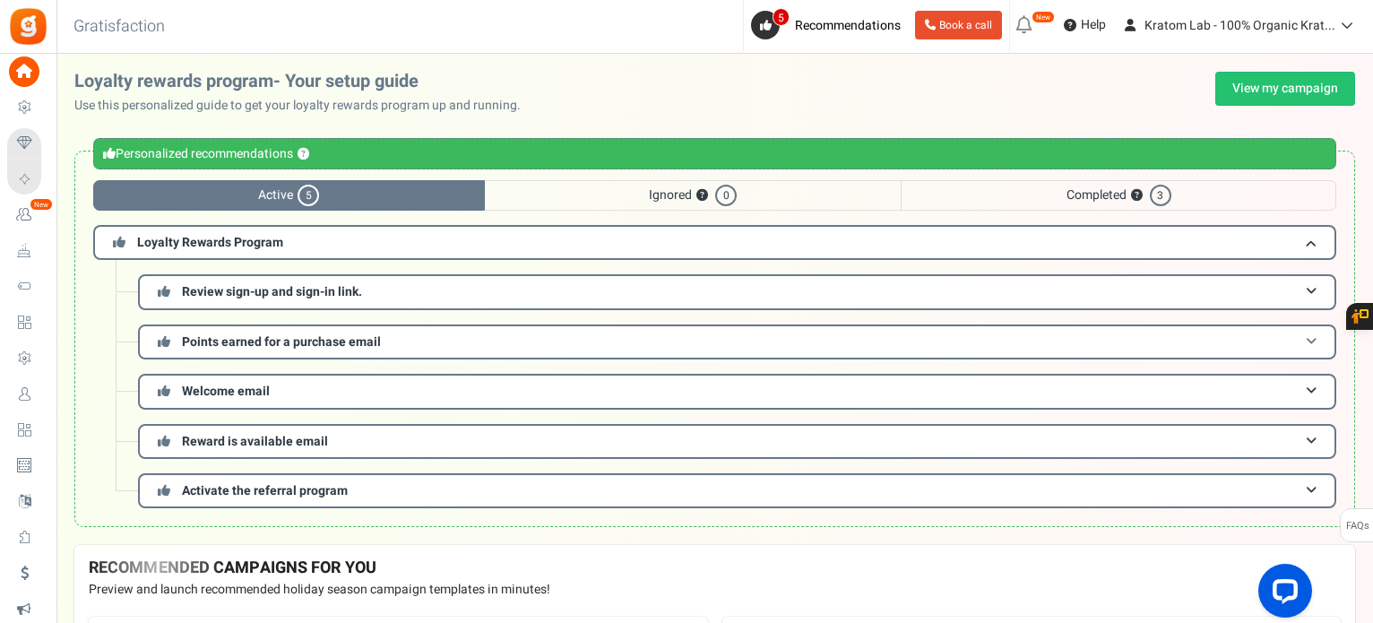
click at [1312, 341] on span at bounding box center [1311, 341] width 11 height 13
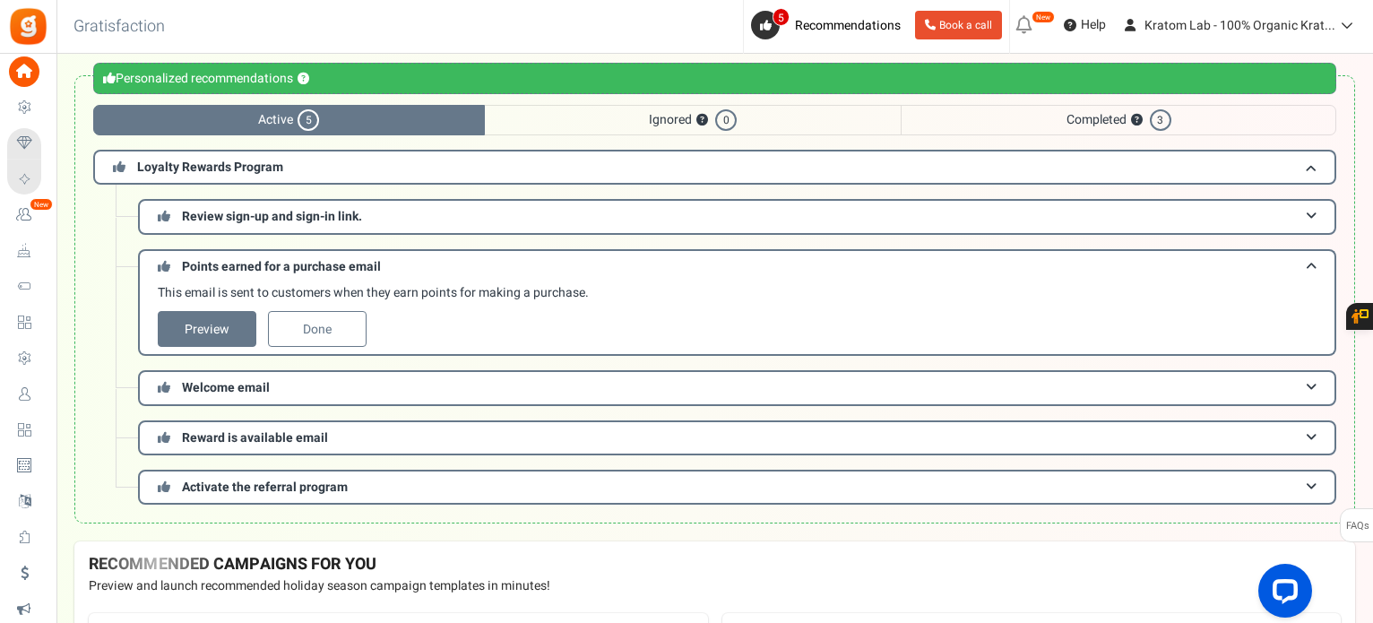
scroll to position [179, 0]
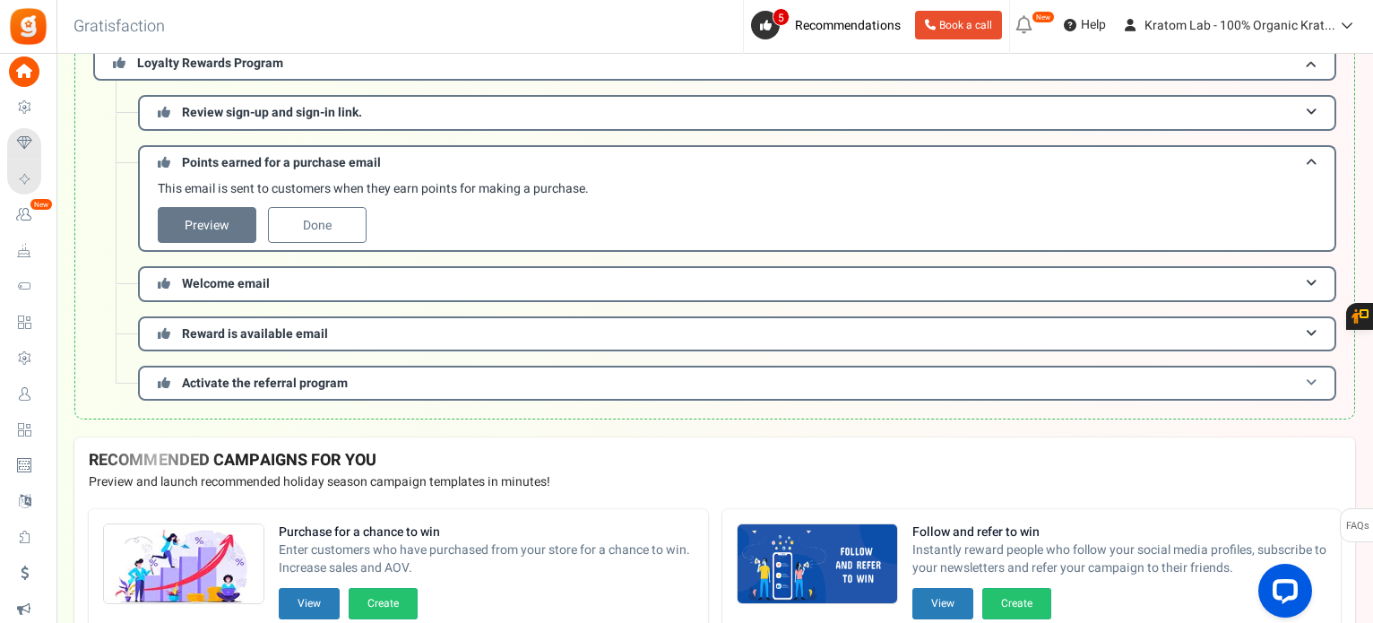
click at [1309, 381] on span at bounding box center [1311, 383] width 11 height 13
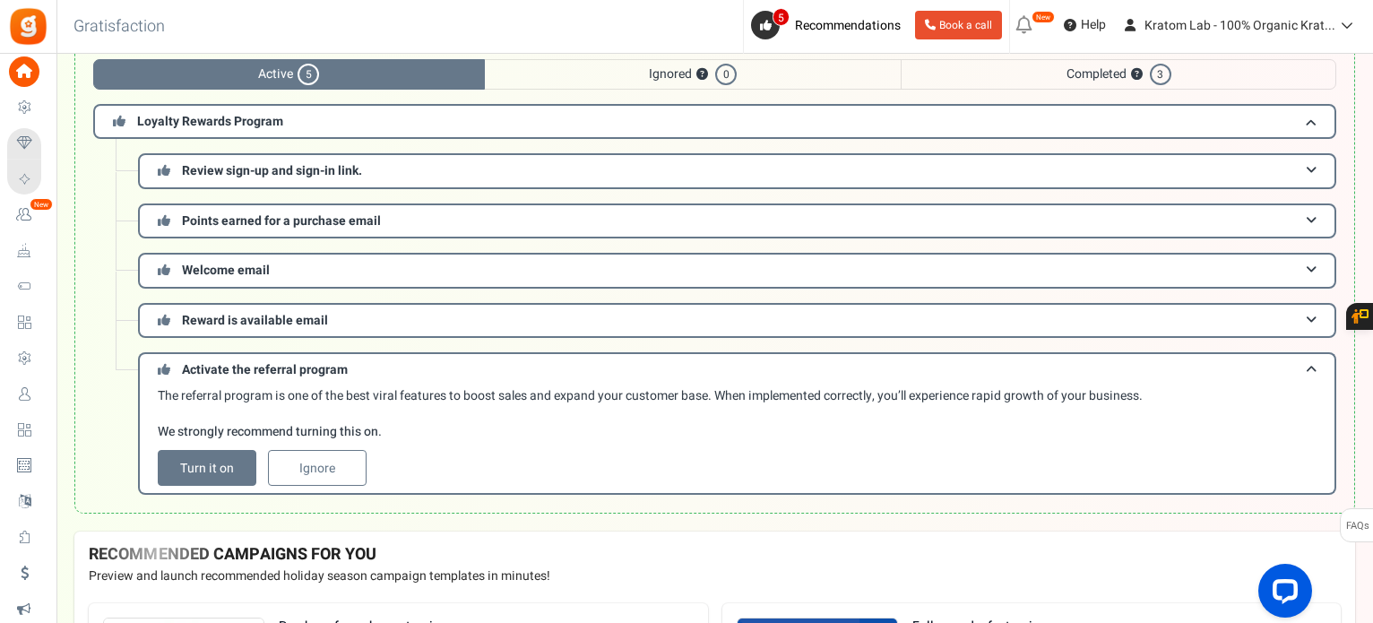
scroll to position [90, 0]
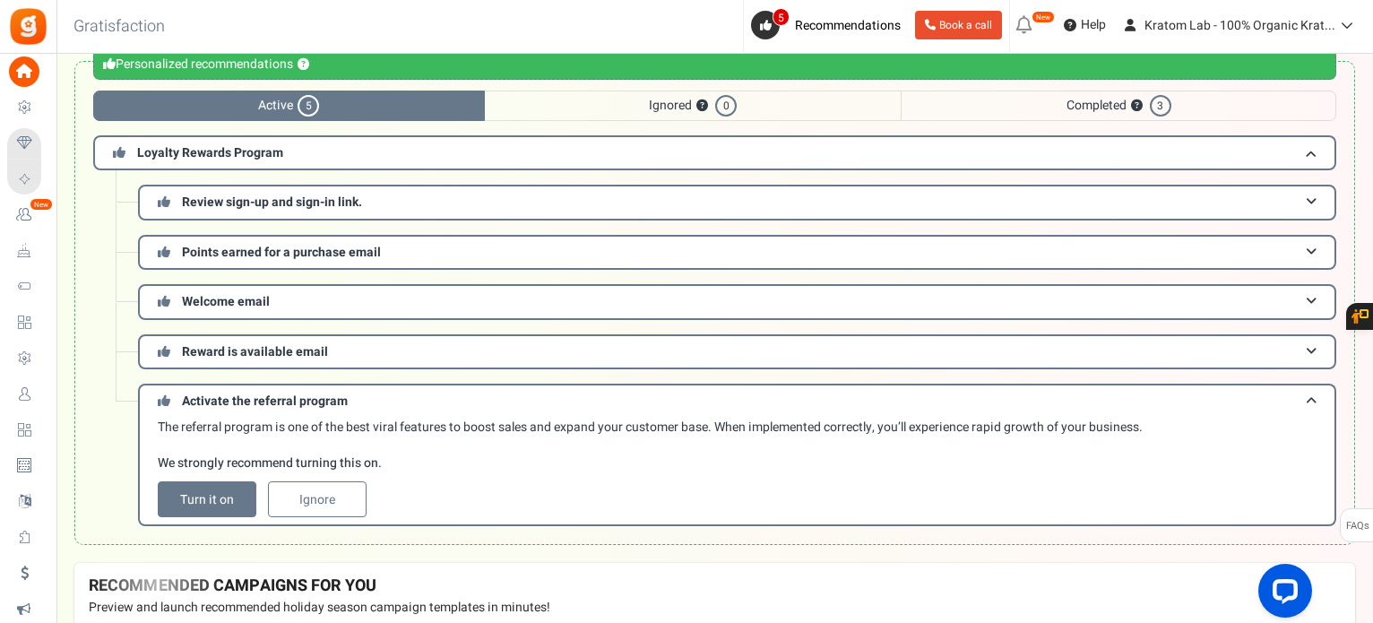
click at [0, 0] on span "Widgets" at bounding box center [0, 0] width 0 height 0
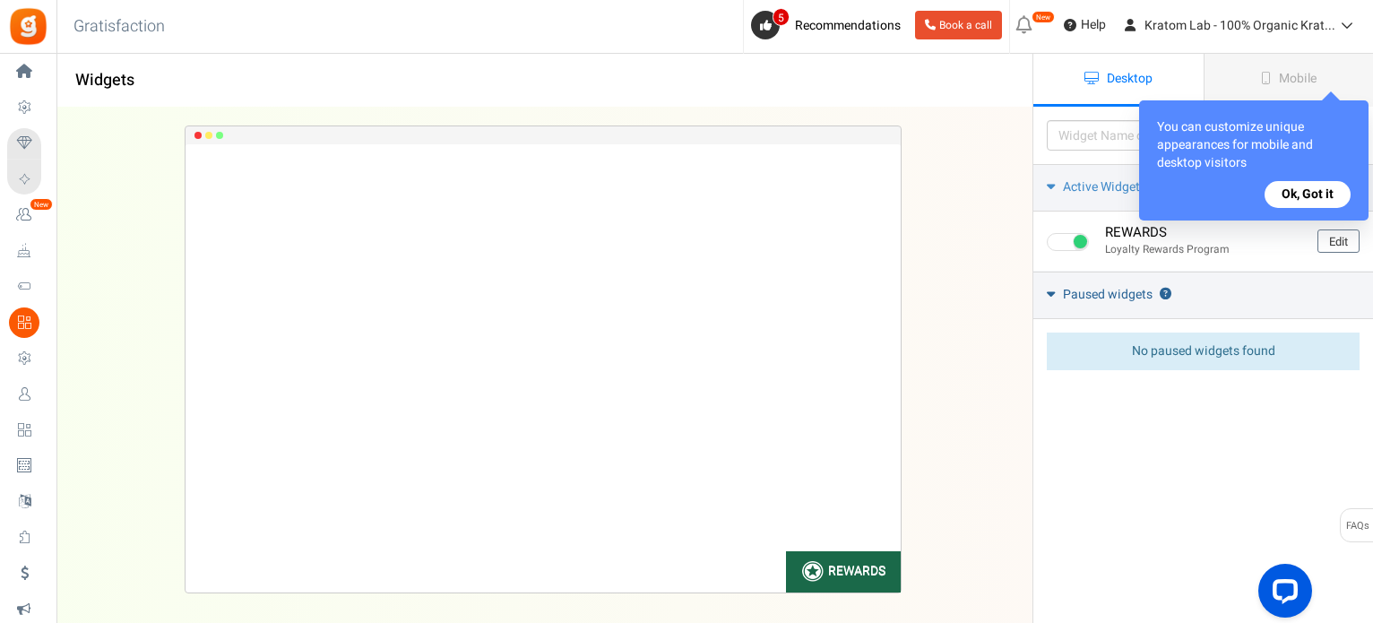
click at [1049, 293] on icon at bounding box center [1051, 293] width 8 height 13
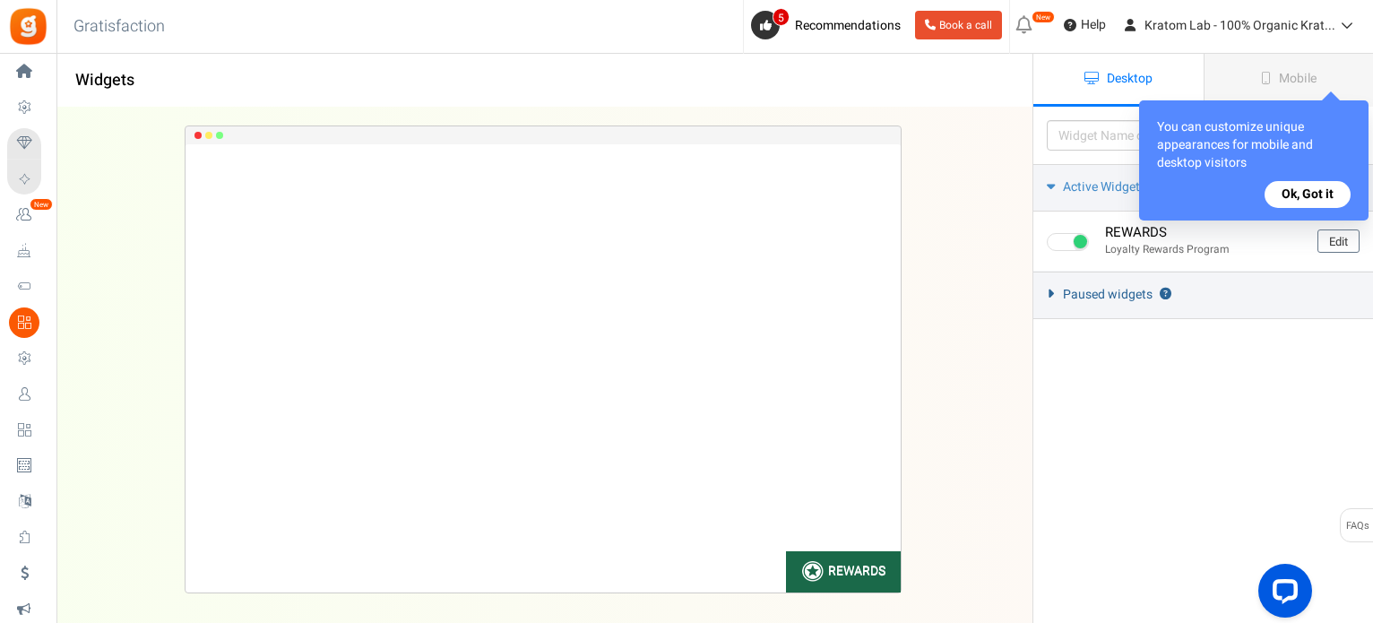
click at [1051, 293] on icon at bounding box center [1050, 294] width 13 height 8
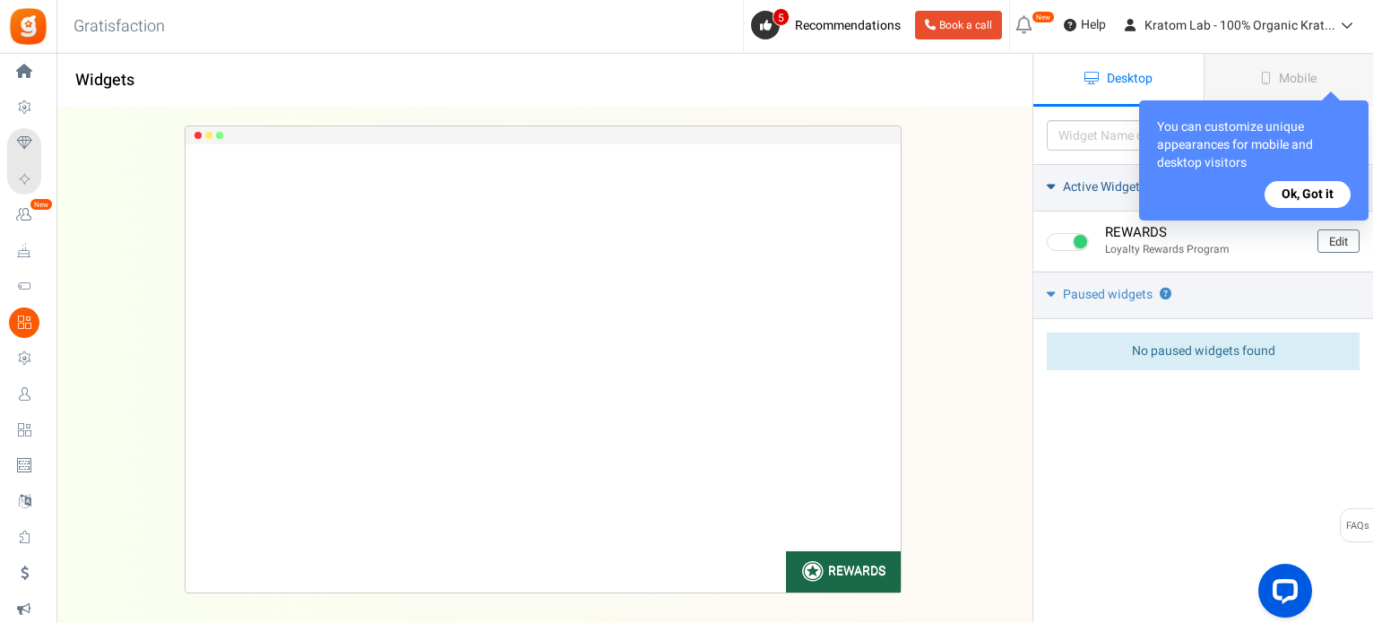
click at [1306, 195] on button "Ok, Got it" at bounding box center [1308, 194] width 86 height 27
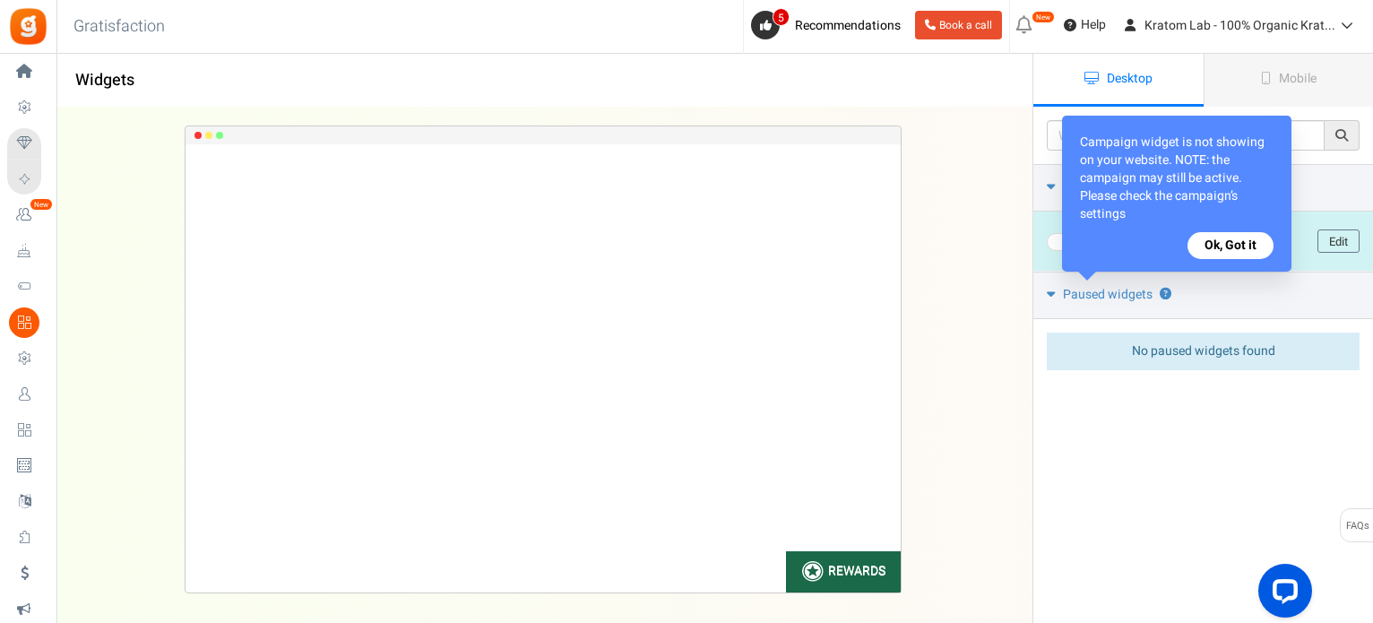
click at [1238, 248] on button "Ok, Got it" at bounding box center [1231, 245] width 86 height 27
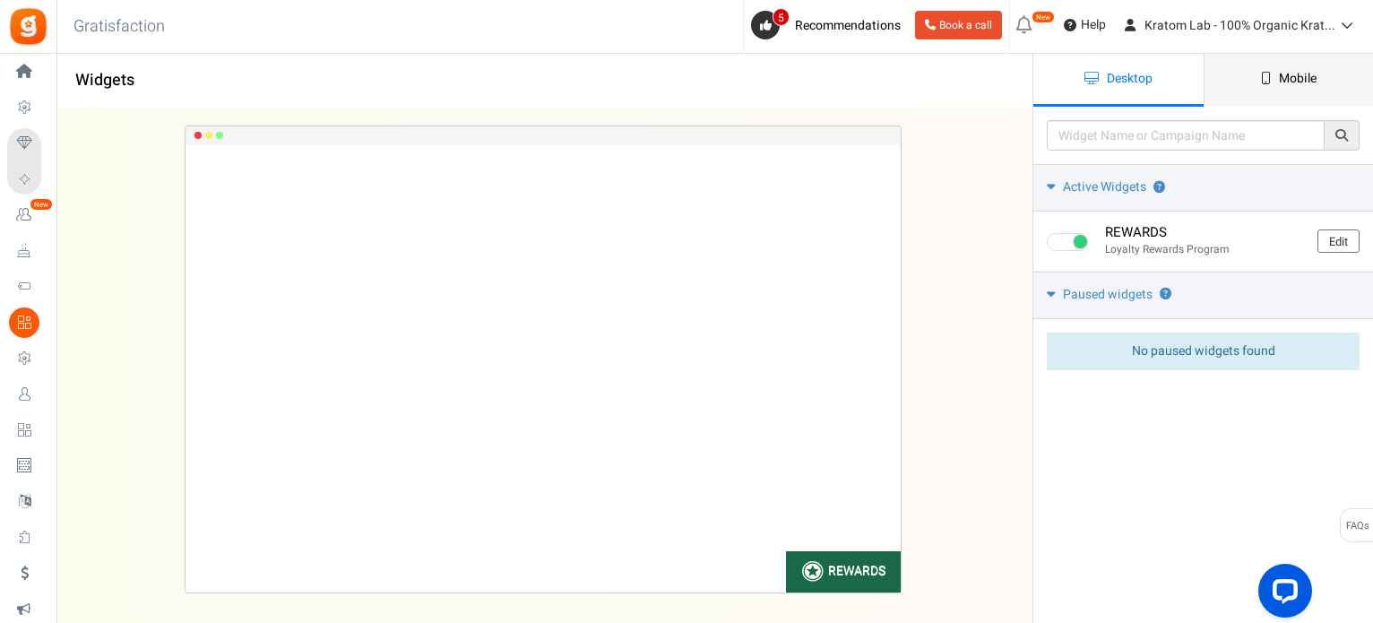
click at [1293, 85] on span "Mobile" at bounding box center [1298, 78] width 38 height 19
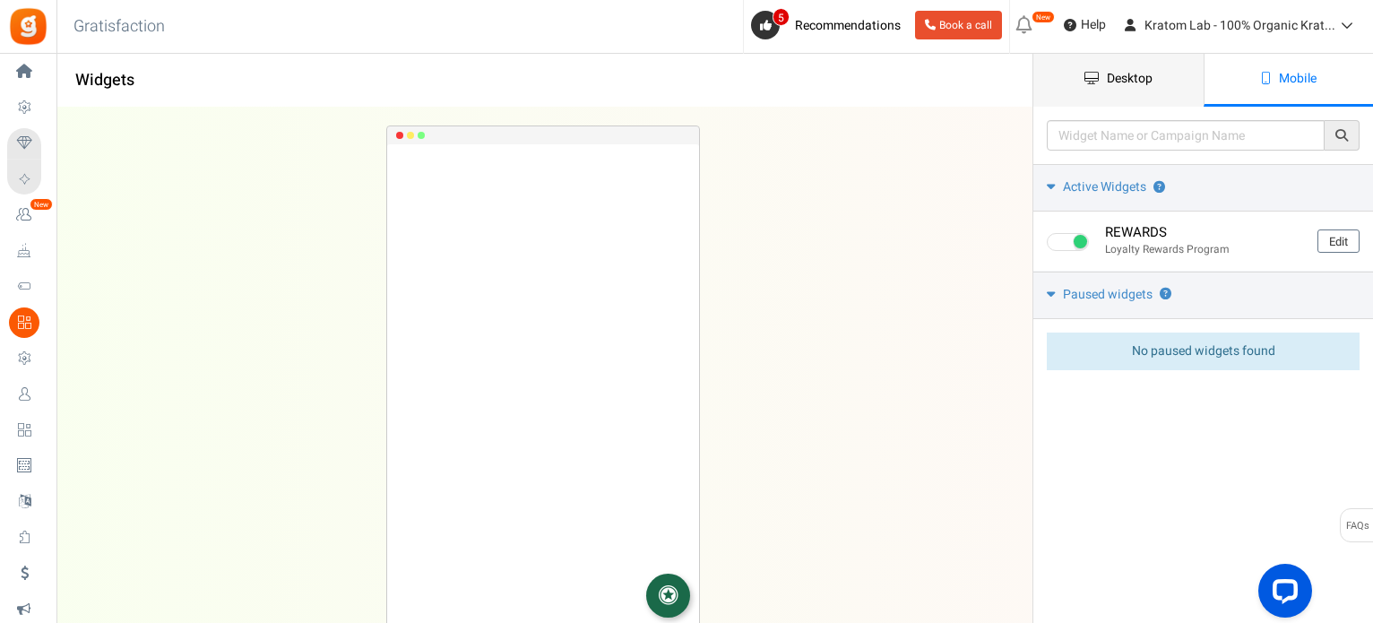
click at [1137, 89] on link "Desktop" at bounding box center [1119, 80] width 170 height 53
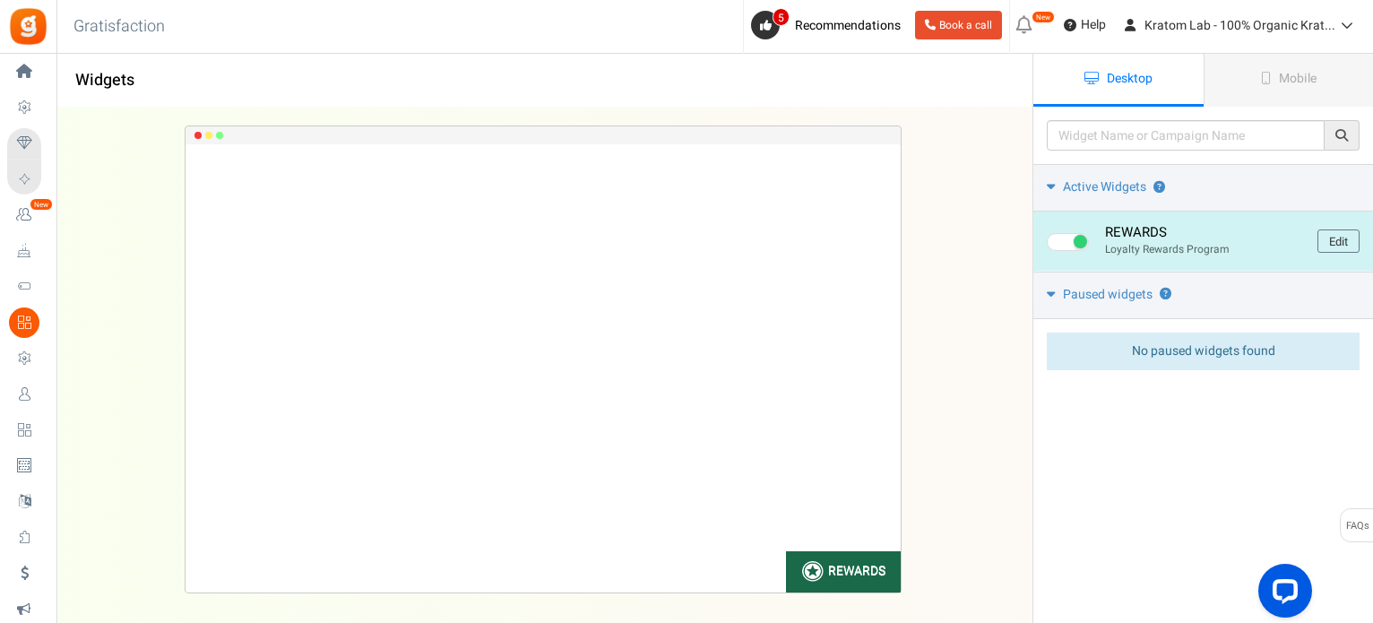
click at [1063, 237] on span at bounding box center [1068, 242] width 42 height 18
click at [1059, 237] on input "checkbox" at bounding box center [1053, 243] width 12 height 12
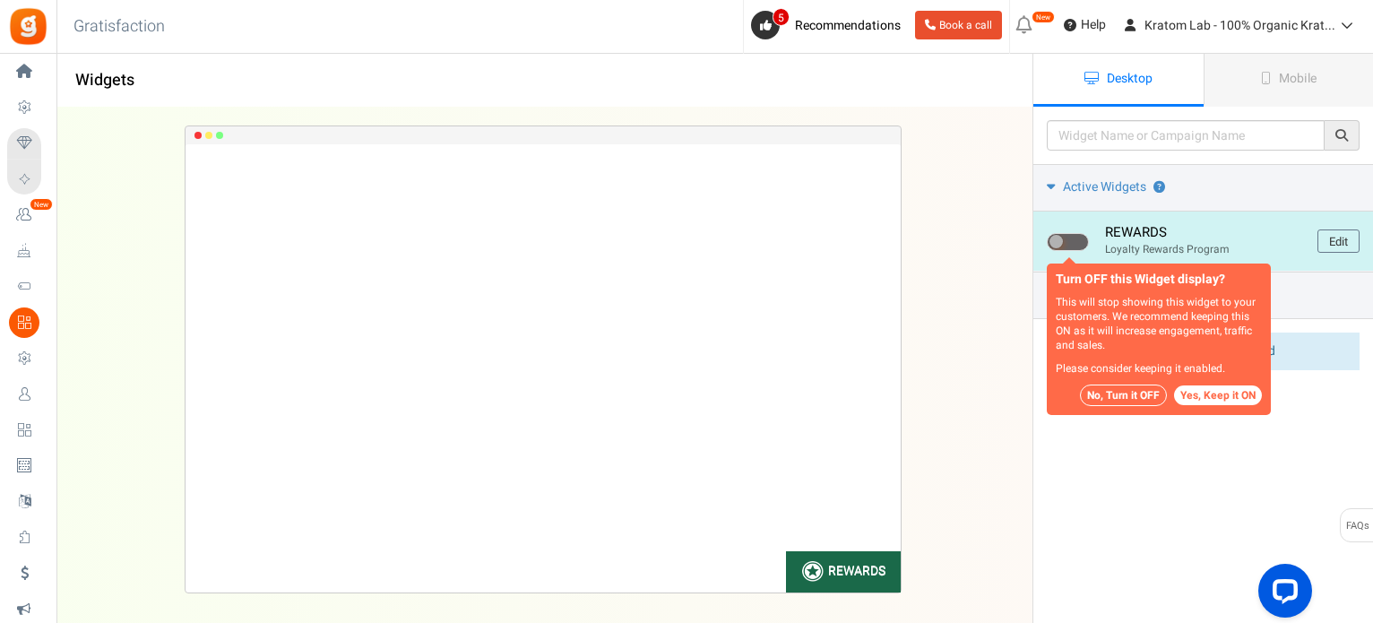
click at [1080, 237] on span at bounding box center [1068, 242] width 42 height 18
click at [1059, 237] on input "checkbox" at bounding box center [1053, 243] width 12 height 12
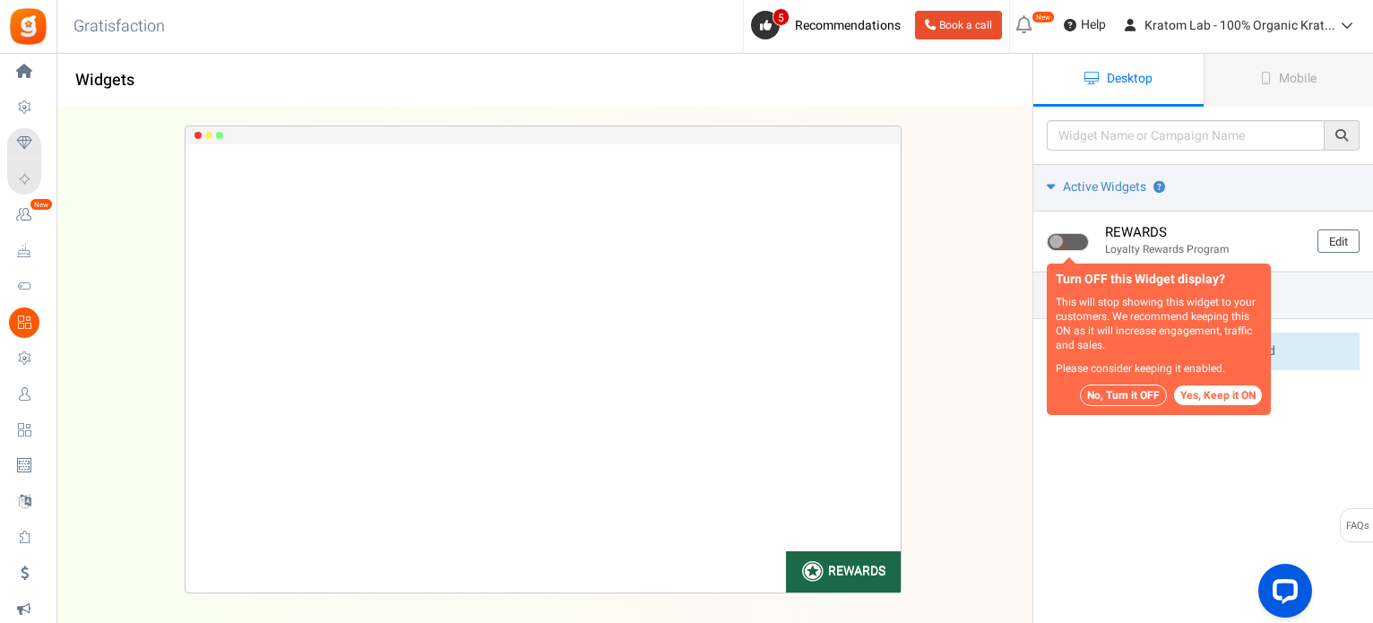
click at [1205, 394] on button "Yes, Keep it ON" at bounding box center [1218, 395] width 88 height 20
checkbox input "true"
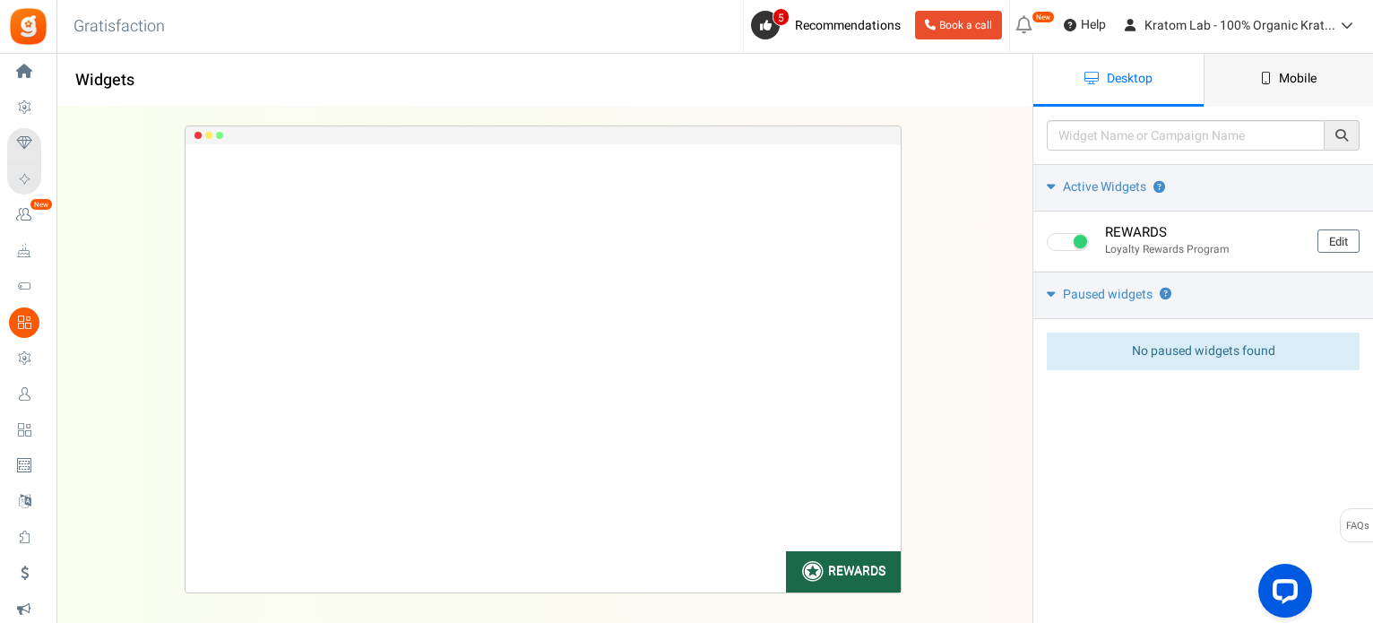
click at [1286, 81] on span "Mobile" at bounding box center [1298, 78] width 38 height 19
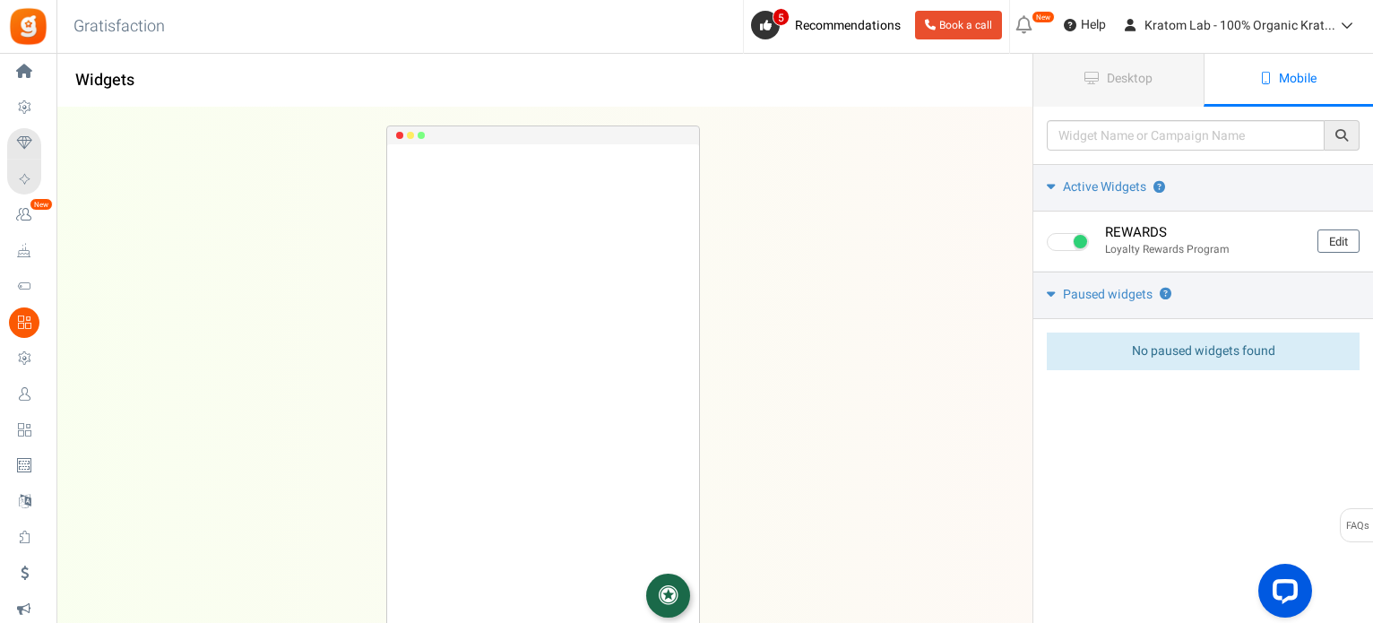
click at [0, 0] on span "Loyalty and Referral Program" at bounding box center [0, 0] width 0 height 0
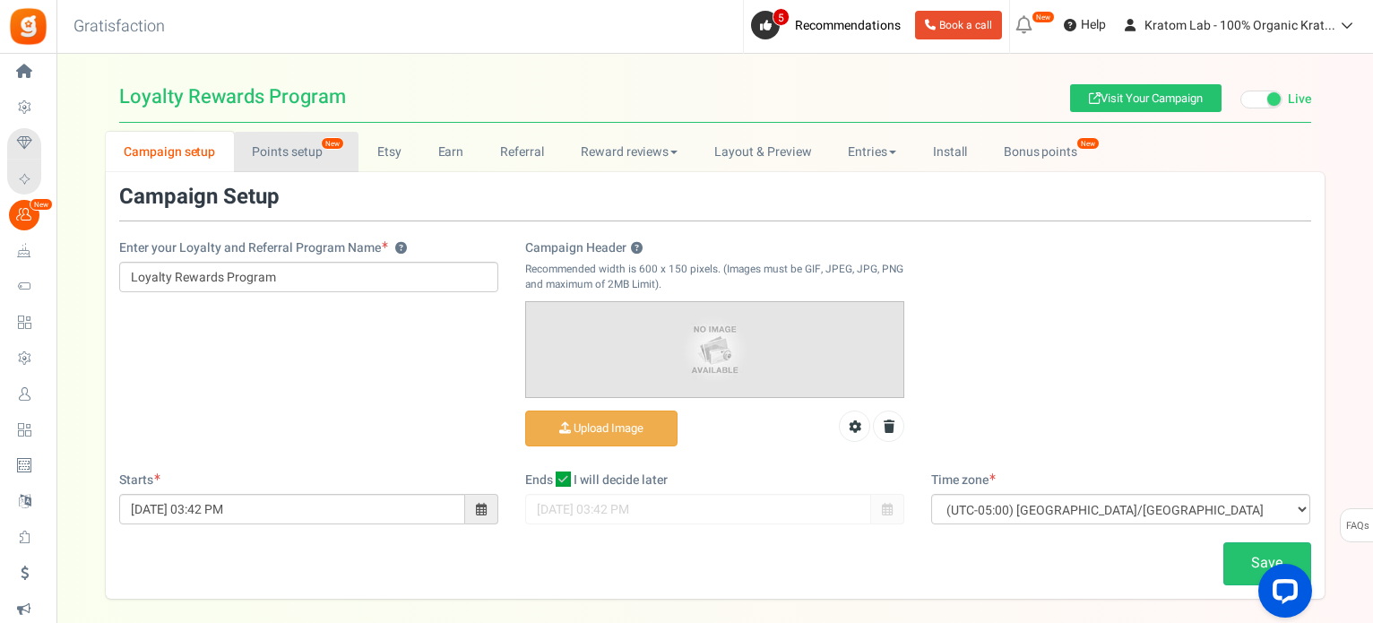
click at [319, 156] on link "Points setup New" at bounding box center [296, 152] width 125 height 40
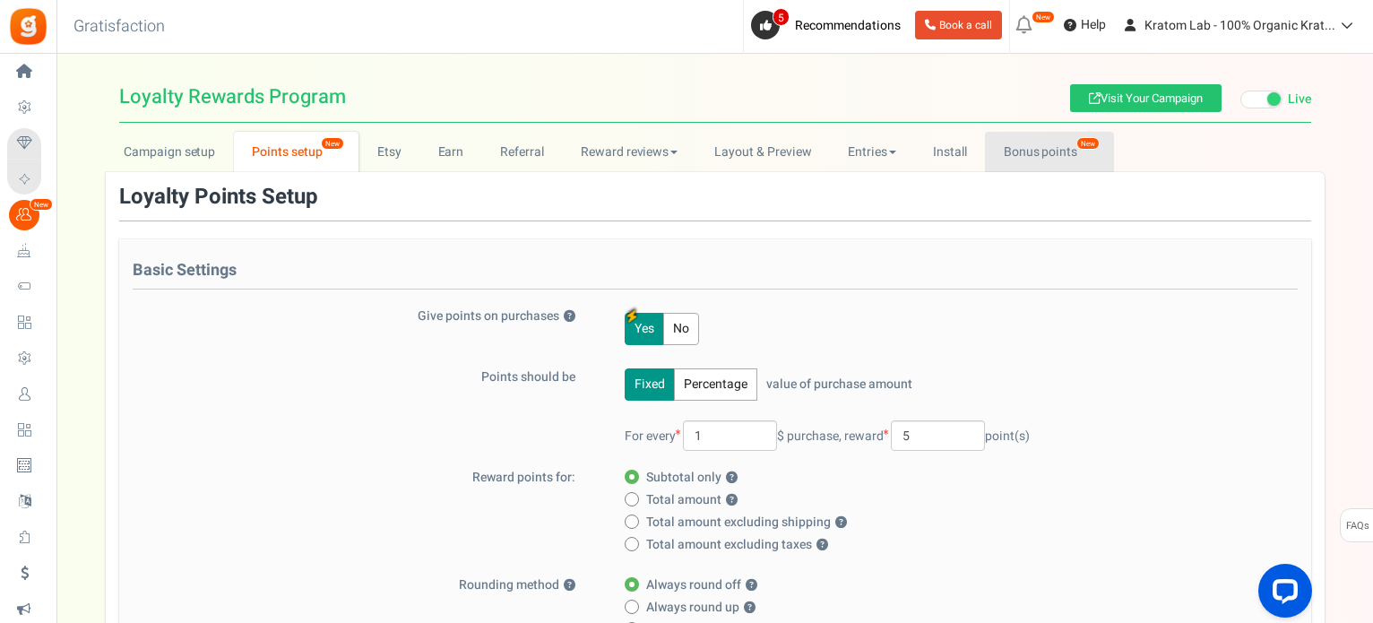
click at [1061, 153] on link "Bonus points New" at bounding box center [1049, 152] width 128 height 40
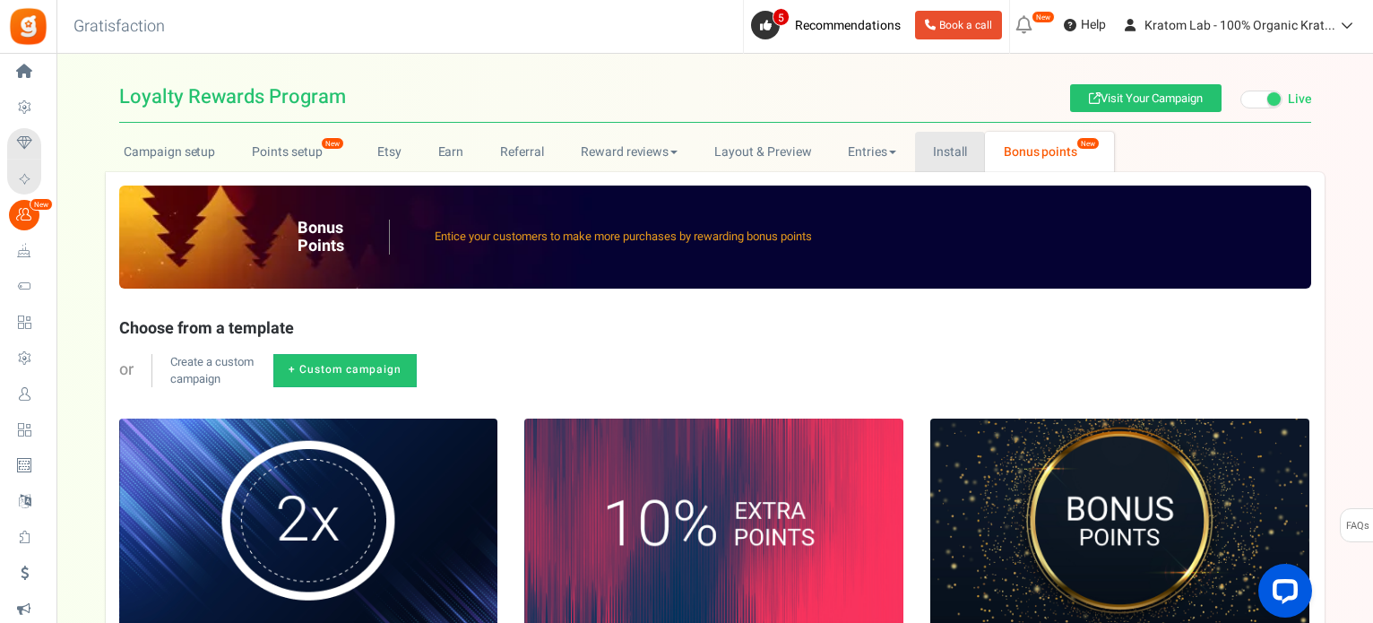
click at [965, 144] on link "Install" at bounding box center [950, 152] width 71 height 40
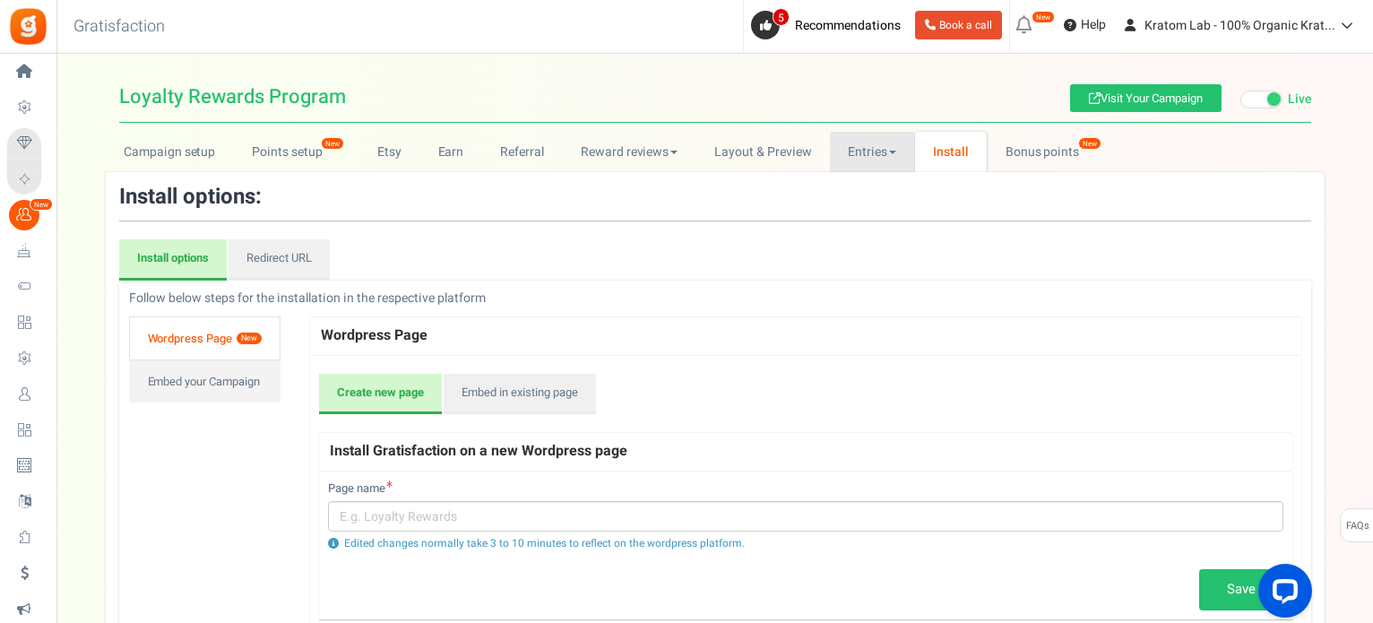
click at [883, 146] on link "Entries" at bounding box center [872, 152] width 85 height 40
click at [881, 159] on link "Entries" at bounding box center [872, 152] width 85 height 40
click at [864, 151] on link "Entries" at bounding box center [872, 152] width 85 height 40
click at [862, 196] on link "Entries" at bounding box center [901, 191] width 143 height 26
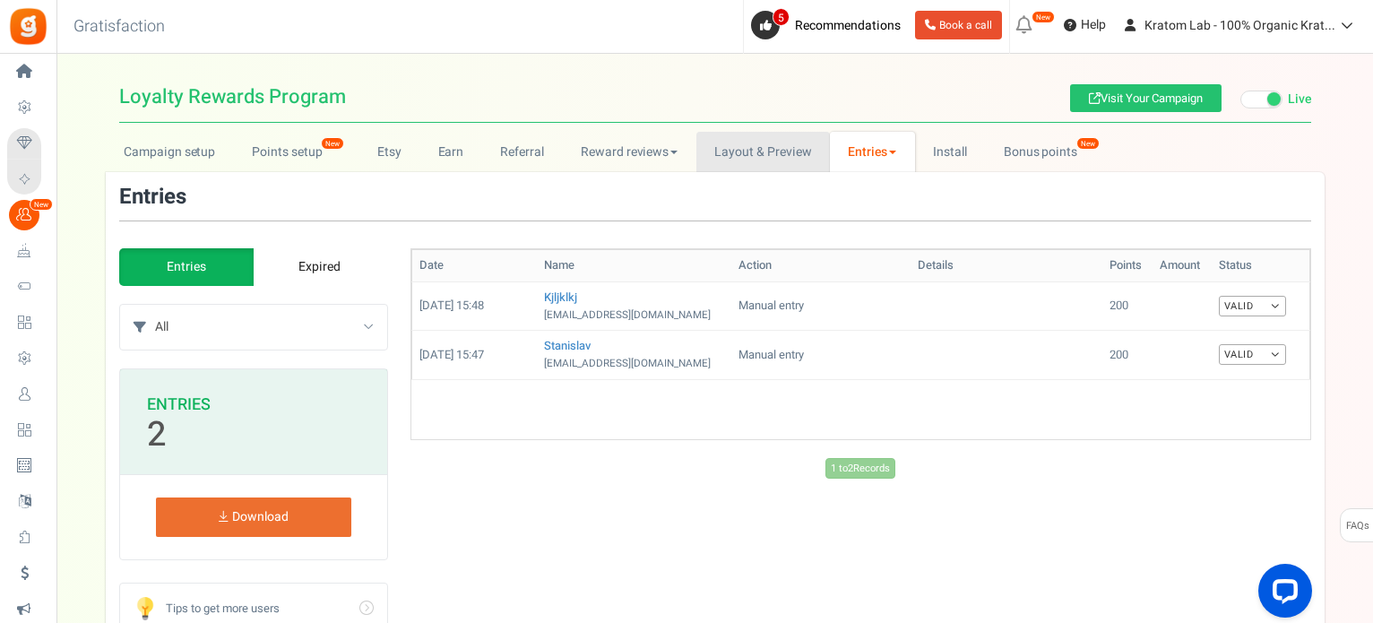
drag, startPoint x: 763, startPoint y: 144, endPoint x: 762, endPoint y: 160, distance: 16.2
click at [763, 143] on link "Layout & Preview" at bounding box center [764, 152] width 134 height 40
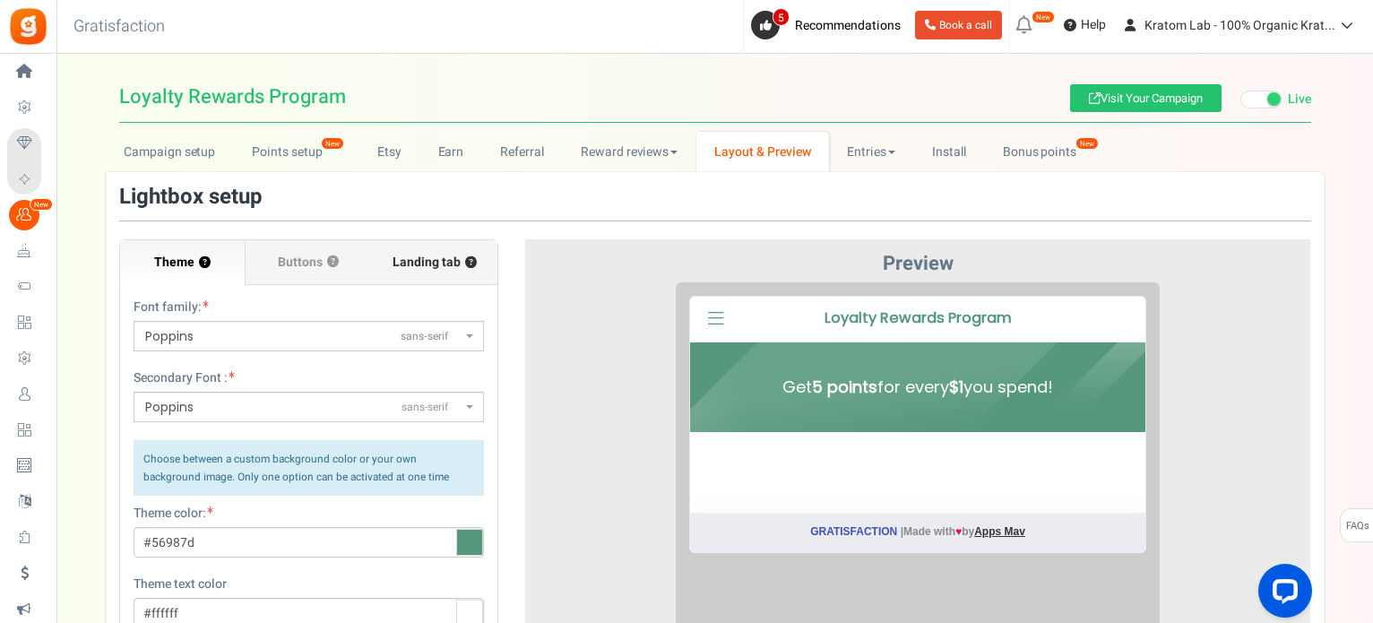
click at [398, 266] on span "Landing tab ?" at bounding box center [435, 263] width 84 height 18
click at [0, 0] on input "Landing tab ?" at bounding box center [0, 0] width 0 height 0
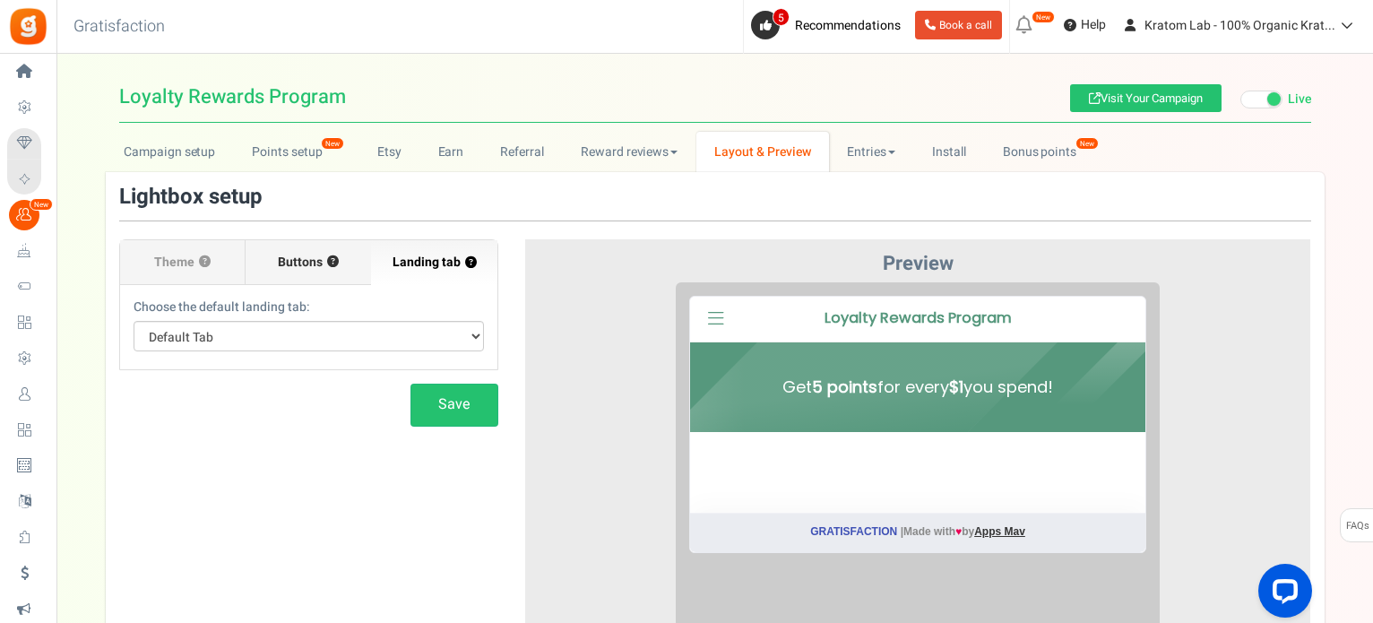
click at [316, 261] on span "Buttons" at bounding box center [300, 263] width 45 height 18
click at [0, 0] on input "Buttons ?" at bounding box center [0, 0] width 0 height 0
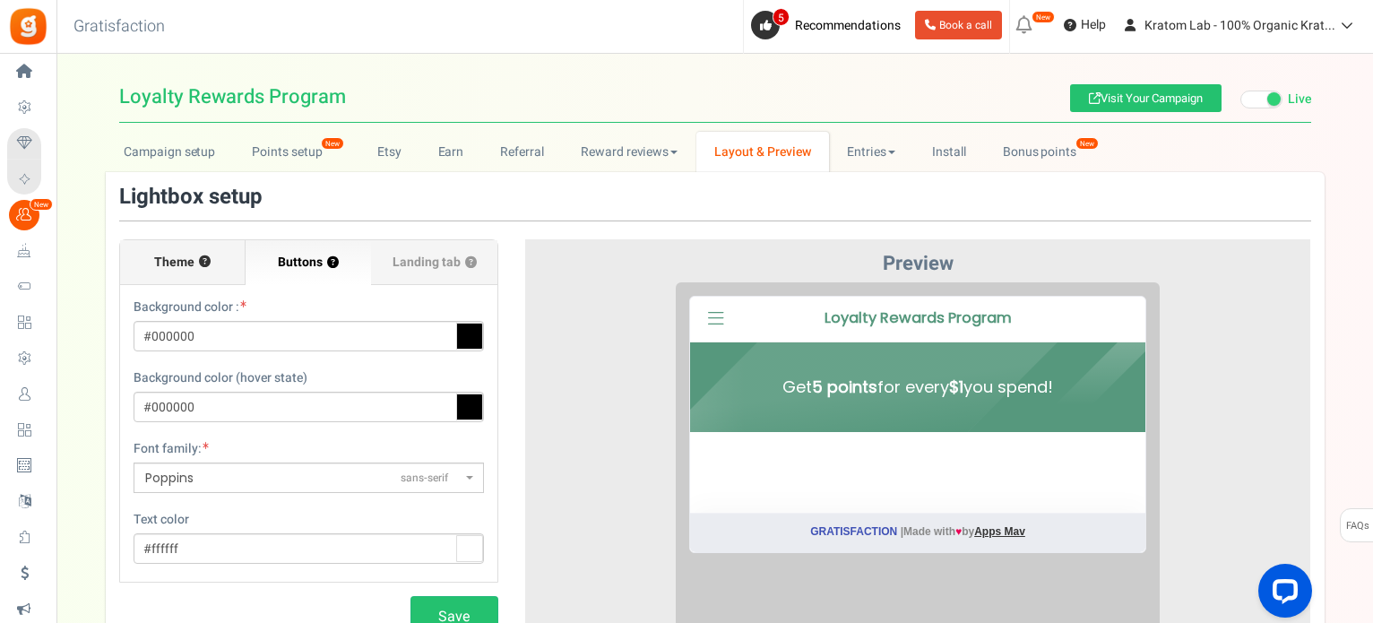
drag, startPoint x: 169, startPoint y: 269, endPoint x: 177, endPoint y: 276, distance: 11.5
click at [169, 268] on span "Theme" at bounding box center [174, 263] width 40 height 18
click at [0, 0] on input "Theme ?" at bounding box center [0, 0] width 0 height 0
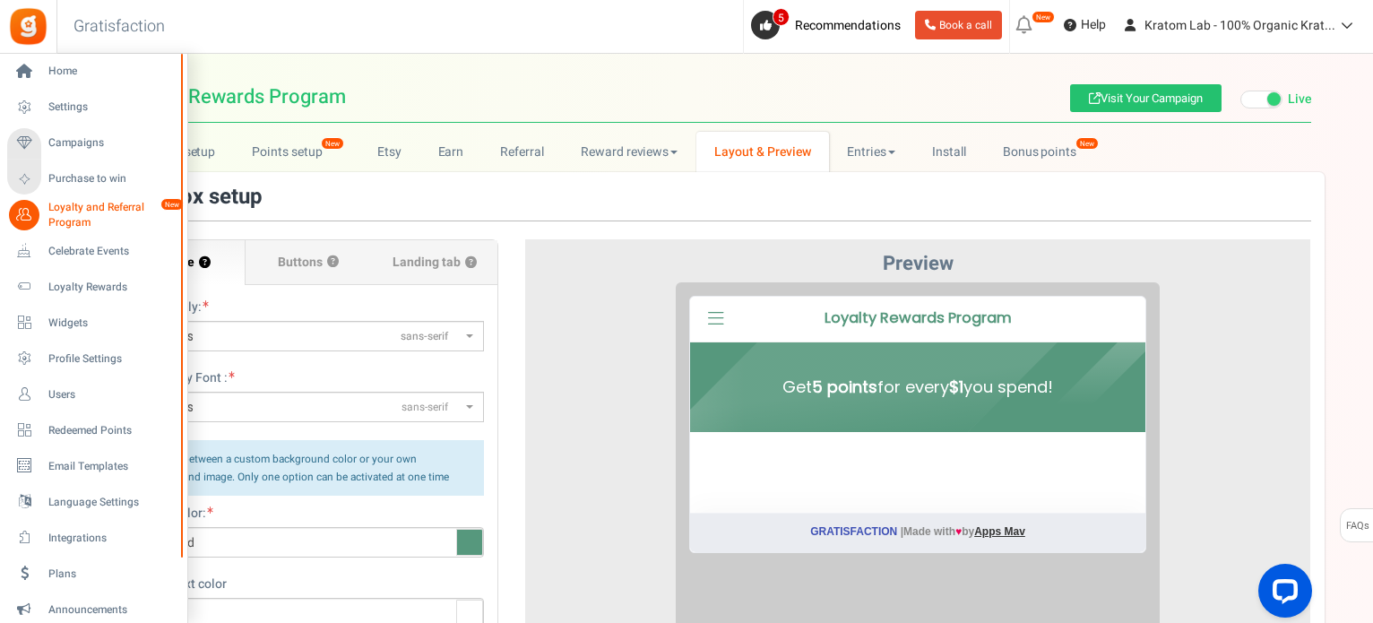
click at [97, 203] on span "Loyalty and Referral Program" at bounding box center [113, 215] width 131 height 30
click at [70, 100] on span "Settings" at bounding box center [111, 107] width 126 height 15
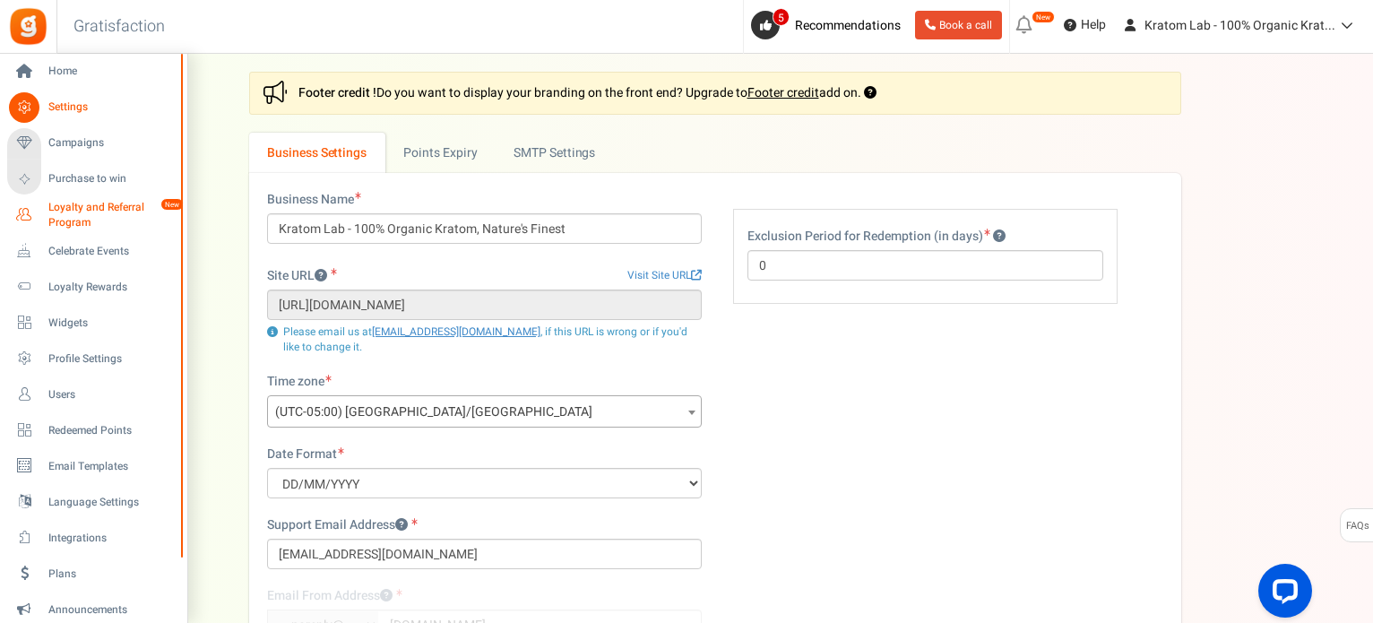
click at [99, 212] on span "Loyalty and Referral Program" at bounding box center [113, 215] width 131 height 30
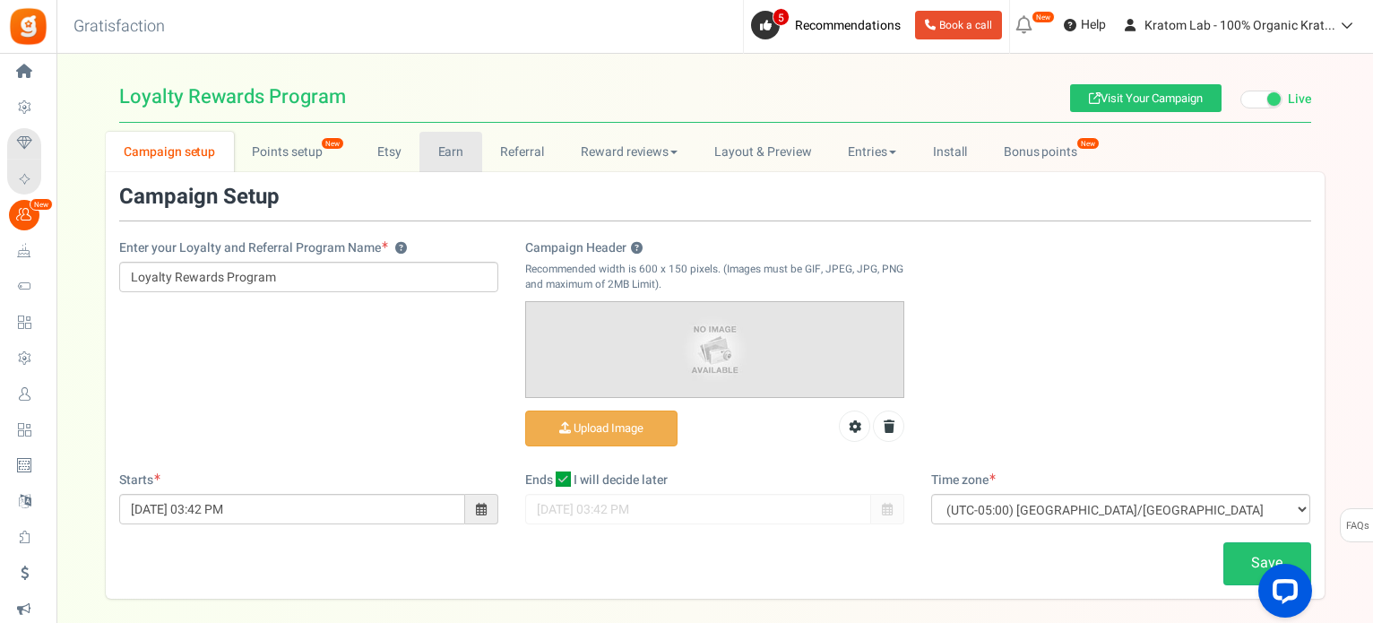
click at [451, 152] on link "Earn" at bounding box center [451, 152] width 63 height 40
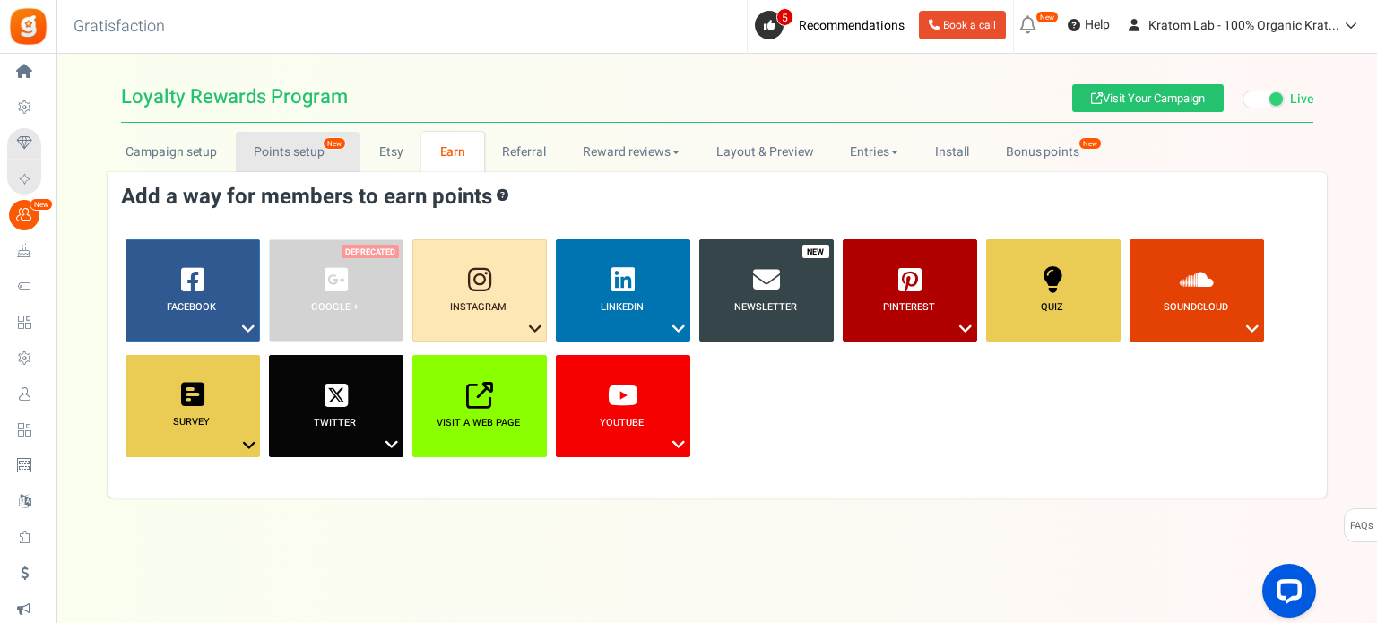
click at [292, 135] on link "Points setup New" at bounding box center [298, 152] width 125 height 40
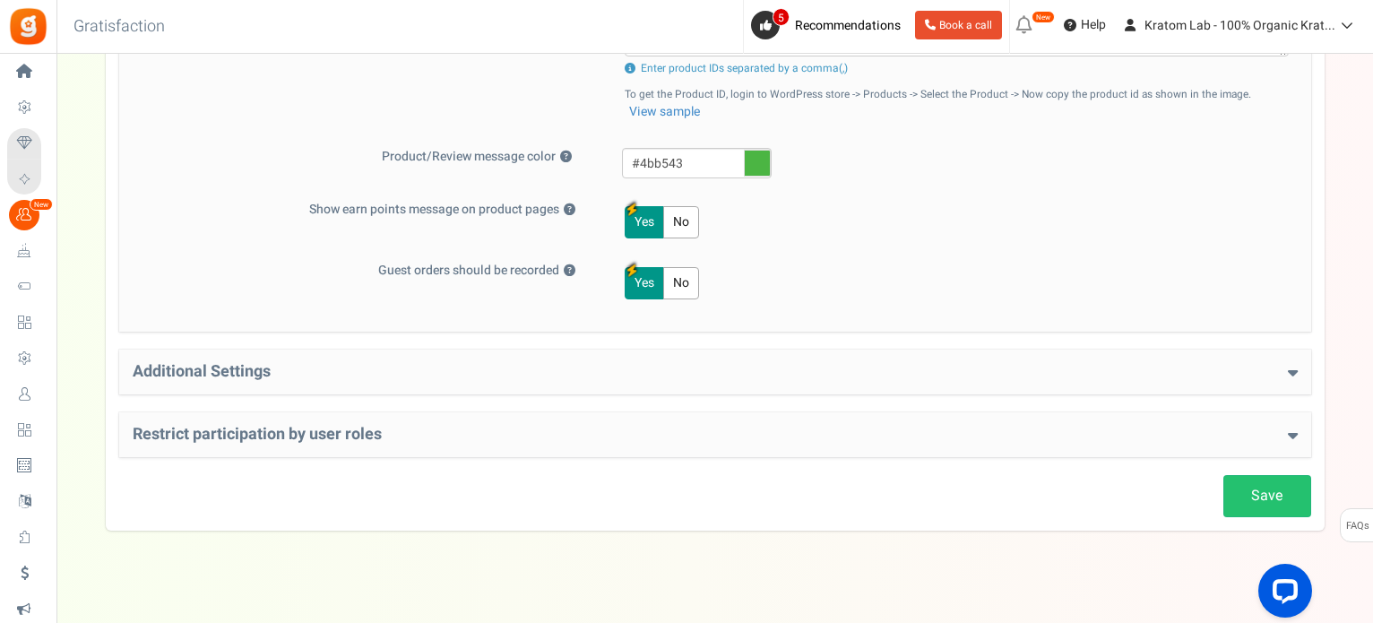
scroll to position [842, 0]
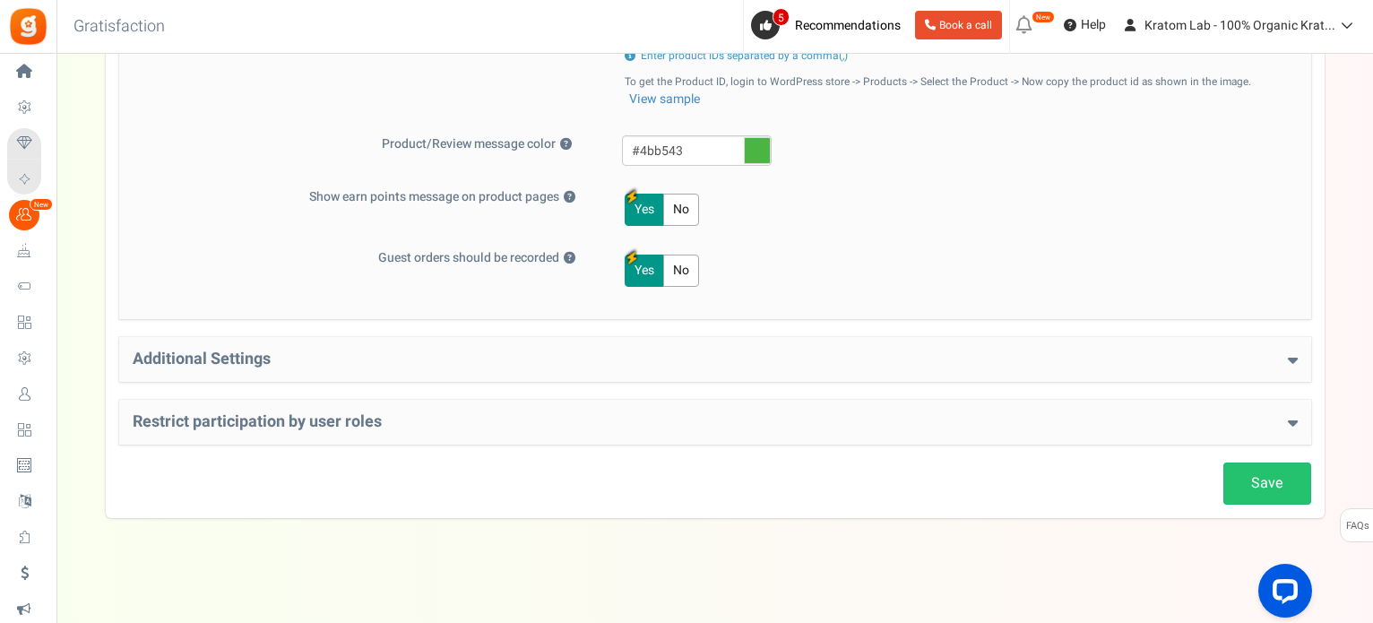
click at [828, 343] on div "Additional Settings Welcome Bonus ? Yes No Enter Welcome Points 200 Welcome Not…" at bounding box center [715, 359] width 1192 height 45
click at [1284, 351] on h4 "Additional Settings" at bounding box center [715, 360] width 1165 height 18
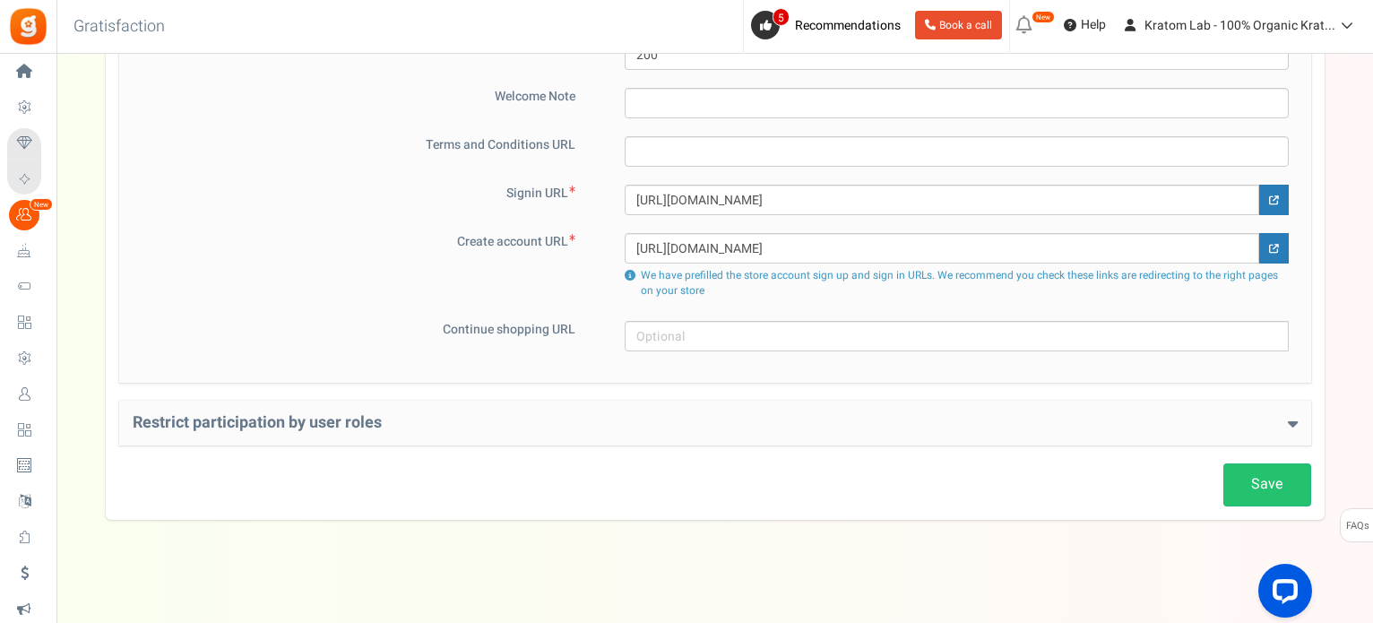
scroll to position [1255, 0]
click at [1284, 419] on h4 "Restrict participation by user roles" at bounding box center [715, 423] width 1165 height 18
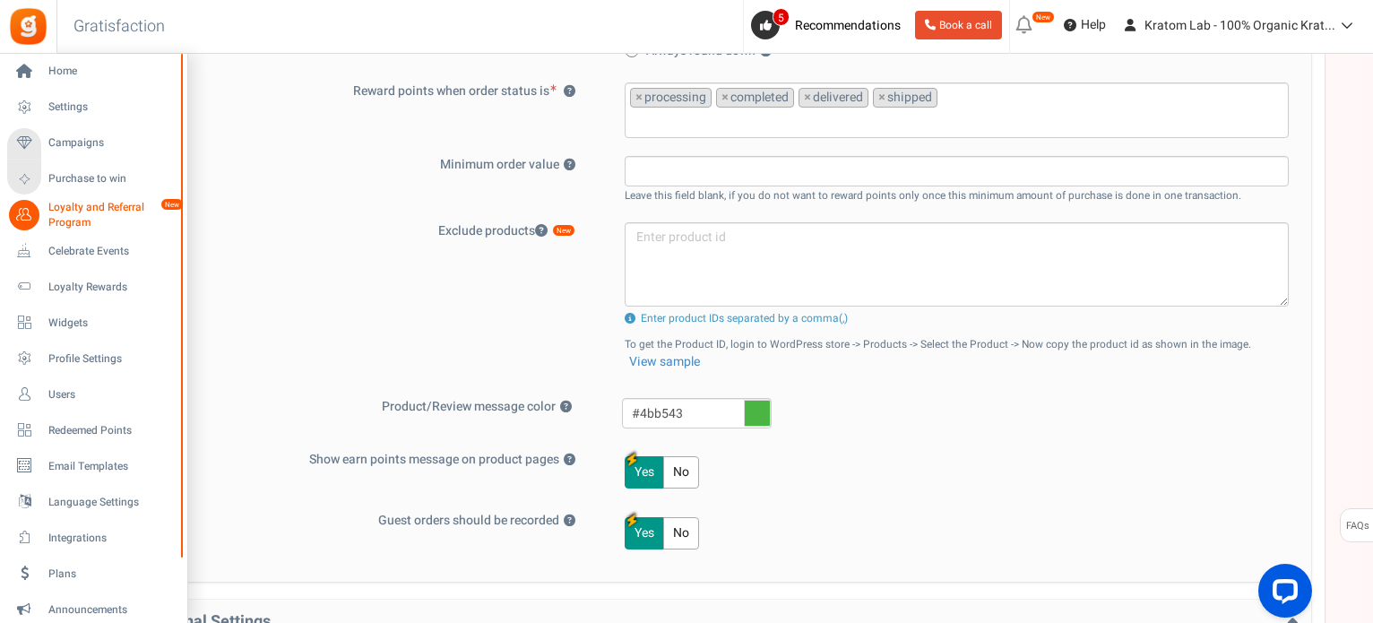
scroll to position [538, 0]
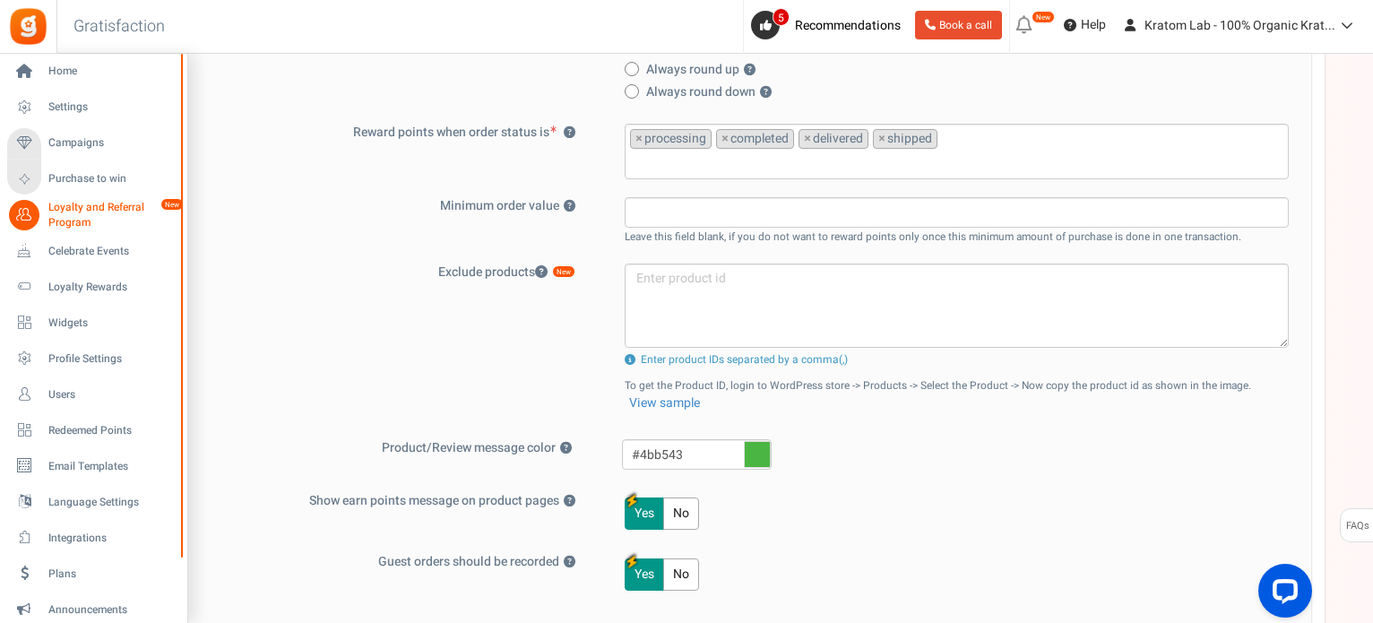
click at [81, 211] on span "Loyalty and Referral Program" at bounding box center [113, 215] width 131 height 30
click at [99, 211] on span "Loyalty and Referral Program" at bounding box center [113, 215] width 131 height 30
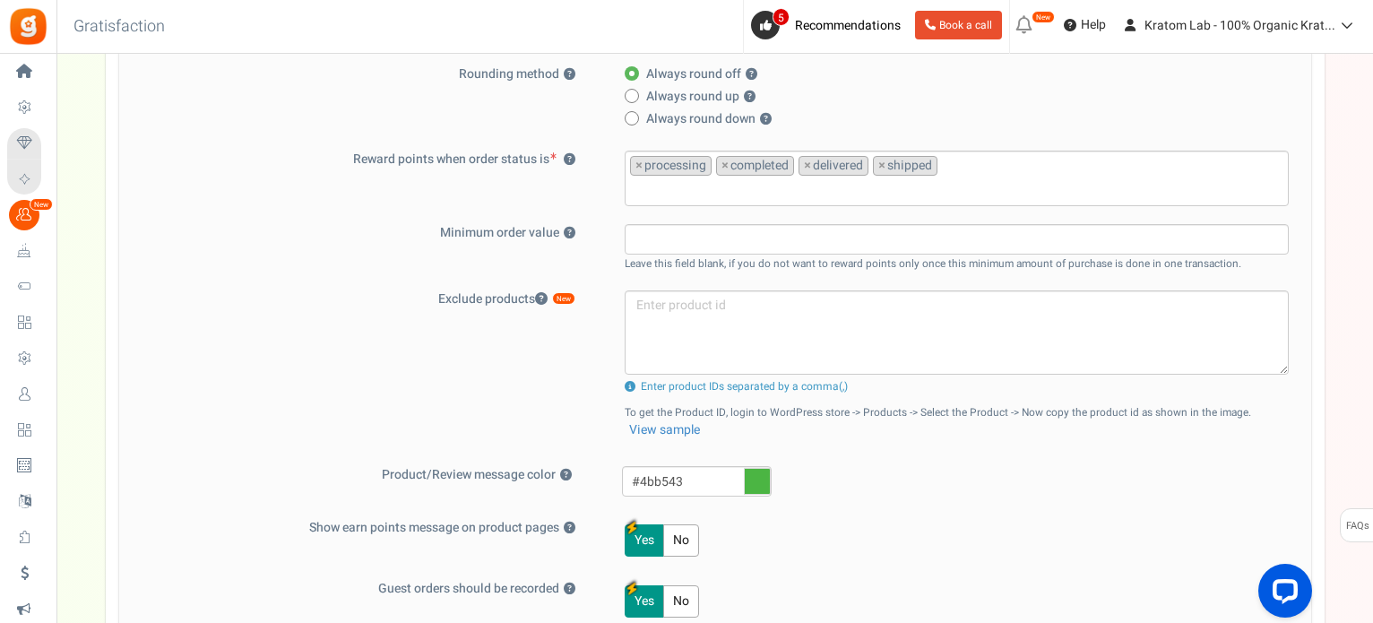
scroll to position [807, 0]
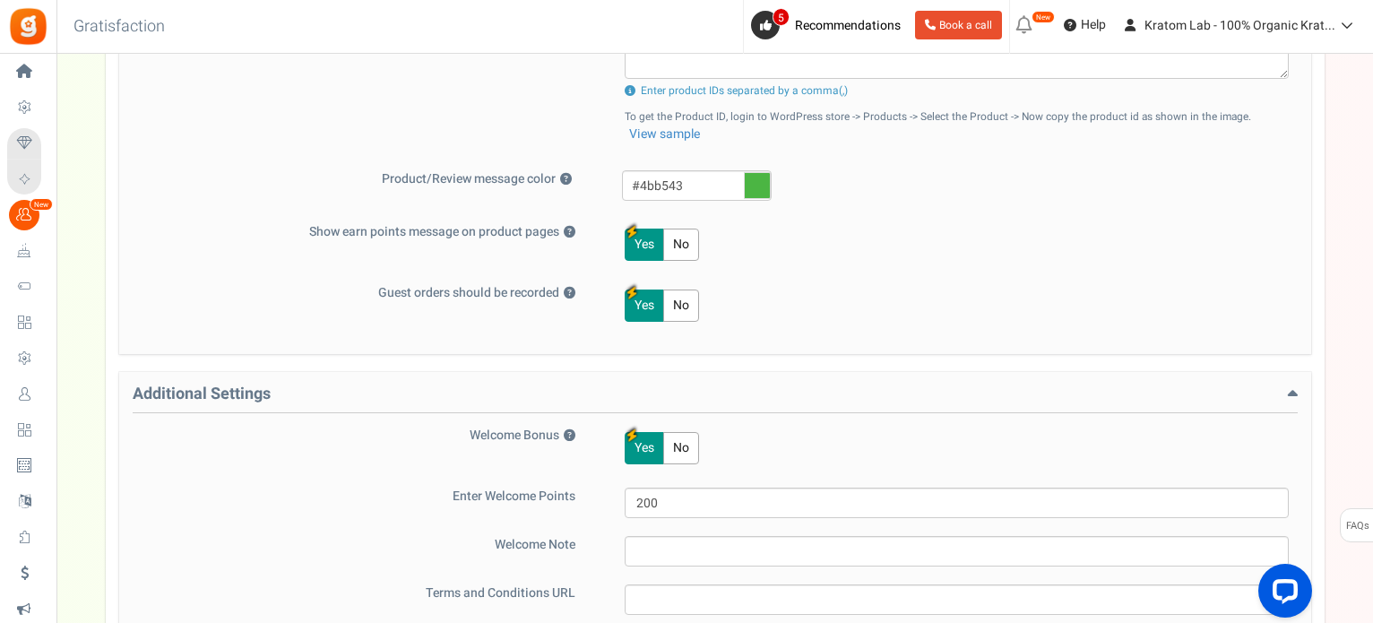
click at [667, 239] on button "No" at bounding box center [681, 245] width 36 height 32
click at [639, 246] on button "Yes" at bounding box center [644, 245] width 39 height 32
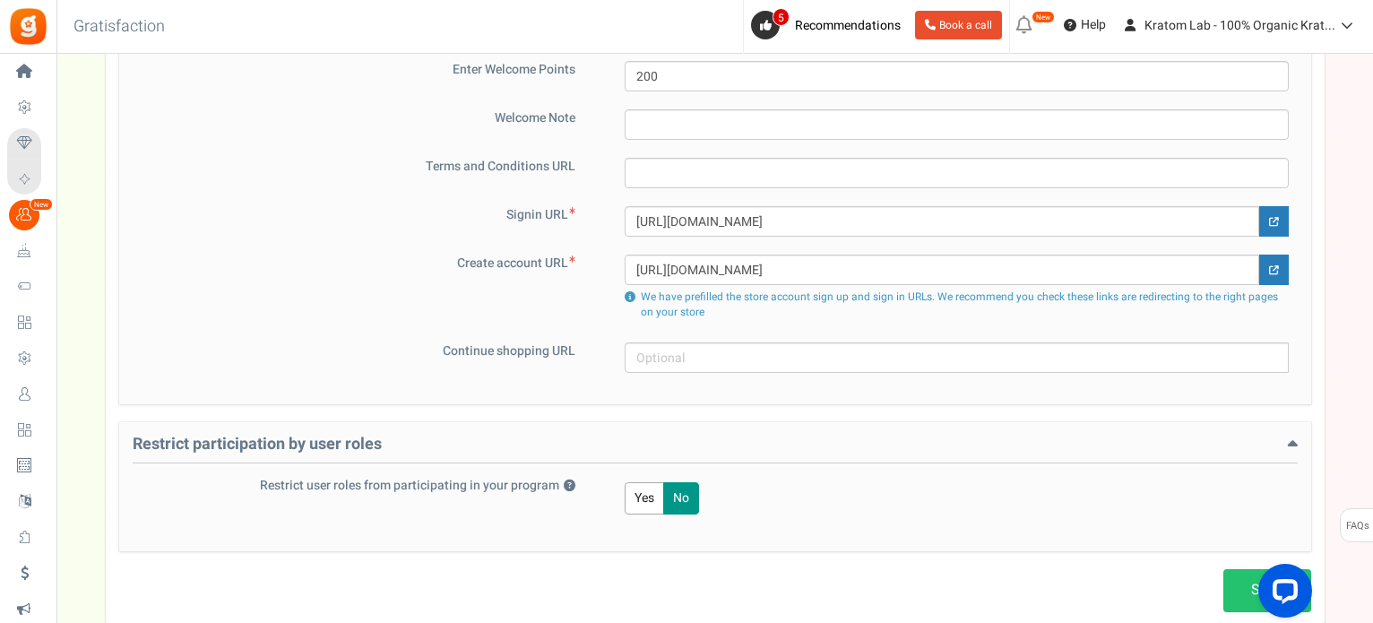
scroll to position [1339, 0]
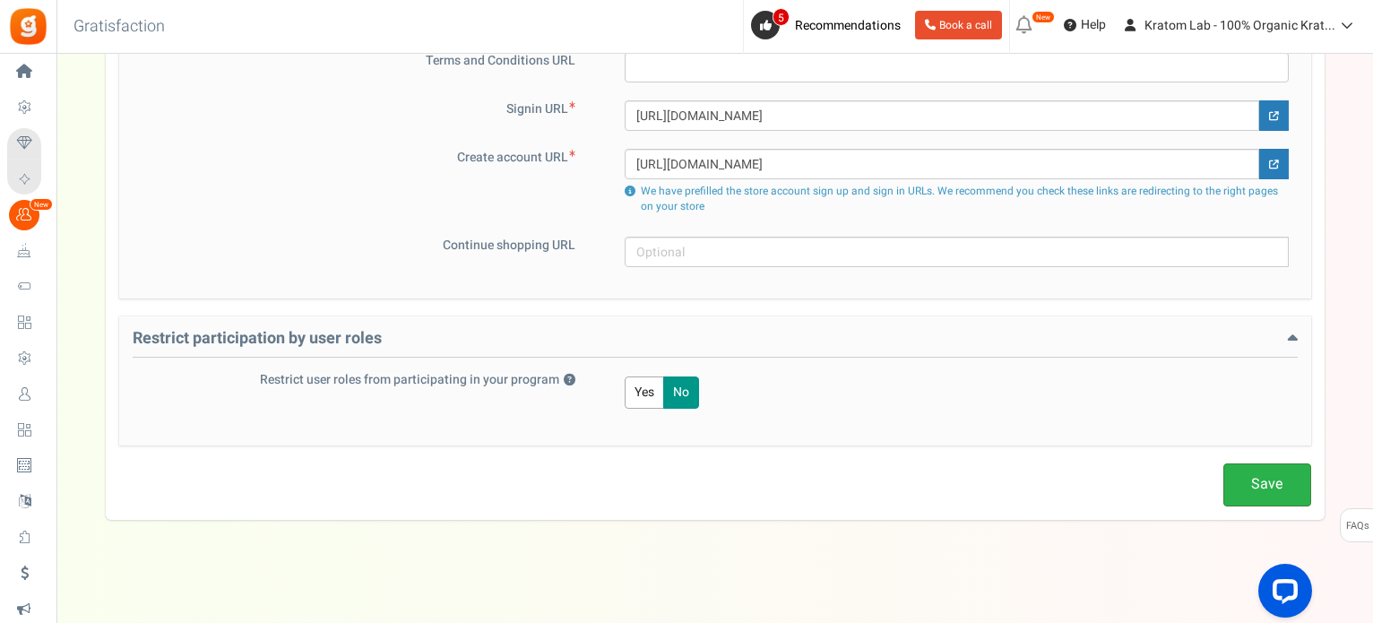
click at [1281, 475] on link "Save" at bounding box center [1268, 484] width 88 height 42
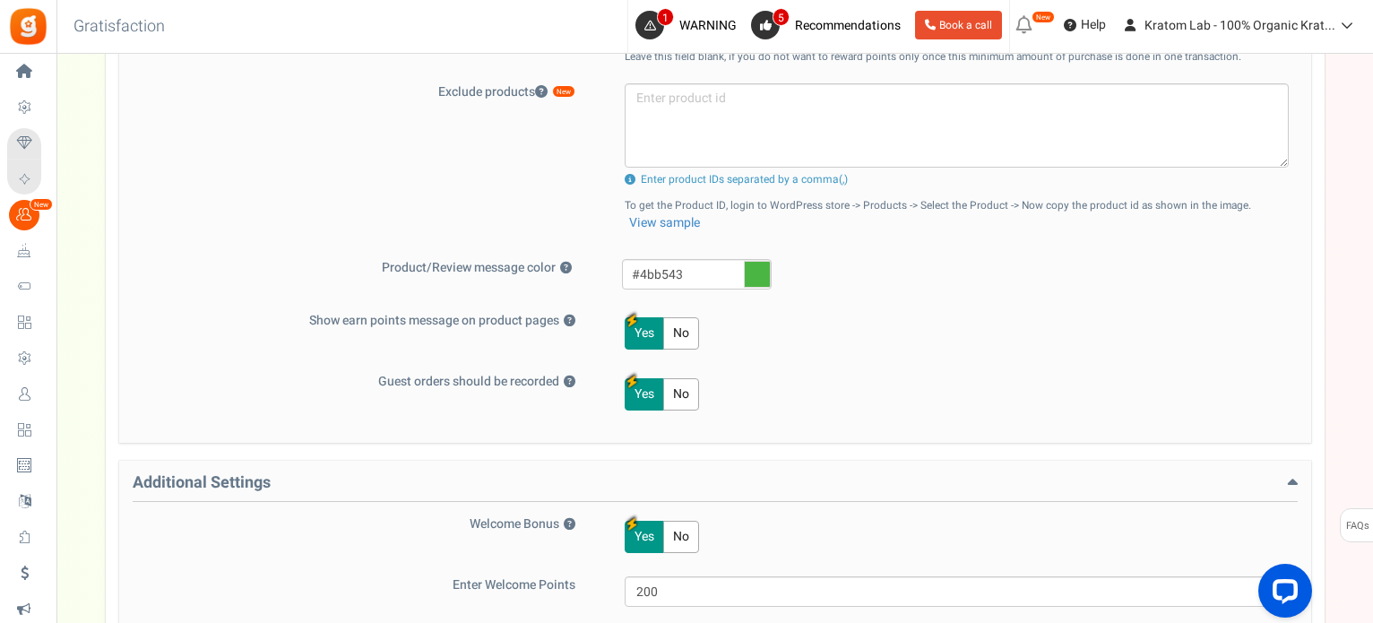
scroll to position [712, 0]
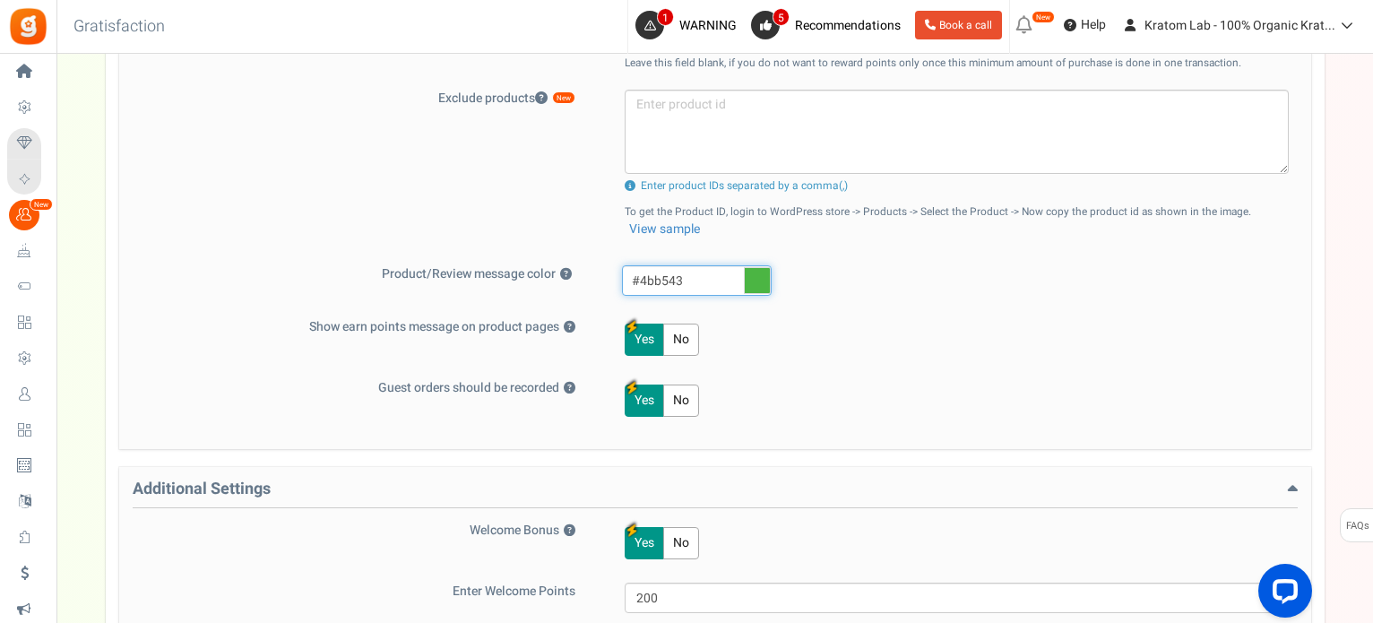
click at [686, 275] on input "#4bb543" at bounding box center [697, 280] width 150 height 30
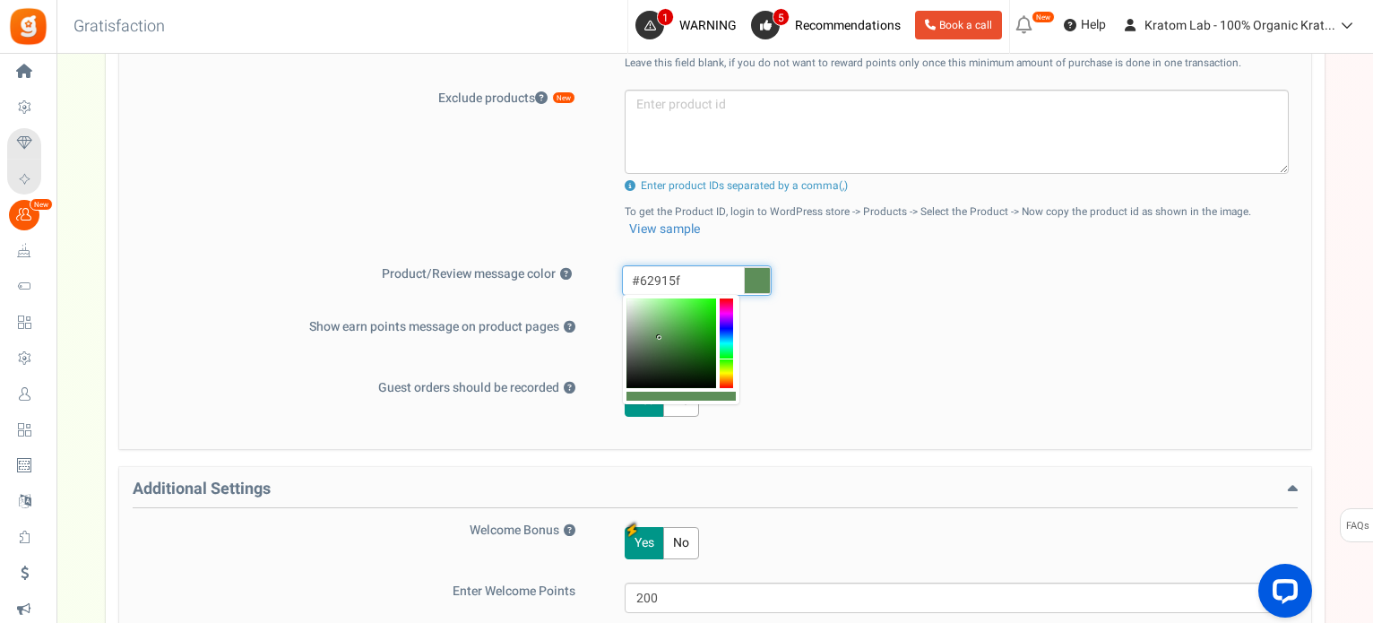
type input "#649160"
drag, startPoint x: 680, startPoint y: 325, endPoint x: 656, endPoint y: 336, distance: 26.9
click at [656, 336] on b at bounding box center [656, 336] width 4 height 4
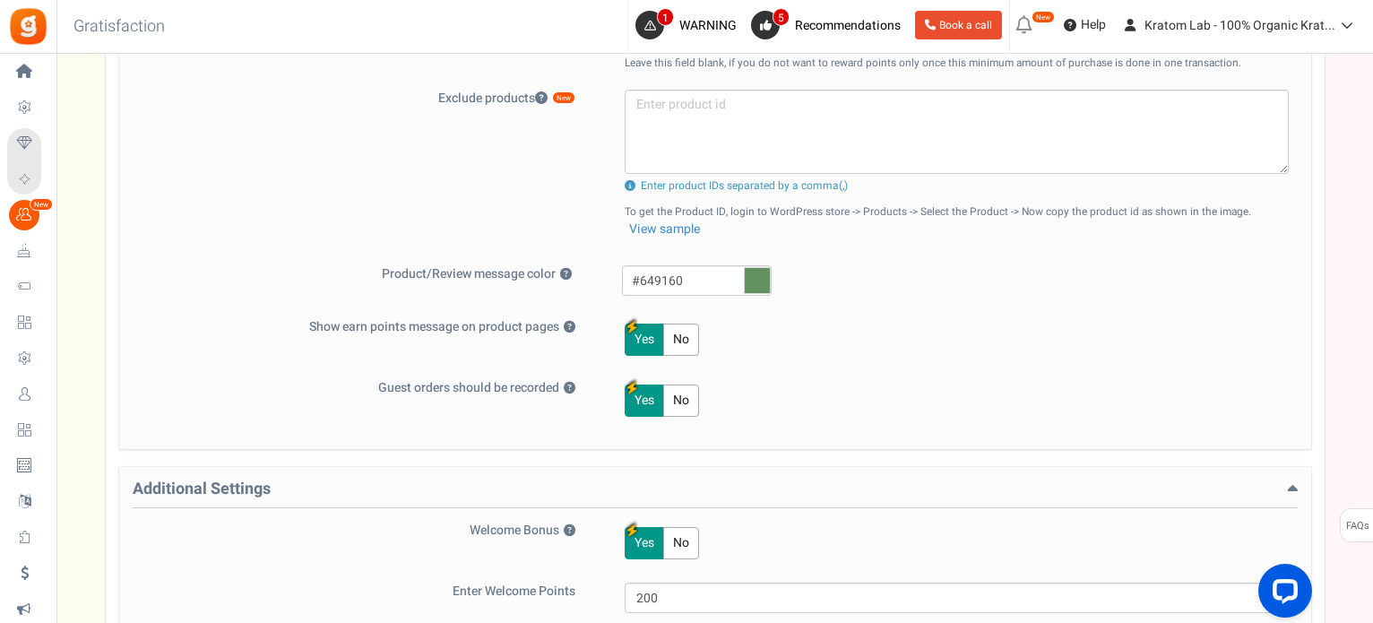
click at [842, 337] on div "Yes No" at bounding box center [946, 339] width 688 height 43
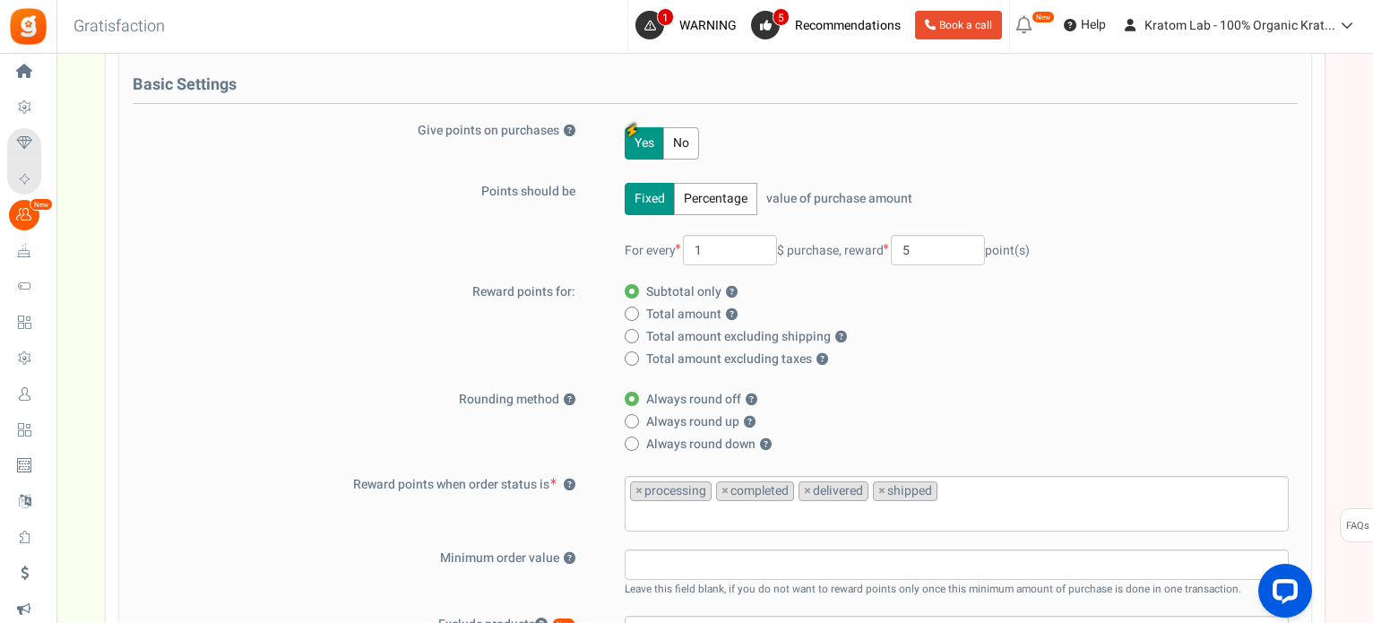
scroll to position [174, 0]
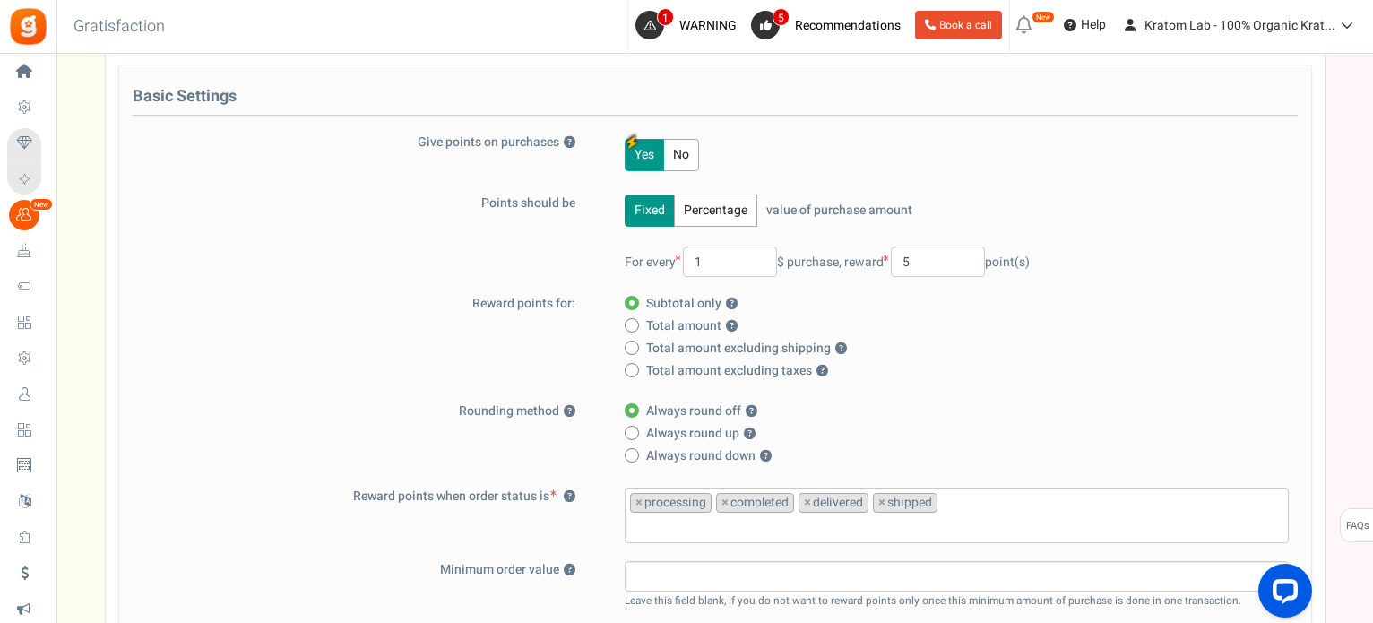
click at [635, 157] on button "Yes" at bounding box center [644, 155] width 39 height 32
click at [745, 257] on input "1" at bounding box center [730, 262] width 94 height 30
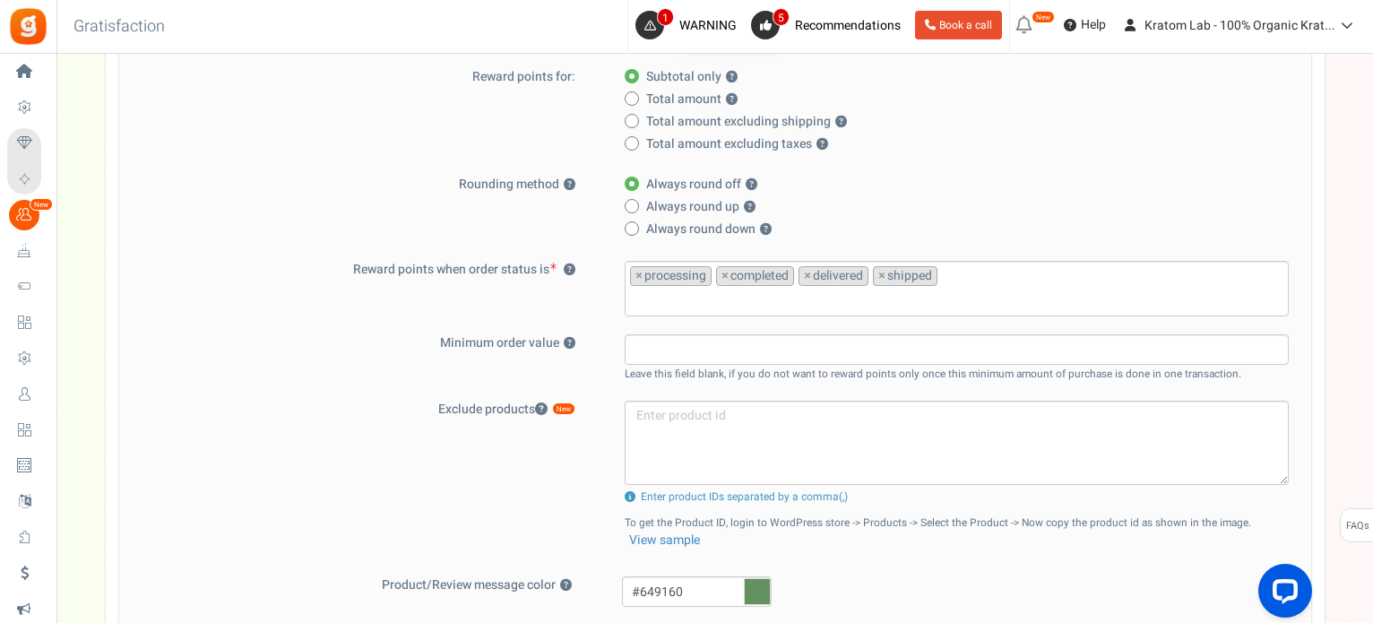
scroll to position [443, 0]
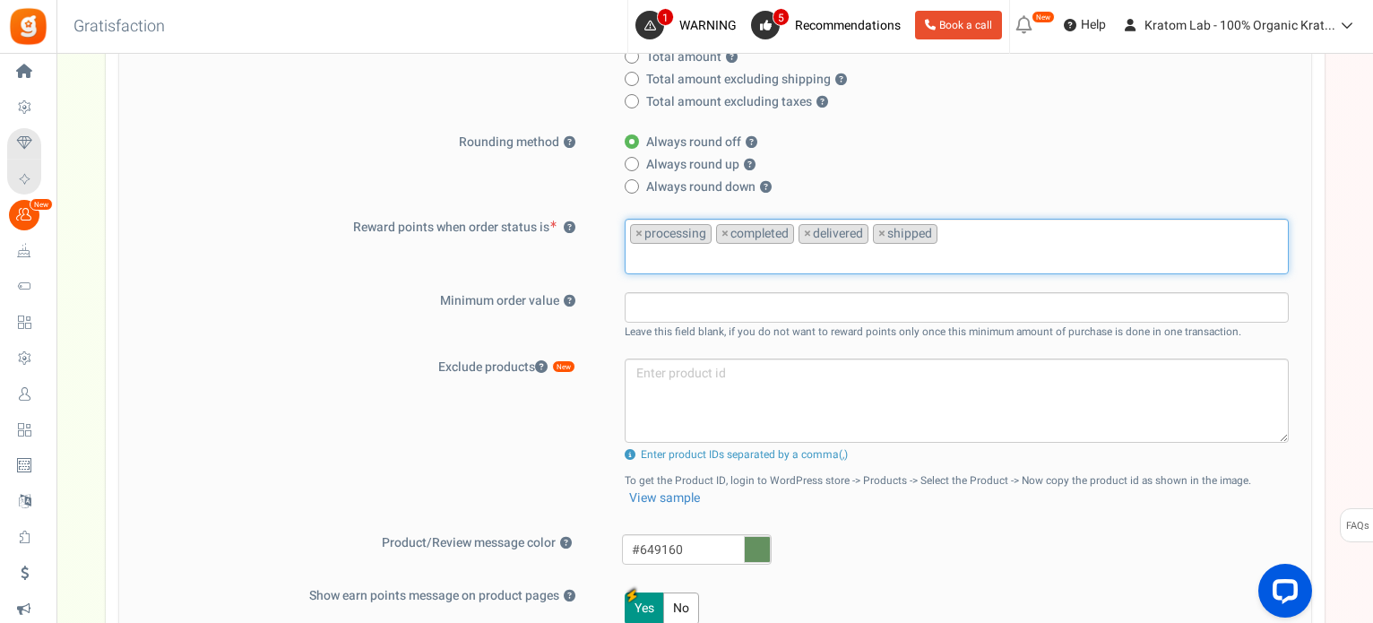
click at [972, 225] on ul "× processing × completed × delivered × shipped" at bounding box center [957, 244] width 662 height 48
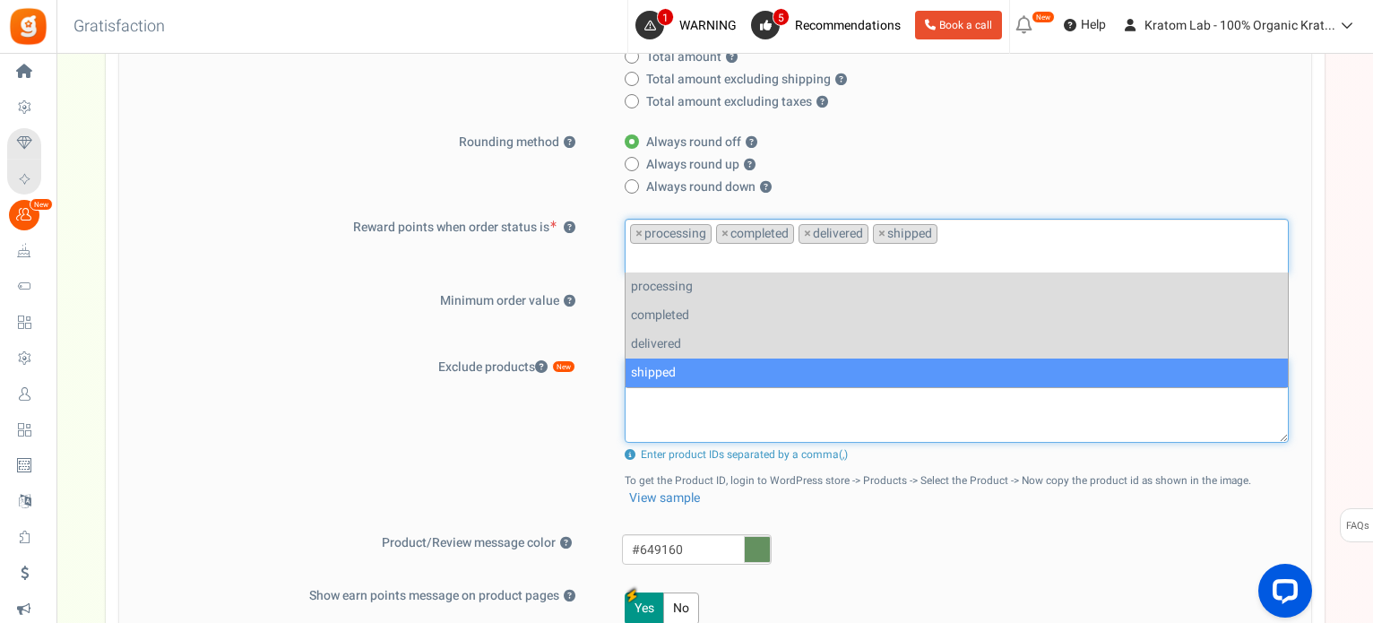
click at [778, 435] on textarea at bounding box center [957, 401] width 664 height 84
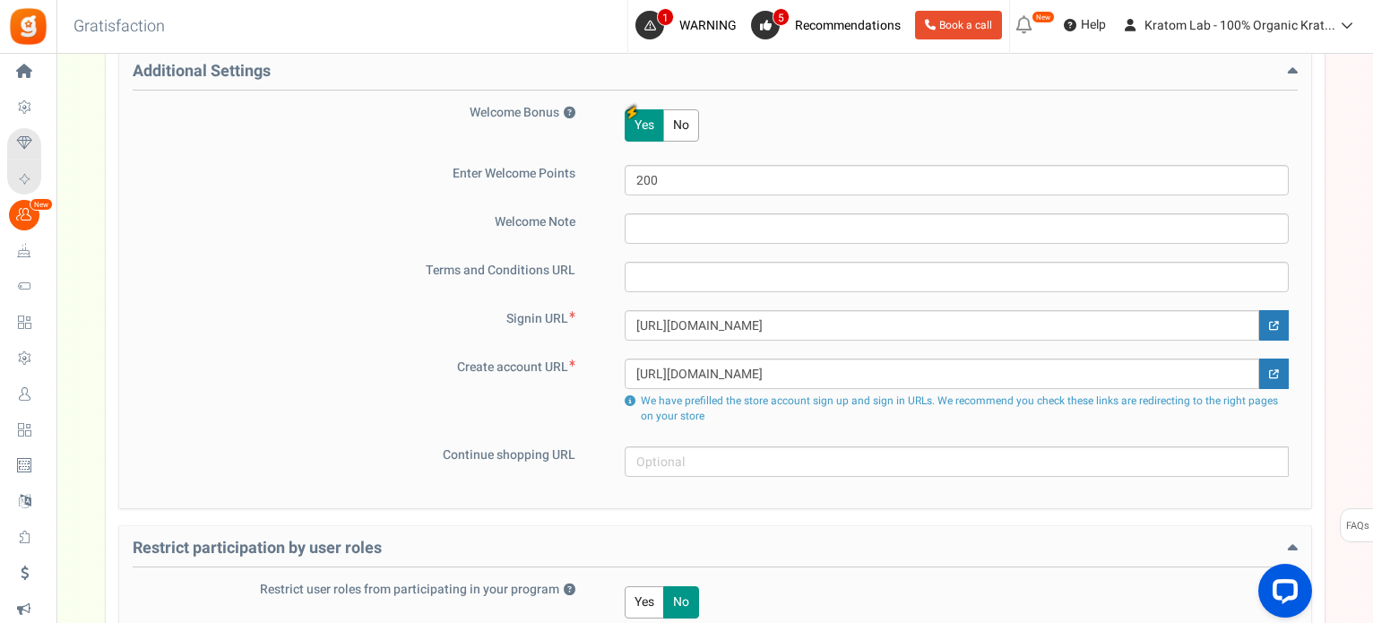
scroll to position [1250, 0]
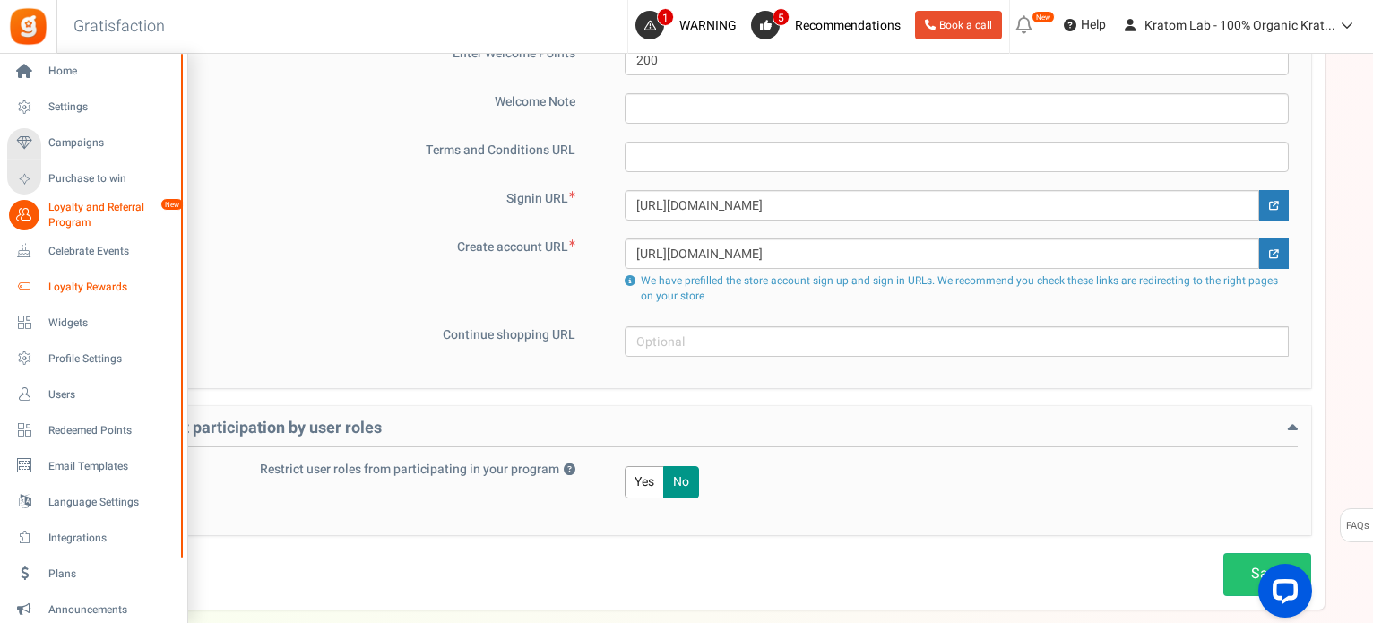
click at [82, 280] on span "Loyalty Rewards" at bounding box center [111, 287] width 126 height 15
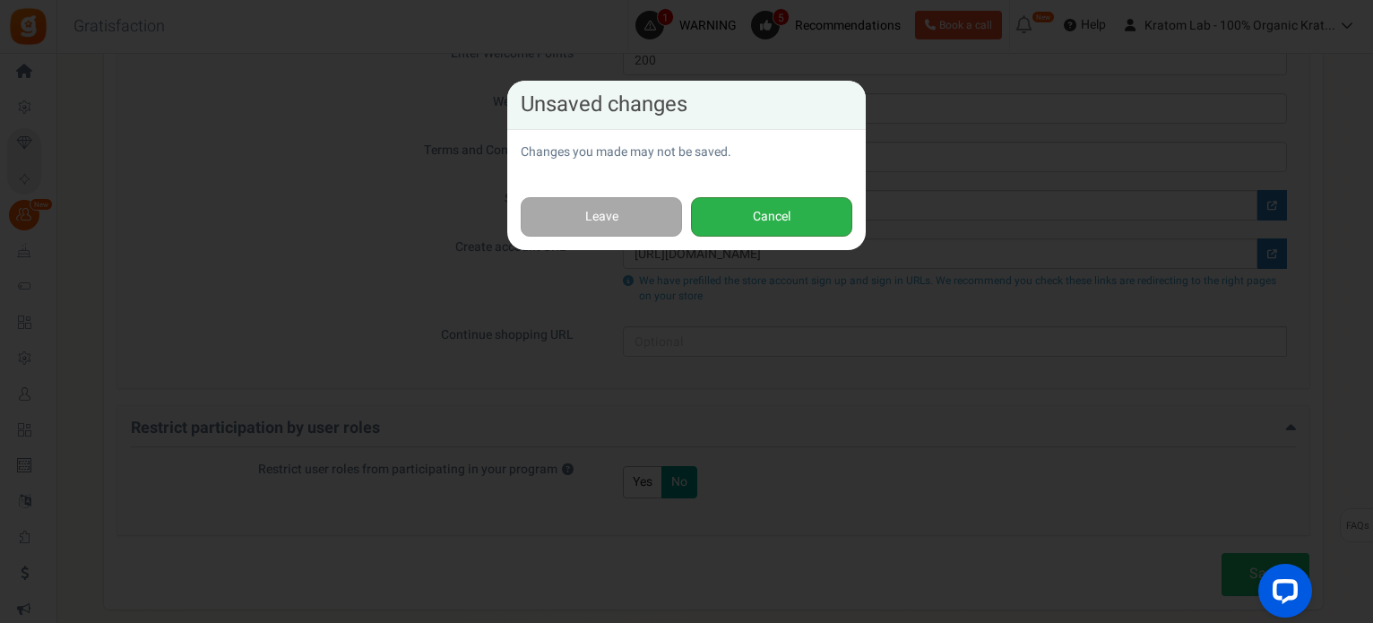
click at [757, 218] on button "Cancel" at bounding box center [771, 217] width 161 height 40
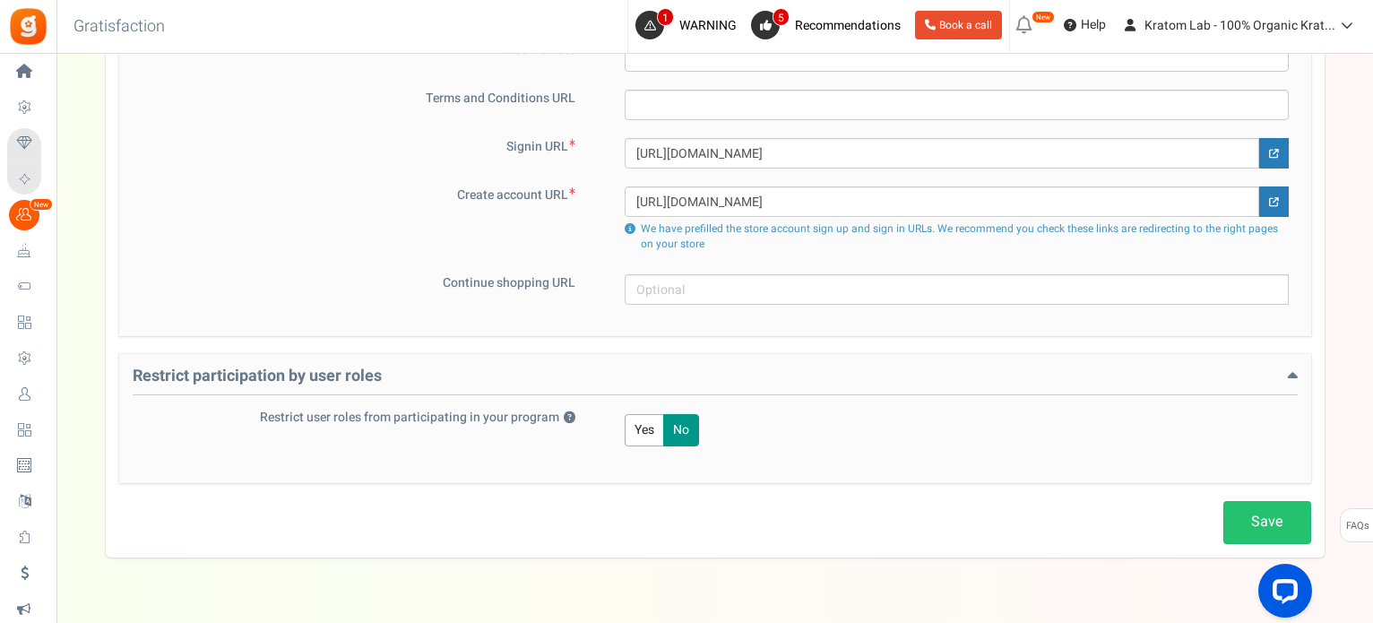
scroll to position [1339, 0]
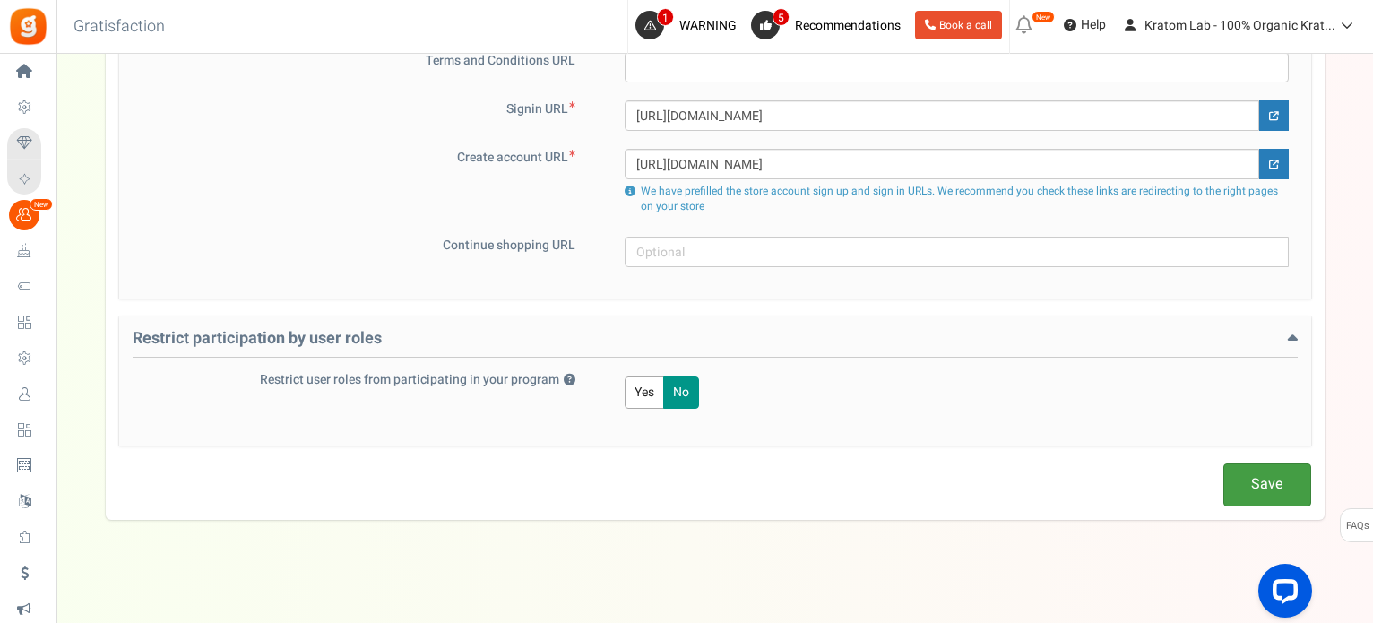
click at [1277, 463] on link "Save" at bounding box center [1268, 484] width 88 height 42
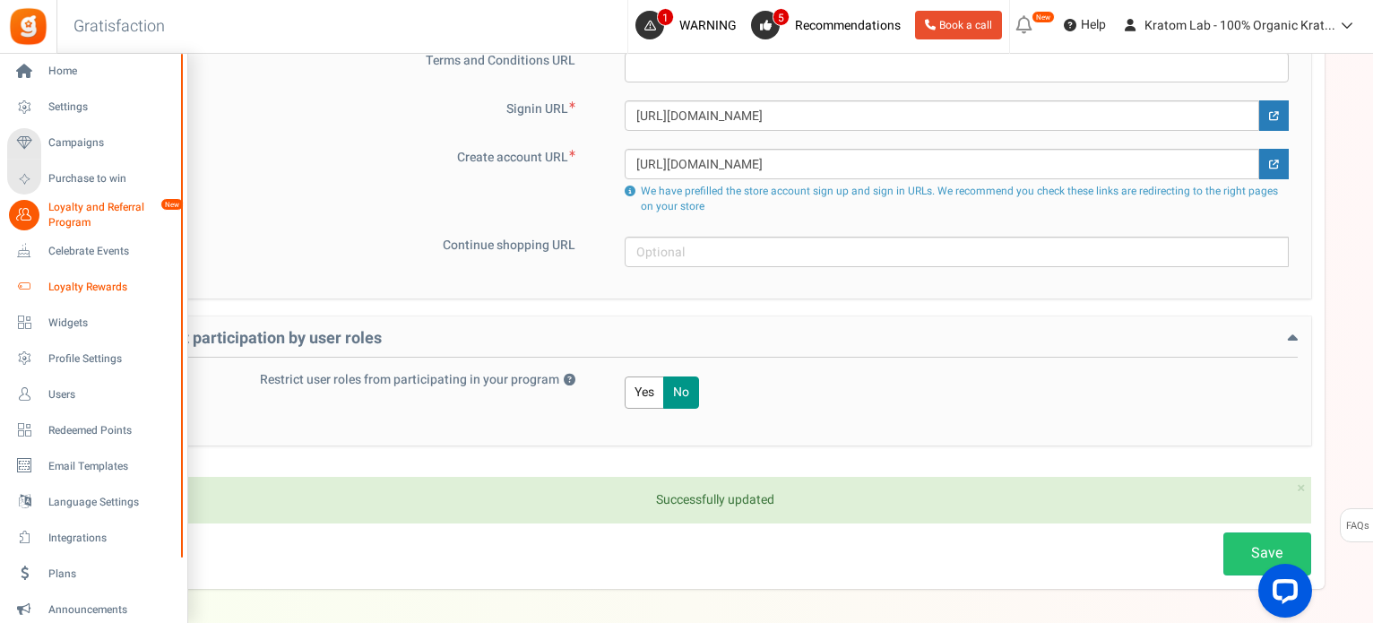
click at [100, 281] on span "Loyalty Rewards" at bounding box center [111, 287] width 126 height 15
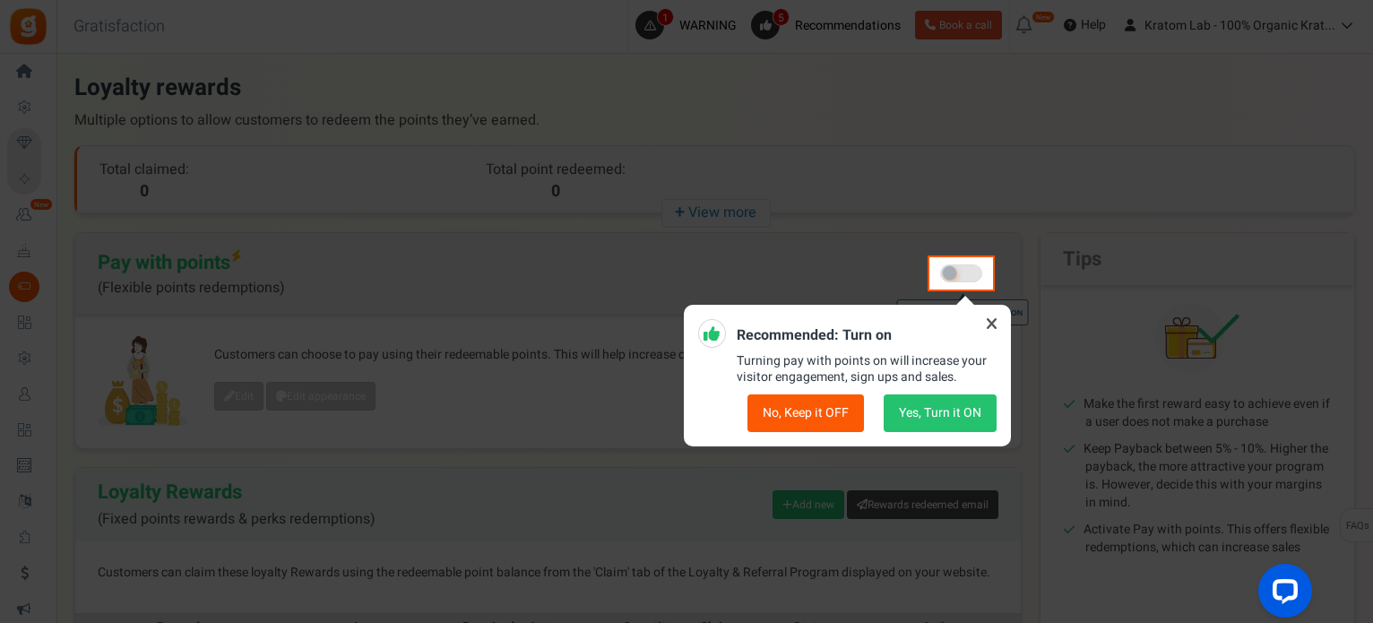
click at [936, 407] on button "Yes, Turn it ON" at bounding box center [940, 413] width 113 height 38
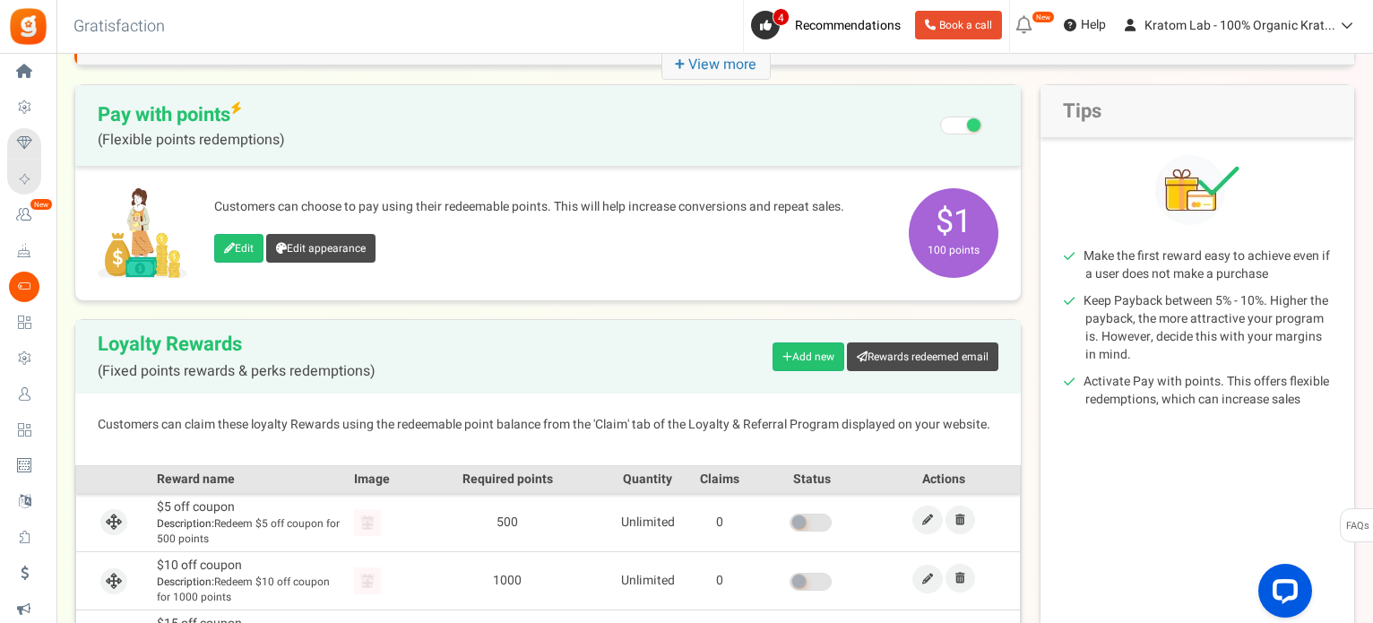
scroll to position [179, 0]
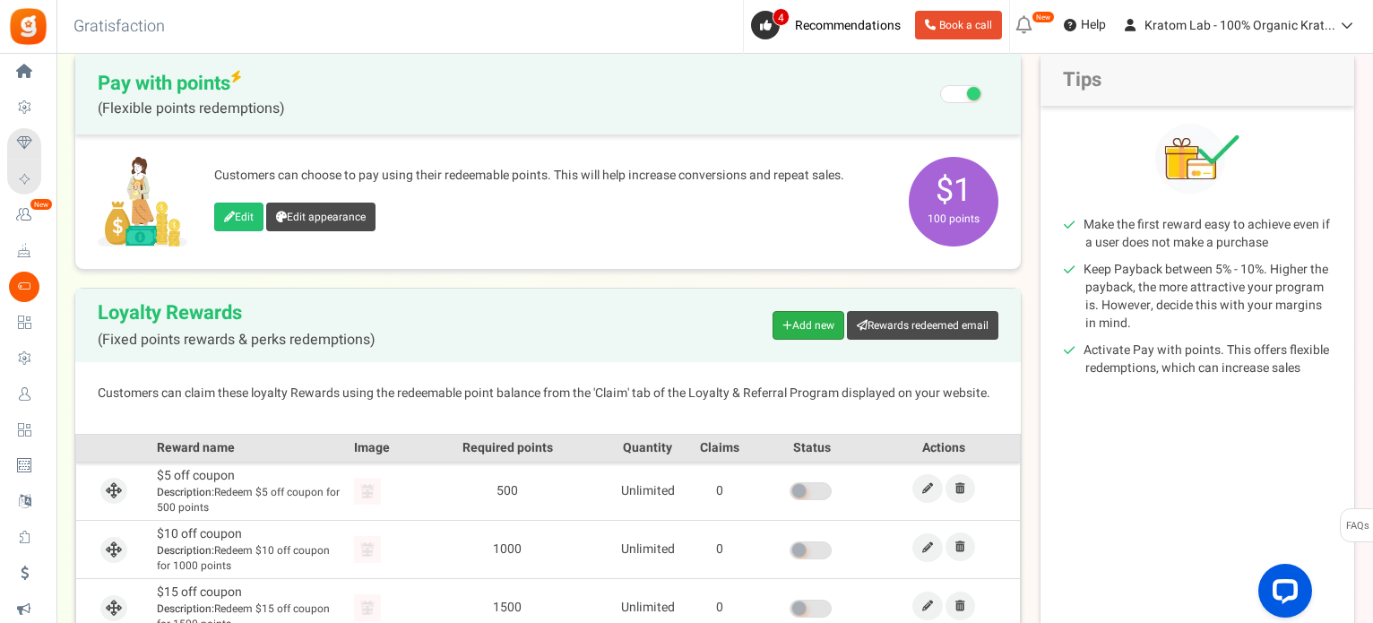
click at [815, 322] on link "Add new" at bounding box center [809, 325] width 72 height 29
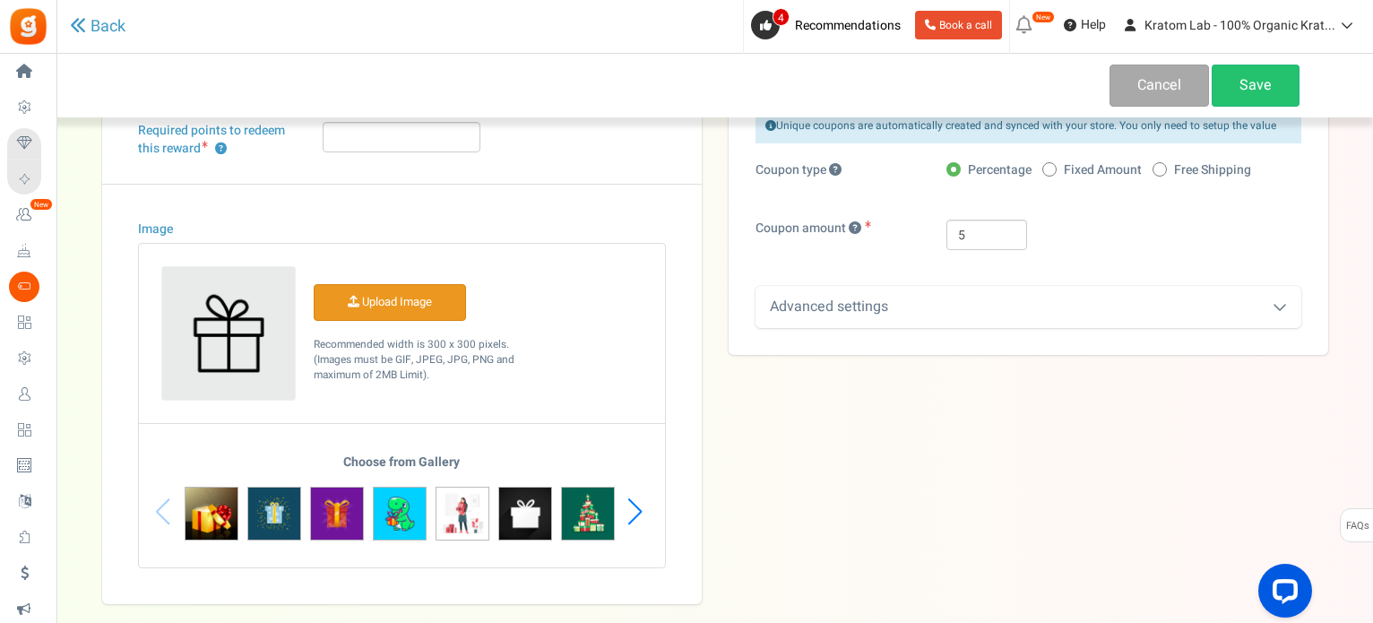
scroll to position [82, 0]
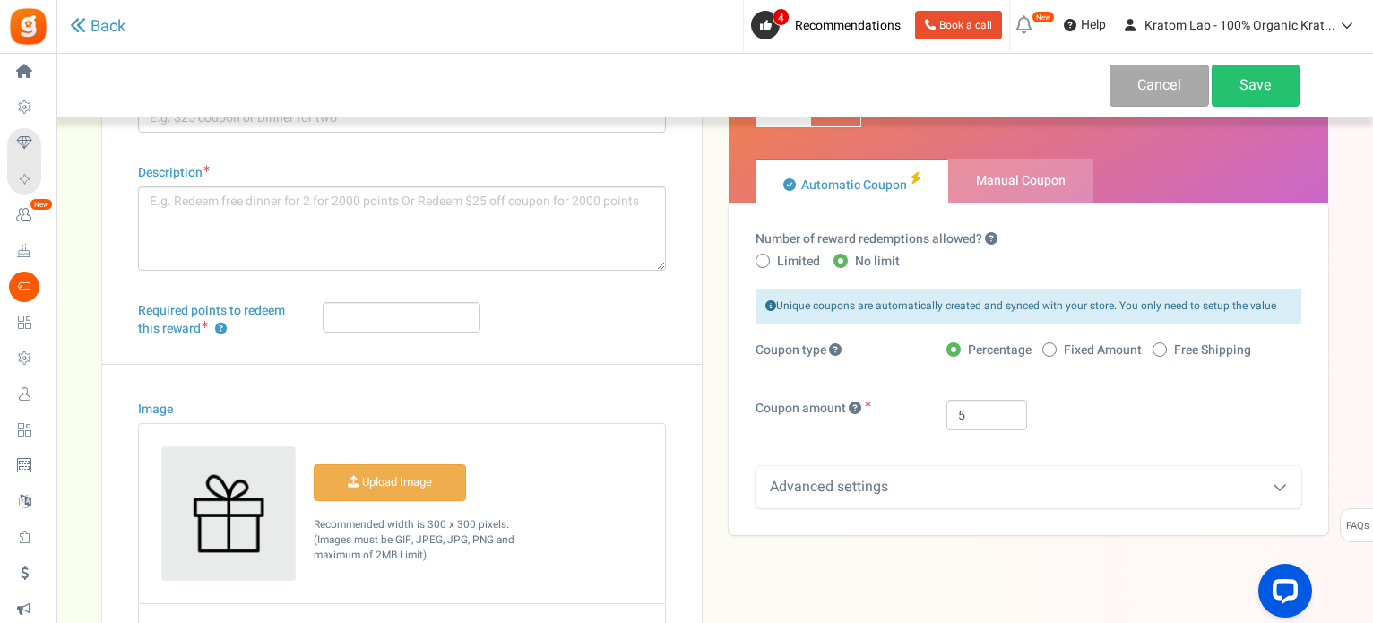
click at [1052, 347] on span at bounding box center [1050, 349] width 14 height 14
click at [1052, 347] on input "Fixed Amount" at bounding box center [1049, 351] width 12 height 12
radio input "true"
click at [1019, 186] on span "Manual Coupon" at bounding box center [1021, 180] width 90 height 19
click at [960, 174] on input "Manual Coupon" at bounding box center [954, 168] width 12 height 12
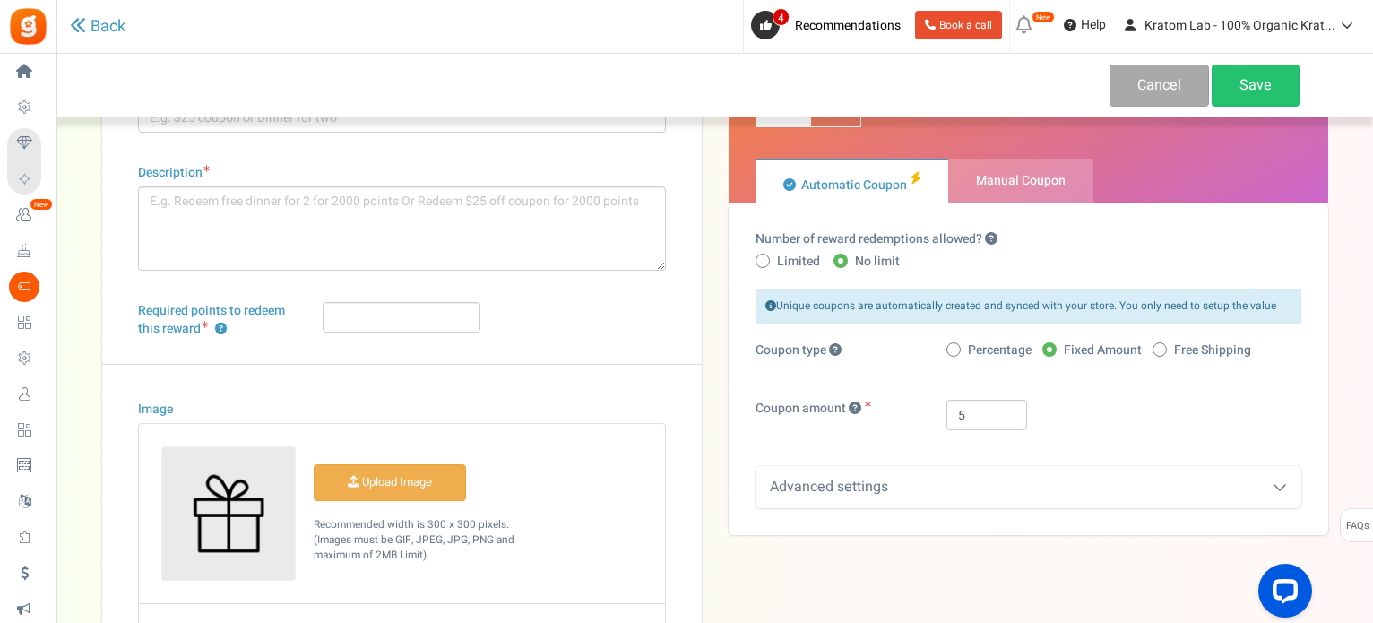
radio input "true"
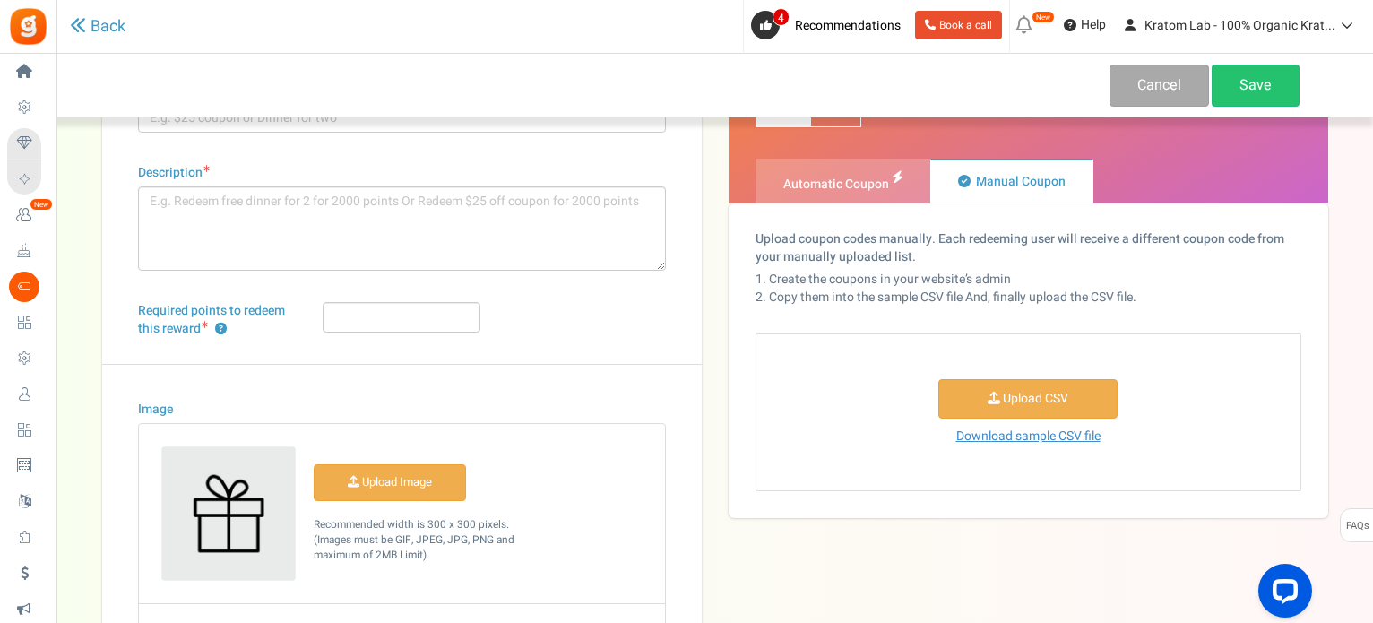
click at [872, 190] on span "Automatic Coupon" at bounding box center [837, 184] width 106 height 19
click at [767, 174] on input "Automatic Coupon" at bounding box center [762, 168] width 12 height 12
radio input "true"
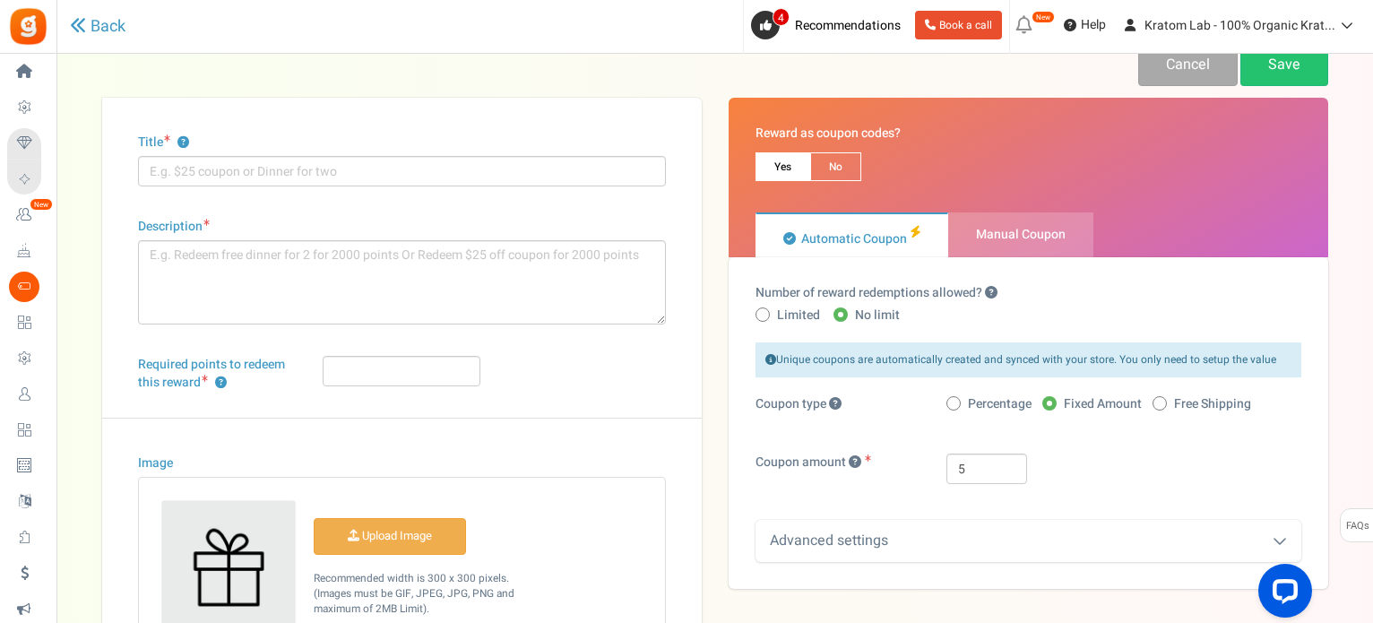
scroll to position [0, 0]
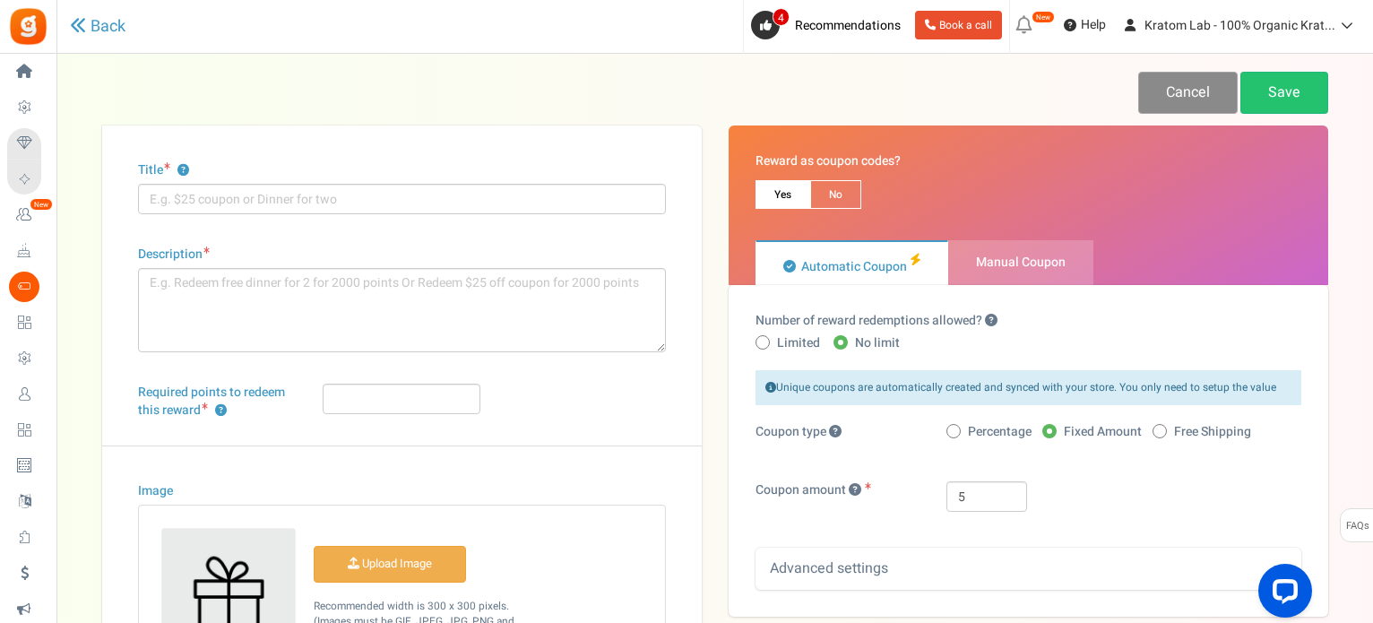
click at [1194, 85] on link "Cancel" at bounding box center [1189, 93] width 100 height 42
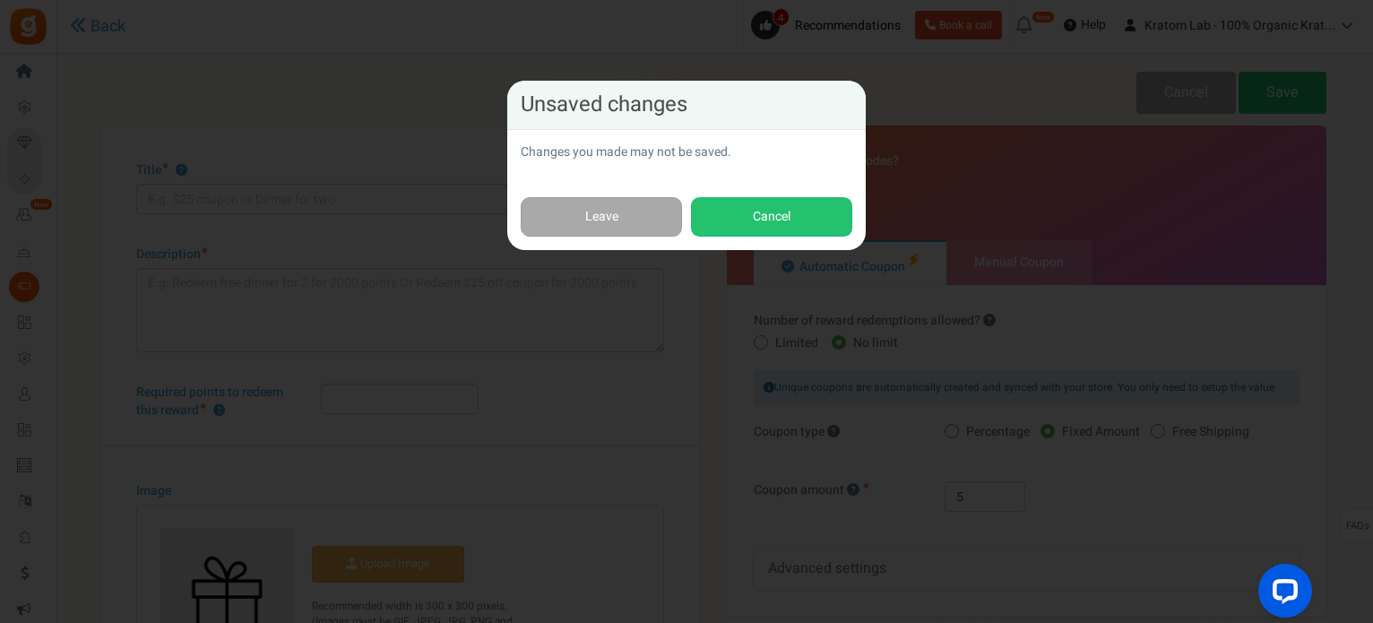
click at [589, 248] on div "Leave Cancel" at bounding box center [686, 217] width 359 height 67
click at [597, 205] on link "Leave" at bounding box center [601, 217] width 161 height 40
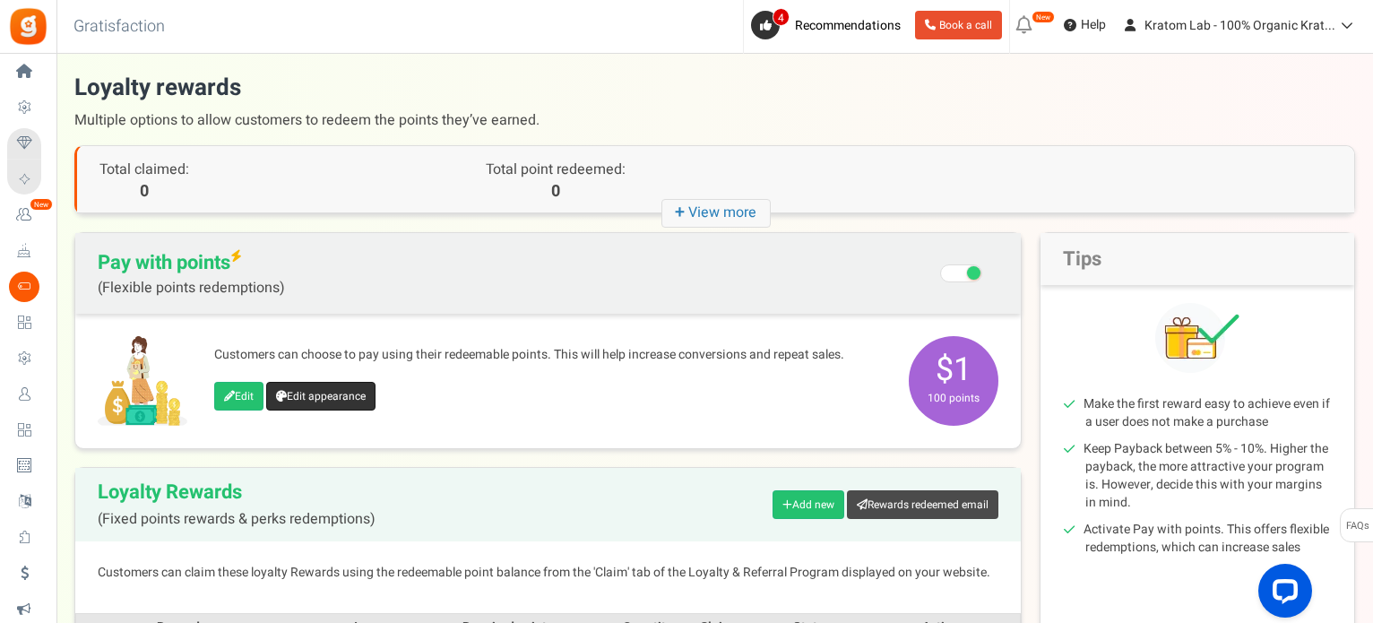
click at [366, 403] on link "Edit appearance" at bounding box center [320, 396] width 109 height 29
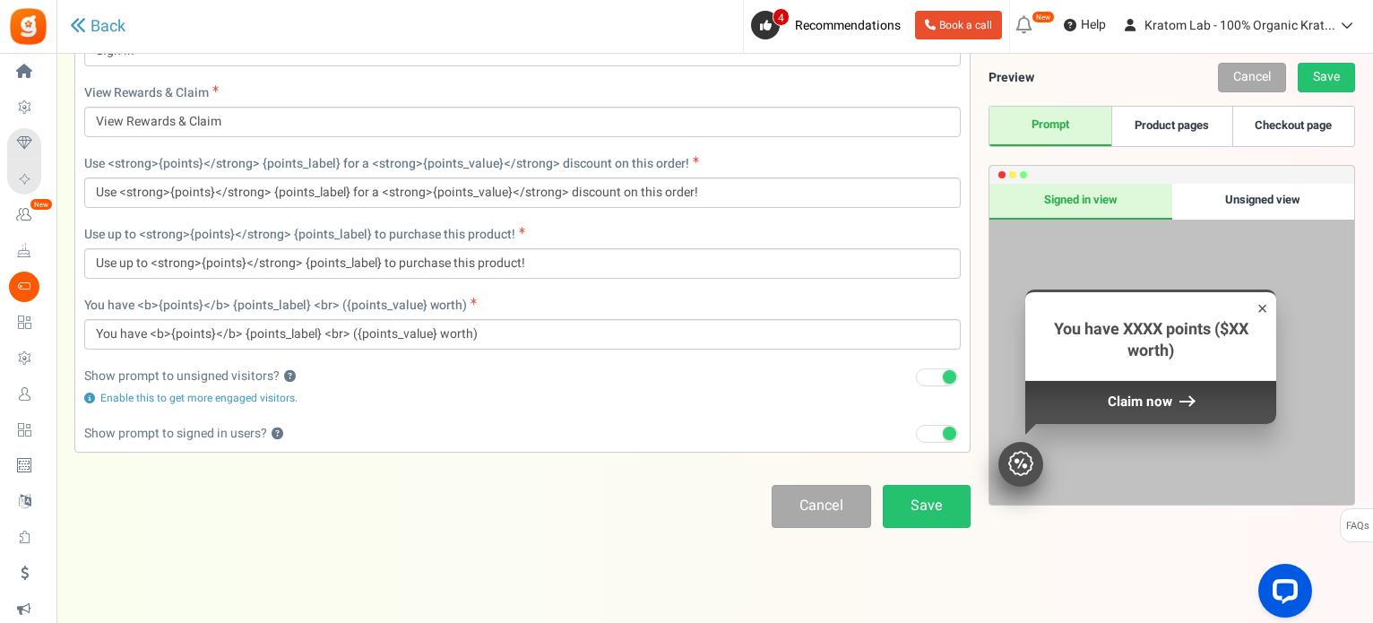
scroll to position [804, 0]
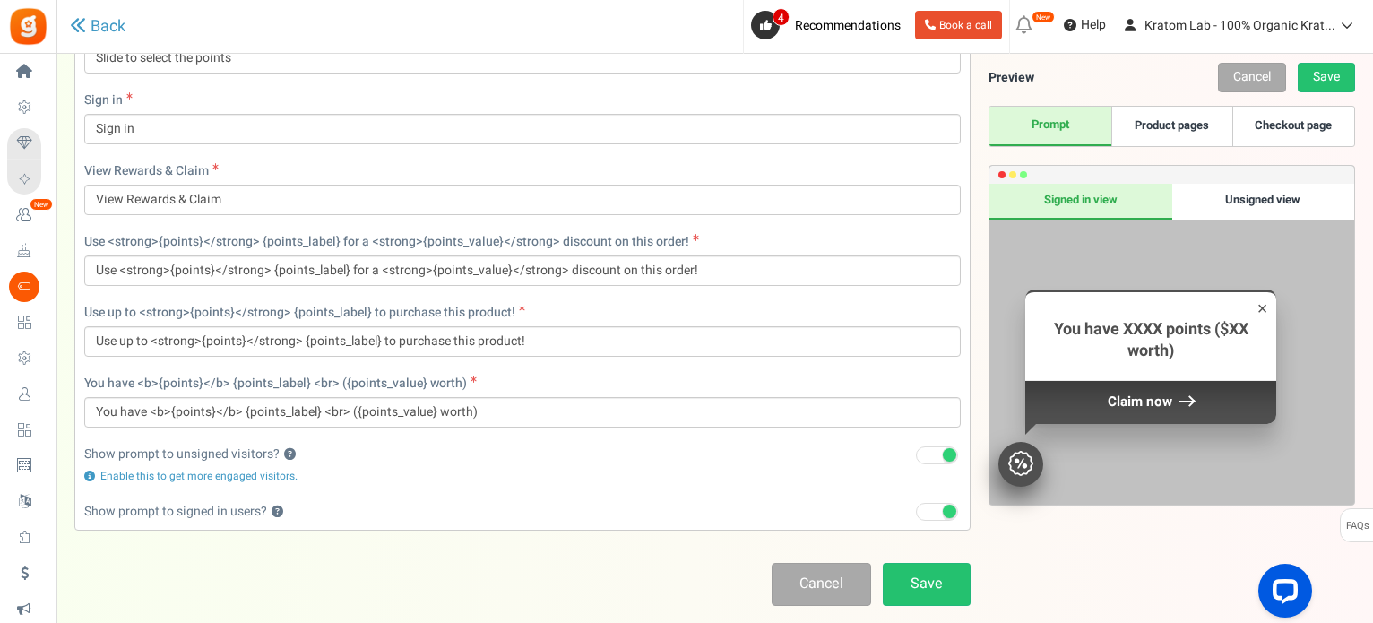
click at [1190, 110] on link "Product pages" at bounding box center [1172, 126] width 121 height 39
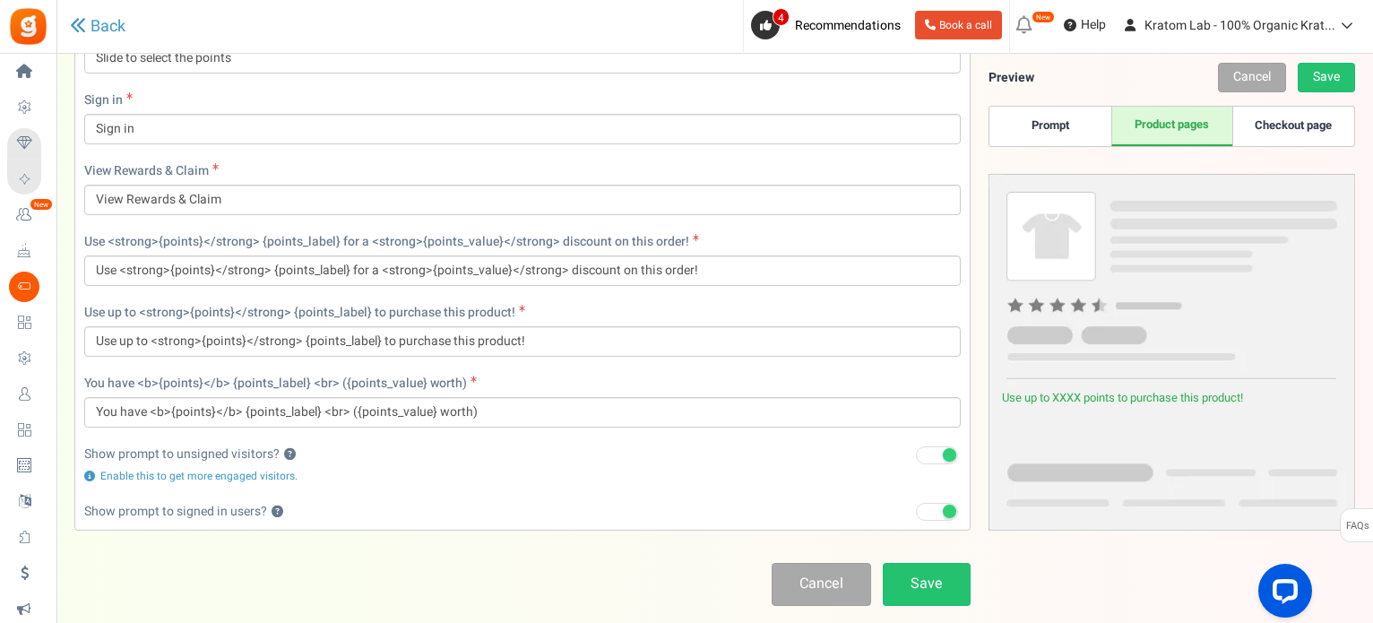
click at [1287, 120] on link "Checkout page" at bounding box center [1293, 126] width 121 height 39
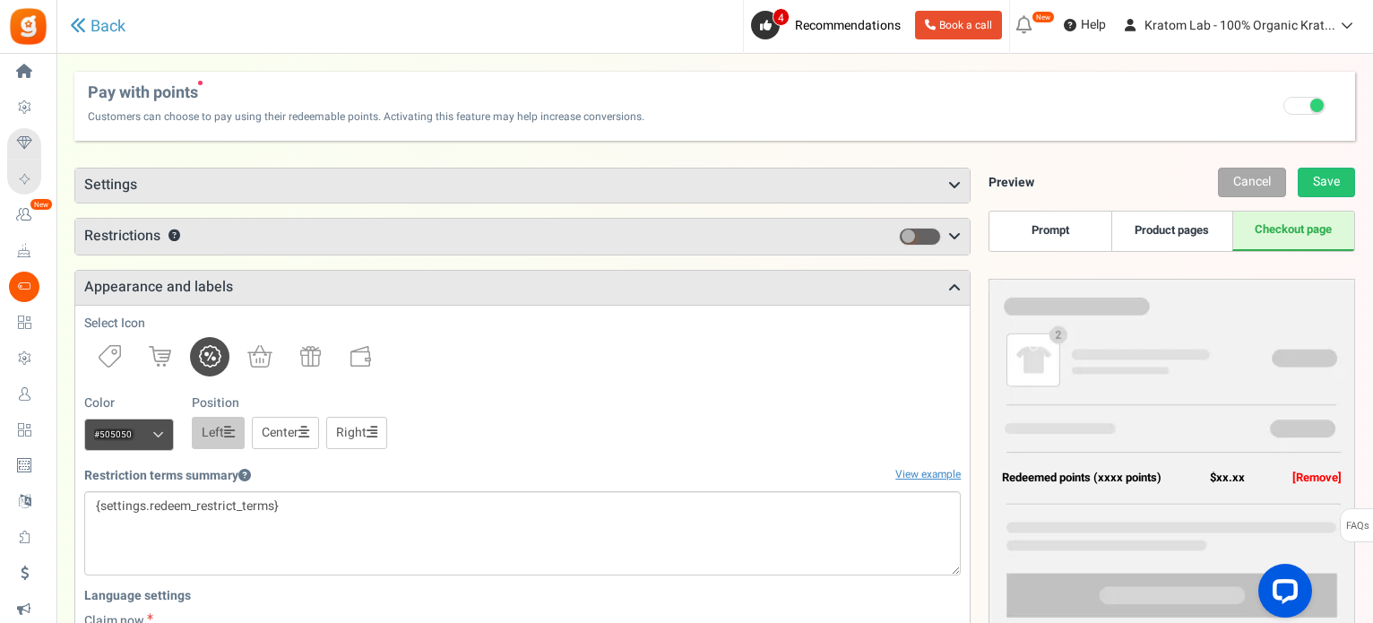
scroll to position [0, 0]
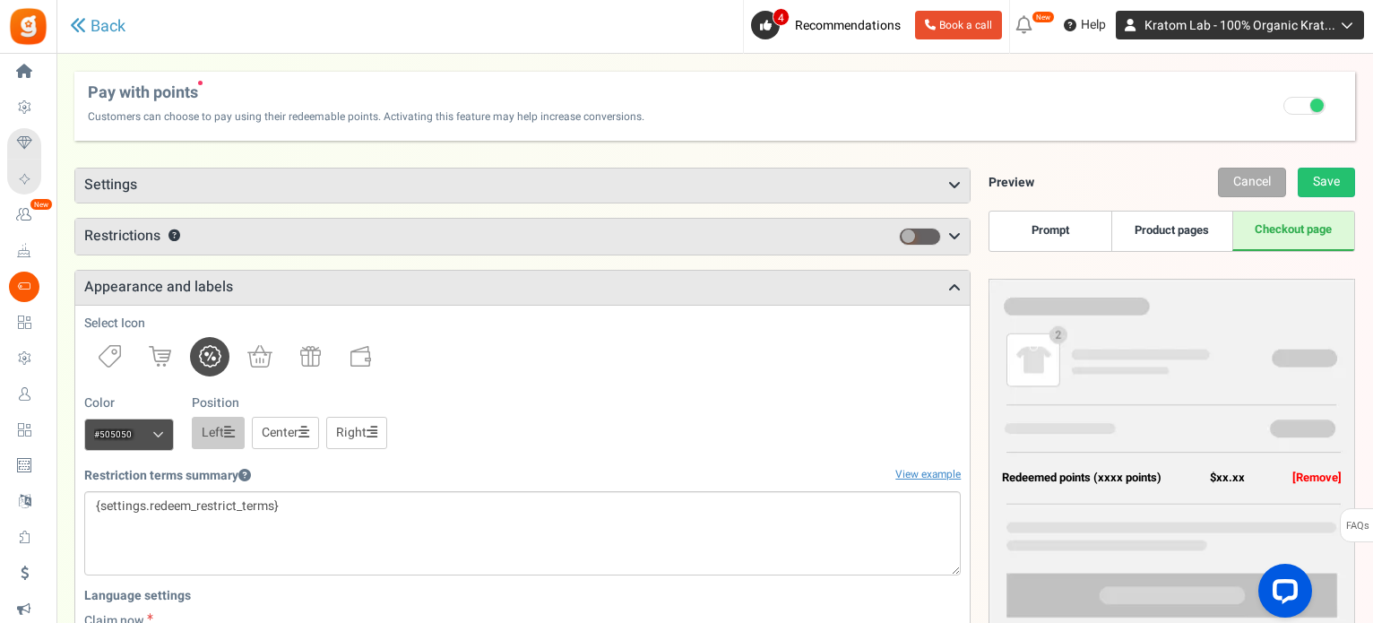
click at [1255, 22] on span "Kratom Lab - 100% Organic Krat..." at bounding box center [1240, 25] width 191 height 19
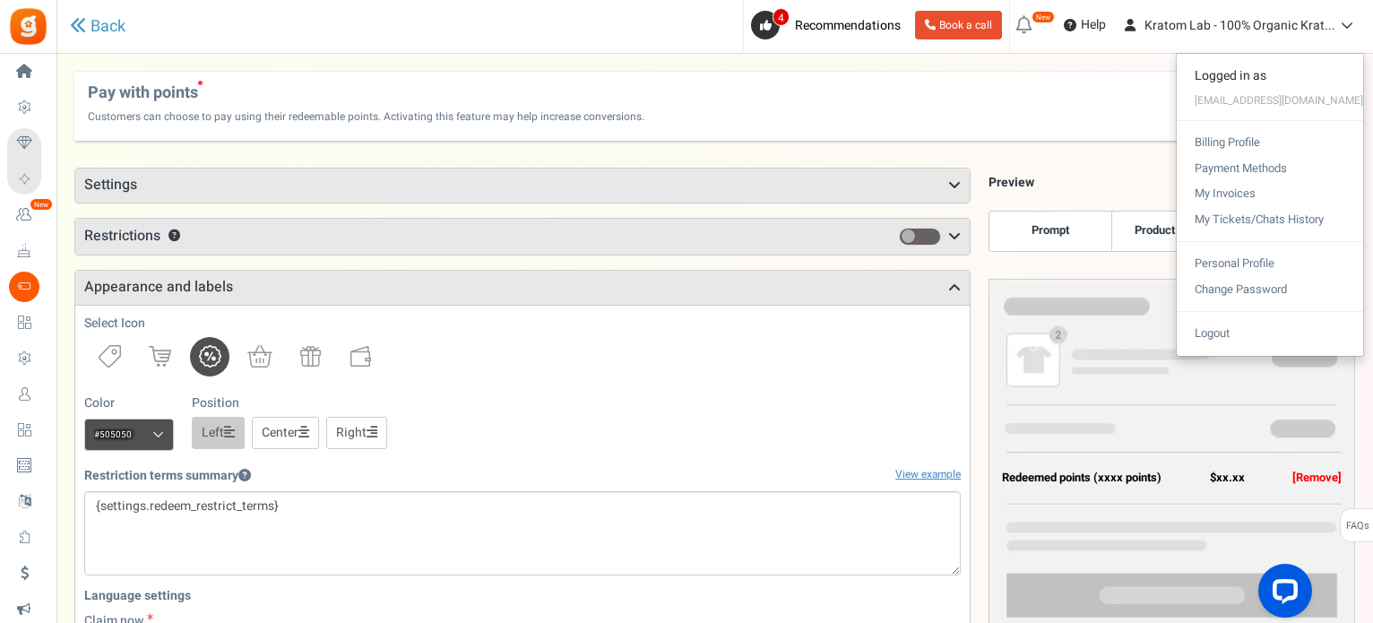
click at [948, 182] on h3 "Settings" at bounding box center [522, 186] width 895 height 34
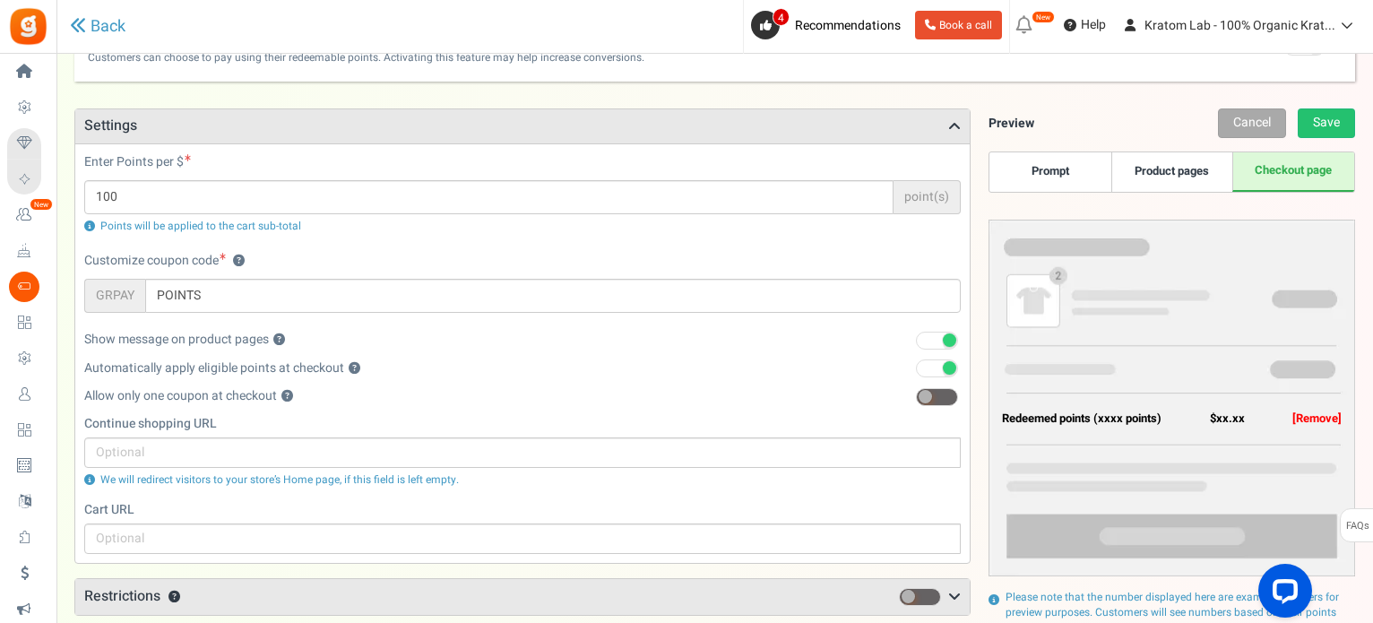
scroll to position [90, 0]
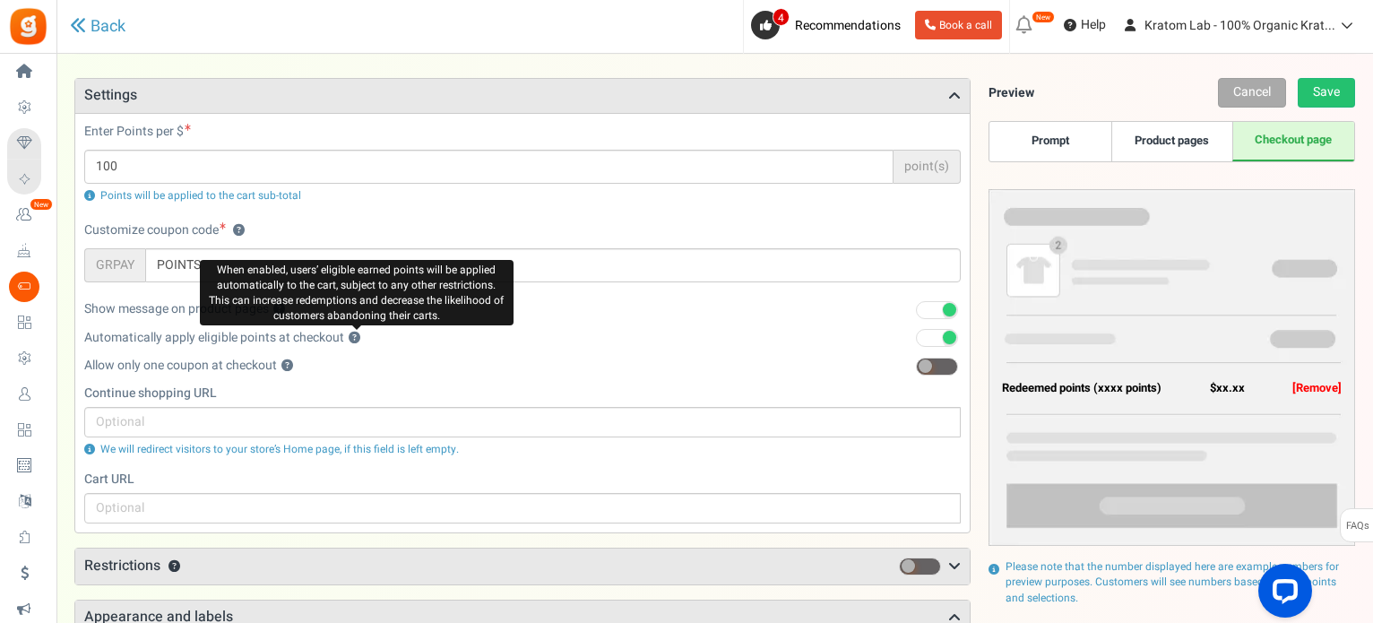
click at [359, 336] on button "?" at bounding box center [355, 339] width 12 height 12
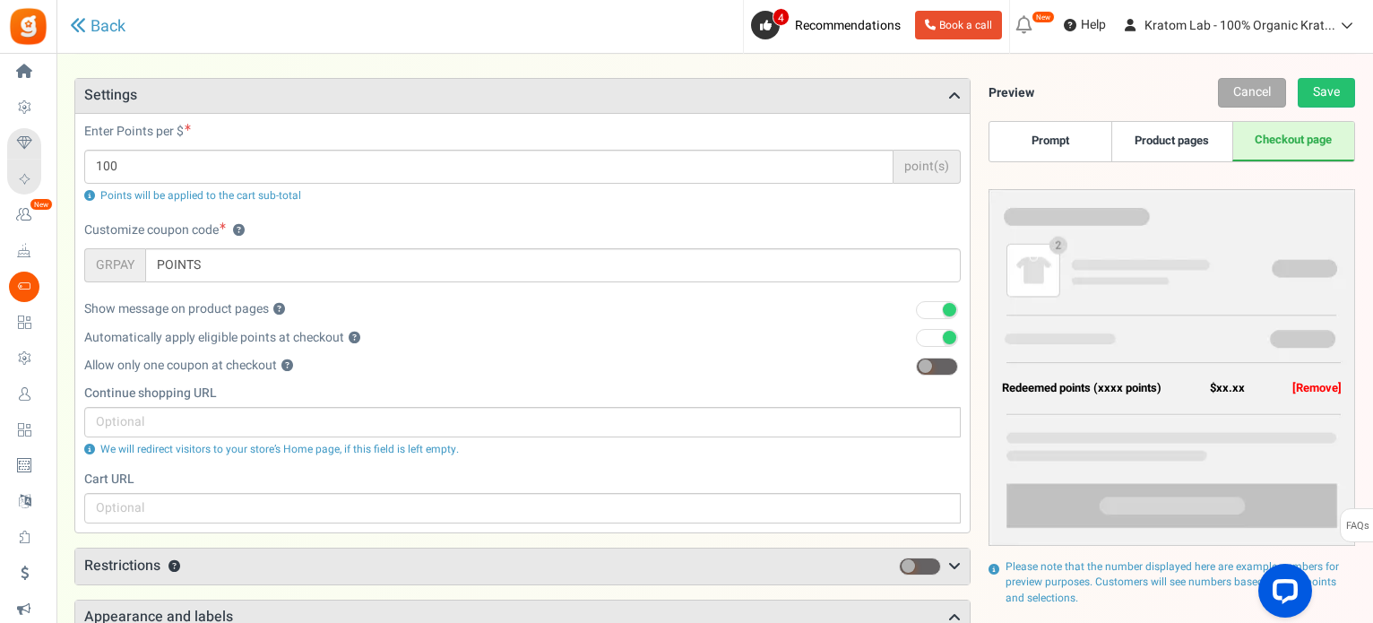
click at [931, 334] on span at bounding box center [937, 338] width 42 height 18
click at [916, 334] on input "checkbox" at bounding box center [916, 339] width 0 height 12
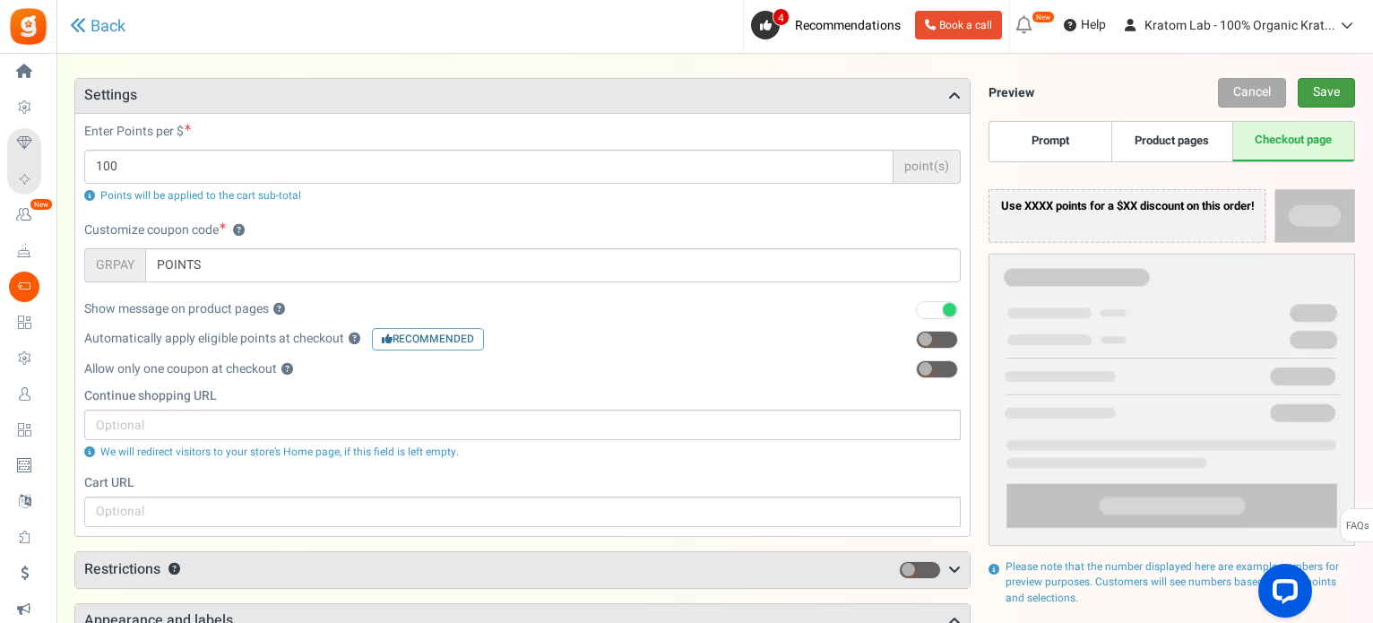
drag, startPoint x: 1329, startPoint y: 89, endPoint x: 1286, endPoint y: 81, distance: 43.8
click at [1329, 87] on link "Save" at bounding box center [1326, 93] width 57 height 30
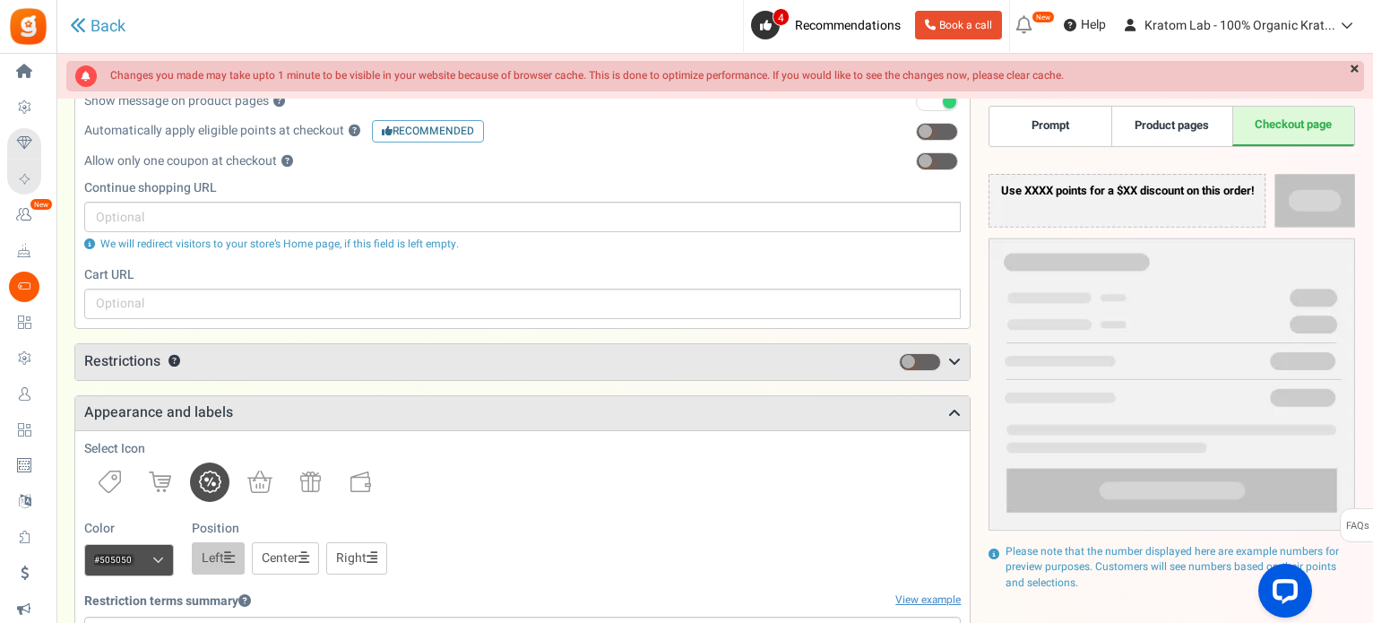
scroll to position [329, 0]
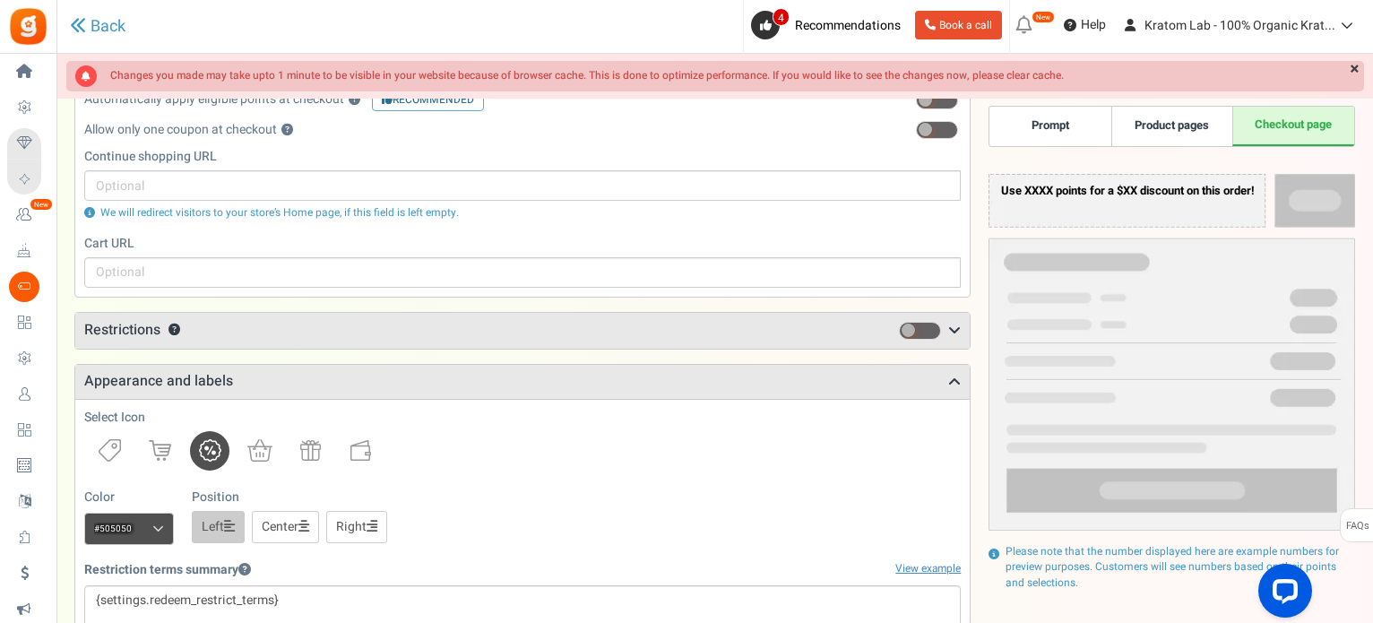
click at [962, 325] on h3 "Restrictions ?" at bounding box center [522, 331] width 895 height 36
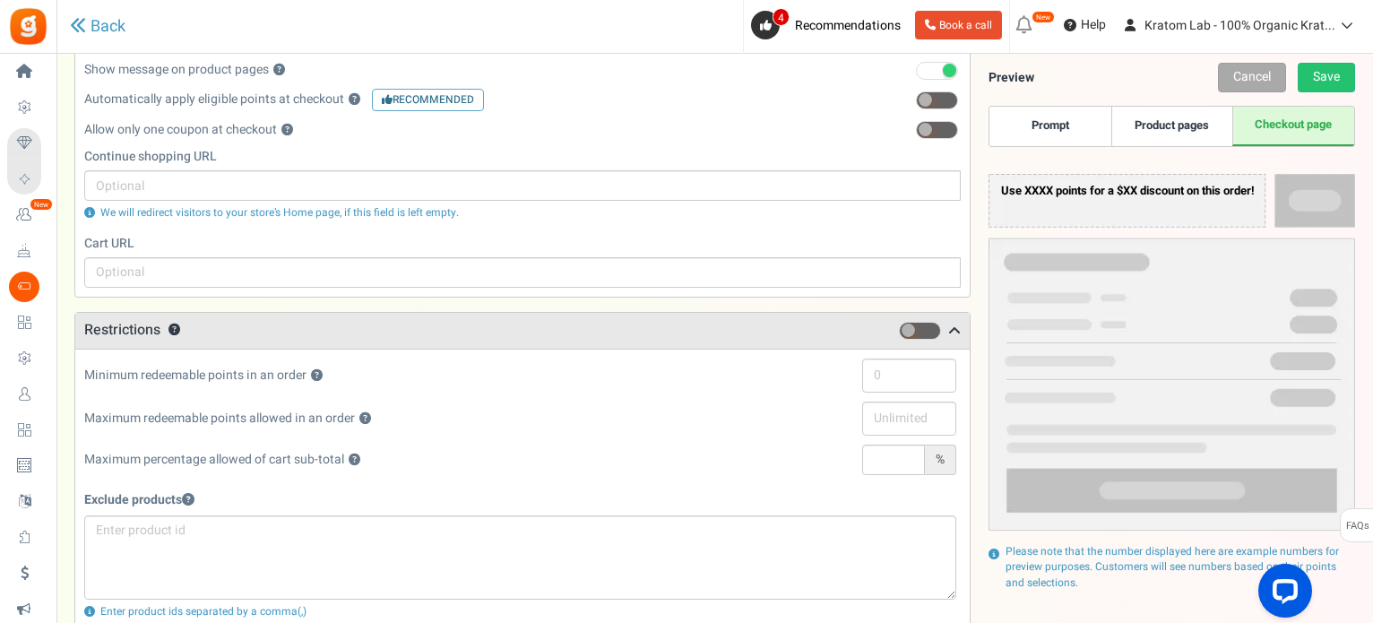
click at [929, 325] on span at bounding box center [920, 331] width 42 height 18
click at [899, 325] on input "checkbox" at bounding box center [899, 331] width 0 height 12
click at [897, 419] on input "text" at bounding box center [909, 419] width 94 height 34
click at [871, 465] on input "text" at bounding box center [893, 460] width 63 height 30
type input "100"
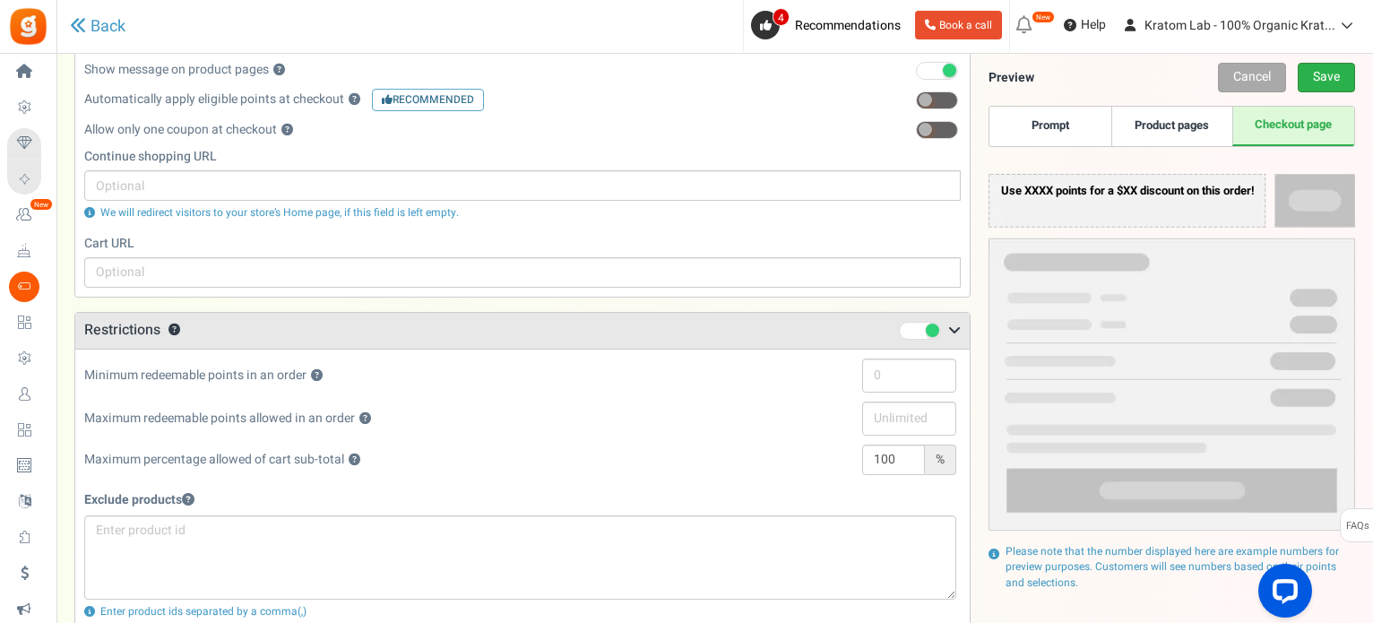
click at [1346, 74] on link "Save" at bounding box center [1326, 78] width 57 height 30
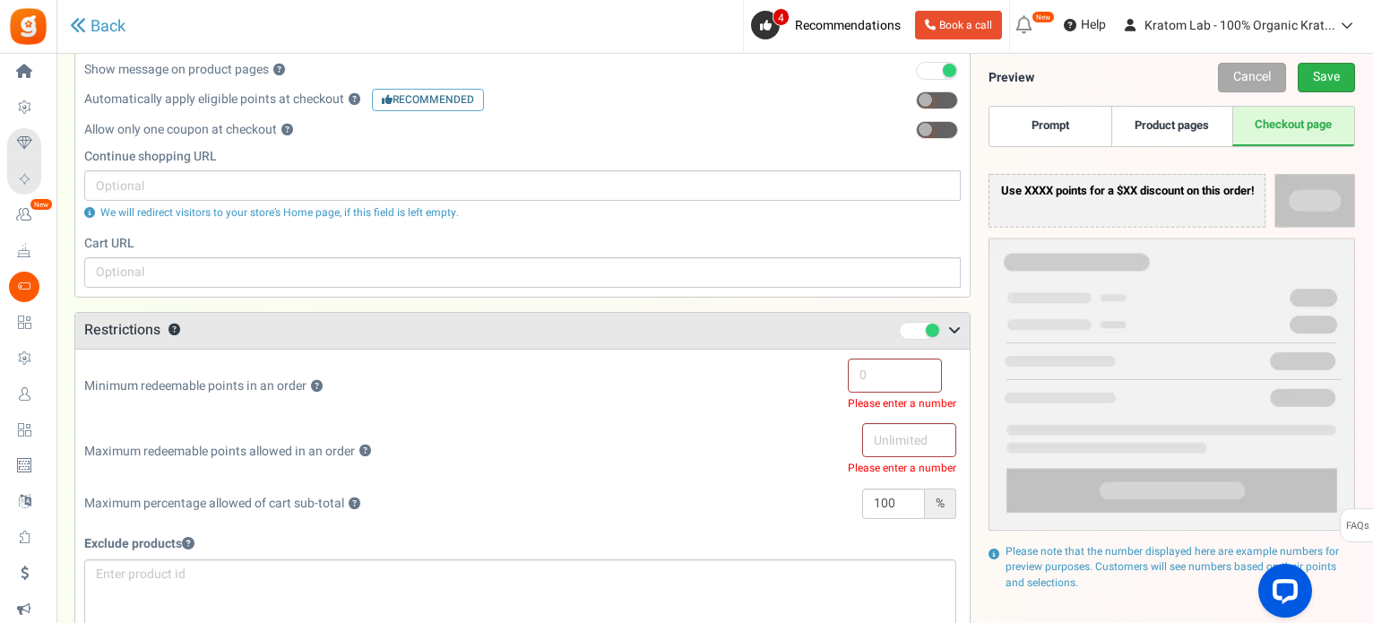
click at [1331, 74] on link "Save" at bounding box center [1326, 78] width 57 height 30
click at [907, 362] on input "1" at bounding box center [895, 376] width 94 height 34
type input "1"
click at [904, 437] on input "text" at bounding box center [909, 440] width 94 height 34
type input "100"
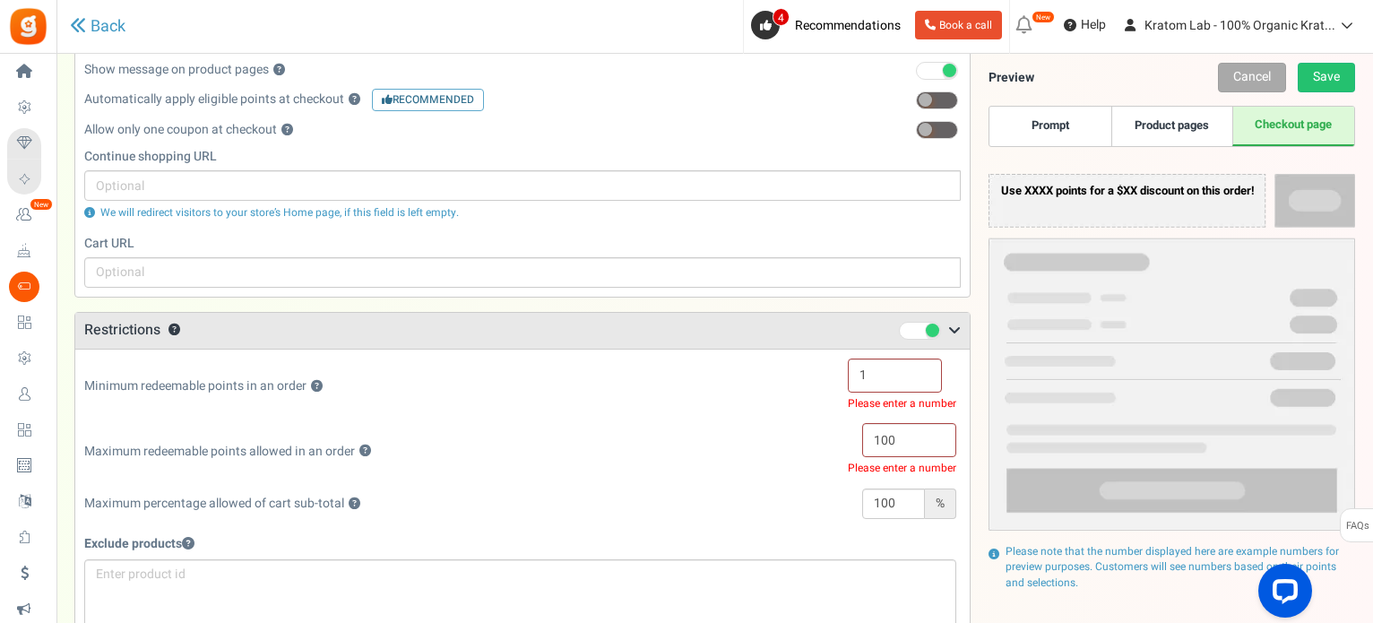
click at [657, 440] on div "Maximum redeemable points allowed in an order ? 100 Please enter a number" at bounding box center [520, 455] width 872 height 65
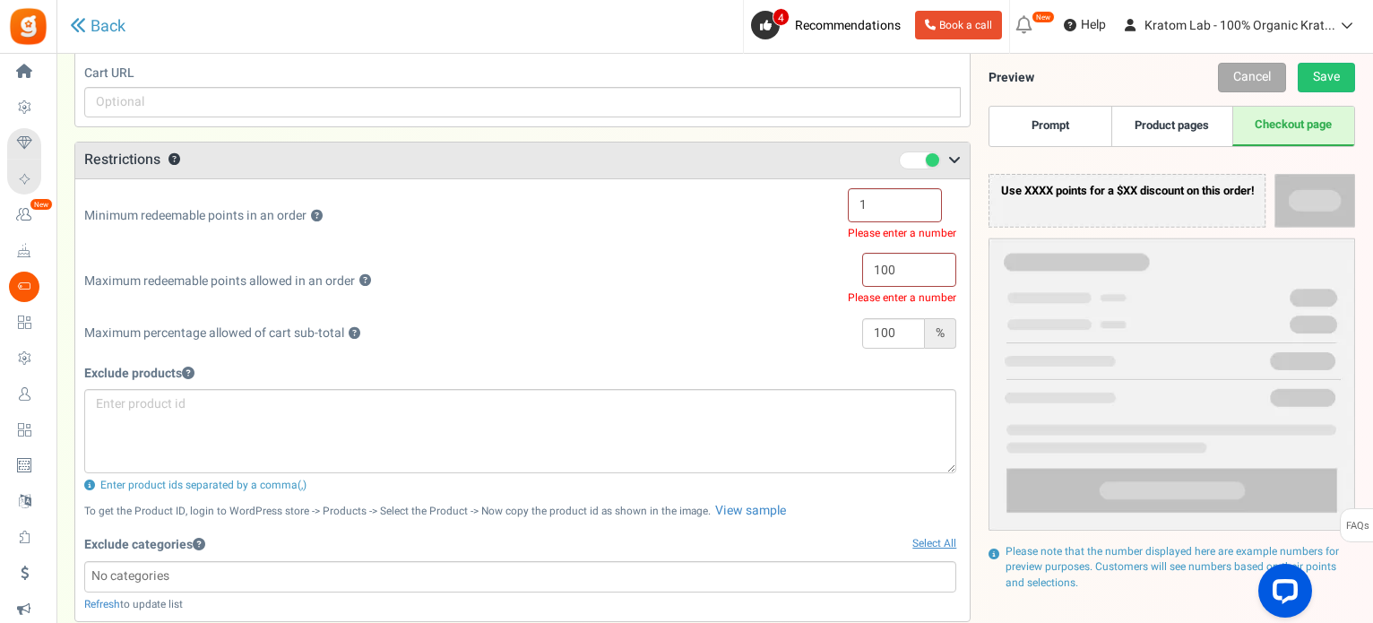
scroll to position [508, 0]
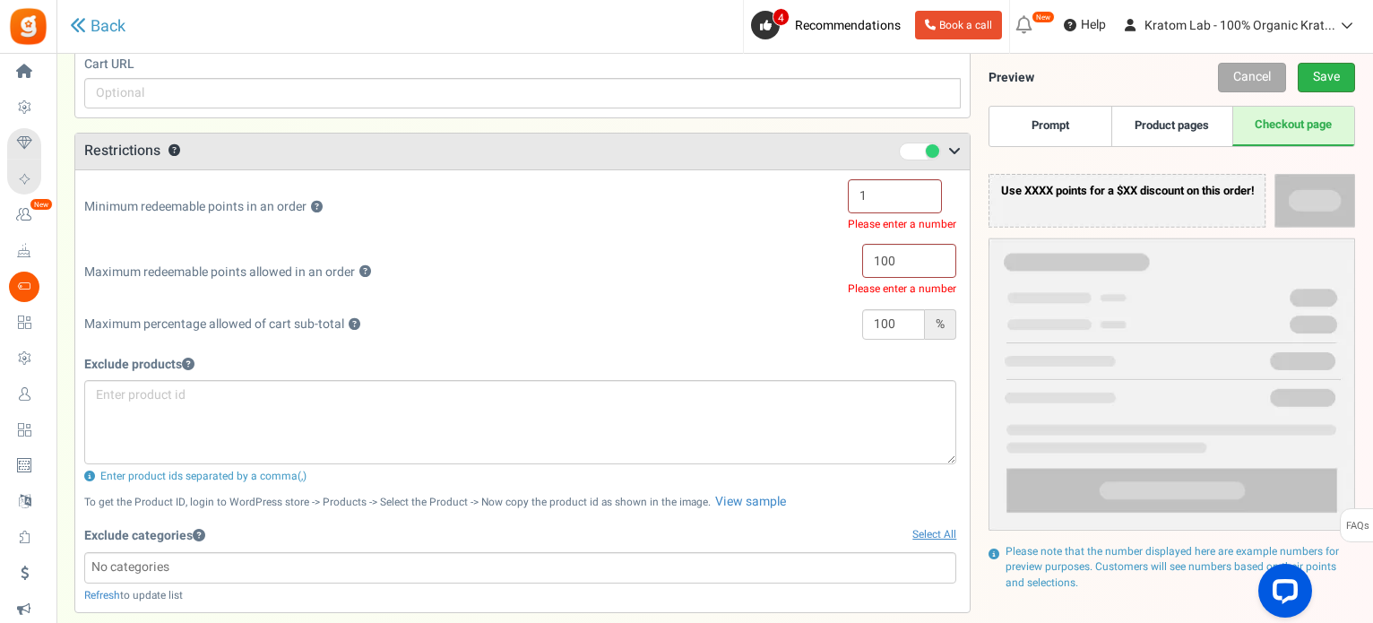
click at [1323, 72] on link "Save" at bounding box center [1326, 78] width 57 height 30
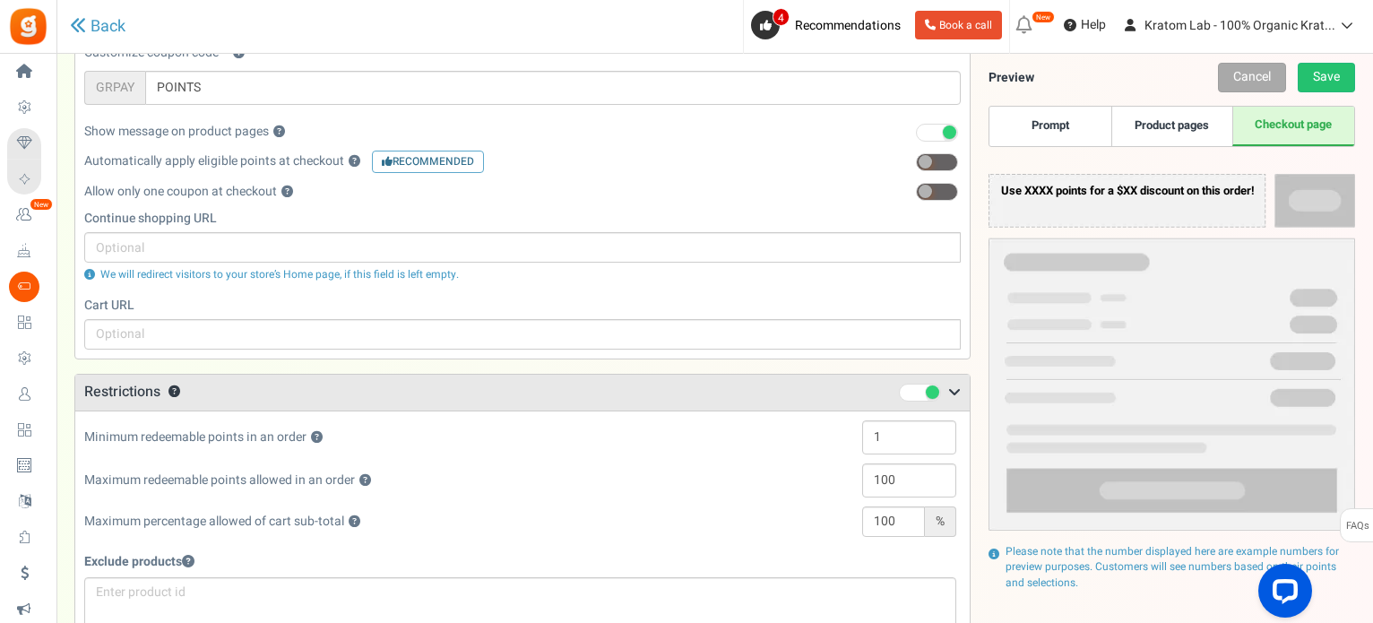
scroll to position [208, 0]
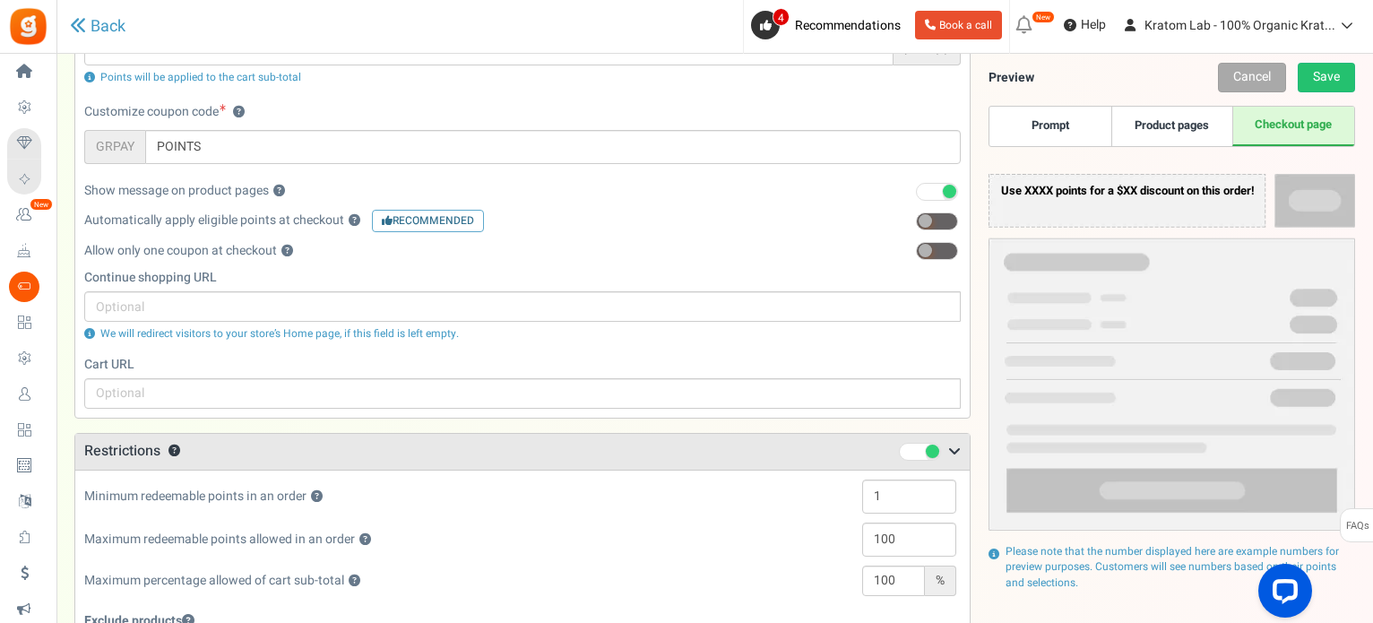
click at [915, 443] on span at bounding box center [920, 452] width 42 height 18
click at [899, 446] on input "checkbox" at bounding box center [899, 452] width 0 height 12
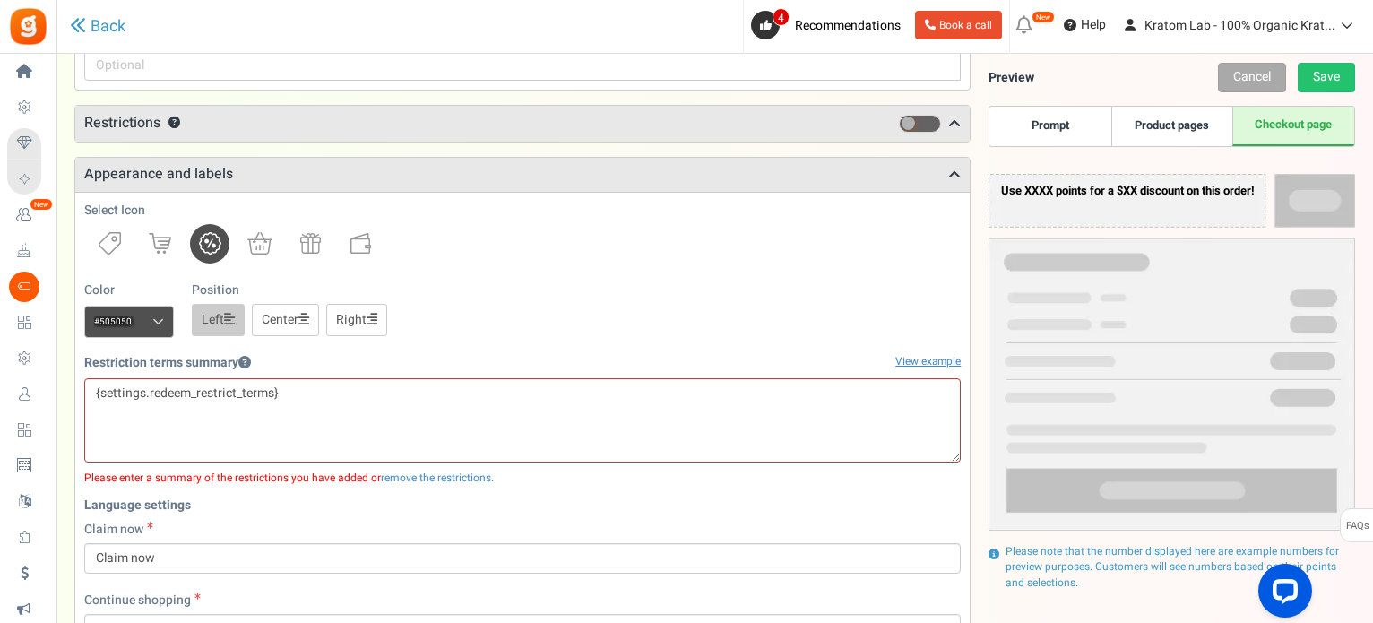
scroll to position [567, 0]
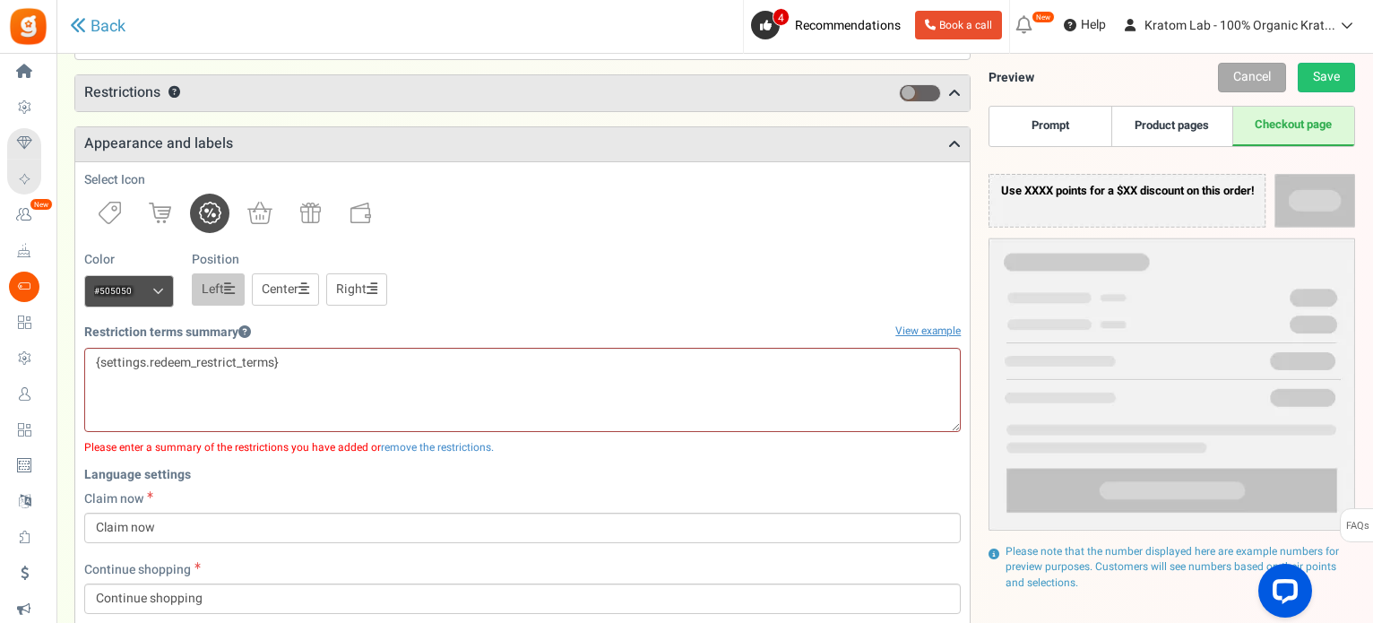
click at [961, 86] on icon at bounding box center [954, 93] width 13 height 14
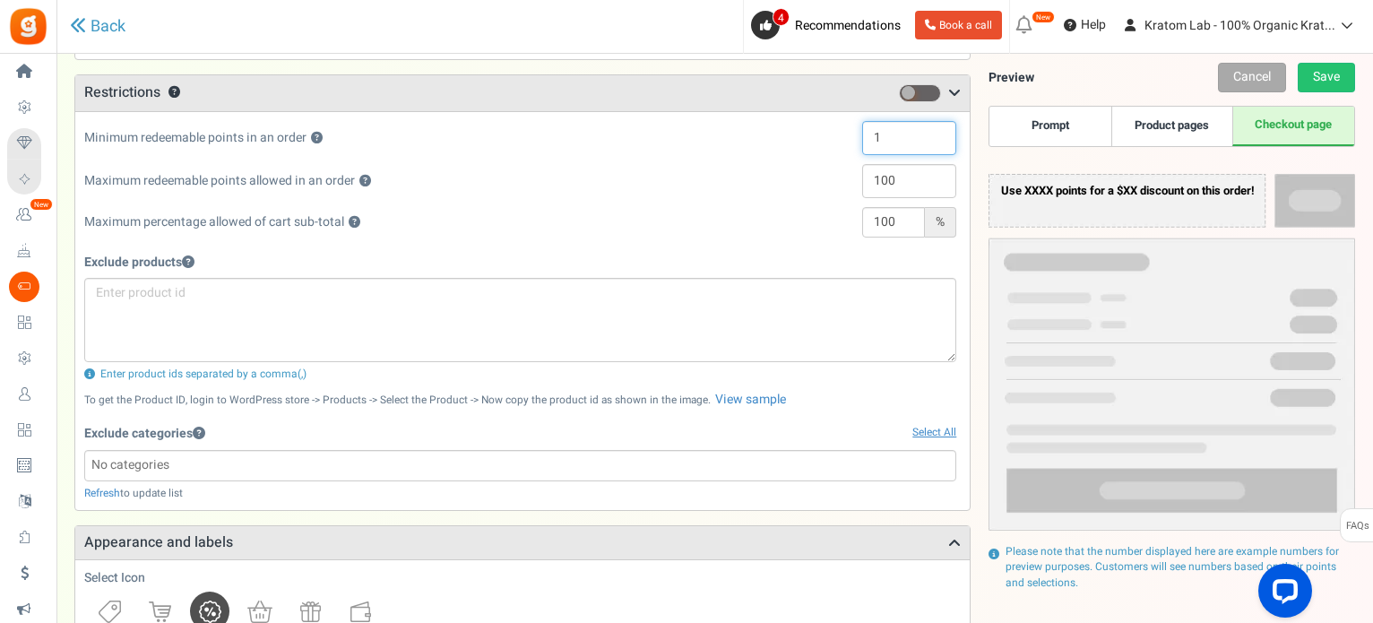
drag, startPoint x: 887, startPoint y: 139, endPoint x: 840, endPoint y: 139, distance: 46.6
click at [840, 139] on div "1" at bounding box center [889, 138] width 134 height 34
drag, startPoint x: 900, startPoint y: 177, endPoint x: 734, endPoint y: 139, distance: 170.1
click at [734, 142] on div "Minimum redeemable points in an order ? Maximum redeemable points allowed in an…" at bounding box center [520, 164] width 872 height 86
drag, startPoint x: 896, startPoint y: 217, endPoint x: 828, endPoint y: 215, distance: 67.3
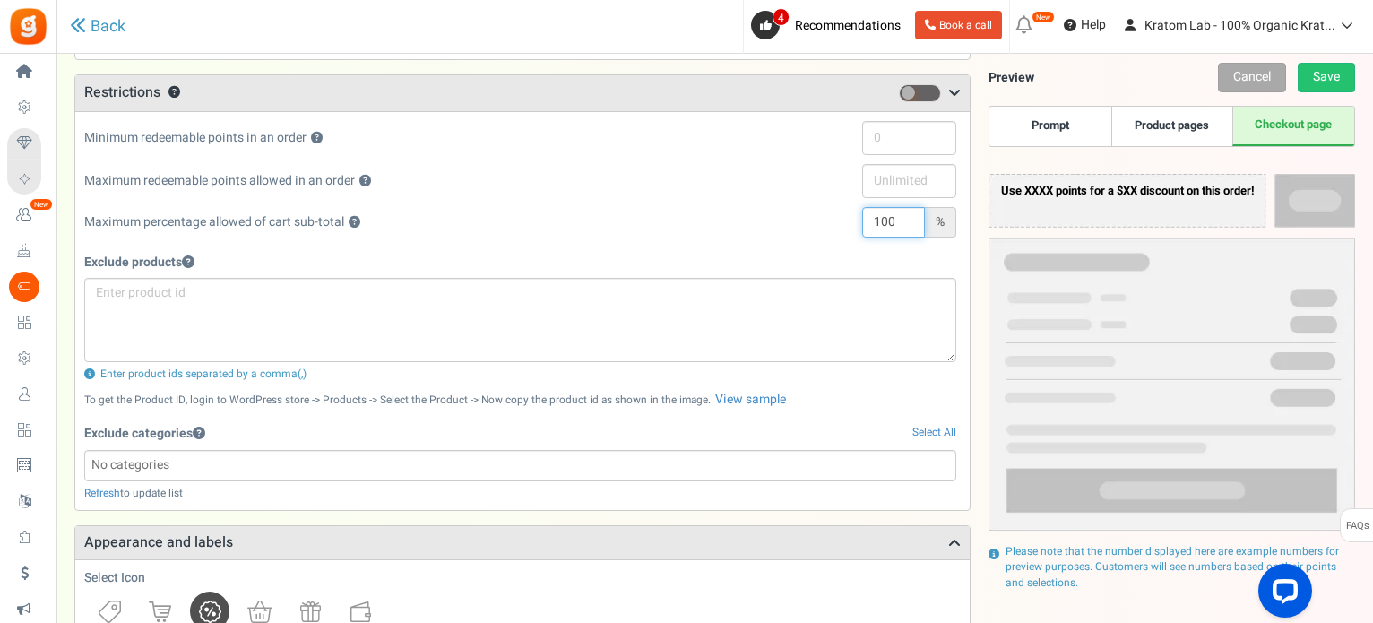
click at [828, 215] on div "100 %" at bounding box center [889, 222] width 134 height 30
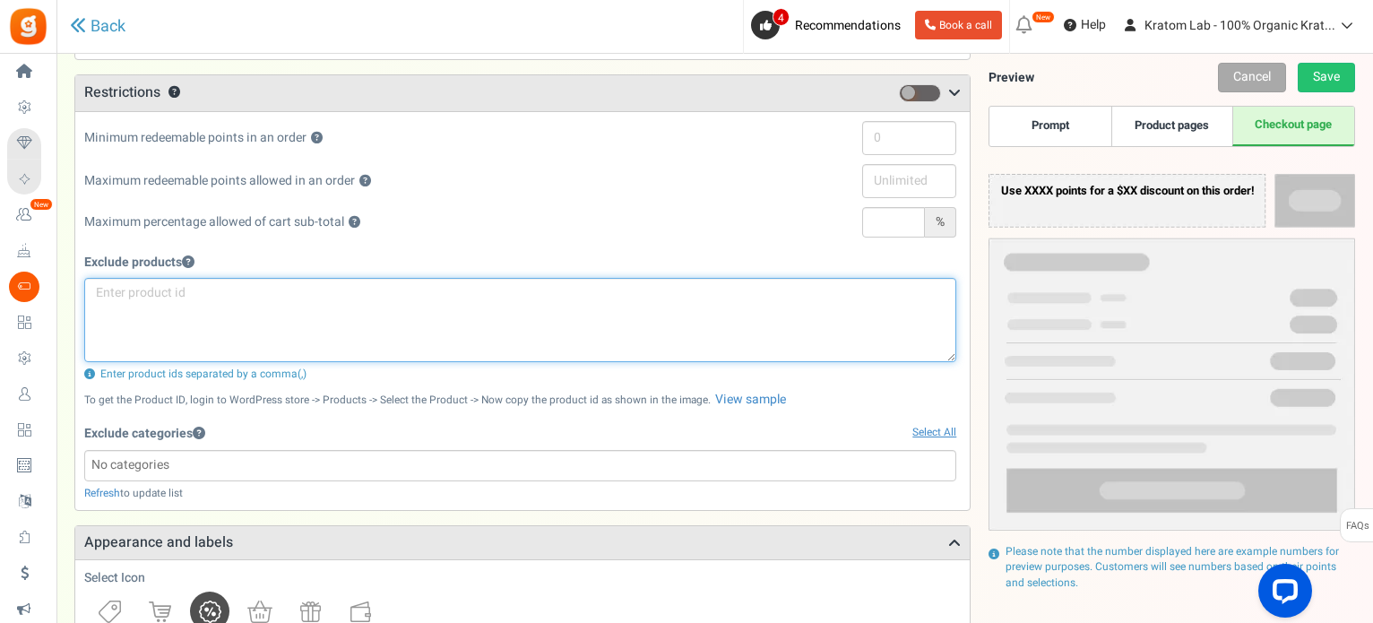
click at [577, 289] on textarea at bounding box center [520, 320] width 872 height 84
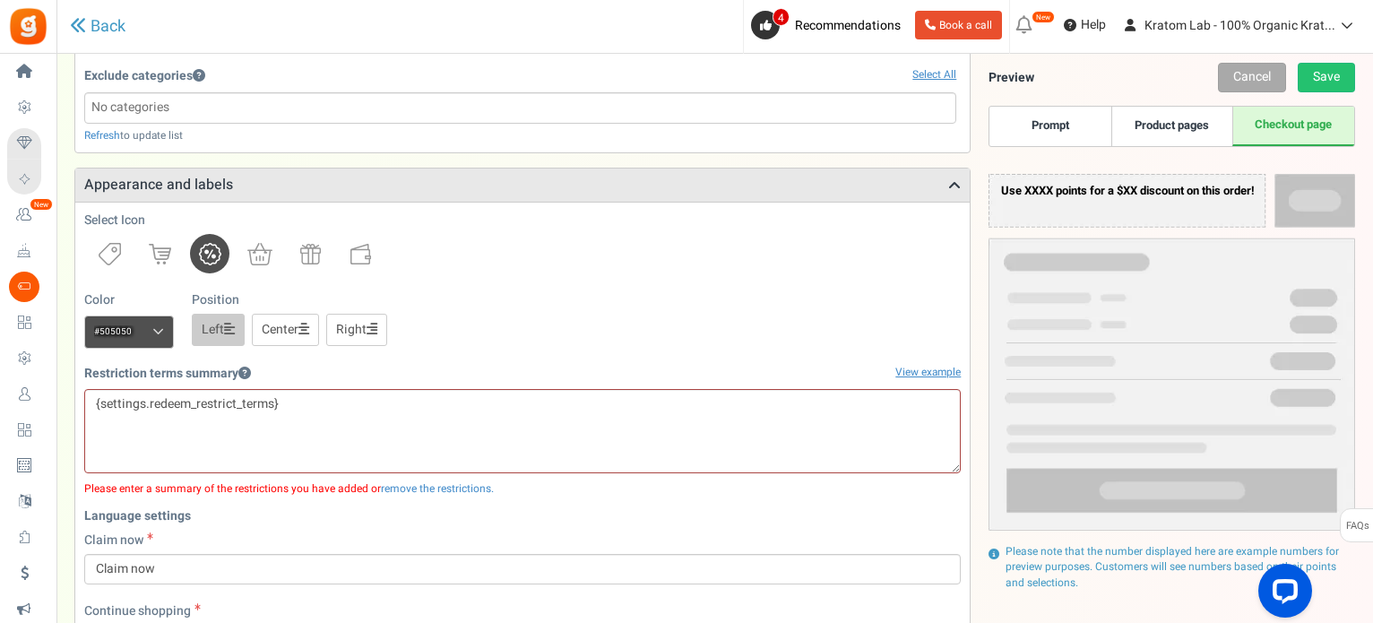
scroll to position [925, 0]
click at [434, 481] on link "remove the restrictions." at bounding box center [437, 488] width 113 height 16
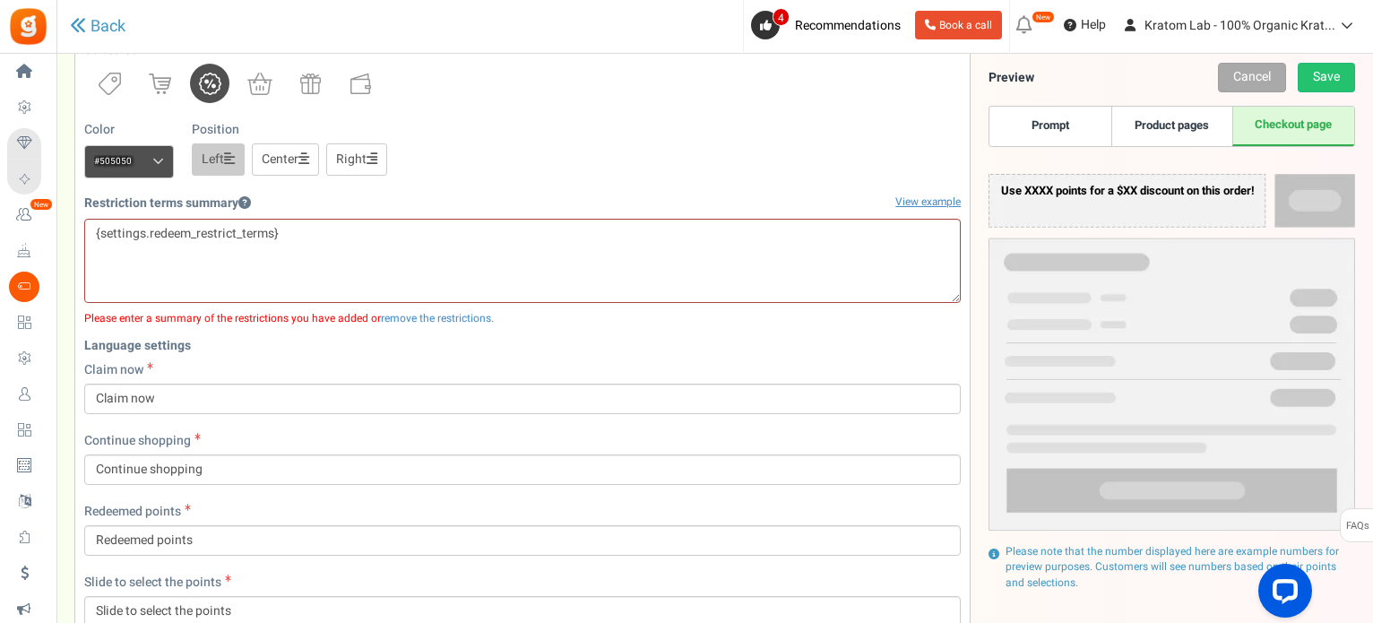
scroll to position [1155, 0]
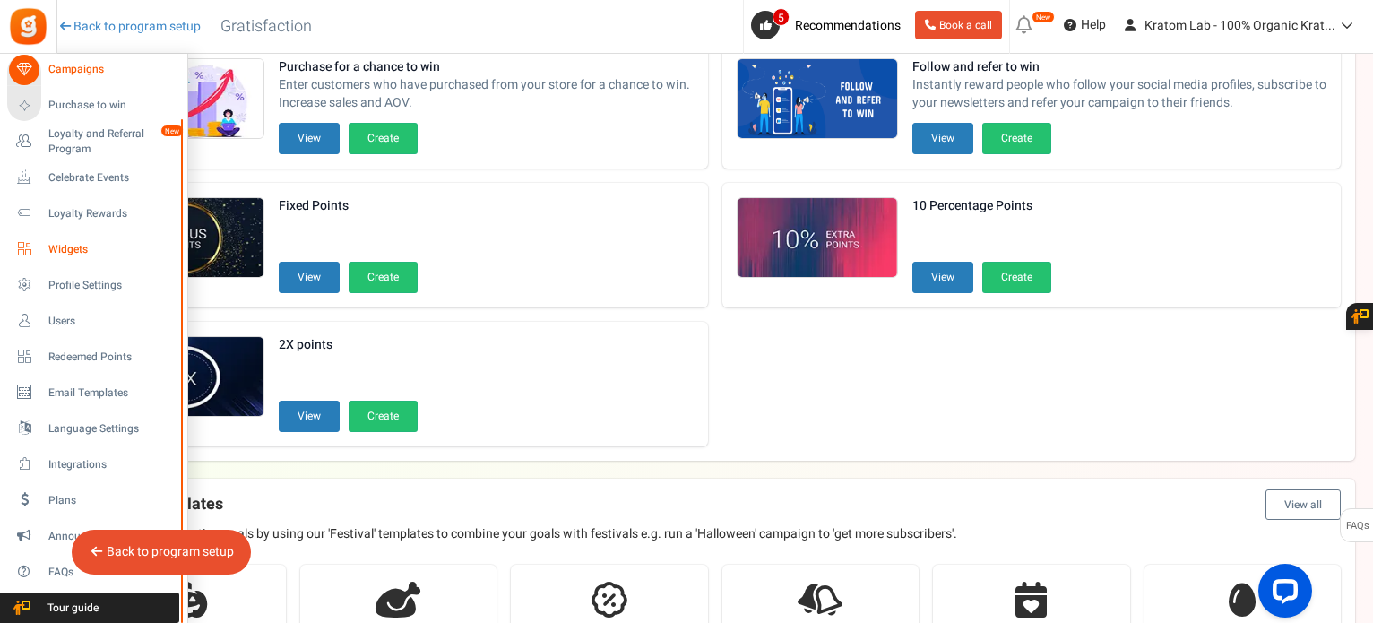
scroll to position [179, 0]
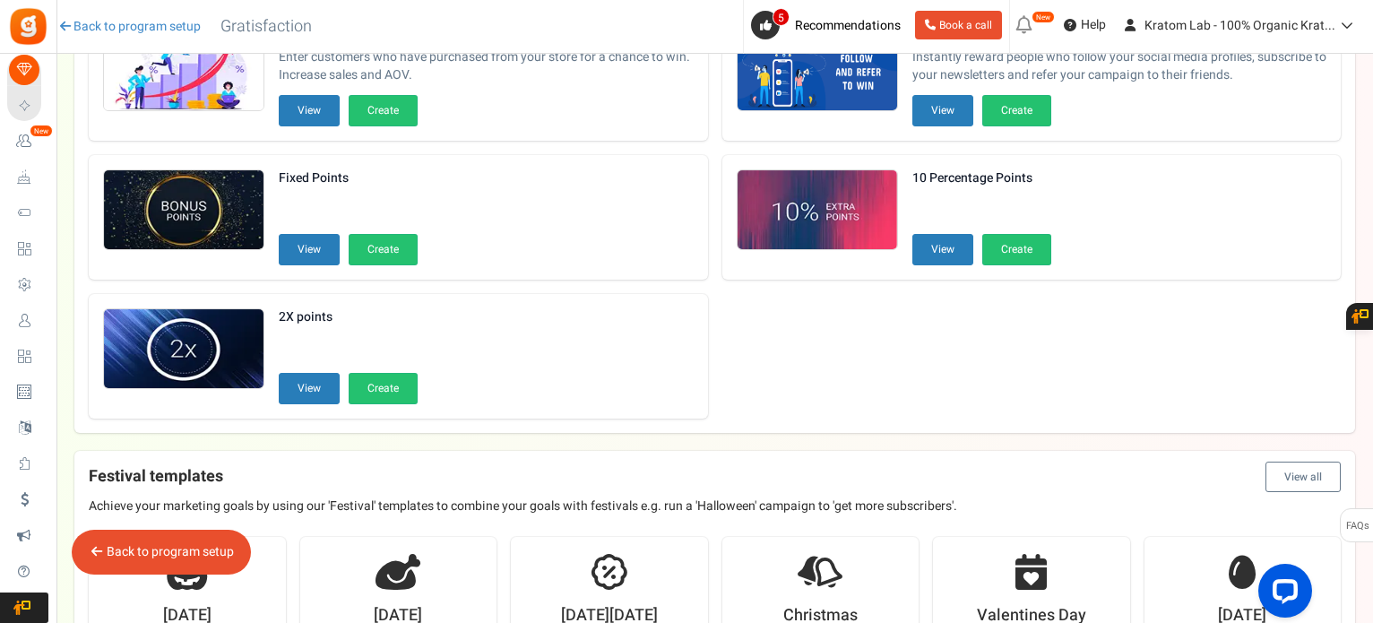
click at [0, 0] on span "Redeemed Points" at bounding box center [0, 0] width 0 height 0
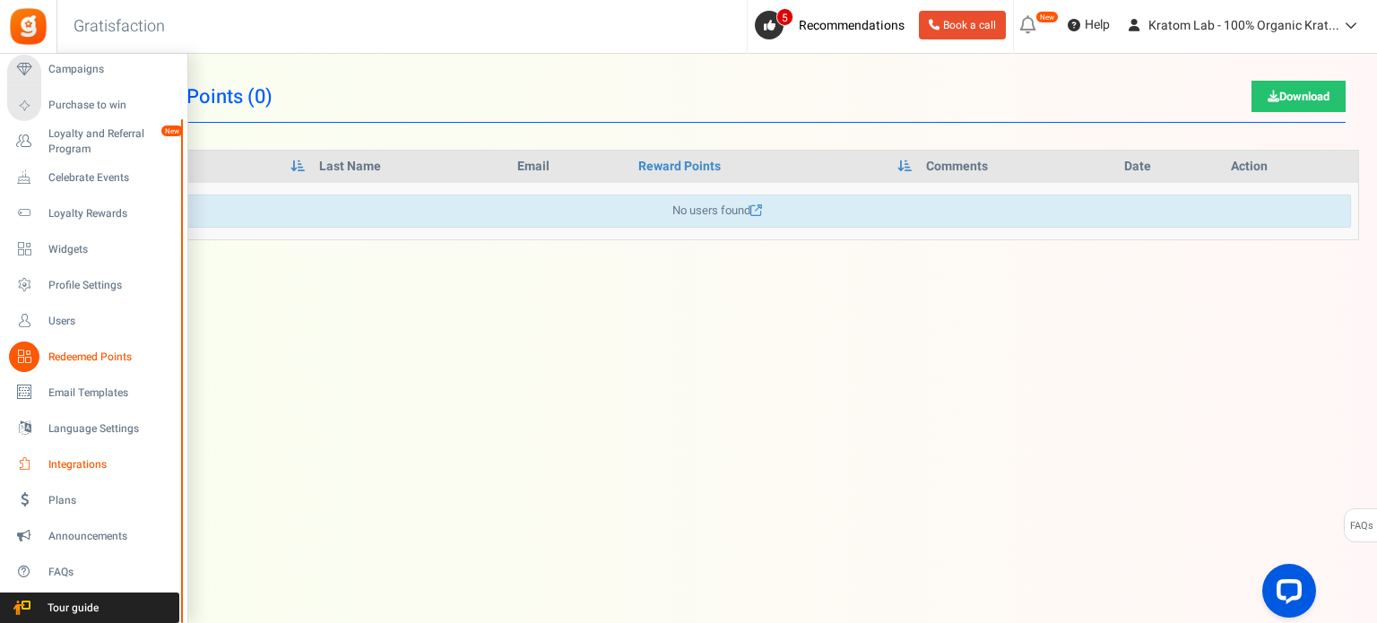
click at [98, 465] on span "Integrations" at bounding box center [111, 464] width 126 height 15
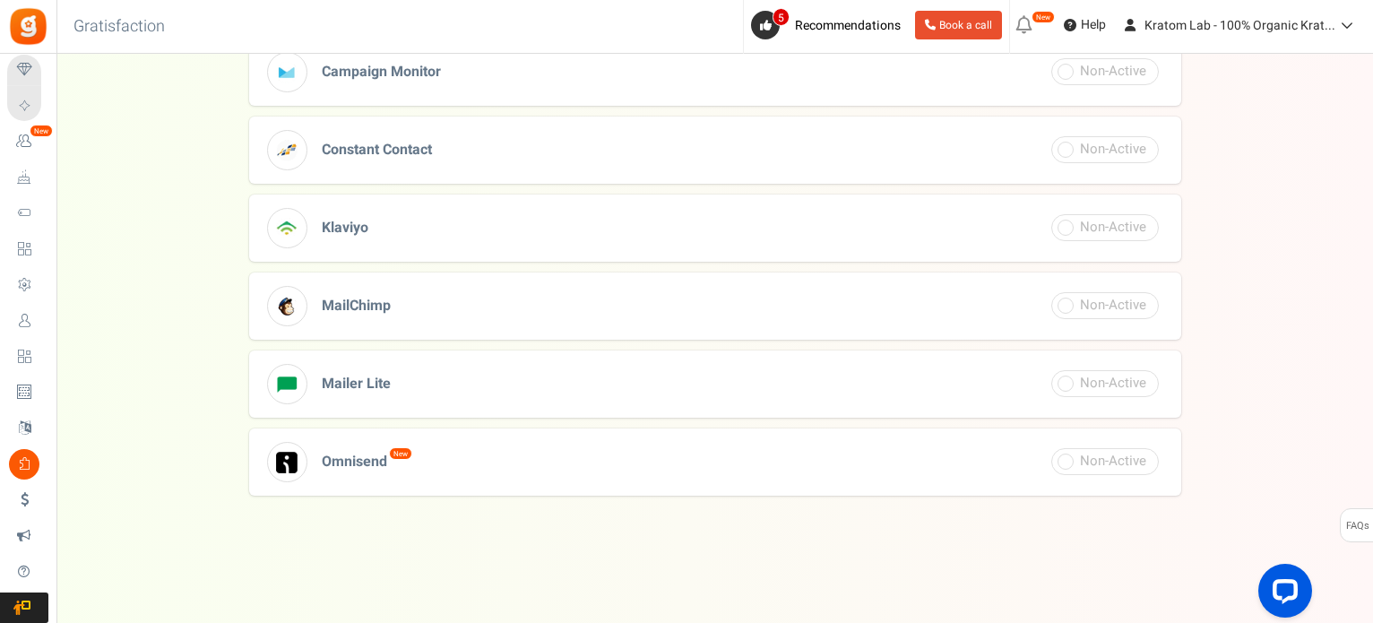
scroll to position [724, 0]
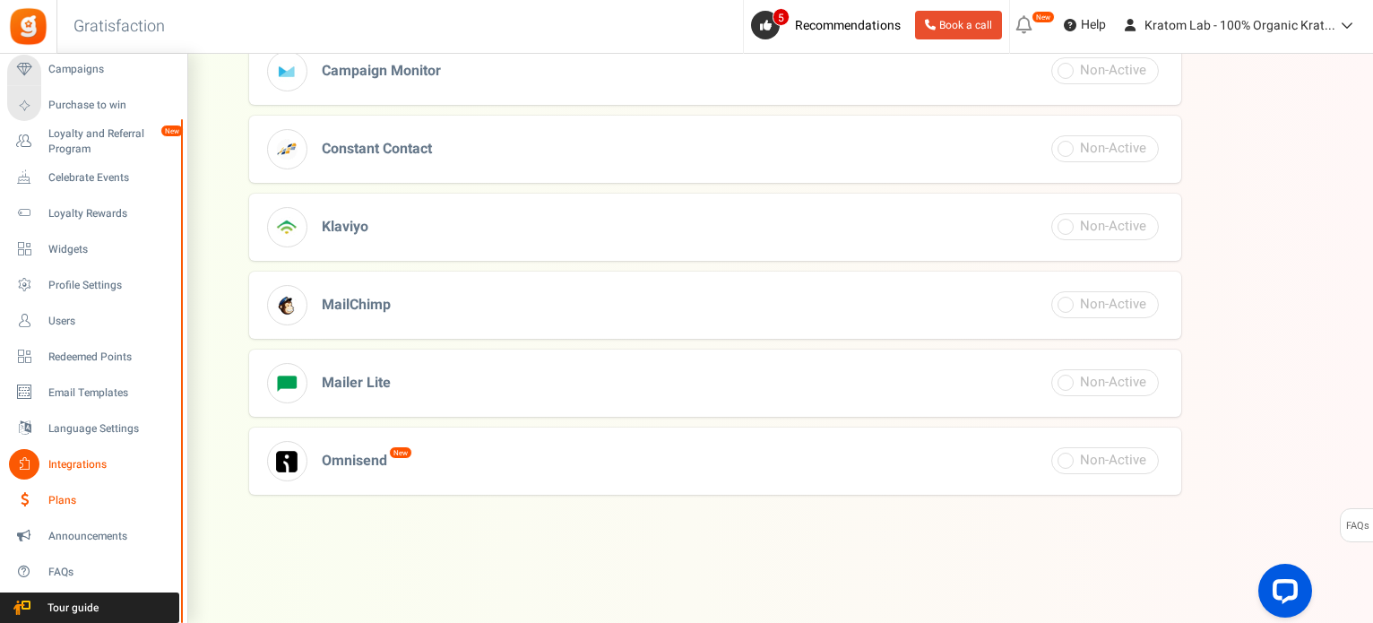
click at [68, 501] on span "Plans" at bounding box center [111, 500] width 126 height 15
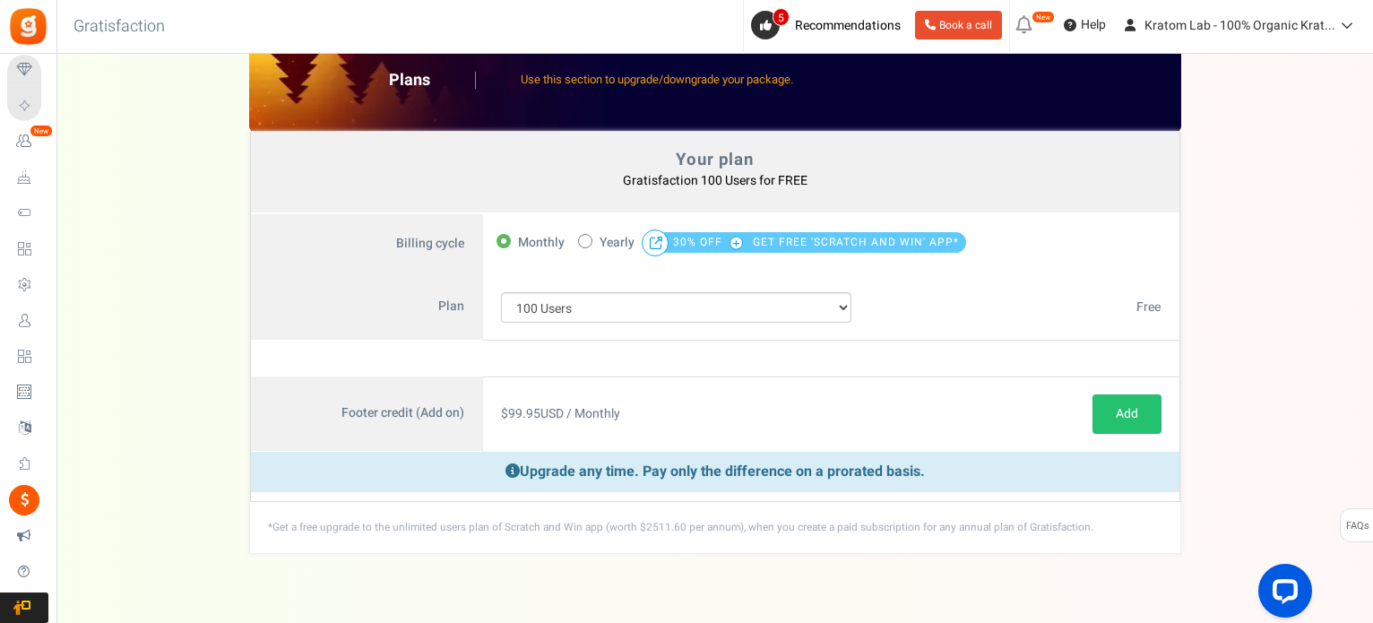
scroll to position [79, 0]
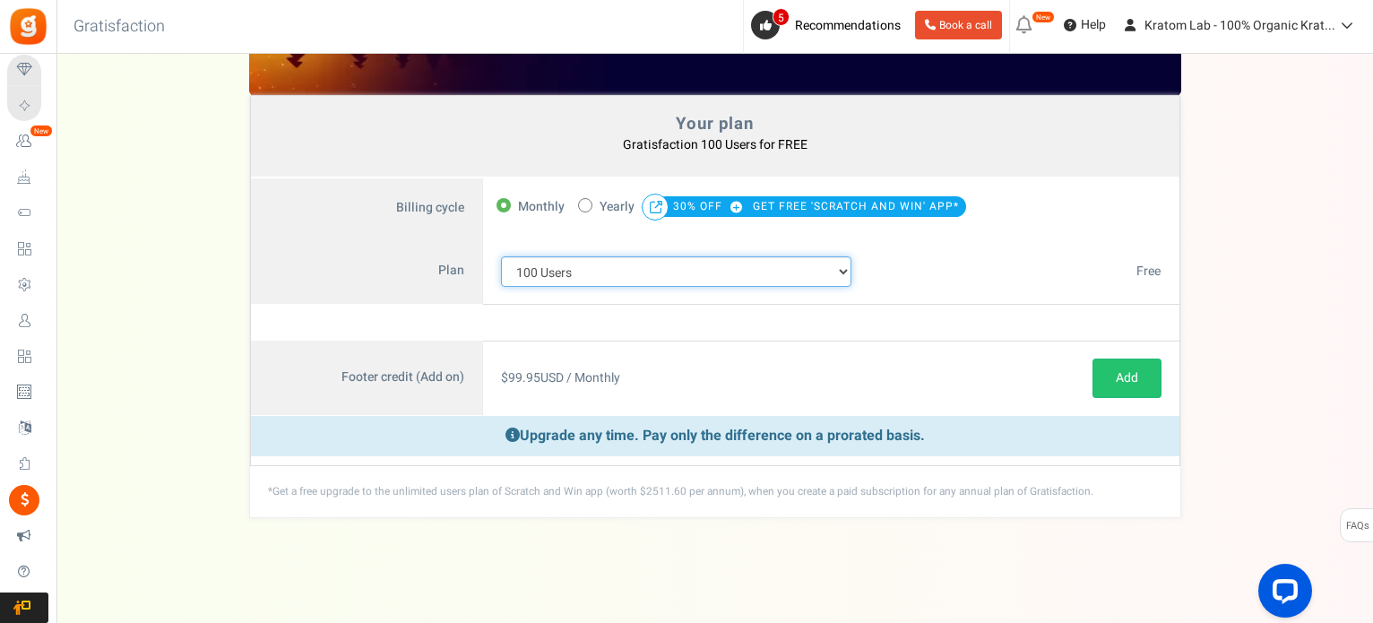
click at [844, 272] on select "100 Users 200 Users 500 Users 1000 Users 2000 Users 3000 Users 4000 Users 5000 …" at bounding box center [676, 271] width 351 height 30
click at [501, 256] on select "100 Users 200 Users 500 Users 1000 Users 2000 Users 3000 Users 4000 Users 5000 …" at bounding box center [676, 271] width 351 height 30
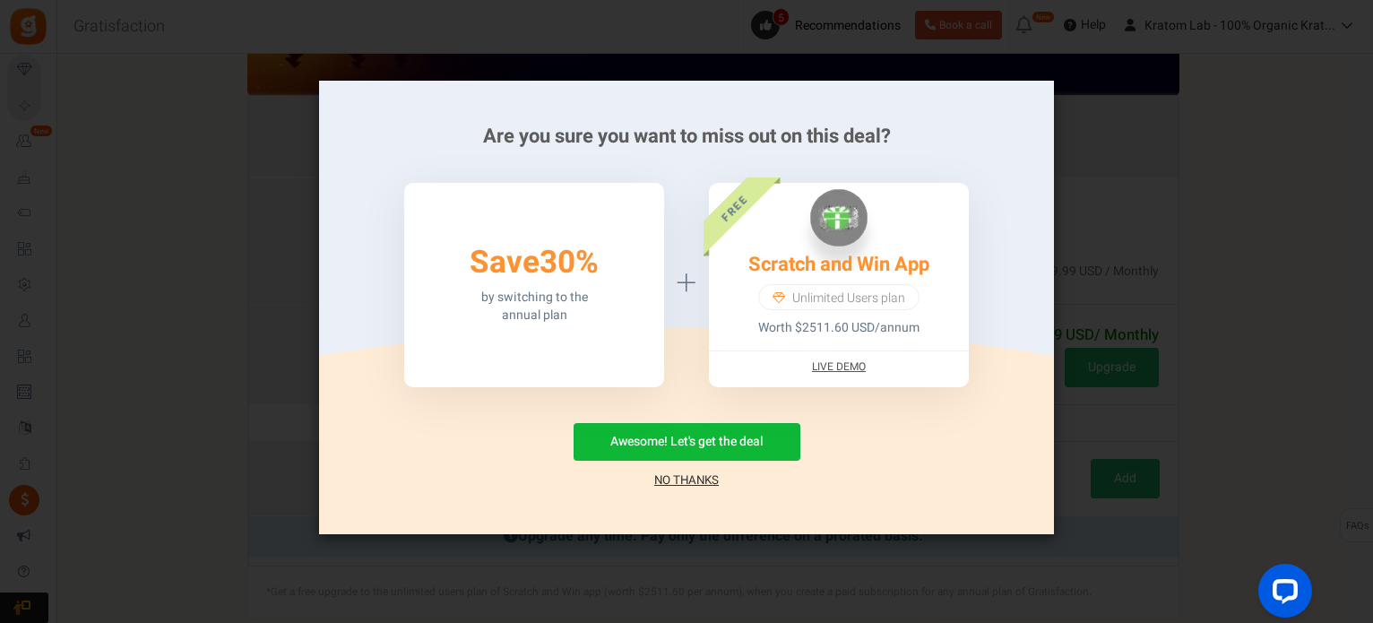
click at [678, 477] on link "No Thanks" at bounding box center [686, 481] width 65 height 18
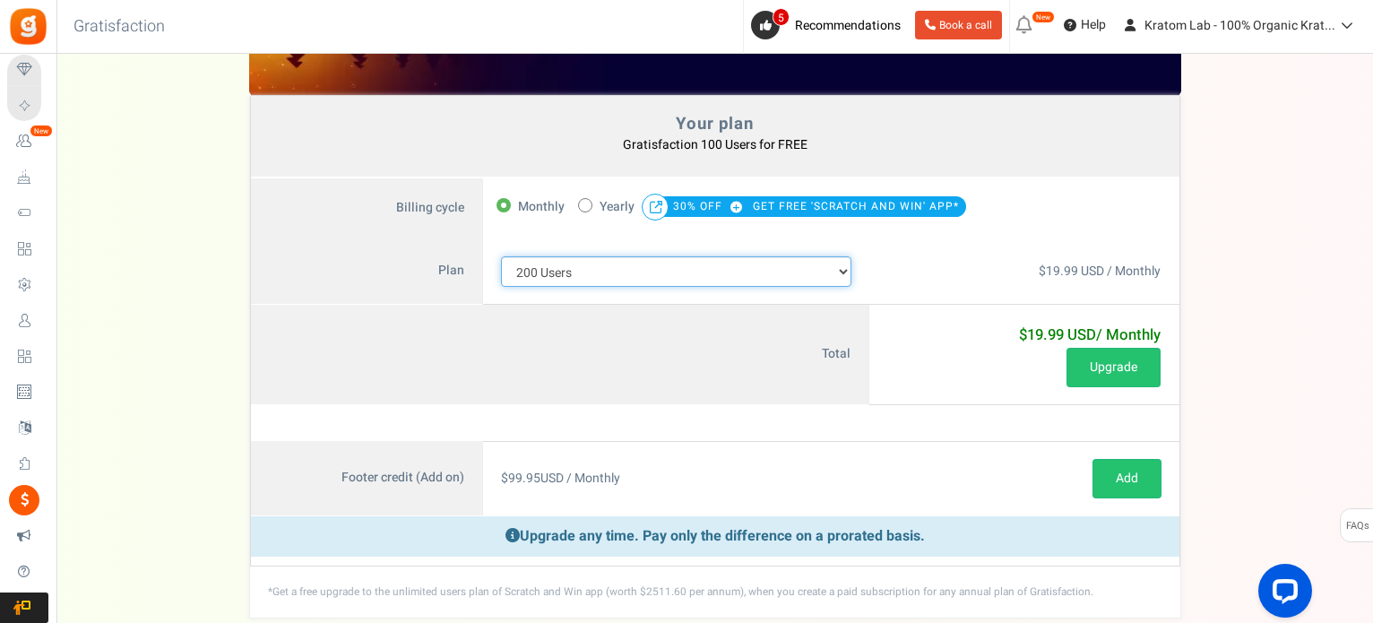
click at [829, 275] on select "100 Users 200 Users 500 Users 1000 Users 2000 Users 3000 Users 4000 Users 5000 …" at bounding box center [676, 271] width 351 height 30
select select "710"
click at [501, 256] on select "100 Users 200 Users 500 Users 1000 Users 2000 Users 3000 Users 4000 Users 5000 …" at bounding box center [676, 271] width 351 height 30
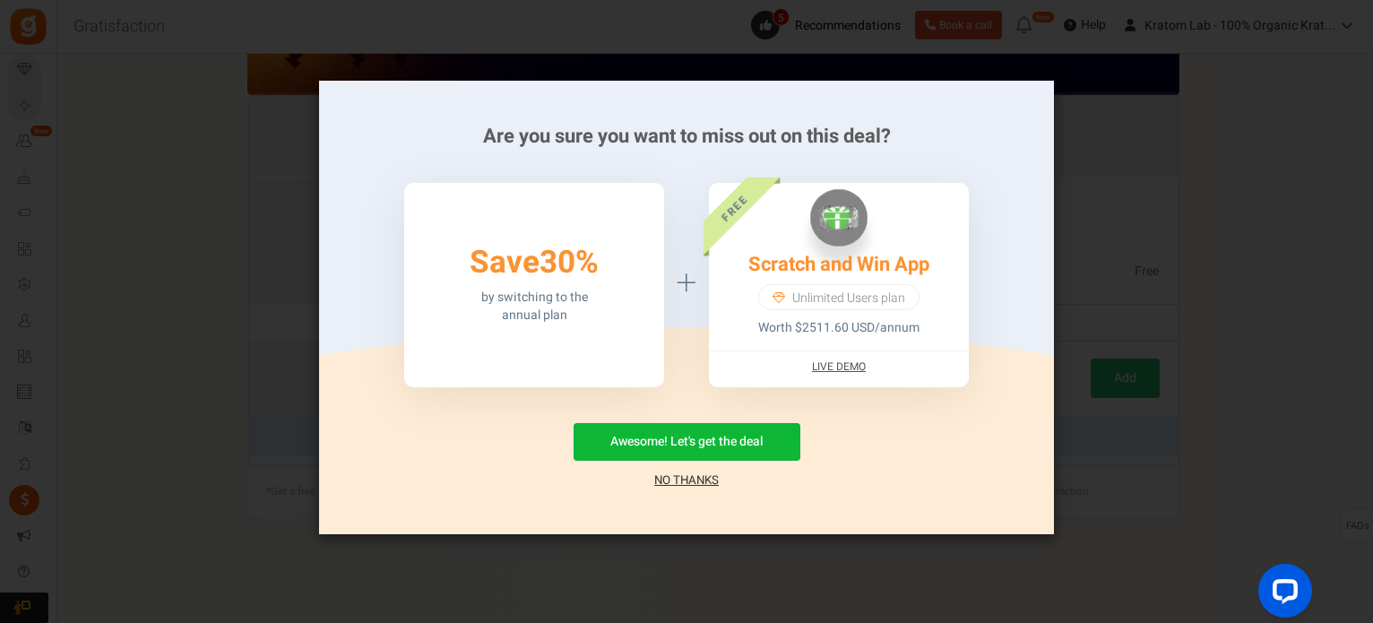
click at [681, 483] on link "No Thanks" at bounding box center [686, 481] width 65 height 18
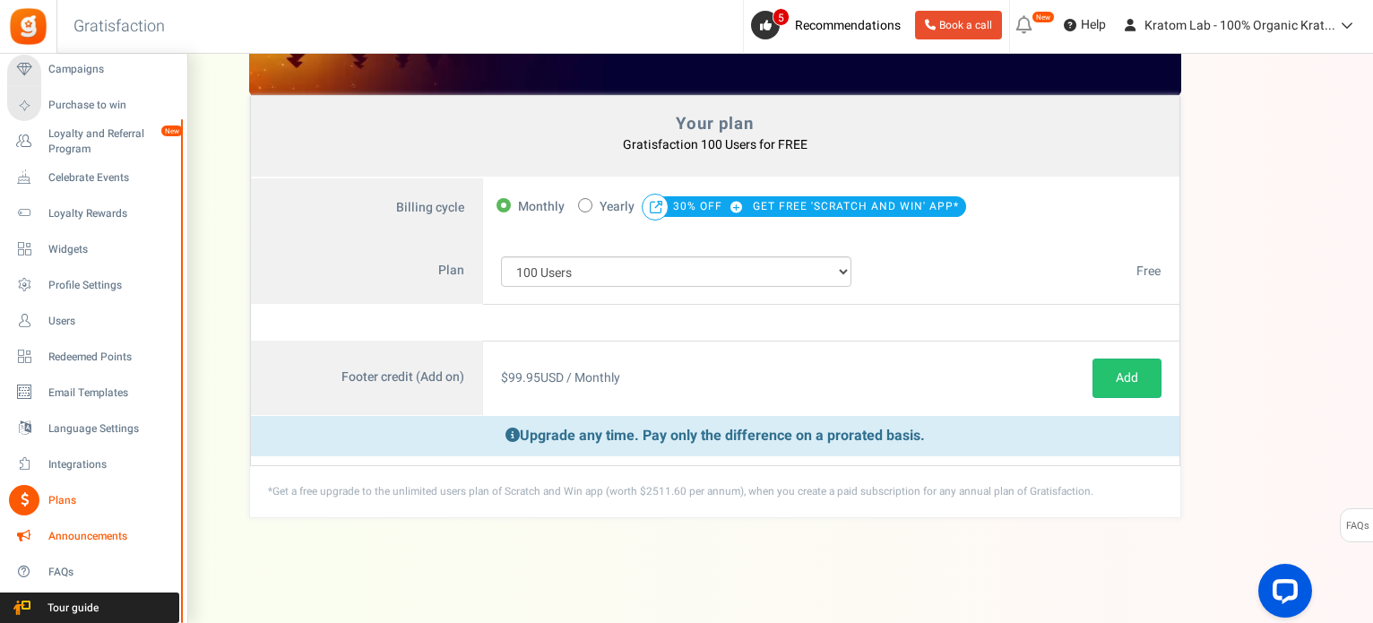
click at [118, 536] on span "Announcements" at bounding box center [111, 536] width 126 height 15
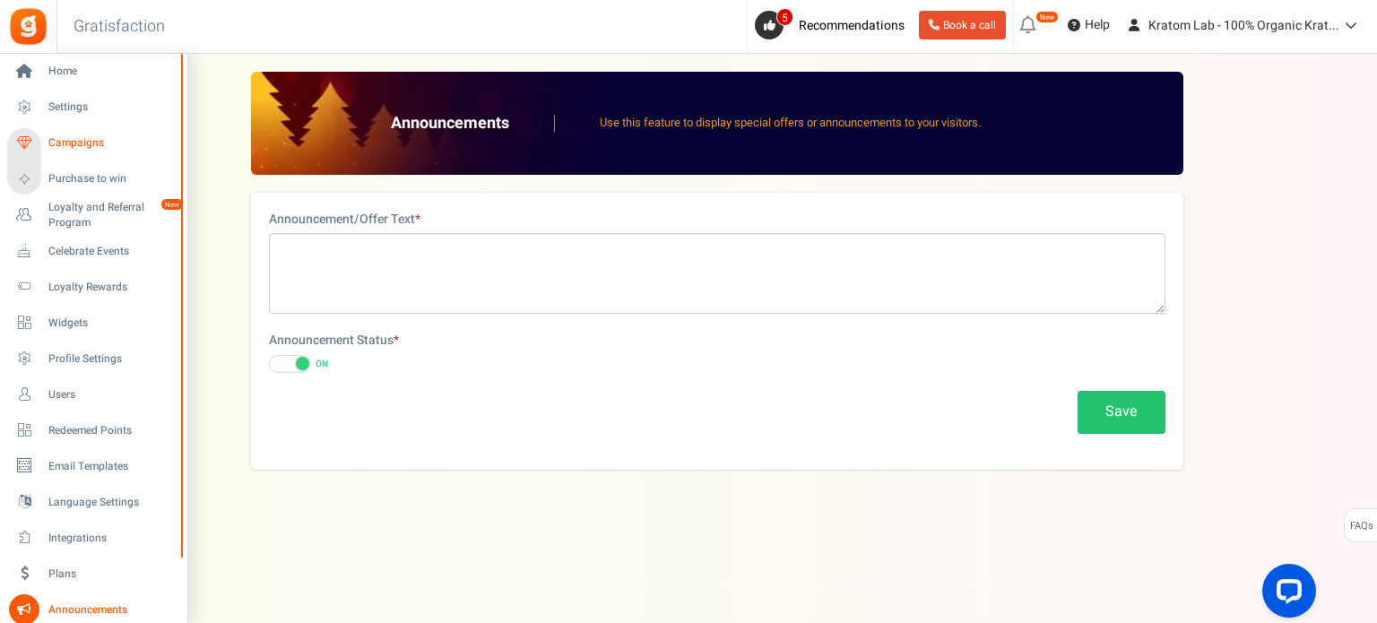
click at [77, 139] on span "Campaigns" at bounding box center [111, 142] width 126 height 15
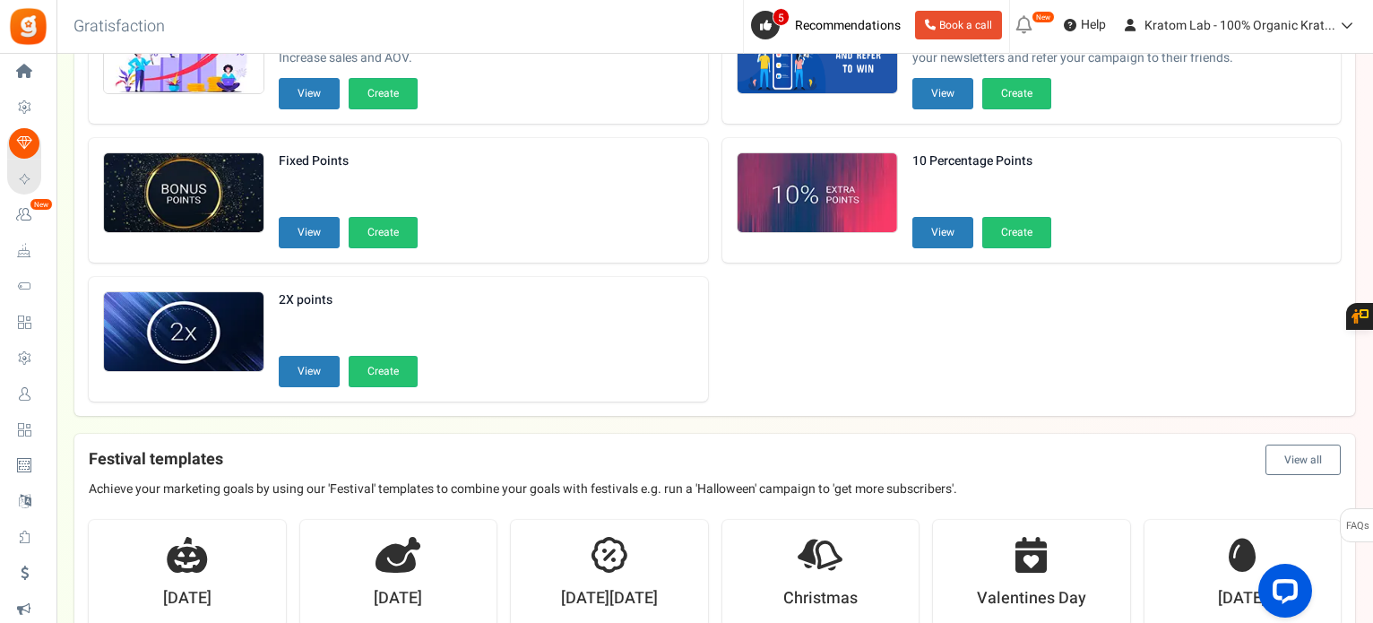
scroll to position [90, 0]
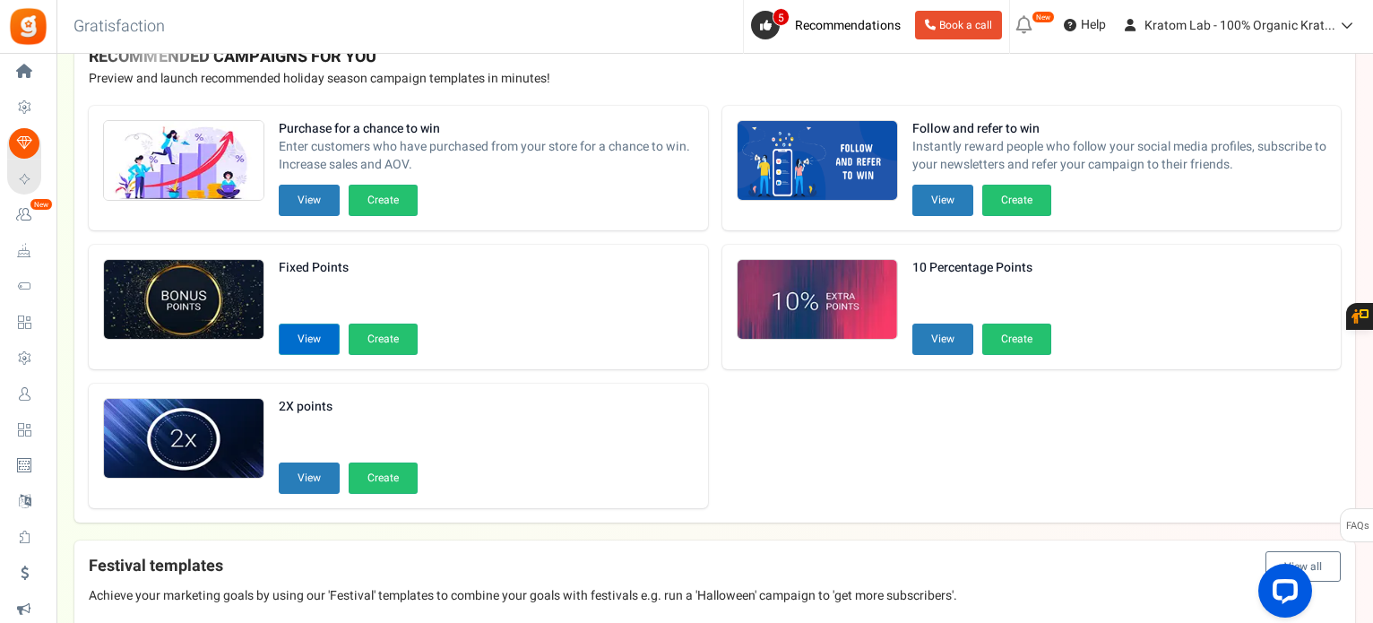
click at [323, 329] on button "View" at bounding box center [309, 339] width 61 height 31
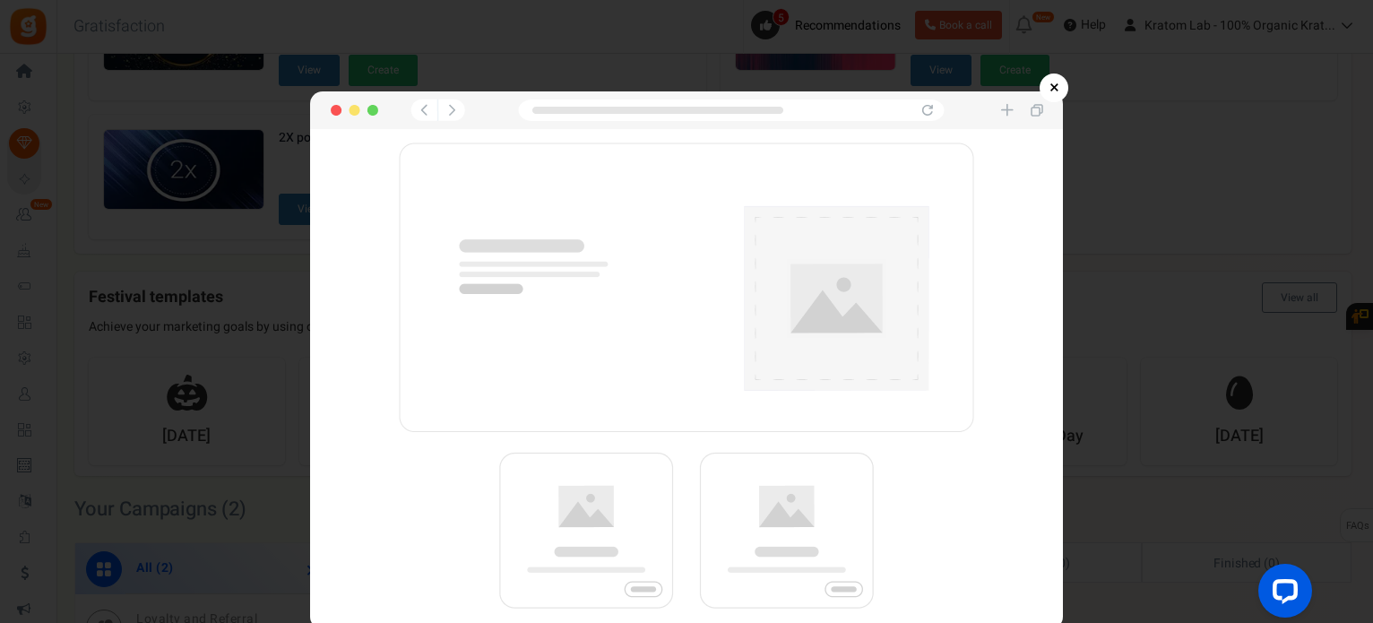
scroll to position [6, 0]
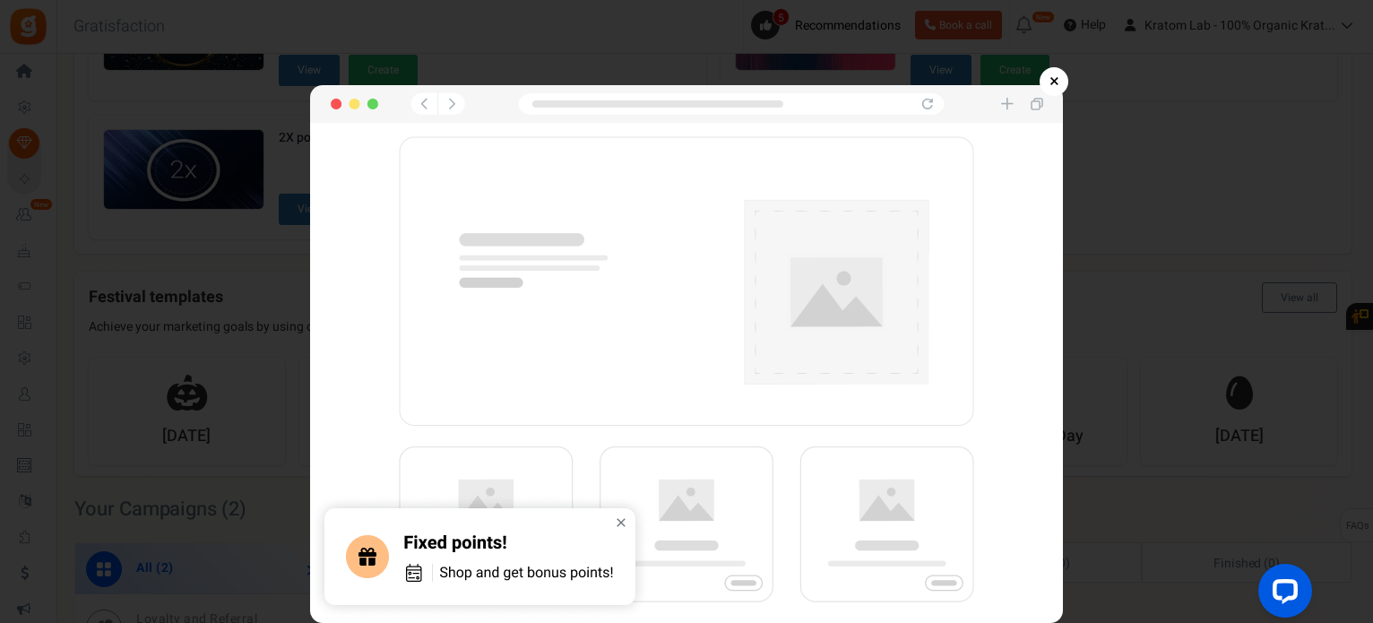
click at [1052, 84] on link "×" at bounding box center [1054, 81] width 29 height 29
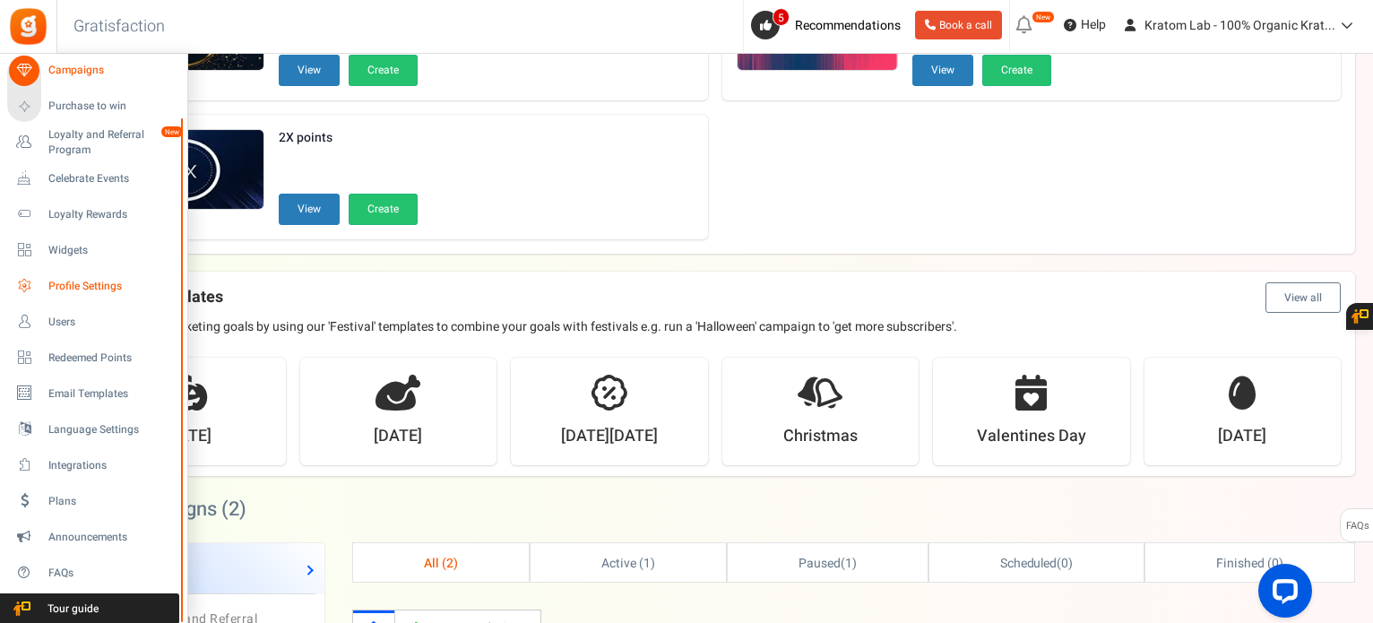
click at [100, 290] on span "Profile Settings" at bounding box center [111, 286] width 126 height 15
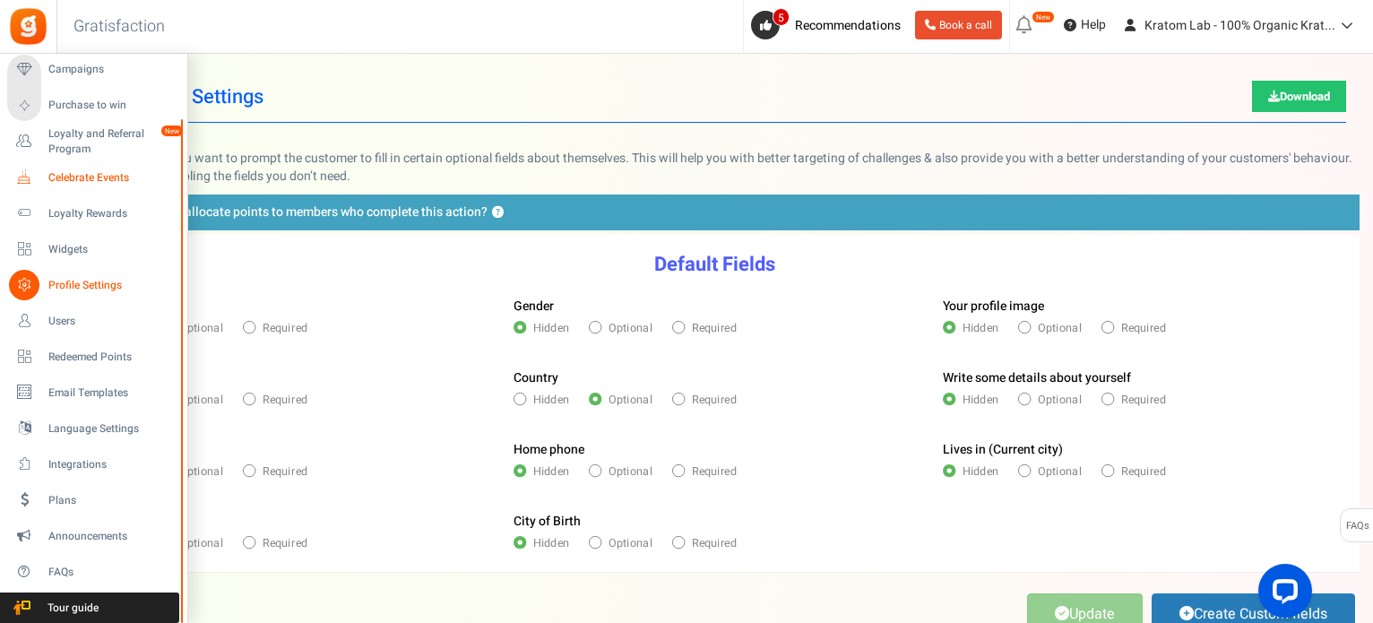
click at [108, 176] on span "Celebrate Events" at bounding box center [111, 177] width 126 height 15
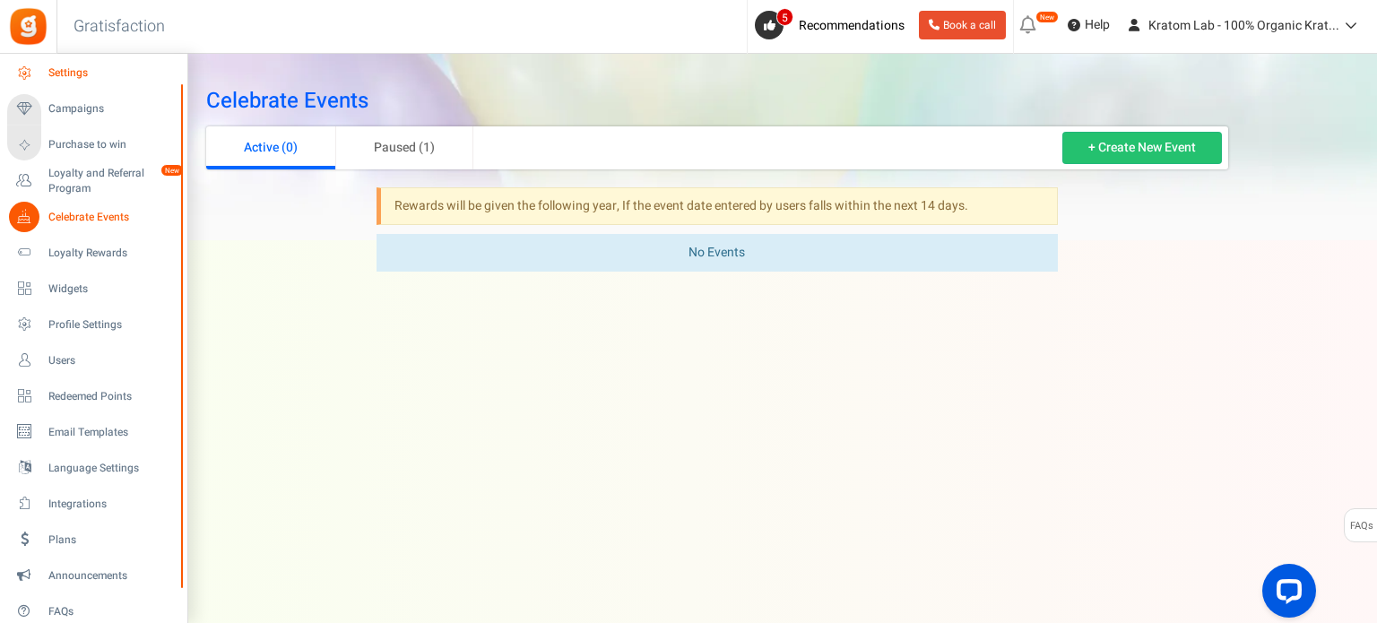
click at [71, 71] on span "Settings" at bounding box center [111, 72] width 126 height 15
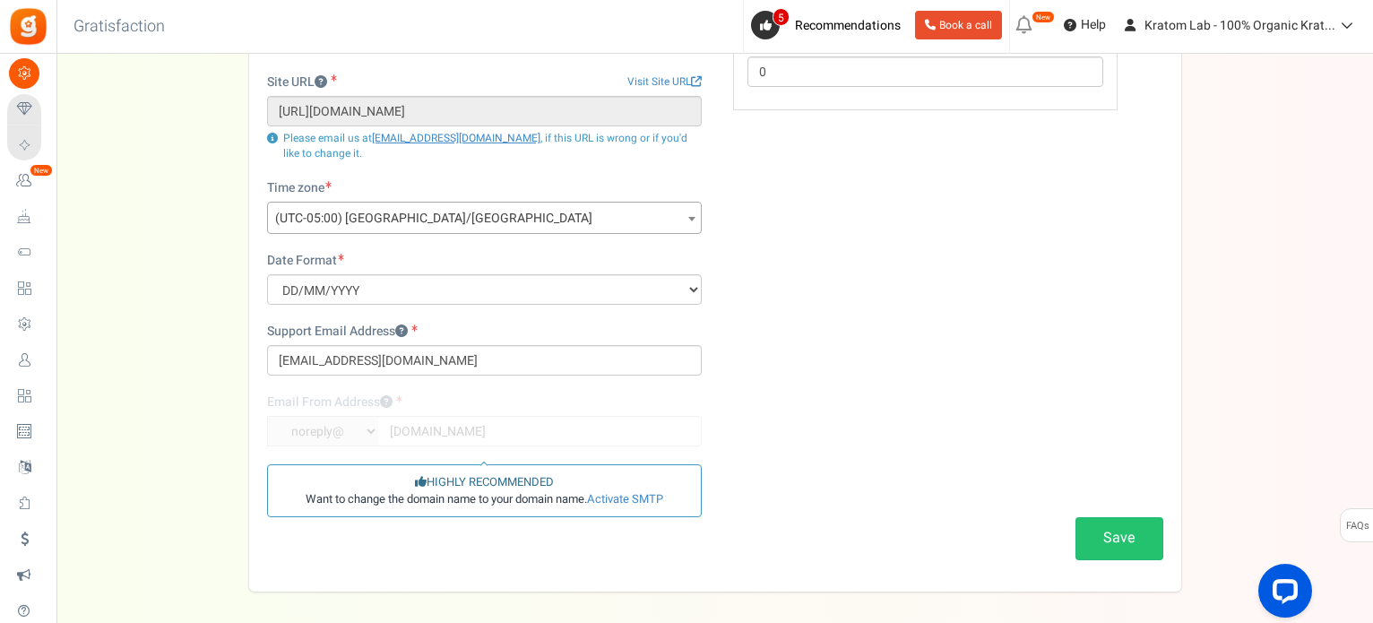
scroll to position [269, 0]
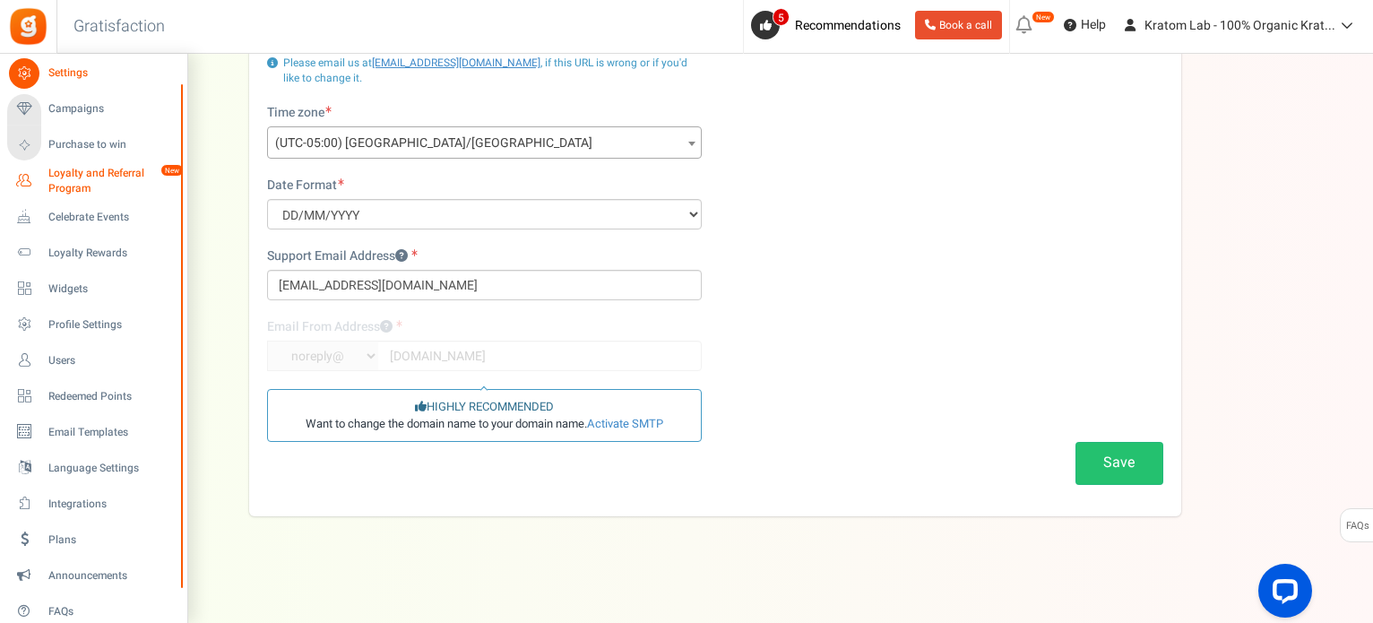
click at [28, 174] on icon at bounding box center [24, 181] width 30 height 30
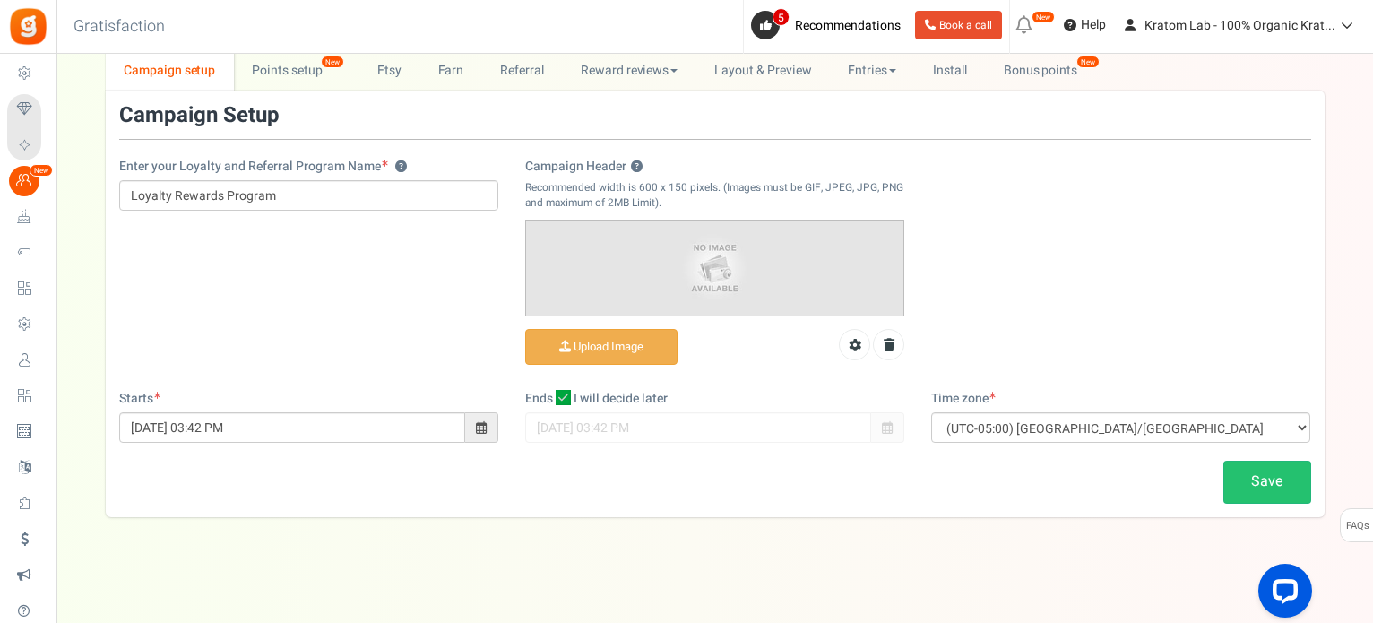
scroll to position [82, 0]
click at [283, 71] on link "Points setup New" at bounding box center [296, 69] width 125 height 40
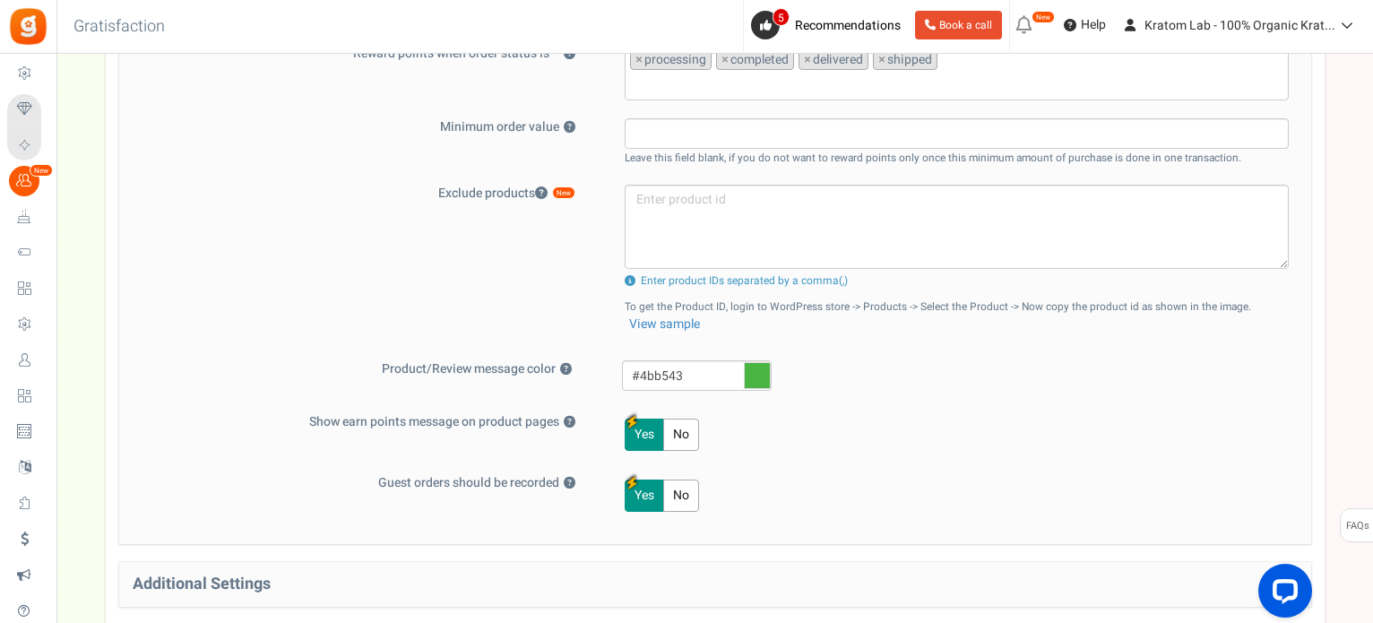
scroll to position [628, 0]
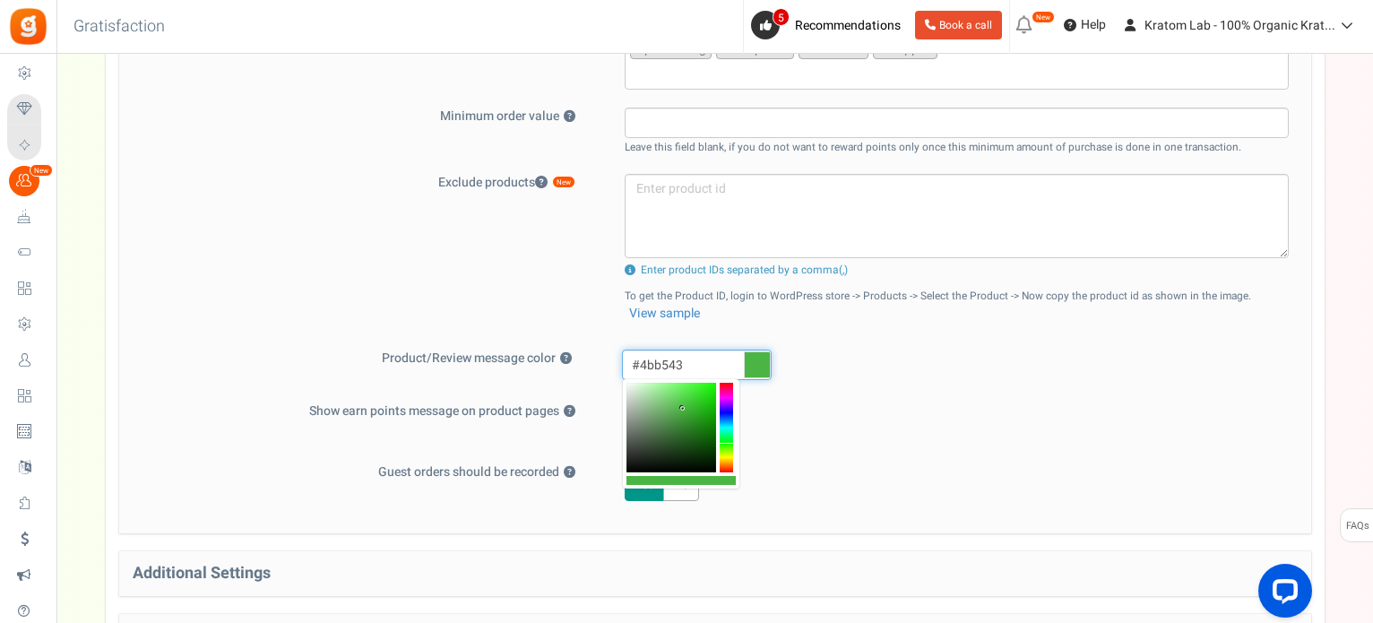
drag, startPoint x: 701, startPoint y: 363, endPoint x: 624, endPoint y: 367, distance: 77.2
click at [624, 367] on input "#4bb543" at bounding box center [697, 365] width 150 height 30
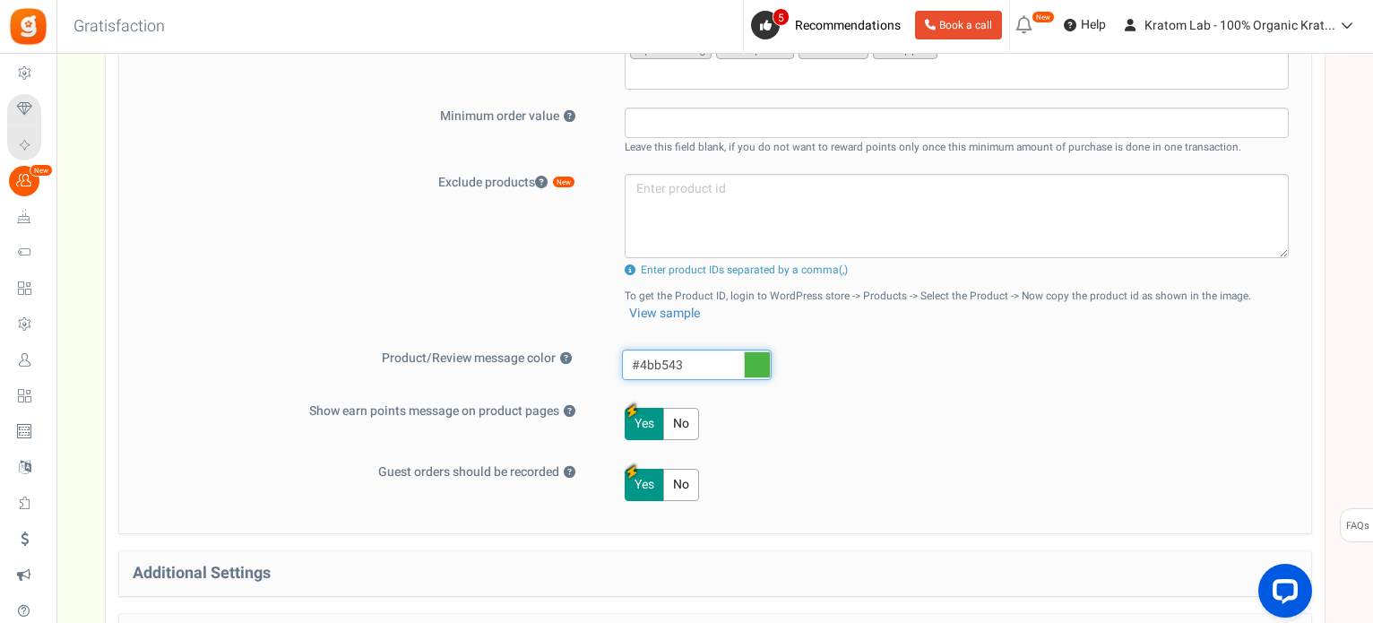
paste input "Баллы н"
type input "#4bb543"
click at [935, 368] on div "#4bb543" at bounding box center [962, 367] width 706 height 35
click at [648, 412] on button "Yes" at bounding box center [644, 424] width 39 height 32
click at [676, 420] on button "No" at bounding box center [681, 424] width 36 height 32
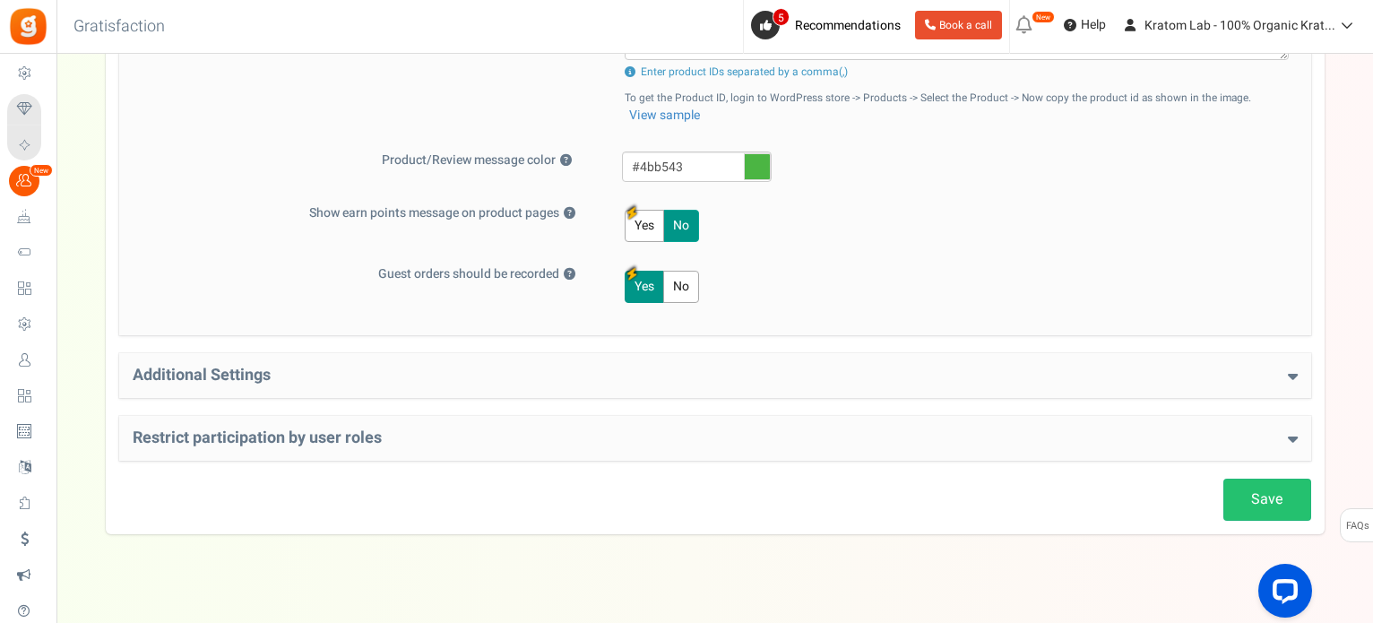
scroll to position [842, 0]
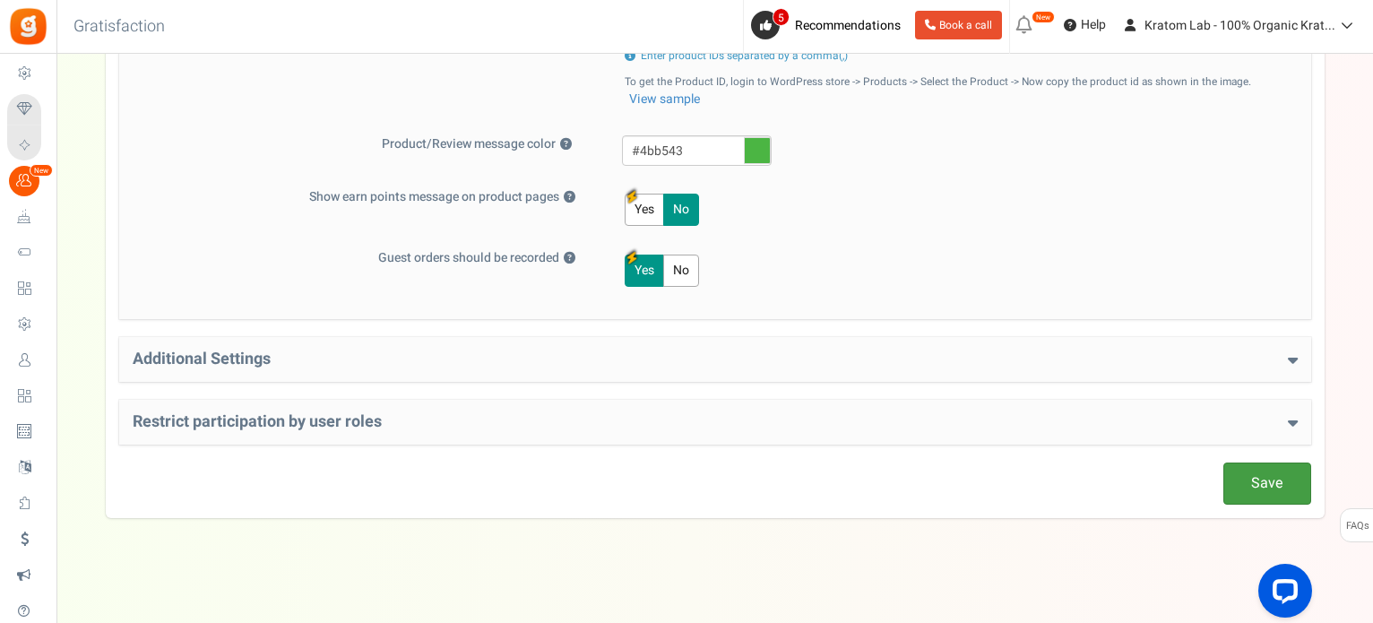
click at [1273, 483] on link "Save" at bounding box center [1268, 484] width 88 height 42
click at [655, 200] on button "Yes" at bounding box center [644, 210] width 39 height 32
click at [1298, 356] on div "Additional Settings Welcome Bonus ? Yes No Enter Welcome Points 200 Welcome Not…" at bounding box center [715, 359] width 1192 height 45
click at [1293, 353] on icon at bounding box center [1293, 359] width 10 height 16
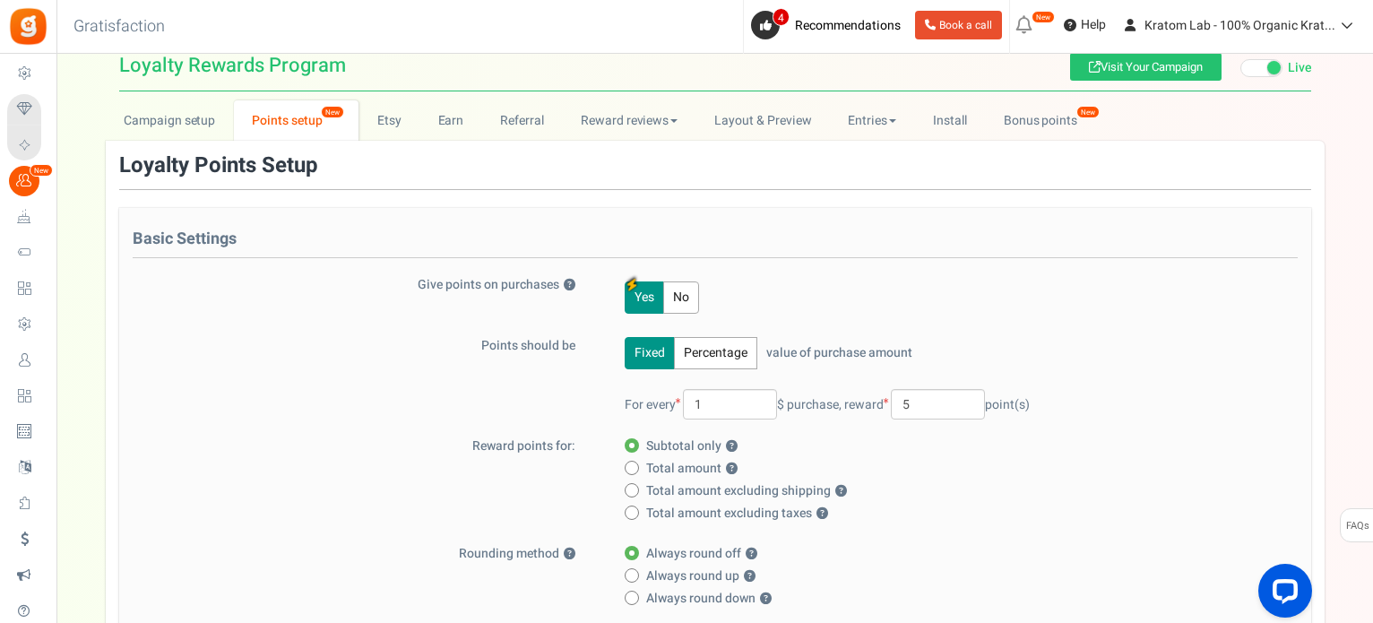
scroll to position [0, 0]
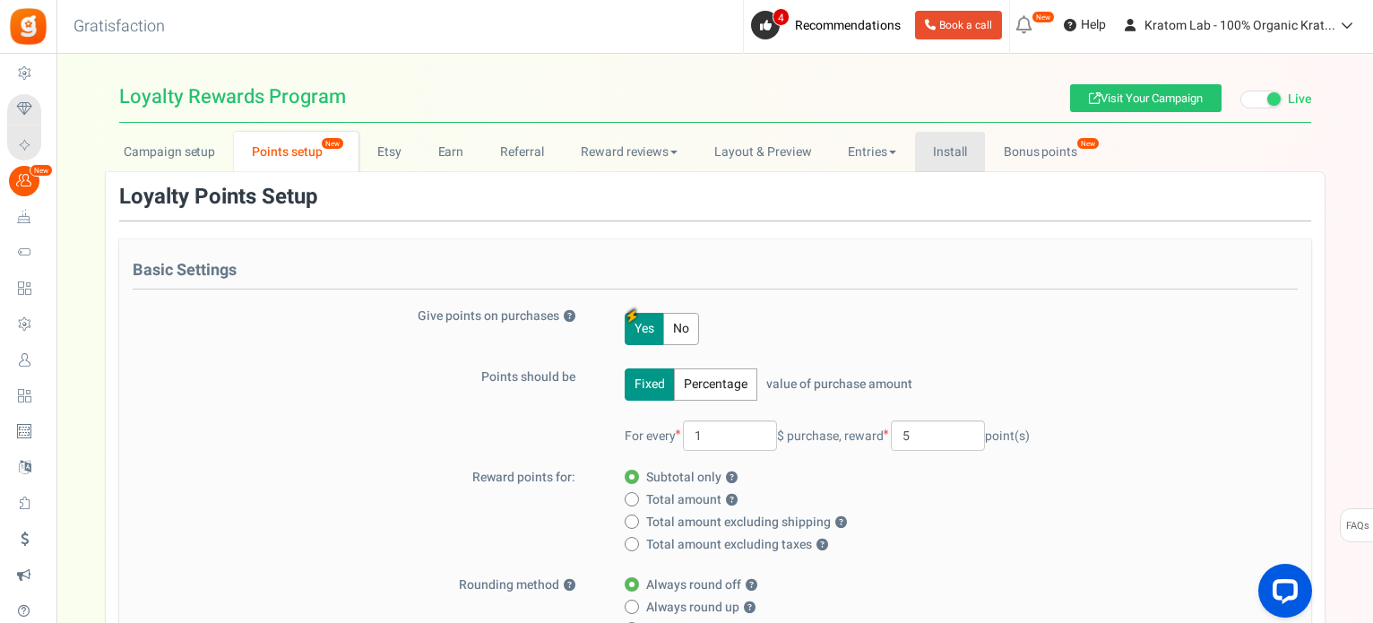
click at [947, 152] on link "Install" at bounding box center [950, 152] width 71 height 40
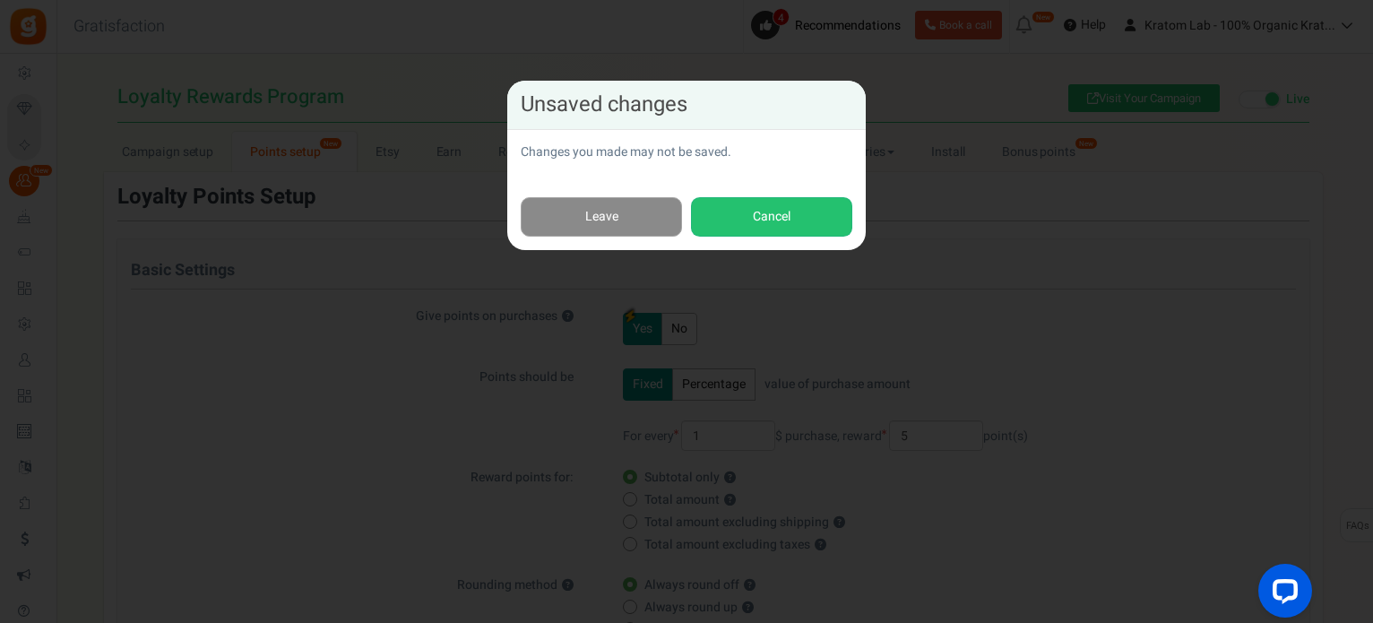
click at [582, 204] on link "Leave" at bounding box center [601, 217] width 161 height 40
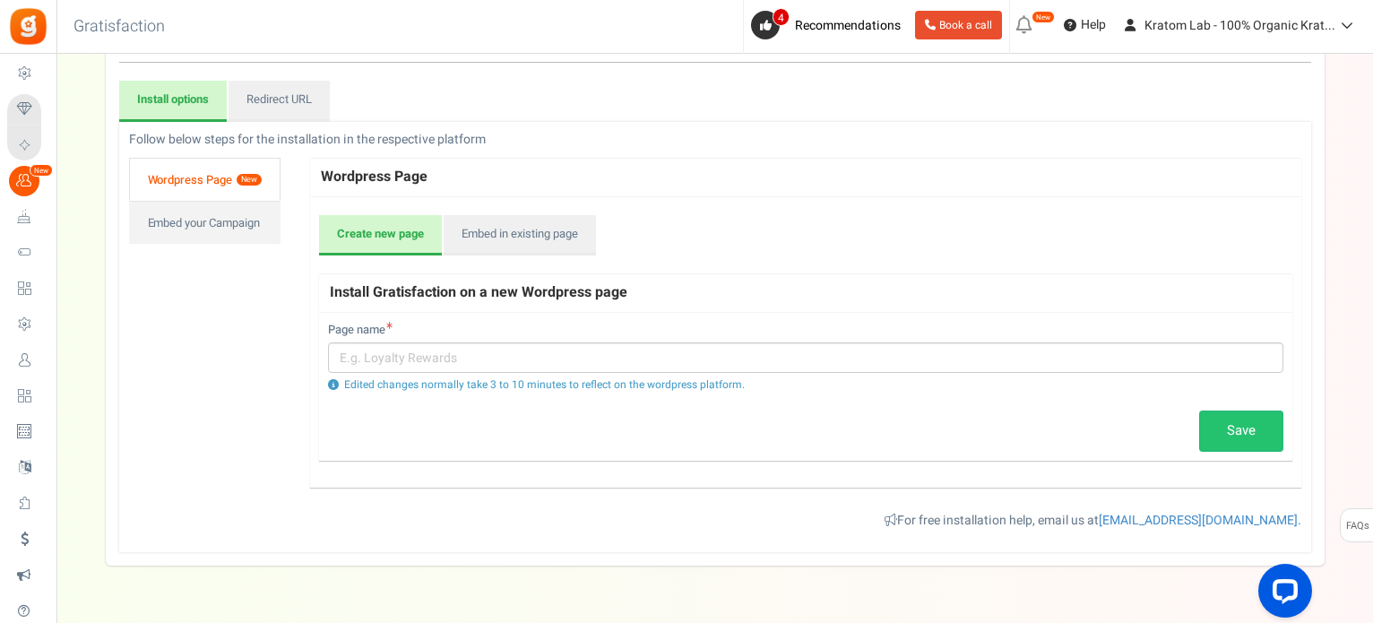
scroll to position [179, 0]
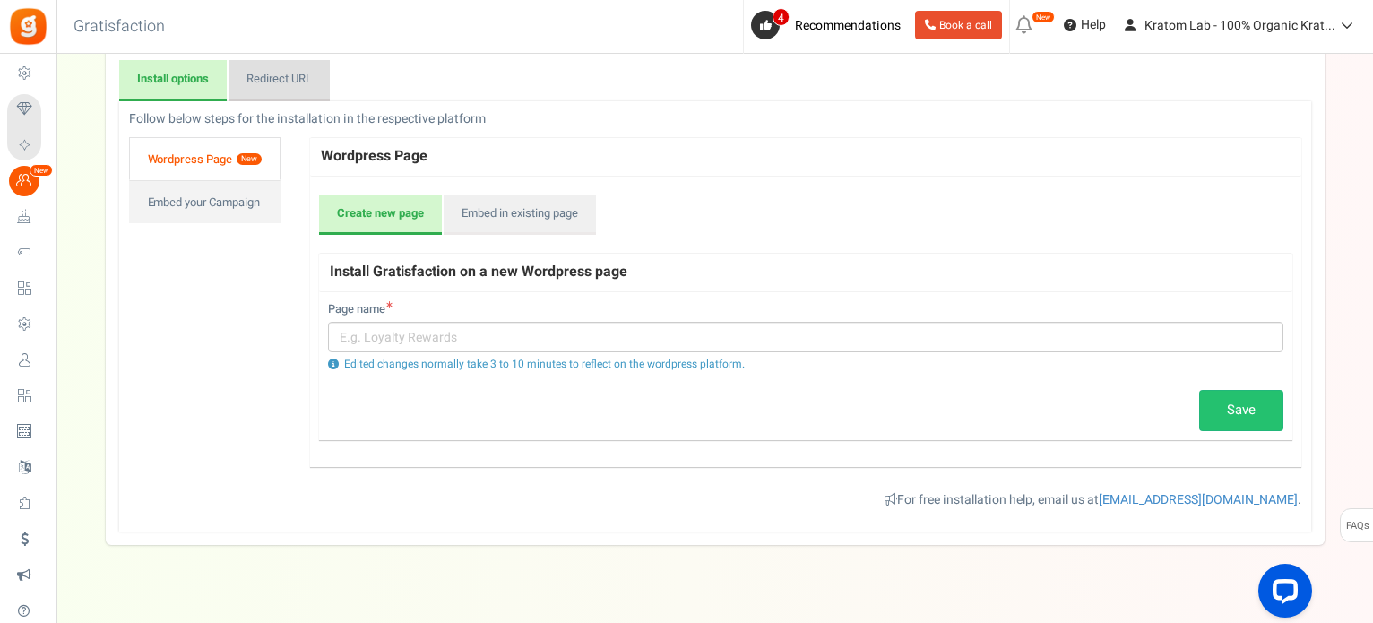
click at [274, 78] on link "Redirect URL" at bounding box center [279, 80] width 101 height 41
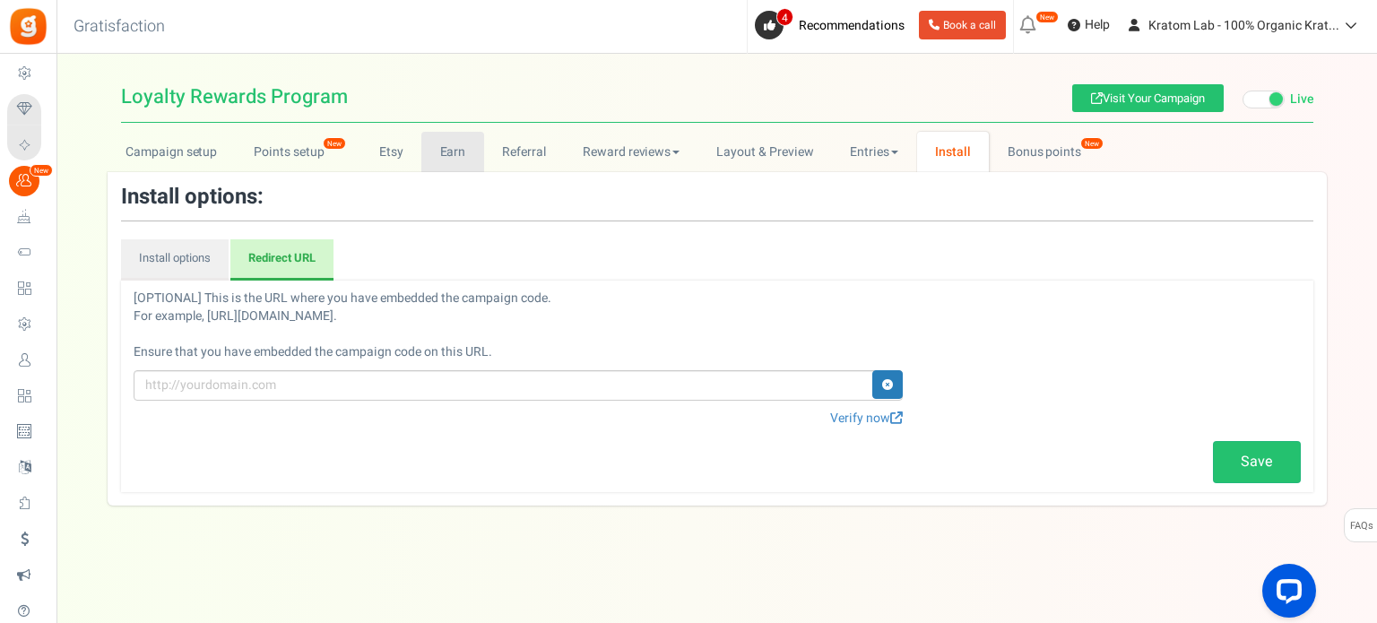
click at [434, 150] on link "Earn" at bounding box center [452, 152] width 63 height 40
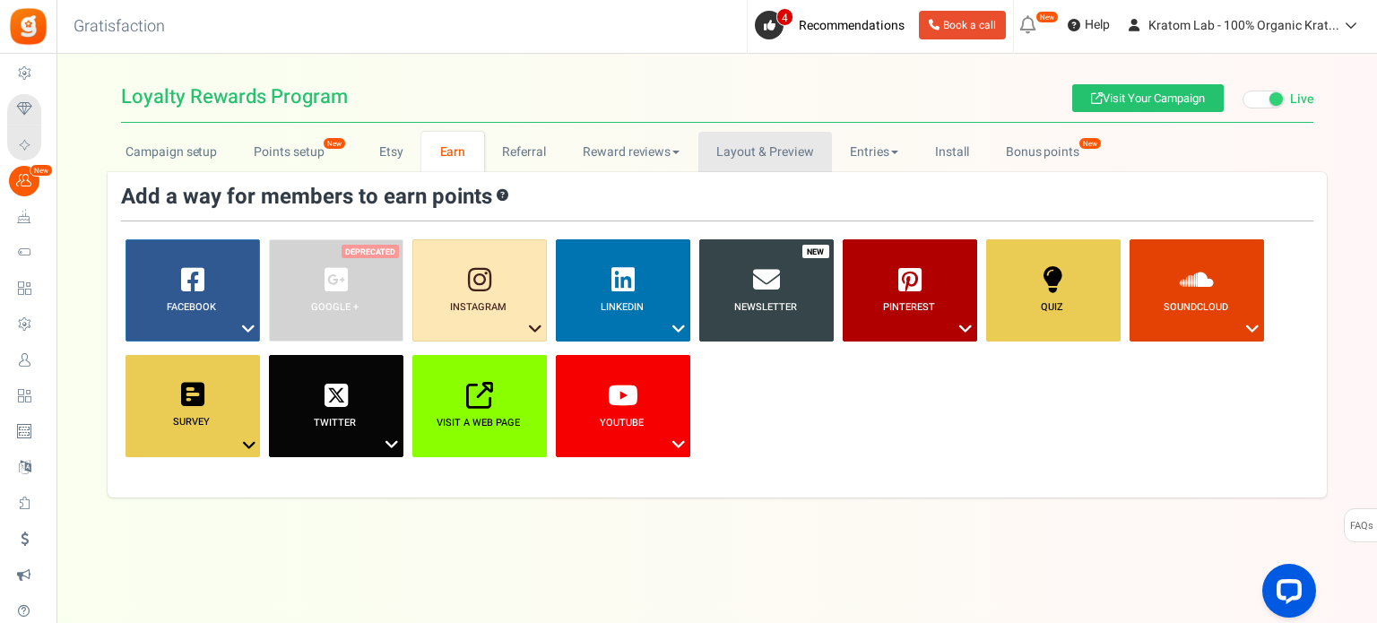
click at [773, 162] on link "Layout & Preview" at bounding box center [765, 152] width 134 height 40
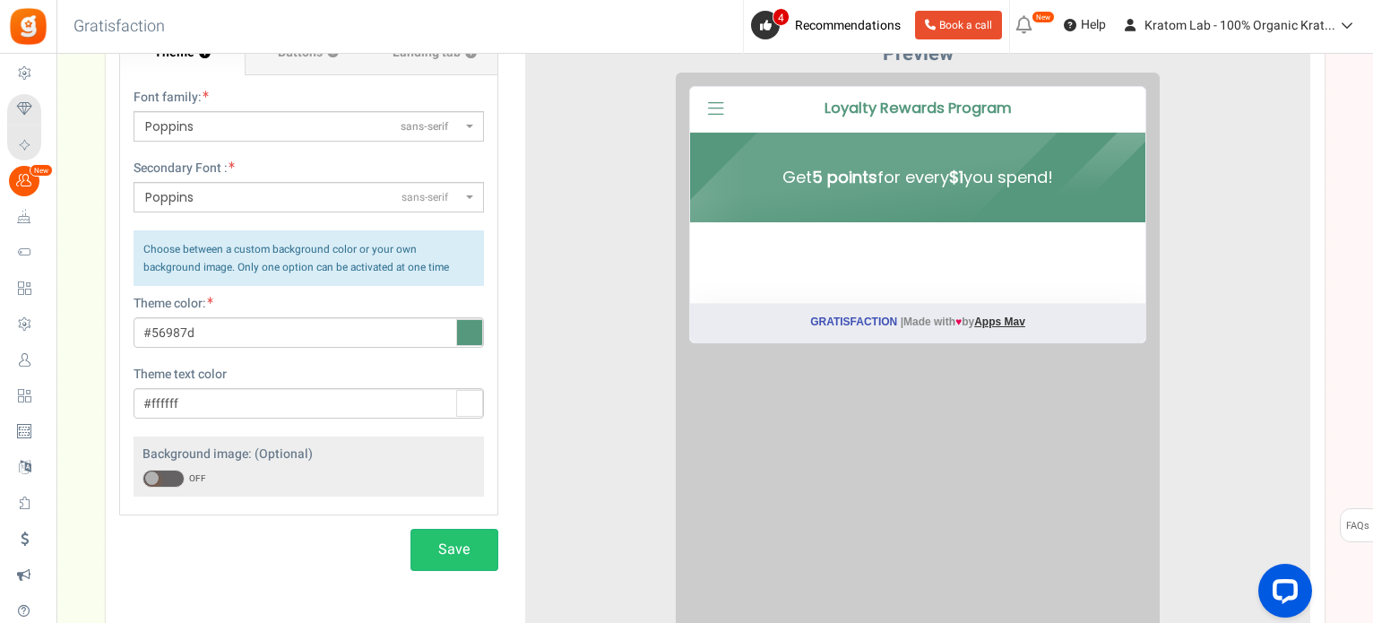
scroll to position [90, 0]
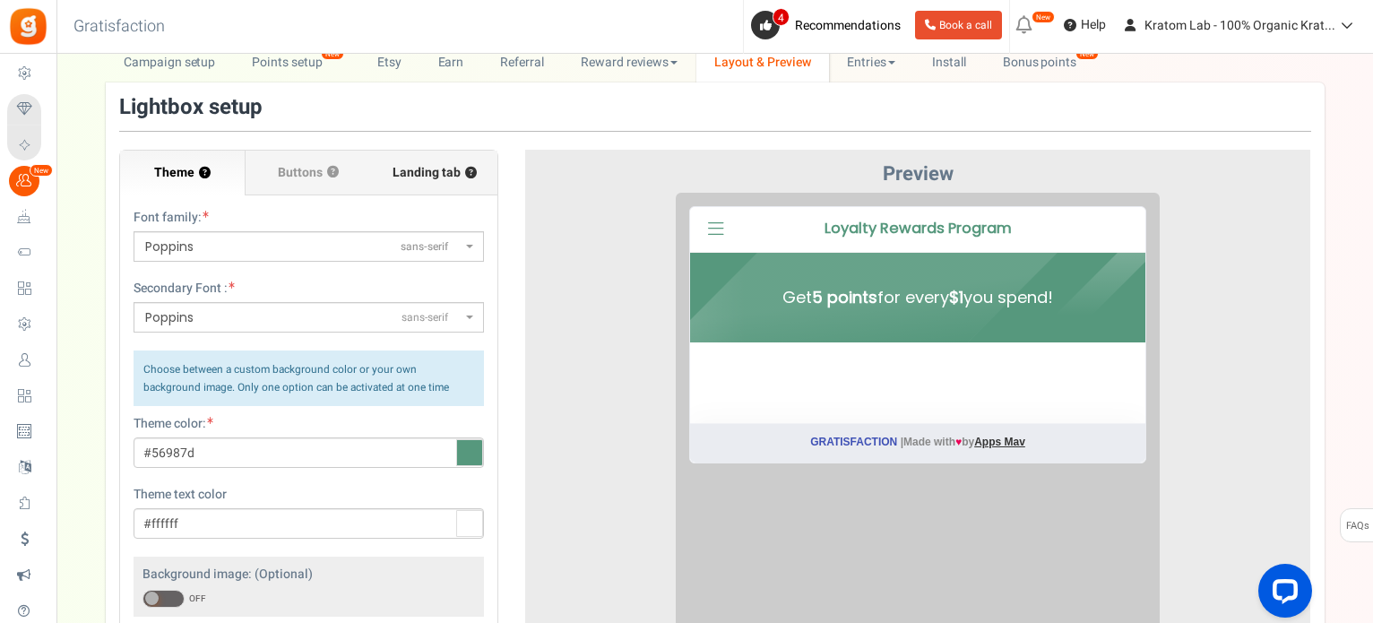
click at [435, 168] on span "Landing tab ?" at bounding box center [435, 173] width 84 height 18
click at [0, 0] on input "Landing tab ?" at bounding box center [0, 0] width 0 height 0
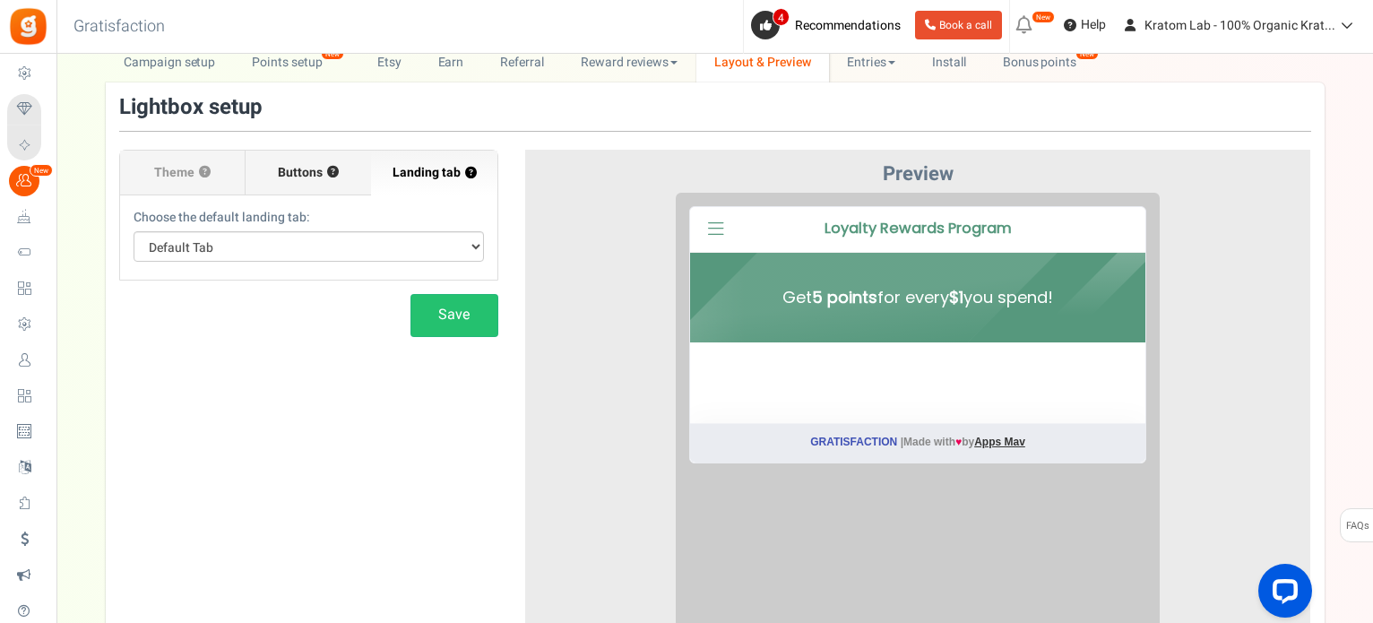
click at [311, 187] on label "Buttons ?" at bounding box center [309, 173] width 126 height 45
click at [0, 0] on input "Buttons ?" at bounding box center [0, 0] width 0 height 0
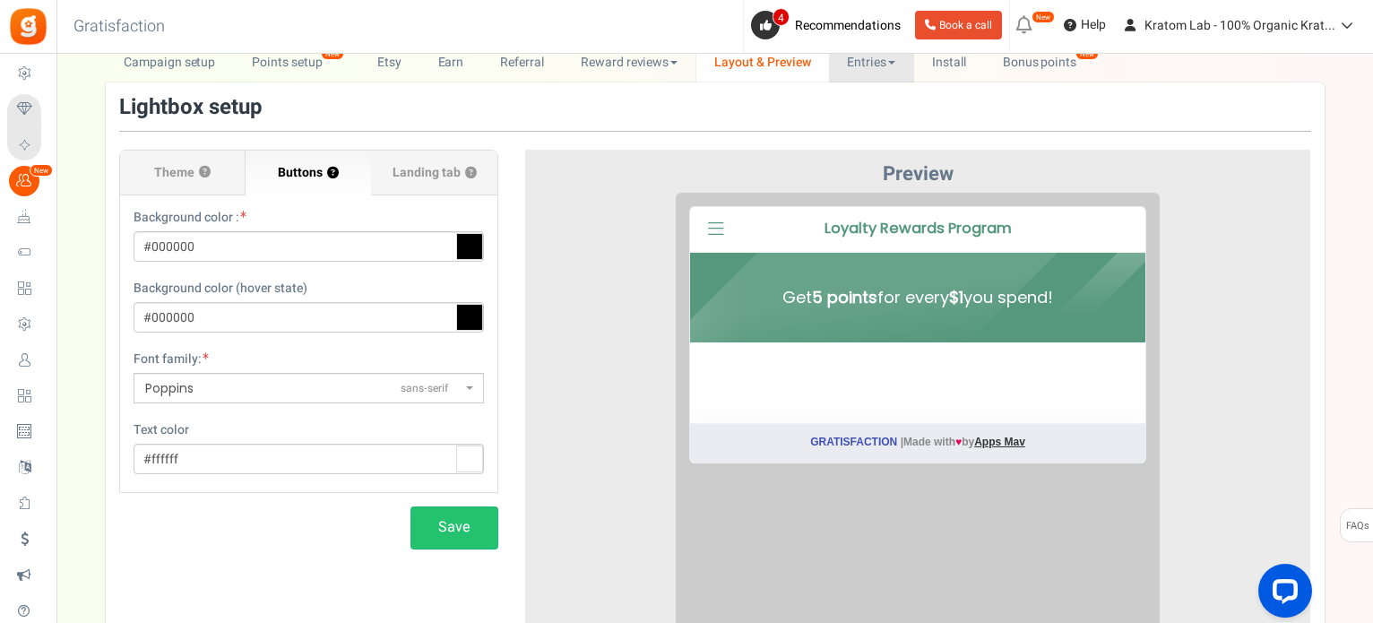
click at [876, 64] on link "Entries" at bounding box center [871, 62] width 85 height 40
click at [875, 110] on link "Entries" at bounding box center [900, 102] width 143 height 26
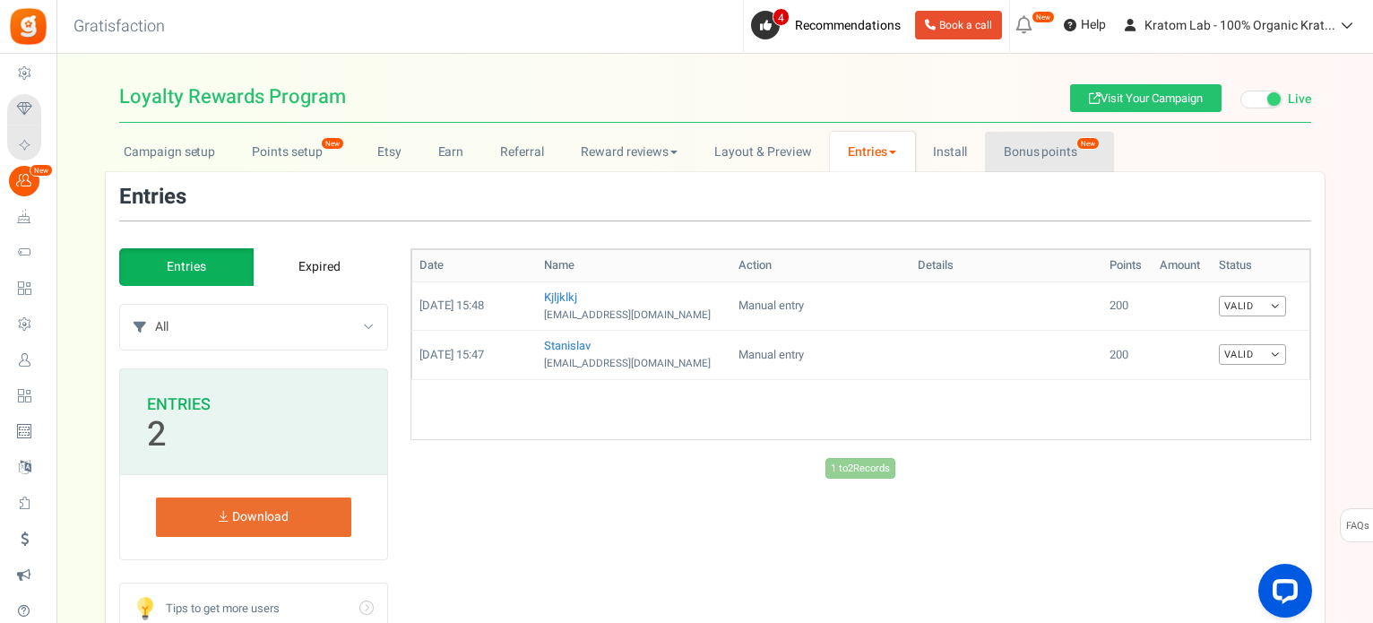
drag, startPoint x: 1029, startPoint y: 140, endPoint x: 1021, endPoint y: 152, distance: 14.2
click at [1031, 140] on link "Bonus points New" at bounding box center [1049, 152] width 128 height 40
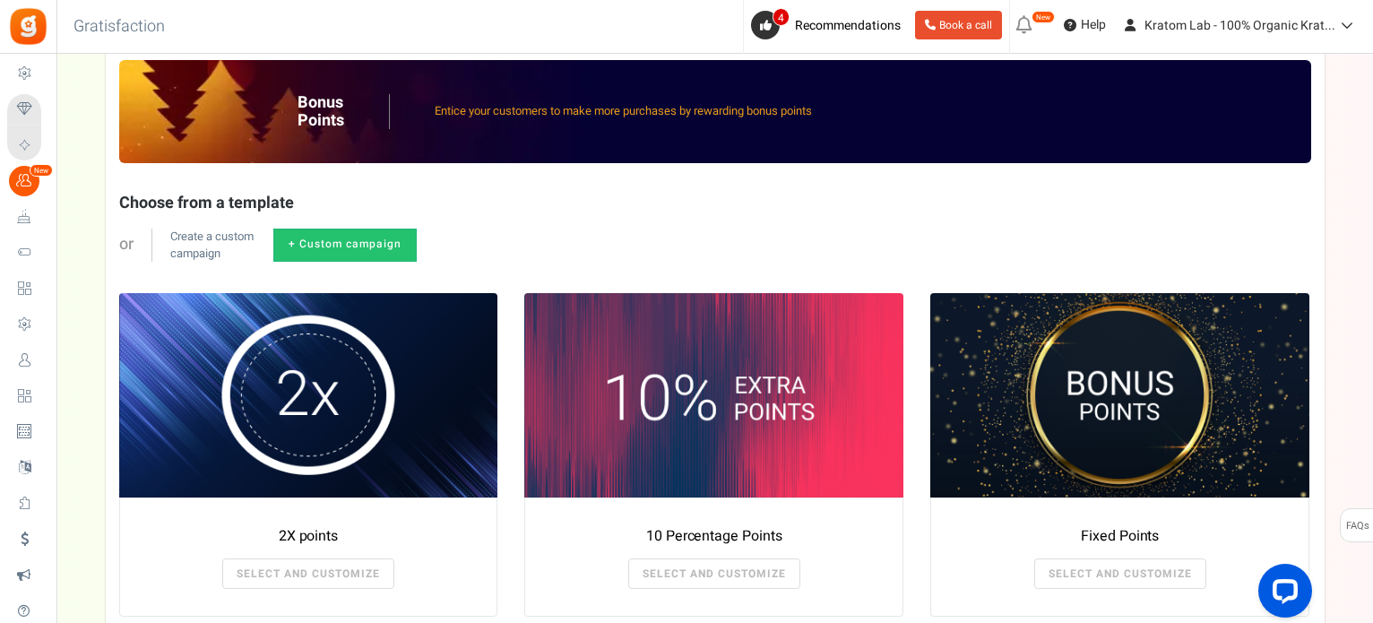
scroll to position [124, 0]
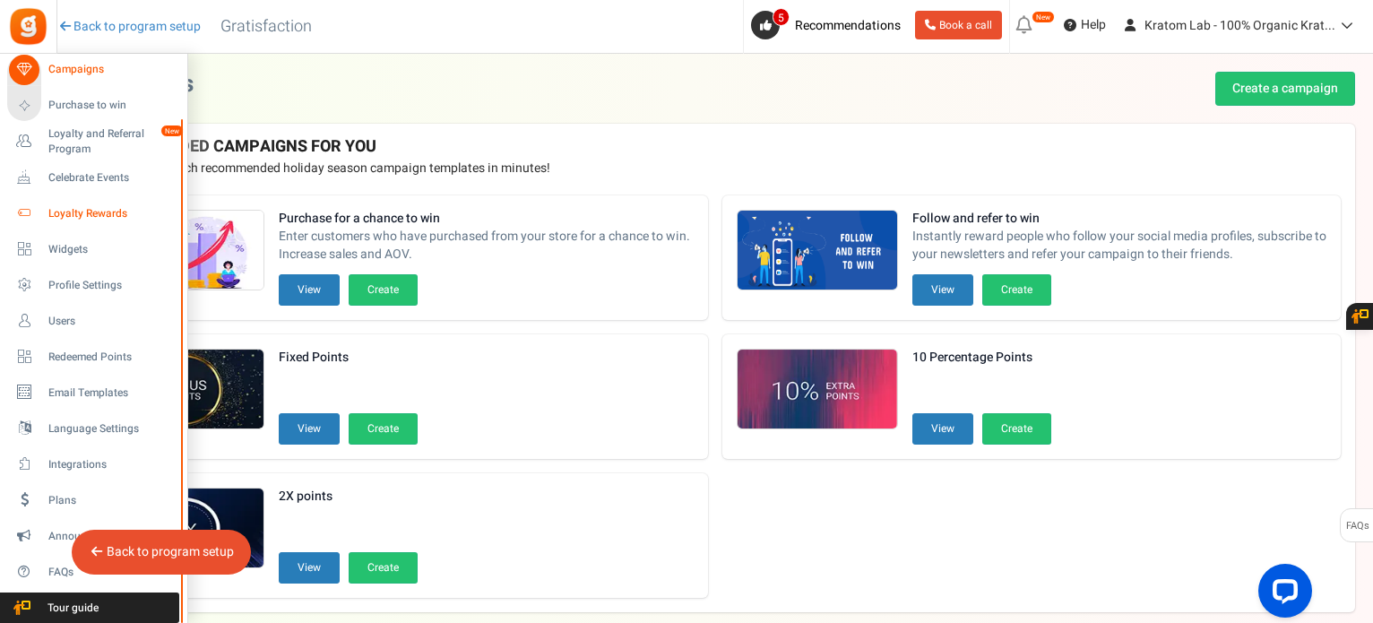
click at [91, 206] on span "Loyalty Rewards" at bounding box center [111, 213] width 126 height 15
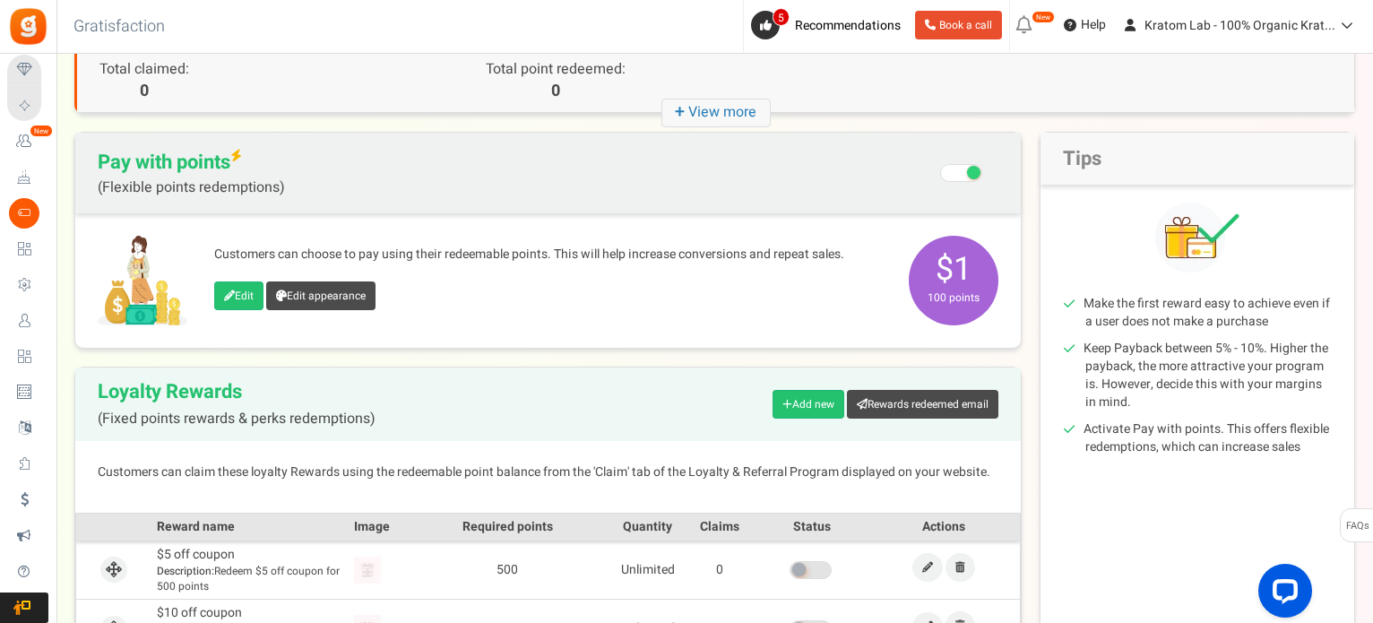
scroll to position [179, 0]
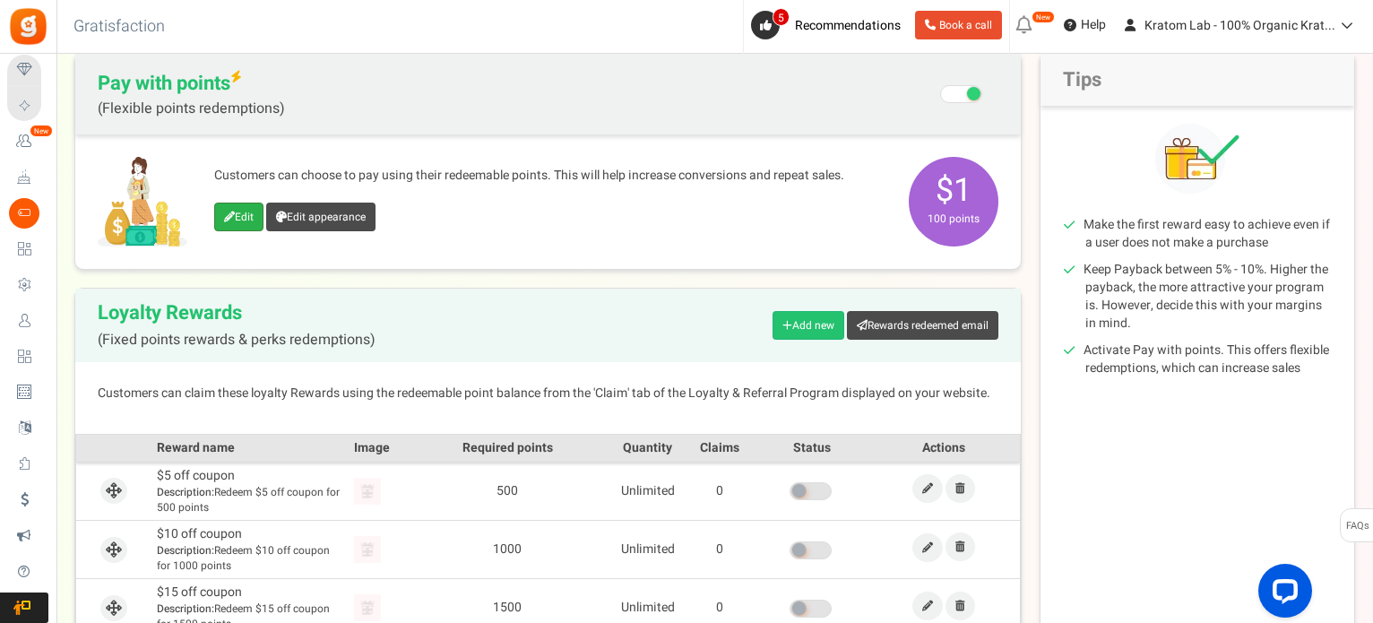
click at [237, 214] on link "Edit" at bounding box center [238, 217] width 49 height 29
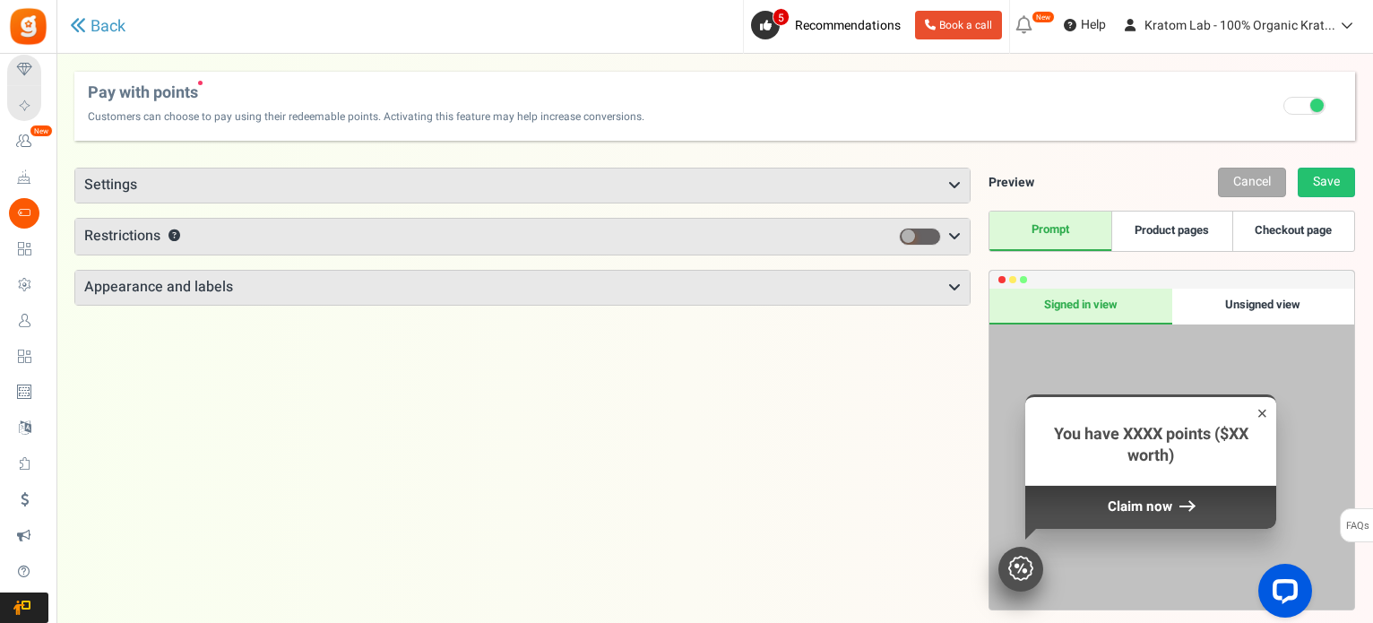
click at [955, 178] on icon at bounding box center [954, 185] width 13 height 14
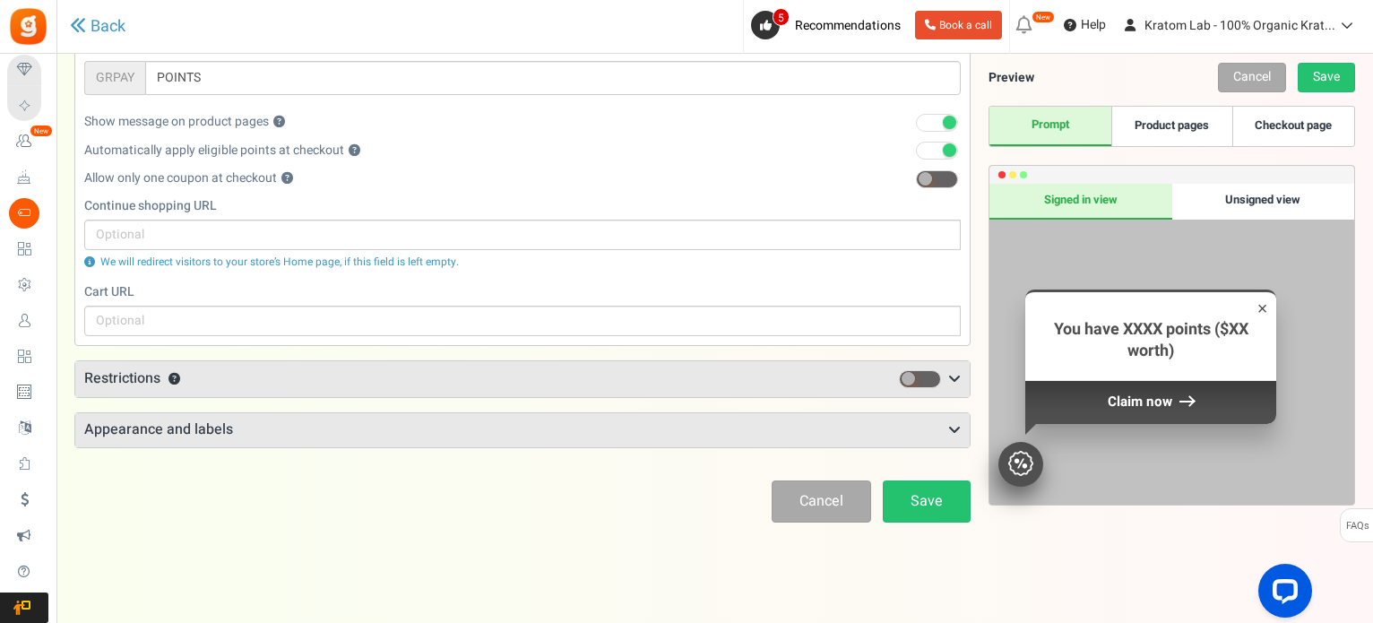
scroll to position [283, 0]
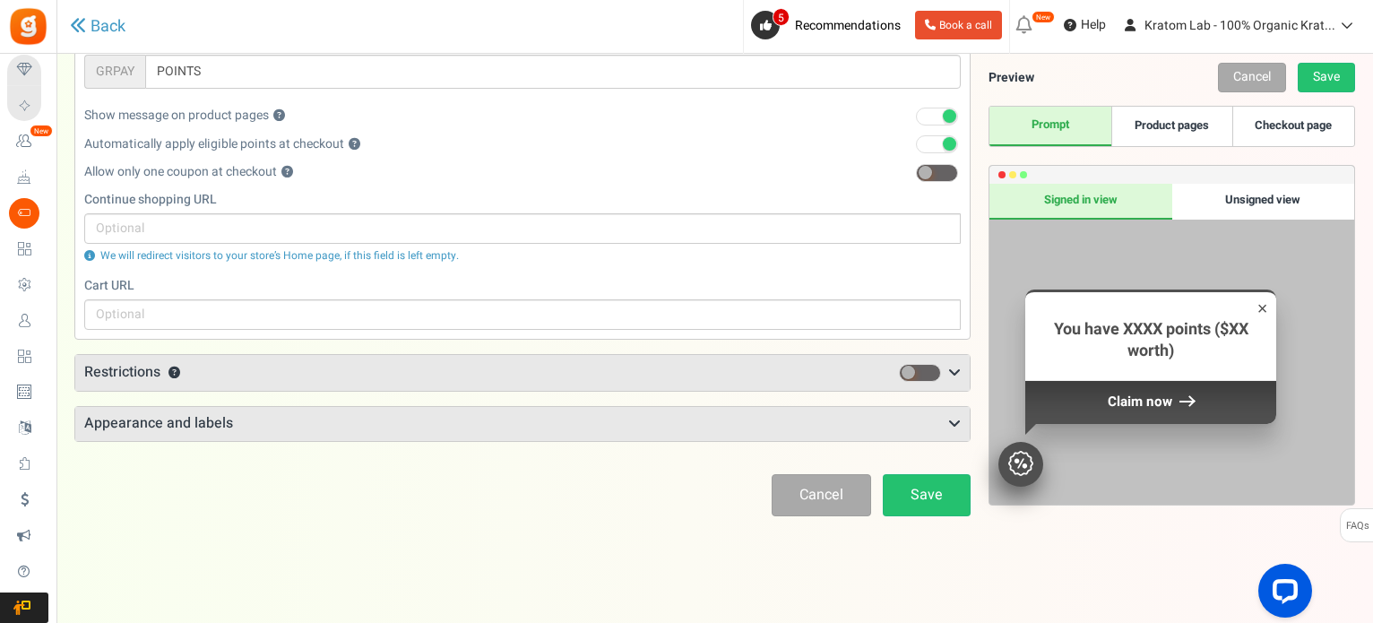
click at [958, 367] on icon at bounding box center [954, 373] width 13 height 14
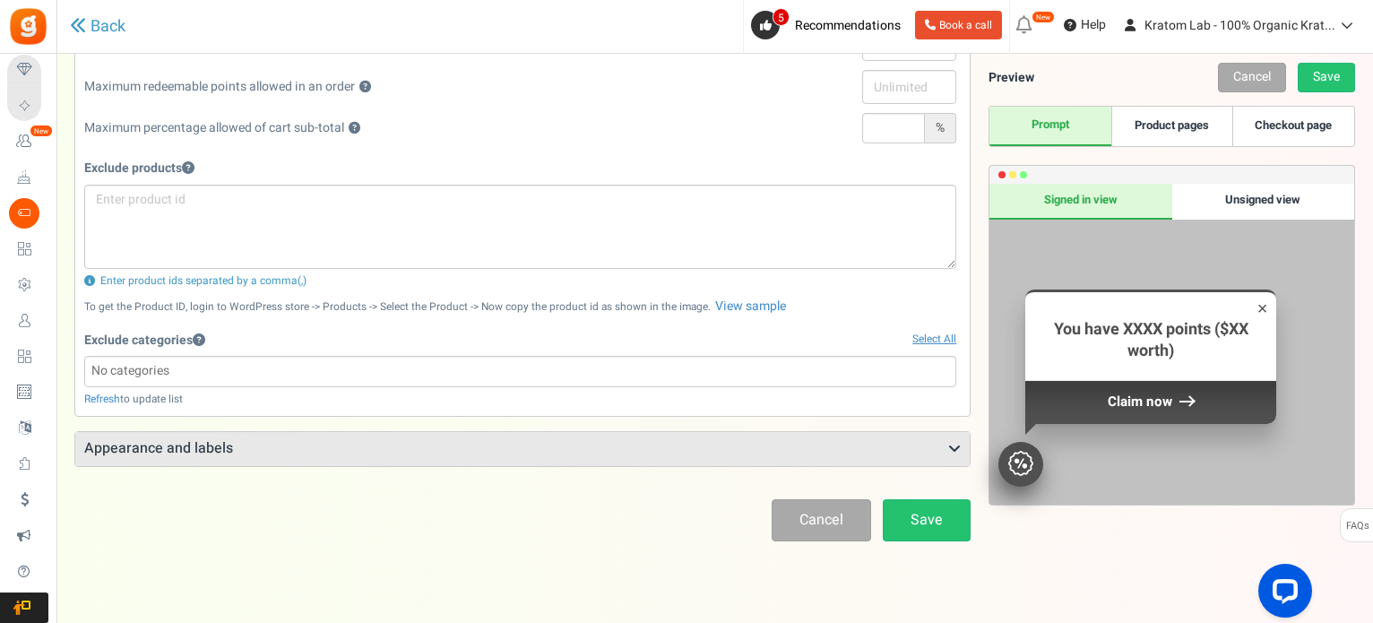
scroll to position [681, 0]
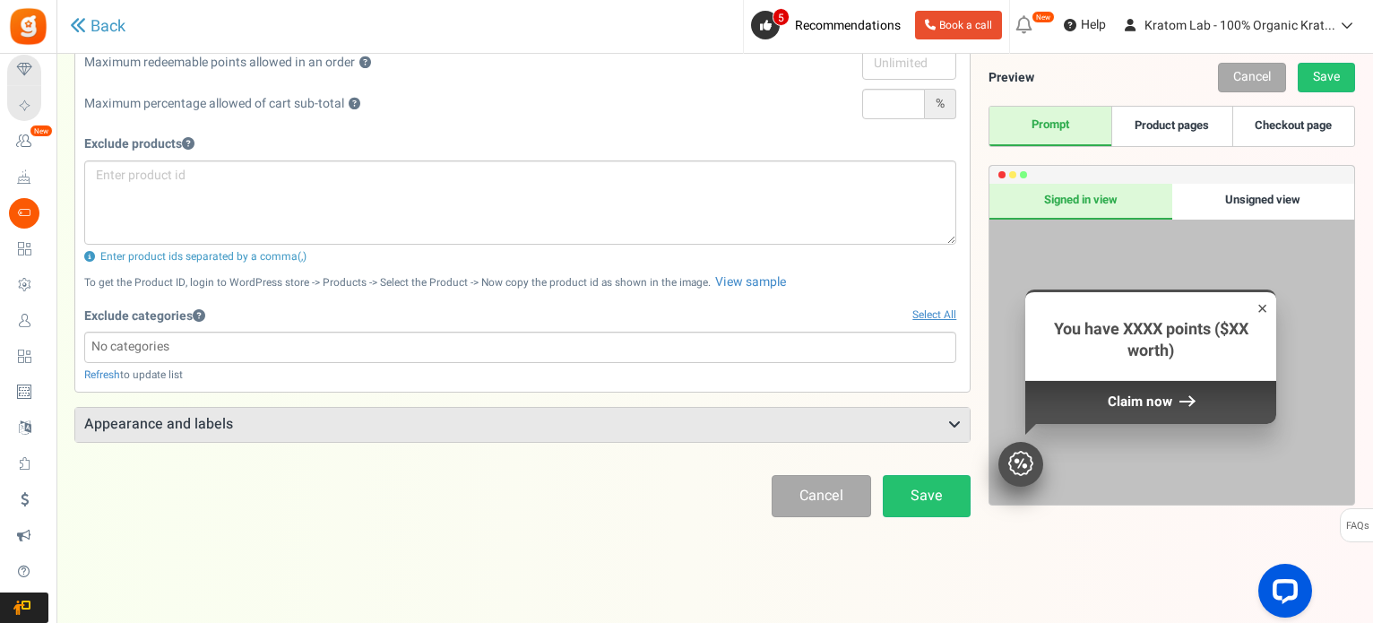
click at [952, 419] on icon at bounding box center [954, 425] width 13 height 14
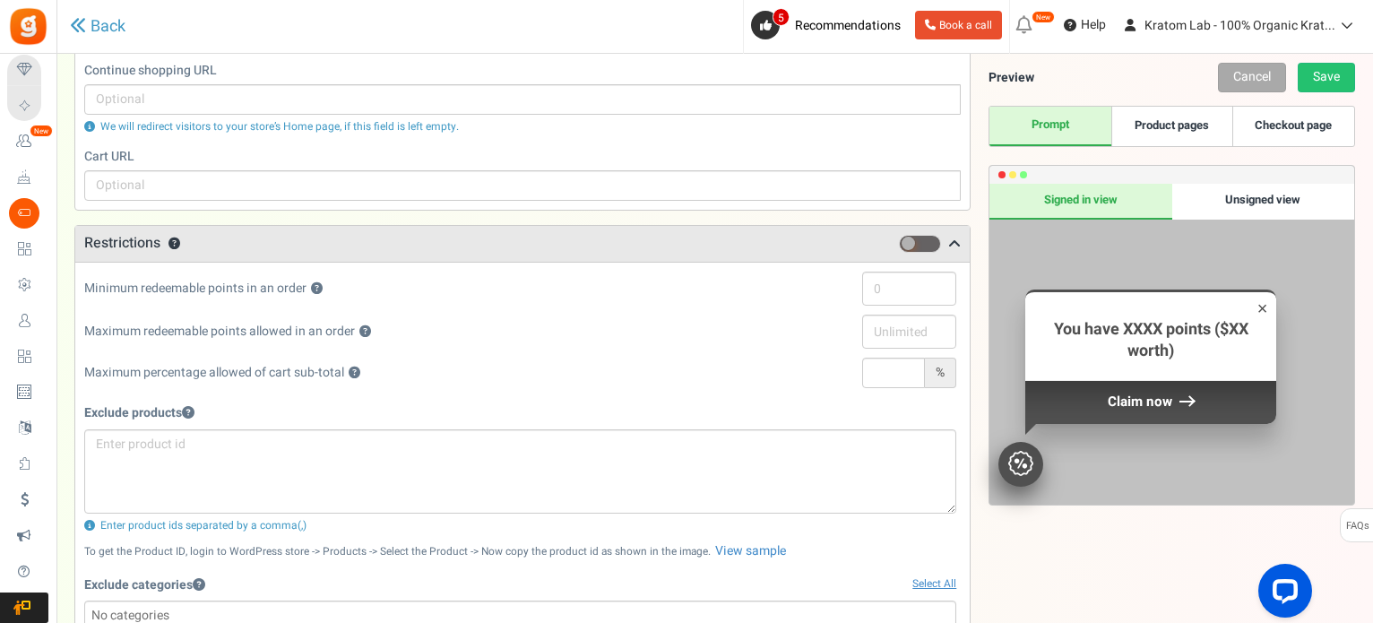
scroll to position [367, 0]
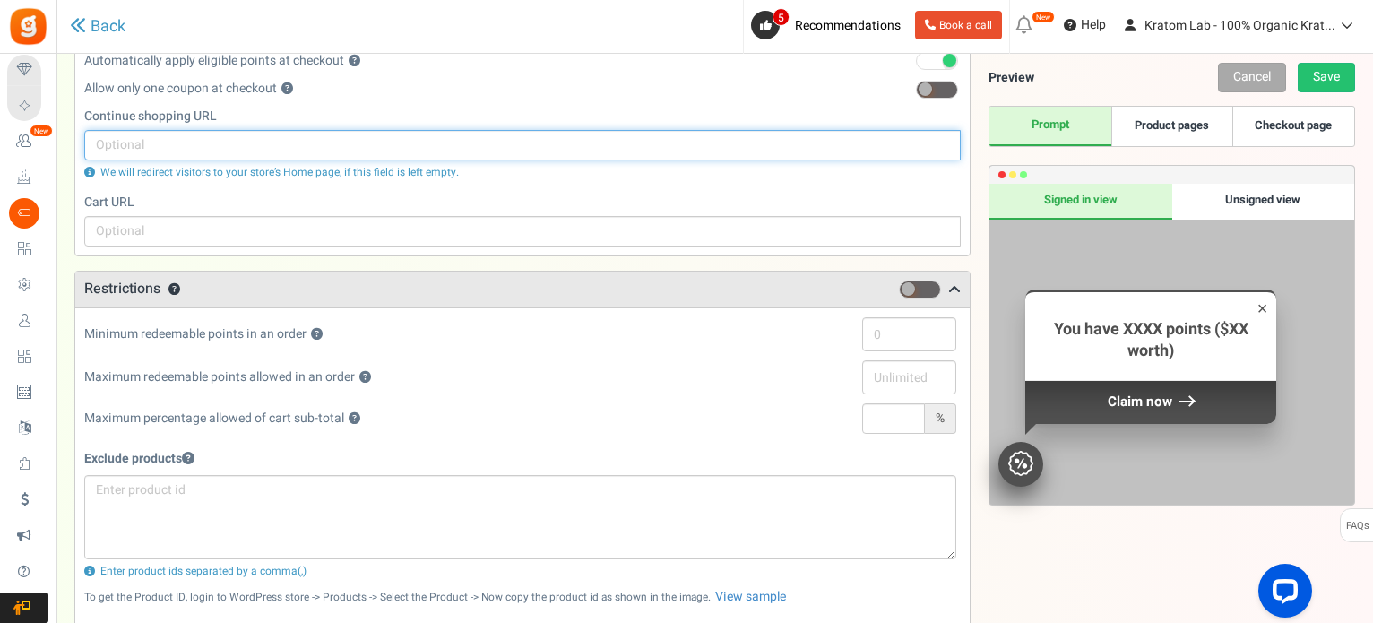
click at [152, 140] on input "text" at bounding box center [522, 145] width 877 height 30
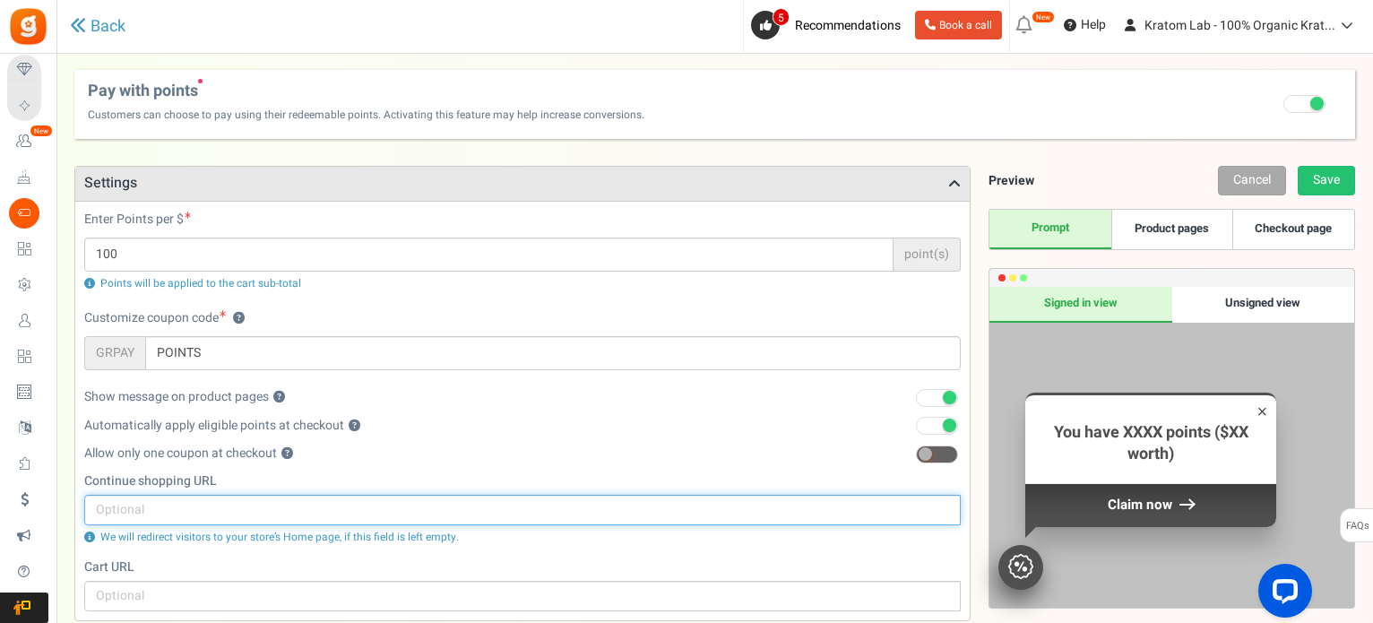
scroll to position [0, 0]
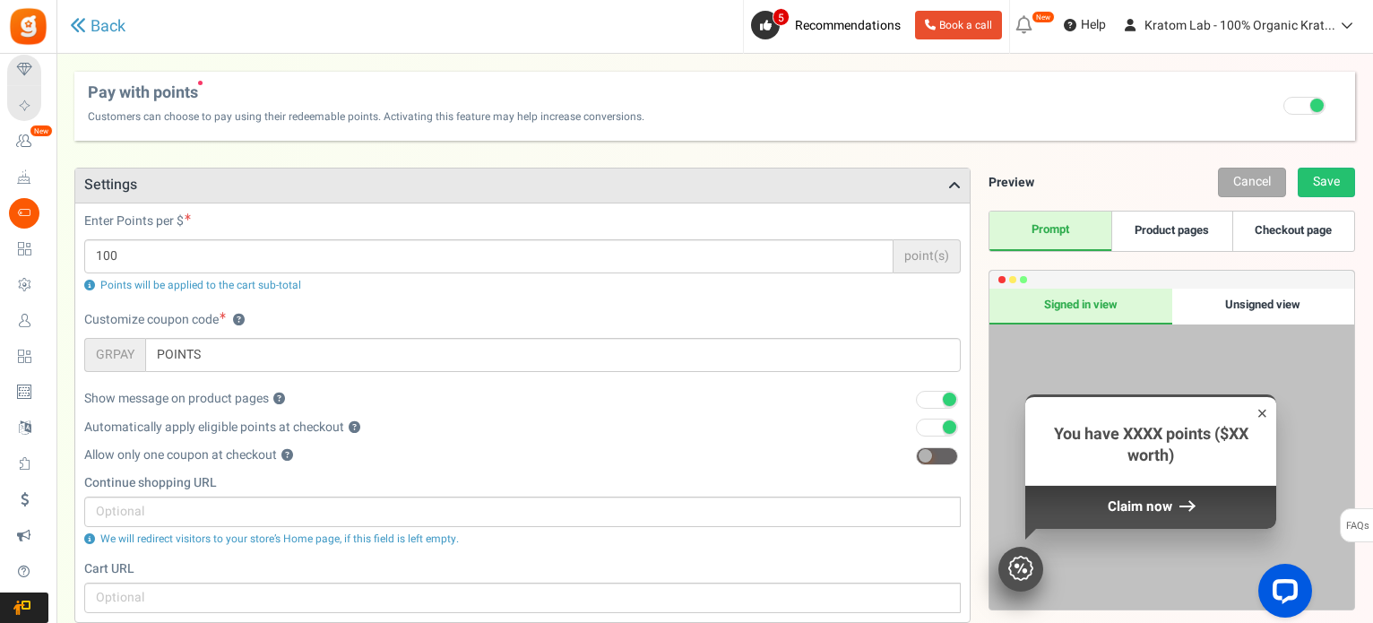
click at [1181, 223] on link "Product pages" at bounding box center [1172, 231] width 121 height 39
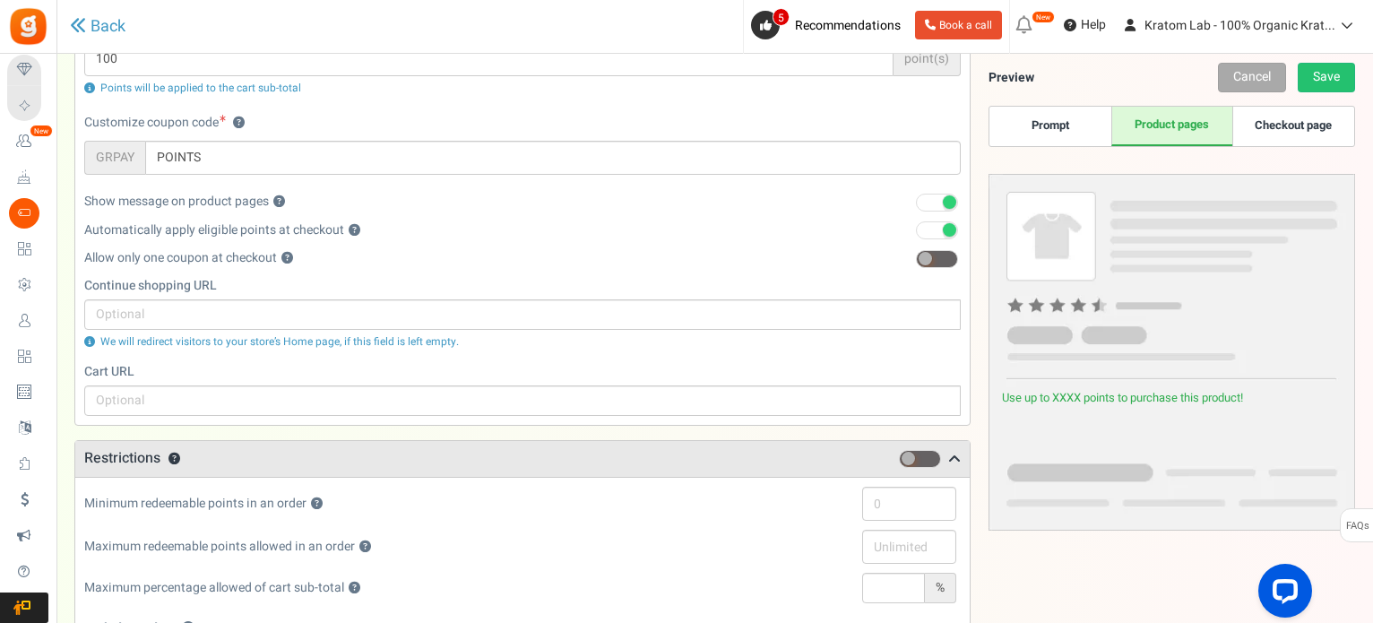
scroll to position [269, 0]
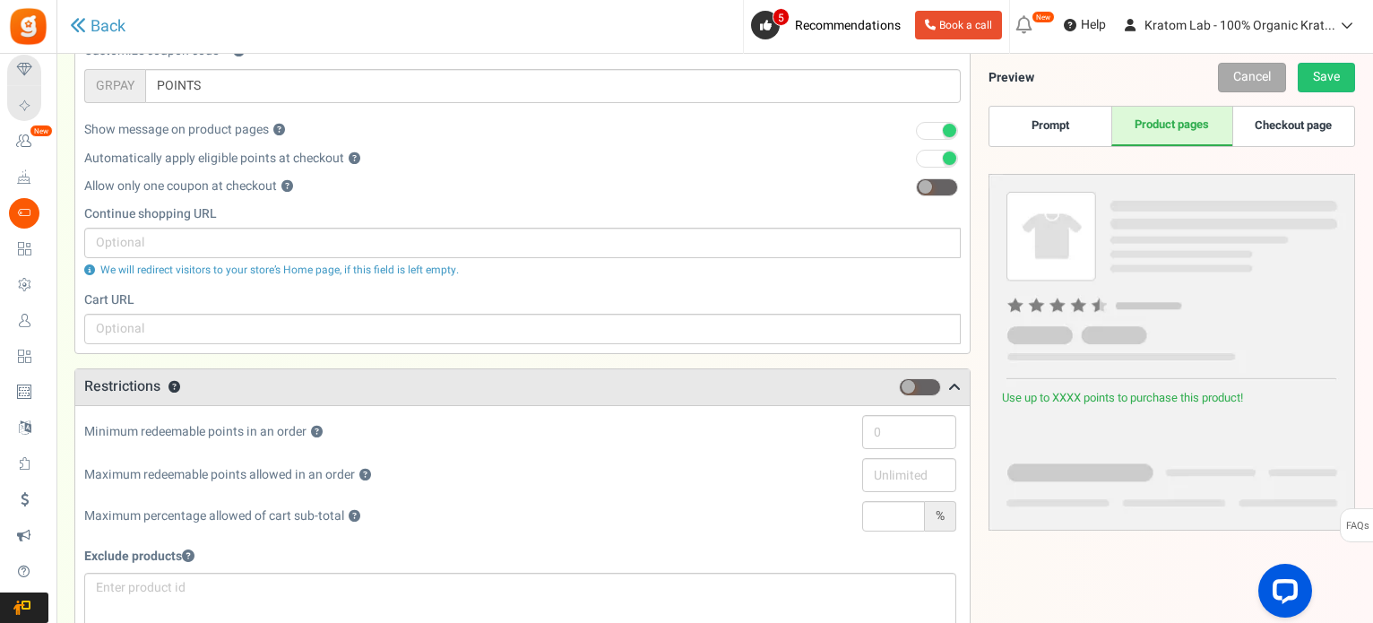
click at [1307, 128] on link "Checkout page" at bounding box center [1293, 126] width 121 height 39
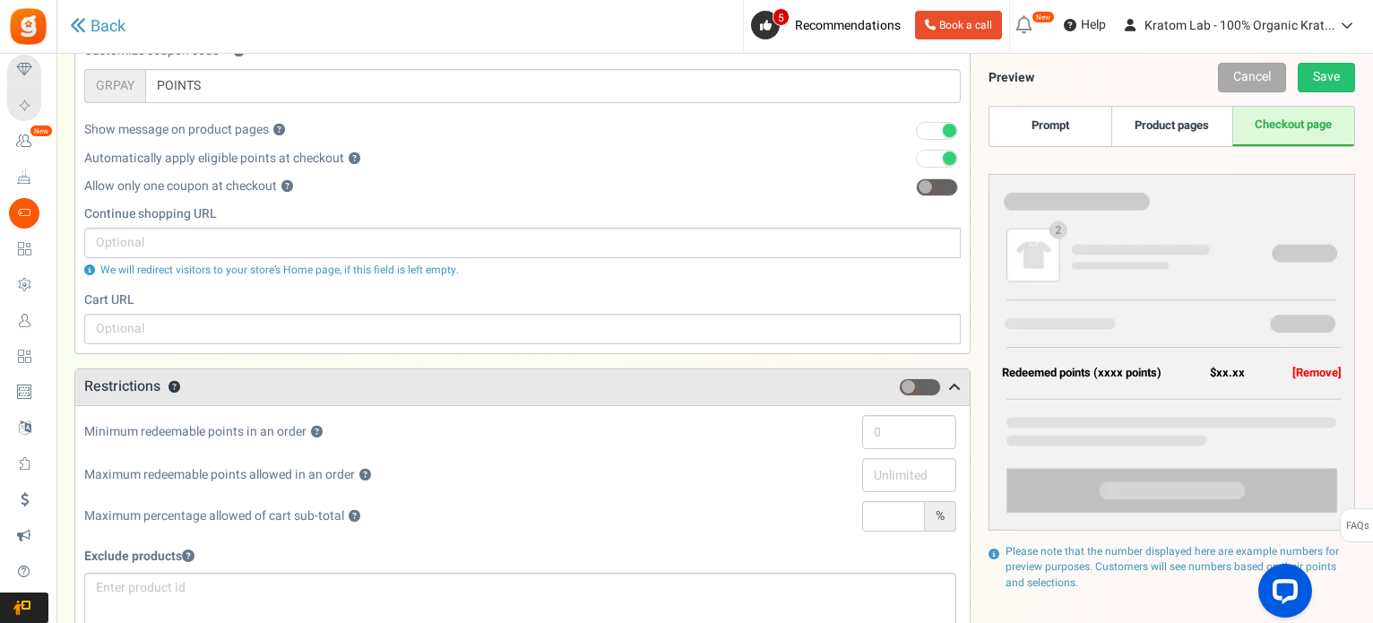
click at [1176, 128] on link "Product pages" at bounding box center [1172, 126] width 121 height 39
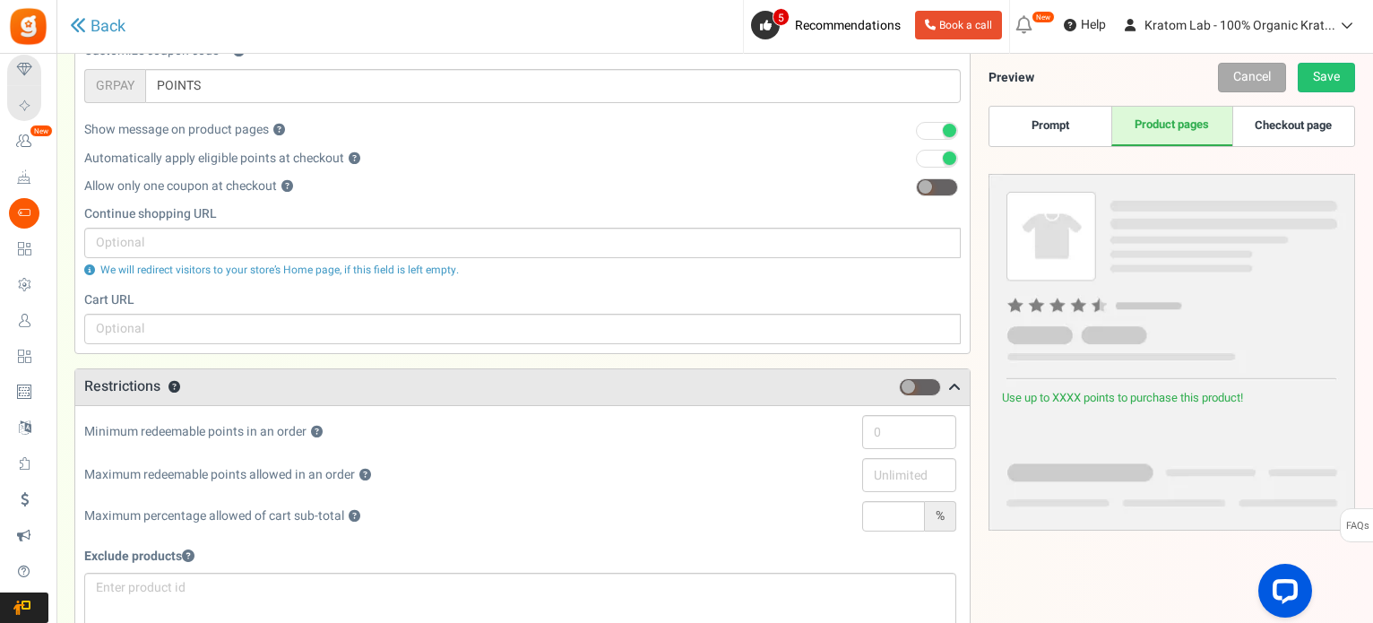
click at [946, 186] on span at bounding box center [937, 187] width 42 height 18
click at [916, 186] on input "checkbox" at bounding box center [916, 188] width 0 height 12
click at [922, 186] on span at bounding box center [937, 187] width 42 height 18
click at [916, 186] on input "checkbox" at bounding box center [916, 188] width 0 height 12
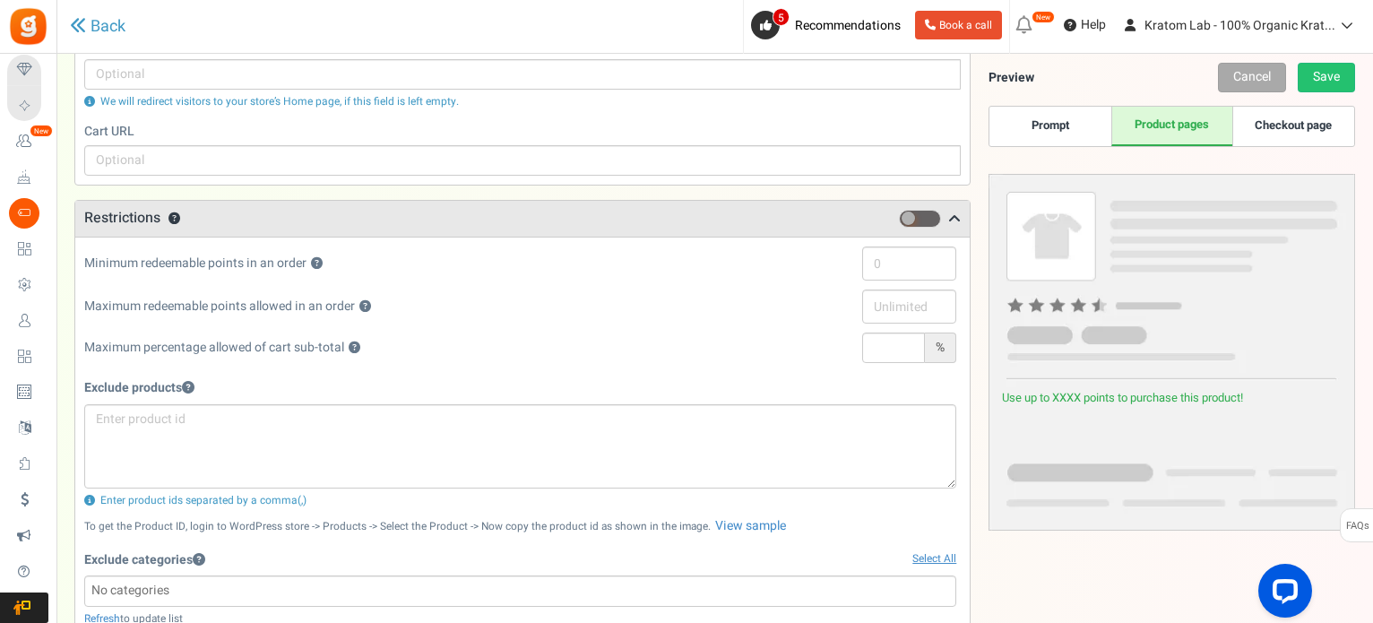
scroll to position [448, 0]
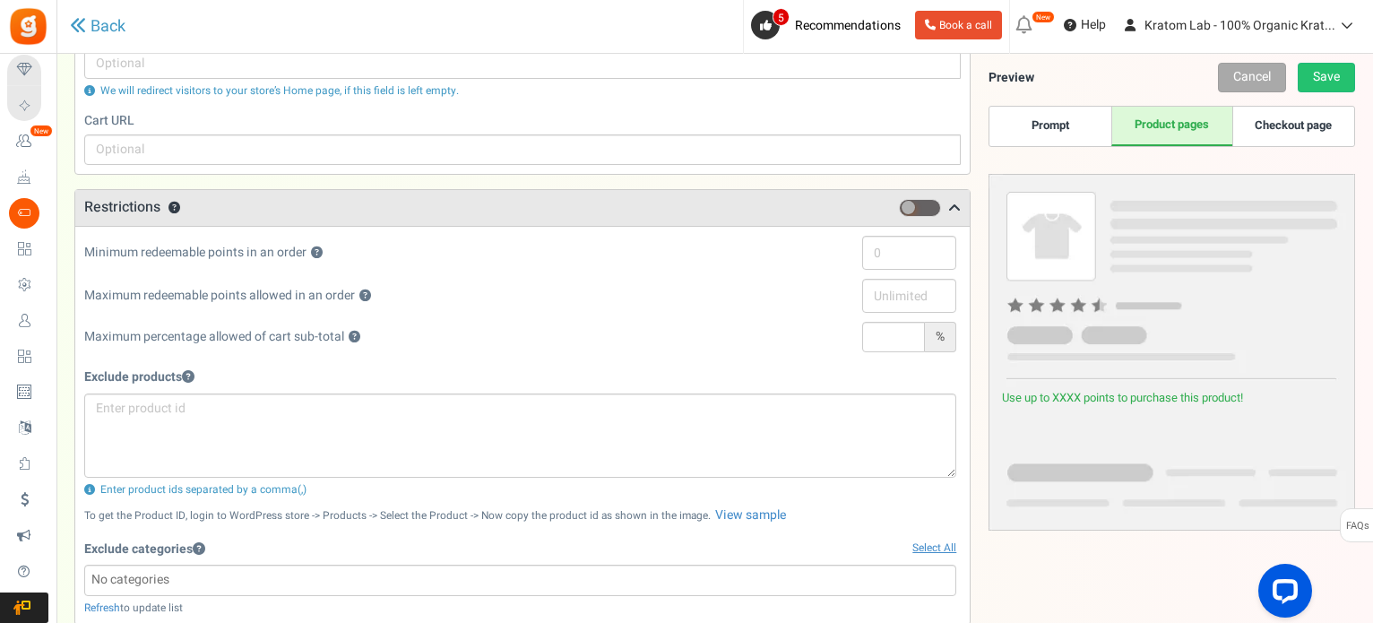
click at [937, 200] on label at bounding box center [921, 208] width 45 height 18
click at [899, 203] on input "checkbox" at bounding box center [899, 209] width 0 height 12
click at [905, 336] on input "text" at bounding box center [893, 337] width 63 height 30
type input "100"
click at [836, 313] on div at bounding box center [889, 296] width 134 height 34
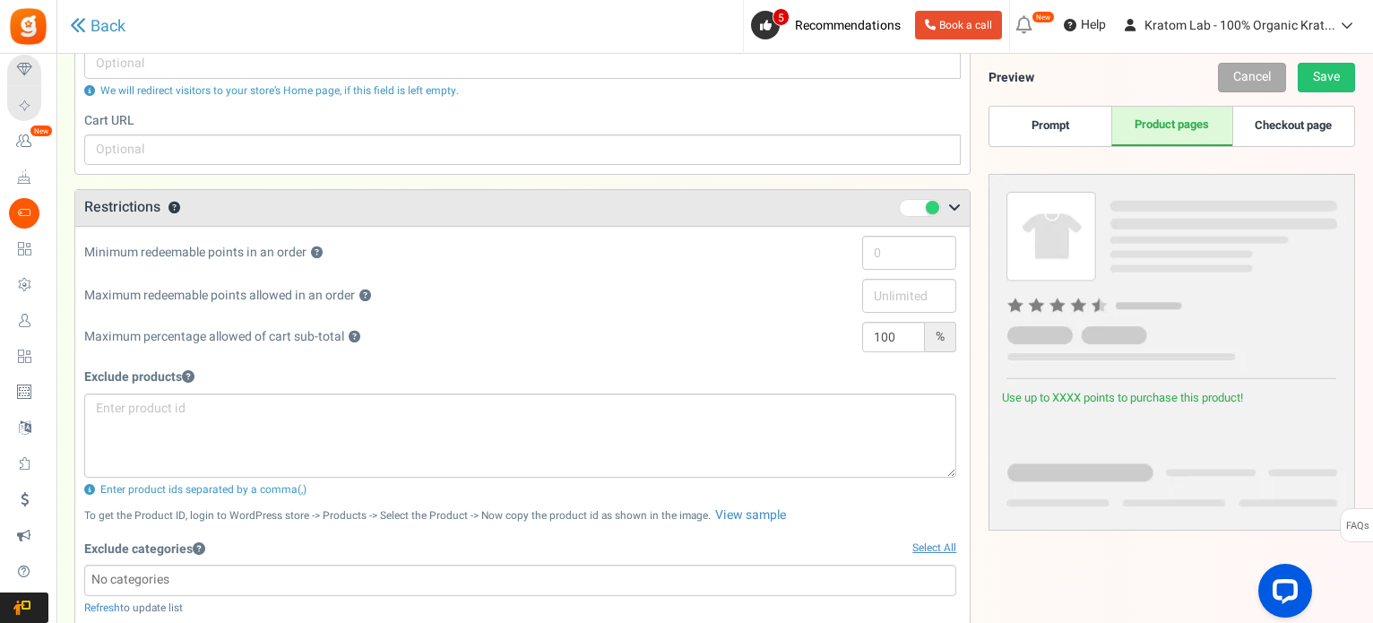
click at [907, 207] on span at bounding box center [920, 208] width 42 height 18
click at [899, 207] on input "checkbox" at bounding box center [899, 209] width 0 height 12
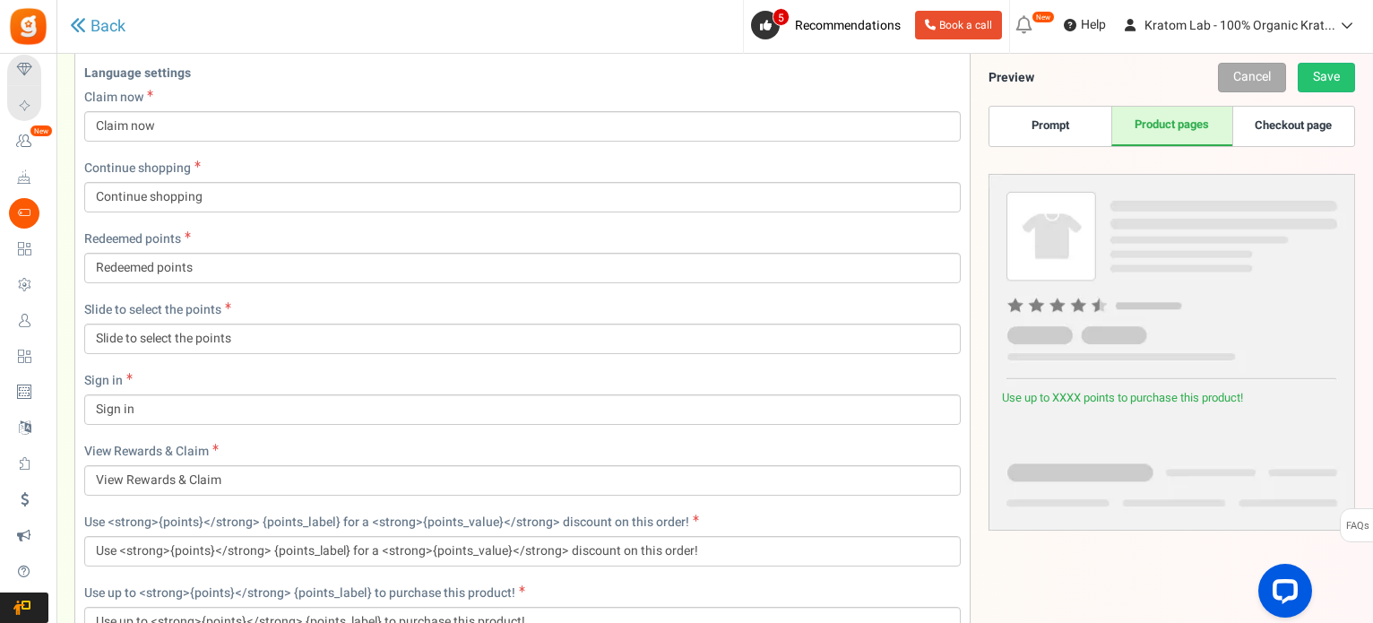
scroll to position [986, 0]
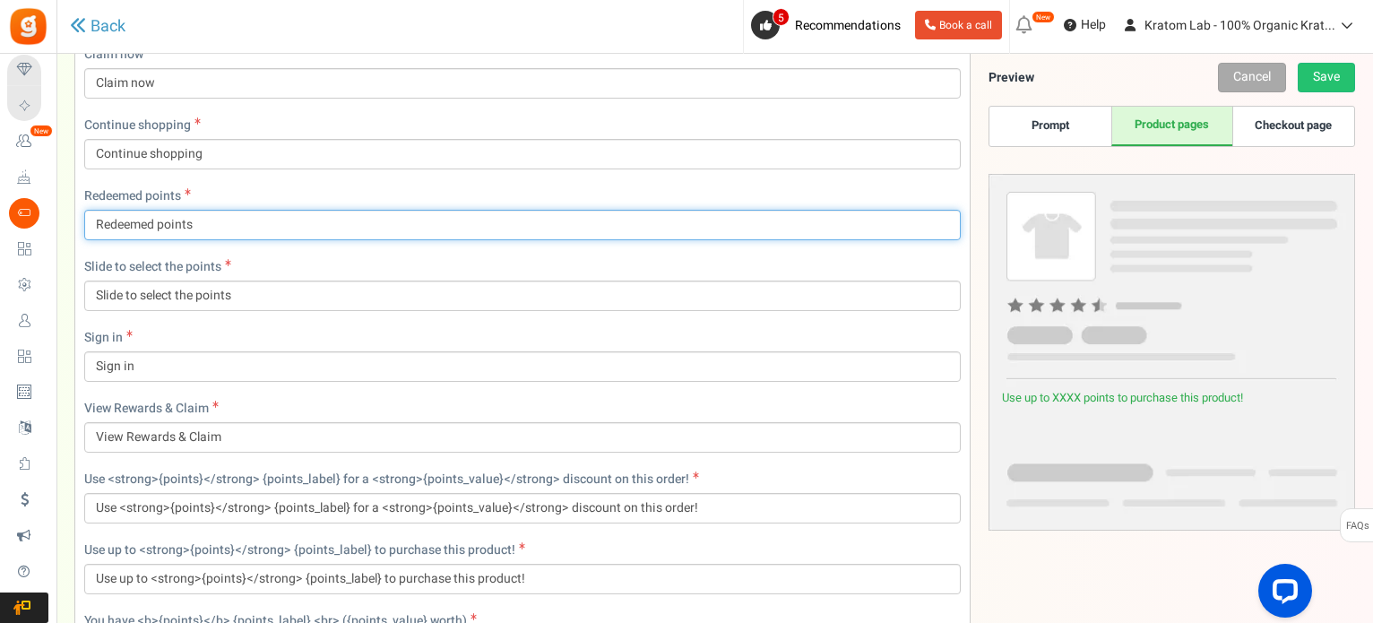
click at [360, 214] on input "Redeemed points" at bounding box center [522, 225] width 877 height 30
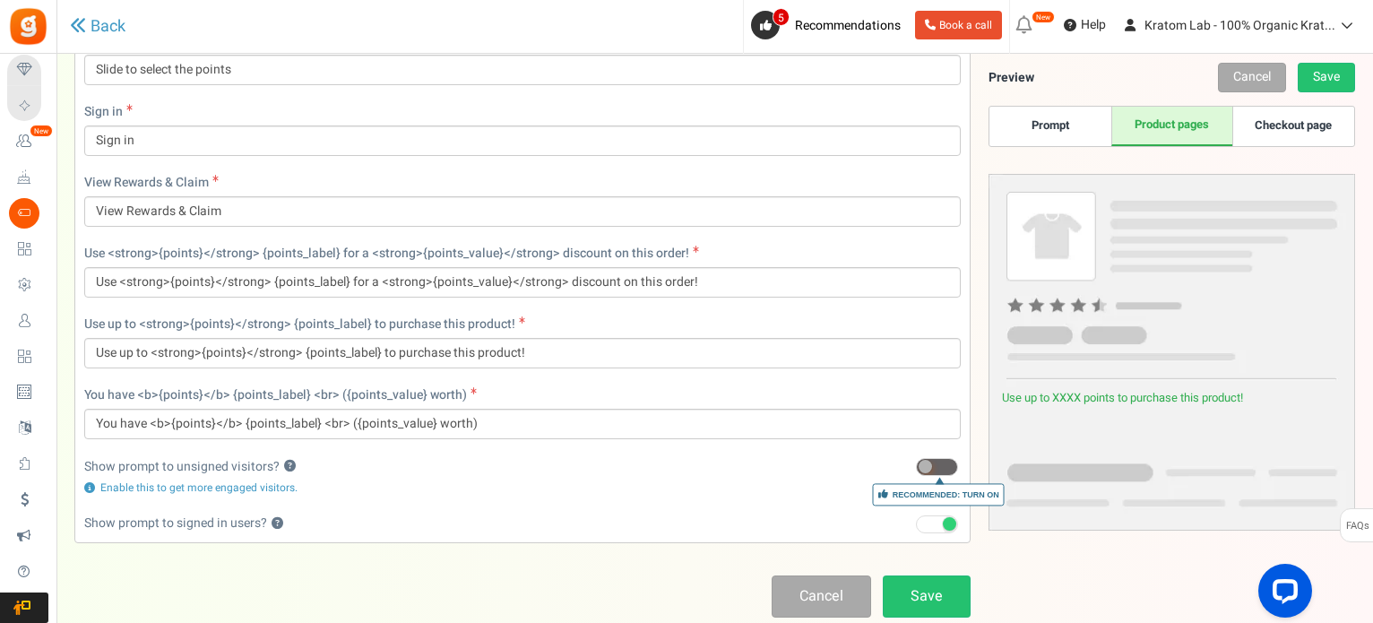
scroll to position [1313, 0]
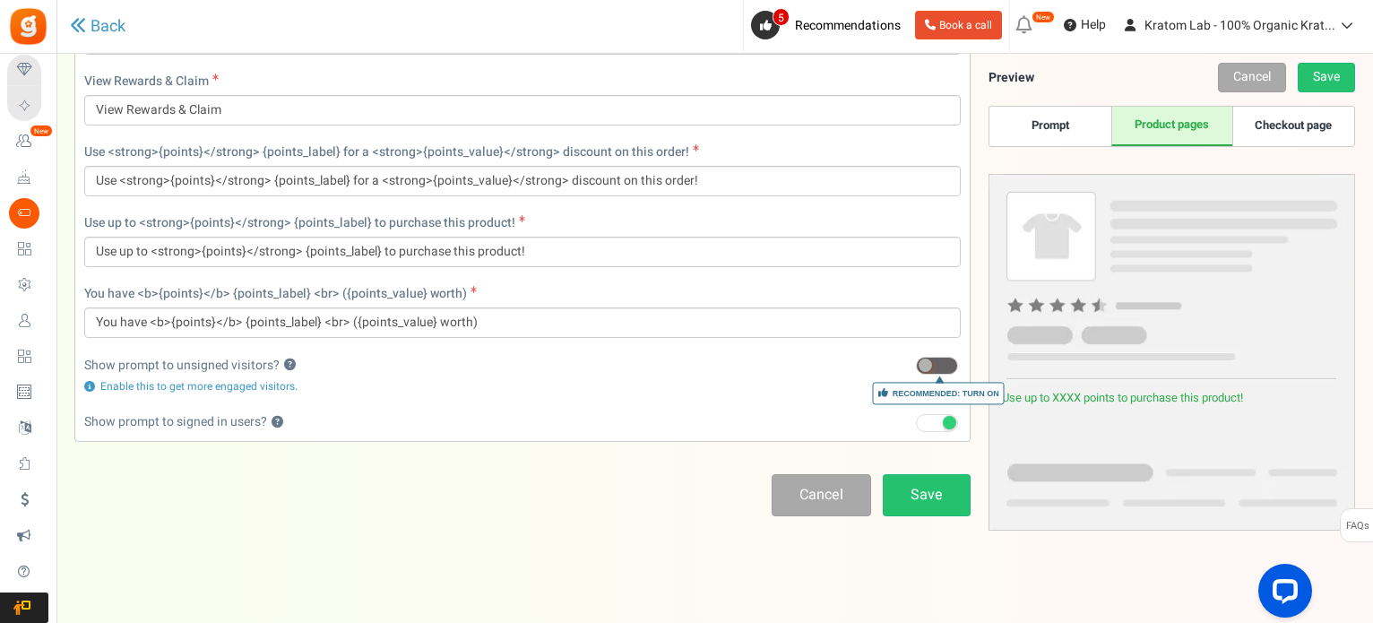
click at [950, 361] on span at bounding box center [937, 366] width 42 height 18
click at [916, 361] on input "Recommended: Turn On" at bounding box center [916, 366] width 0 height 12
click at [929, 494] on link "Save" at bounding box center [927, 495] width 88 height 42
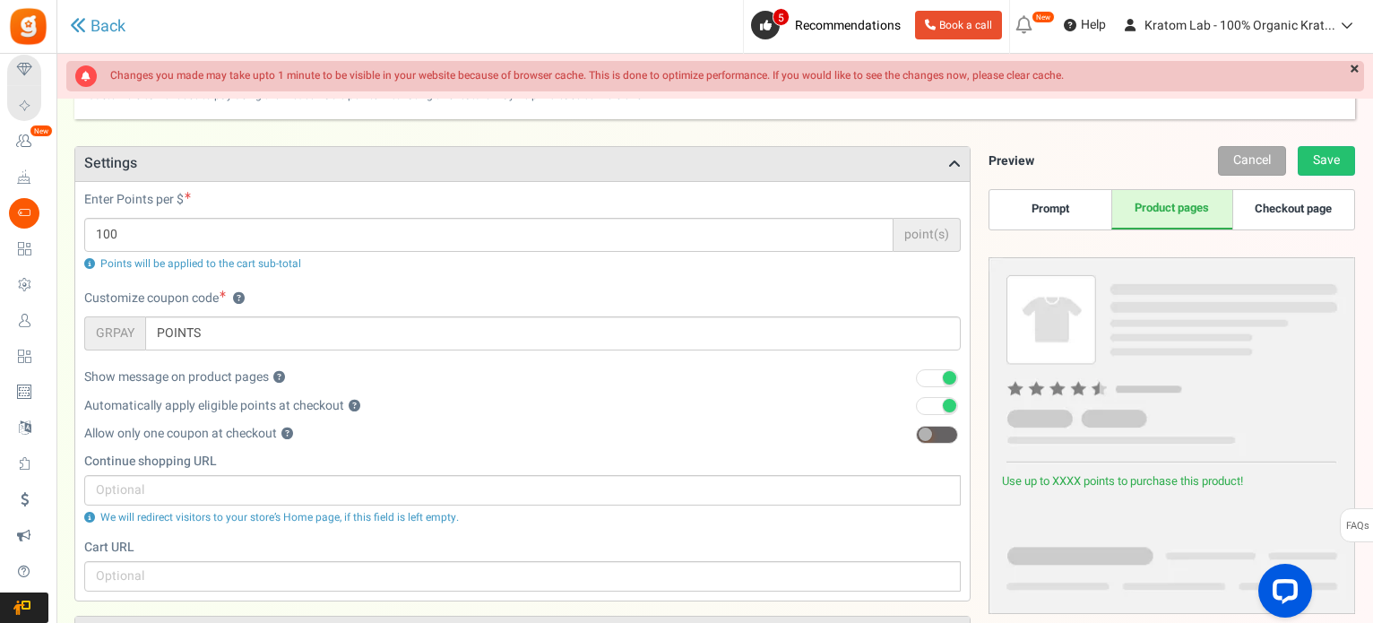
scroll to position [0, 0]
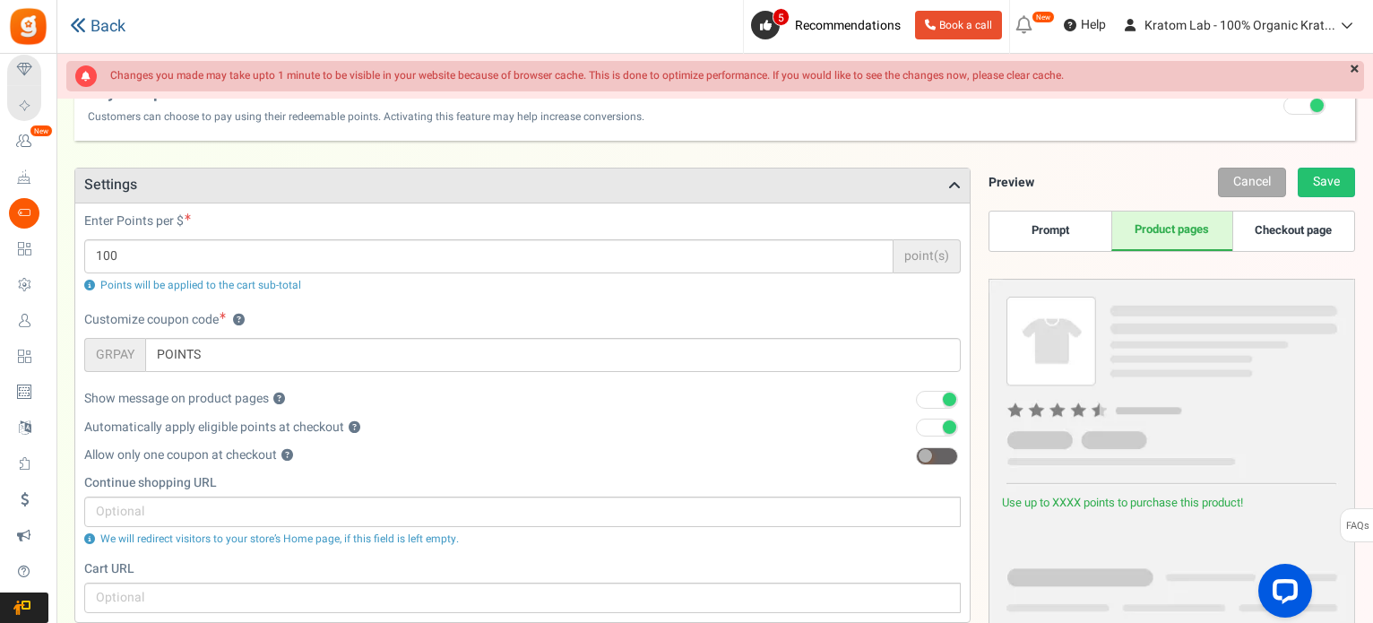
click at [84, 21] on icon at bounding box center [78, 25] width 16 height 16
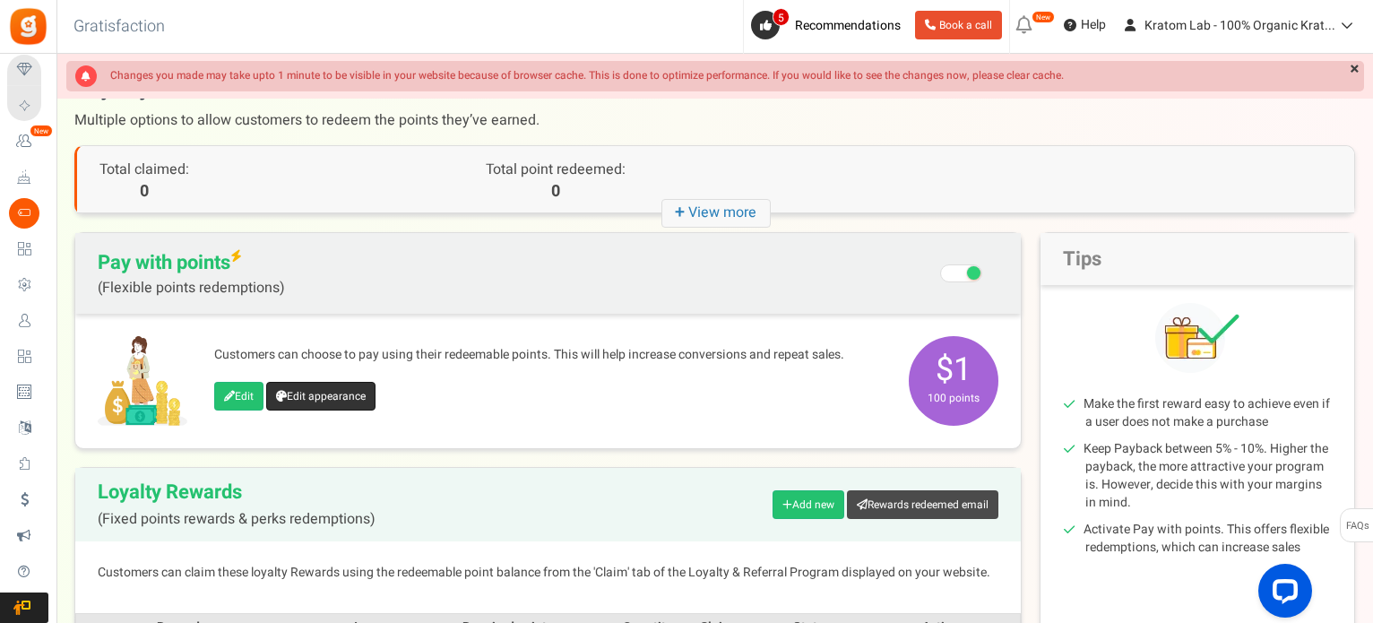
click at [305, 387] on link "Edit appearance" at bounding box center [320, 396] width 109 height 29
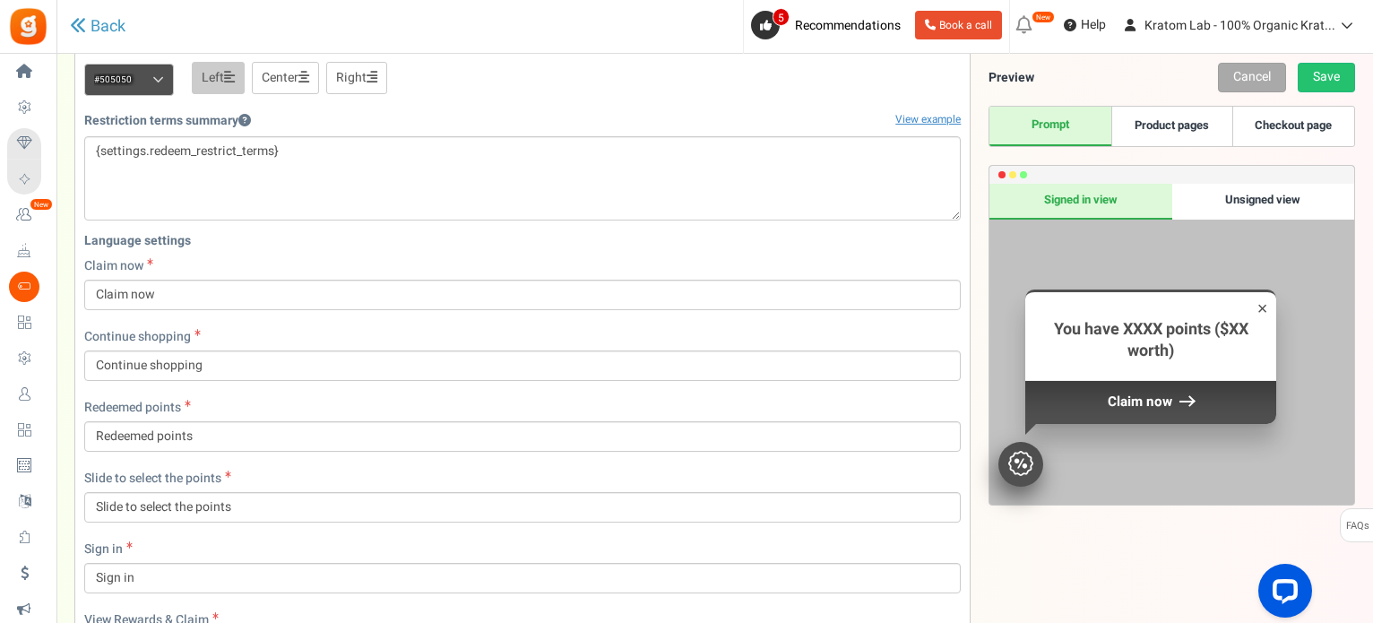
scroll to position [265, 0]
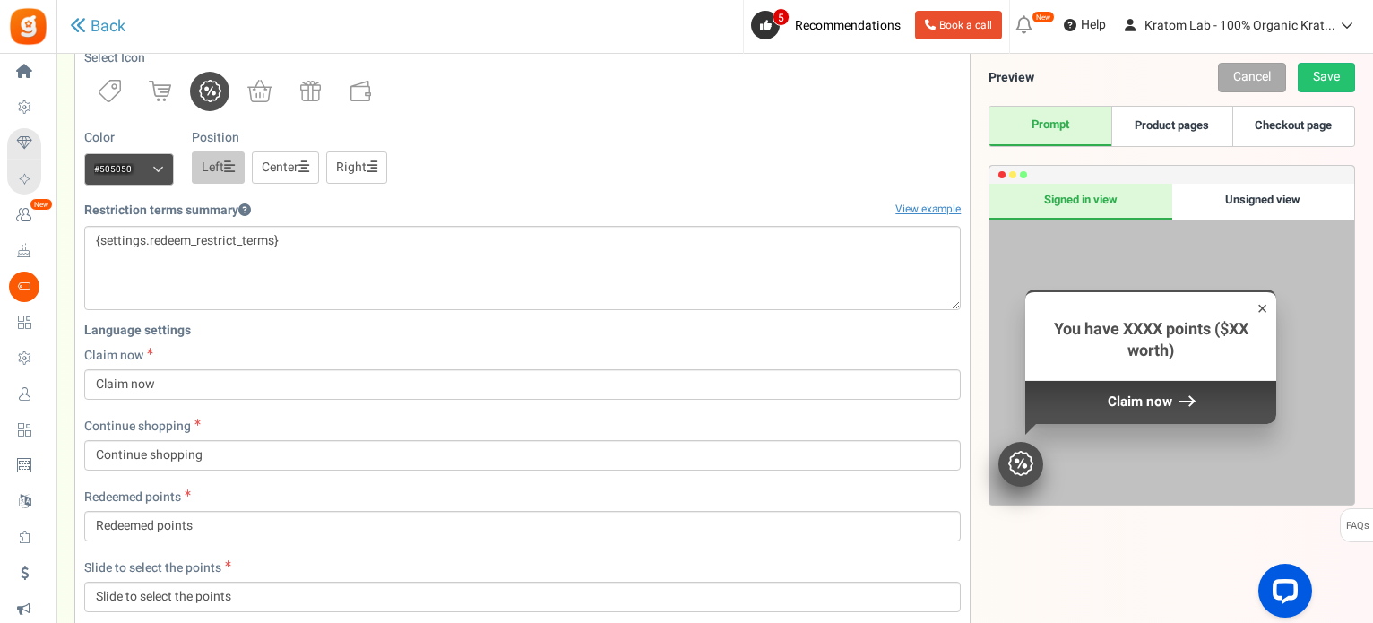
click at [1260, 202] on div "Unsigned view" at bounding box center [1264, 202] width 182 height 36
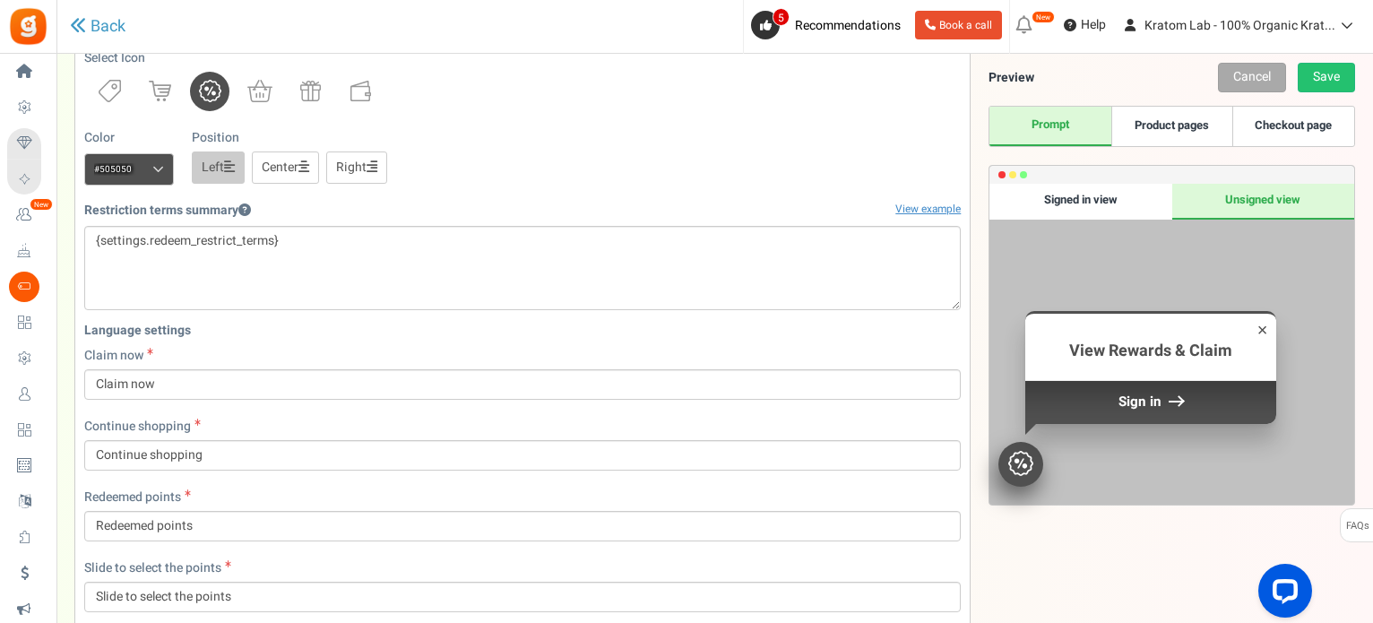
click at [1073, 196] on div "Signed in view" at bounding box center [1081, 202] width 182 height 36
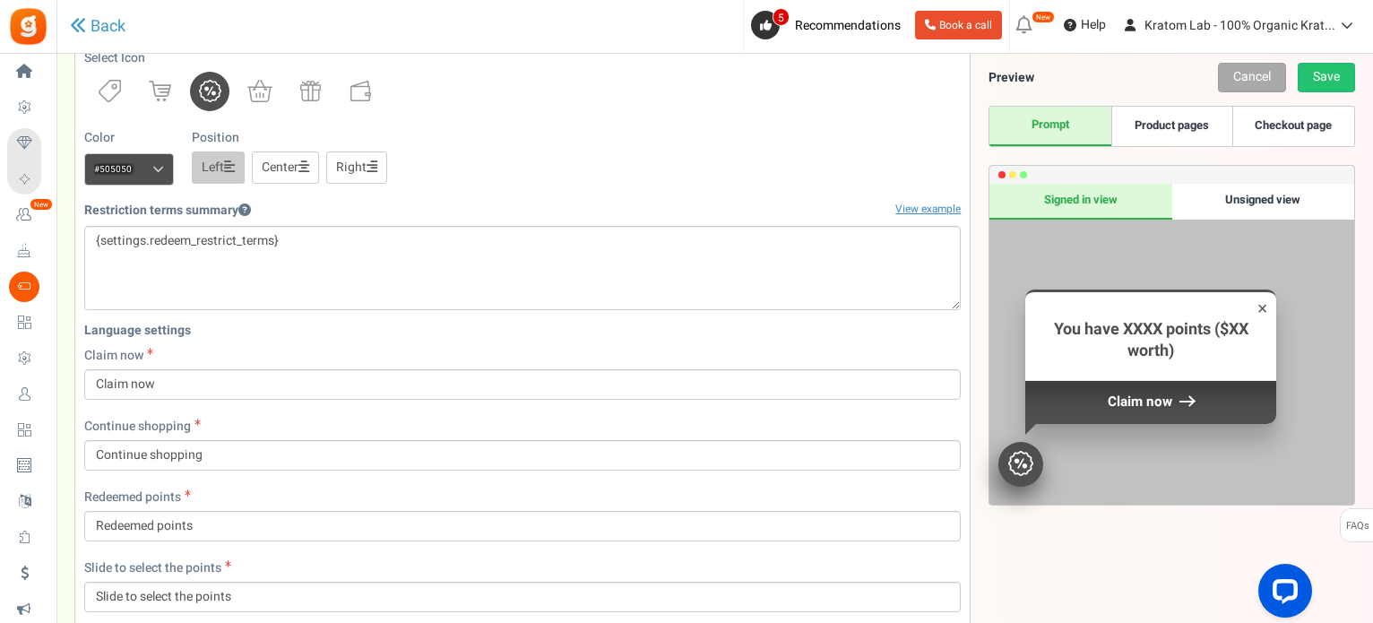
click at [1226, 197] on div "Unsigned view" at bounding box center [1264, 202] width 182 height 36
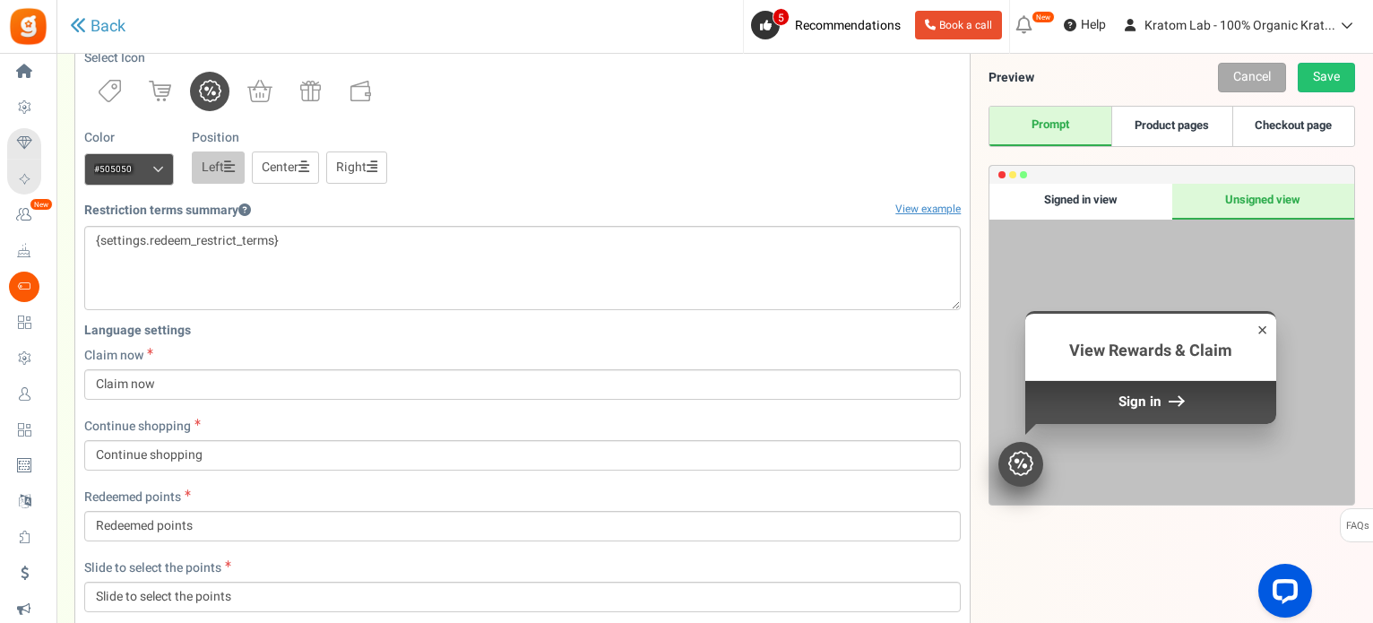
click at [1115, 204] on div "Signed in view" at bounding box center [1081, 202] width 182 height 36
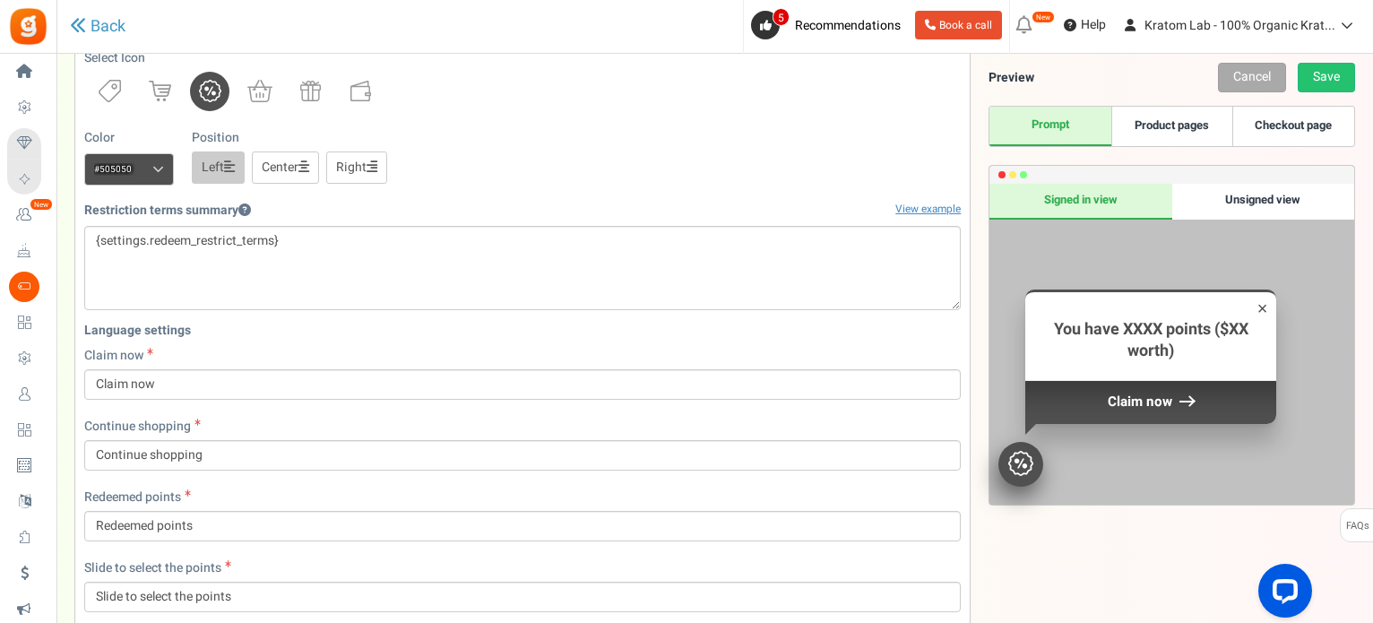
click at [1240, 200] on div "Unsigned view" at bounding box center [1264, 202] width 182 height 36
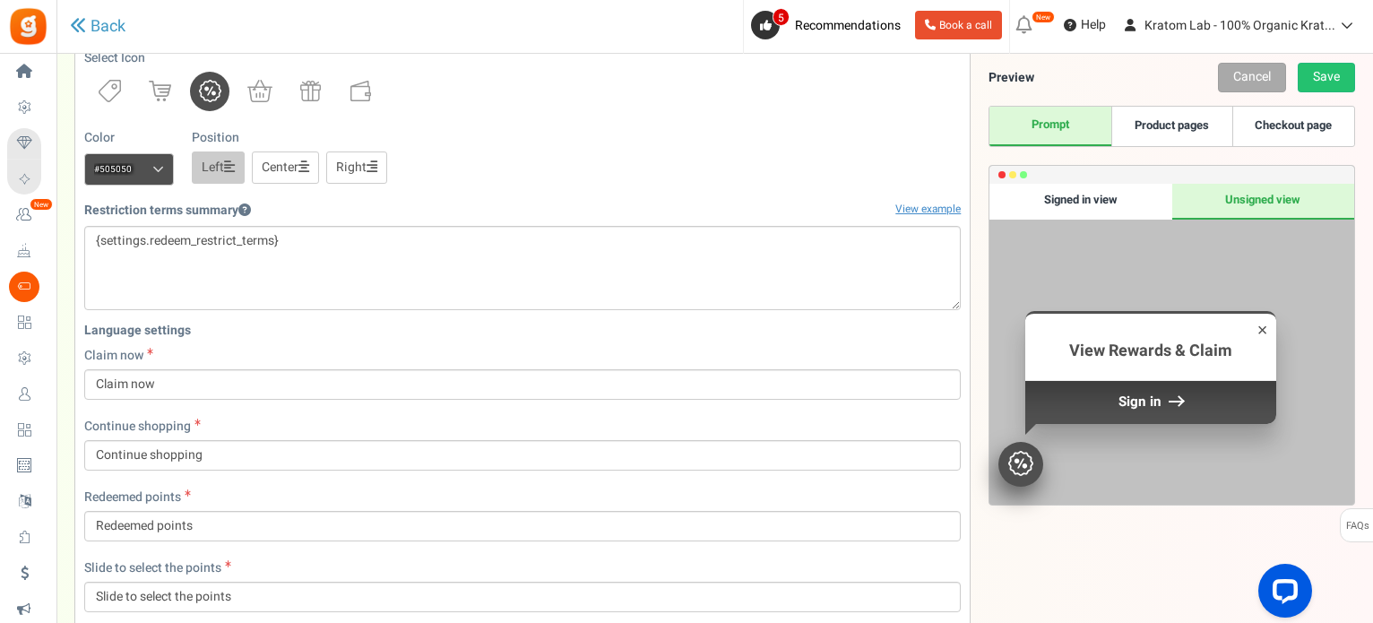
click at [1075, 207] on div "Signed in view" at bounding box center [1081, 202] width 182 height 36
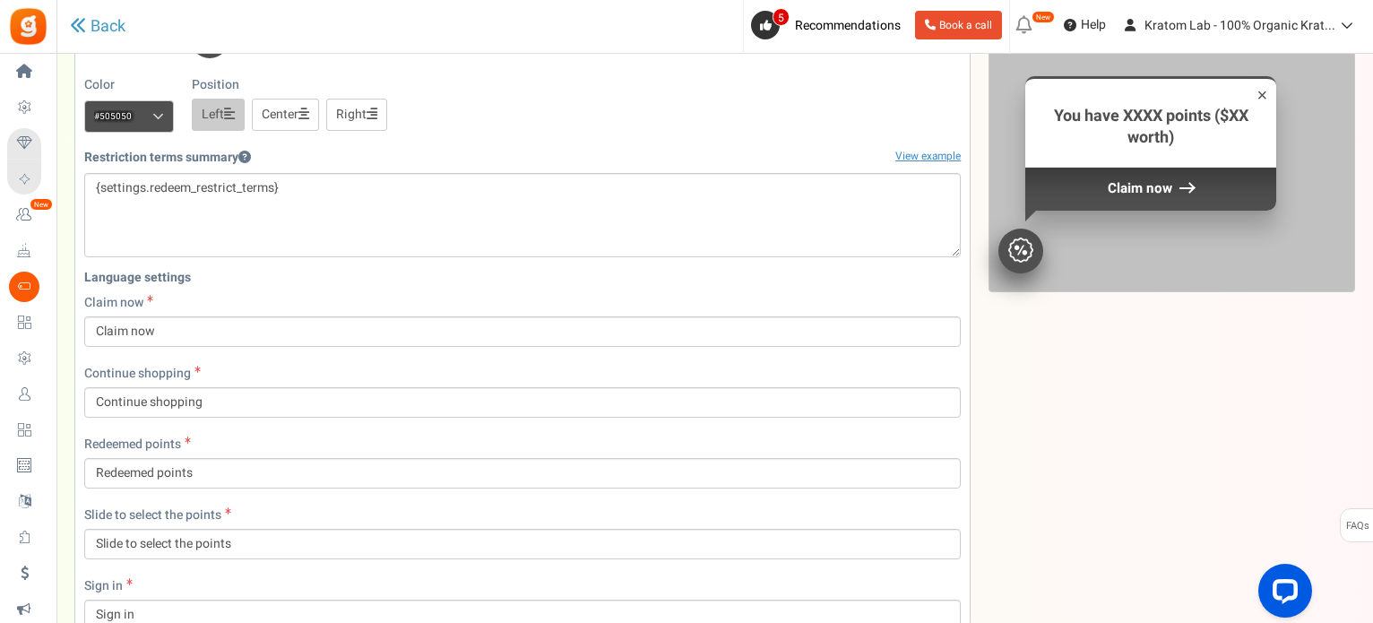
scroll to position [0, 0]
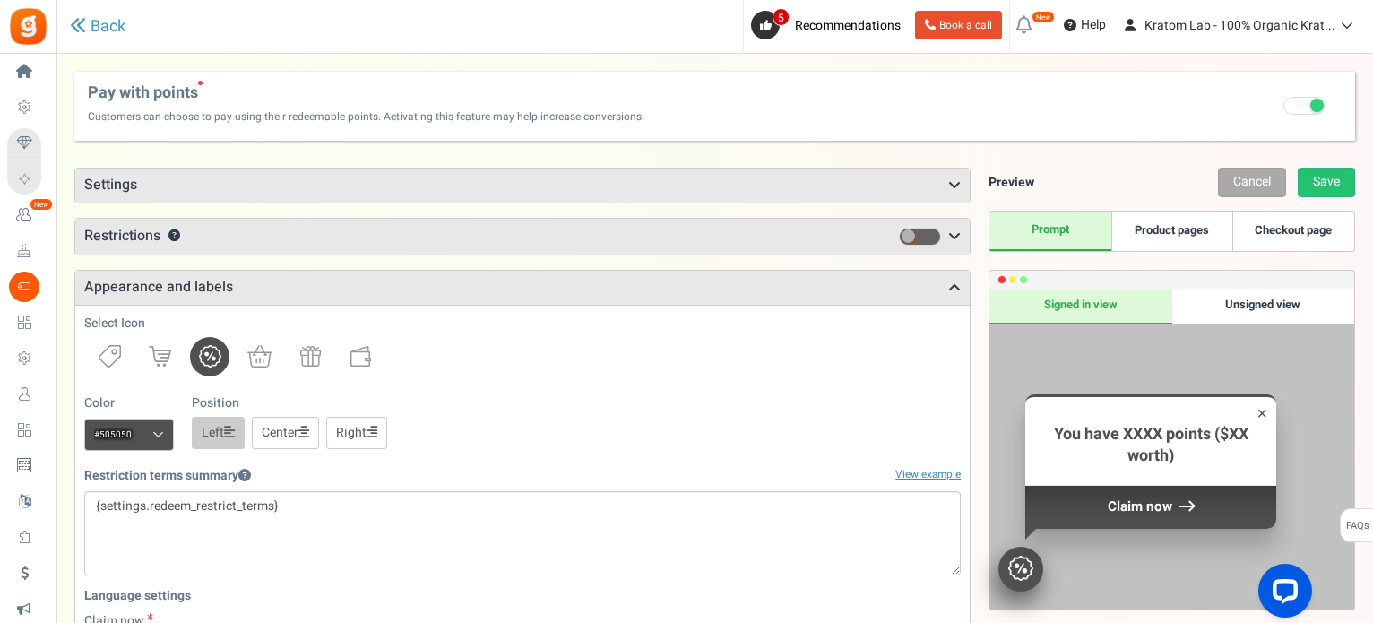
click at [968, 177] on h3 "Settings" at bounding box center [522, 186] width 895 height 34
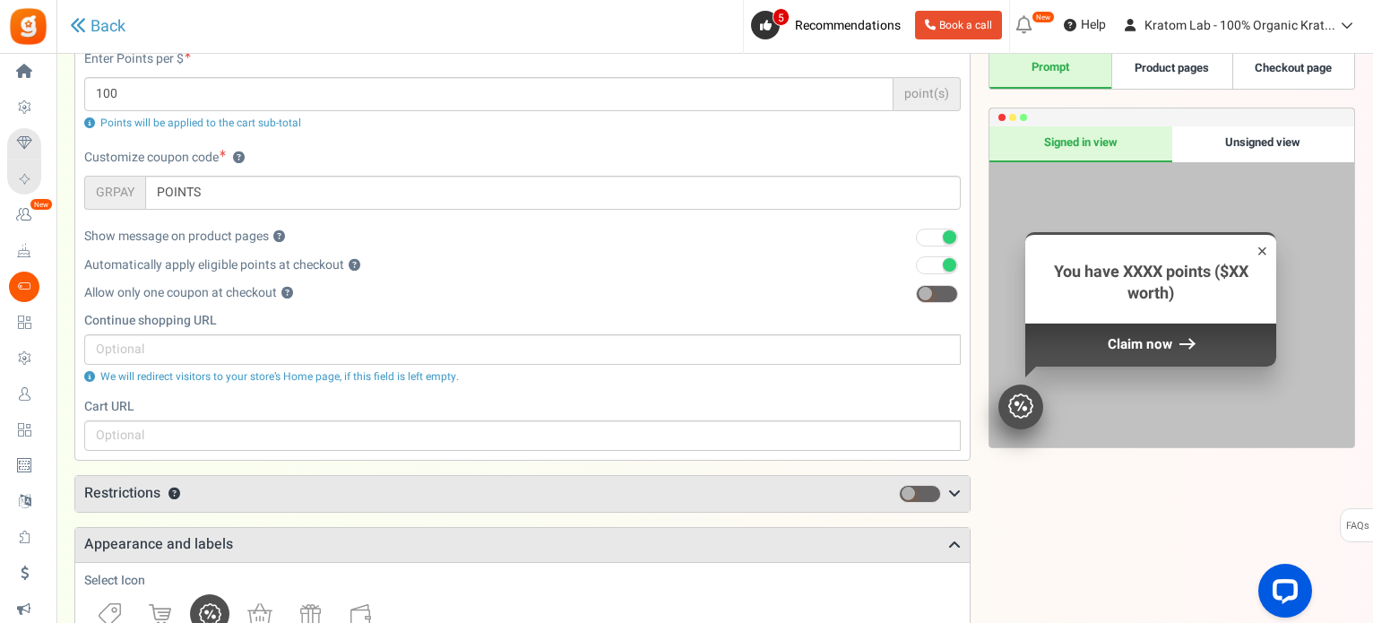
scroll to position [179, 0]
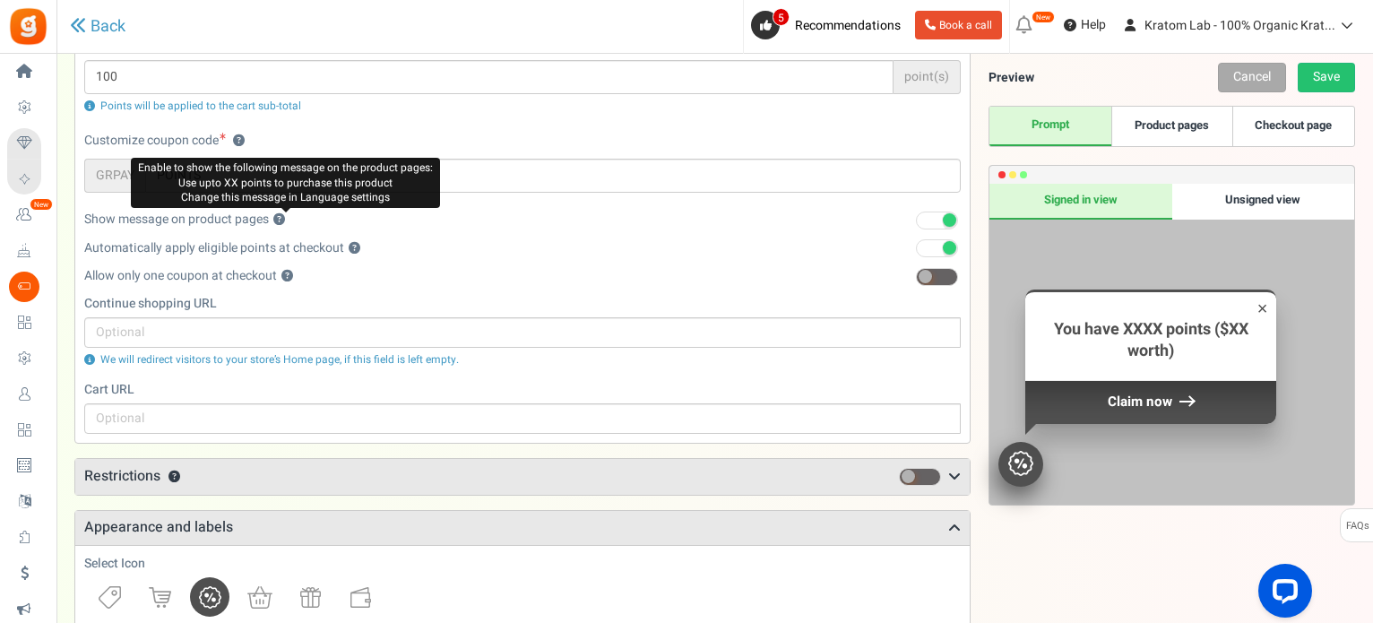
click at [285, 219] on button "?" at bounding box center [279, 220] width 12 height 12
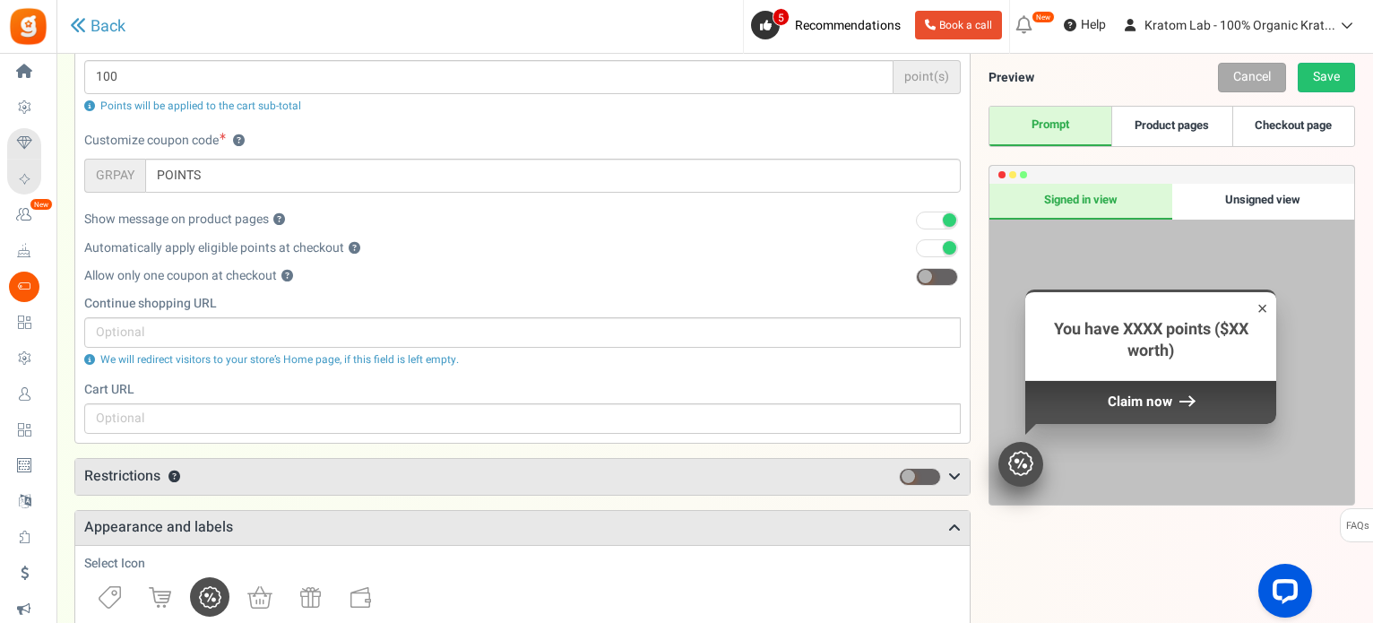
click at [929, 225] on span at bounding box center [937, 221] width 42 height 18
click at [914, 225] on input "1" at bounding box center [914, 221] width 0 height 12
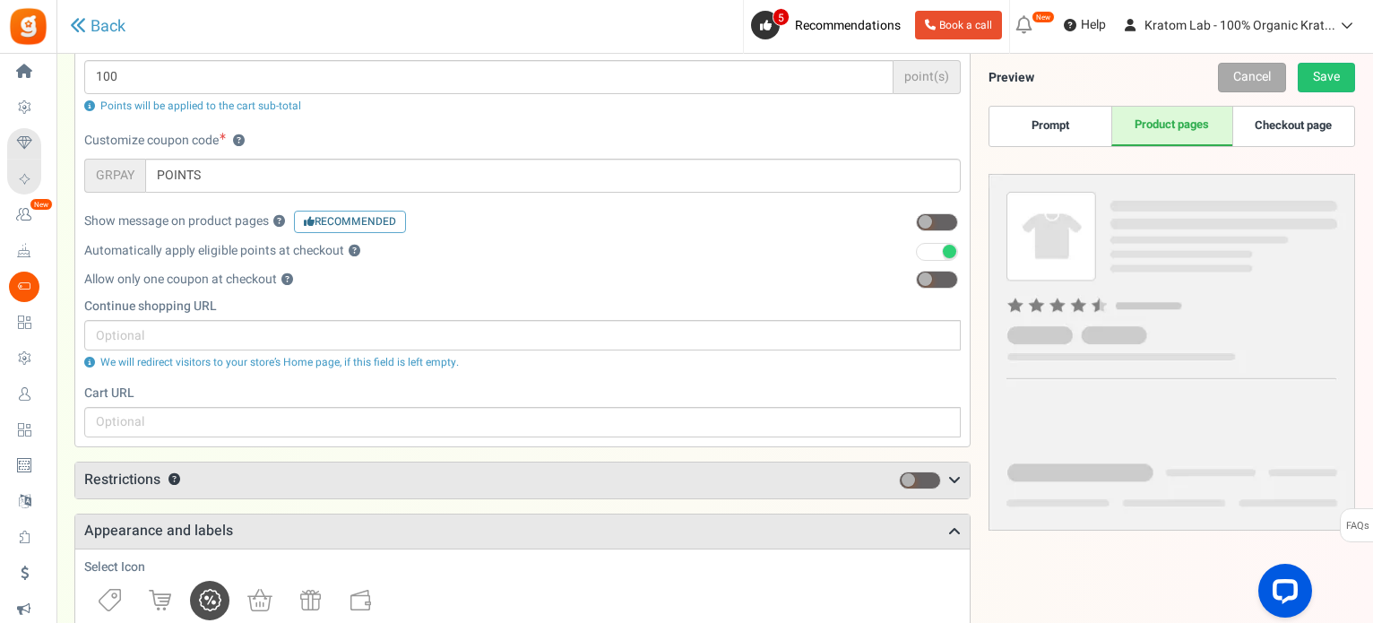
click at [952, 221] on span at bounding box center [937, 222] width 42 height 18
click at [914, 221] on input "0" at bounding box center [914, 223] width 0 height 12
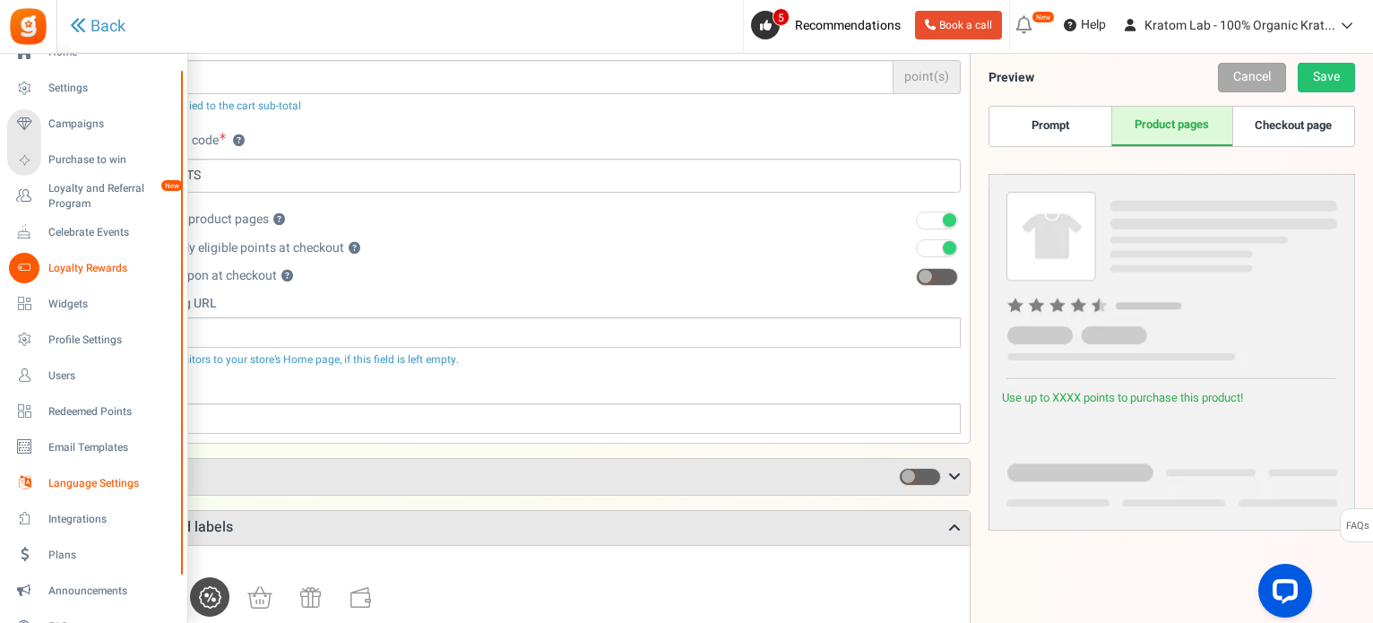
click at [81, 479] on span "Language Settings" at bounding box center [111, 483] width 126 height 15
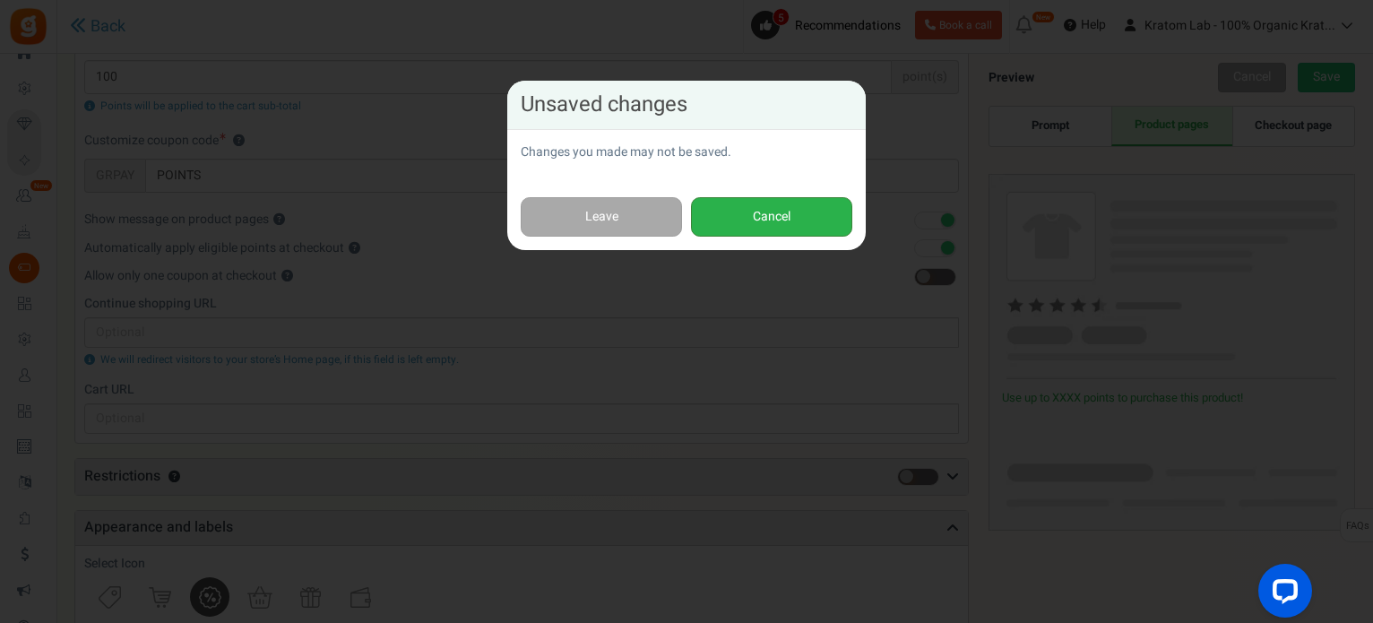
click at [776, 212] on button "Cancel" at bounding box center [771, 217] width 161 height 40
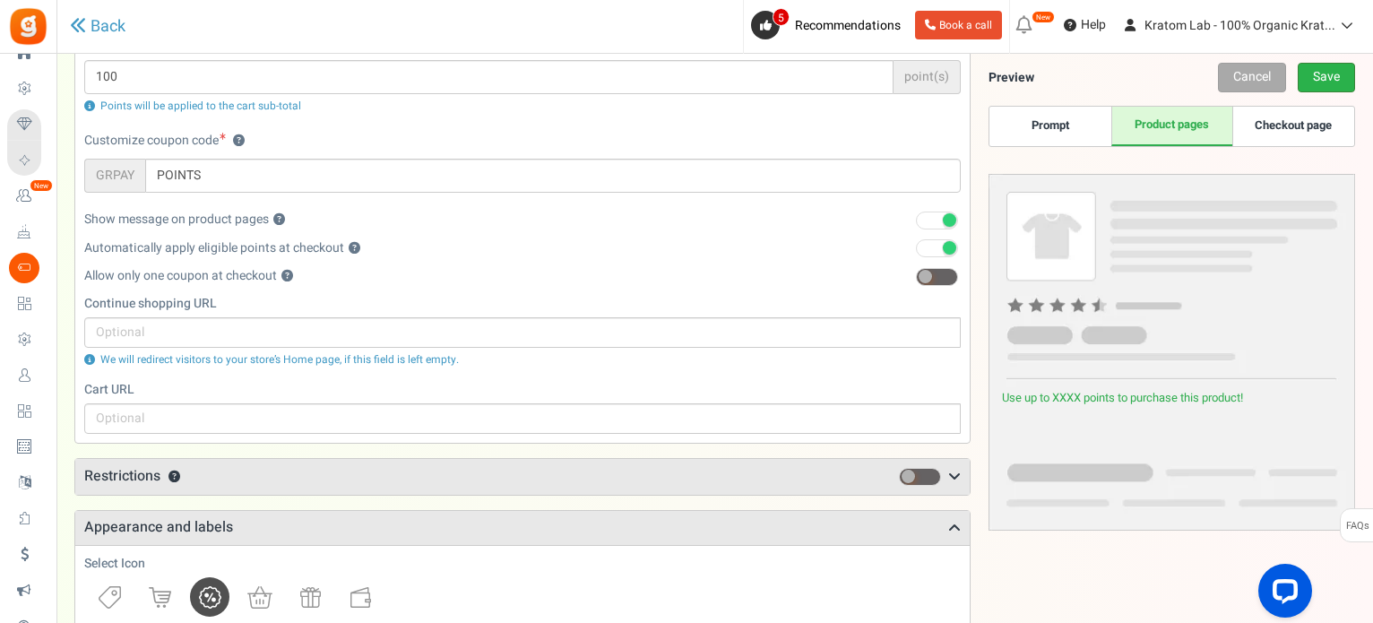
click at [1323, 78] on link "Save" at bounding box center [1326, 78] width 57 height 30
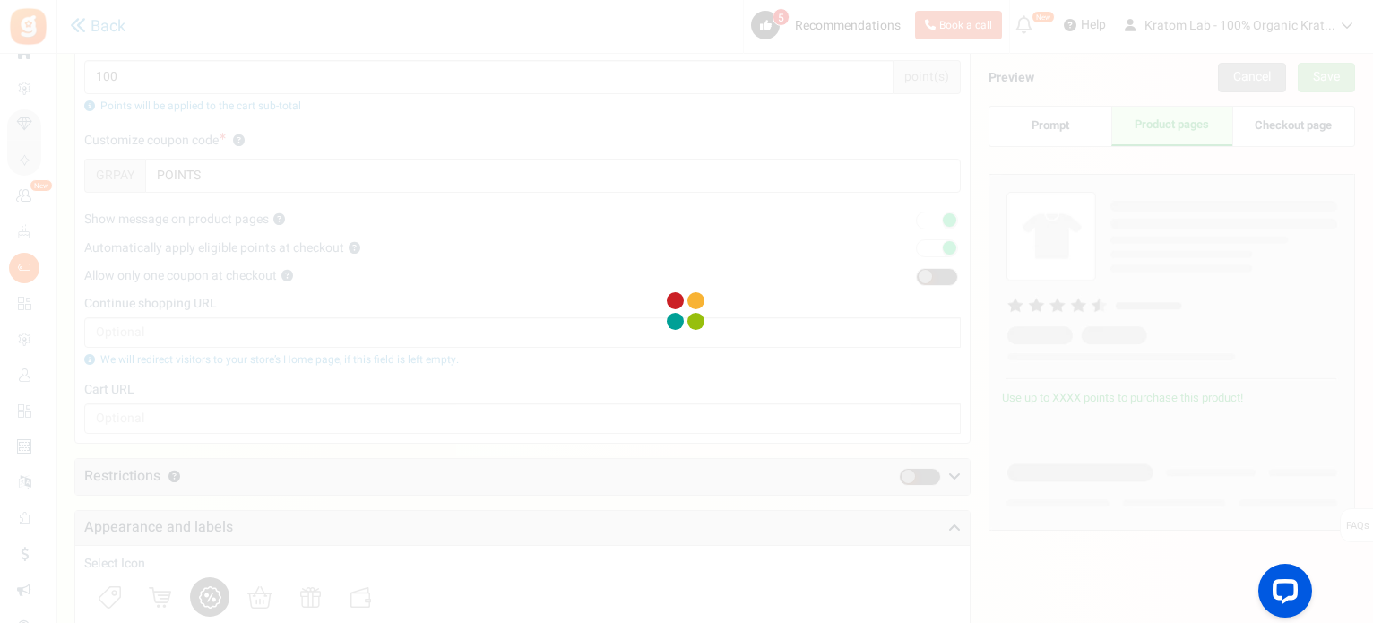
scroll to position [60, 0]
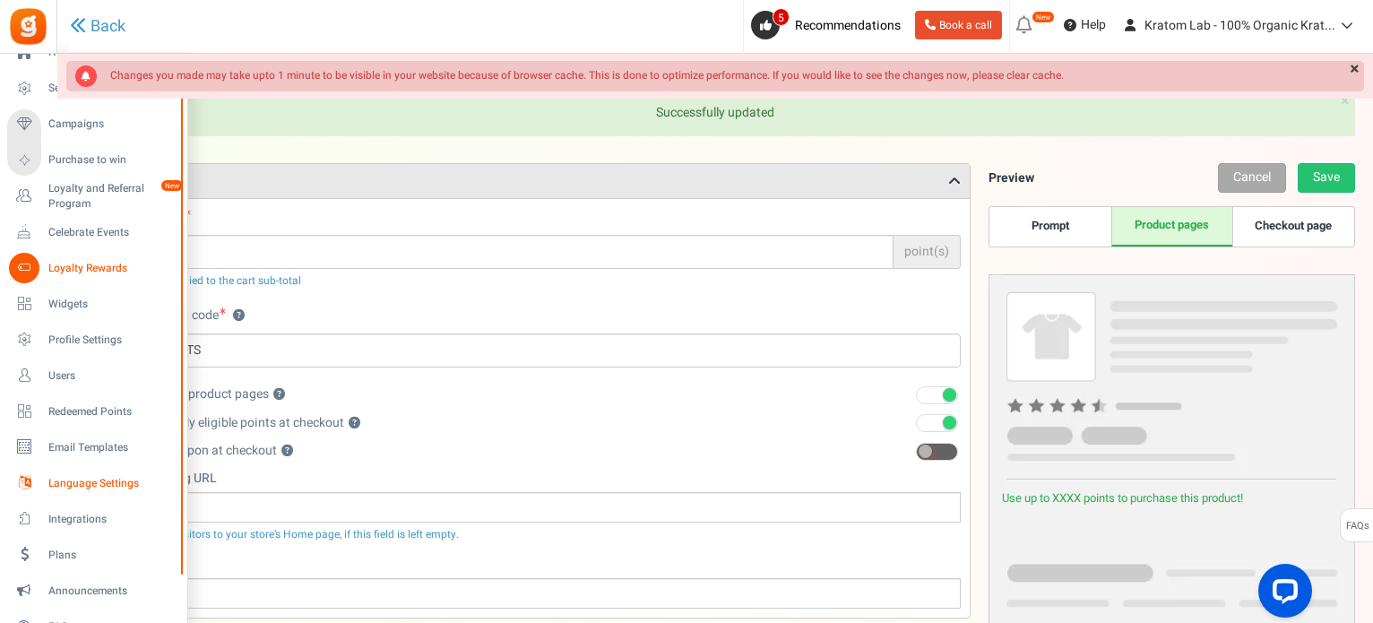
click at [82, 481] on span "Language Settings" at bounding box center [111, 483] width 126 height 15
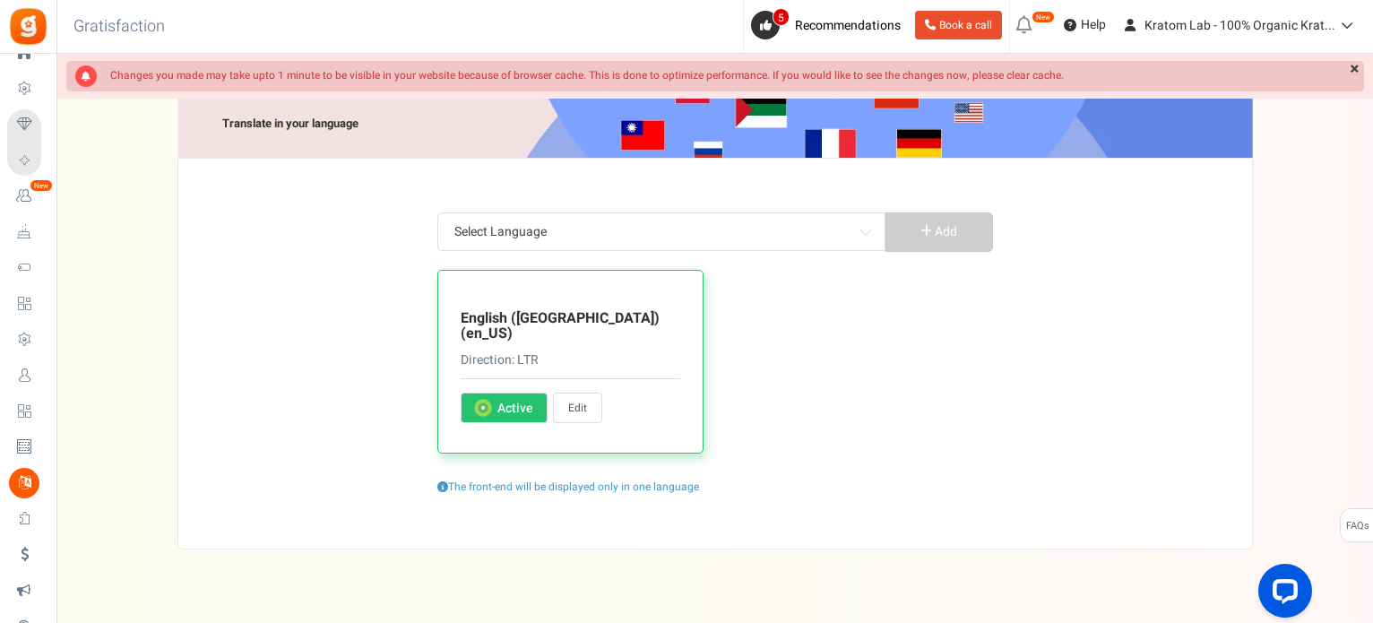
scroll to position [47, 0]
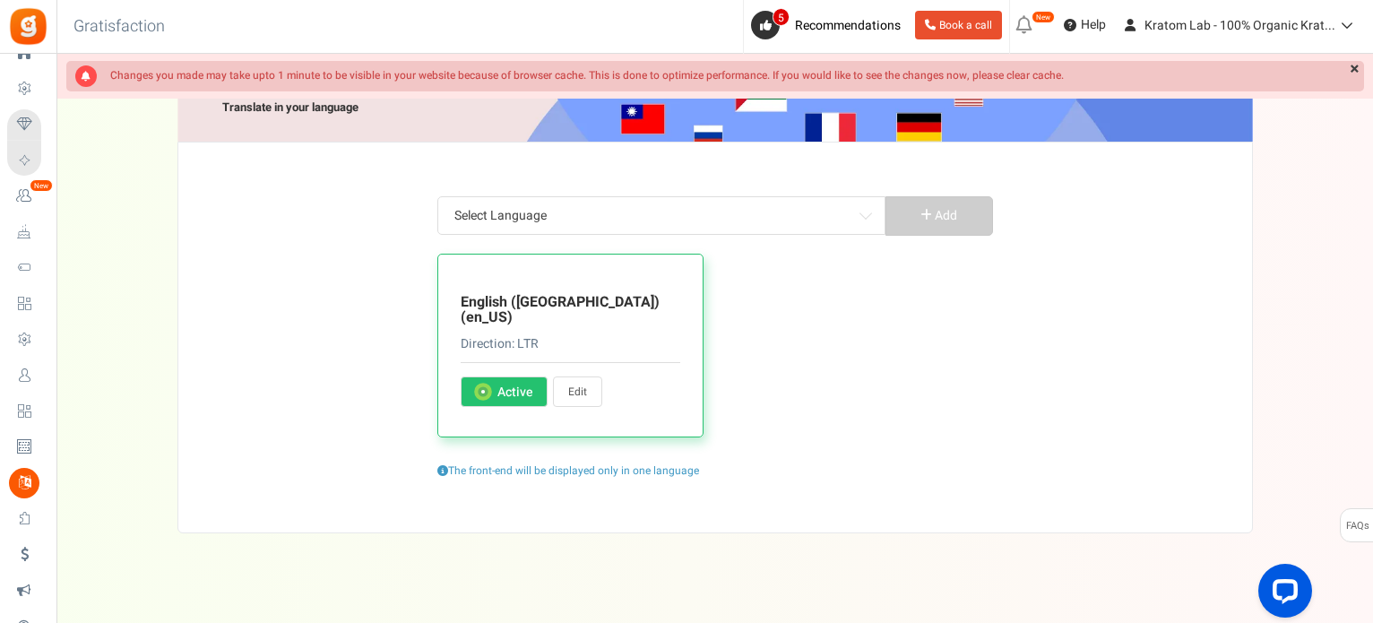
click at [584, 377] on link "Edit" at bounding box center [577, 392] width 49 height 30
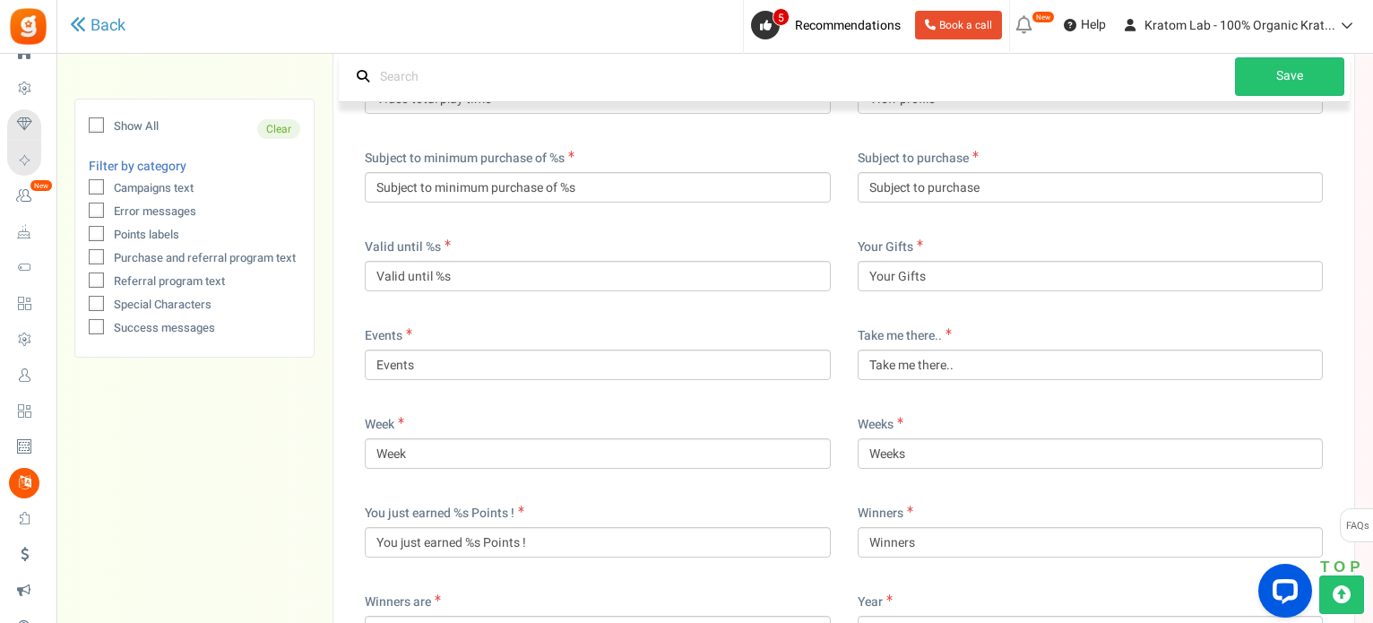
scroll to position [14343, 0]
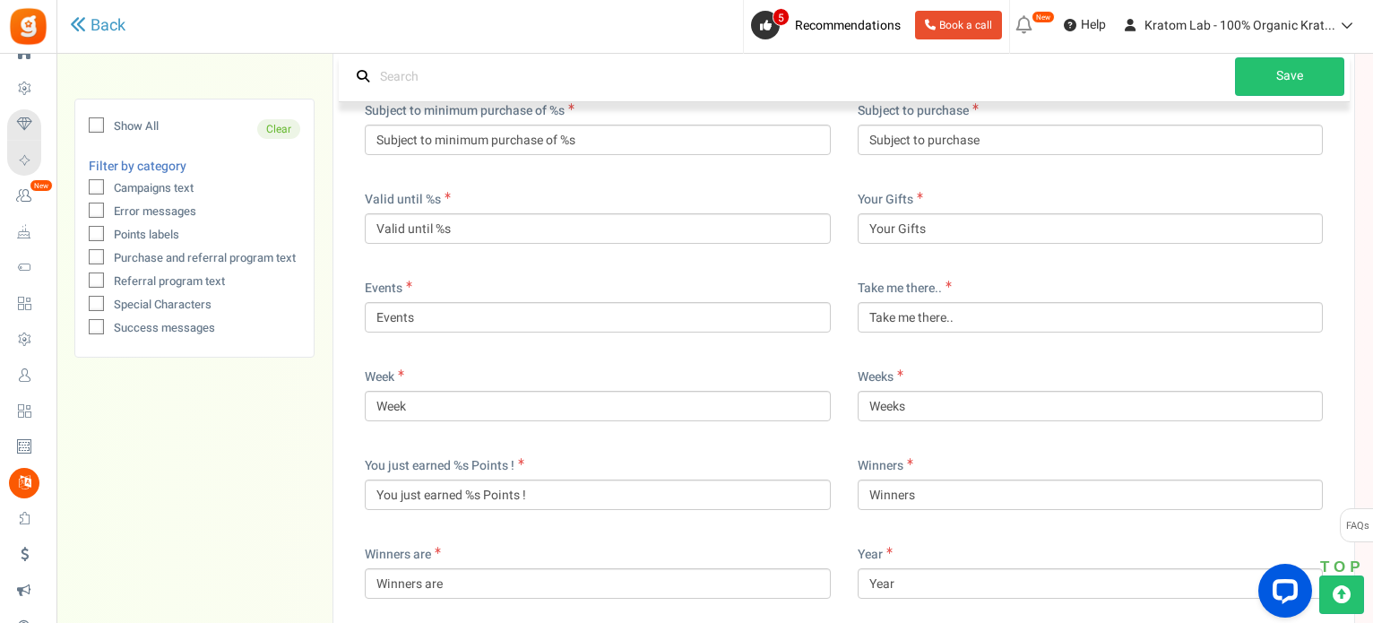
click at [96, 187] on icon at bounding box center [97, 189] width 12 height 12
click at [82, 187] on input "Campaigns text" at bounding box center [77, 190] width 12 height 12
checkbox input "true"
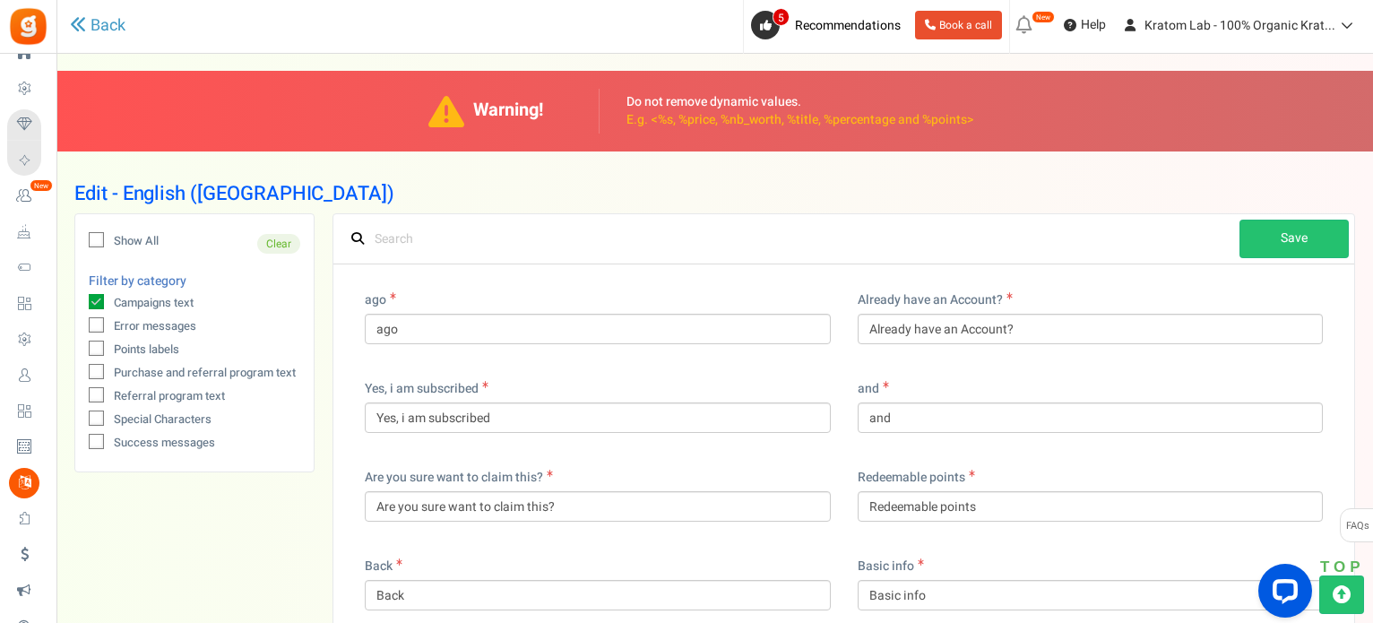
scroll to position [0, 0]
click at [388, 243] on input "text" at bounding box center [789, 240] width 901 height 39
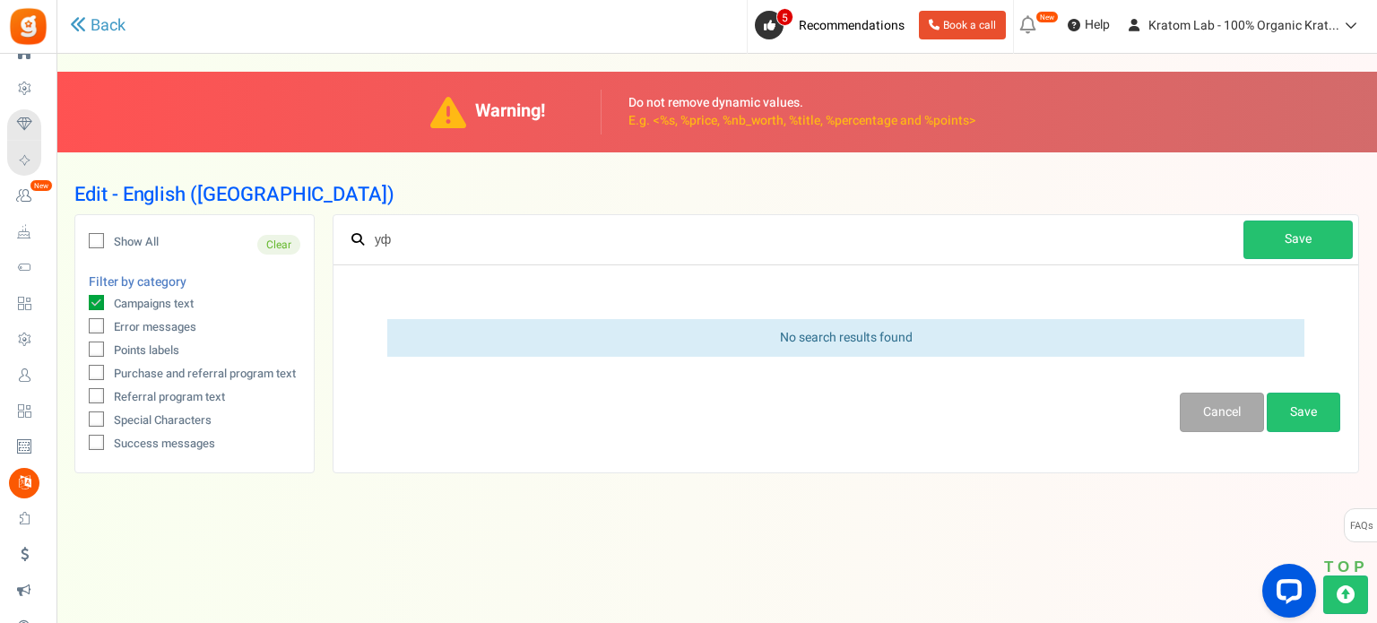
type input "у"
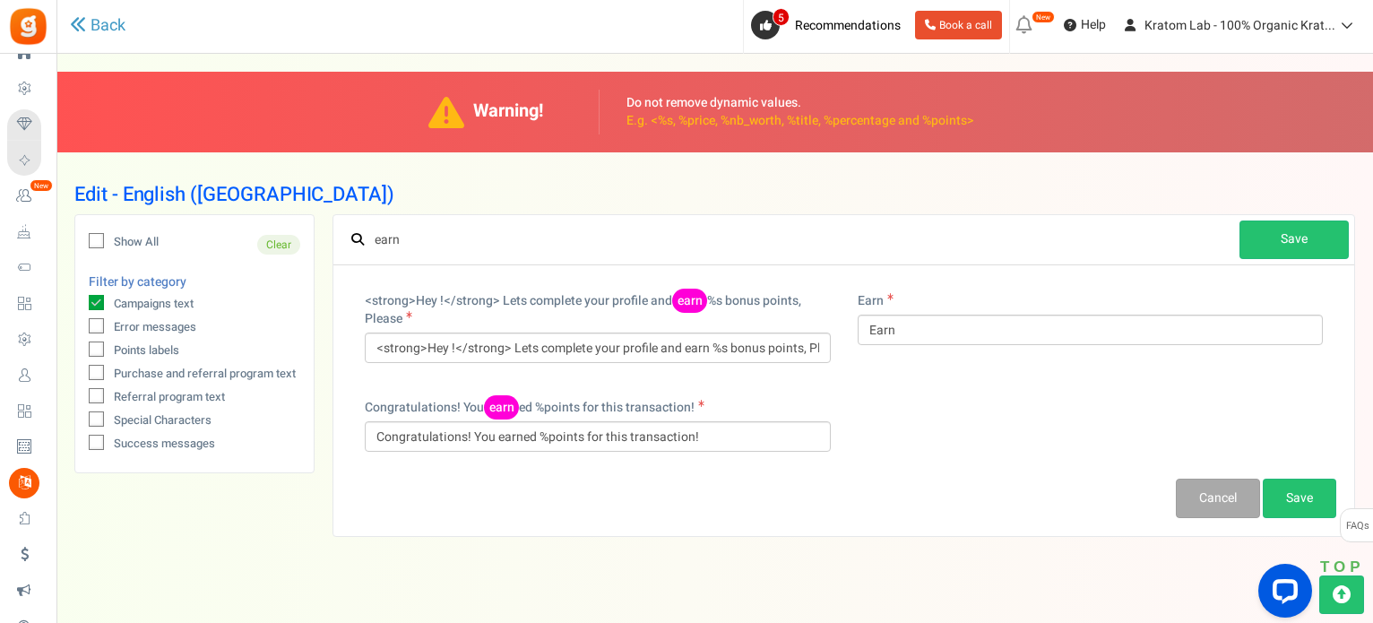
type input "earn"
click at [90, 327] on span at bounding box center [96, 325] width 15 height 15
click at [82, 327] on input "Error messages" at bounding box center [77, 329] width 12 height 12
checkbox input "true"
click at [87, 346] on div "Show All Clear Filter by category Campaigns text Error messages Points labels P…" at bounding box center [194, 343] width 238 height 257
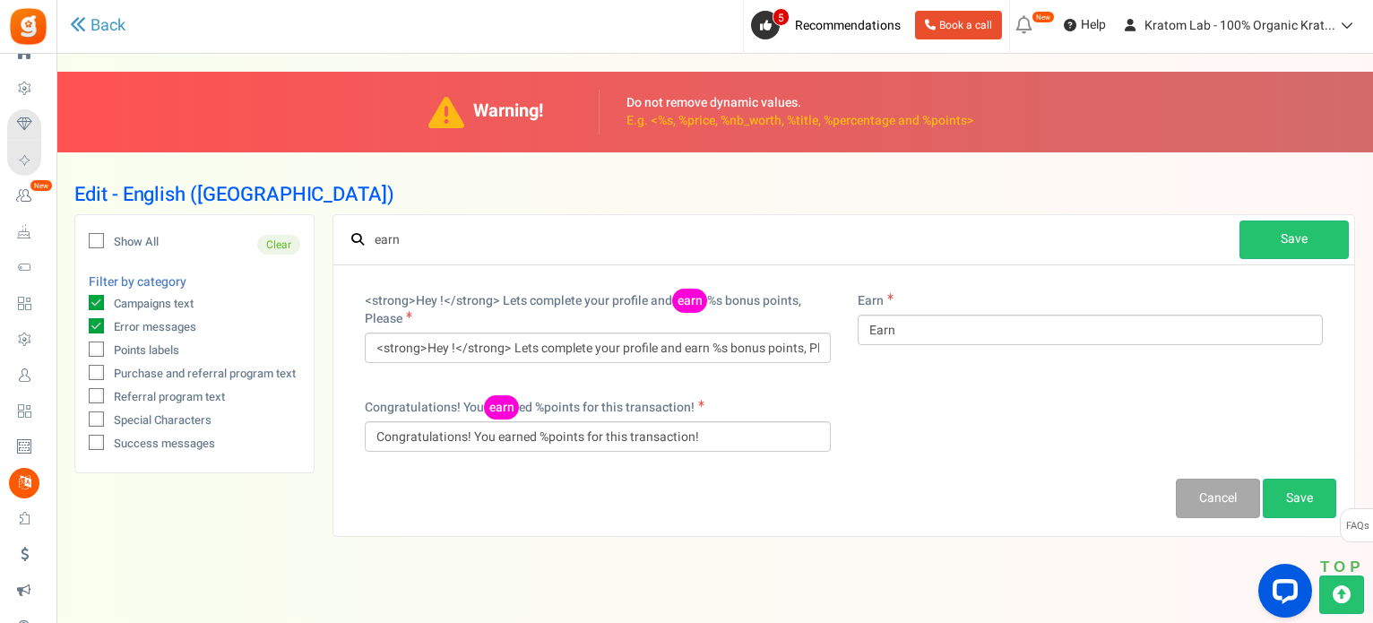
click at [101, 346] on icon at bounding box center [97, 351] width 12 height 12
click at [82, 346] on input "Points labels" at bounding box center [77, 352] width 12 height 12
checkbox input "true"
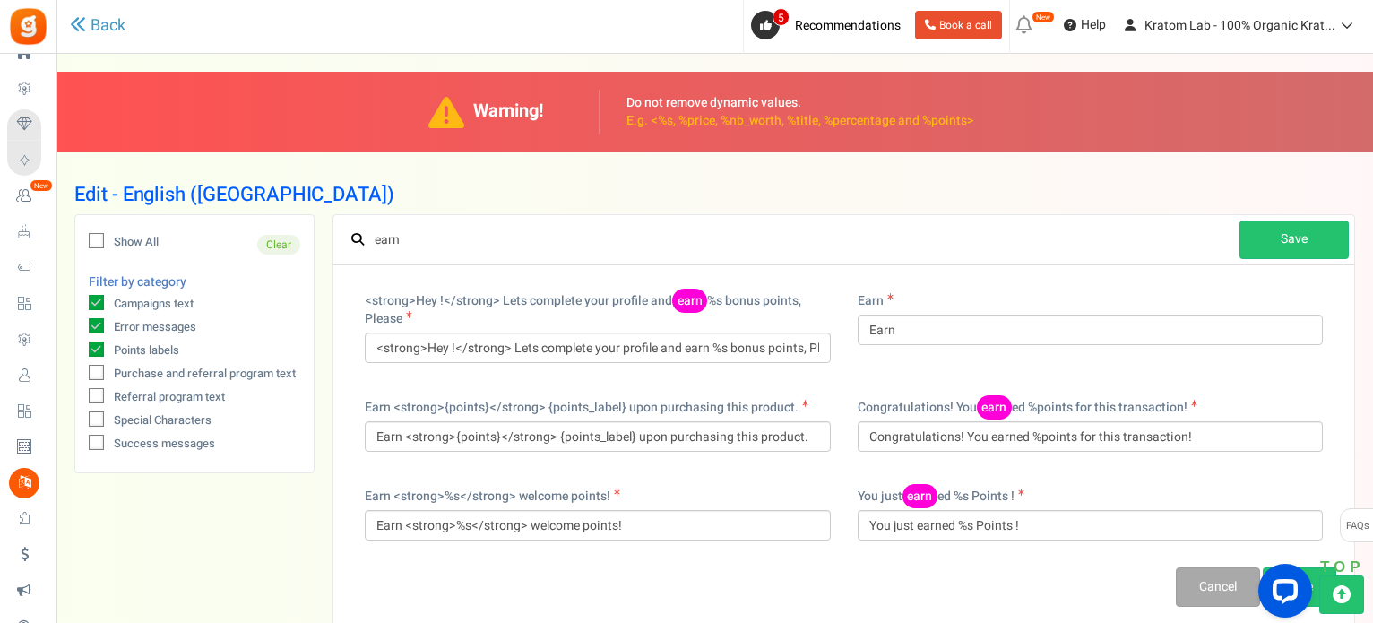
click at [803, 402] on span at bounding box center [805, 403] width 5 height 7
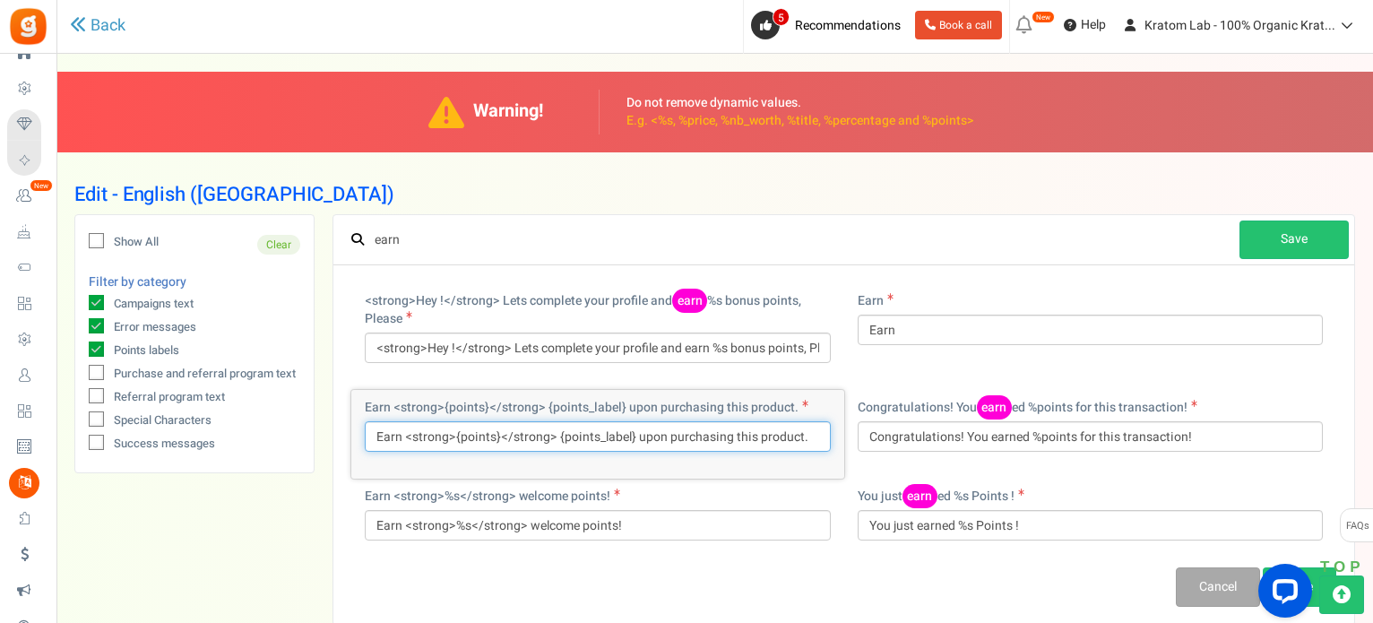
click at [476, 433] on input "Earn <strong>{points}</strong> {points_label} upon purchasing this product." at bounding box center [598, 436] width 466 height 30
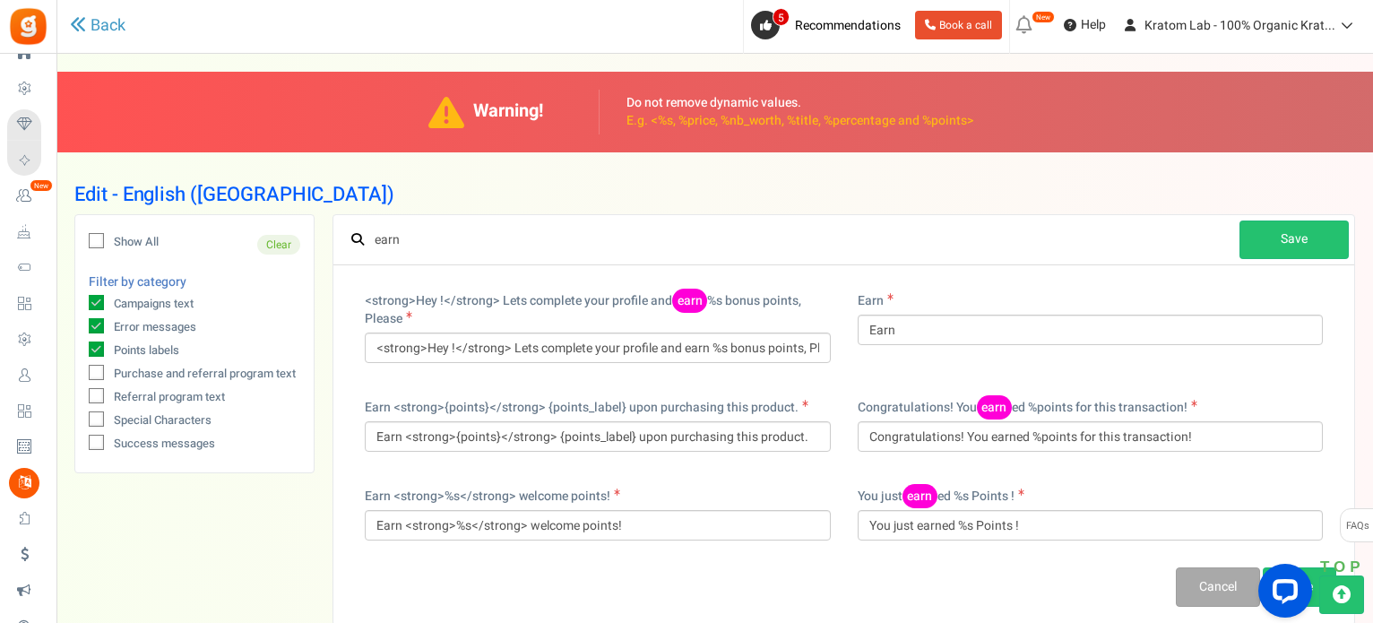
click at [735, 470] on div "Earn <strong>{points}</strong> {points_label} upon purchasing this product. Ear…" at bounding box center [597, 434] width 493 height 89
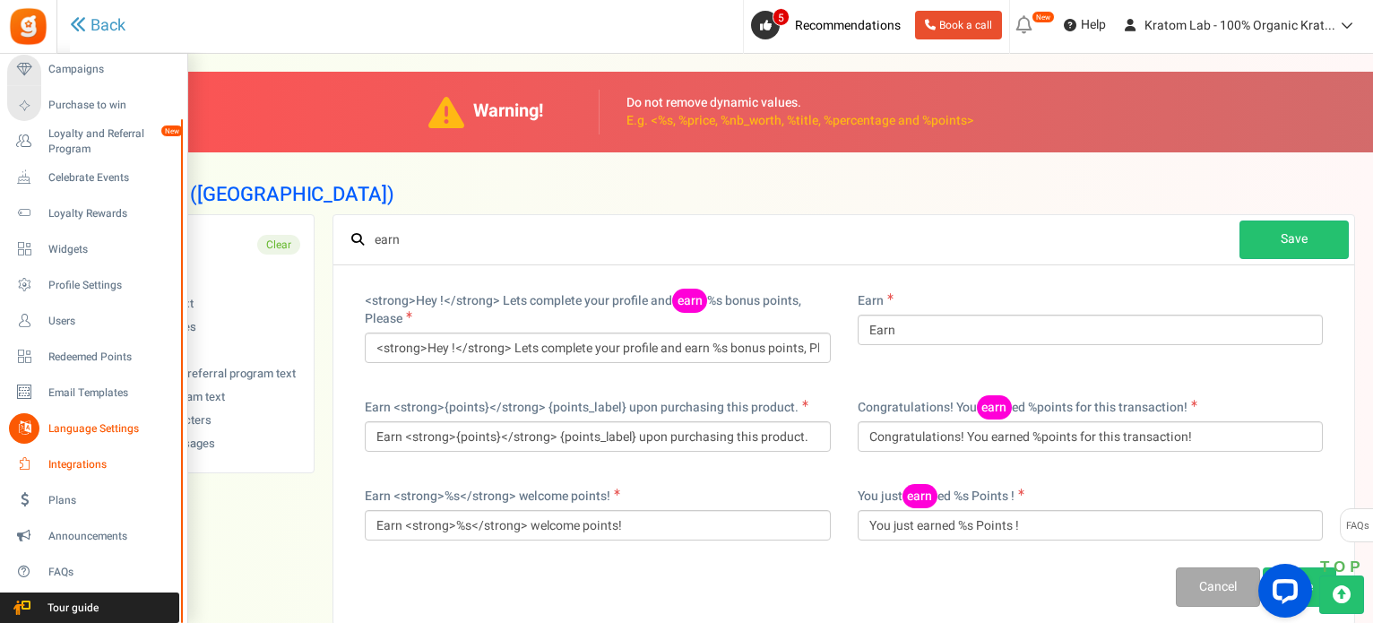
click at [69, 465] on span "Integrations" at bounding box center [111, 464] width 126 height 15
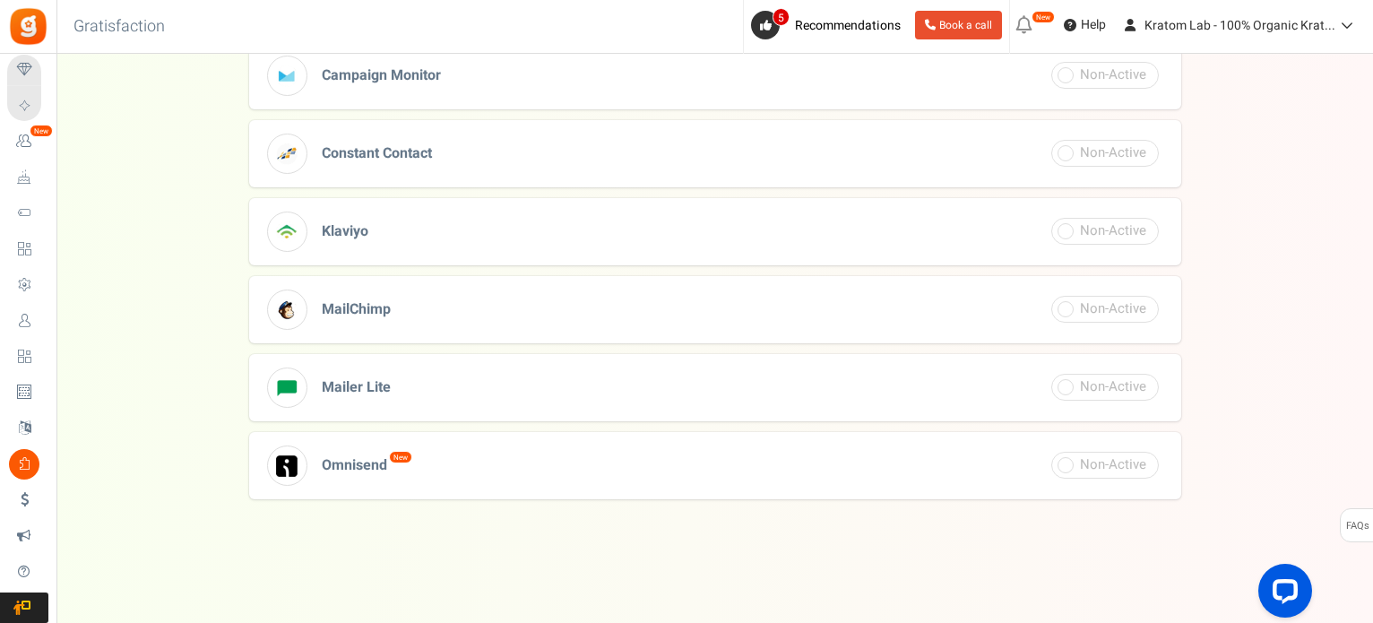
scroll to position [724, 0]
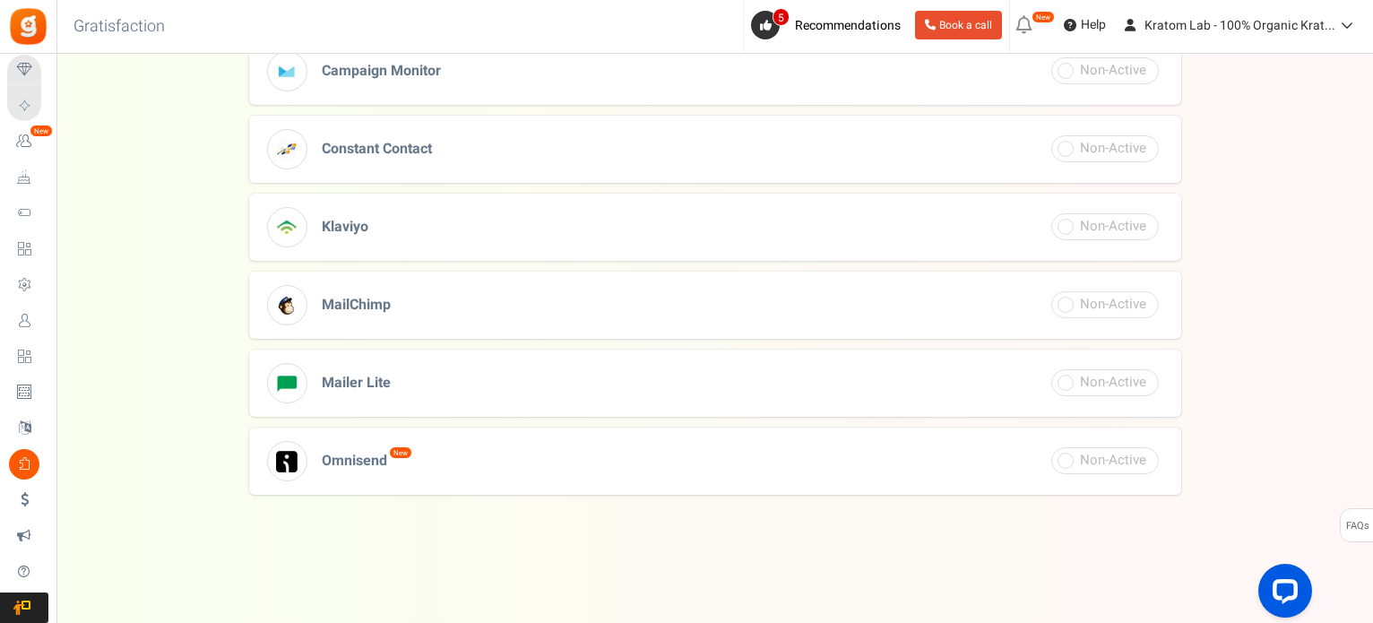
click at [0, 0] on span "Announcements" at bounding box center [0, 0] width 0 height 0
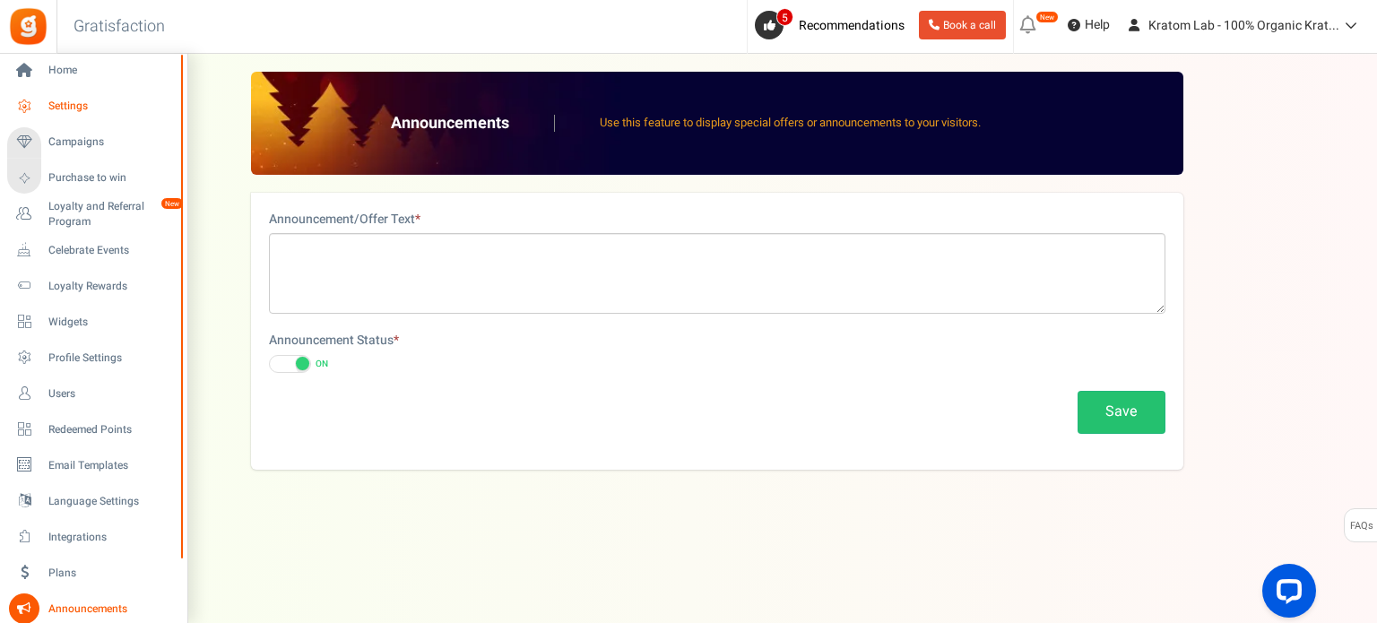
click at [75, 109] on span "Settings" at bounding box center [111, 106] width 126 height 15
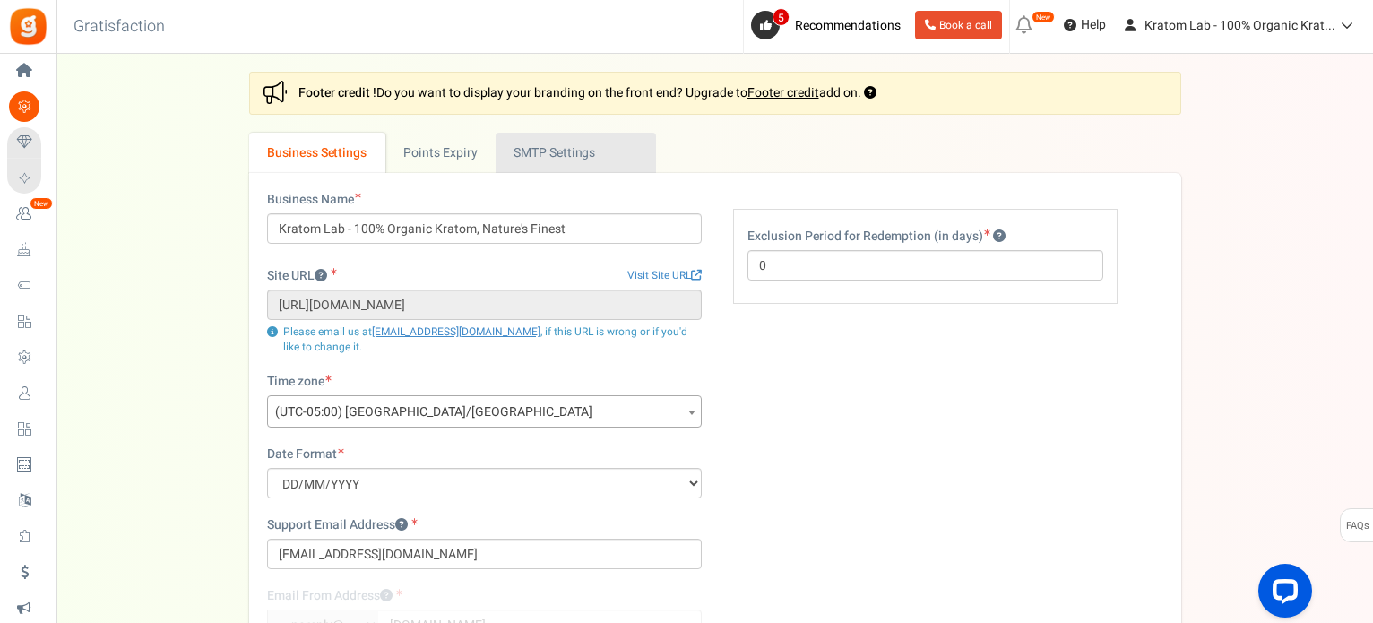
click at [535, 153] on link "Active SMTP Settings" at bounding box center [576, 153] width 160 height 40
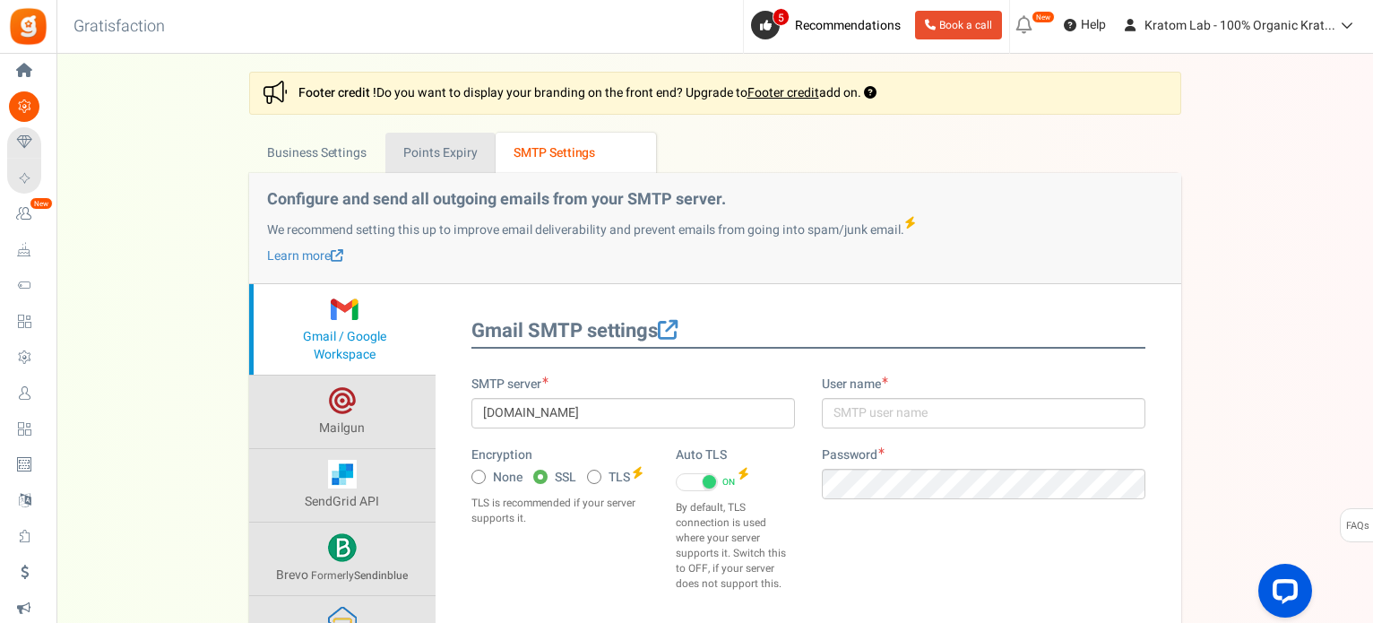
click at [471, 155] on link "Points Expiry" at bounding box center [440, 153] width 110 height 40
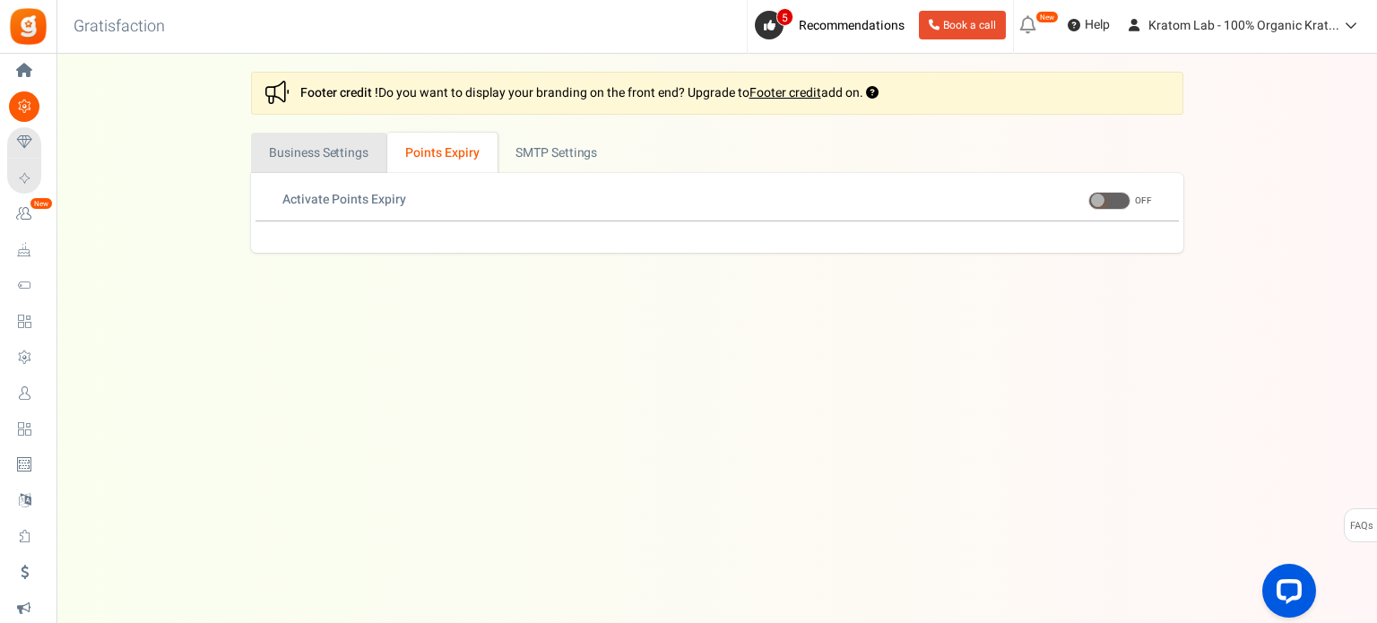
click at [340, 146] on link "Business Settings" at bounding box center [319, 153] width 136 height 40
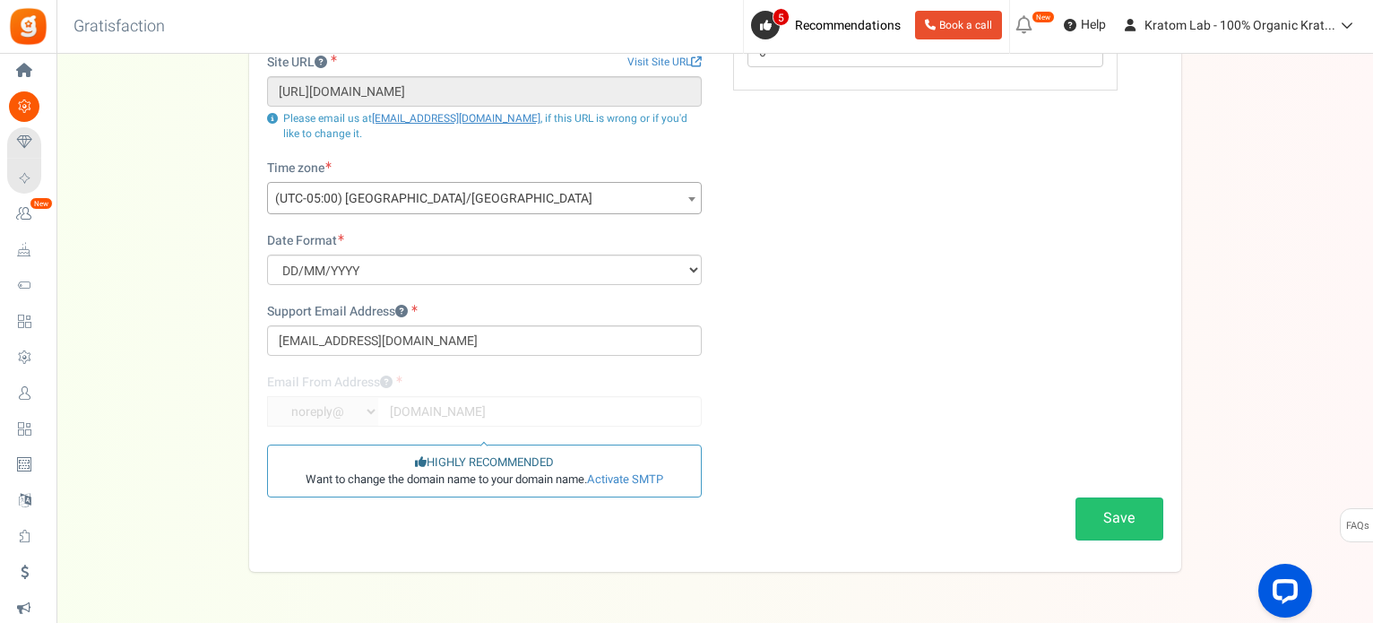
scroll to position [269, 0]
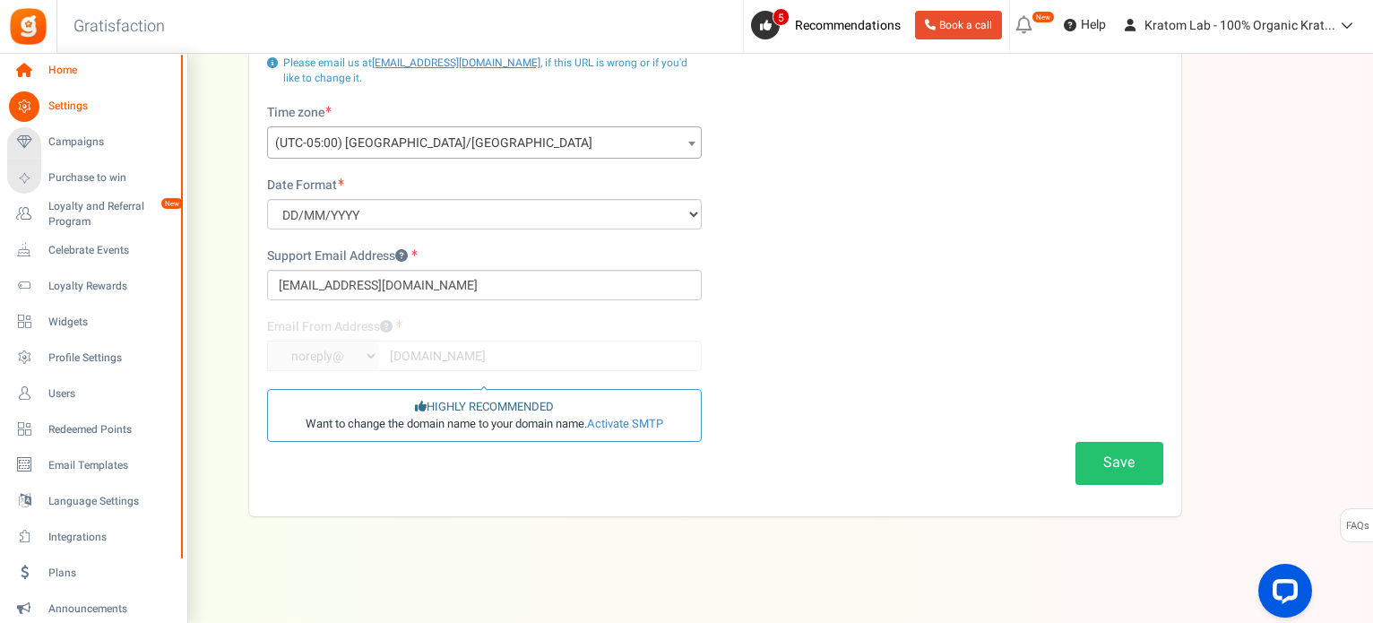
click at [74, 70] on span "Home" at bounding box center [111, 70] width 126 height 15
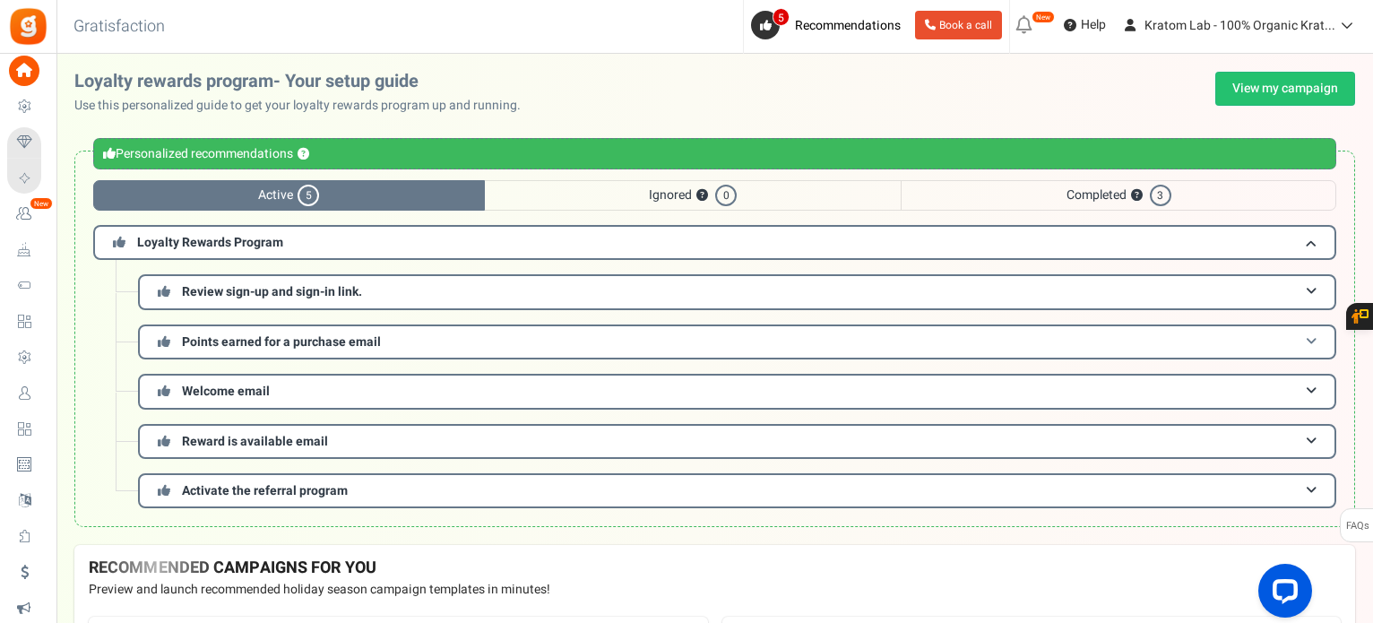
click at [1312, 336] on span at bounding box center [1311, 341] width 11 height 13
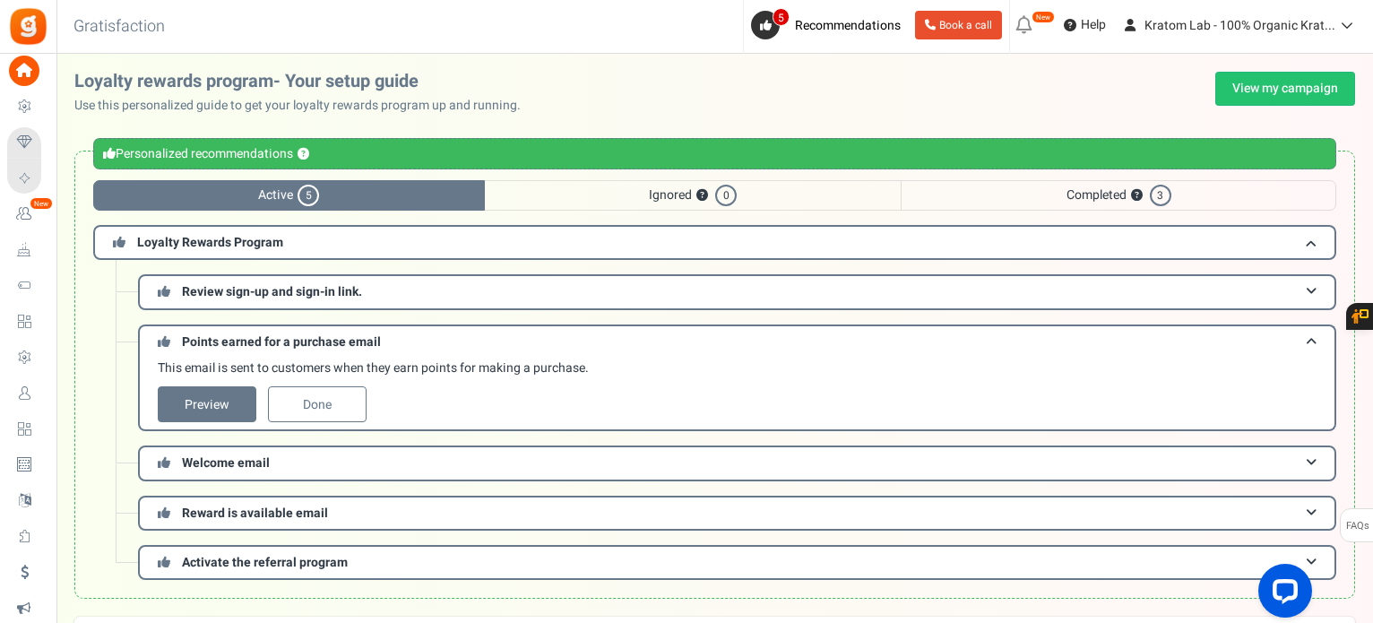
click at [616, 198] on span "Ignored ? 0" at bounding box center [693, 195] width 417 height 30
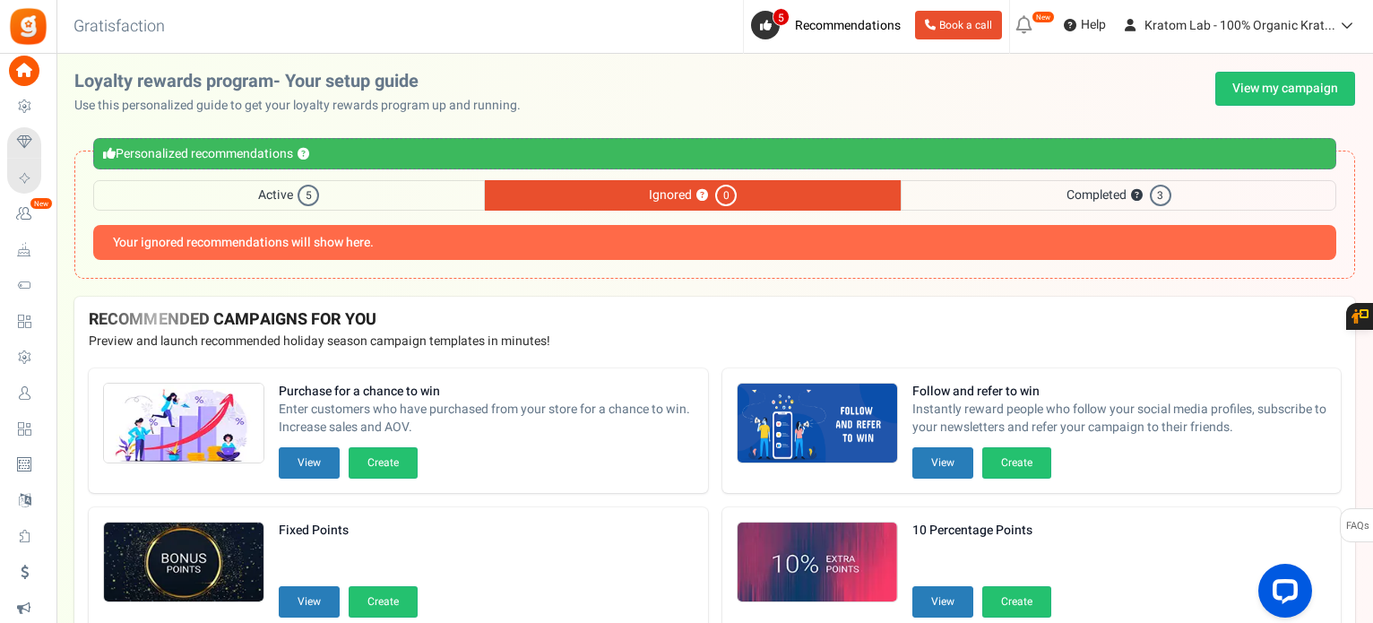
click at [1029, 200] on span "Completed ? 3" at bounding box center [1119, 195] width 436 height 30
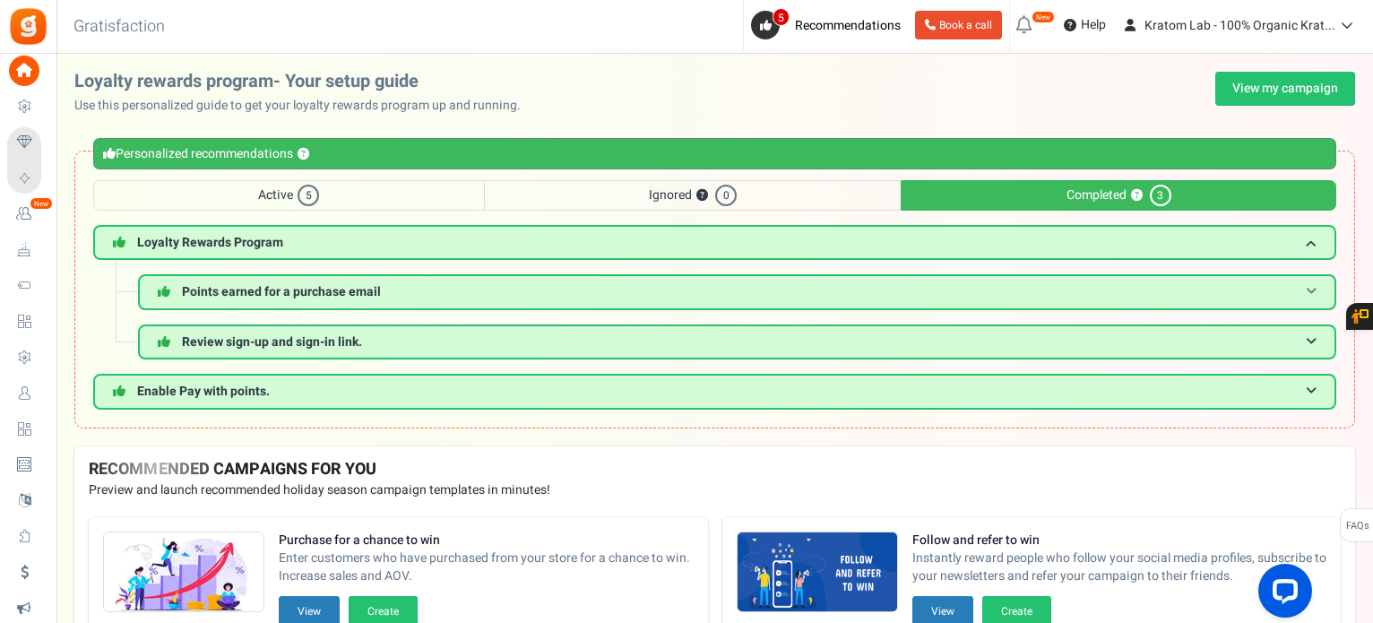
click at [1317, 293] on h3 "Points earned for a purchase email" at bounding box center [737, 291] width 1199 height 35
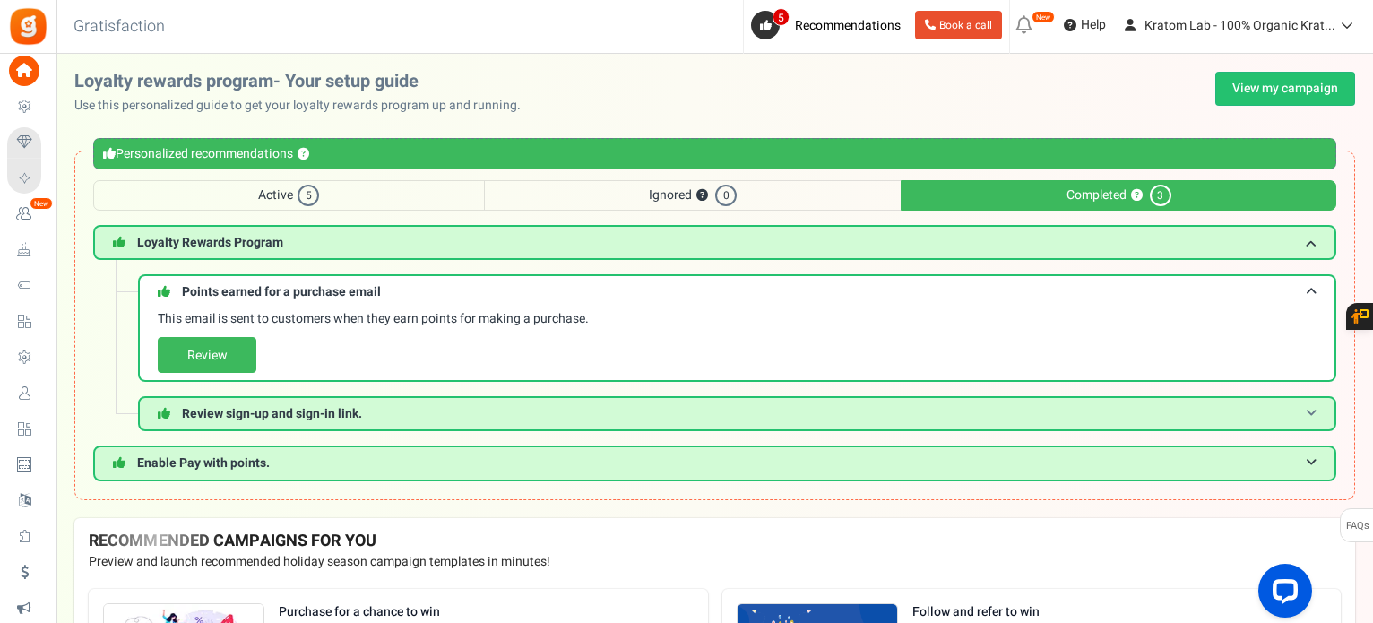
click at [1307, 413] on h3 "Review sign-up and sign-in link." at bounding box center [737, 413] width 1199 height 35
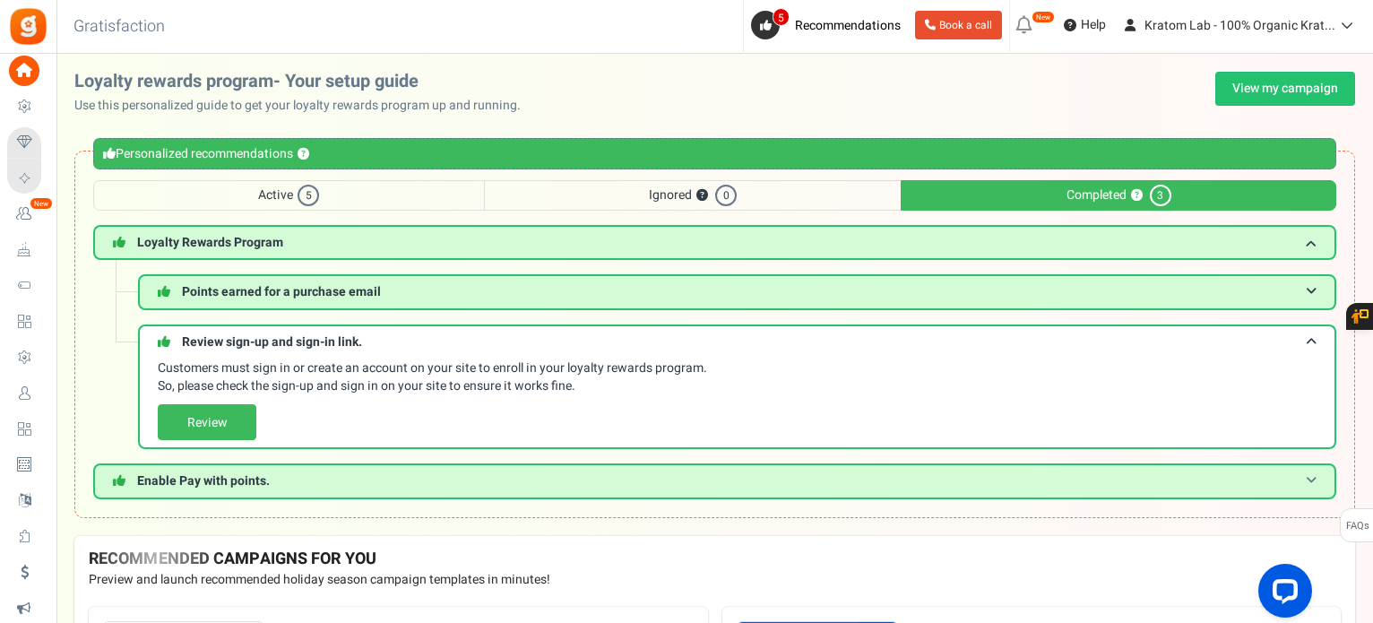
click at [1314, 480] on span at bounding box center [1311, 480] width 11 height 13
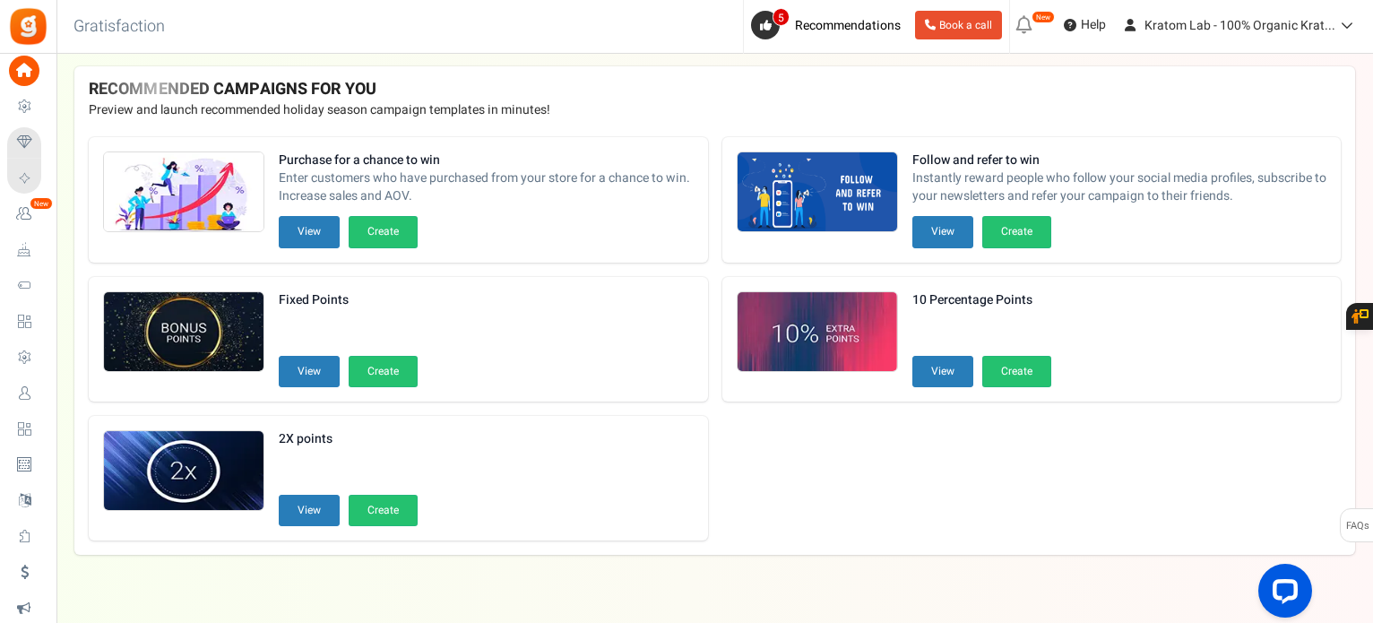
scroll to position [496, 0]
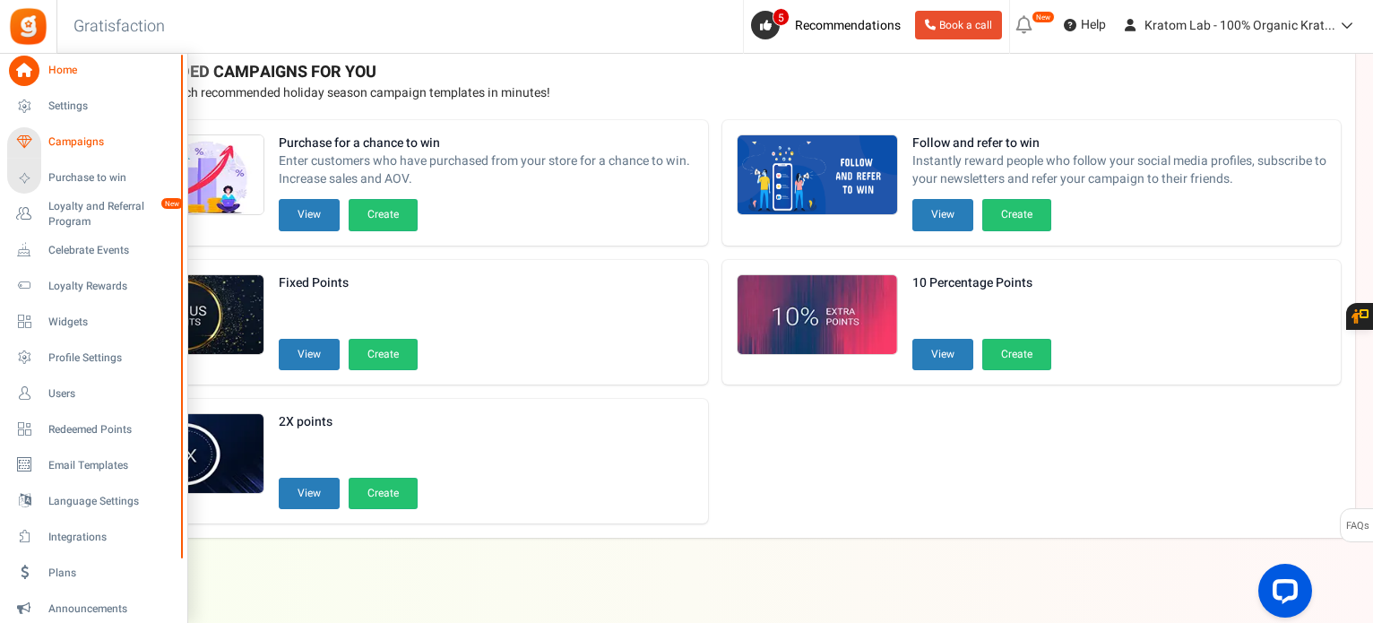
click at [79, 136] on span "Campaigns" at bounding box center [111, 141] width 126 height 15
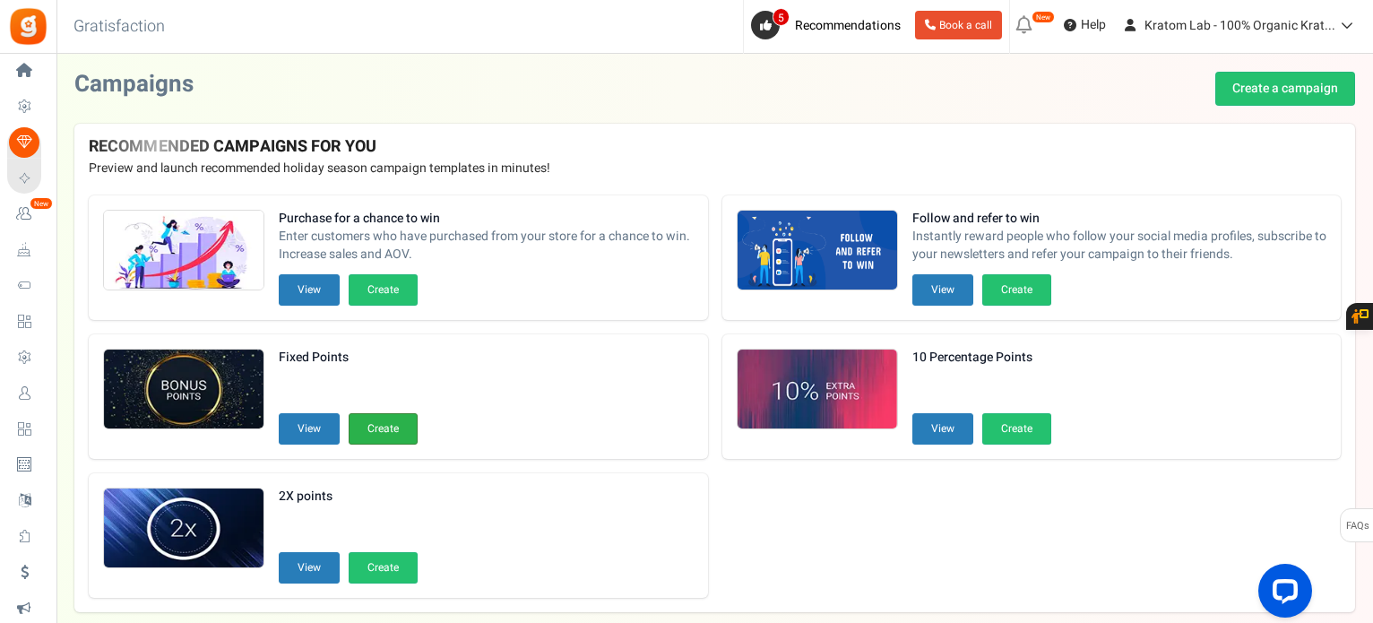
click at [367, 436] on button "Create" at bounding box center [383, 428] width 69 height 31
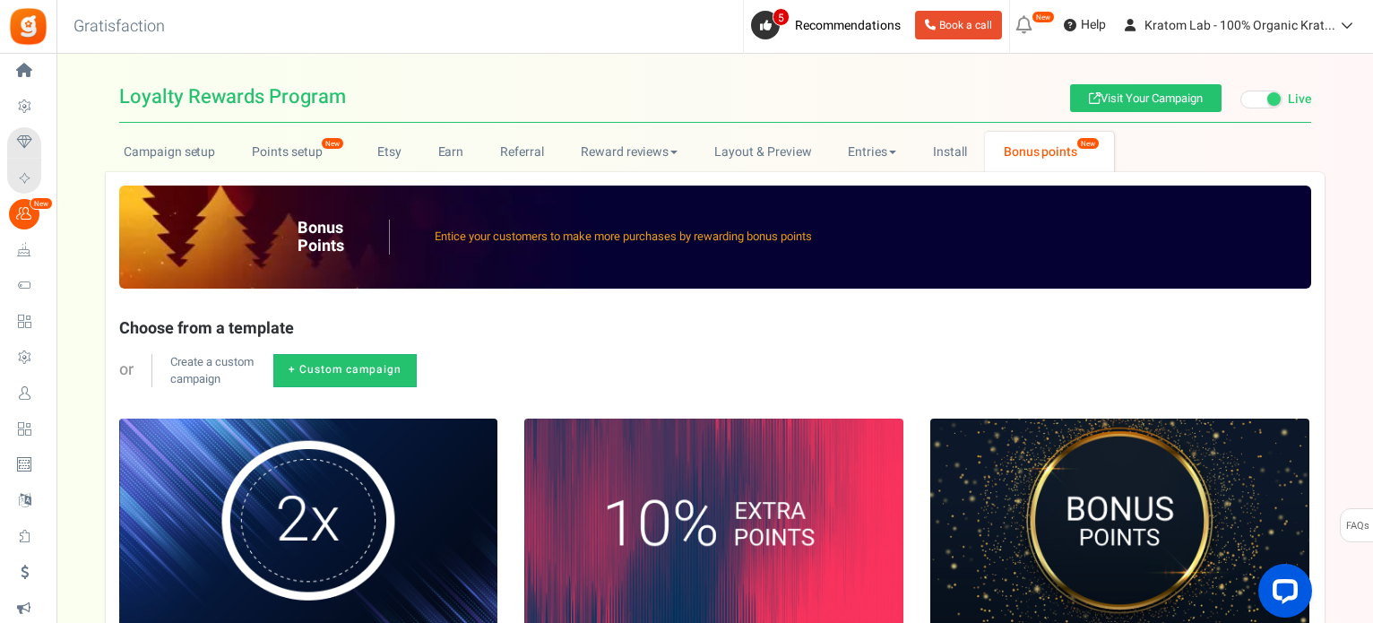
radio input "true"
type input "125"
radio input "true"
type input "[DATE] 12:01 AM"
type input "[DATE] 11:59 PM"
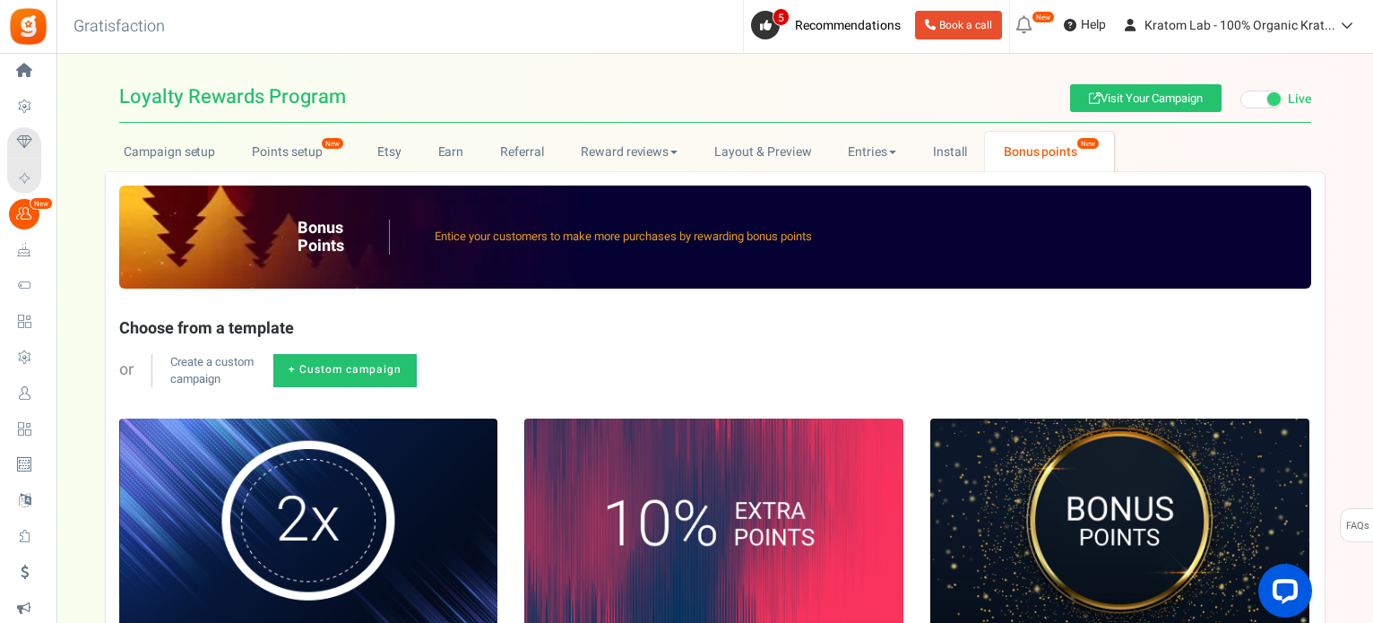
type textarea "Fixed Points"
type textarea "Bonus Points description"
type input "#000000"
type input "#ffbe84"
type input "#000000"
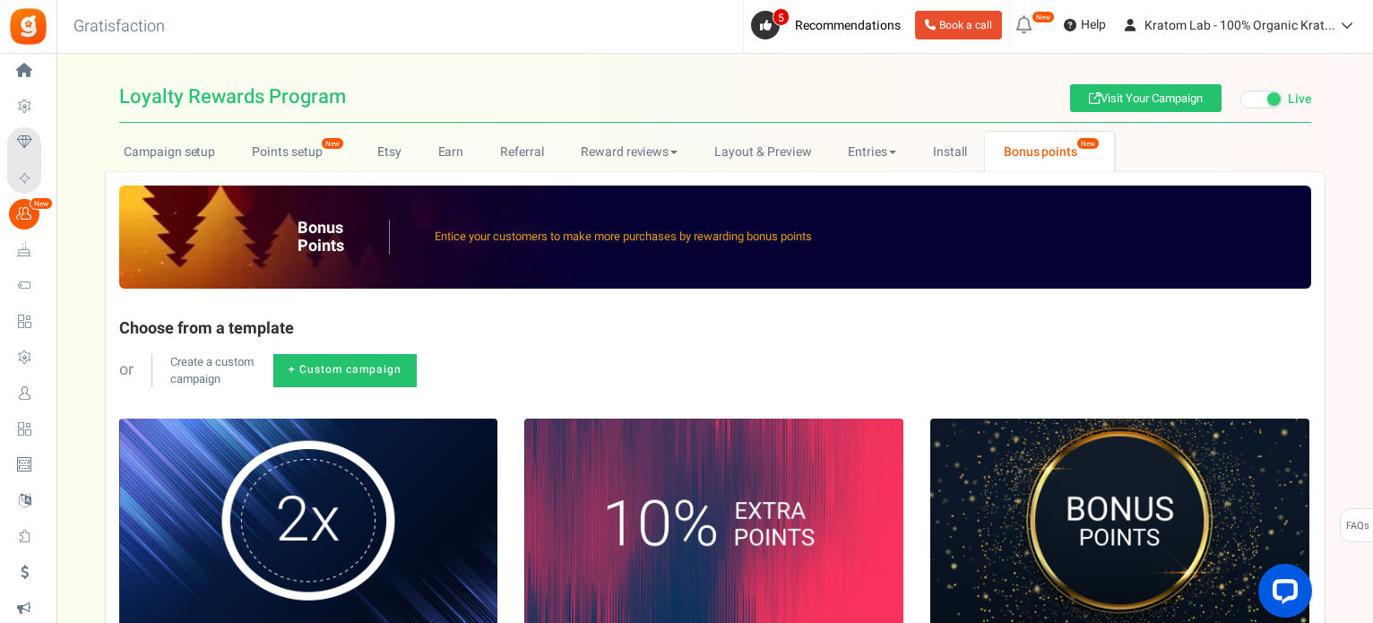
type input "#ffffff"
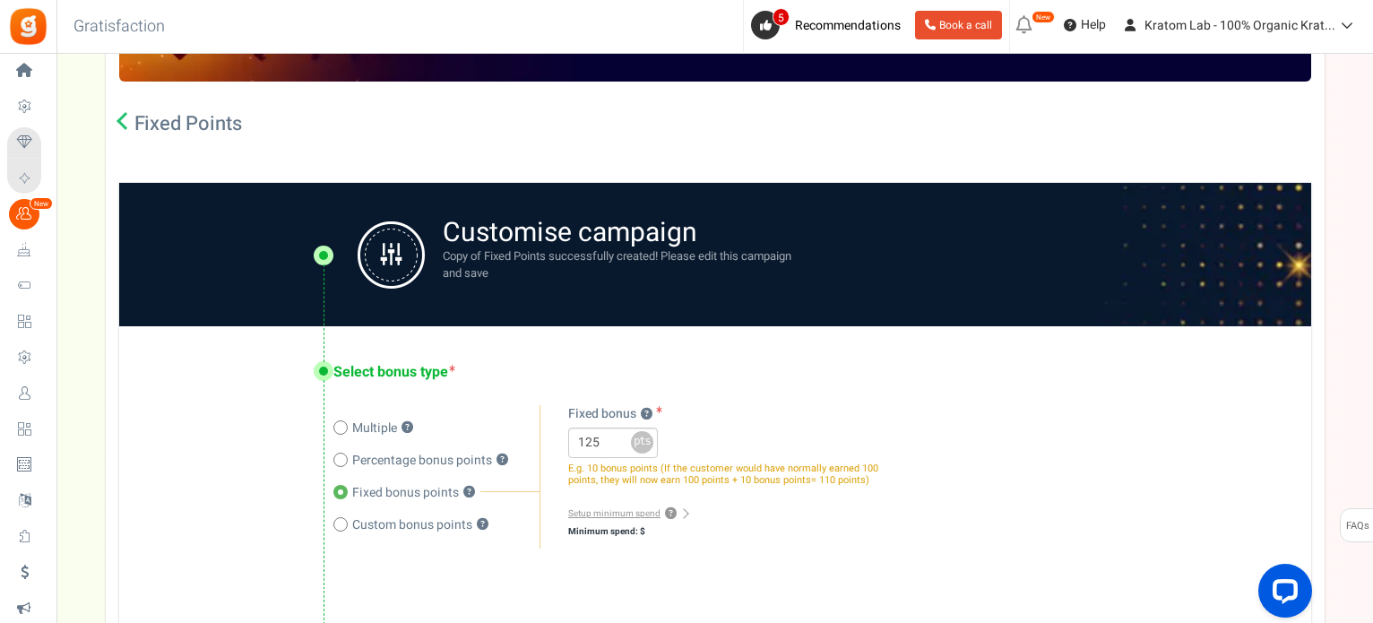
scroll to position [426, 0]
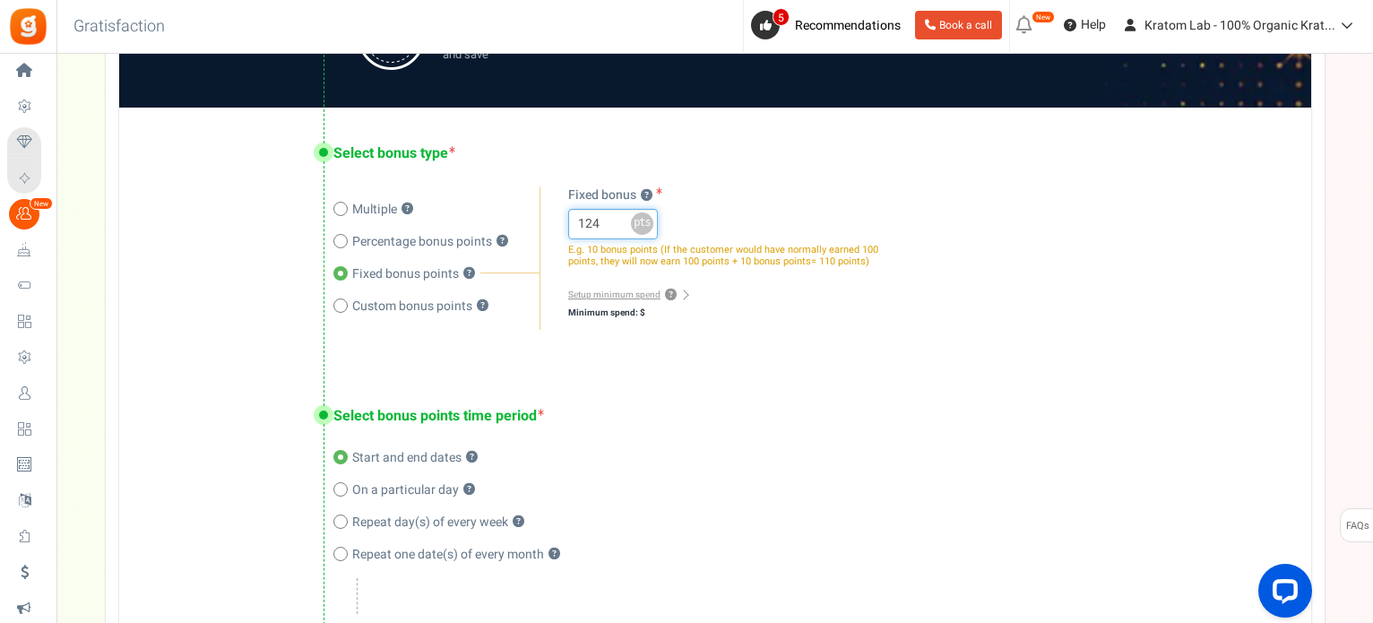
click at [619, 229] on input "124" at bounding box center [613, 224] width 90 height 30
click at [619, 229] on input "123" at bounding box center [613, 224] width 90 height 30
click at [619, 229] on input "122" at bounding box center [613, 224] width 90 height 30
click at [619, 229] on input "121" at bounding box center [613, 224] width 90 height 30
click at [619, 229] on input "120" at bounding box center [613, 224] width 90 height 30
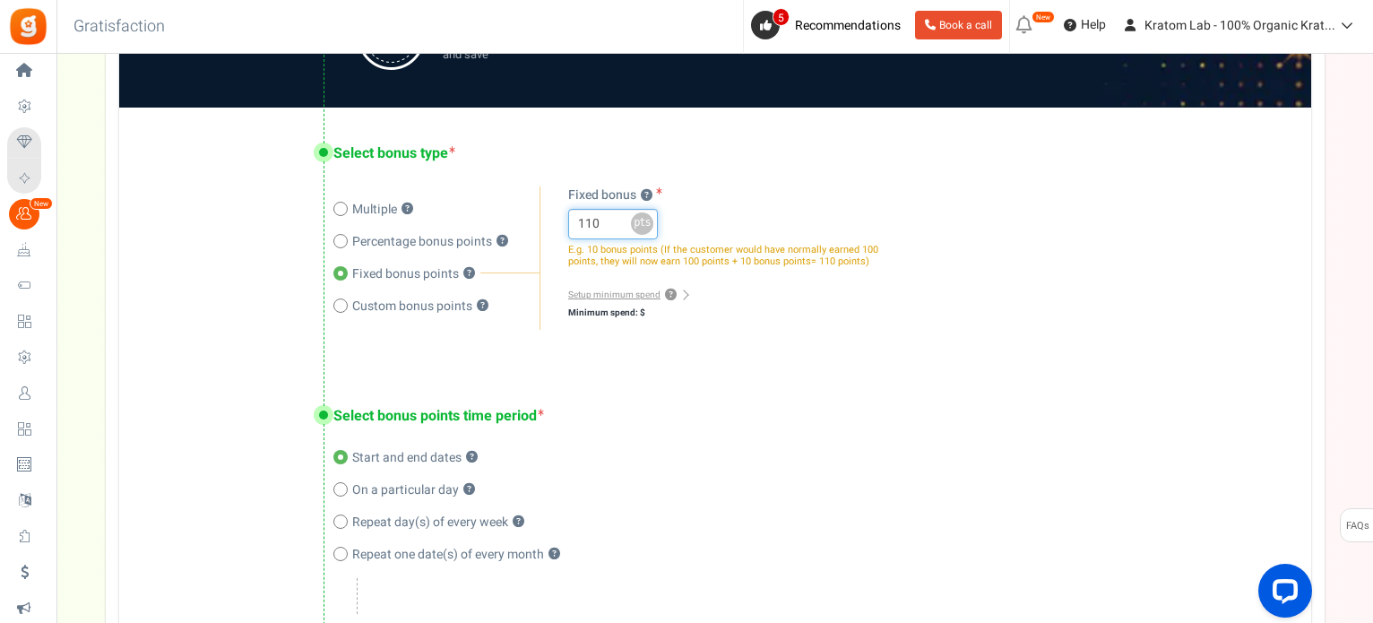
click at [619, 229] on input "110" at bounding box center [613, 224] width 90 height 30
click at [619, 228] on input "102" at bounding box center [613, 224] width 90 height 30
click at [619, 228] on input "101" at bounding box center [613, 224] width 90 height 30
type input "100"
click at [619, 228] on input "100" at bounding box center [613, 224] width 90 height 30
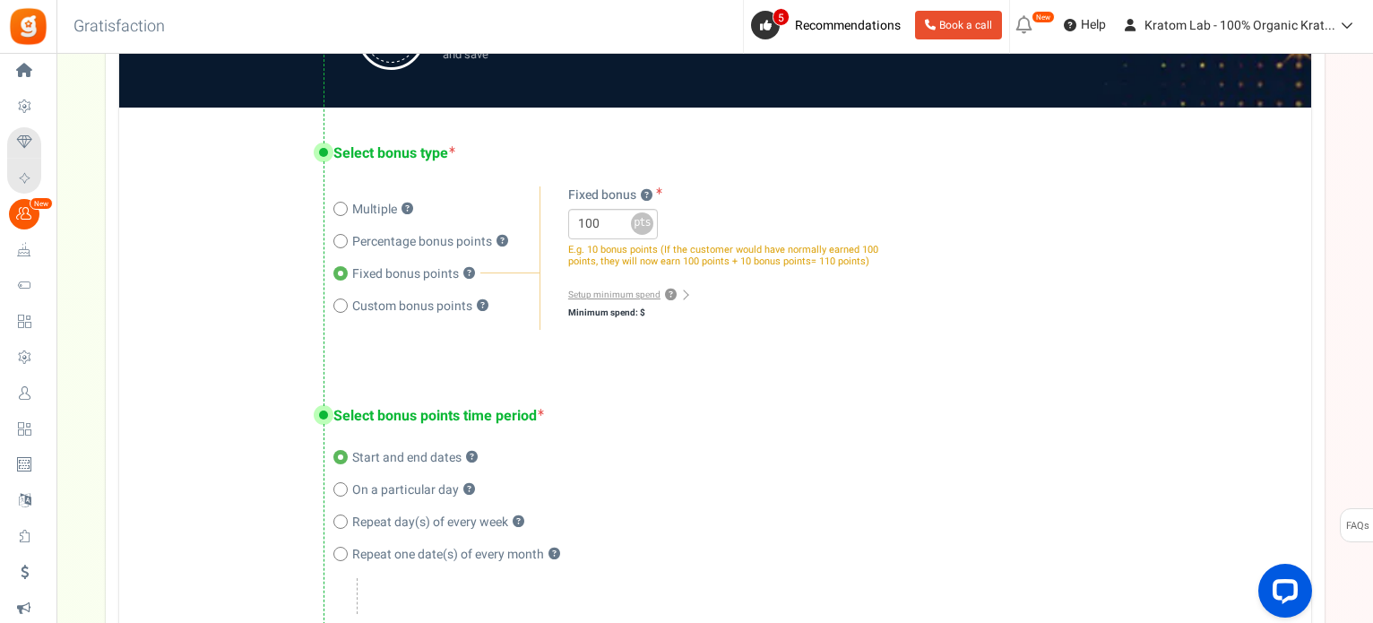
click at [753, 334] on div "Select bonus type Multiple ? Percentage bonus points ? Fixed bonus points ? ? ?…" at bounding box center [715, 239] width 1192 height 263
click at [717, 391] on div "Select bonus points time period Start and end dates ? On a particular day ? Rep…" at bounding box center [715, 564] width 1192 height 388
click at [340, 311] on span at bounding box center [340, 306] width 14 height 14
click at [340, 311] on input "Custom bonus points ?" at bounding box center [339, 308] width 12 height 12
radio input "true"
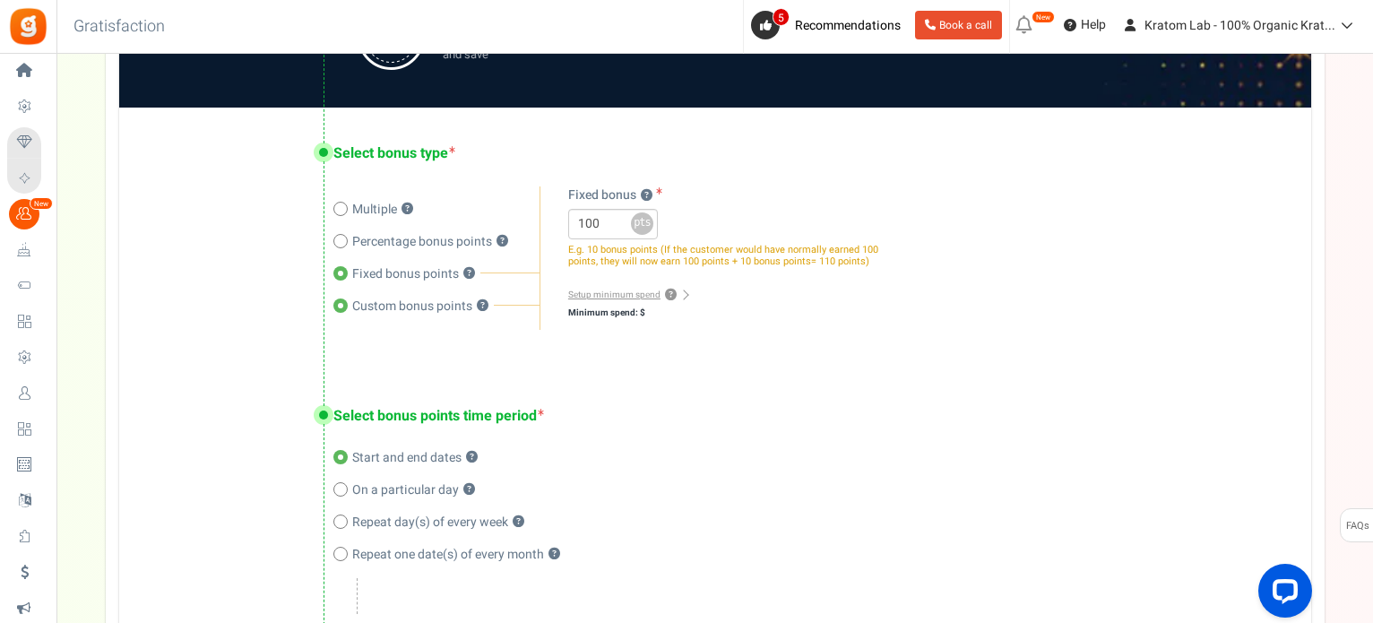
radio input "false"
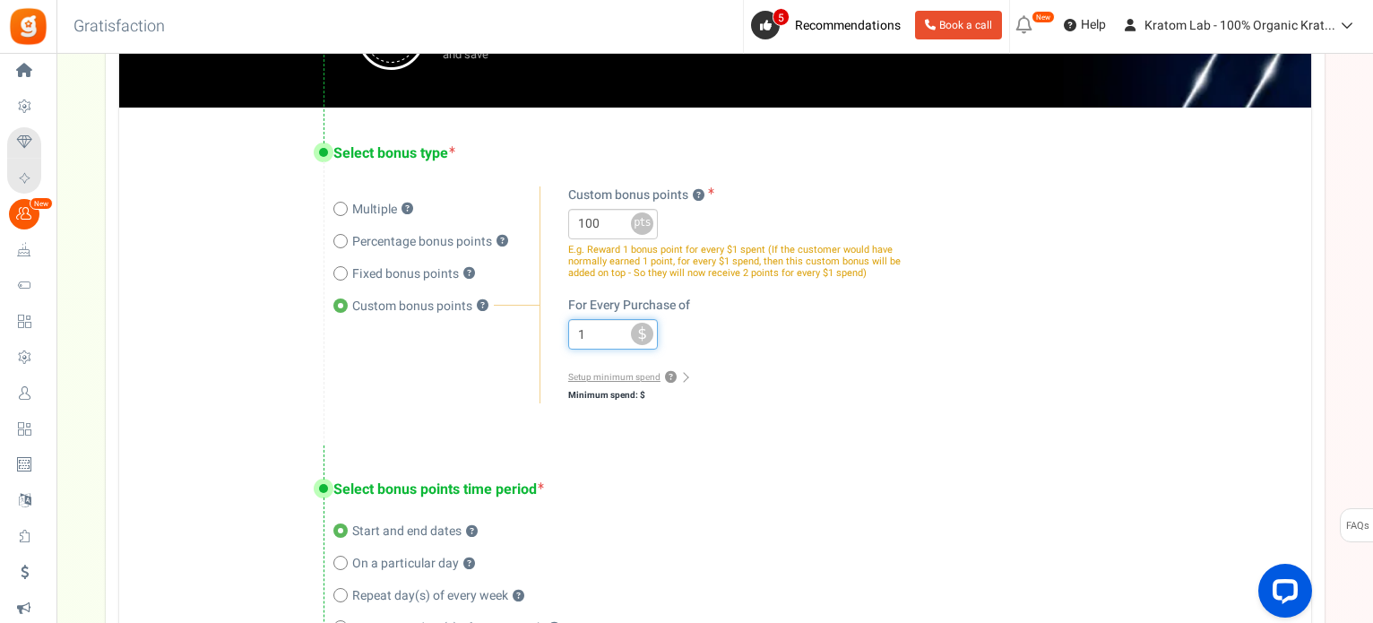
type input "1"
click at [623, 333] on input "1" at bounding box center [613, 334] width 90 height 30
click at [771, 429] on div "Select bonus type Multiple ? Percentage bonus points ? Fixed bonus points ? ? ?…" at bounding box center [715, 276] width 1192 height 336
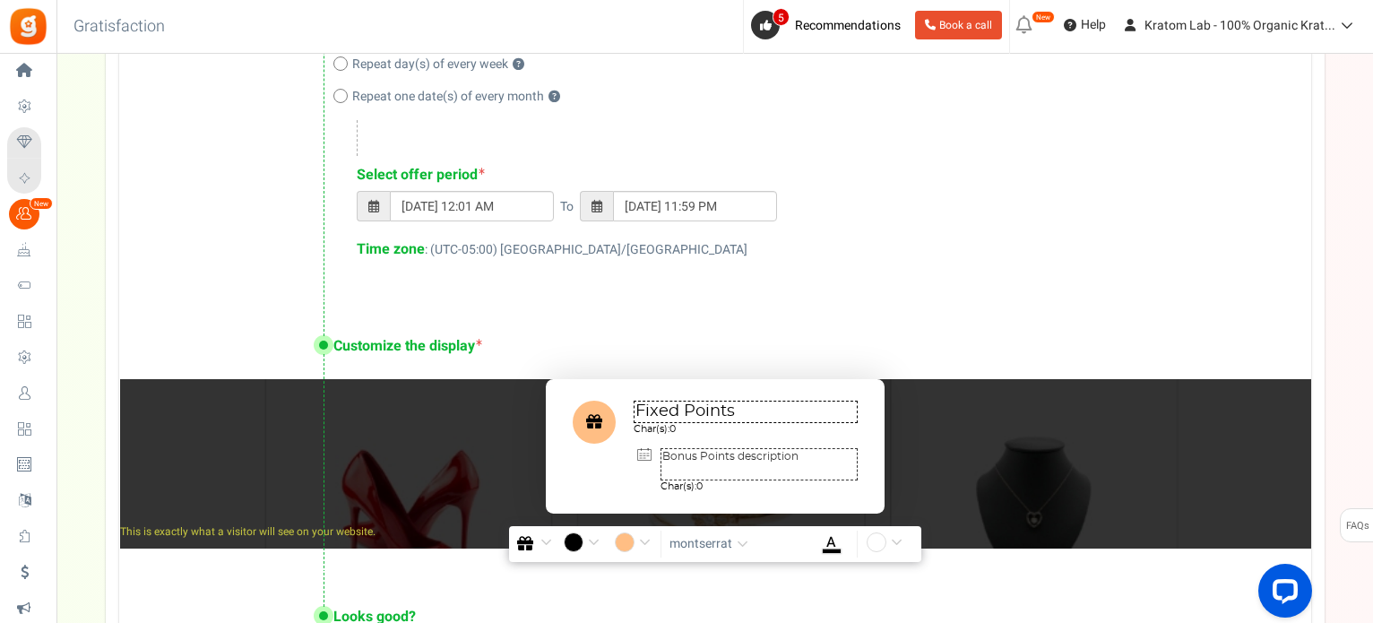
scroll to position [964, 0]
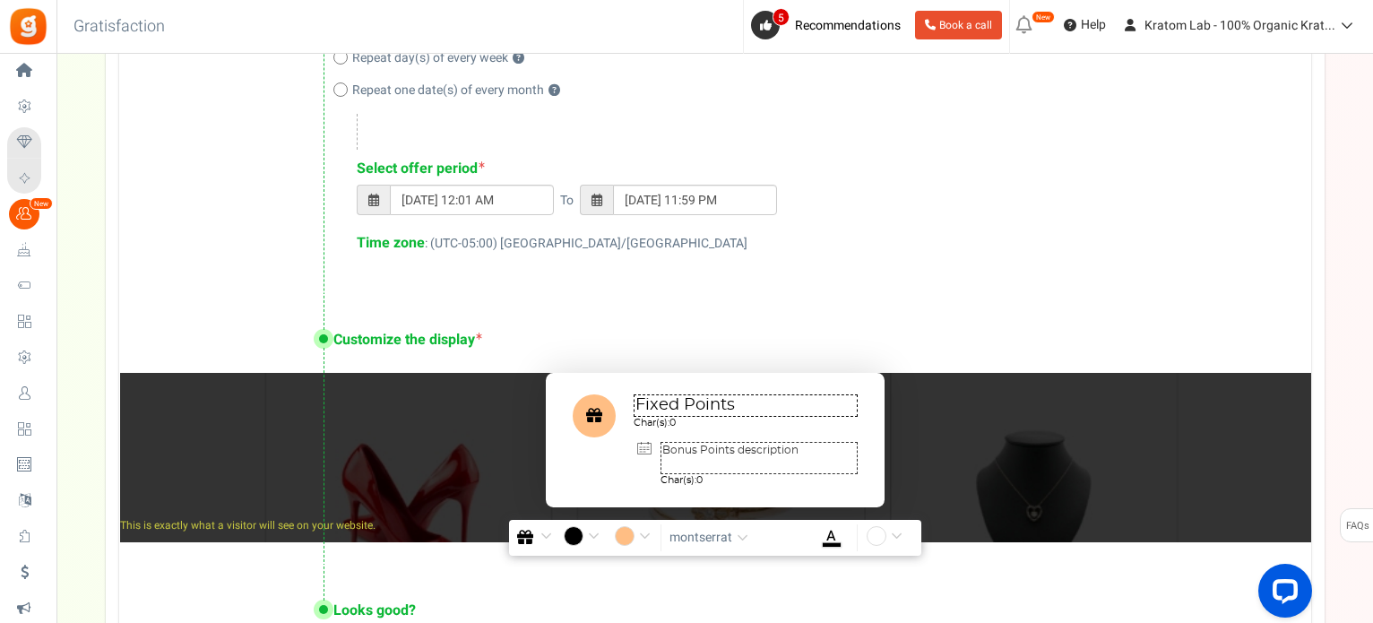
click at [369, 203] on span at bounding box center [373, 200] width 11 height 13
type input "31/08/2025 11:59 PM"
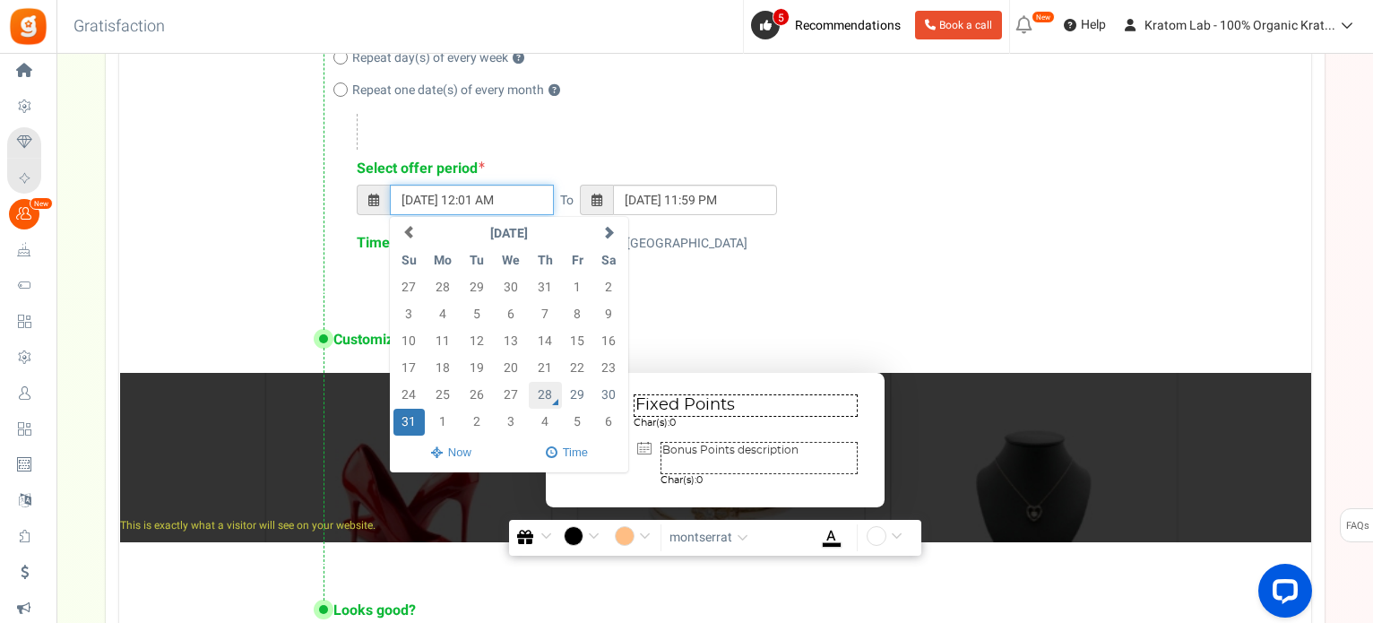
click at [545, 394] on td "28" at bounding box center [545, 395] width 33 height 27
click at [544, 390] on td "28" at bounding box center [545, 395] width 33 height 27
click at [580, 385] on td "29" at bounding box center [577, 395] width 31 height 27
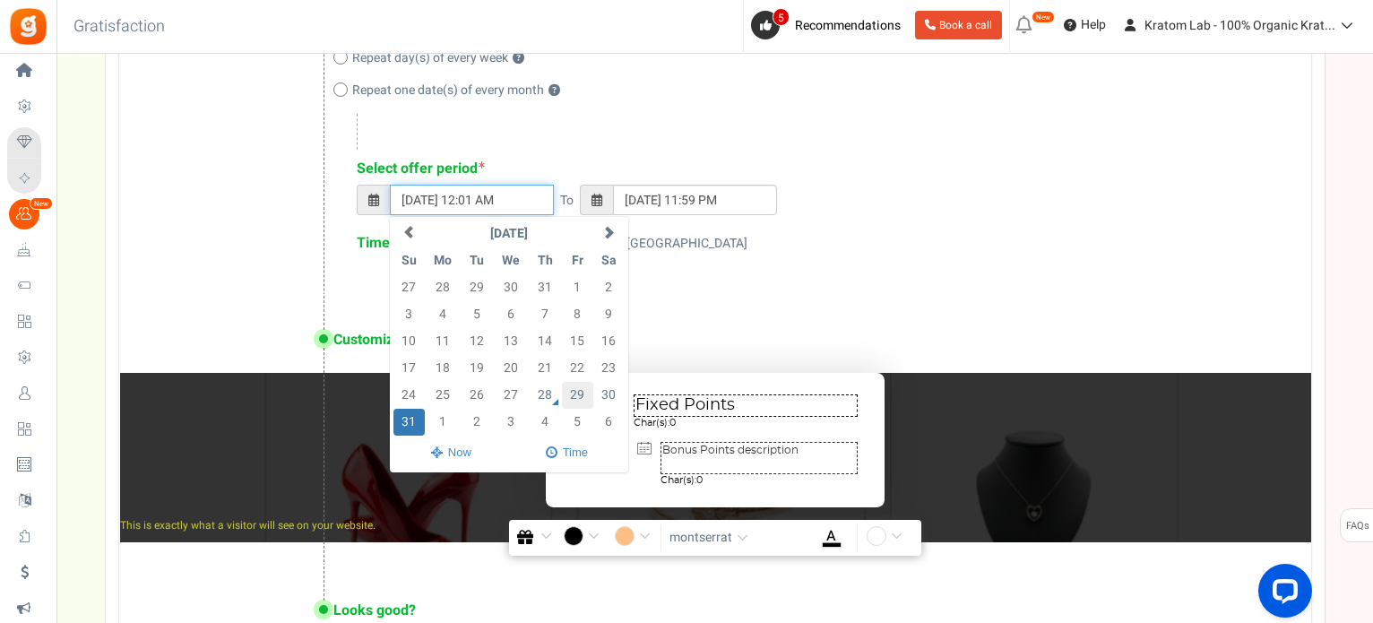
type input "29/08/2025 12:01 AM"
type input "29/08/2025 11:59 PM"
click at [541, 389] on td "28" at bounding box center [545, 395] width 33 height 27
click at [552, 399] on td "28" at bounding box center [545, 395] width 33 height 27
click at [546, 385] on td "28" at bounding box center [545, 395] width 33 height 27
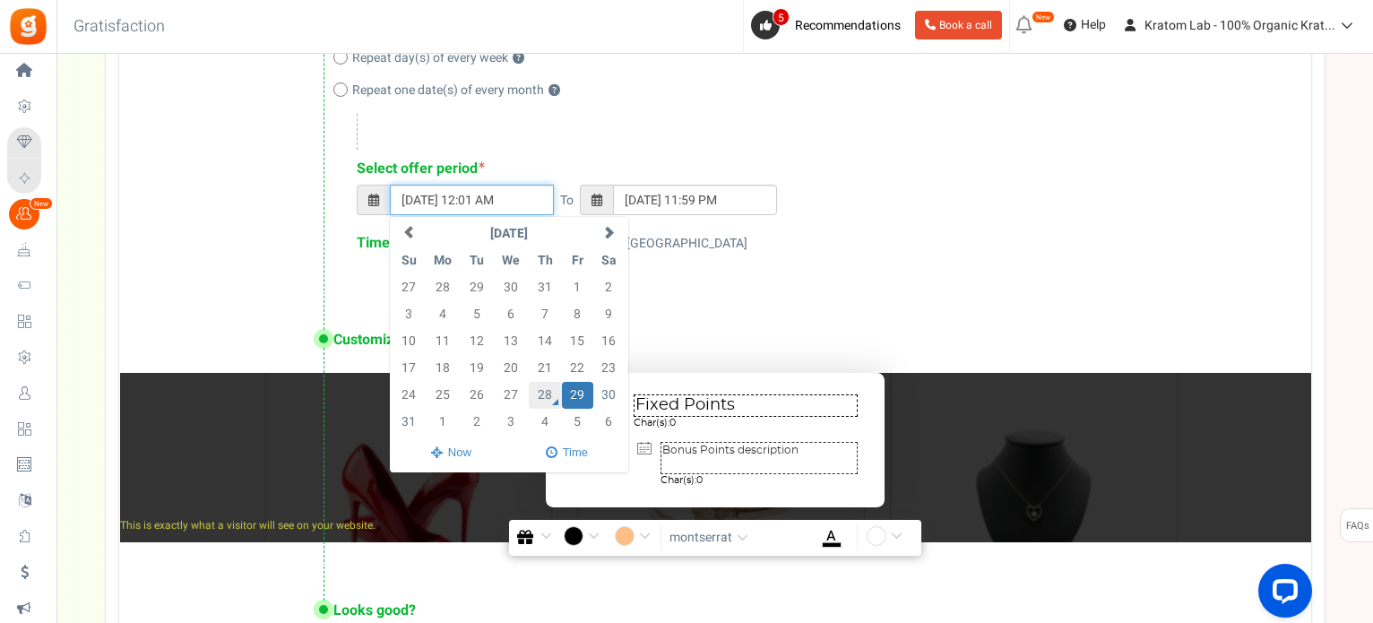
click at [546, 385] on td "28" at bounding box center [545, 395] width 33 height 27
click at [476, 199] on input "29/08/2025 12:01 AM" at bounding box center [472, 200] width 164 height 30
click at [539, 397] on td "28" at bounding box center [545, 395] width 33 height 27
drag, startPoint x: 482, startPoint y: 200, endPoint x: 473, endPoint y: 211, distance: 14.0
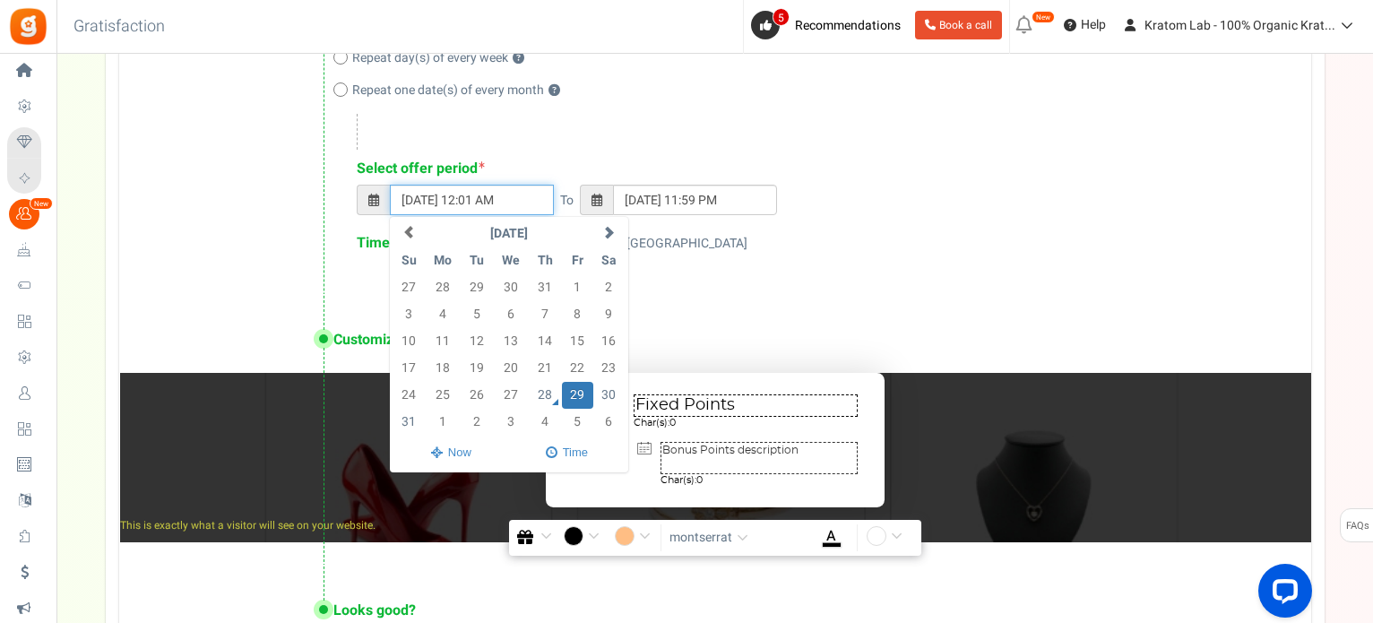
click at [473, 211] on input "29/08/2025 12:01 AM" at bounding box center [472, 200] width 164 height 30
click at [510, 203] on input "29/08/2025 6:01 AM" at bounding box center [472, 200] width 164 height 30
click at [728, 284] on div "Select bonus points time period Start and end dates ? On a particular day ? Rep…" at bounding box center [715, 100] width 1192 height 388
click at [417, 198] on input "29/08/2025 06:01 PM" at bounding box center [472, 200] width 164 height 30
type input "28/08/2025 06:01 PM"
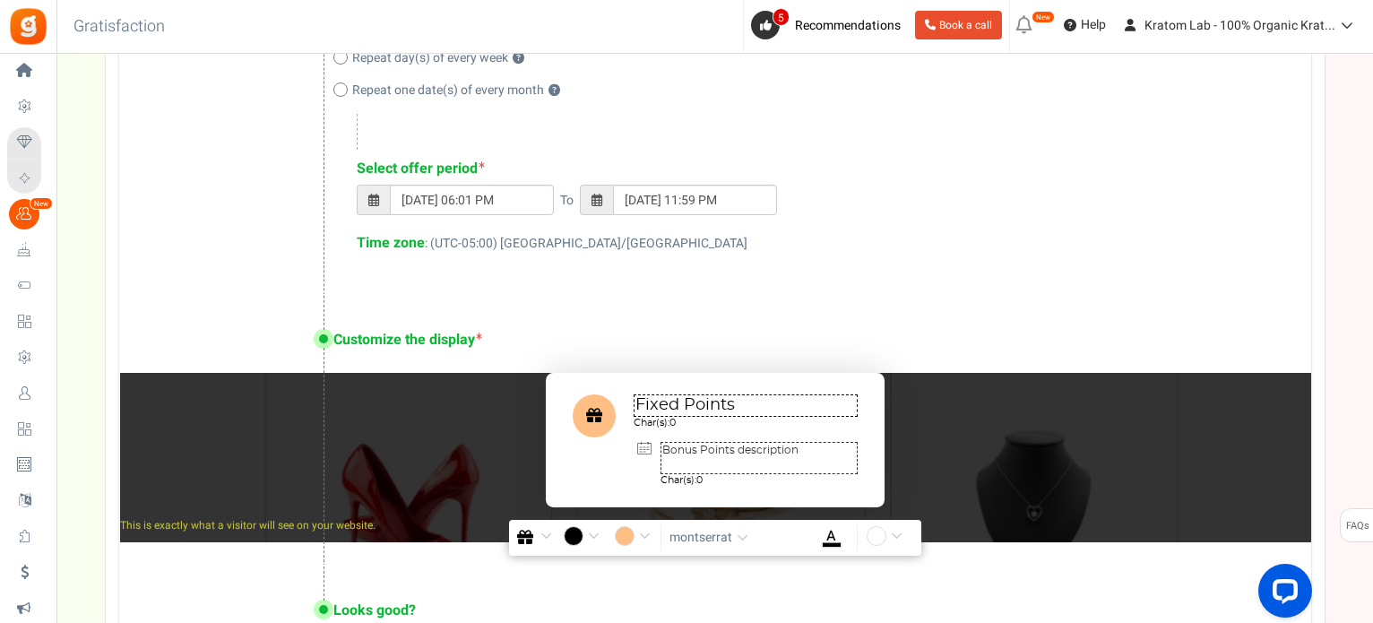
click at [759, 283] on div "Select bonus points time period Start and end dates ? On a particular day ? Rep…" at bounding box center [715, 100] width 1192 height 388
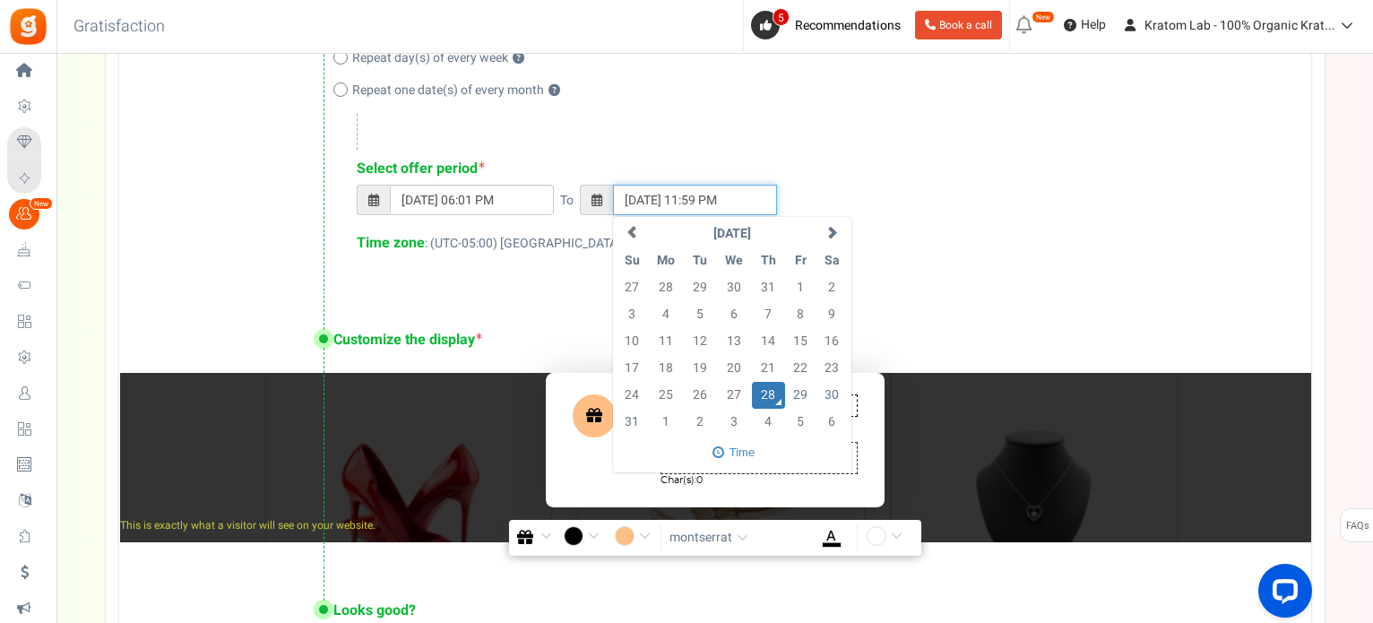
click at [700, 200] on input "28/08/2025 11:59 PM" at bounding box center [695, 200] width 164 height 30
click at [692, 196] on input "28/08/2025 11:59 PM" at bounding box center [695, 200] width 164 height 30
type input "28/08/2026 11:59 PM"
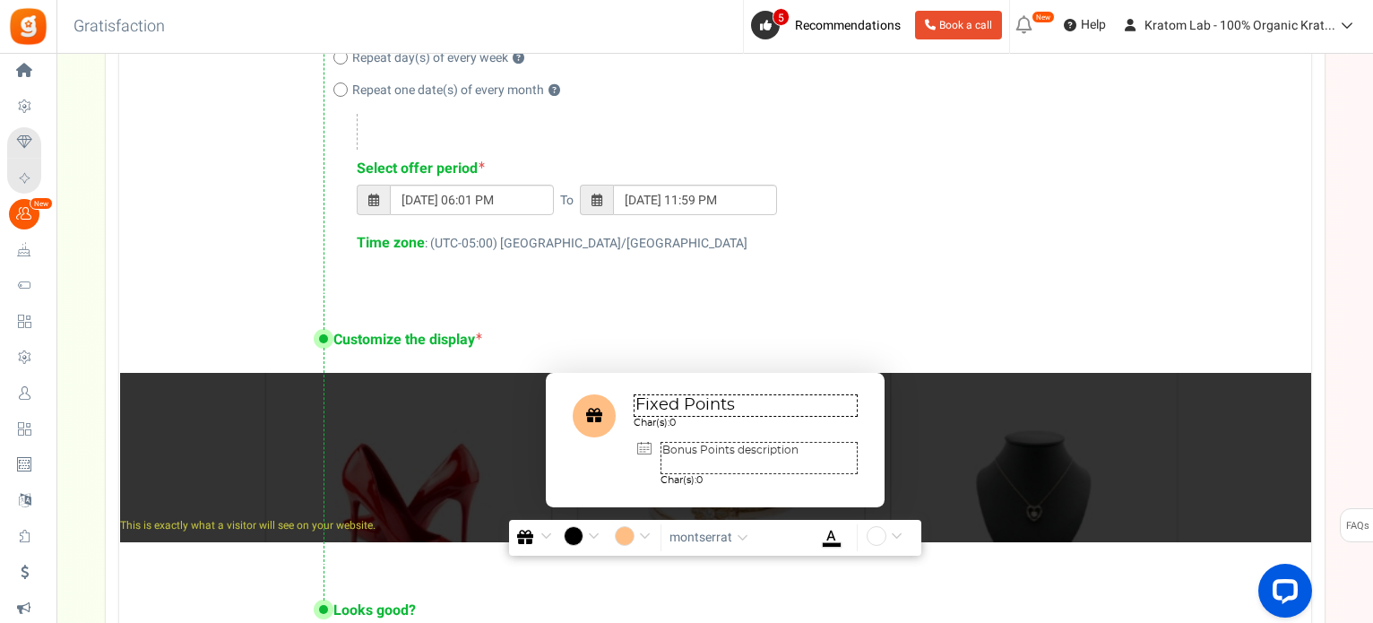
click at [1196, 56] on div "Repeat day(s) of every week ?" at bounding box center [804, 58] width 942 height 18
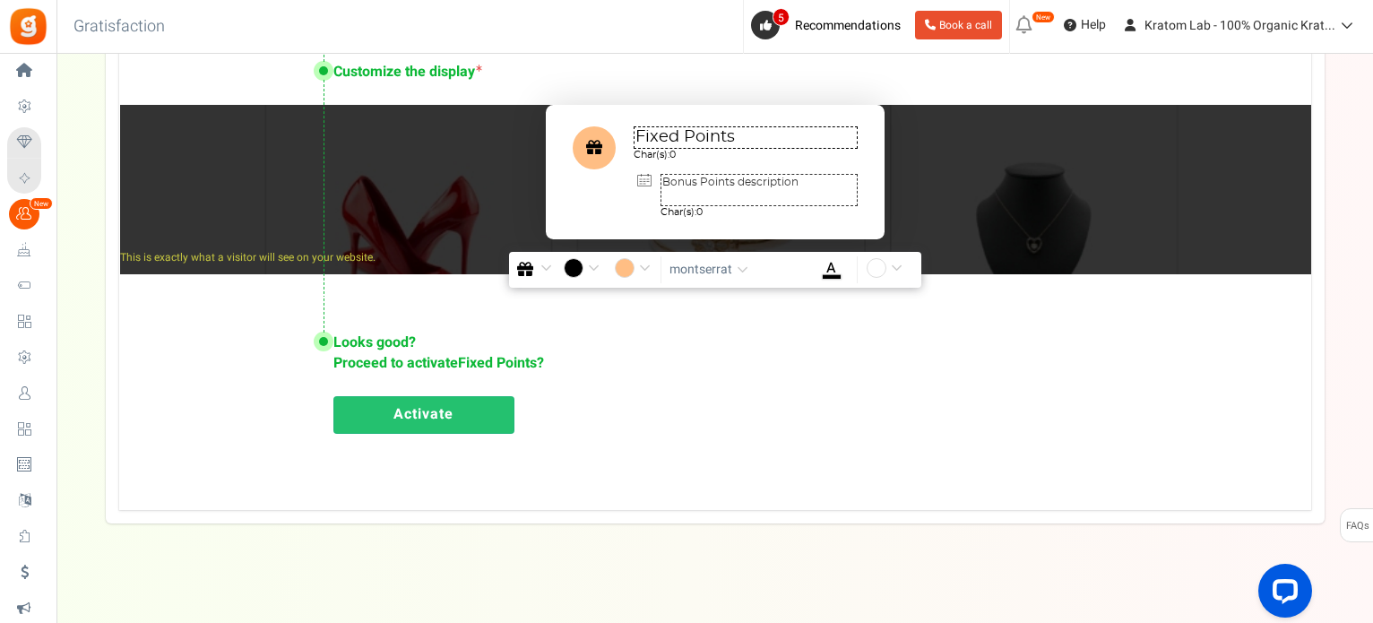
scroll to position [1233, 0]
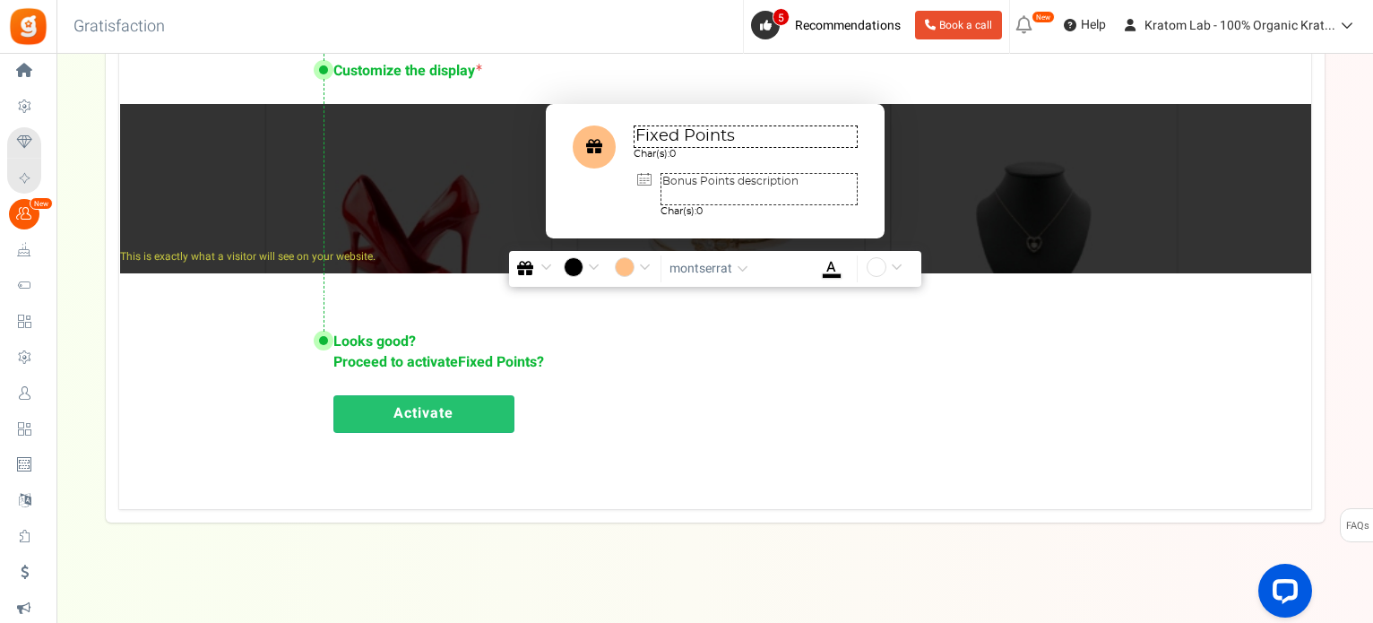
click at [475, 359] on span "Fixed Points" at bounding box center [497, 362] width 79 height 22
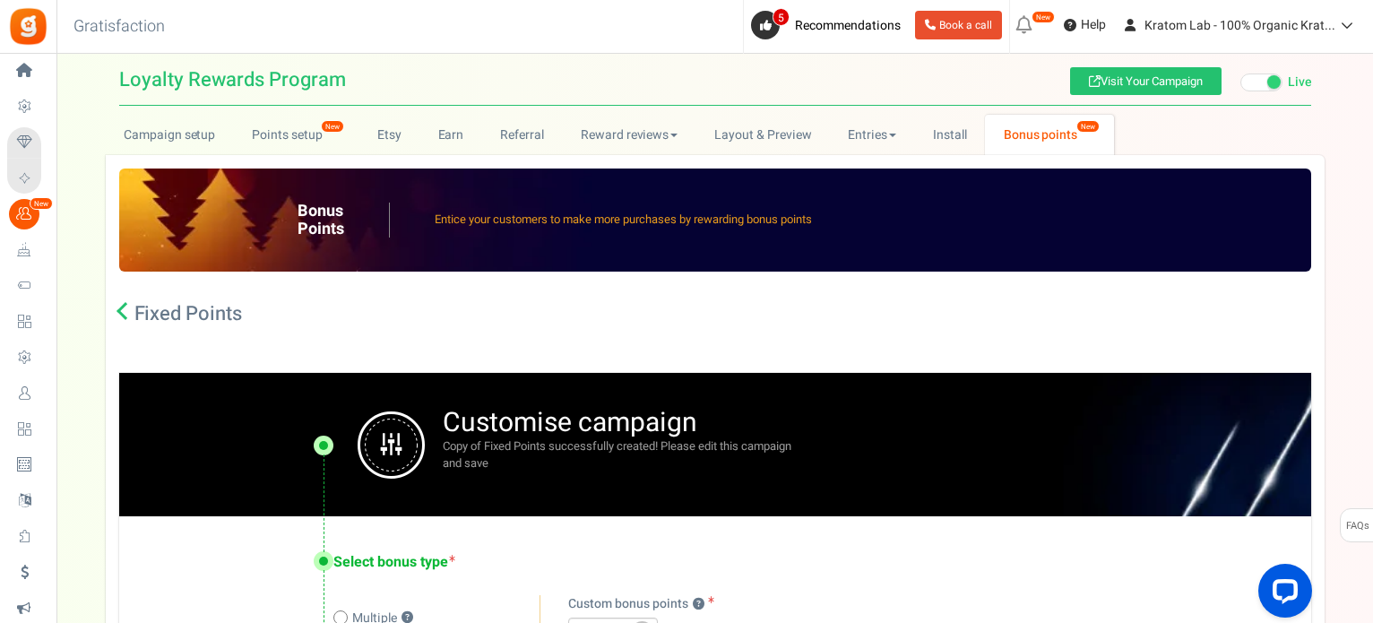
scroll to position [0, 0]
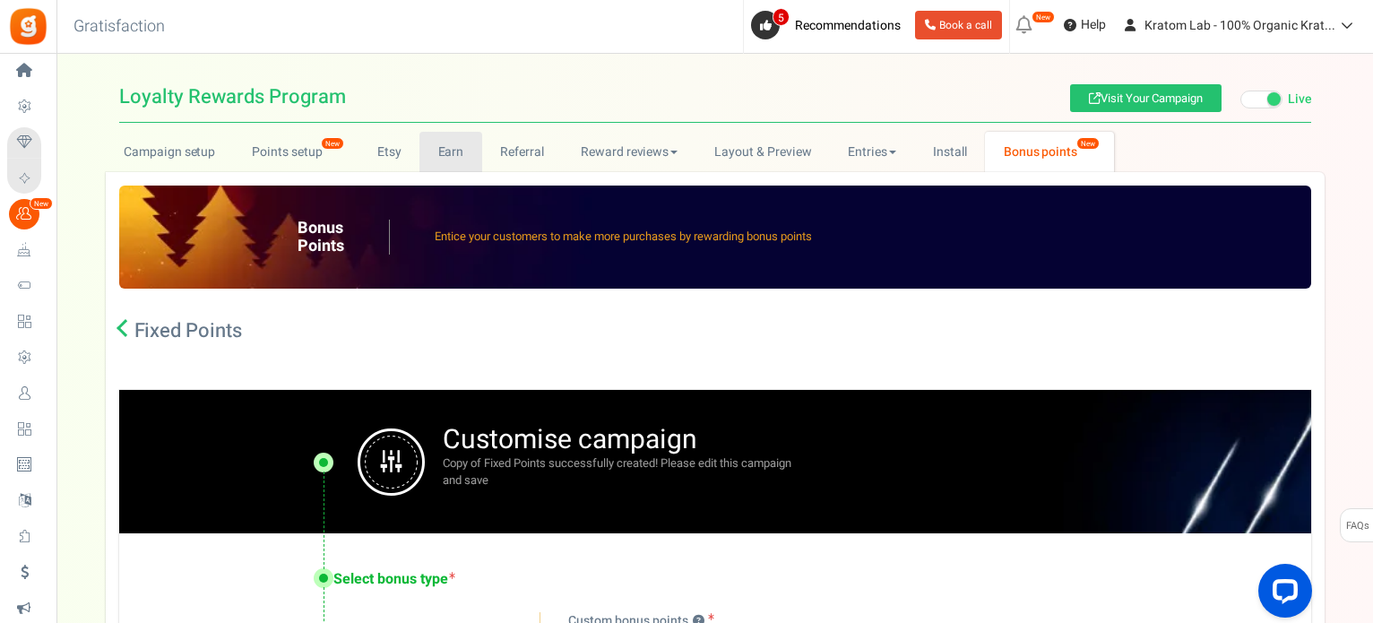
click at [457, 154] on link "Earn" at bounding box center [451, 152] width 63 height 40
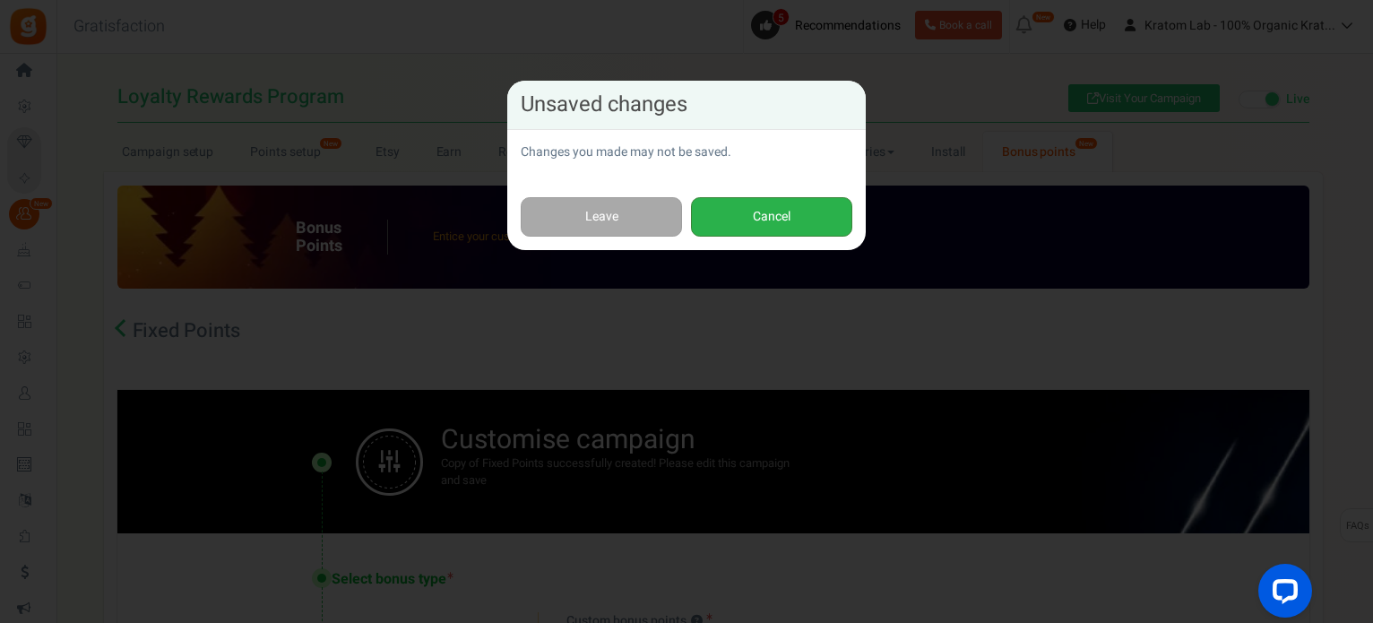
drag, startPoint x: 767, startPoint y: 219, endPoint x: 742, endPoint y: 212, distance: 25.9
click at [769, 219] on button "Cancel" at bounding box center [771, 217] width 161 height 40
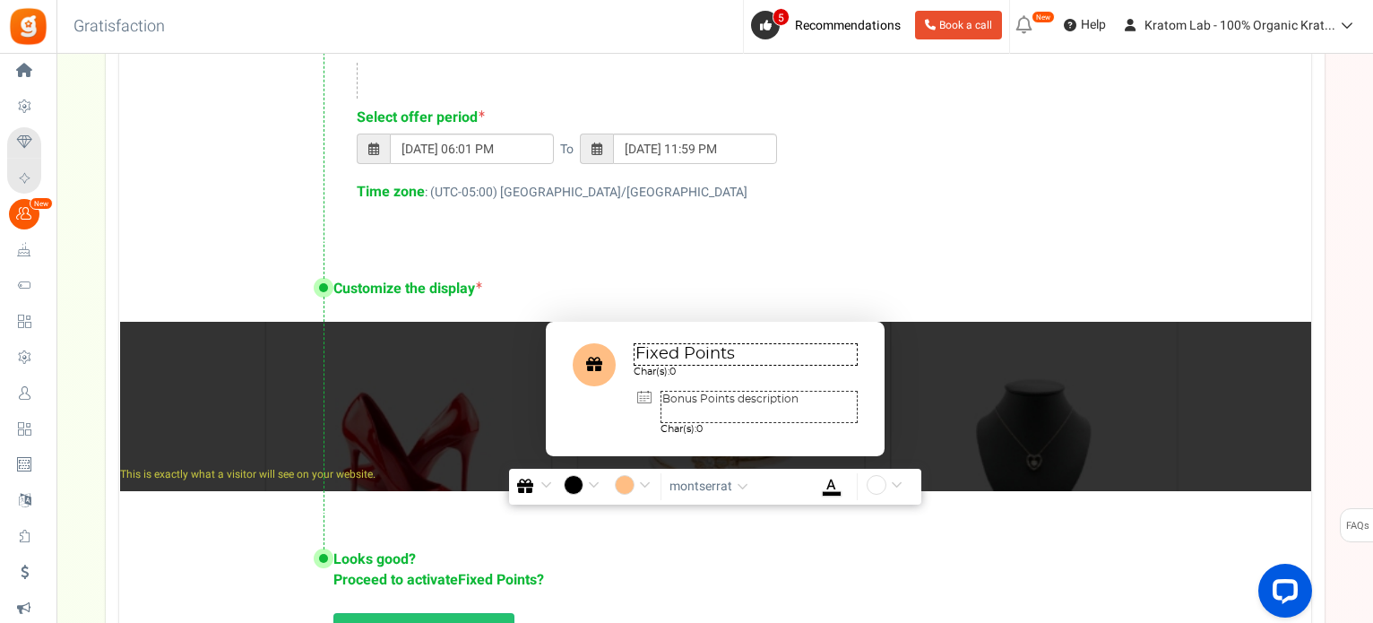
scroll to position [1241, 0]
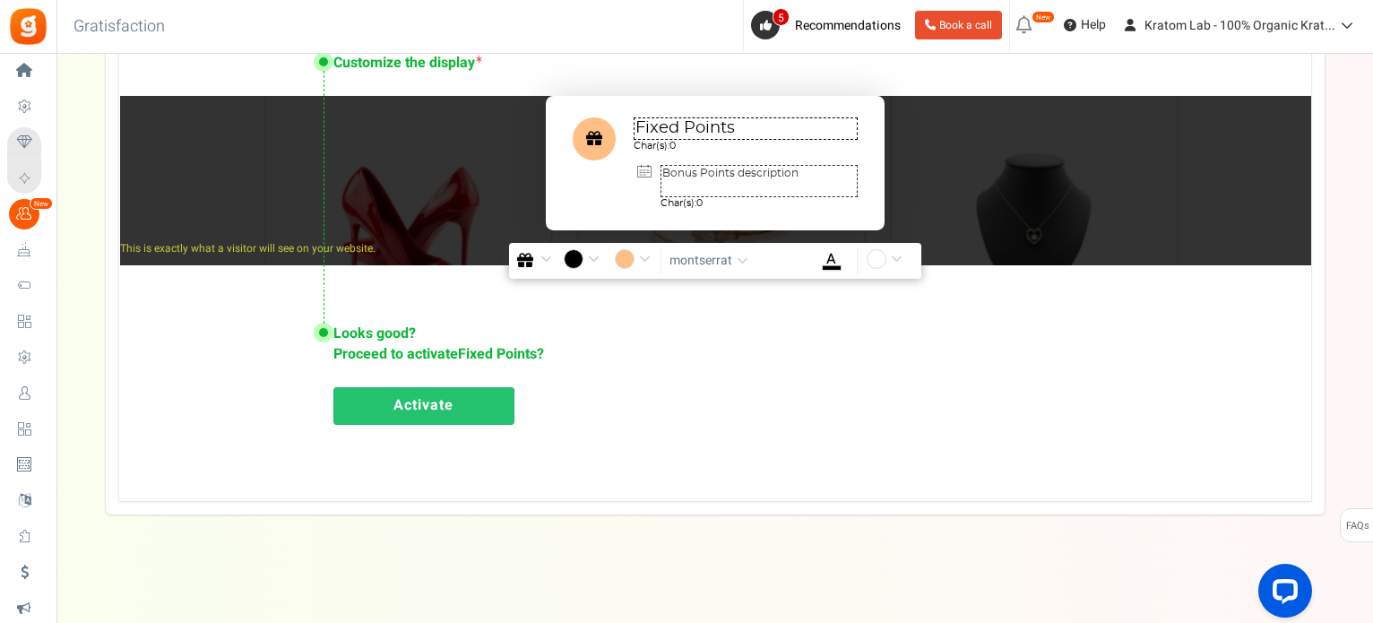
click at [450, 409] on link "Activate" at bounding box center [423, 406] width 181 height 38
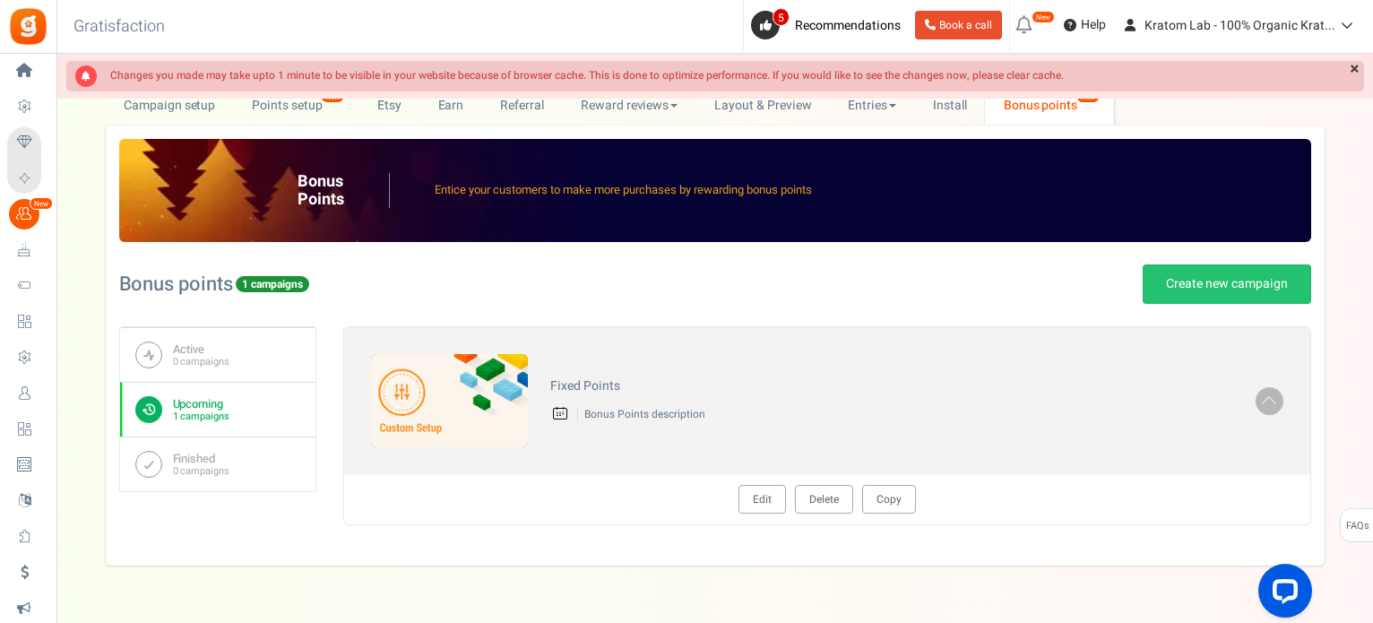
scroll to position [0, 0]
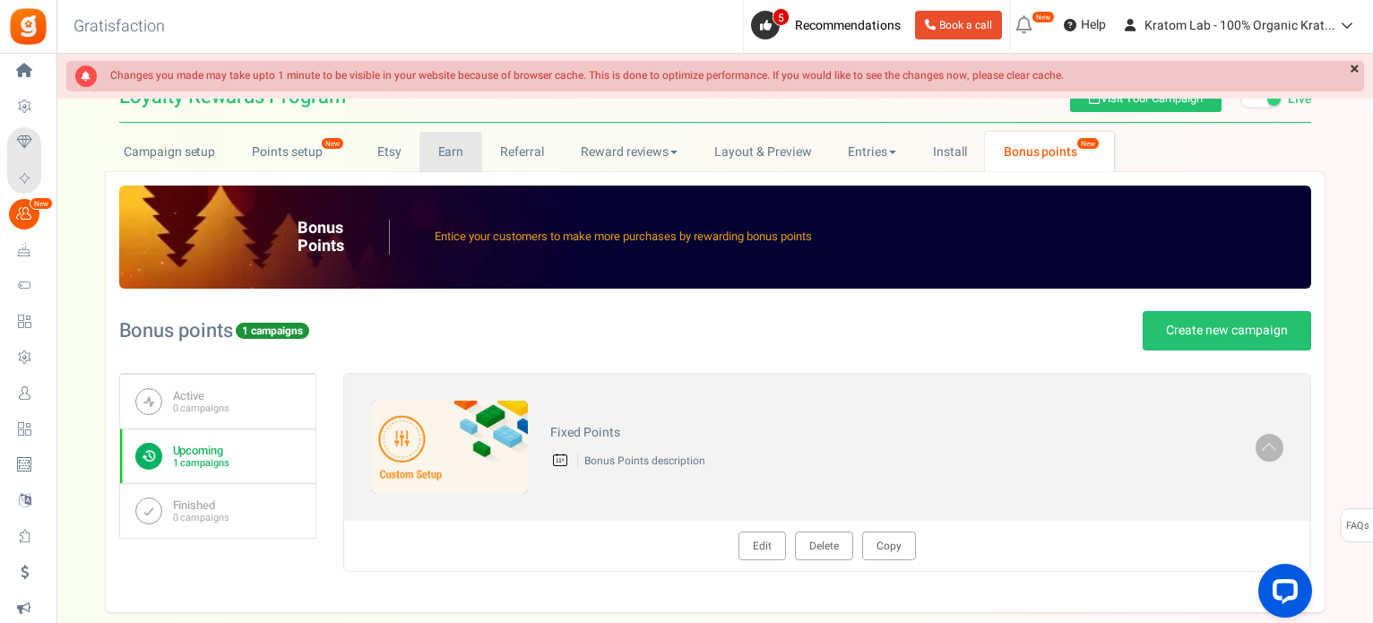
drag, startPoint x: 448, startPoint y: 149, endPoint x: 455, endPoint y: 163, distance: 15.7
click at [448, 150] on link "Earn" at bounding box center [451, 152] width 63 height 40
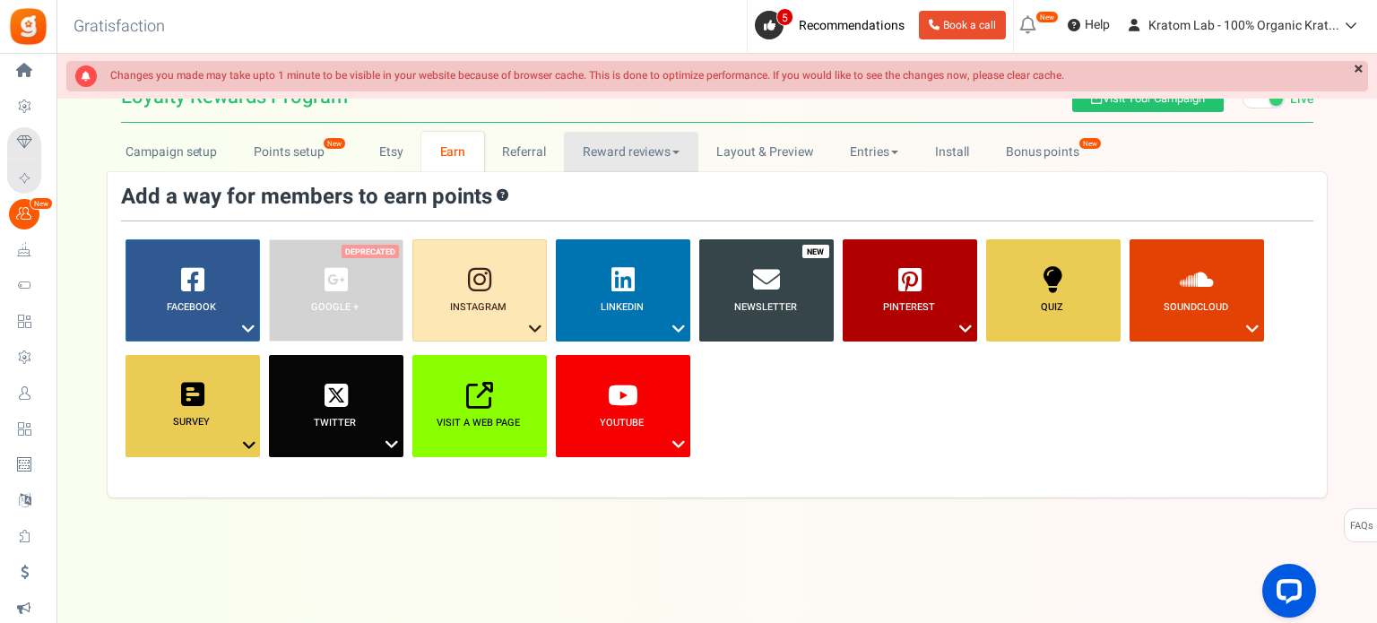
click at [673, 155] on link "Reward reviews" at bounding box center [631, 152] width 134 height 40
click at [801, 153] on link "Layout & Preview" at bounding box center [765, 152] width 134 height 40
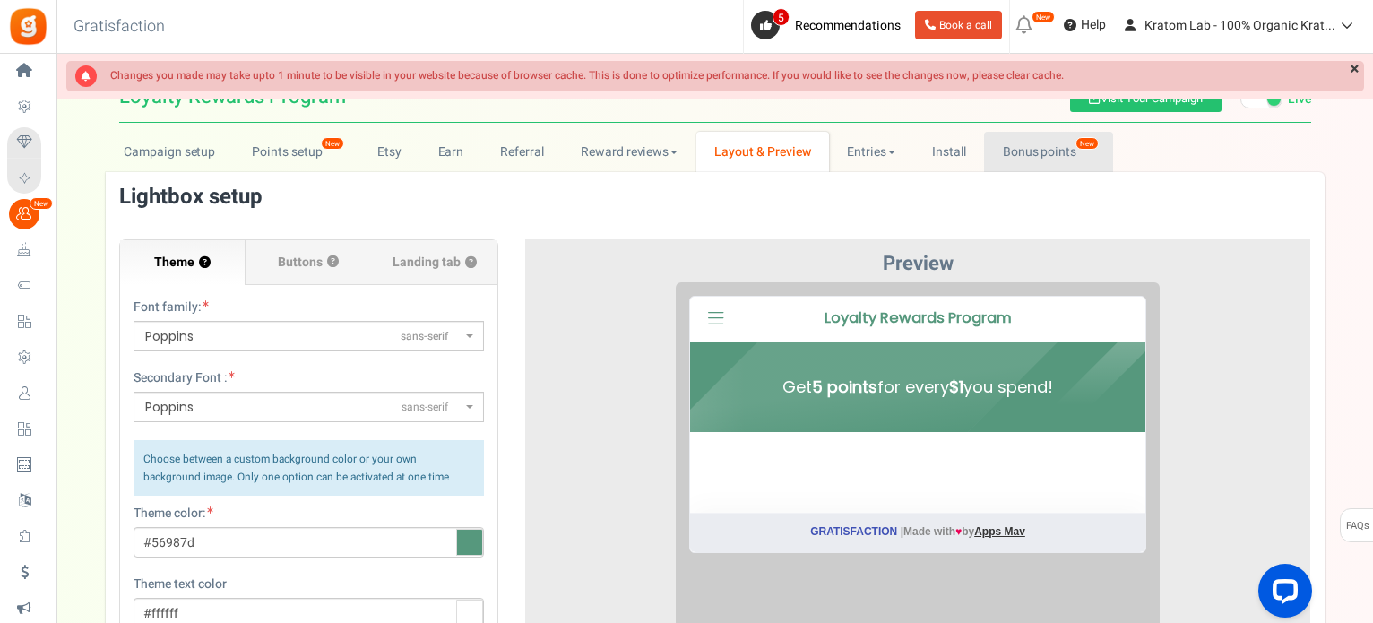
click at [1029, 146] on link "Bonus points New" at bounding box center [1048, 152] width 128 height 40
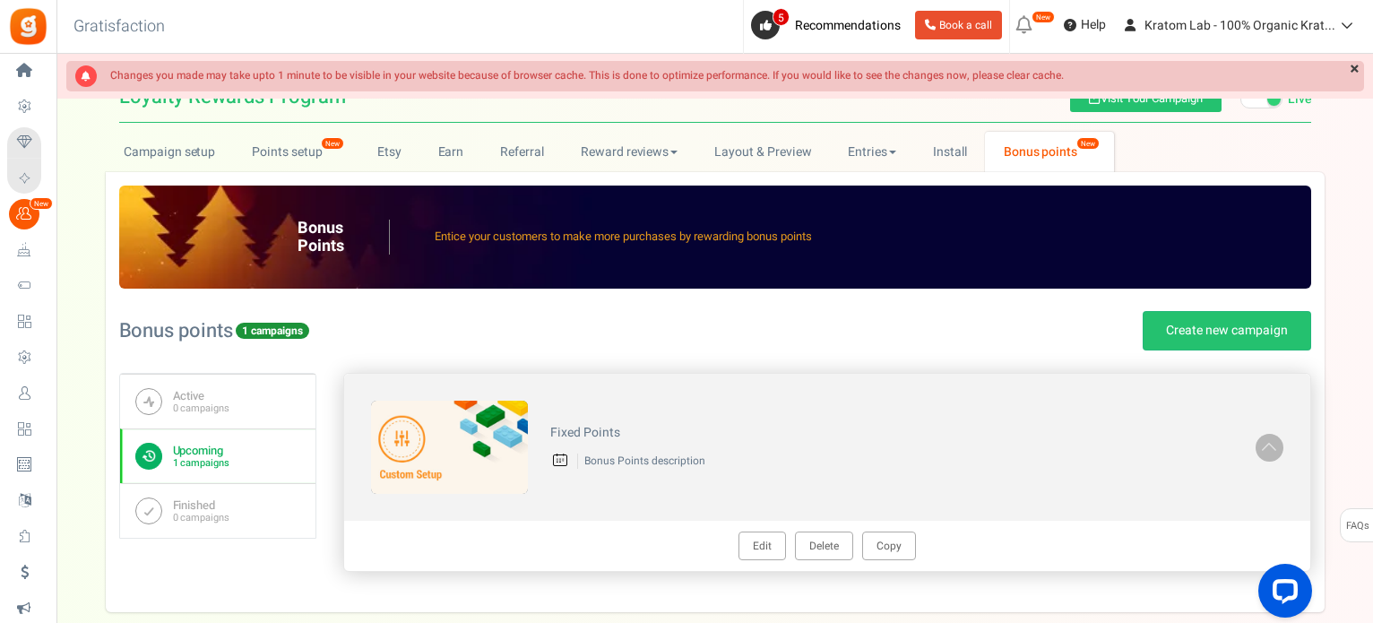
scroll to position [97, 0]
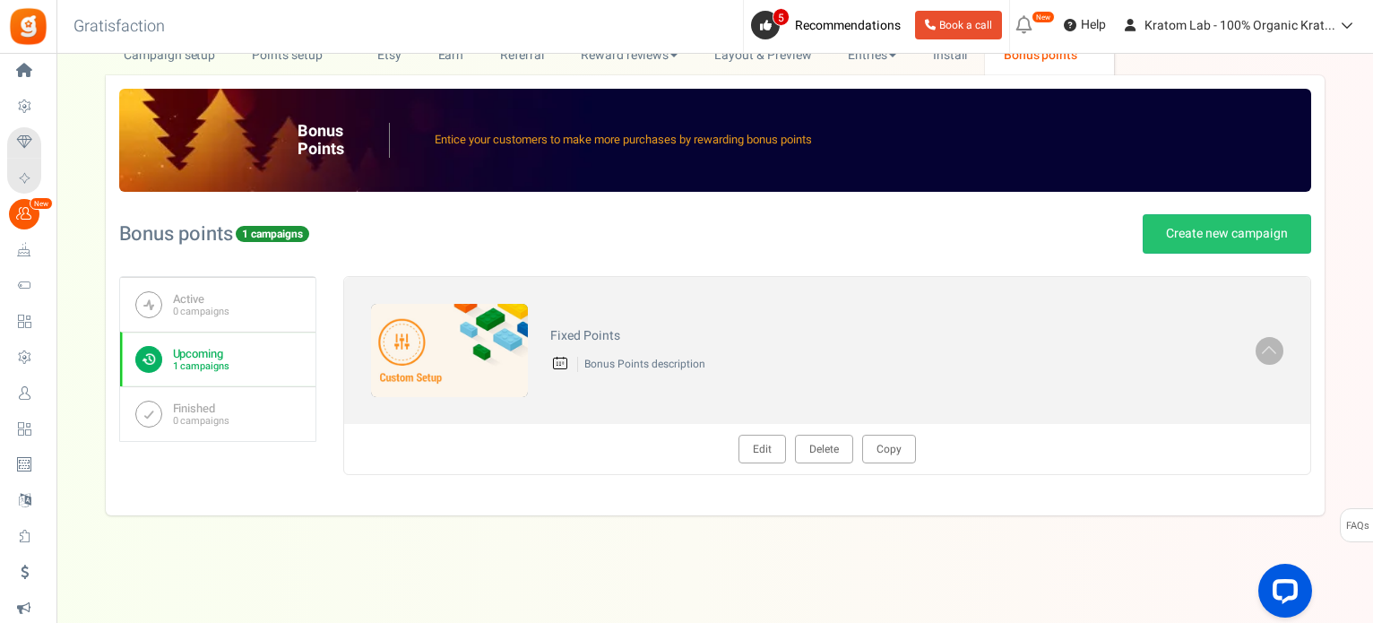
click at [208, 357] on b "Upcoming" at bounding box center [201, 354] width 56 height 14
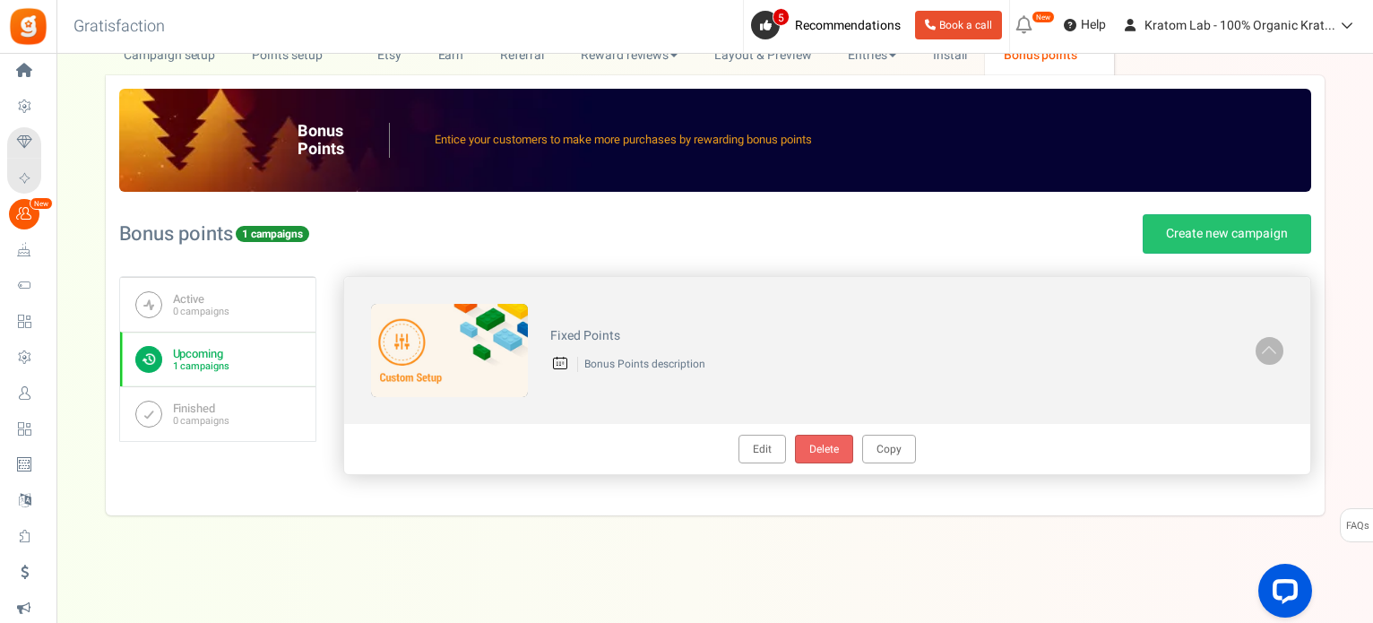
click at [833, 440] on link "Delete" at bounding box center [824, 449] width 58 height 29
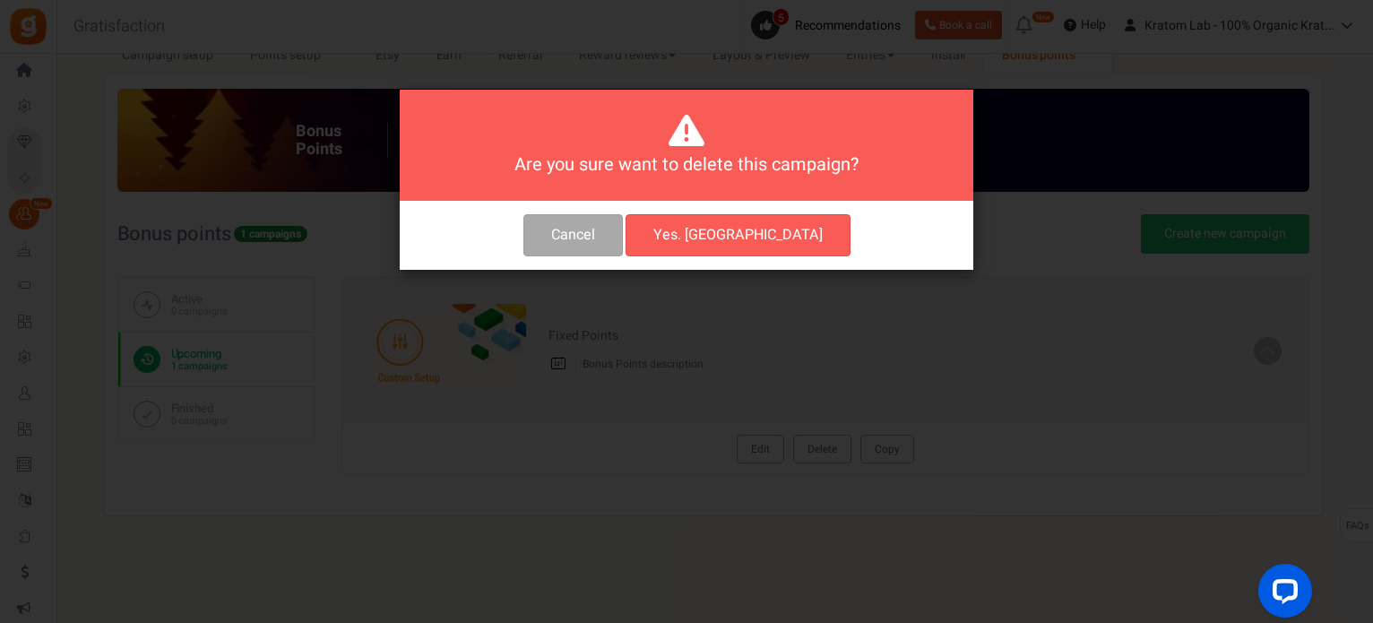
click at [735, 228] on button "Yes. Delete" at bounding box center [738, 235] width 225 height 42
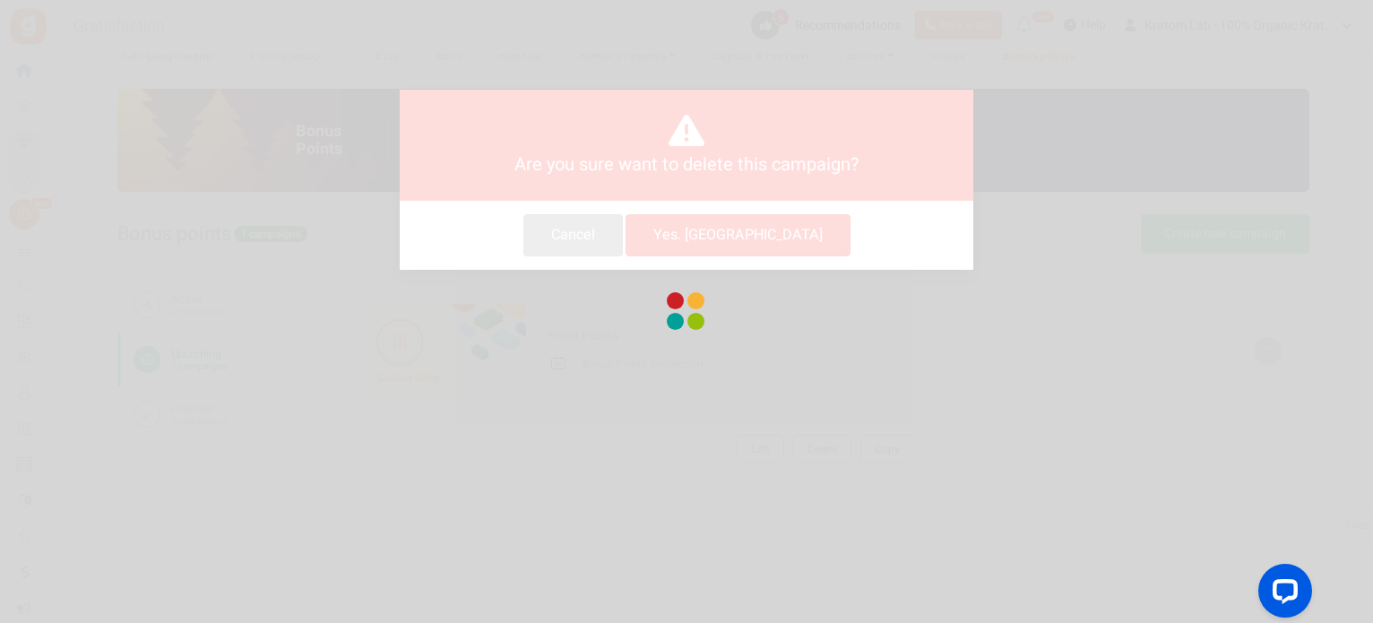
scroll to position [36, 0]
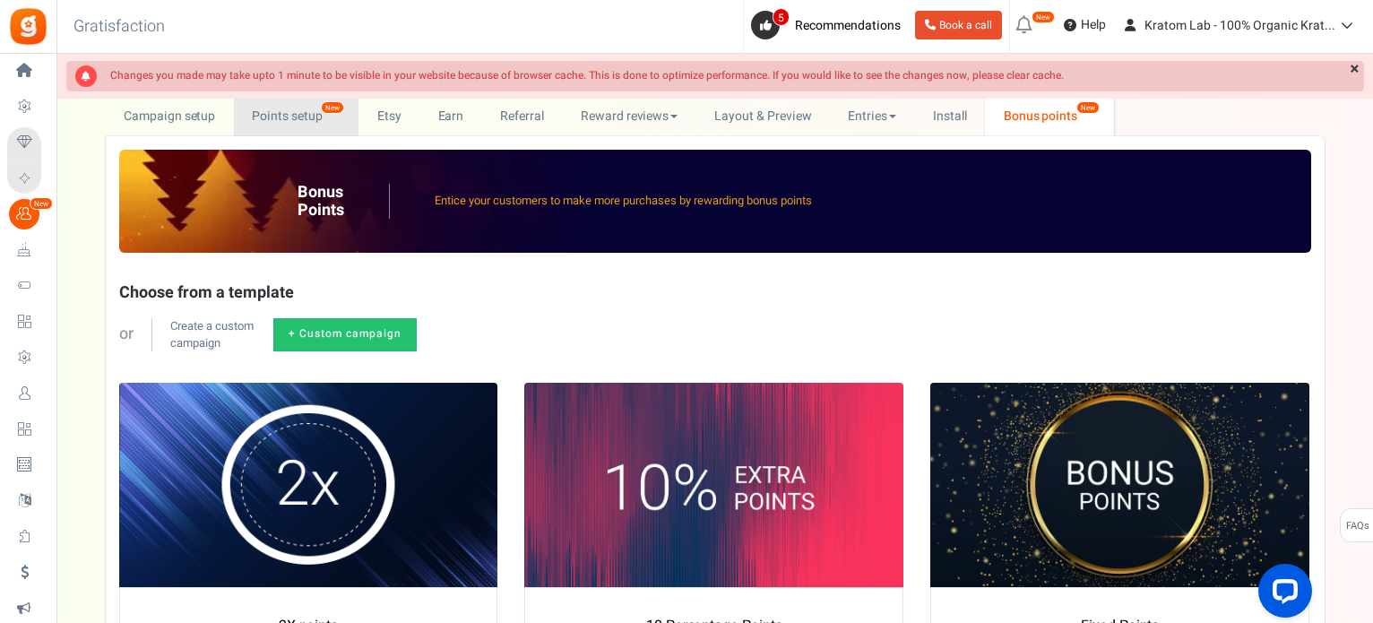
click at [273, 109] on link "Points setup New" at bounding box center [296, 116] width 125 height 40
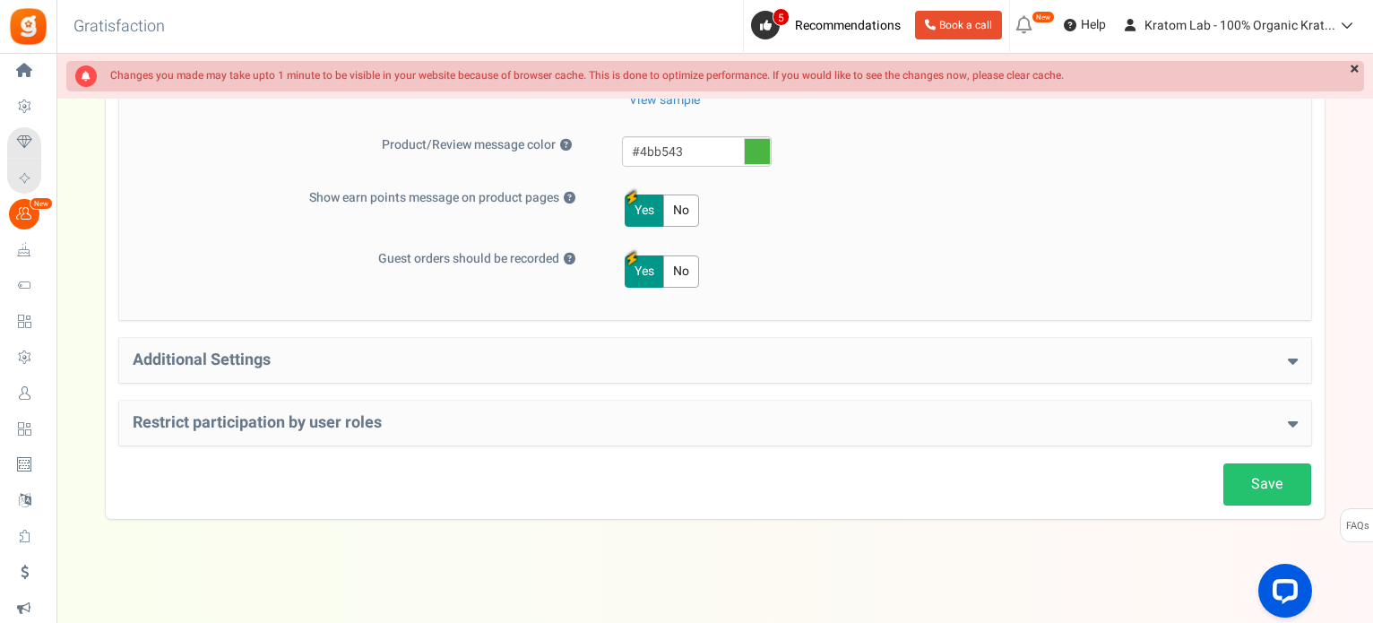
scroll to position [842, 0]
click at [446, 340] on div "Additional Settings Welcome Bonus ? Yes No Enter Welcome Points 200 Welcome Not…" at bounding box center [715, 359] width 1192 height 45
click at [1286, 358] on h4 "Additional Settings" at bounding box center [715, 360] width 1165 height 18
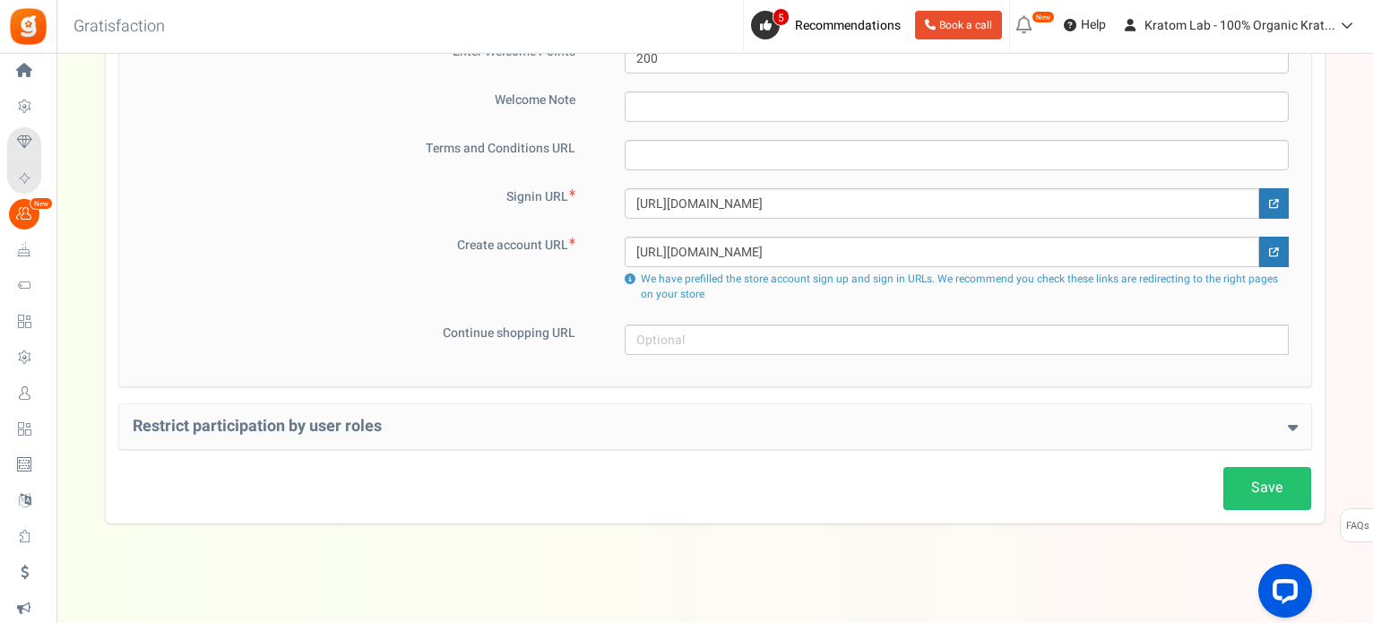
scroll to position [1255, 0]
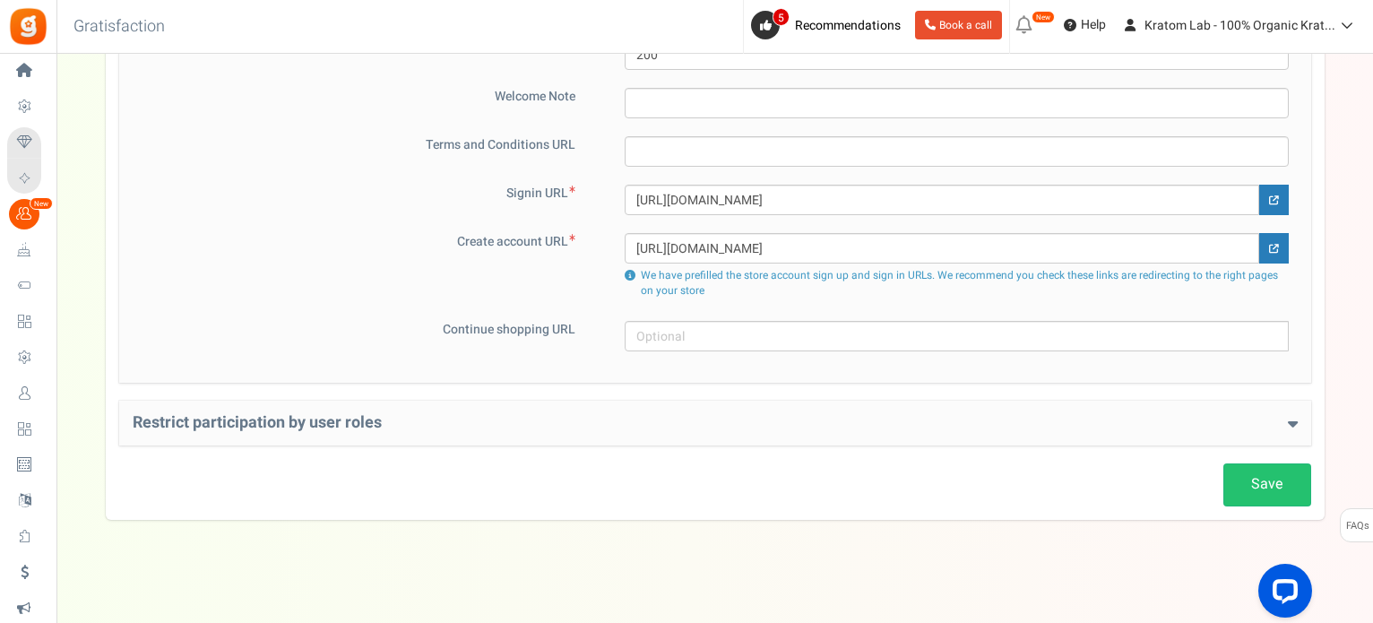
click at [1297, 415] on icon at bounding box center [1293, 423] width 10 height 16
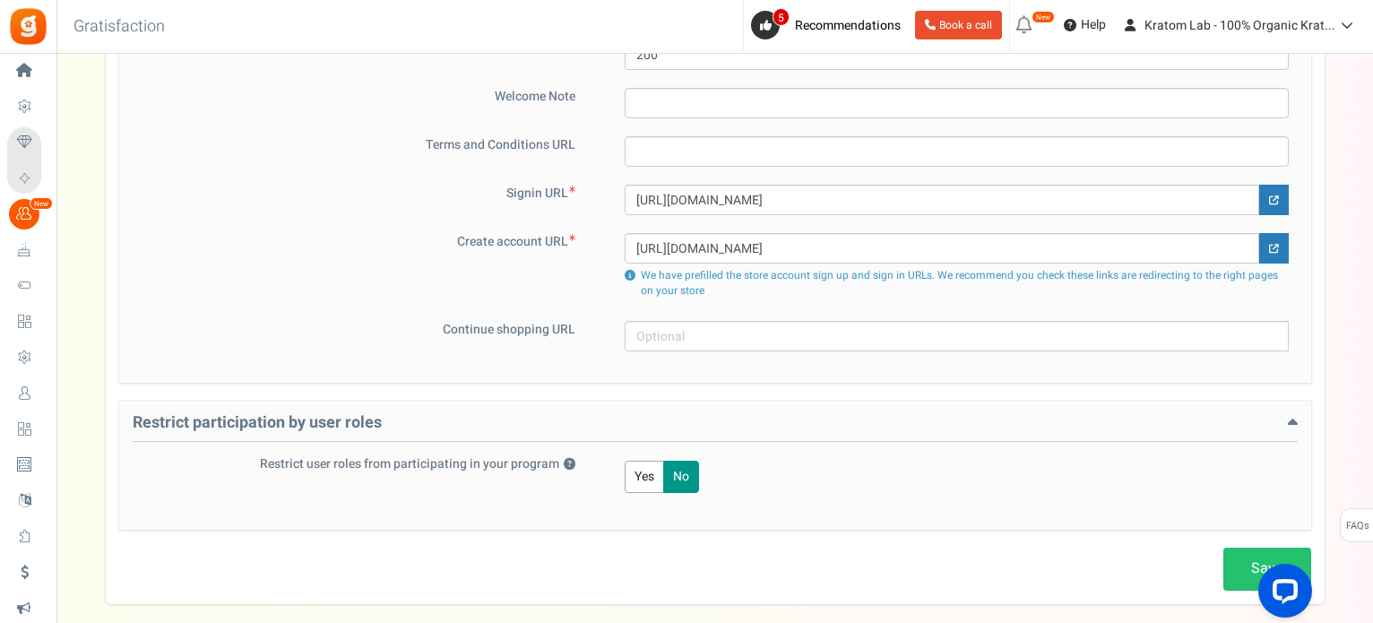
click at [0, 0] on span "Celebrate Events" at bounding box center [0, 0] width 0 height 0
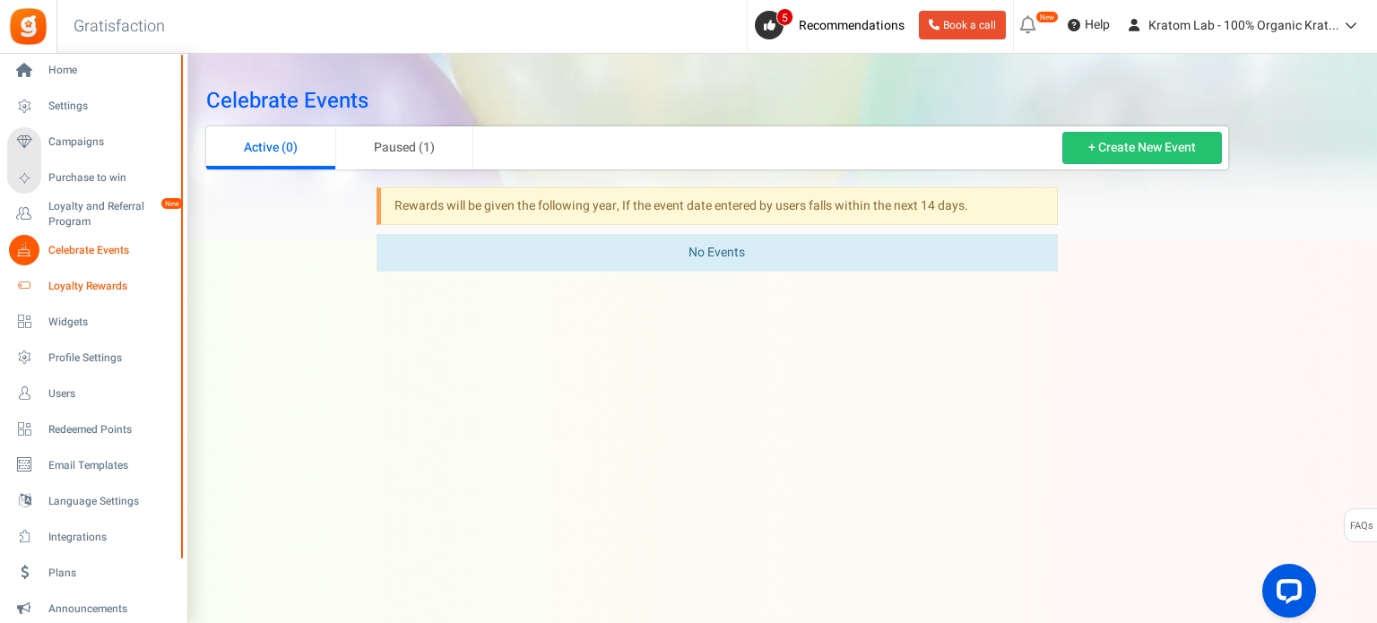
click at [75, 285] on span "Loyalty Rewards" at bounding box center [111, 286] width 126 height 15
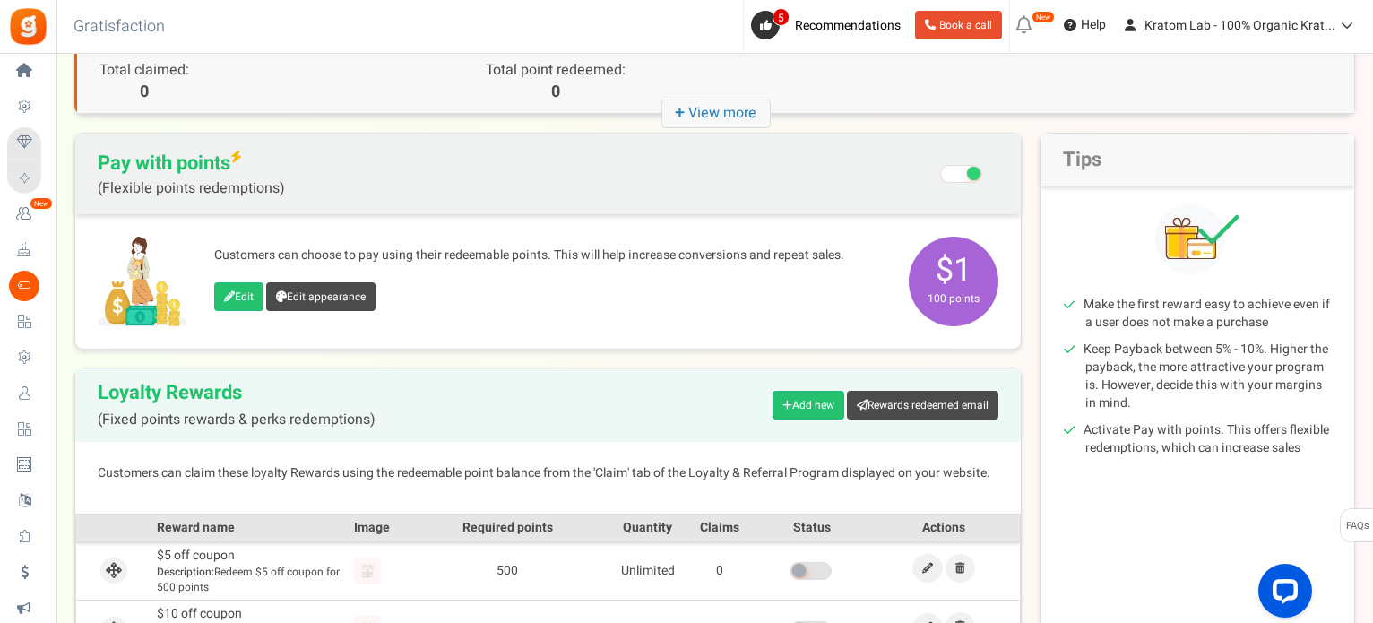
scroll to position [90, 0]
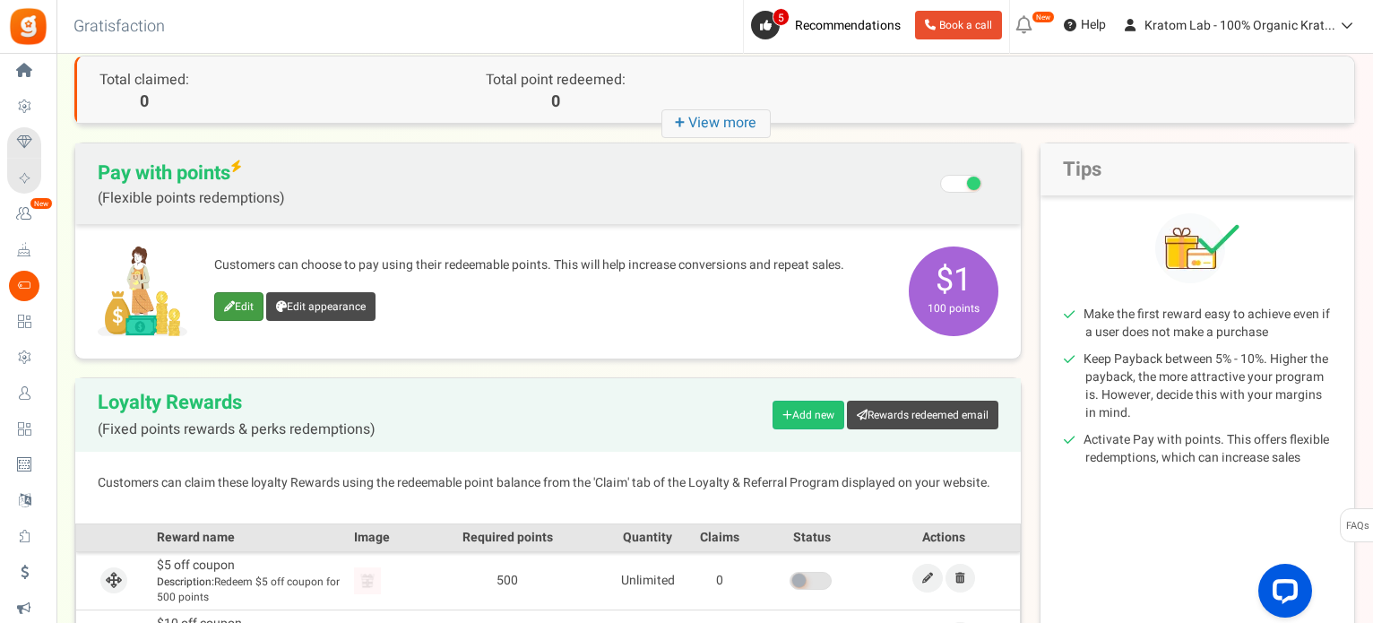
click at [226, 303] on icon at bounding box center [229, 306] width 11 height 11
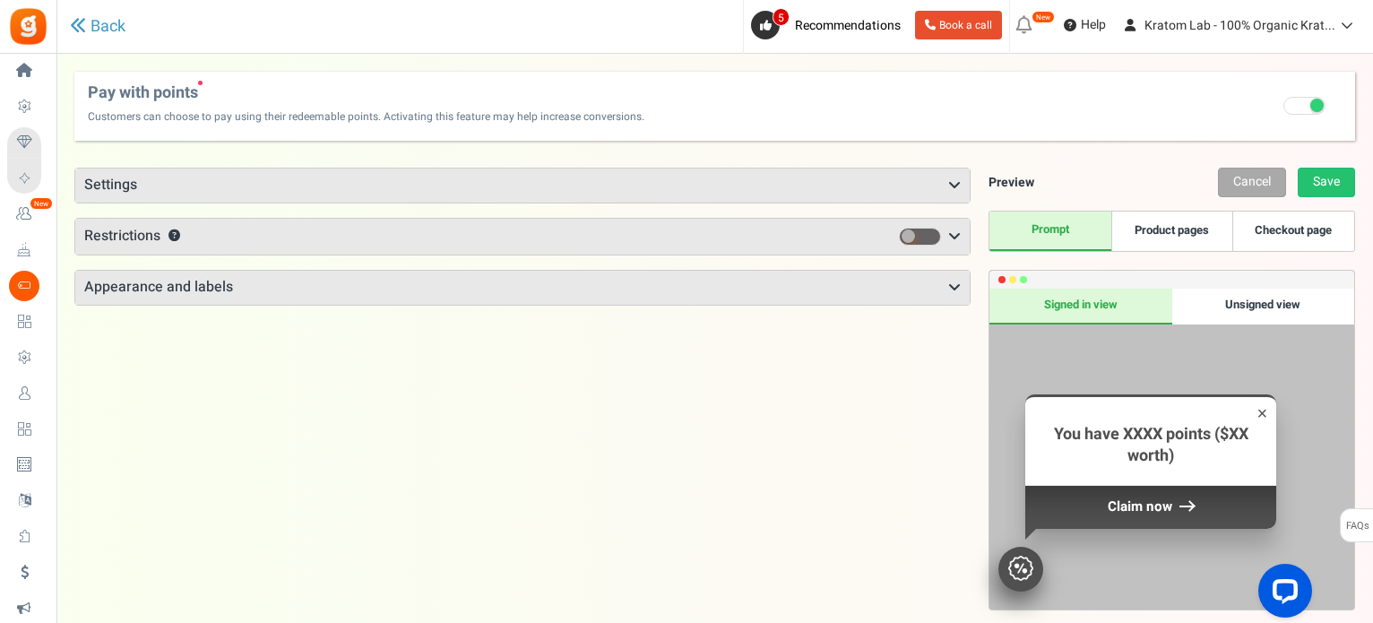
click at [355, 195] on h3 "Settings" at bounding box center [522, 186] width 895 height 34
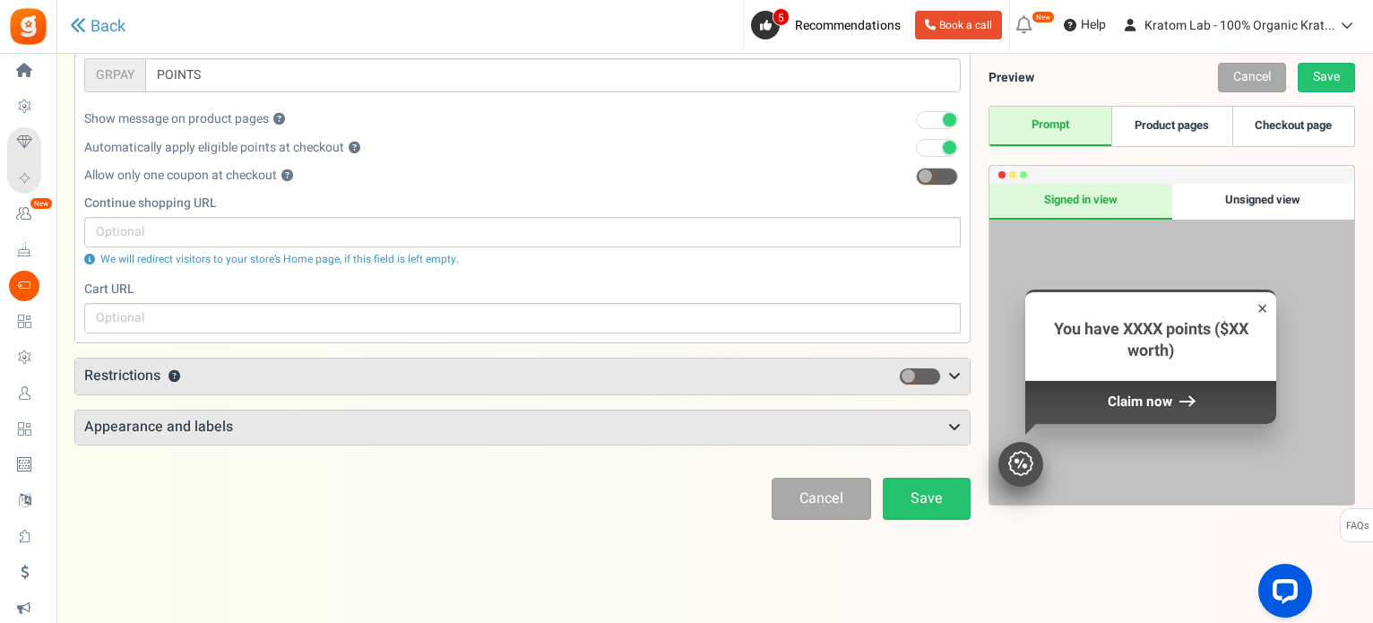
scroll to position [285, 0]
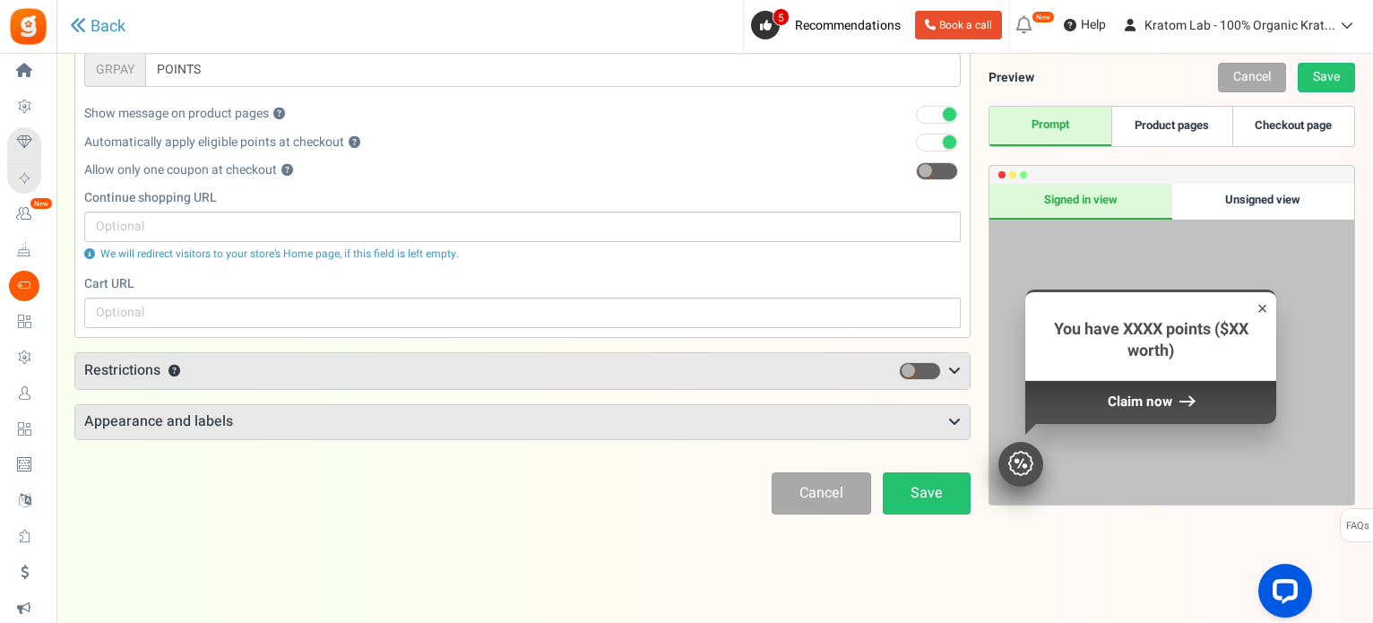
click at [323, 380] on h3 "Restrictions ?" at bounding box center [522, 371] width 895 height 36
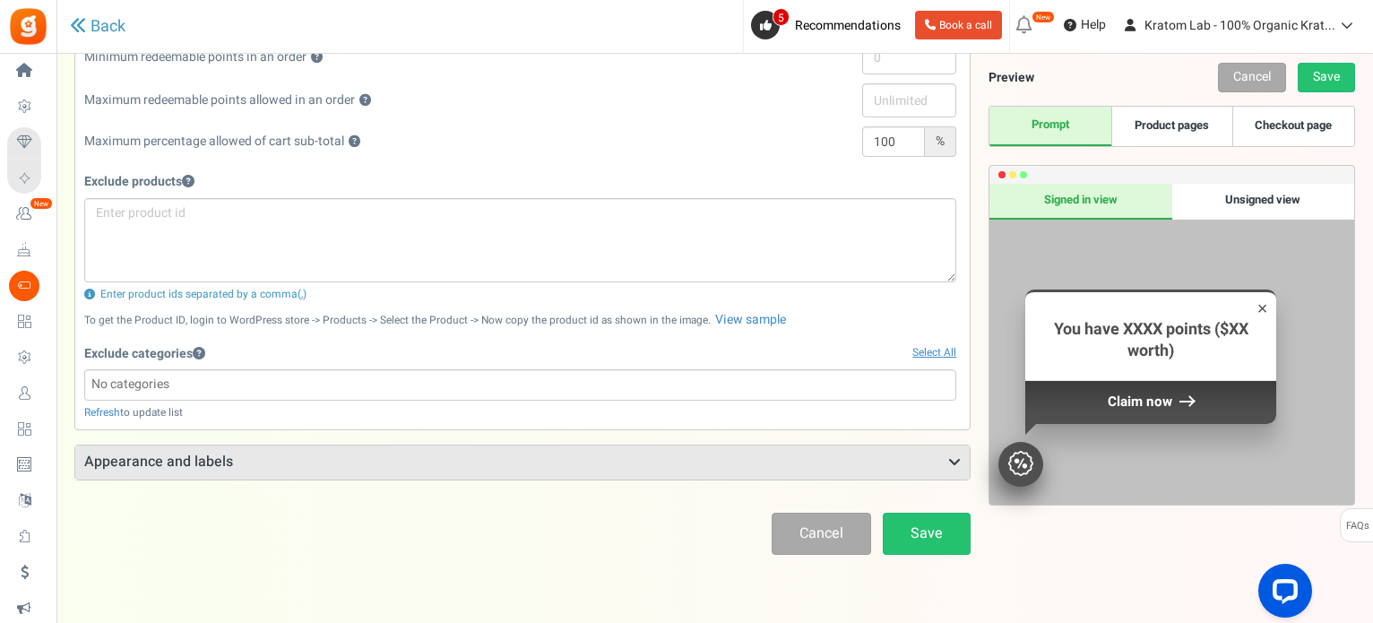
scroll to position [682, 0]
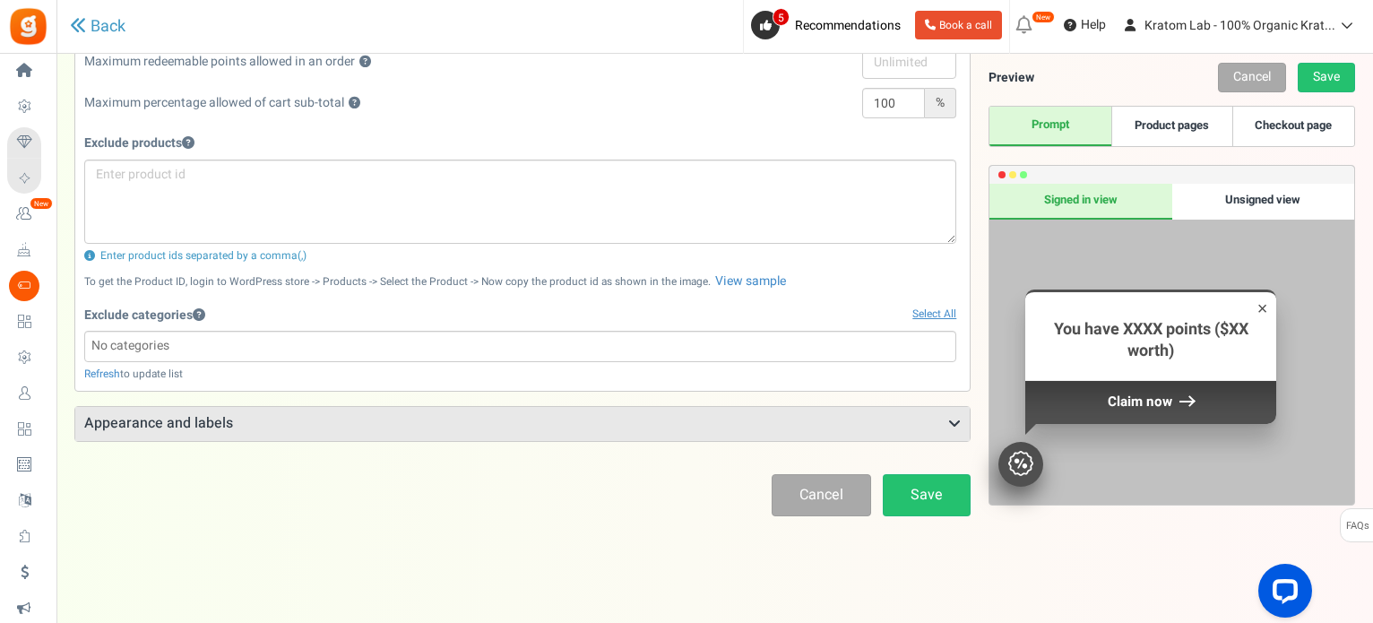
click at [132, 415] on h3 "Appearance and labels" at bounding box center [522, 424] width 895 height 34
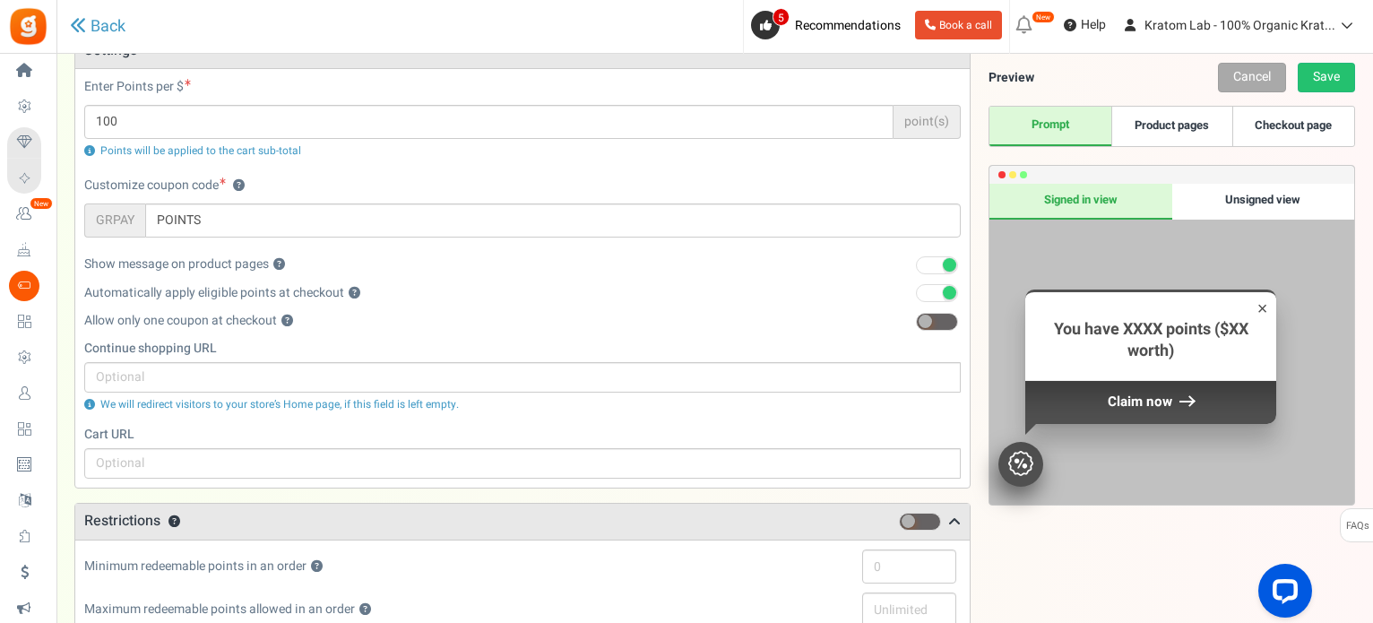
scroll to position [0, 0]
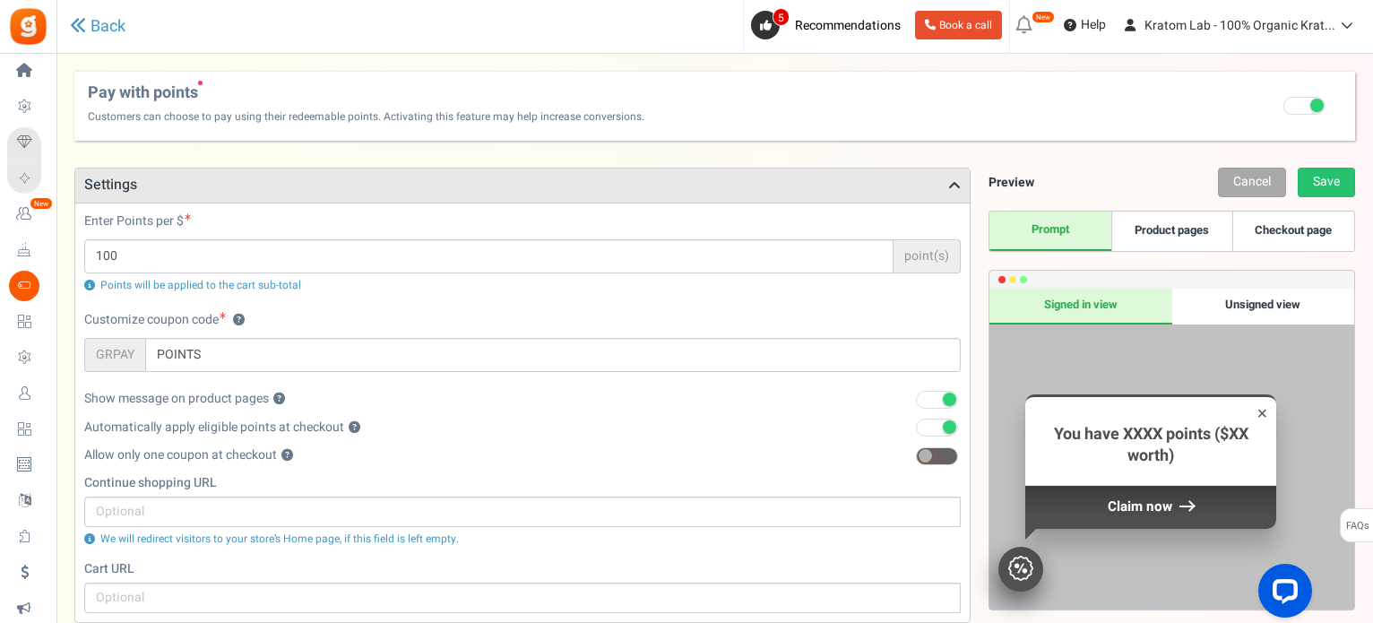
click at [1198, 240] on link "Product pages" at bounding box center [1172, 231] width 121 height 39
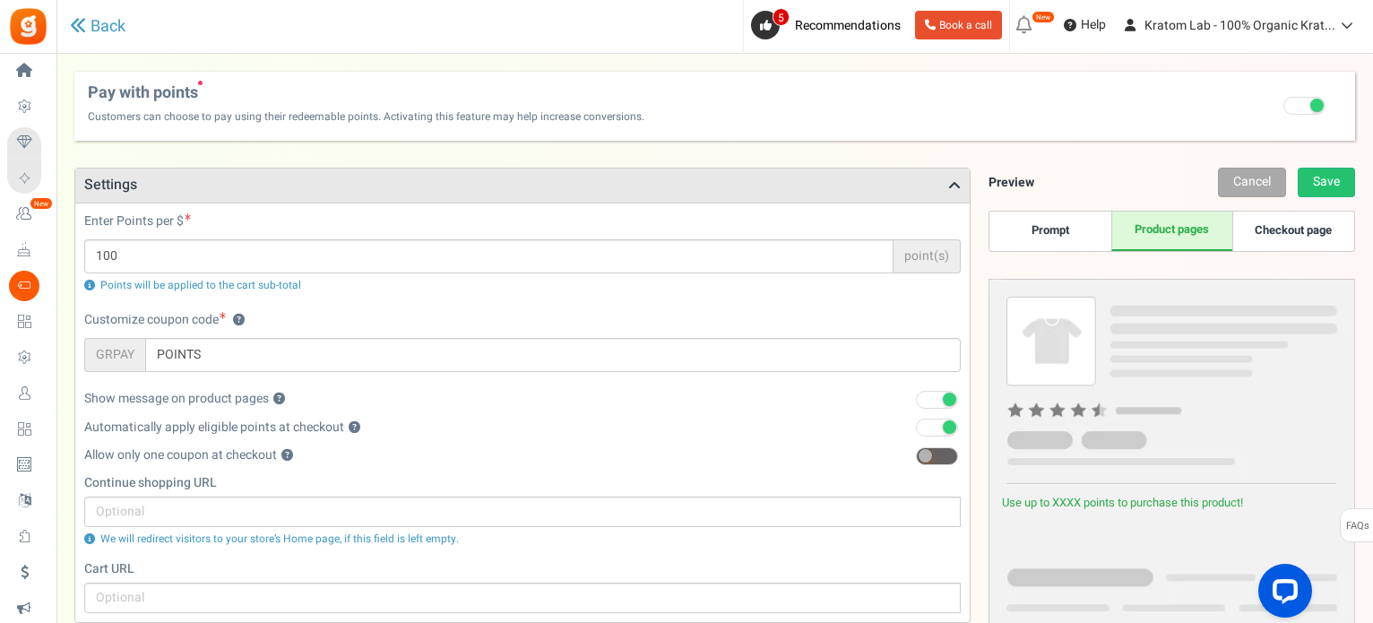
click at [1287, 240] on link "Checkout page" at bounding box center [1293, 231] width 121 height 39
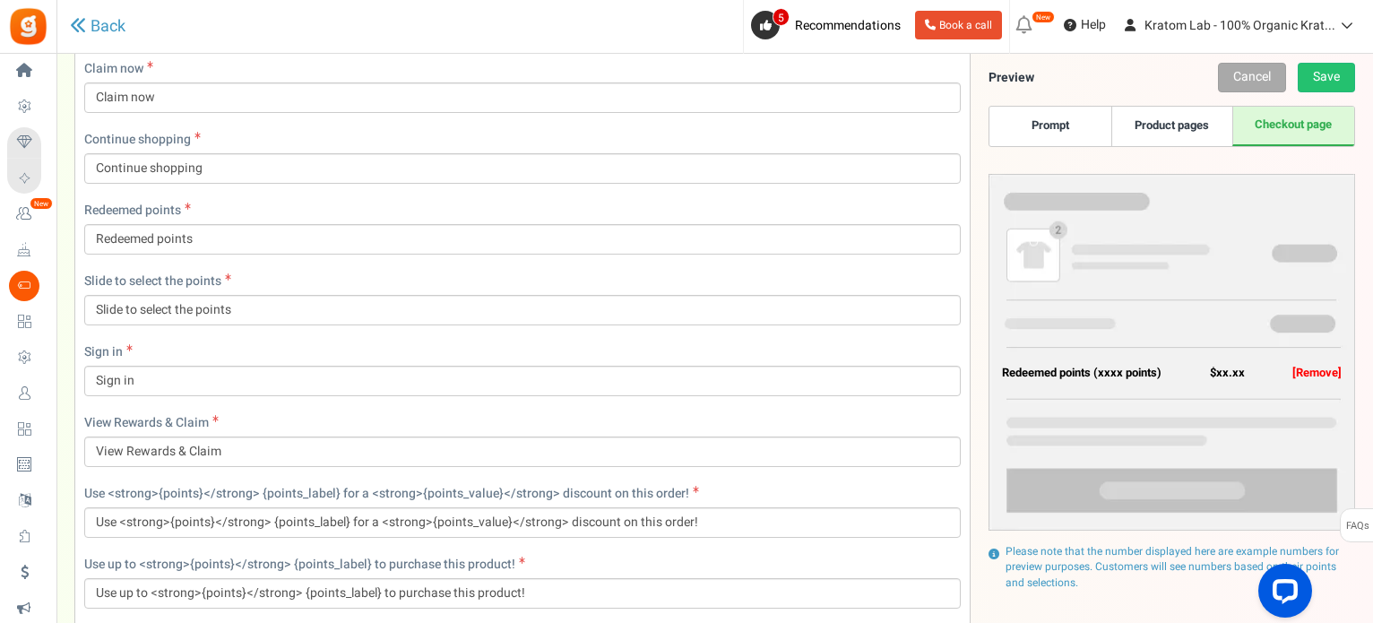
scroll to position [1712, 0]
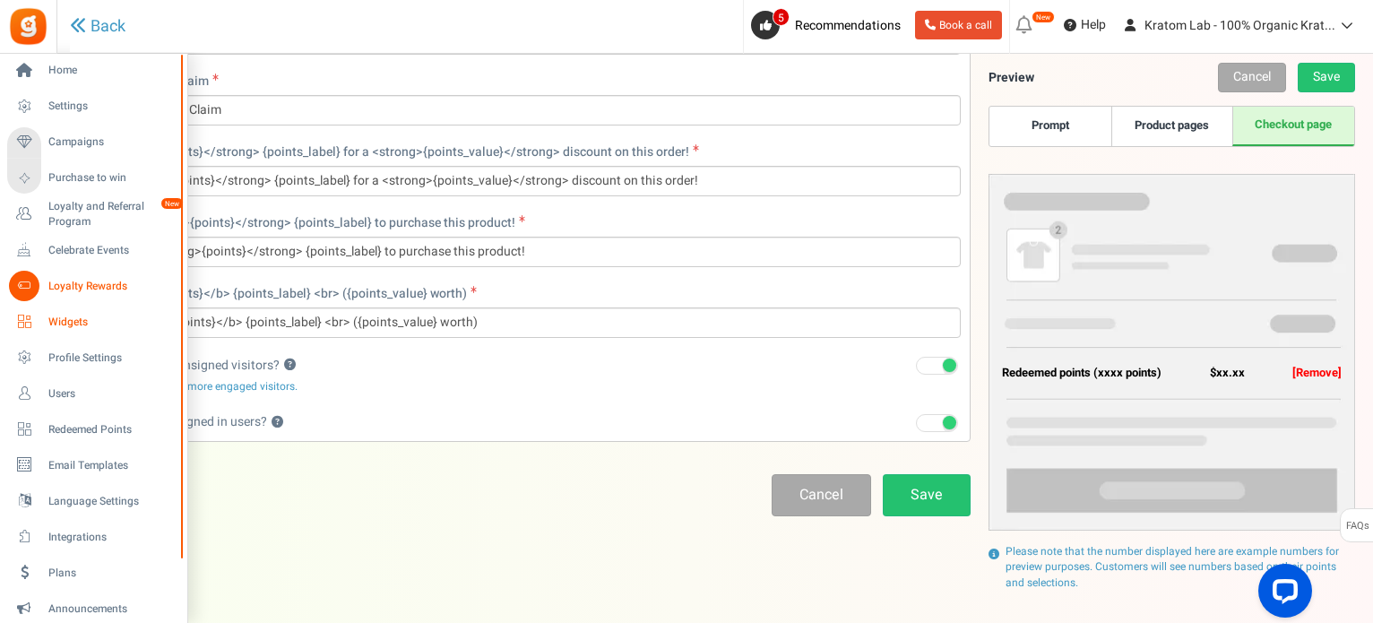
click at [72, 317] on span "Widgets" at bounding box center [111, 322] width 126 height 15
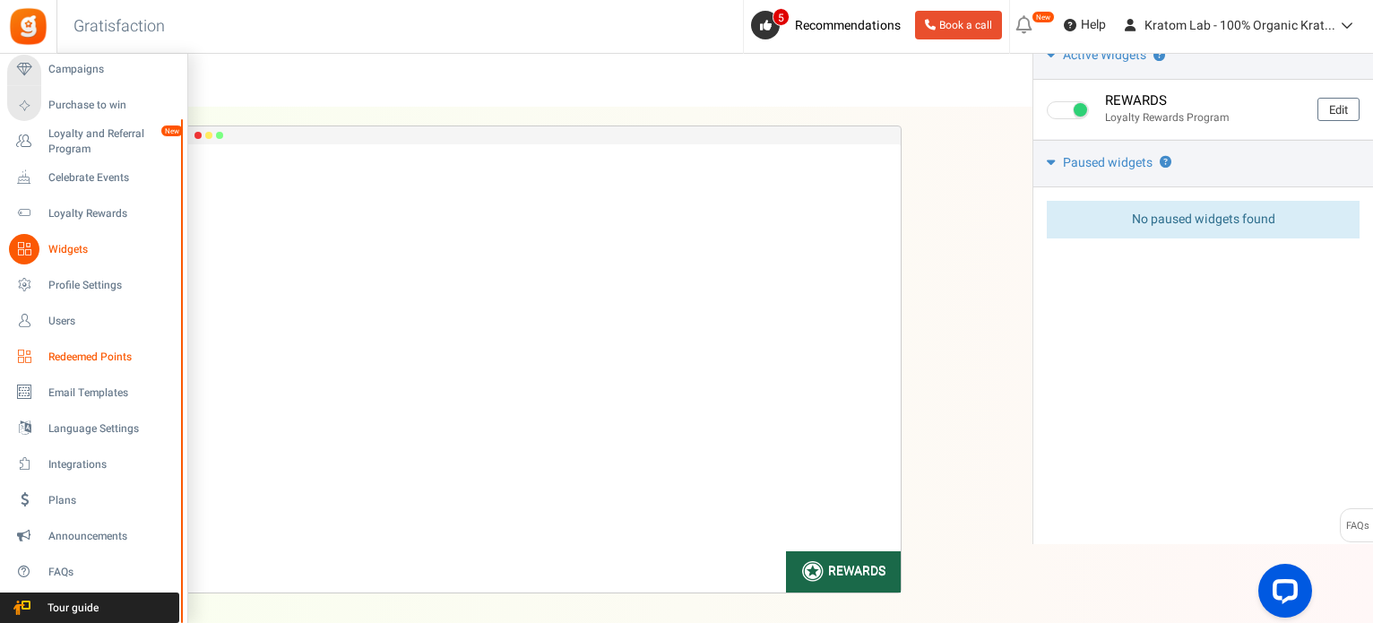
scroll to position [143, 0]
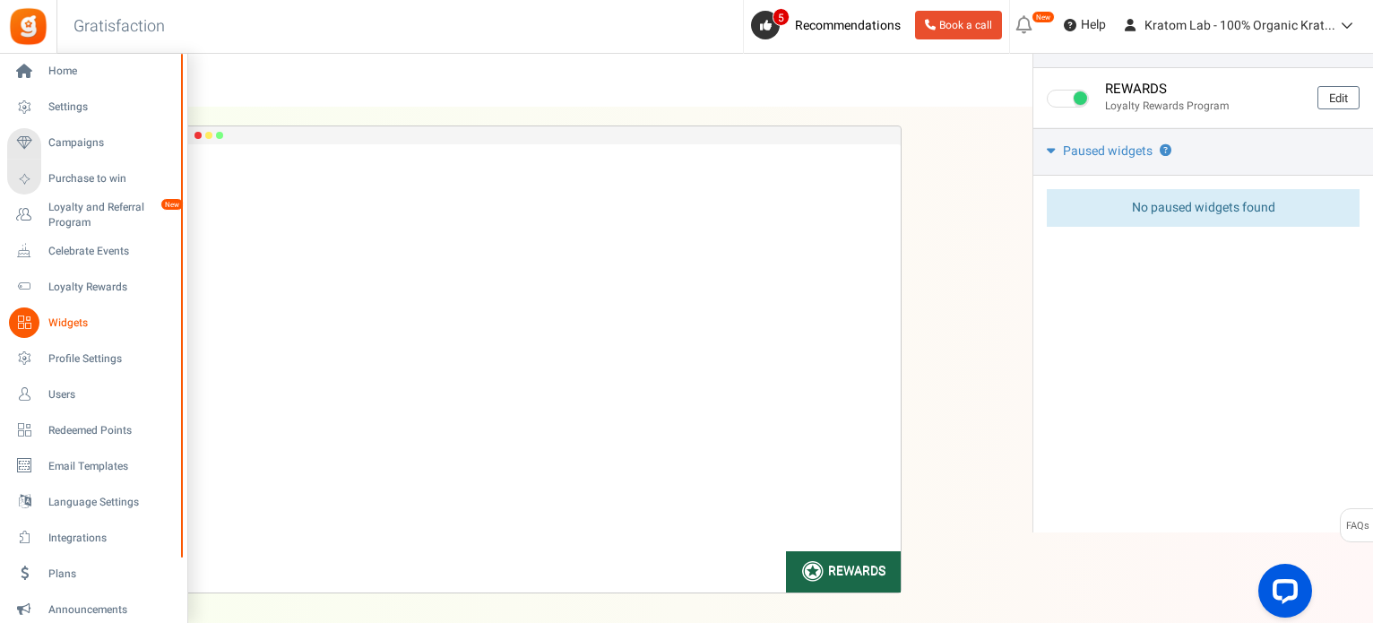
click at [90, 316] on span "Widgets" at bounding box center [111, 323] width 126 height 15
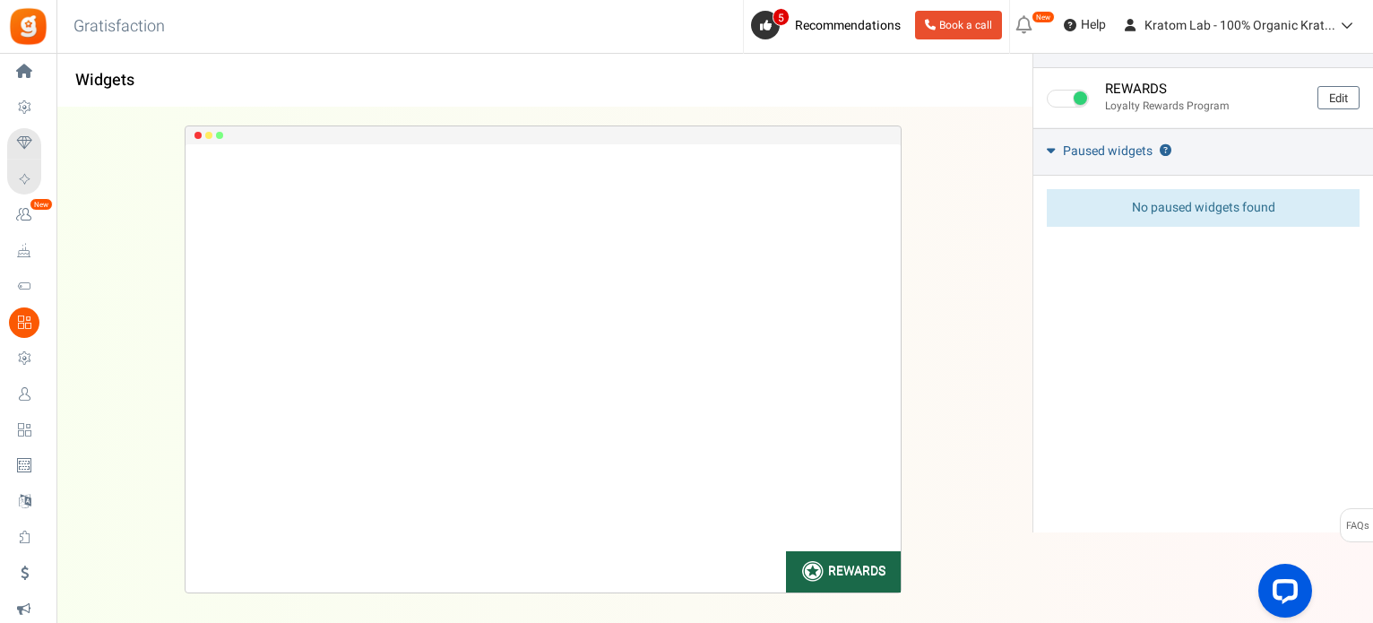
click at [1041, 154] on link "Paused widgets ?" at bounding box center [1204, 152] width 340 height 48
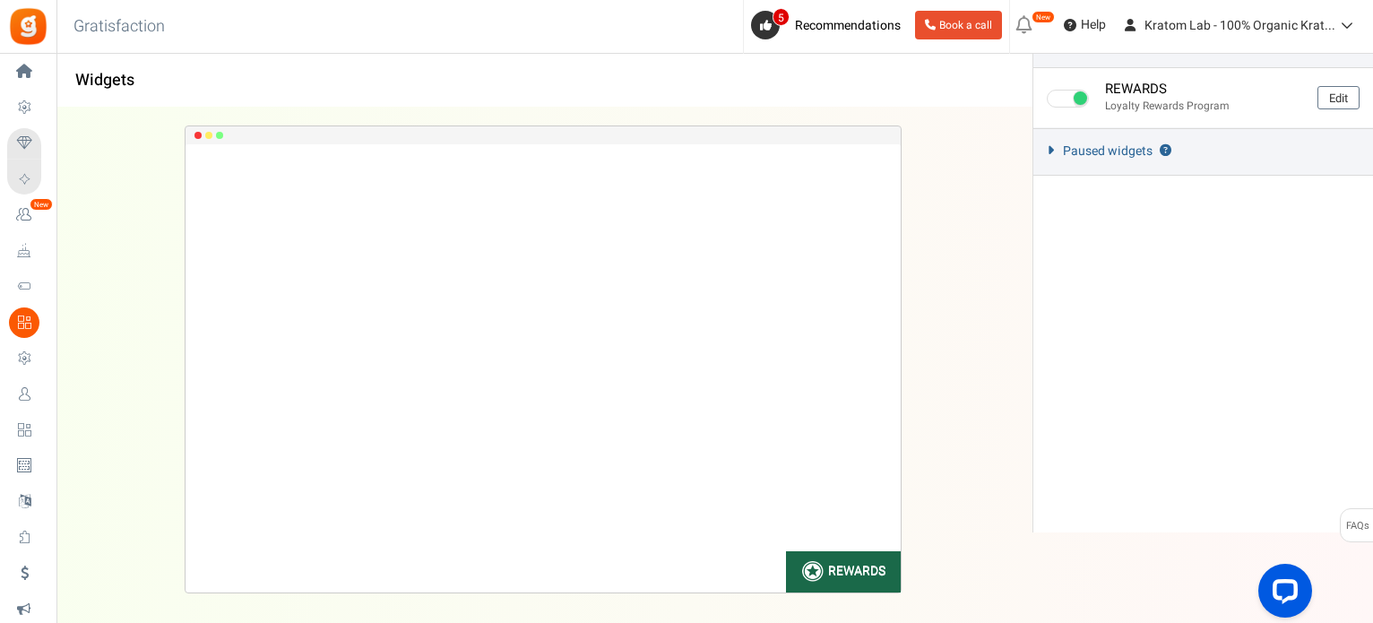
click at [1052, 147] on icon at bounding box center [1050, 150] width 13 height 8
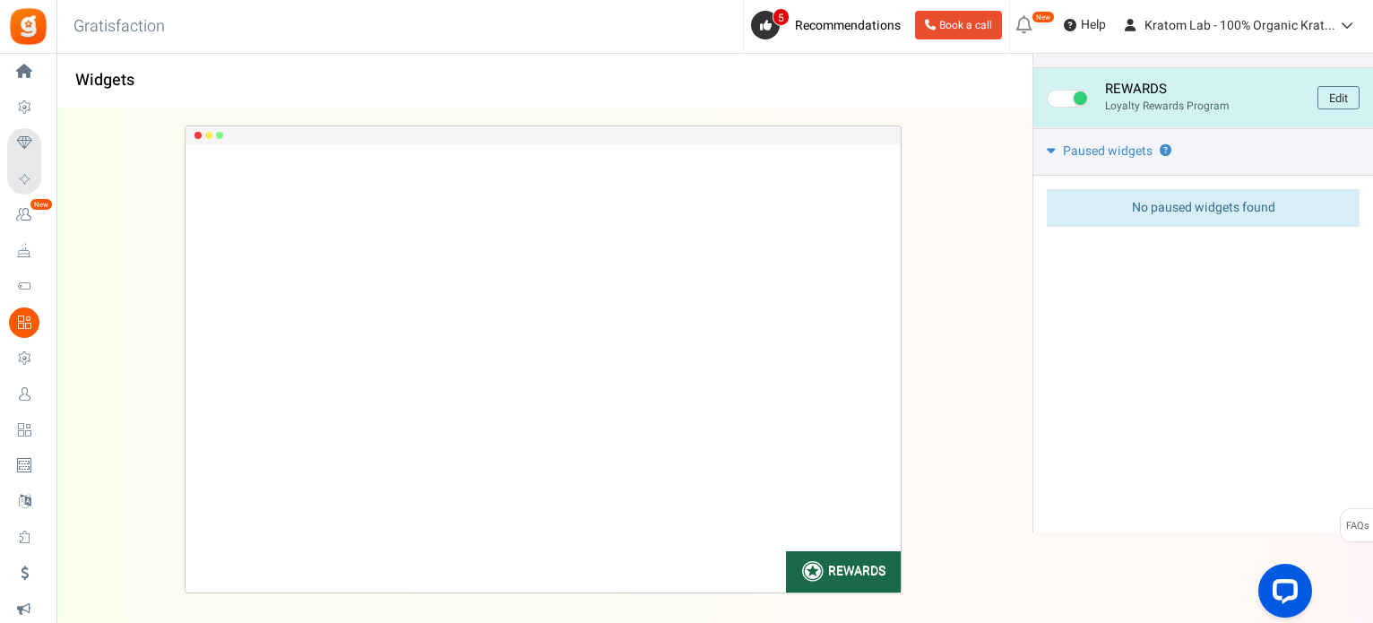
click at [1240, 95] on h4 "REWARDS" at bounding box center [1204, 89] width 199 height 15
click at [1353, 98] on link "Edit" at bounding box center [1339, 97] width 42 height 23
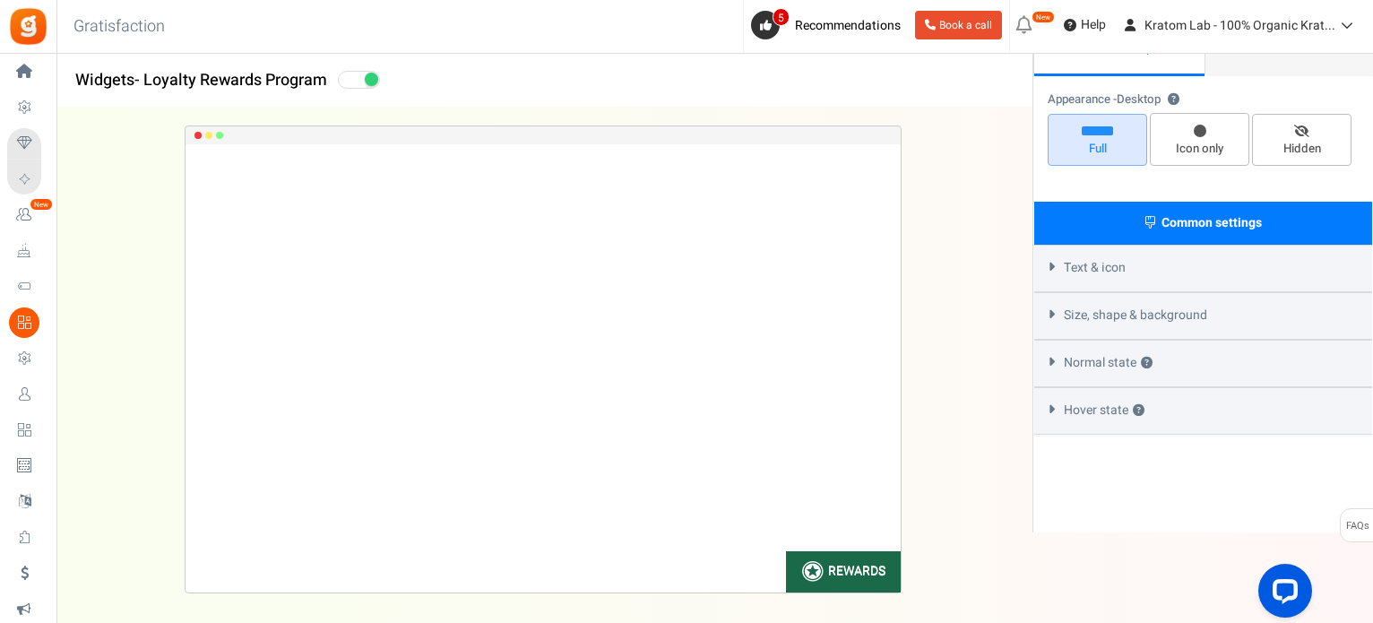
select select "lower-right-corner"
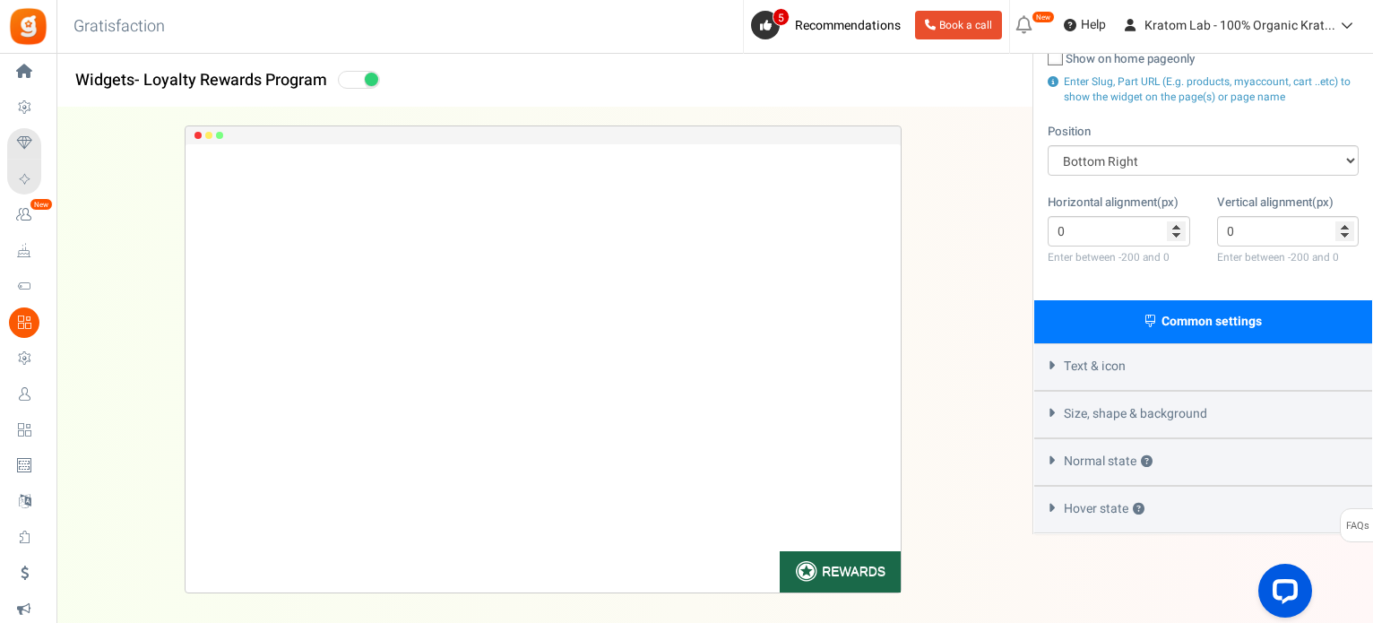
scroll to position [285, 0]
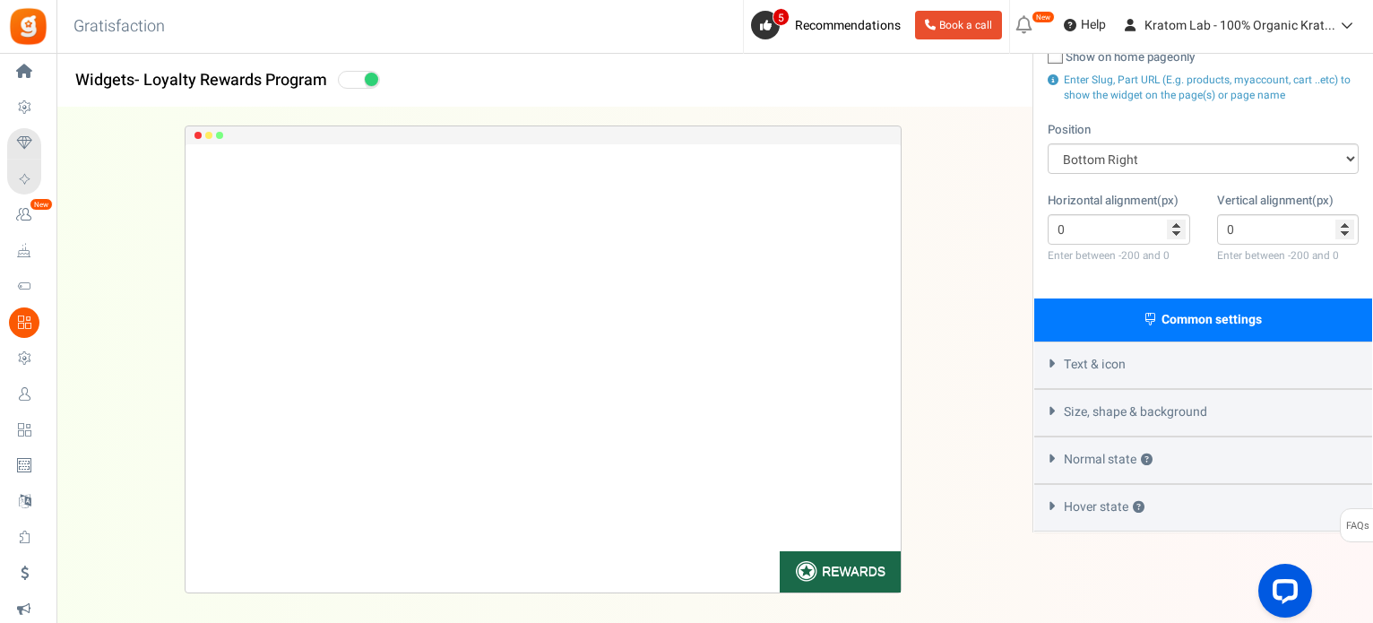
click at [1182, 357] on div "Text & icon" at bounding box center [1204, 366] width 338 height 48
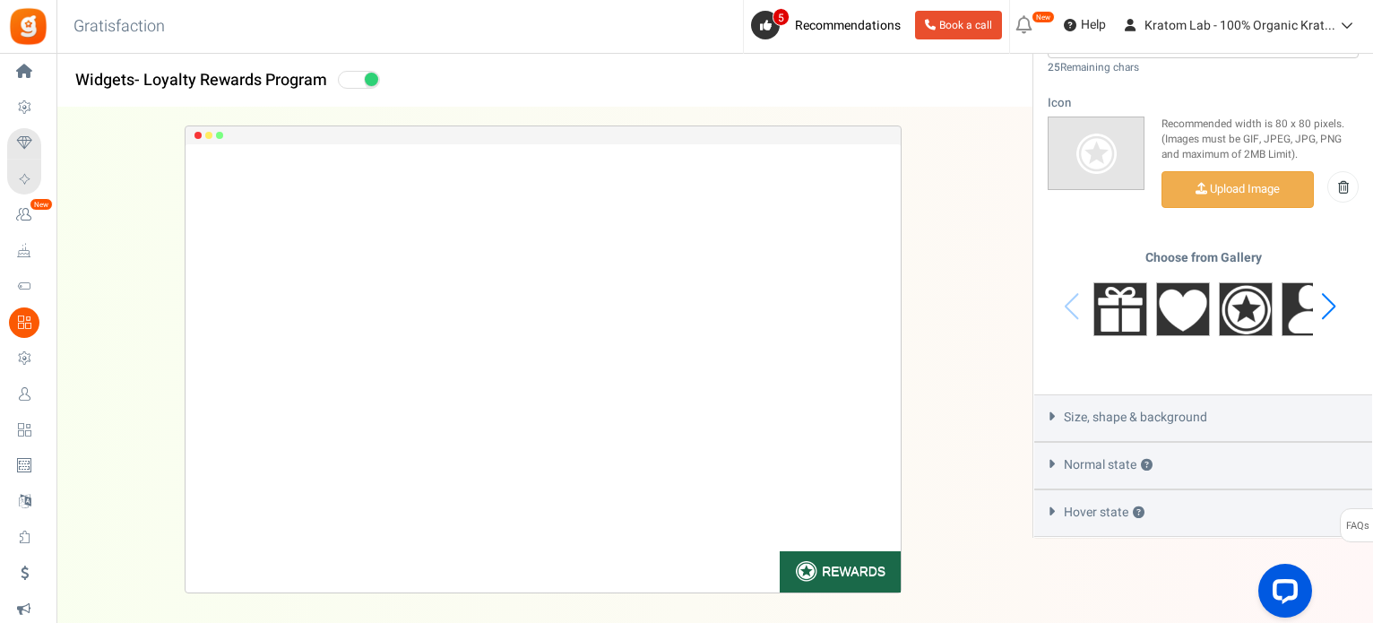
scroll to position [778, 0]
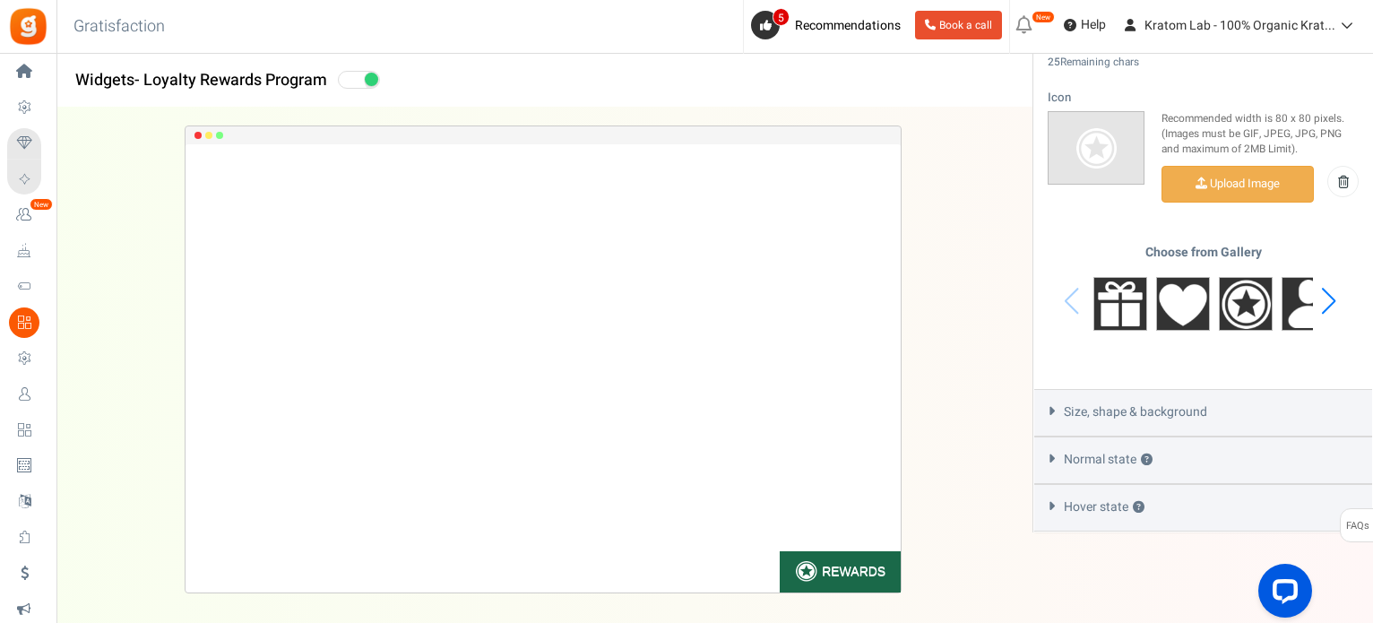
click at [1176, 465] on div "Normal state ?" at bounding box center [1204, 461] width 338 height 48
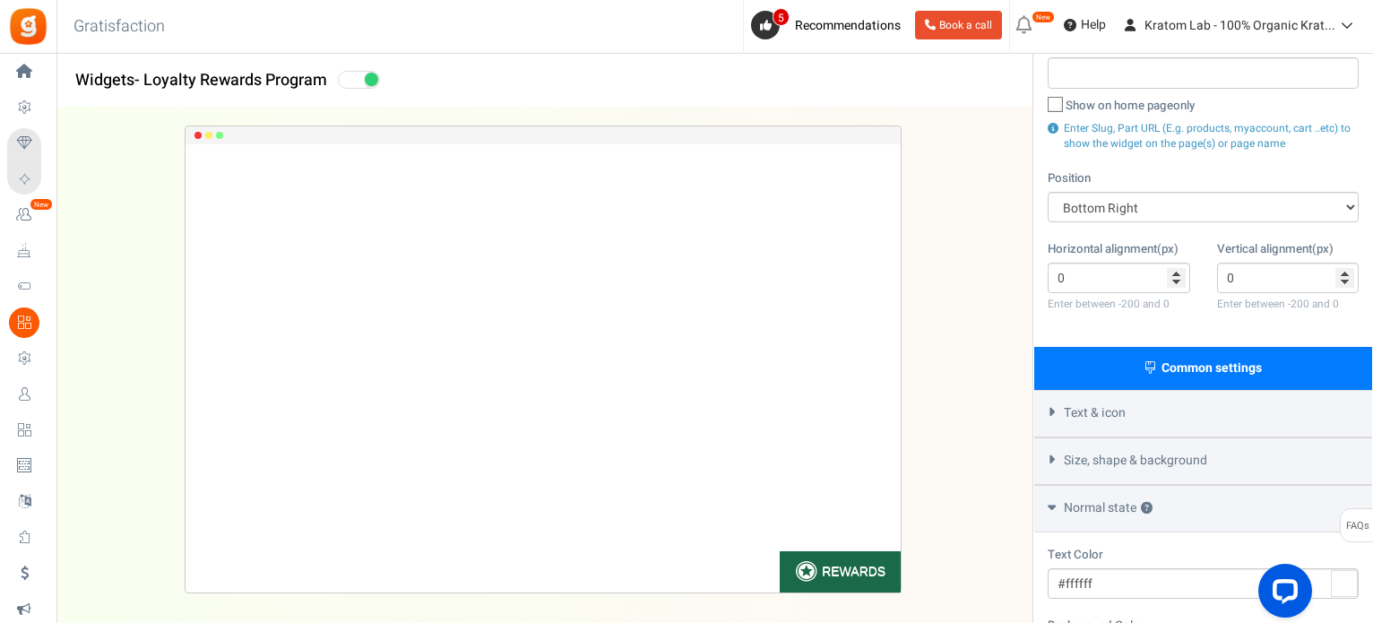
scroll to position [0, 0]
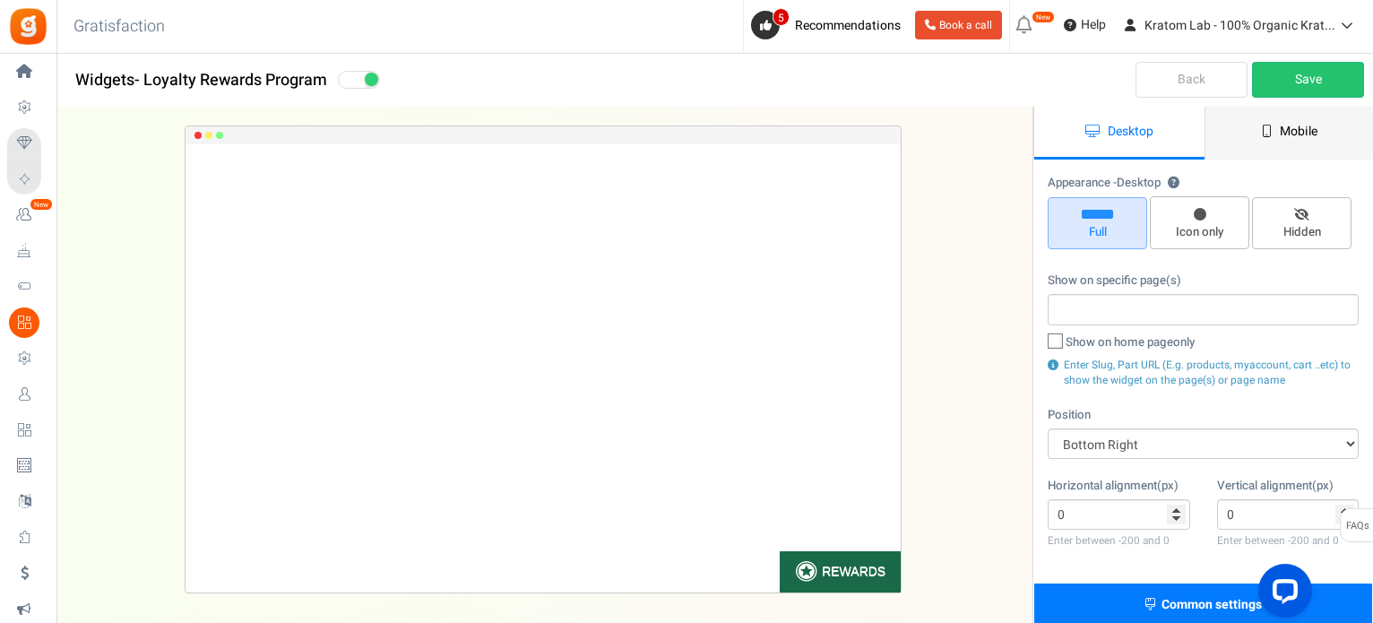
click at [1262, 134] on icon at bounding box center [1267, 131] width 10 height 13
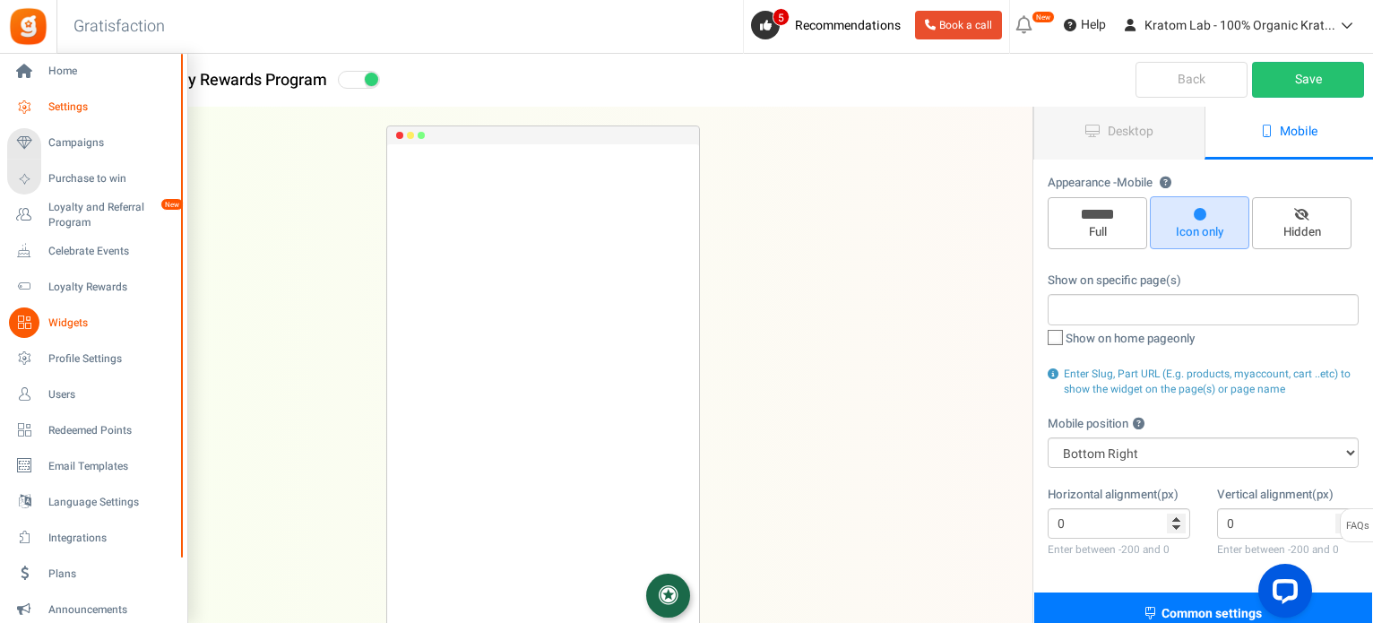
click at [75, 106] on span "Settings" at bounding box center [111, 107] width 126 height 15
click at [48, 105] on span "Settings" at bounding box center [111, 107] width 126 height 15
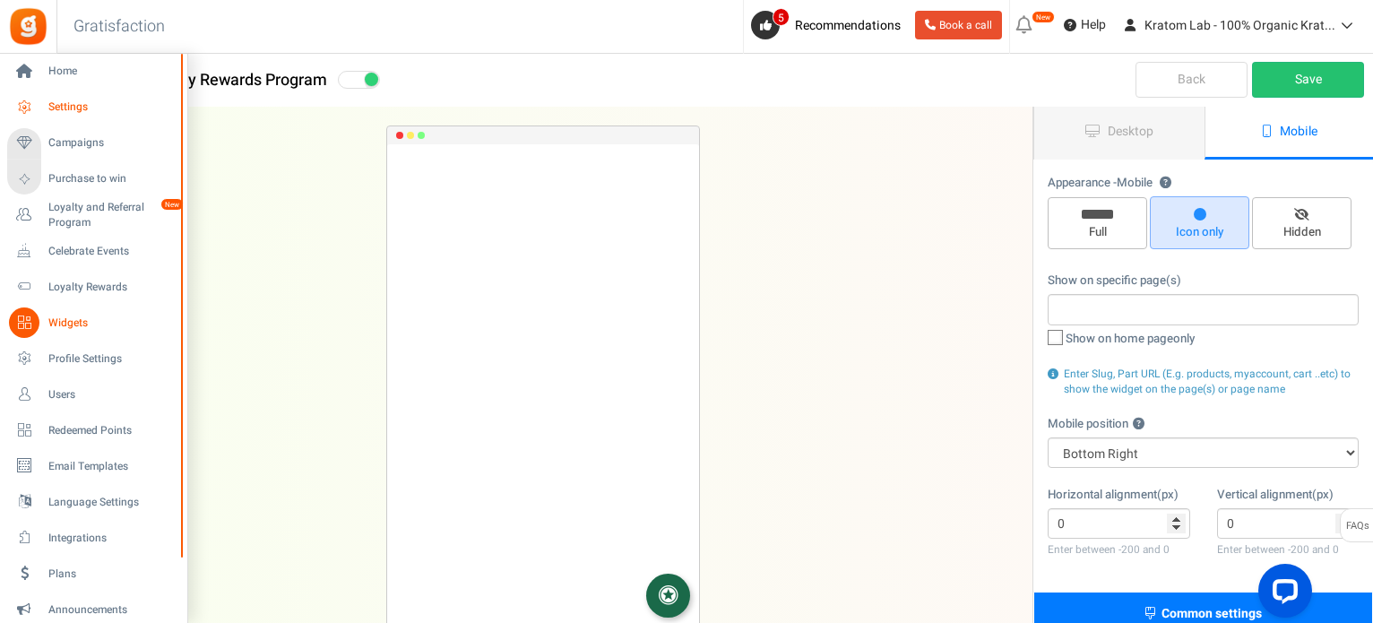
click at [79, 106] on span "Settings" at bounding box center [111, 107] width 126 height 15
click at [79, 107] on span "Settings" at bounding box center [111, 107] width 126 height 15
click at [79, 108] on span "Settings" at bounding box center [111, 107] width 126 height 15
click at [58, 67] on span "Home" at bounding box center [111, 71] width 126 height 15
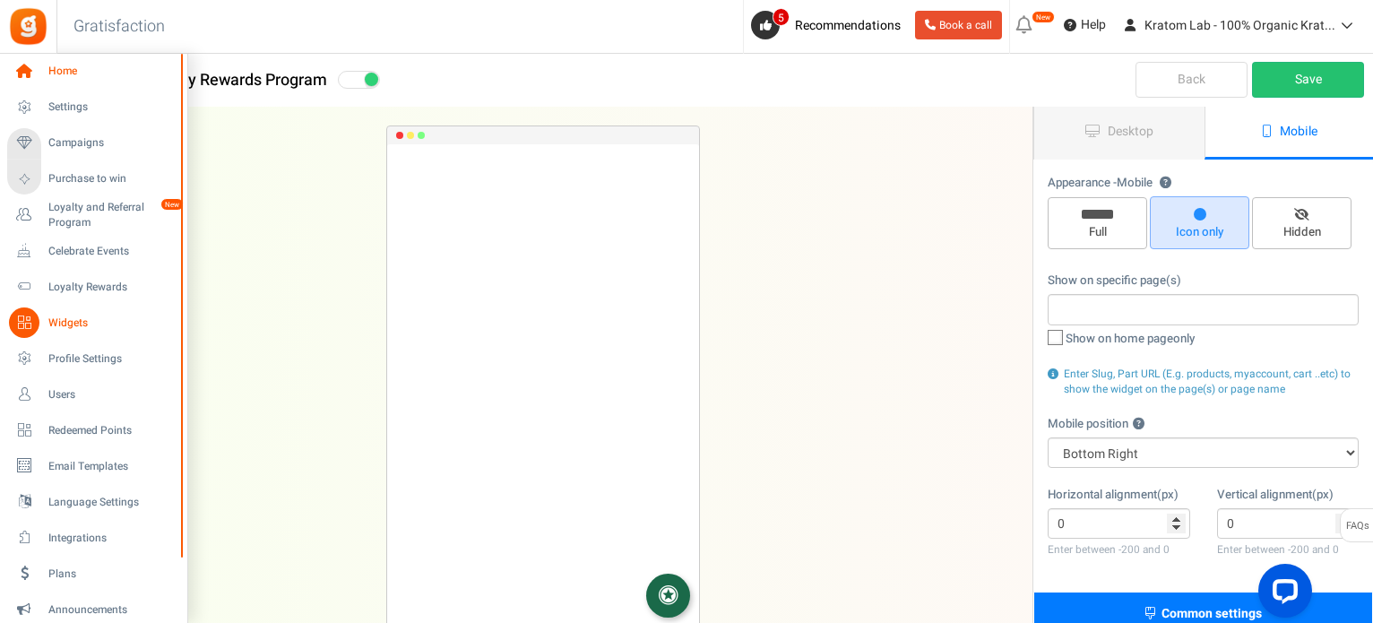
click at [58, 67] on span "Home" at bounding box center [111, 71] width 126 height 15
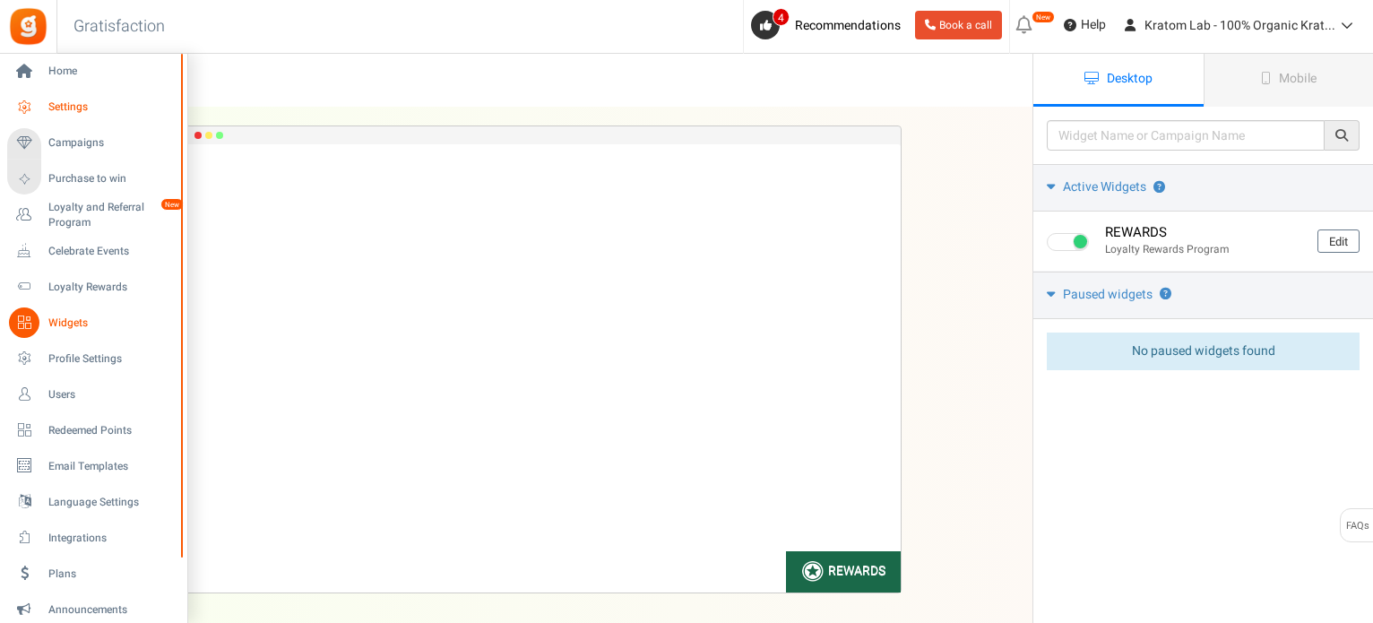
click at [86, 106] on span "Settings" at bounding box center [111, 107] width 126 height 15
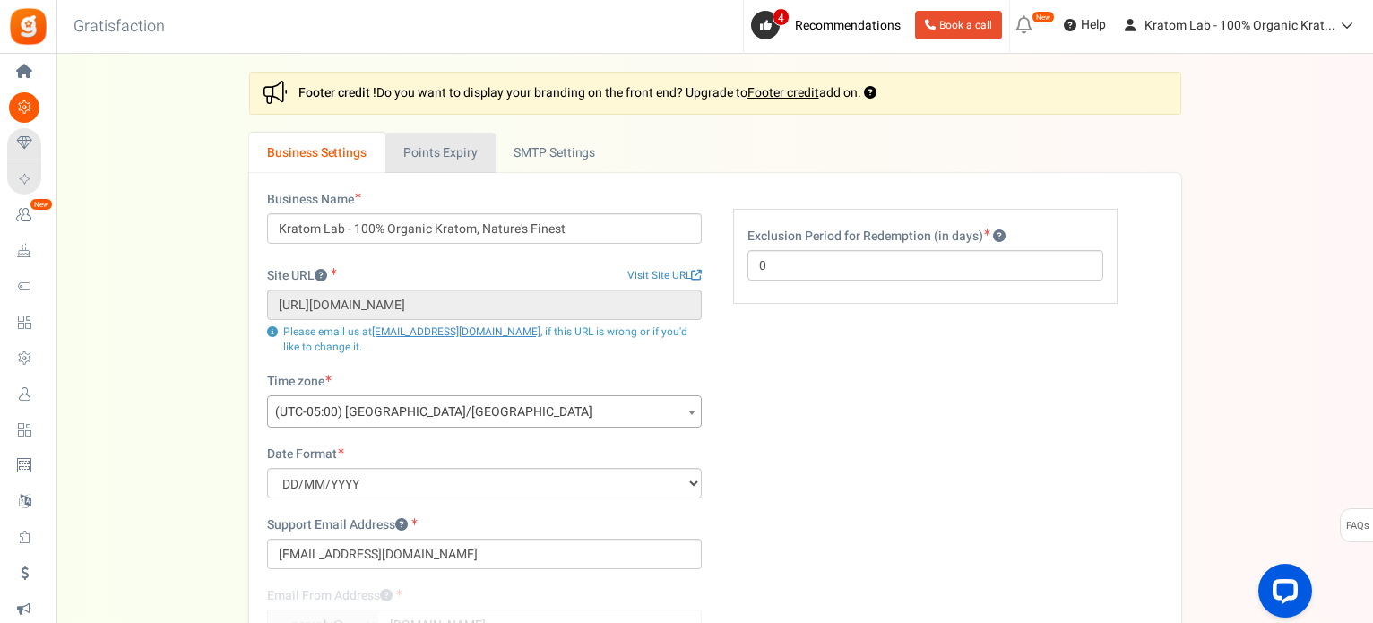
click at [442, 143] on link "Points Expiry" at bounding box center [440, 153] width 110 height 40
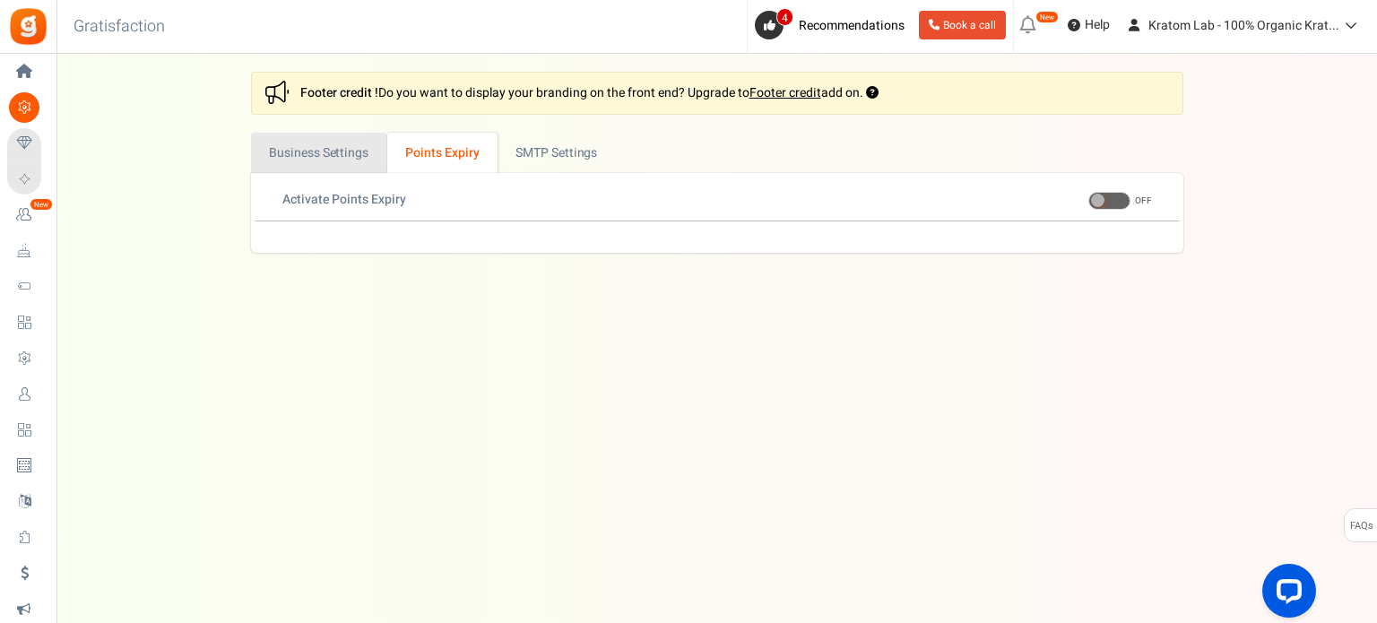
click at [319, 153] on link "Business Settings" at bounding box center [319, 153] width 136 height 40
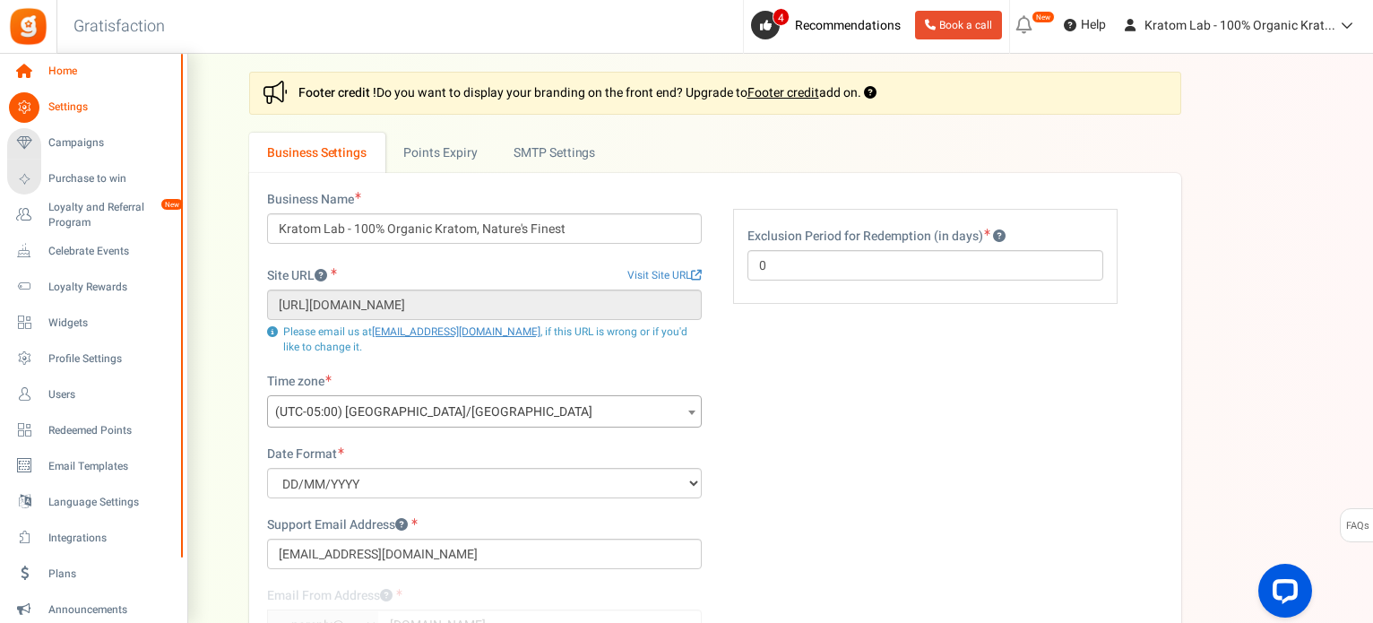
click at [77, 71] on span "Home" at bounding box center [111, 71] width 126 height 15
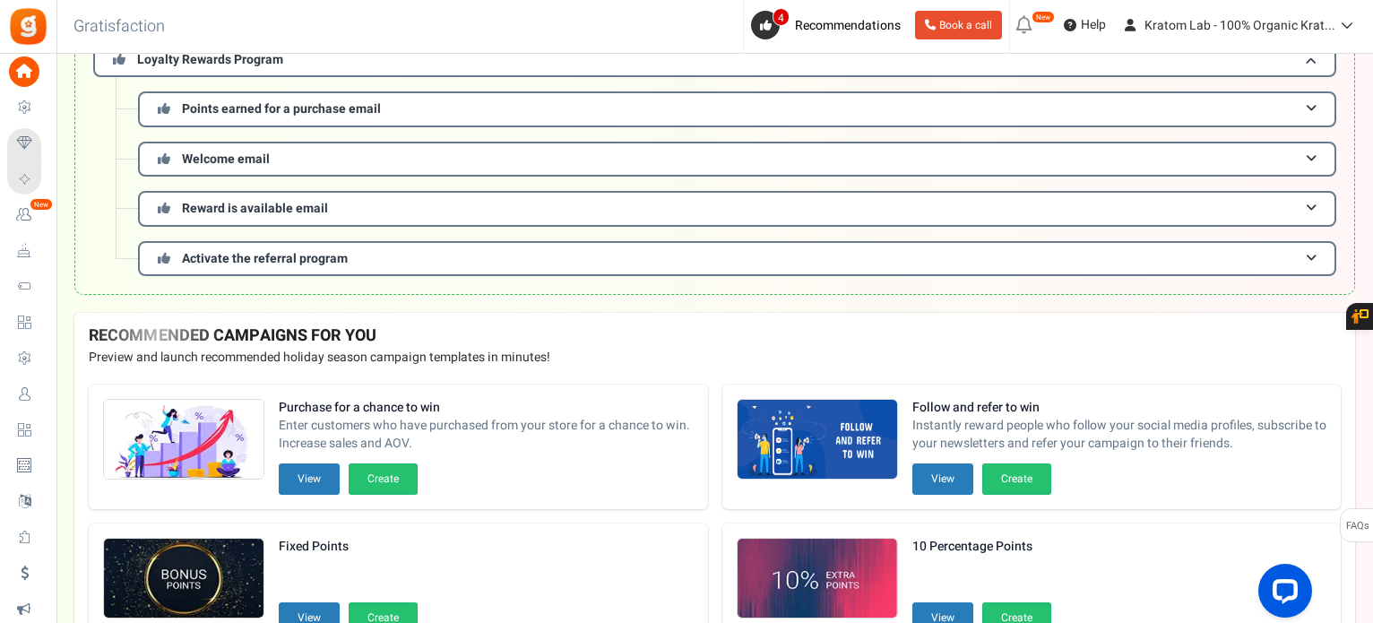
scroll to position [90, 0]
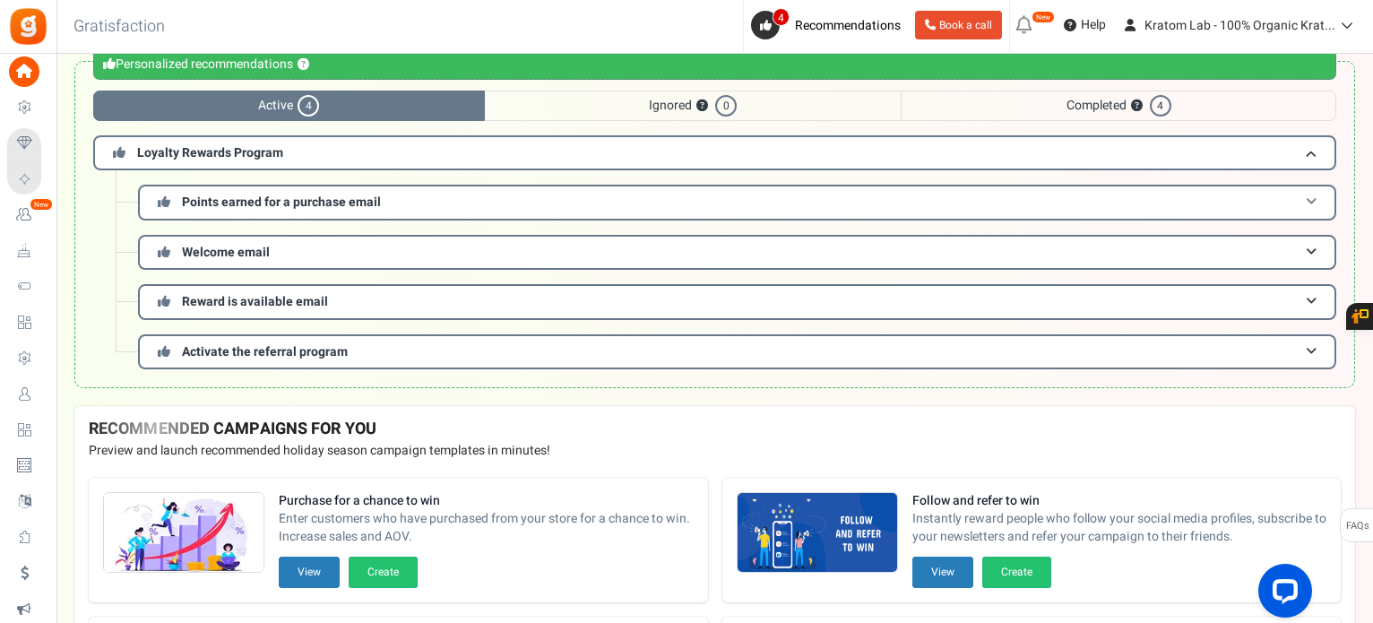
click at [1320, 204] on h3 "Points earned for a purchase email" at bounding box center [737, 202] width 1199 height 35
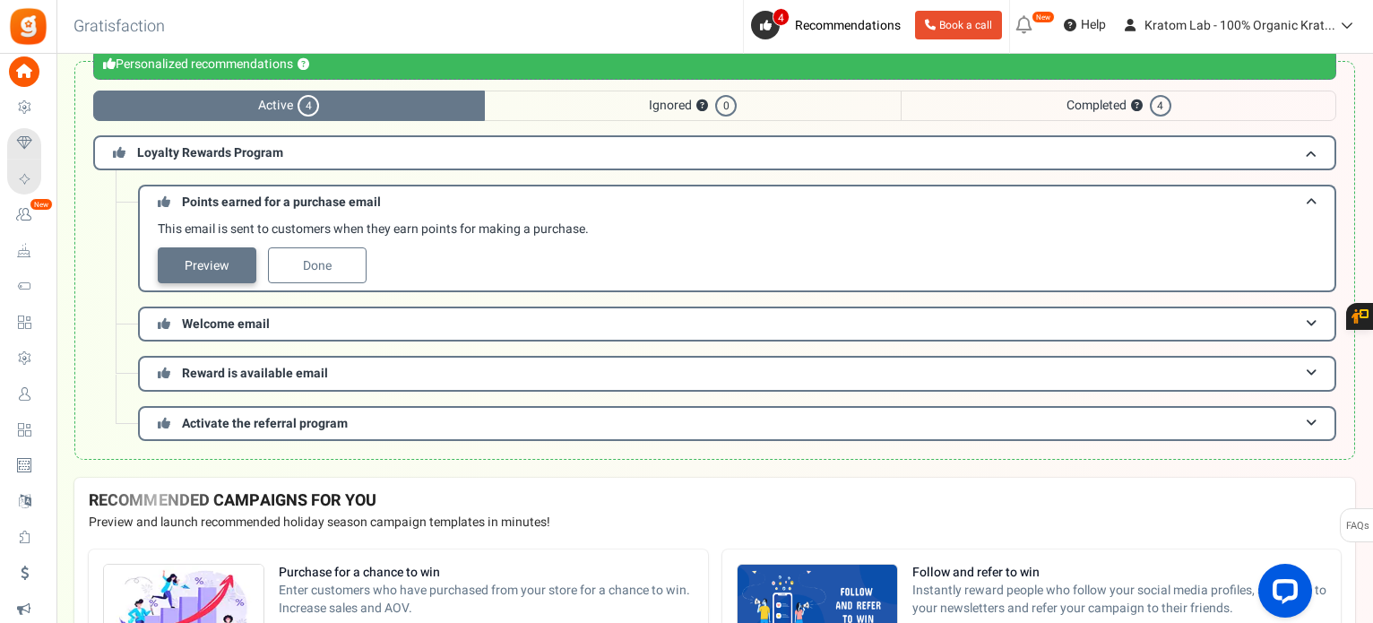
click at [210, 268] on link "Preview" at bounding box center [207, 265] width 99 height 36
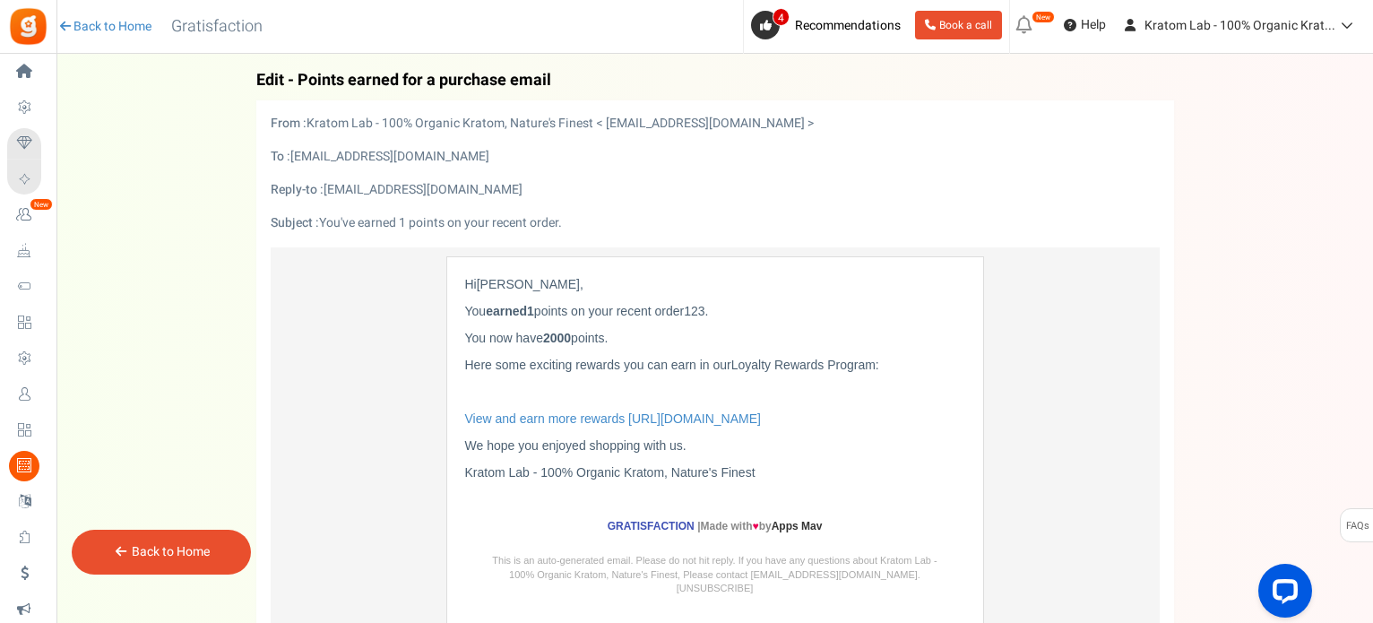
click at [0, 0] on span "Campaigns" at bounding box center [0, 0] width 0 height 0
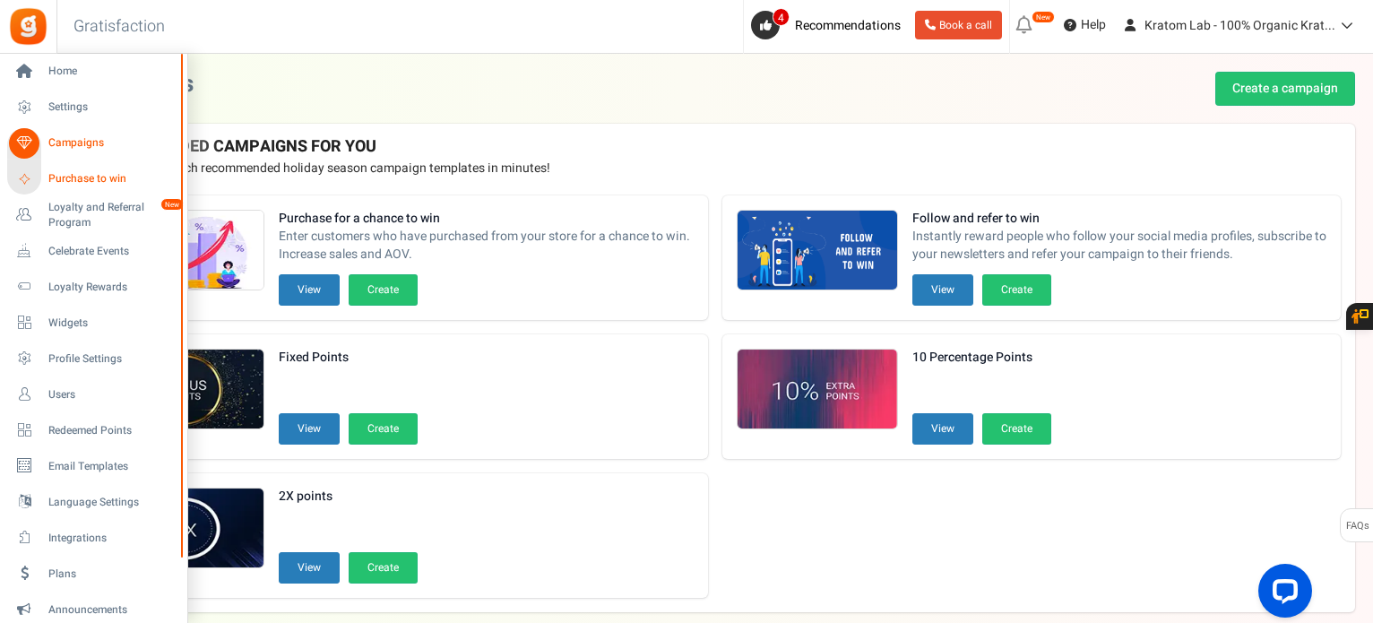
click at [96, 181] on span "Purchase to win" at bounding box center [111, 178] width 126 height 15
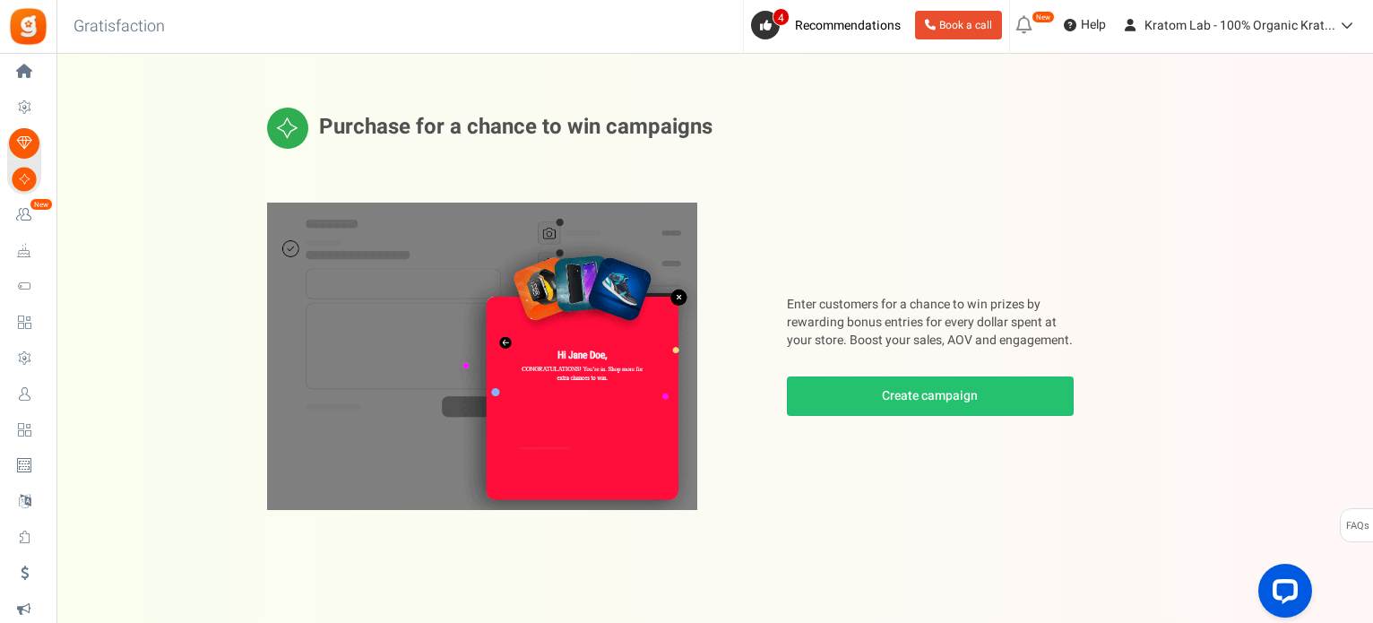
click at [0, 0] on span "Loyalty and Referral Program" at bounding box center [0, 0] width 0 height 0
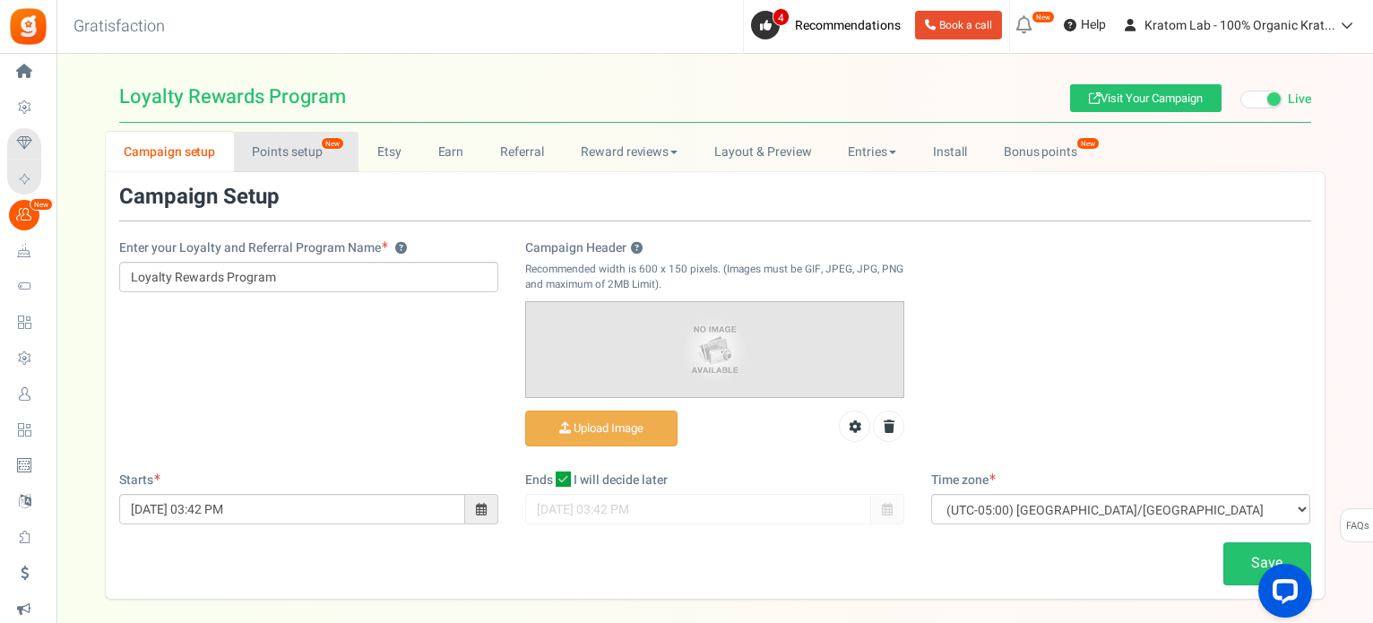
click at [281, 150] on link "Points setup New" at bounding box center [296, 152] width 125 height 40
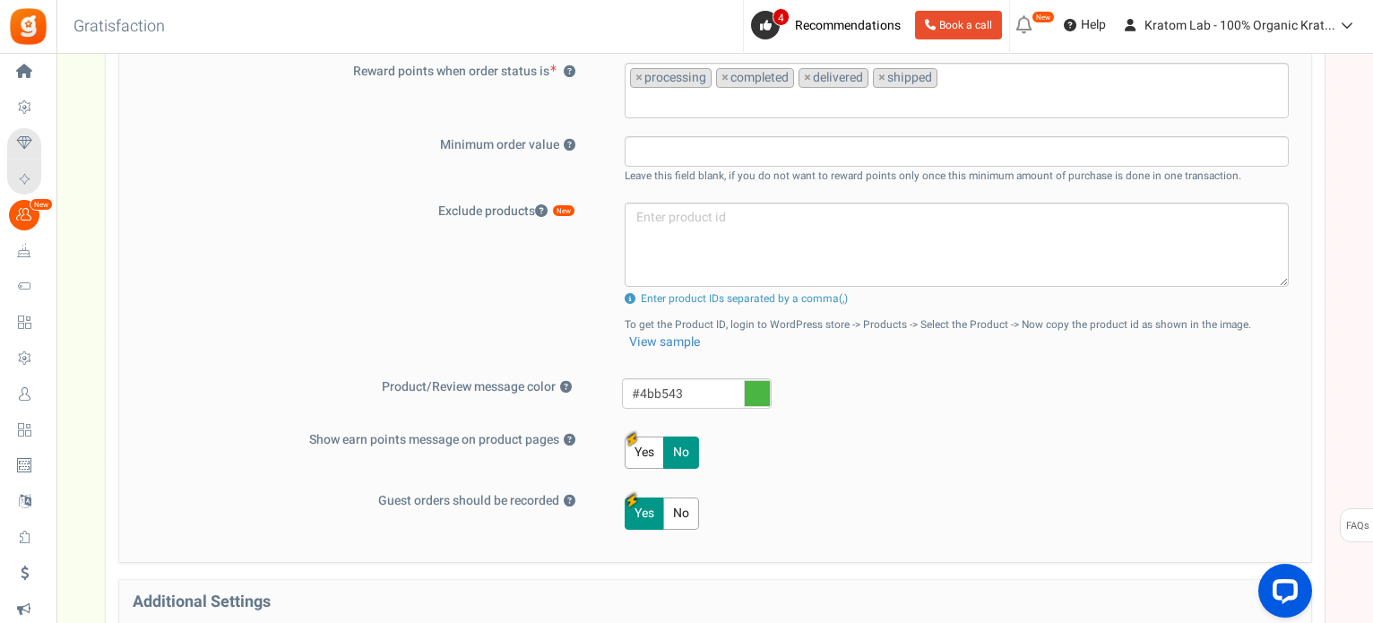
scroll to position [628, 0]
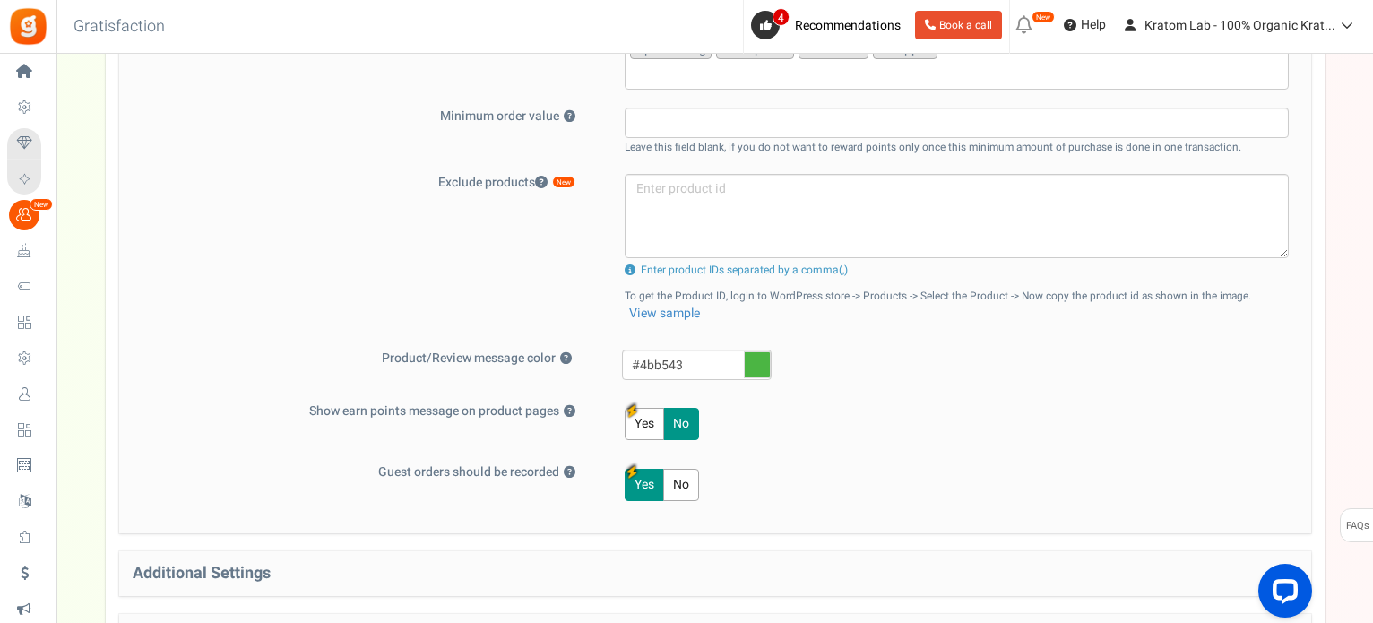
click at [636, 424] on button "Yes" at bounding box center [644, 424] width 39 height 32
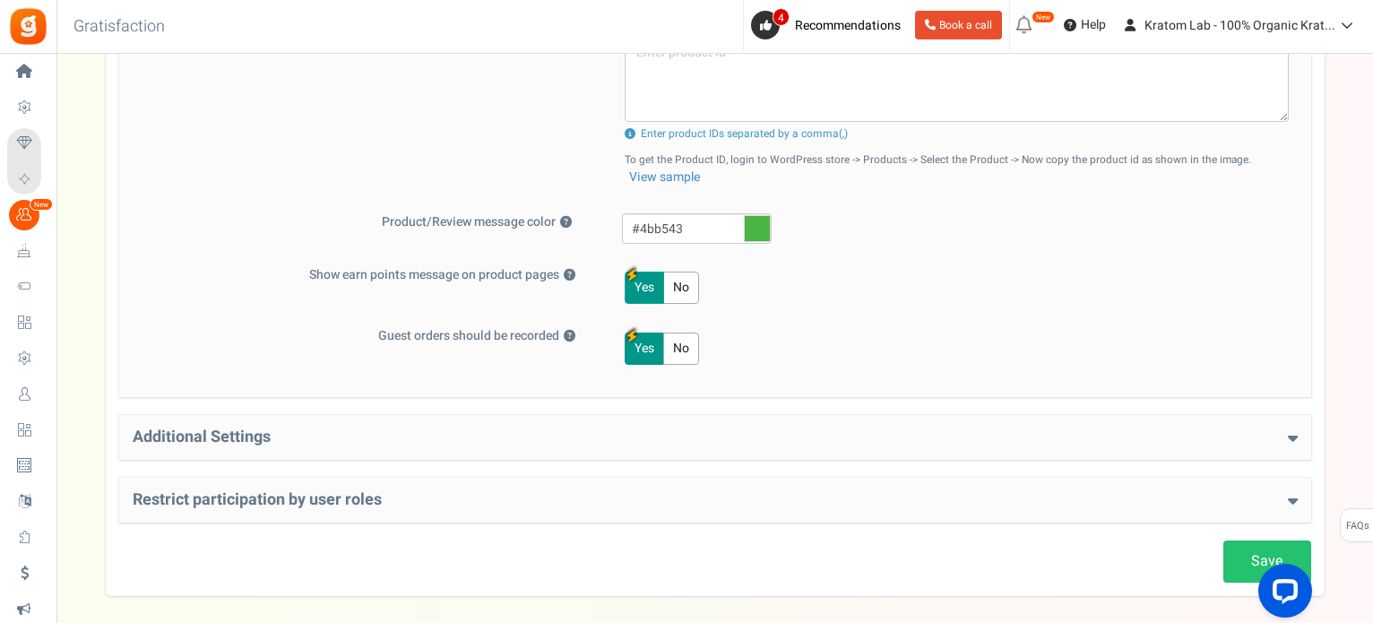
scroll to position [842, 0]
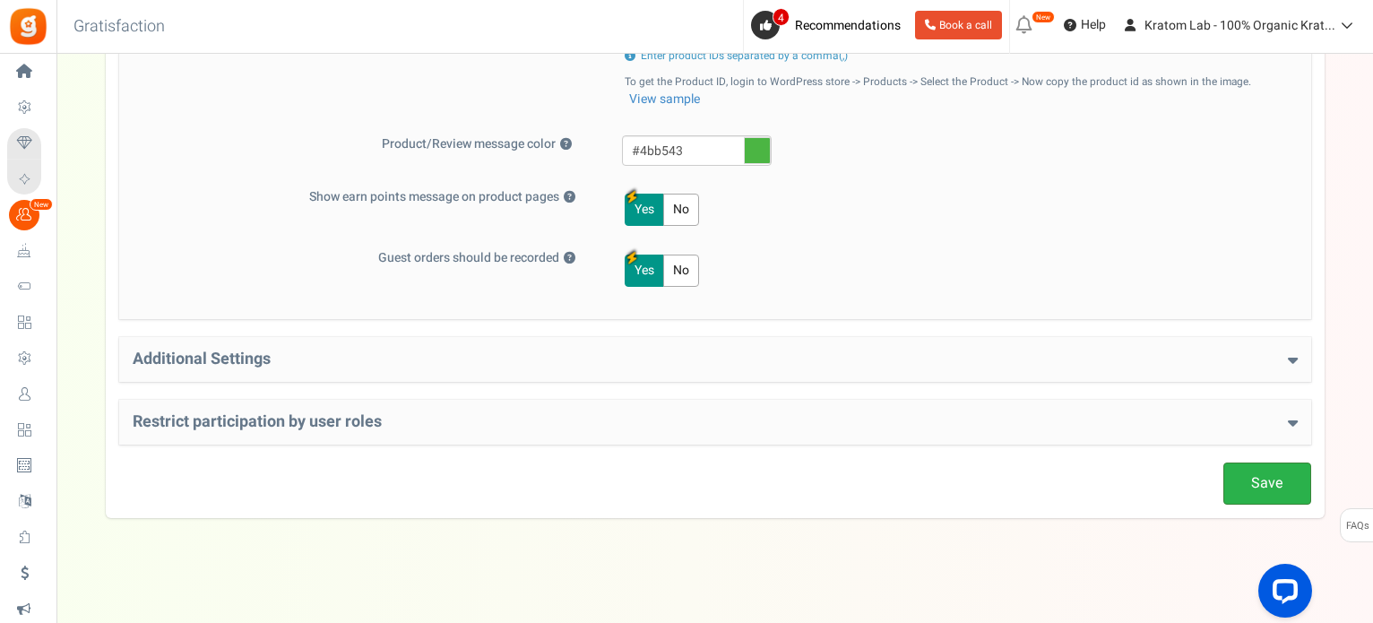
click at [1246, 478] on link "Save" at bounding box center [1268, 484] width 88 height 42
click at [1067, 360] on h4 "Additional Settings" at bounding box center [715, 360] width 1165 height 18
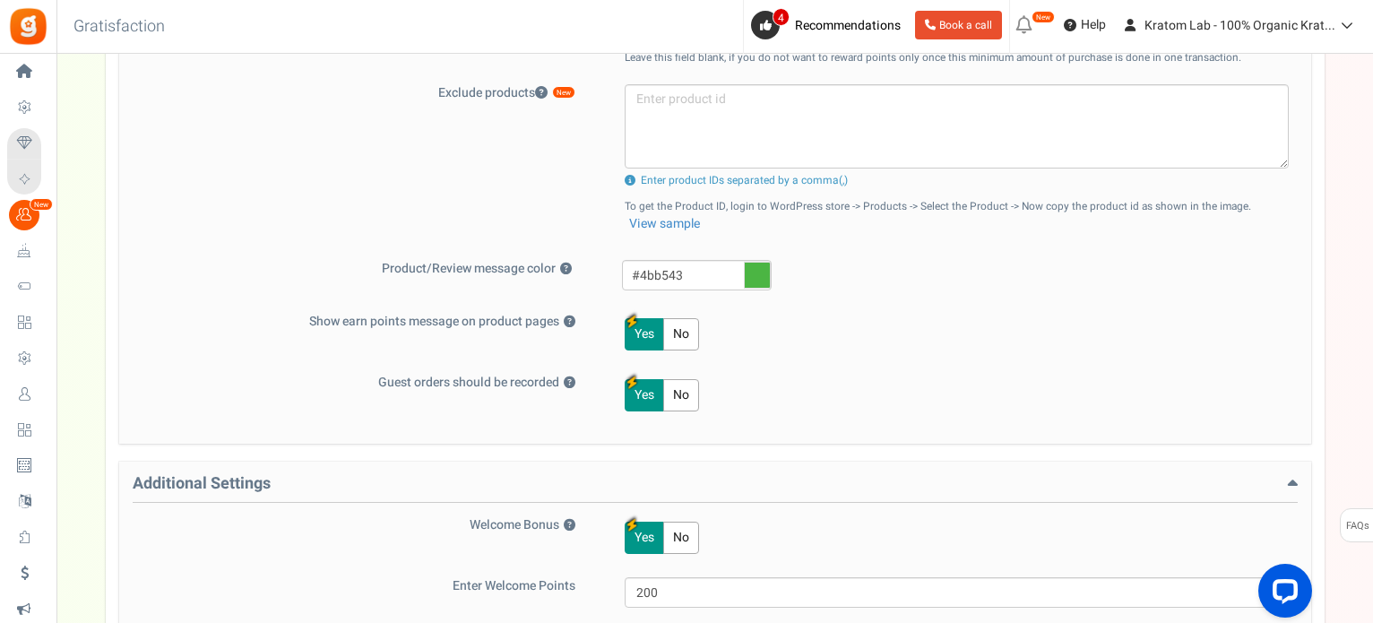
scroll to position [269, 0]
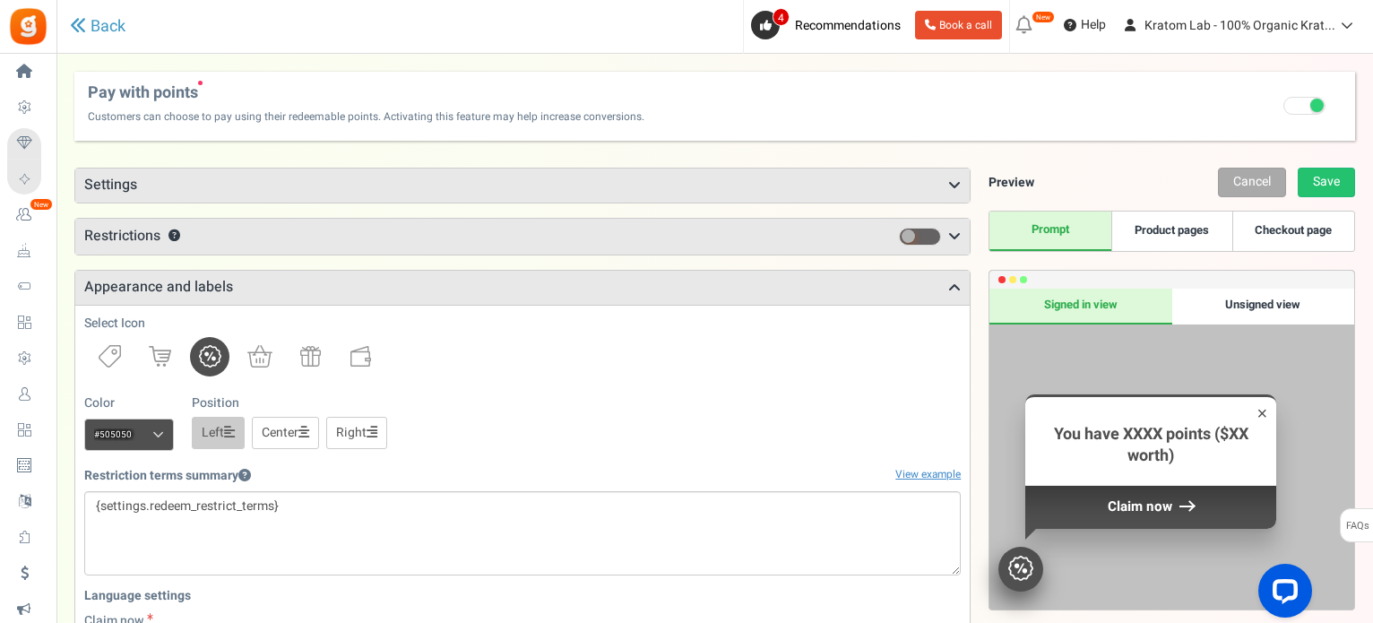
click at [1313, 218] on link "Checkout page" at bounding box center [1293, 231] width 121 height 39
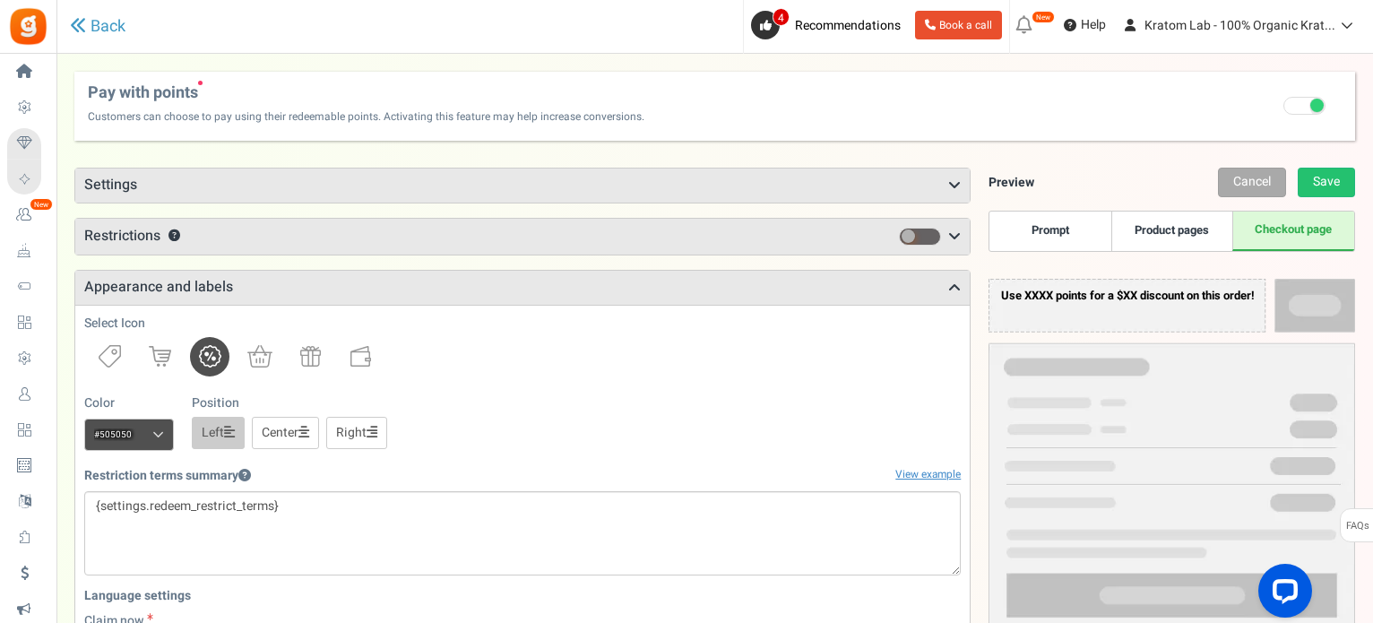
click at [1183, 235] on link "Product pages" at bounding box center [1172, 231] width 121 height 39
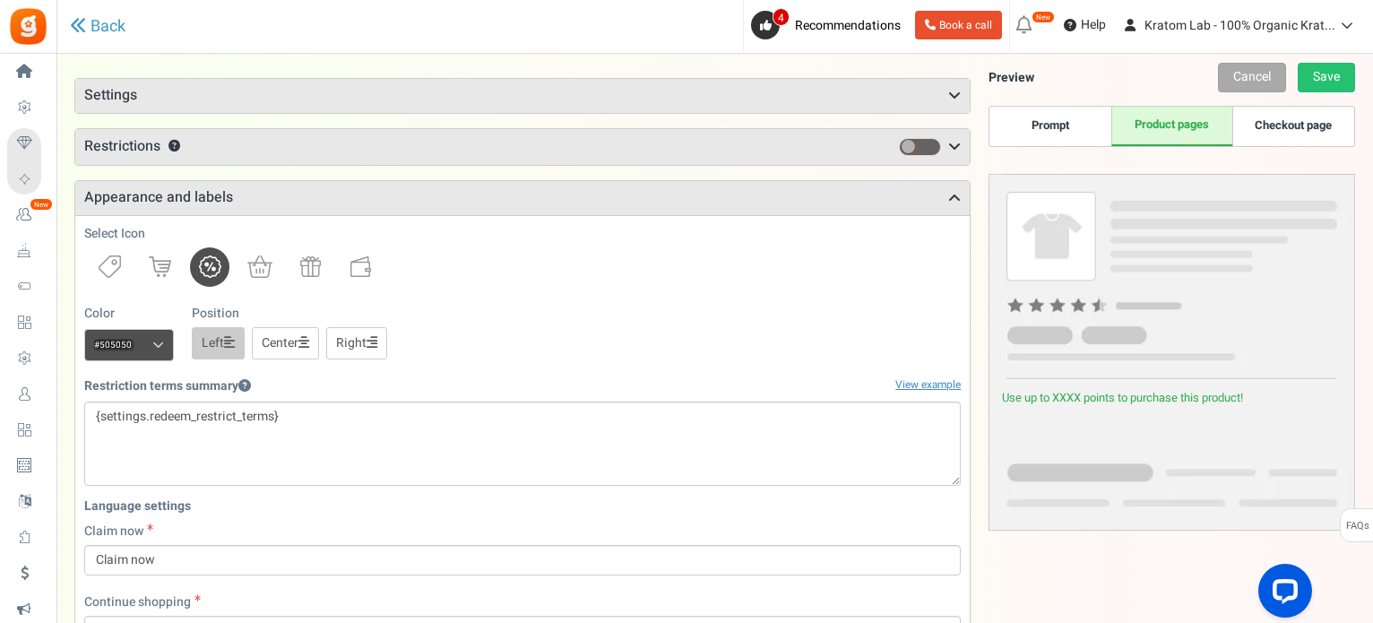
scroll to position [269, 0]
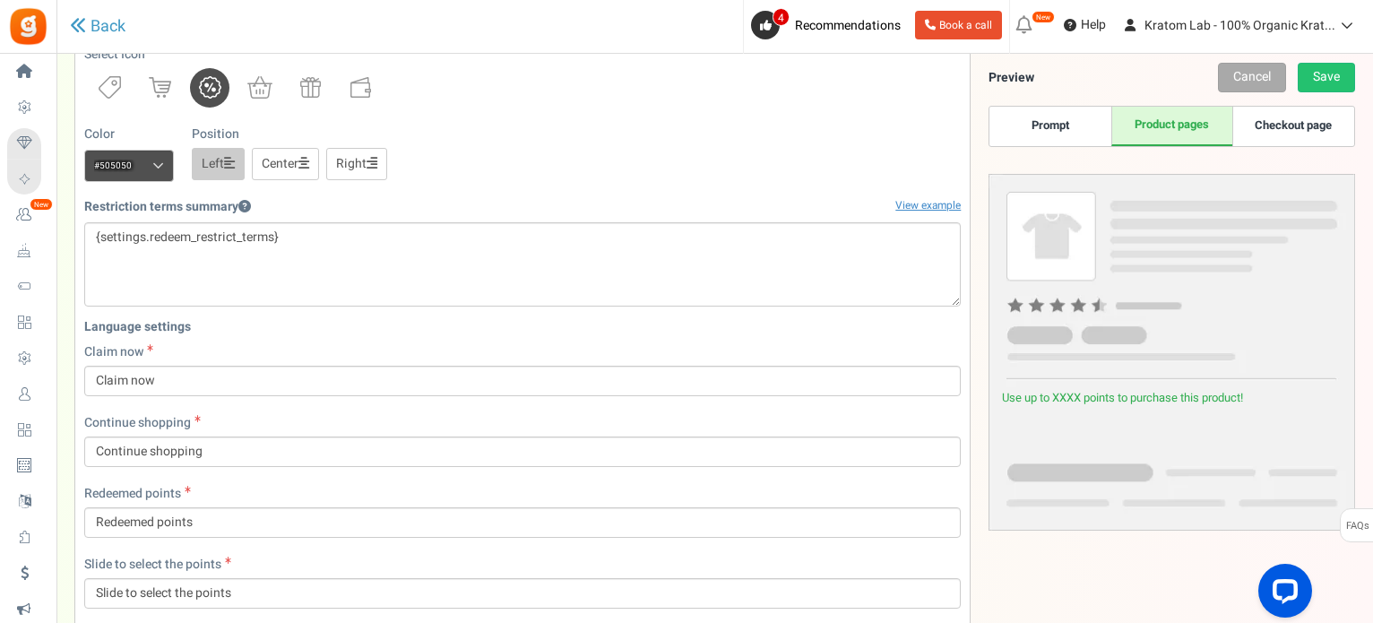
click at [1045, 107] on link "Prompt" at bounding box center [1050, 126] width 121 height 39
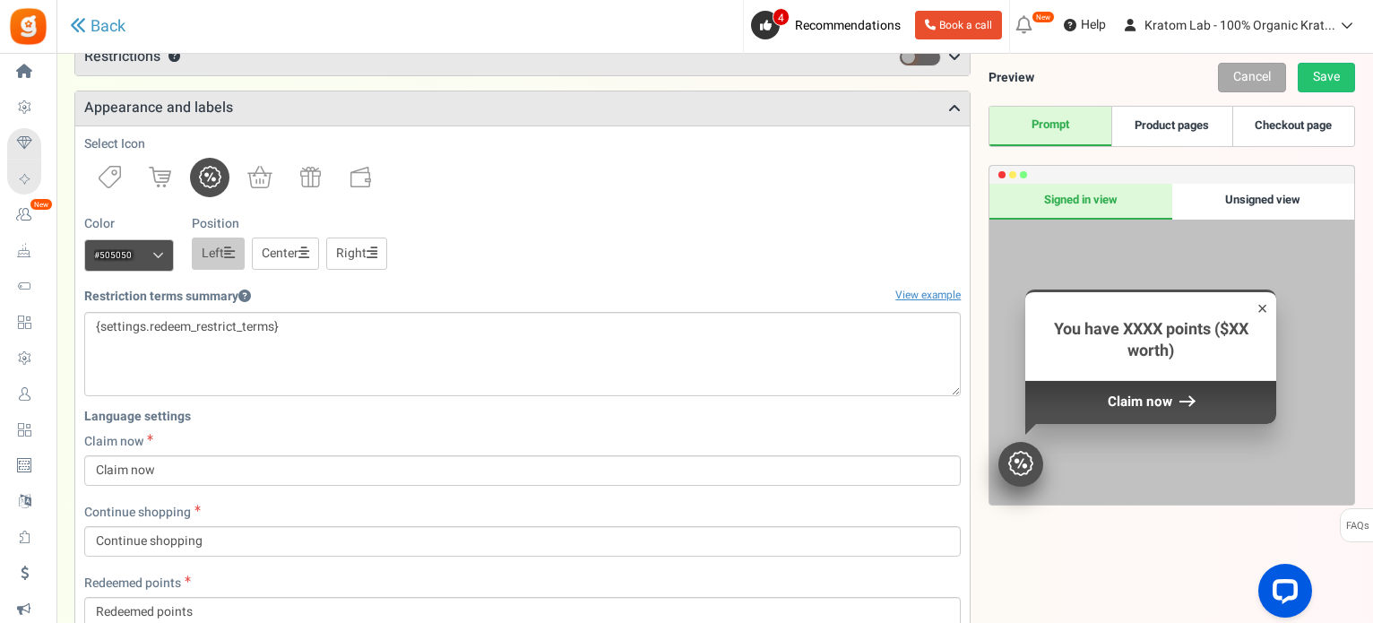
scroll to position [90, 0]
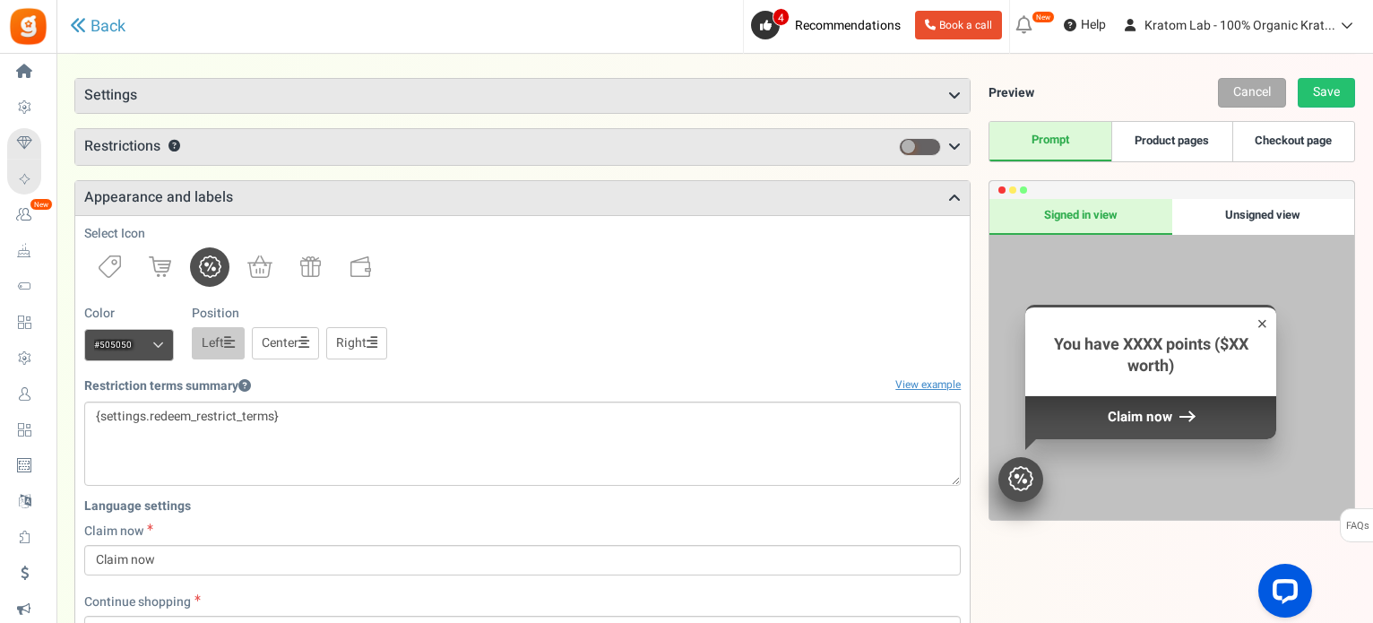
click at [299, 336] on link "Center" at bounding box center [285, 343] width 67 height 32
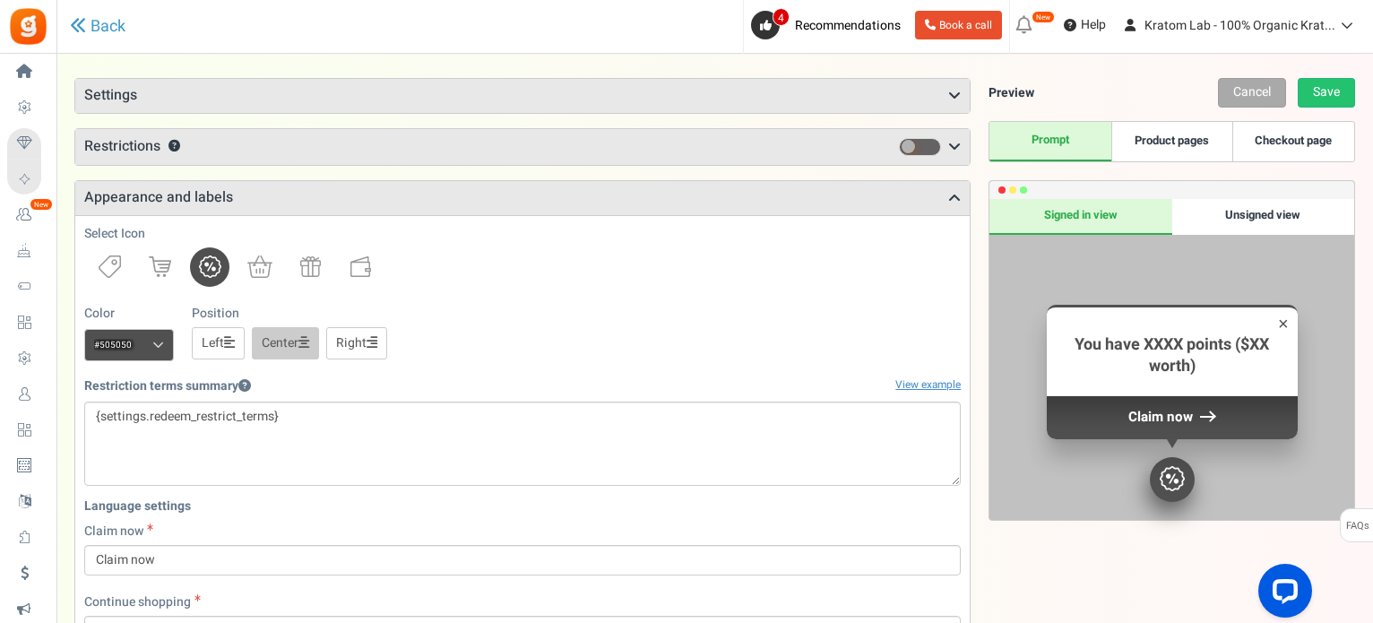
click at [212, 336] on link "Left" at bounding box center [218, 343] width 53 height 32
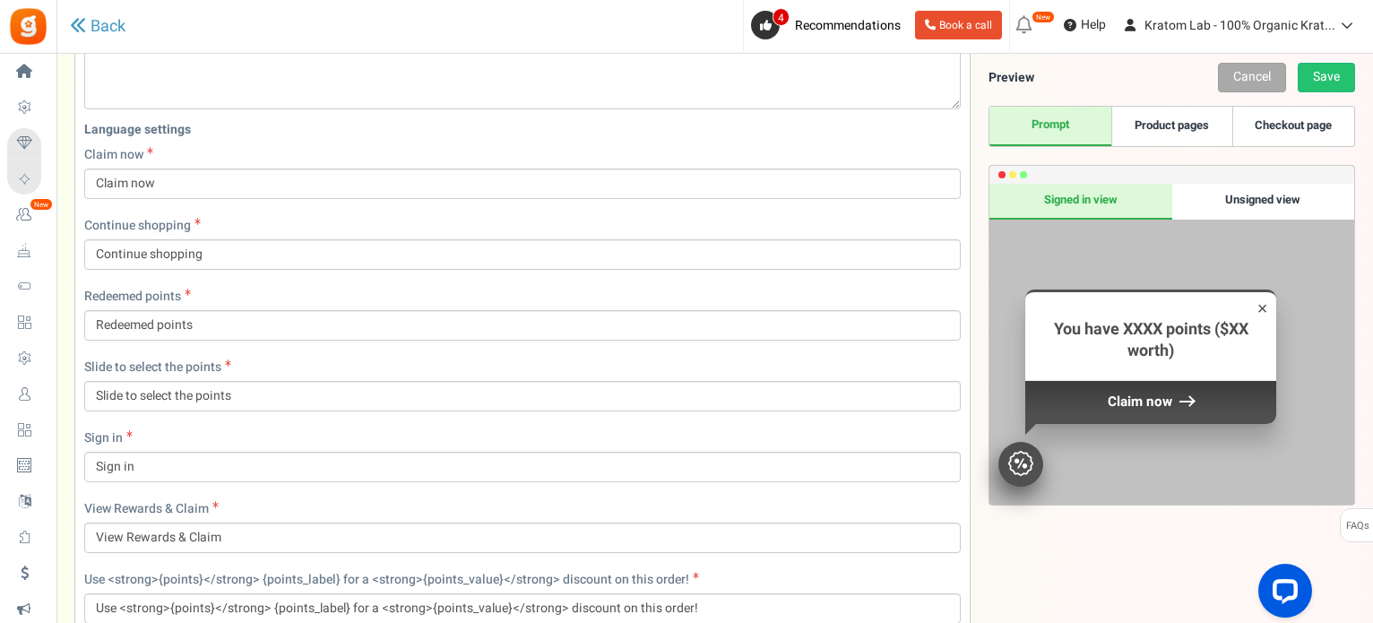
scroll to position [355, 0]
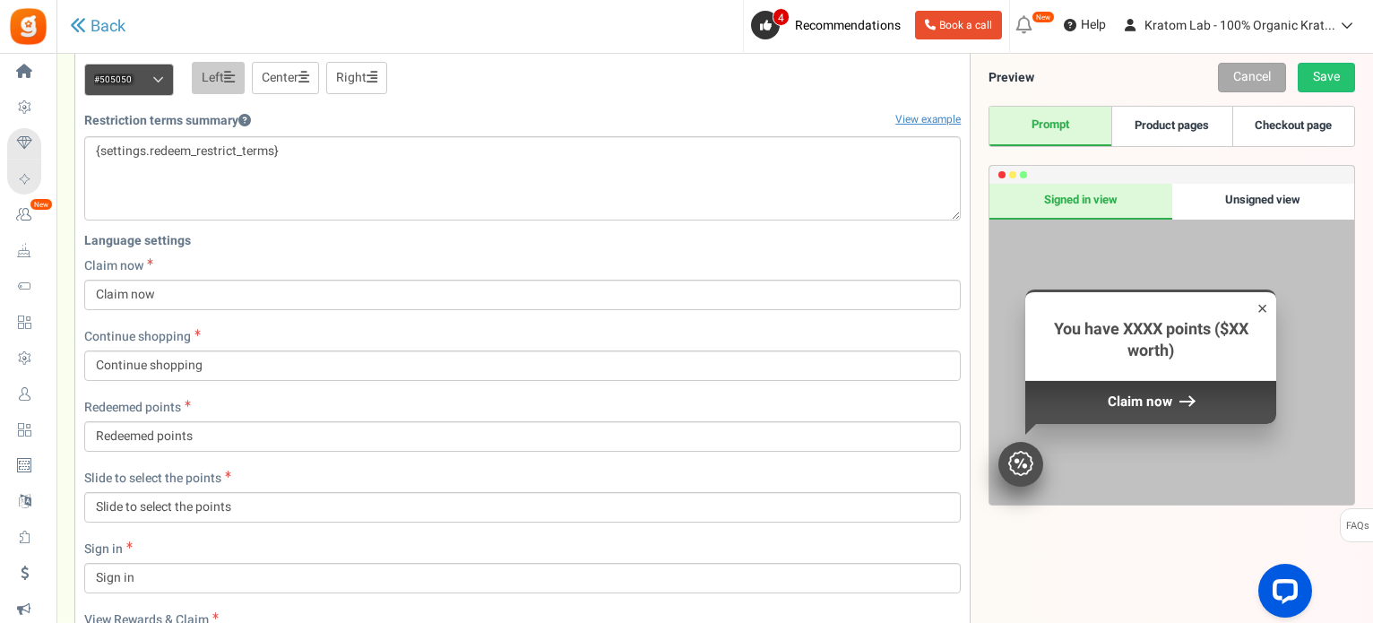
click at [1291, 187] on div "Unsigned view" at bounding box center [1264, 202] width 182 height 36
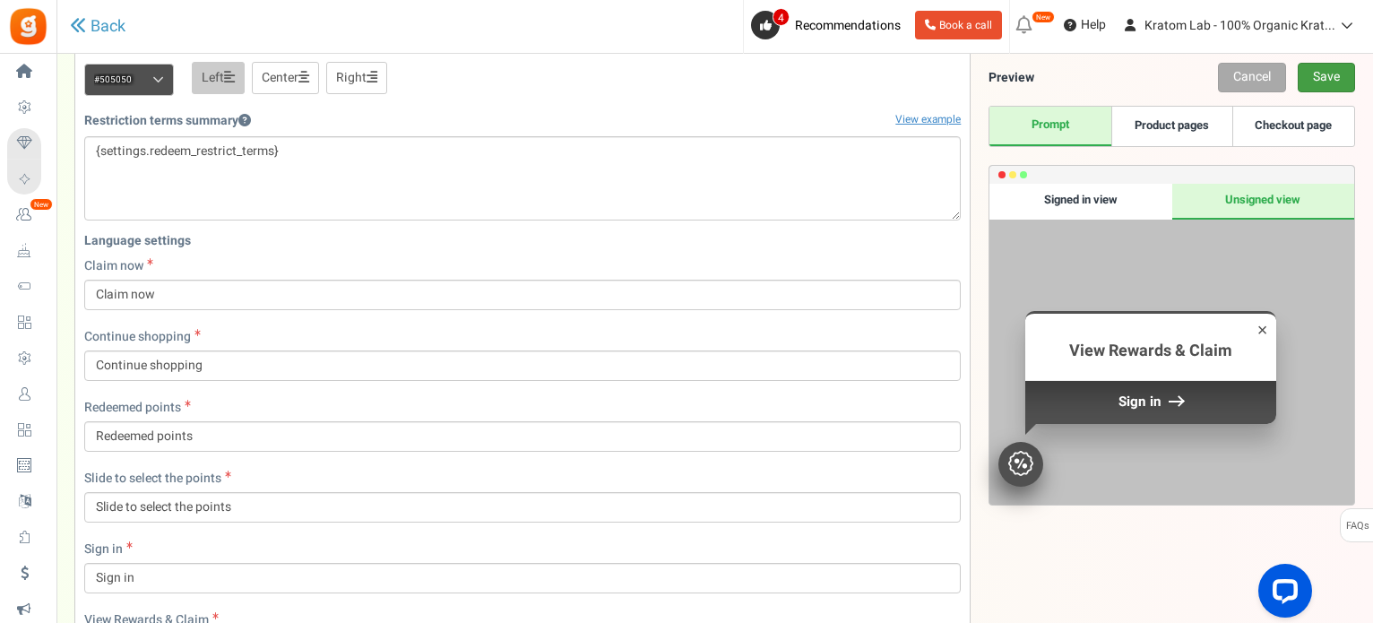
click at [1321, 72] on link "Save" at bounding box center [1326, 78] width 57 height 30
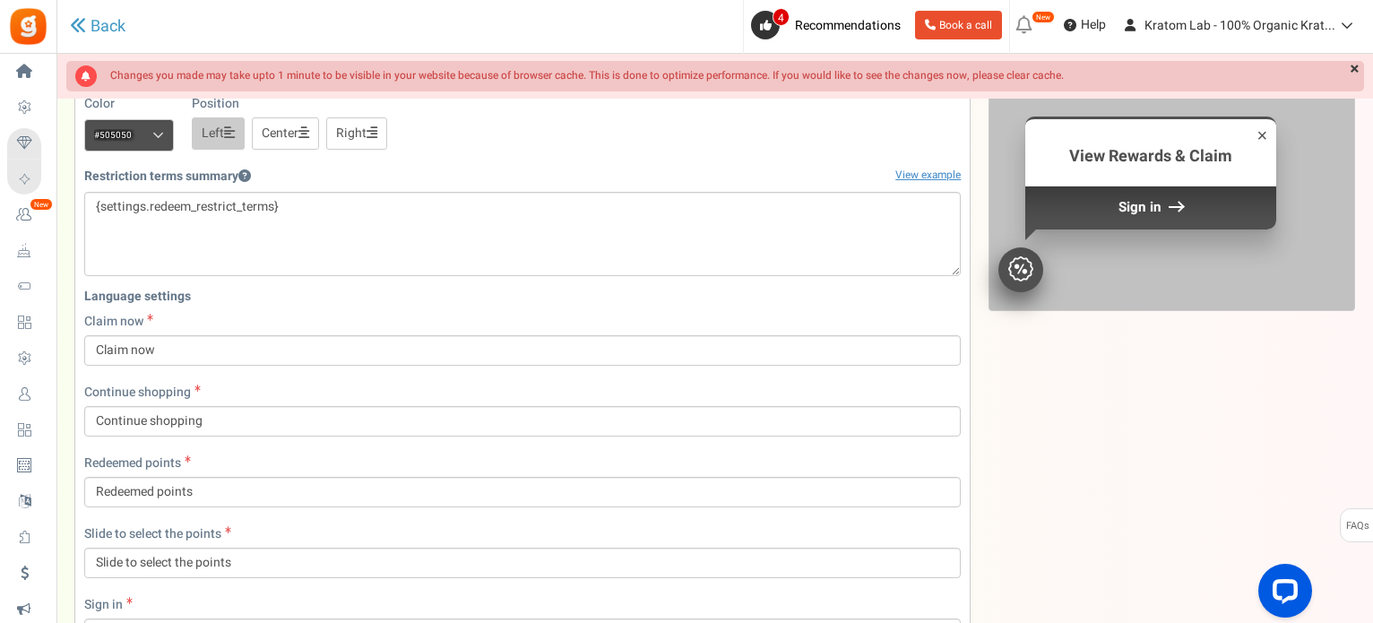
scroll to position [60, 0]
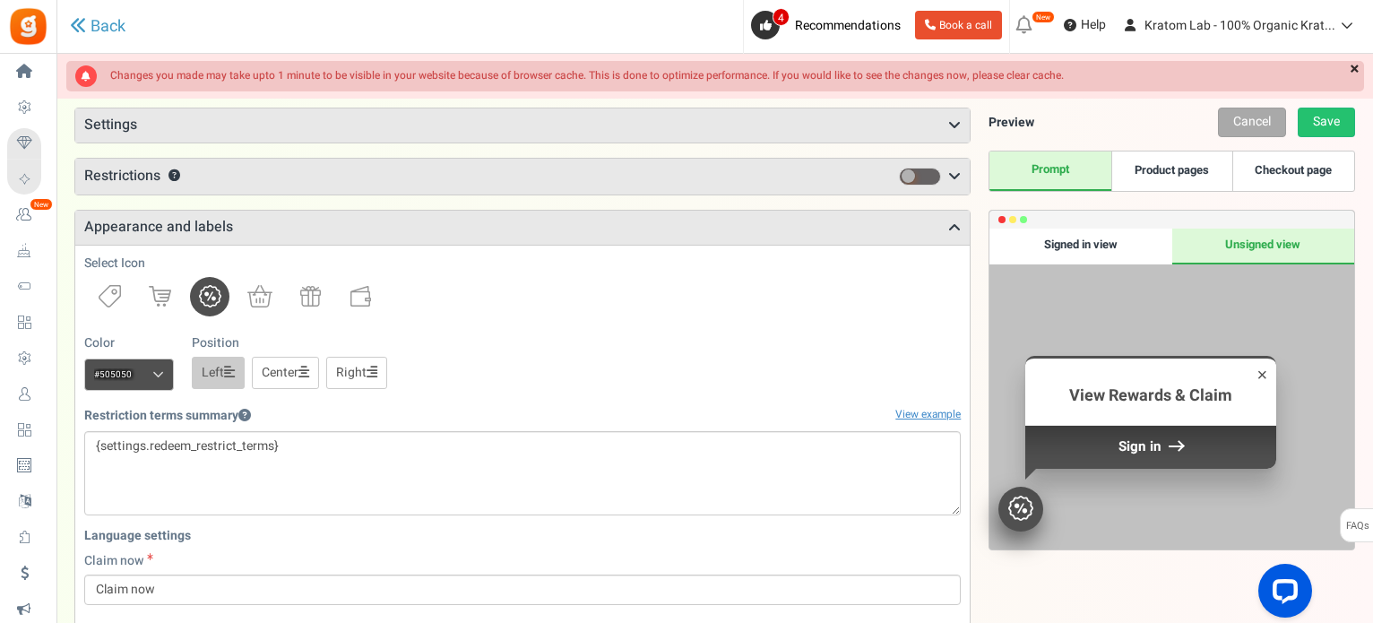
click at [1352, 61] on link "×" at bounding box center [1355, 70] width 19 height 18
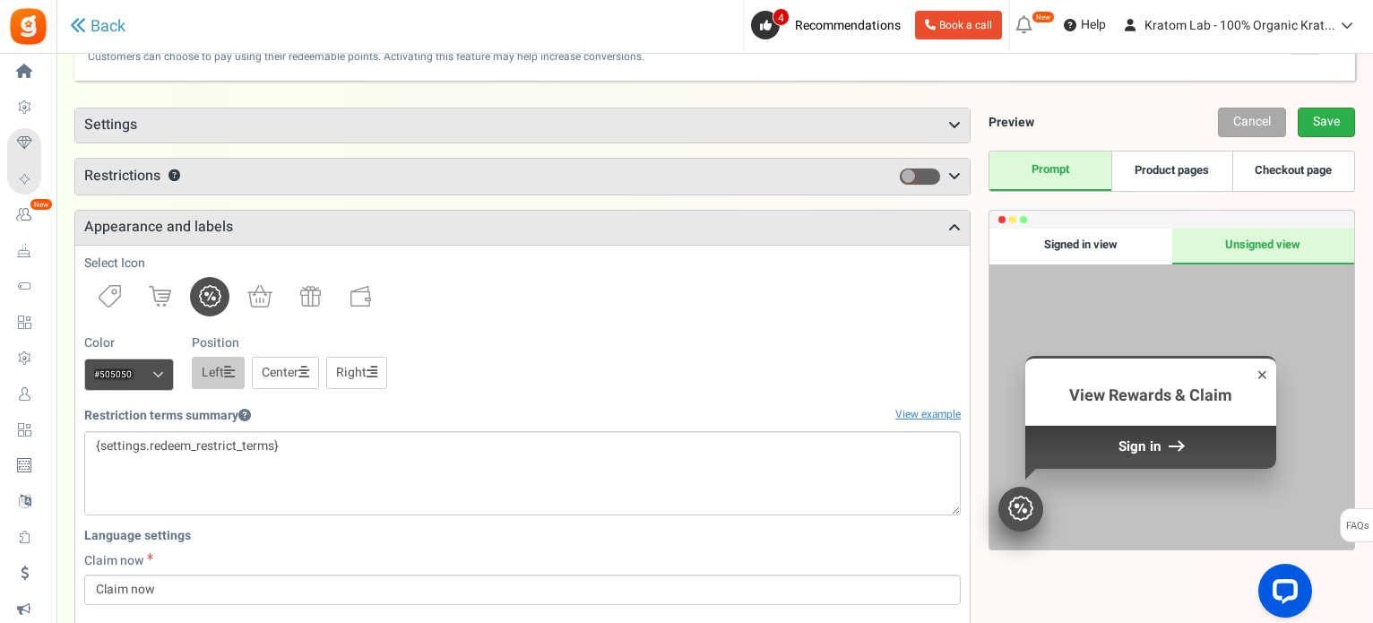
click at [1326, 127] on link "Save" at bounding box center [1326, 123] width 57 height 30
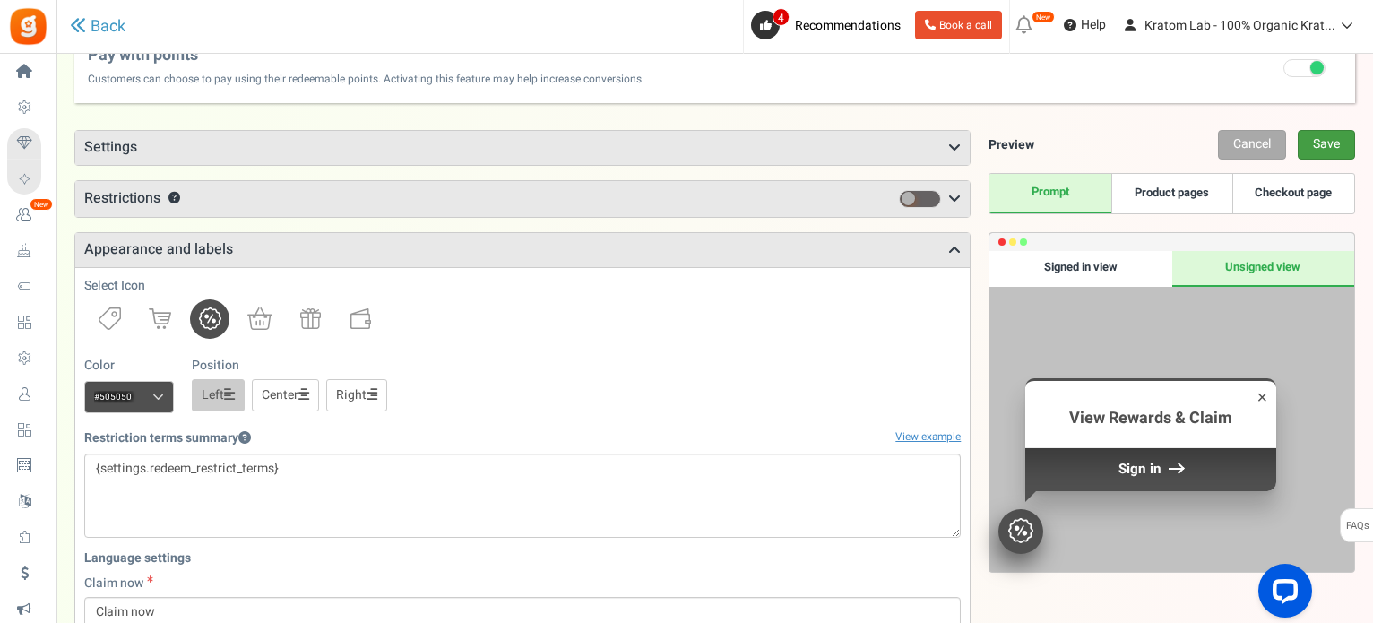
scroll to position [0, 0]
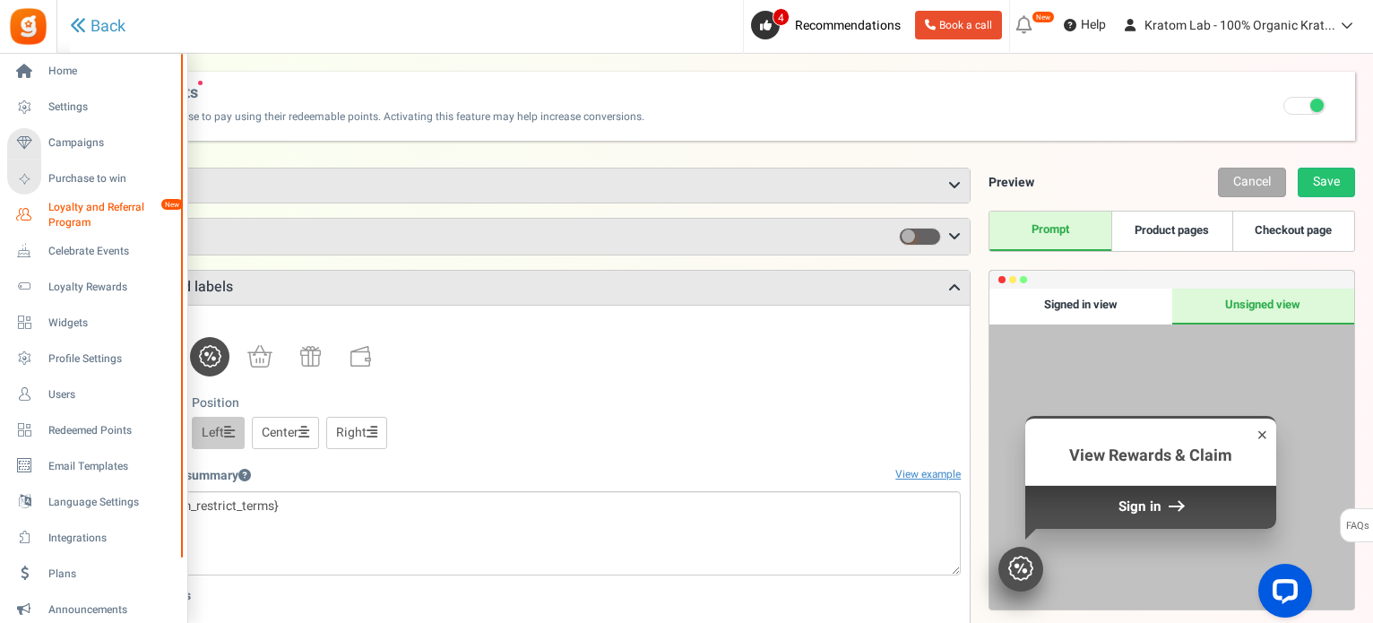
click at [74, 207] on span "Loyalty and Referral Program" at bounding box center [113, 215] width 131 height 30
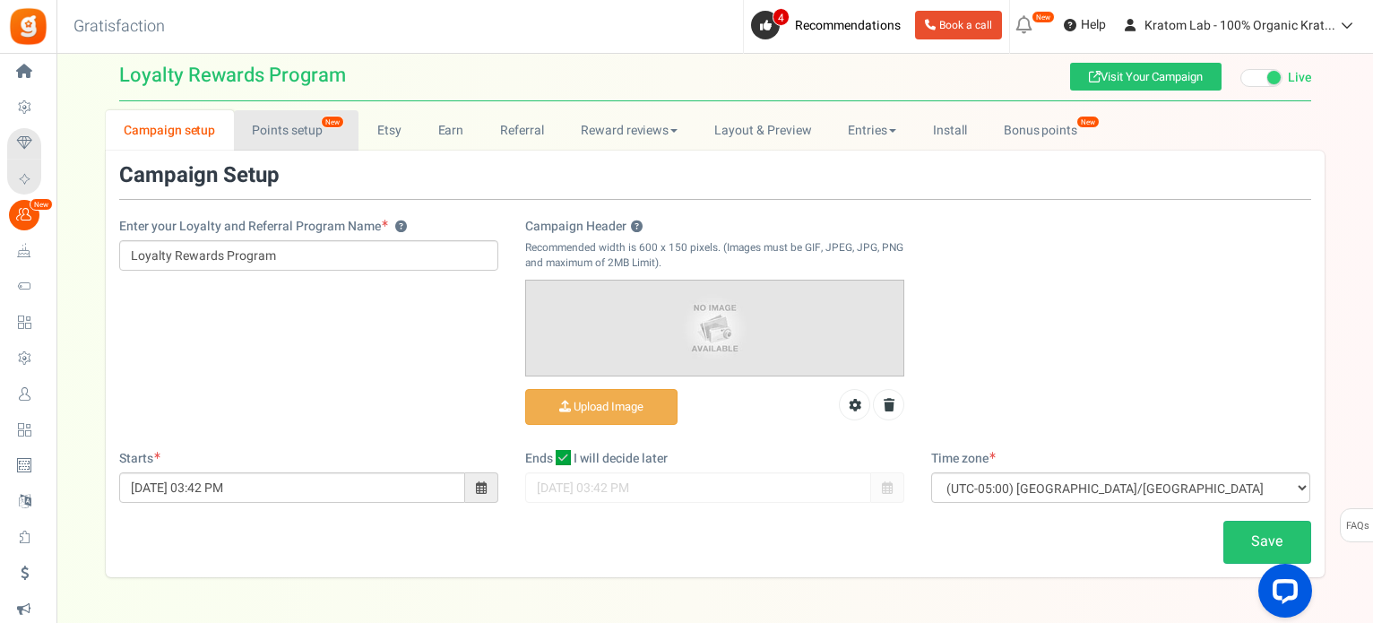
scroll to position [8, 0]
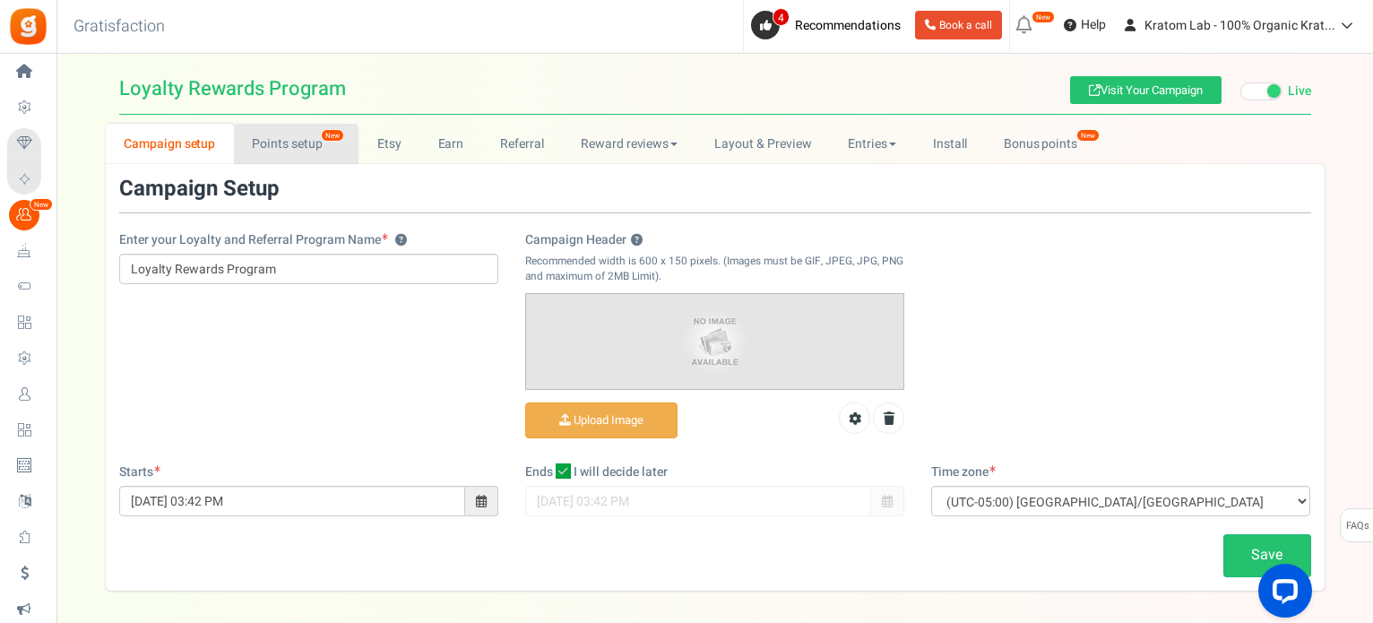
click at [306, 122] on div "Loyalty Rewards Program Loyalty Rewards Program Visit Your Campaign Live Paused…" at bounding box center [714, 327] width 1317 height 527
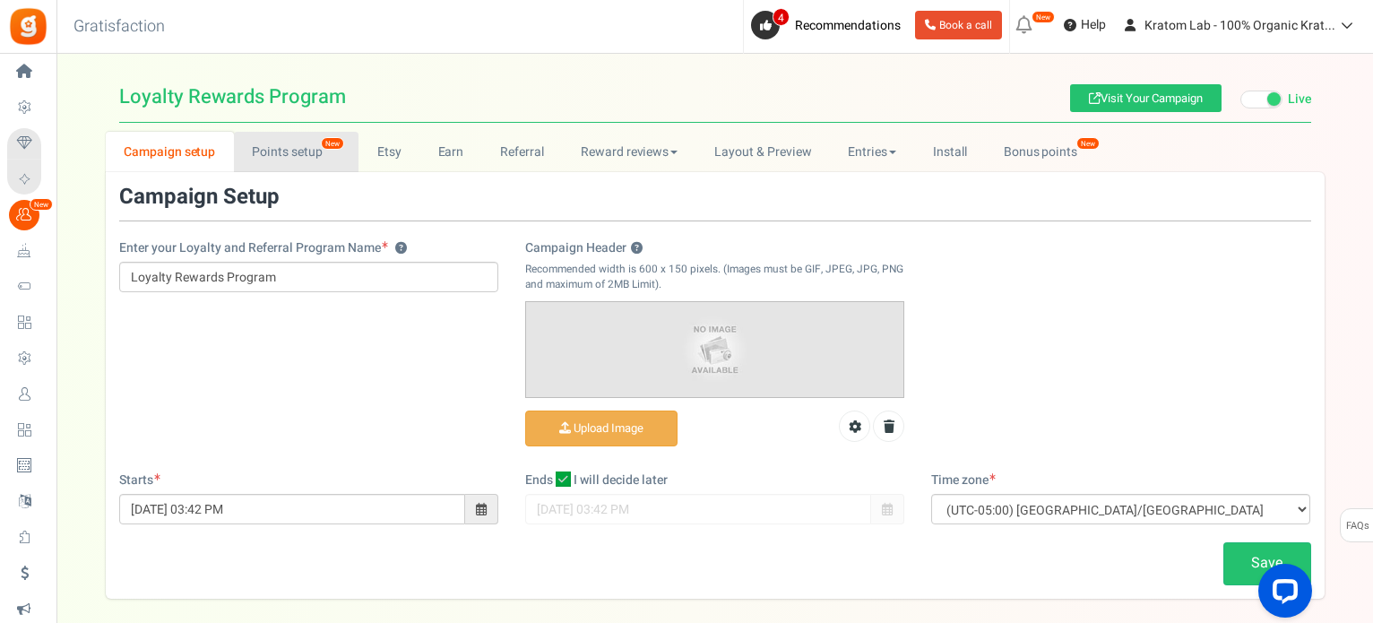
click at [316, 168] on link "Points setup New" at bounding box center [296, 152] width 125 height 40
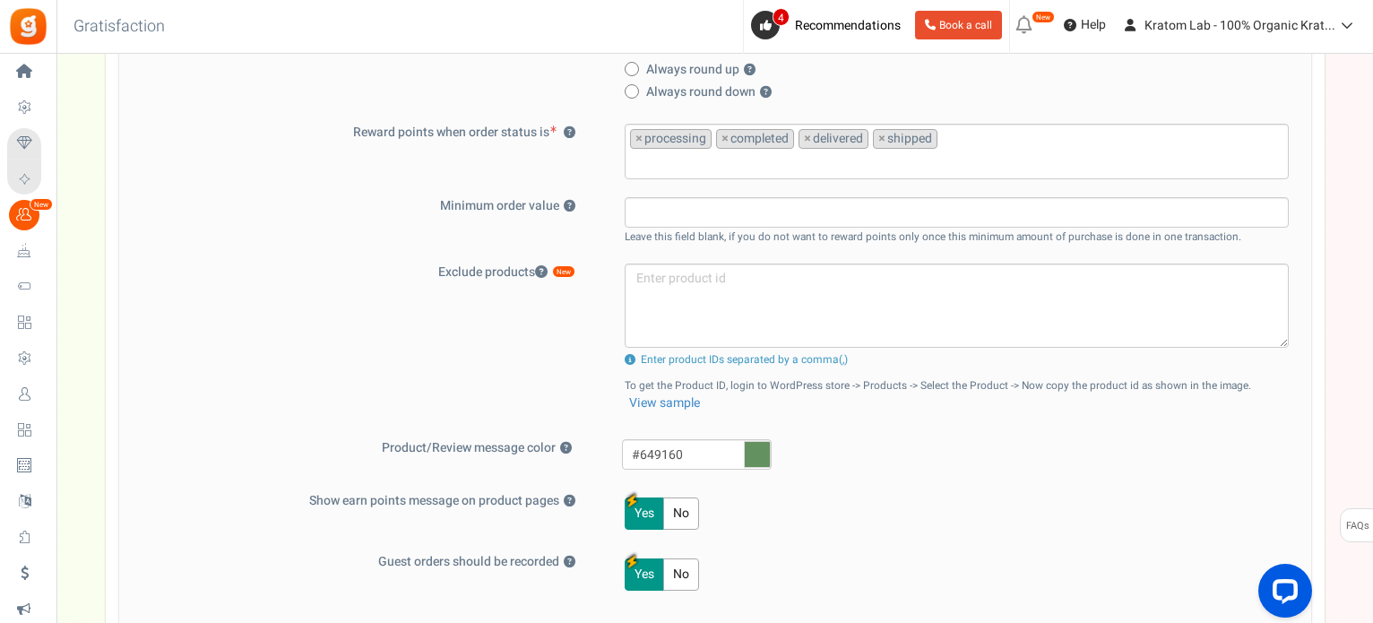
scroll to position [628, 0]
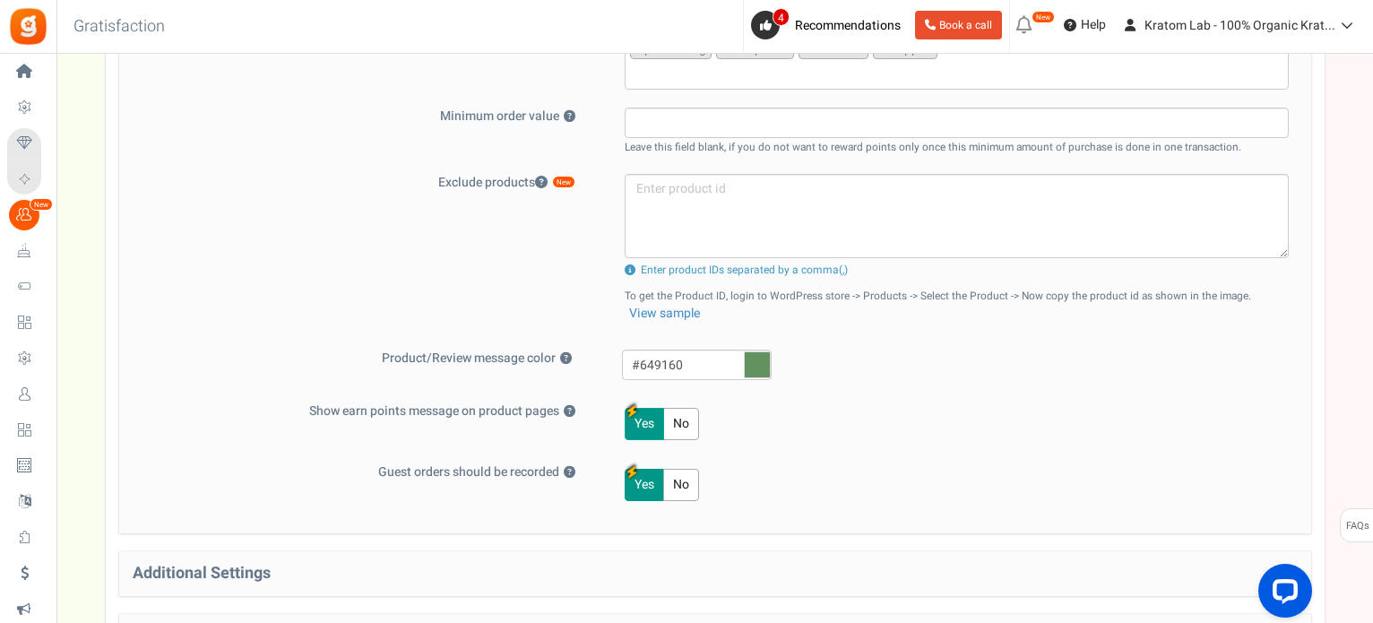
click at [639, 420] on button "Yes" at bounding box center [644, 424] width 39 height 32
click at [631, 405] on icon "button" at bounding box center [632, 411] width 12 height 13
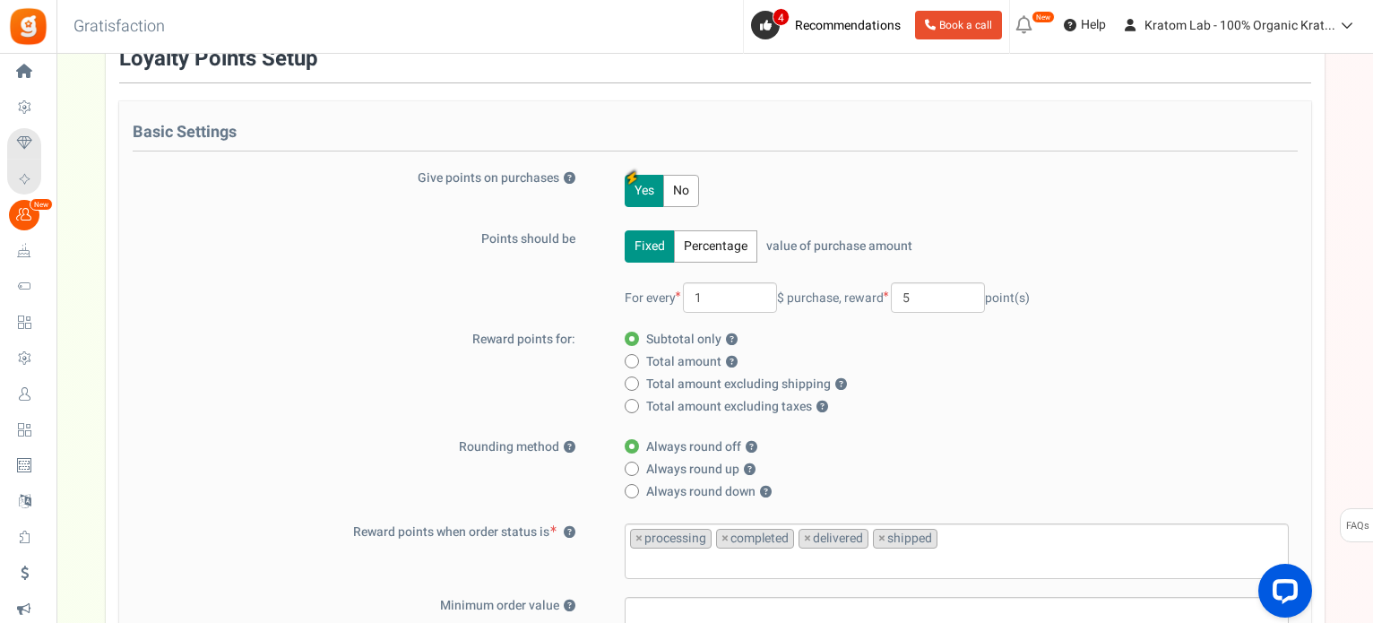
scroll to position [179, 0]
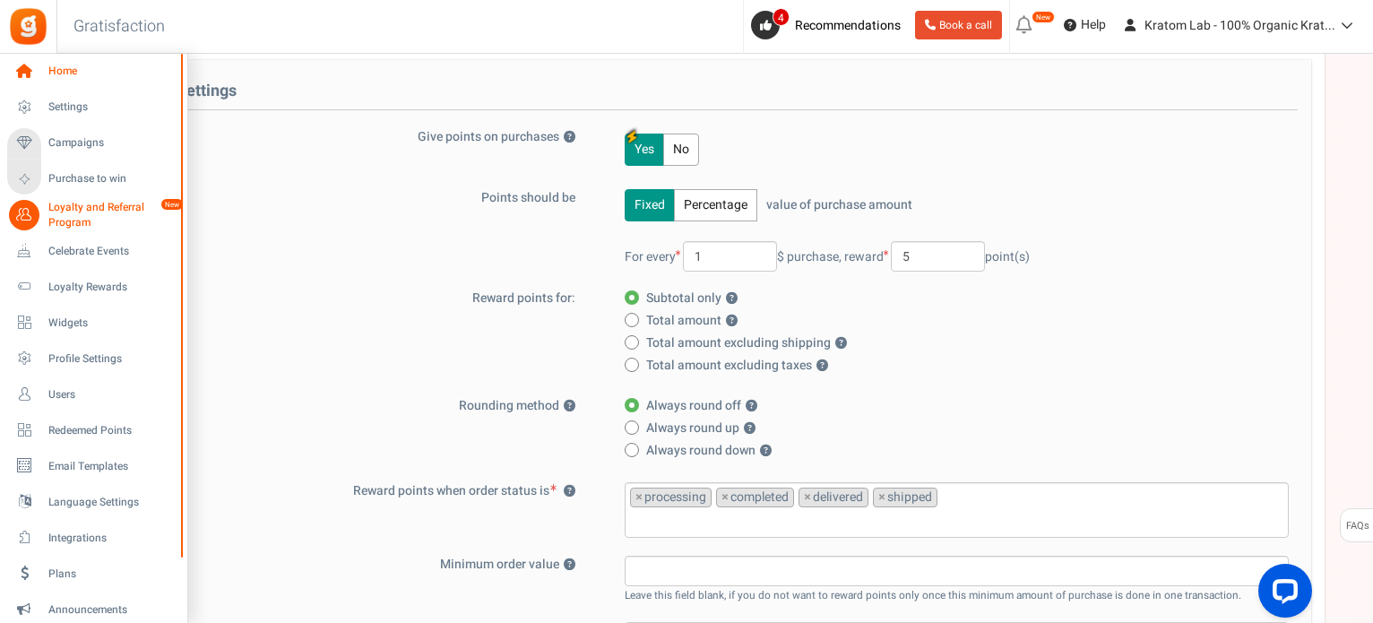
click at [21, 67] on icon at bounding box center [24, 71] width 30 height 30
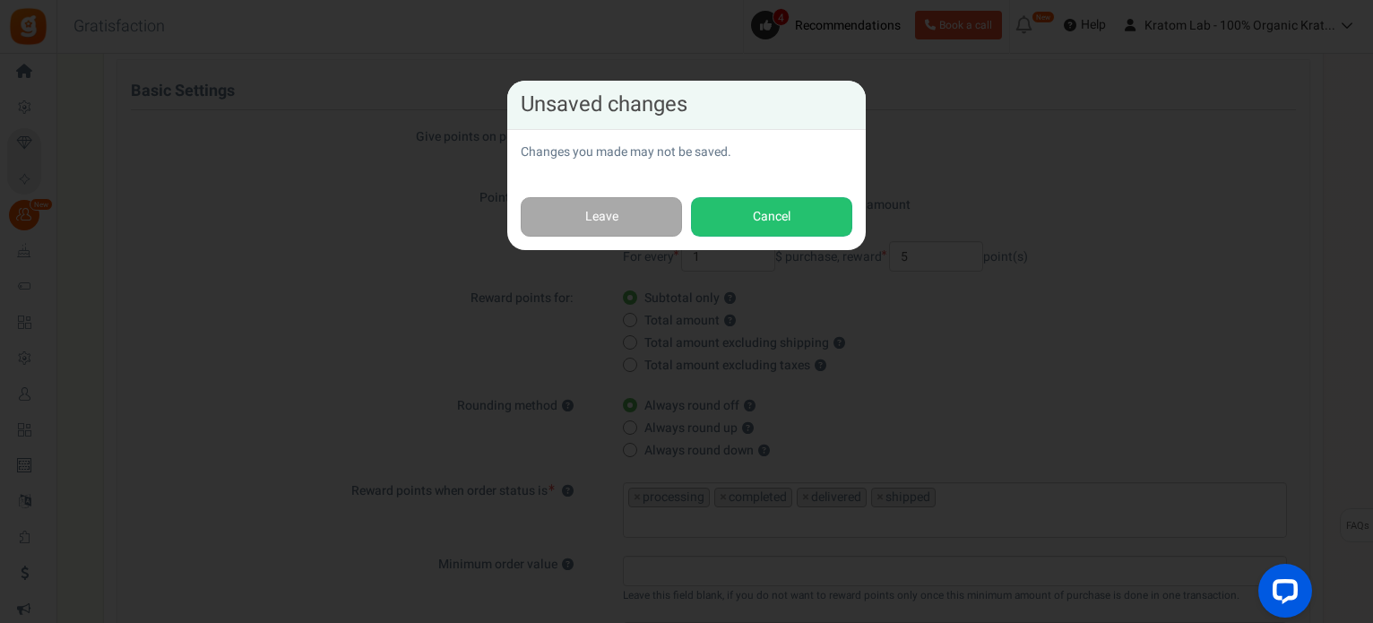
click at [199, 129] on div "Unsaved changes Changes you made may not be saved. Leave Cancel" at bounding box center [686, 311] width 1373 height 623
click at [810, 234] on button "Cancel" at bounding box center [771, 217] width 161 height 40
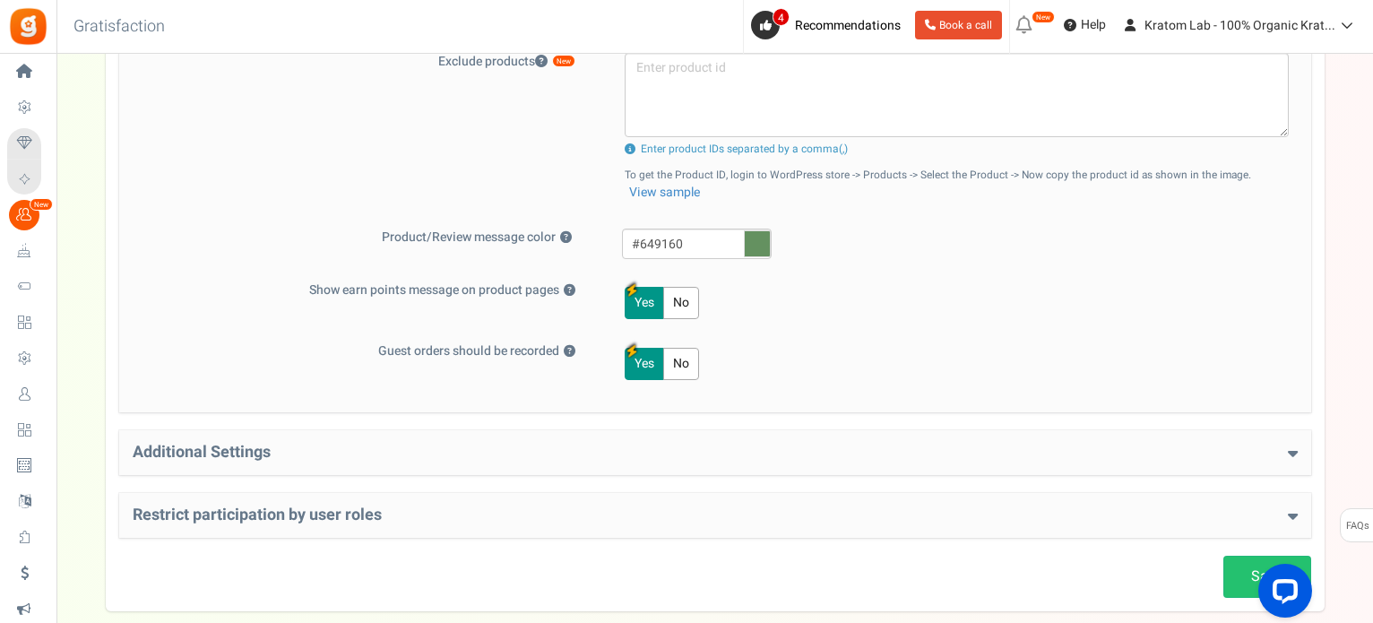
scroll to position [842, 0]
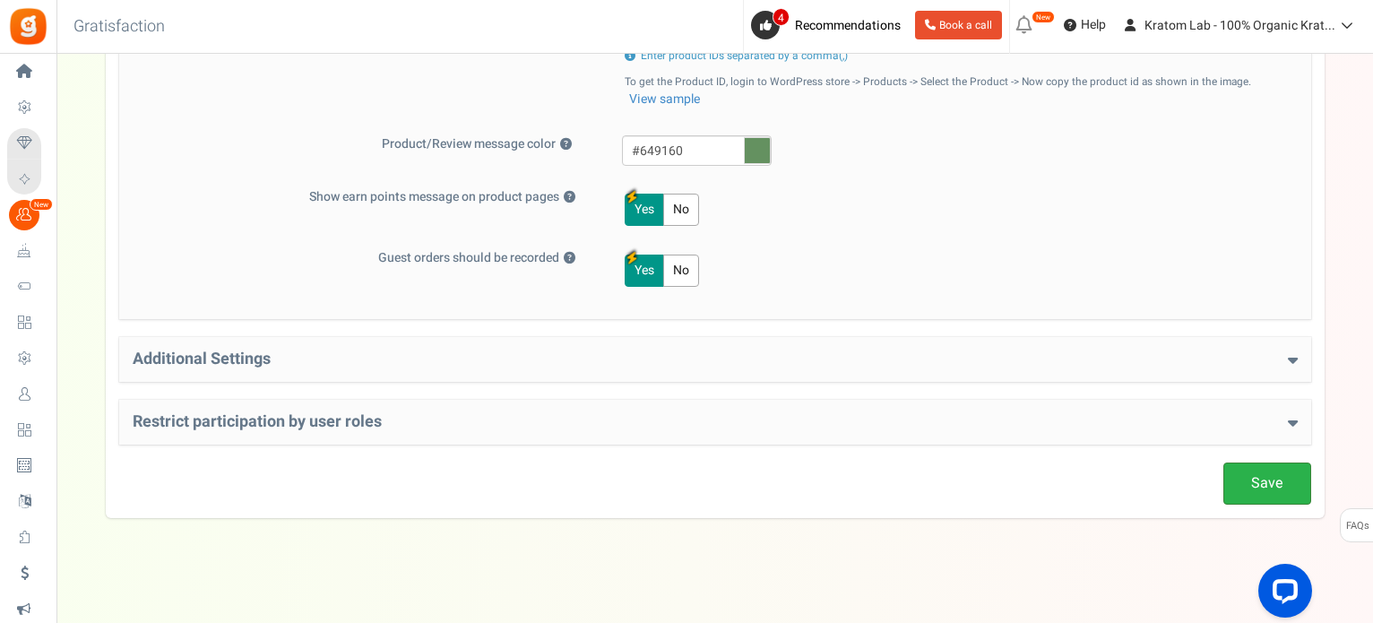
click at [1267, 487] on link "Save" at bounding box center [1268, 484] width 88 height 42
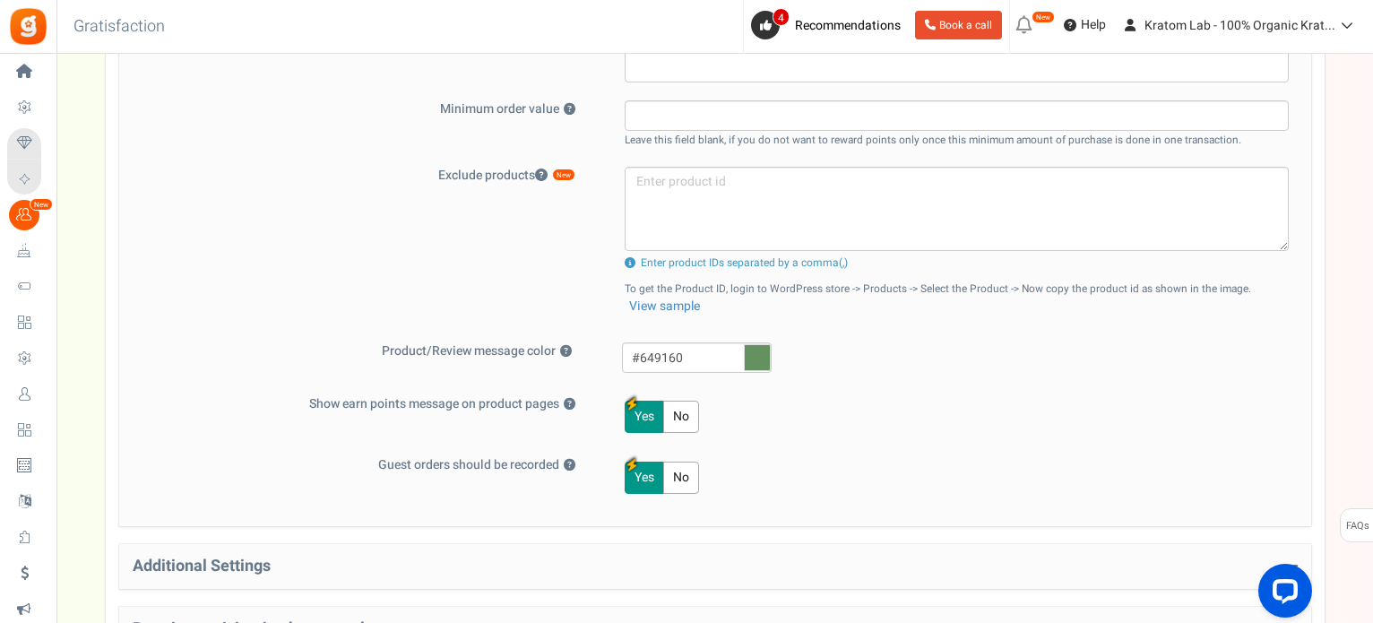
scroll to position [394, 0]
